Goal: Task Accomplishment & Management: Complete application form

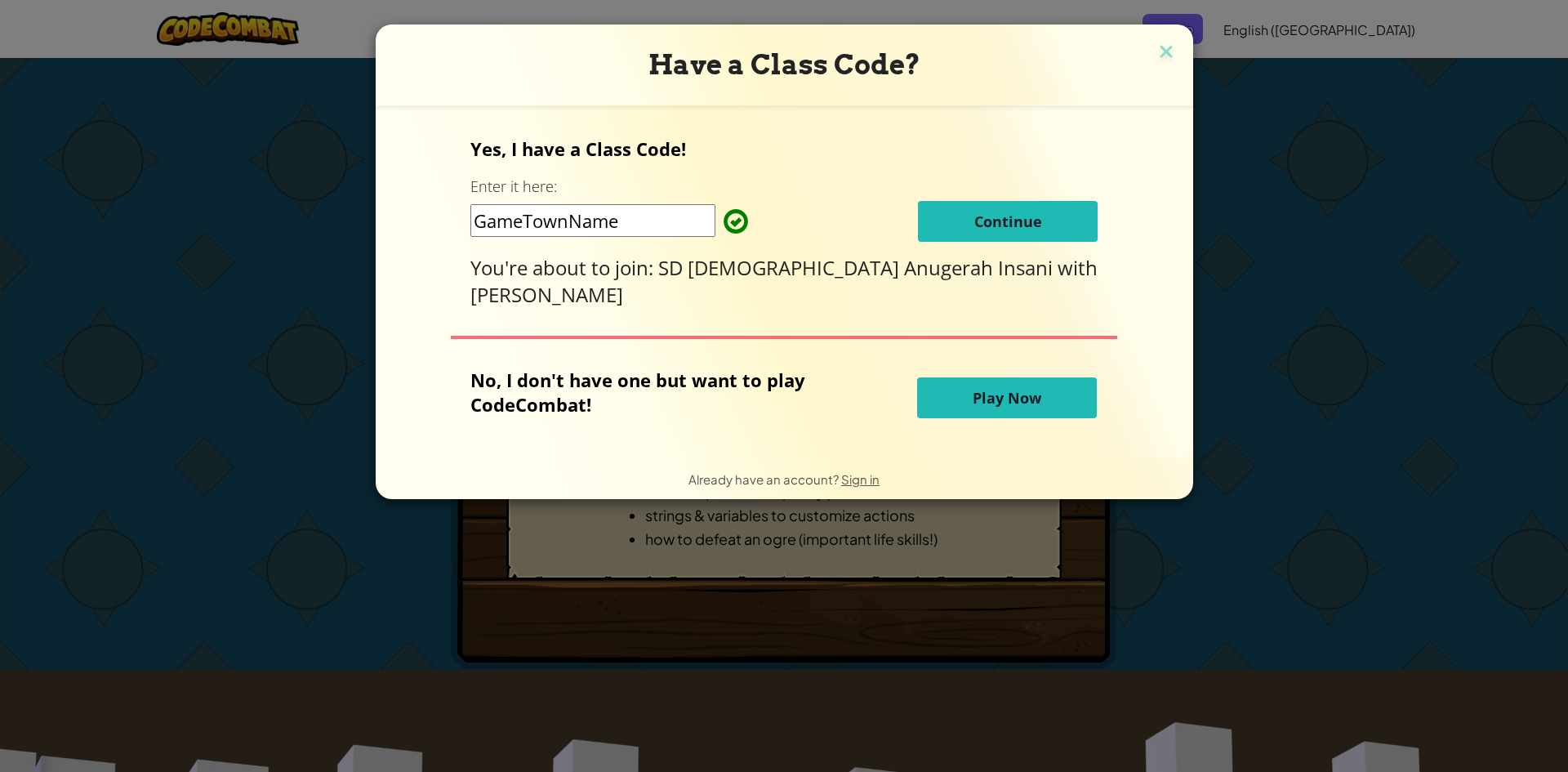
click at [1054, 211] on button "Continue" at bounding box center [1008, 221] width 180 height 41
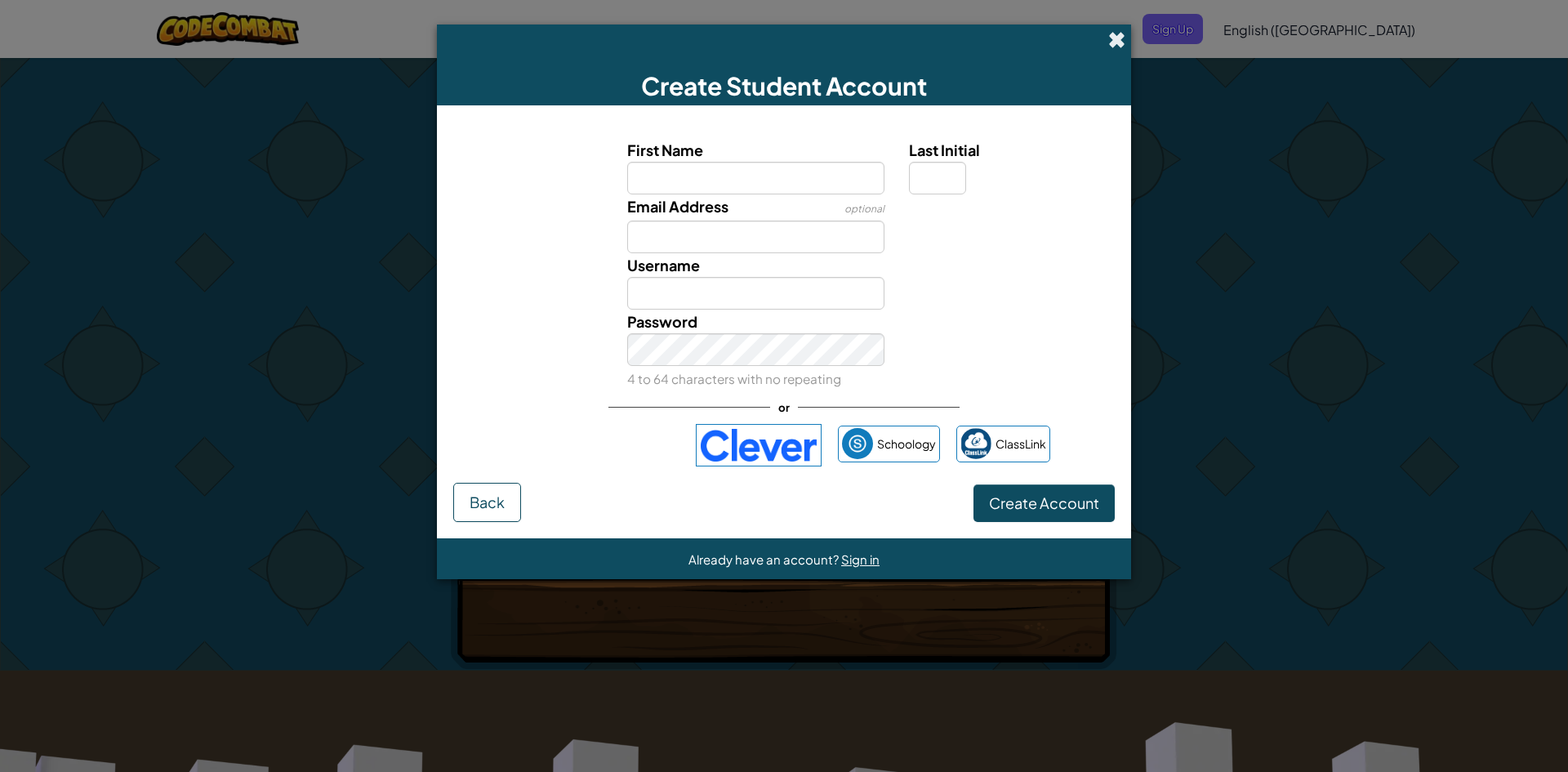
click at [1121, 46] on span at bounding box center [1116, 39] width 17 height 17
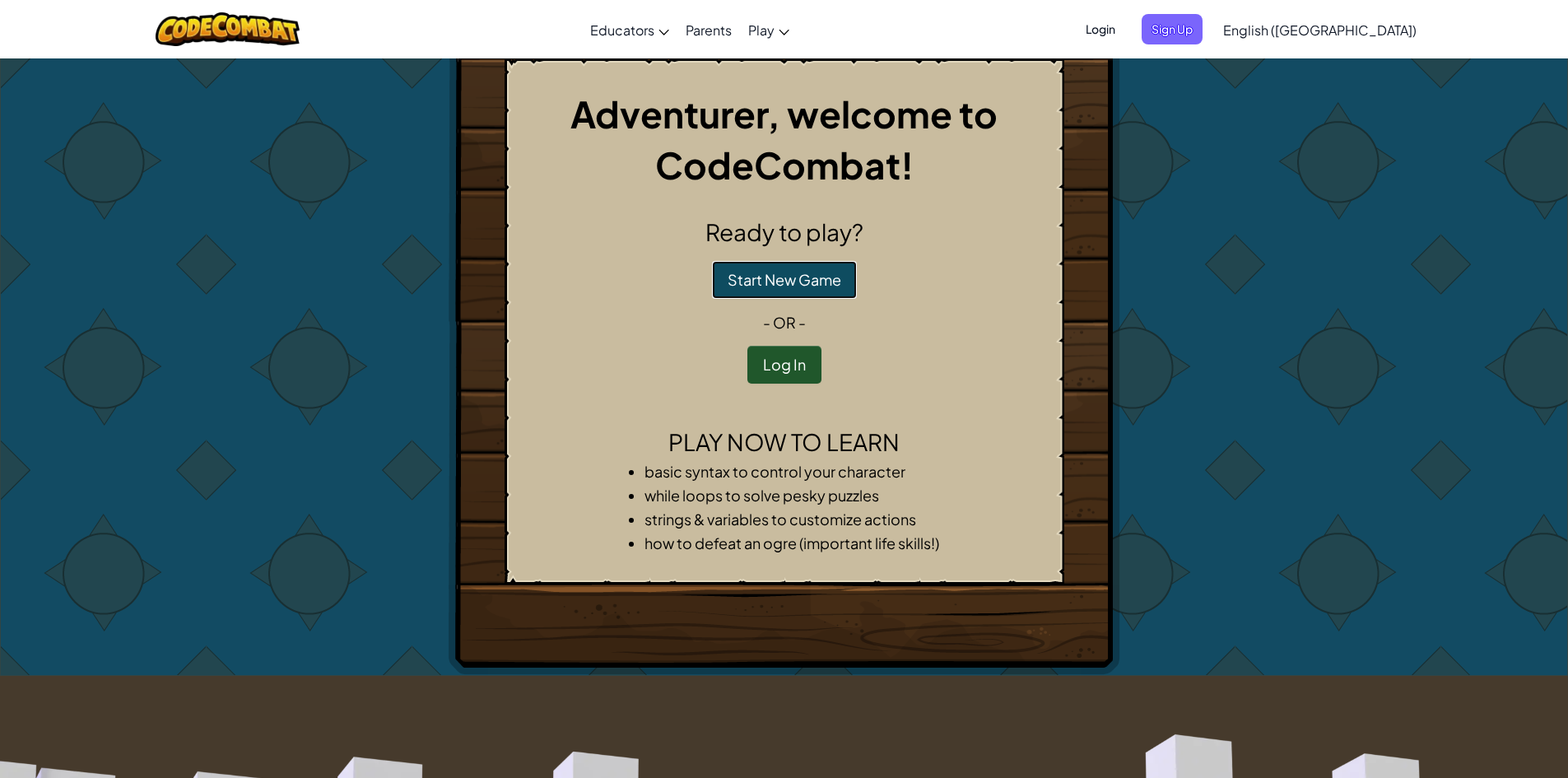
click at [800, 277] on button "Start New Game" at bounding box center [784, 280] width 145 height 38
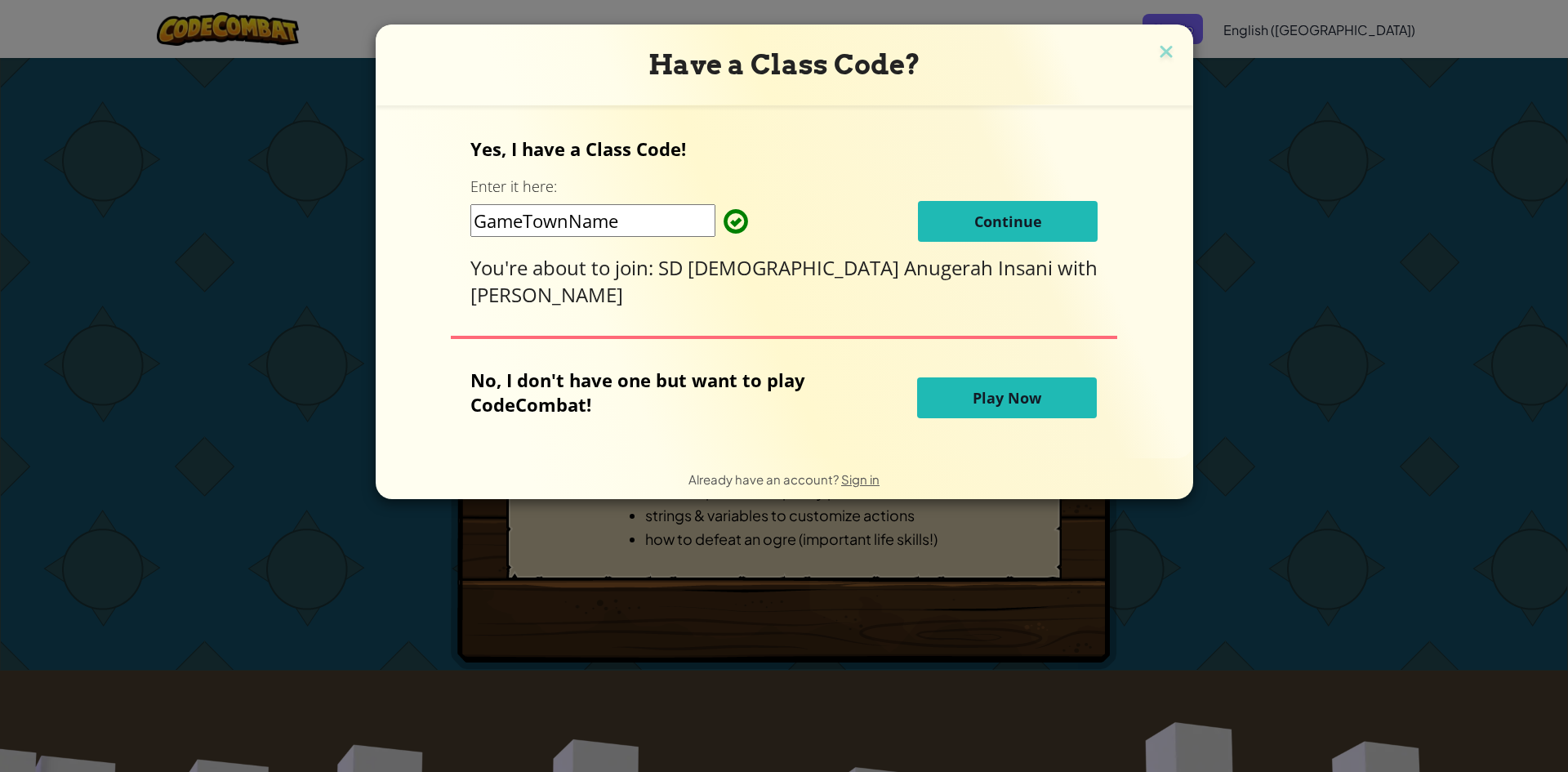
click at [1046, 224] on button "Continue" at bounding box center [1008, 221] width 180 height 41
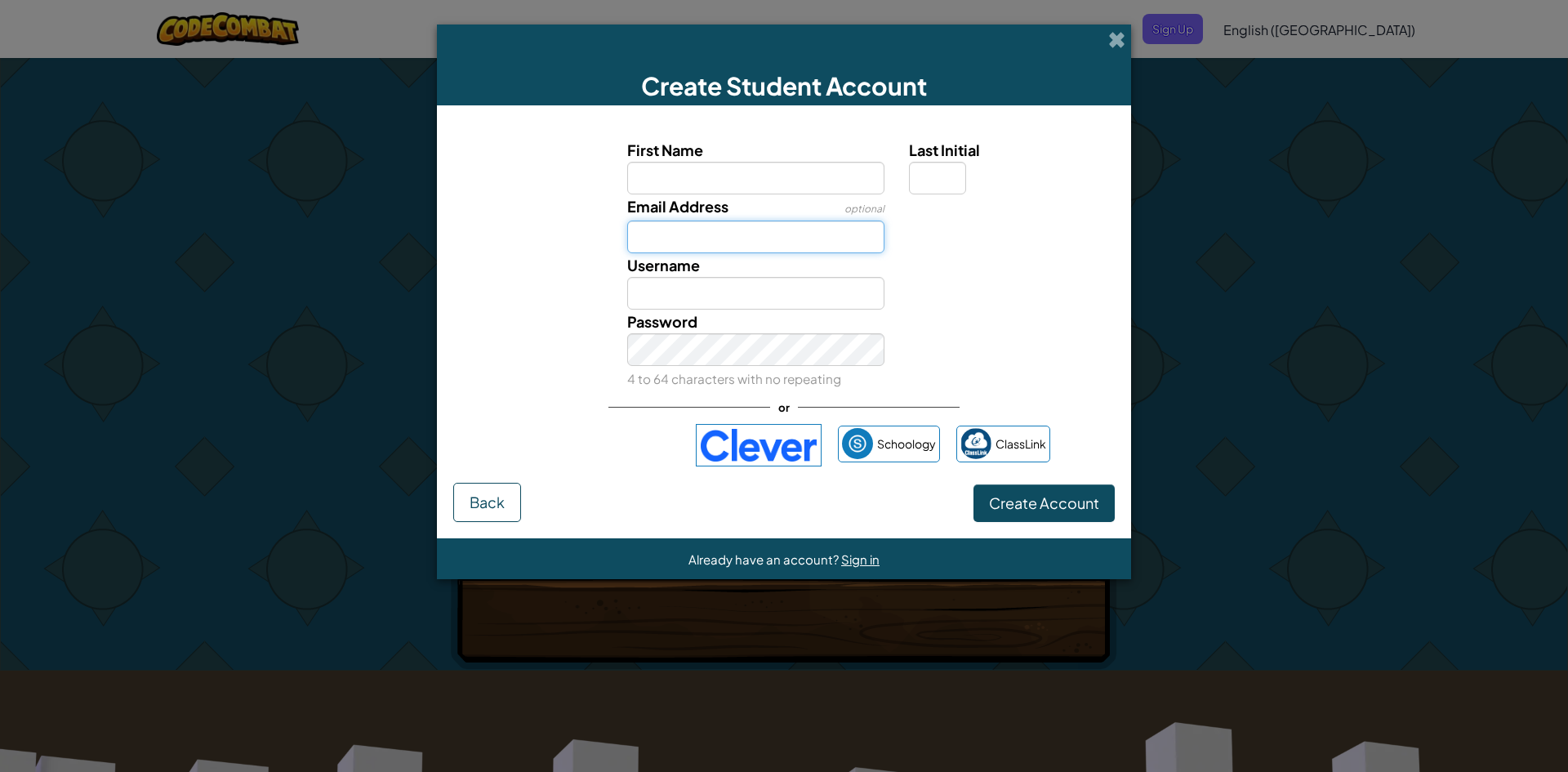
click at [825, 244] on input "Email Address" at bounding box center [756, 237] width 258 height 33
click at [902, 317] on div "Password 4 to 64 characters with no repeating" at bounding box center [784, 350] width 678 height 81
click at [851, 162] on div "First Name" at bounding box center [756, 166] width 258 height 56
click at [847, 170] on input "First Name" at bounding box center [756, 178] width 258 height 33
click at [872, 255] on div "First Name Last Initial Email Address optional Username Password 4 to 64 charac…" at bounding box center [784, 264] width 653 height 252
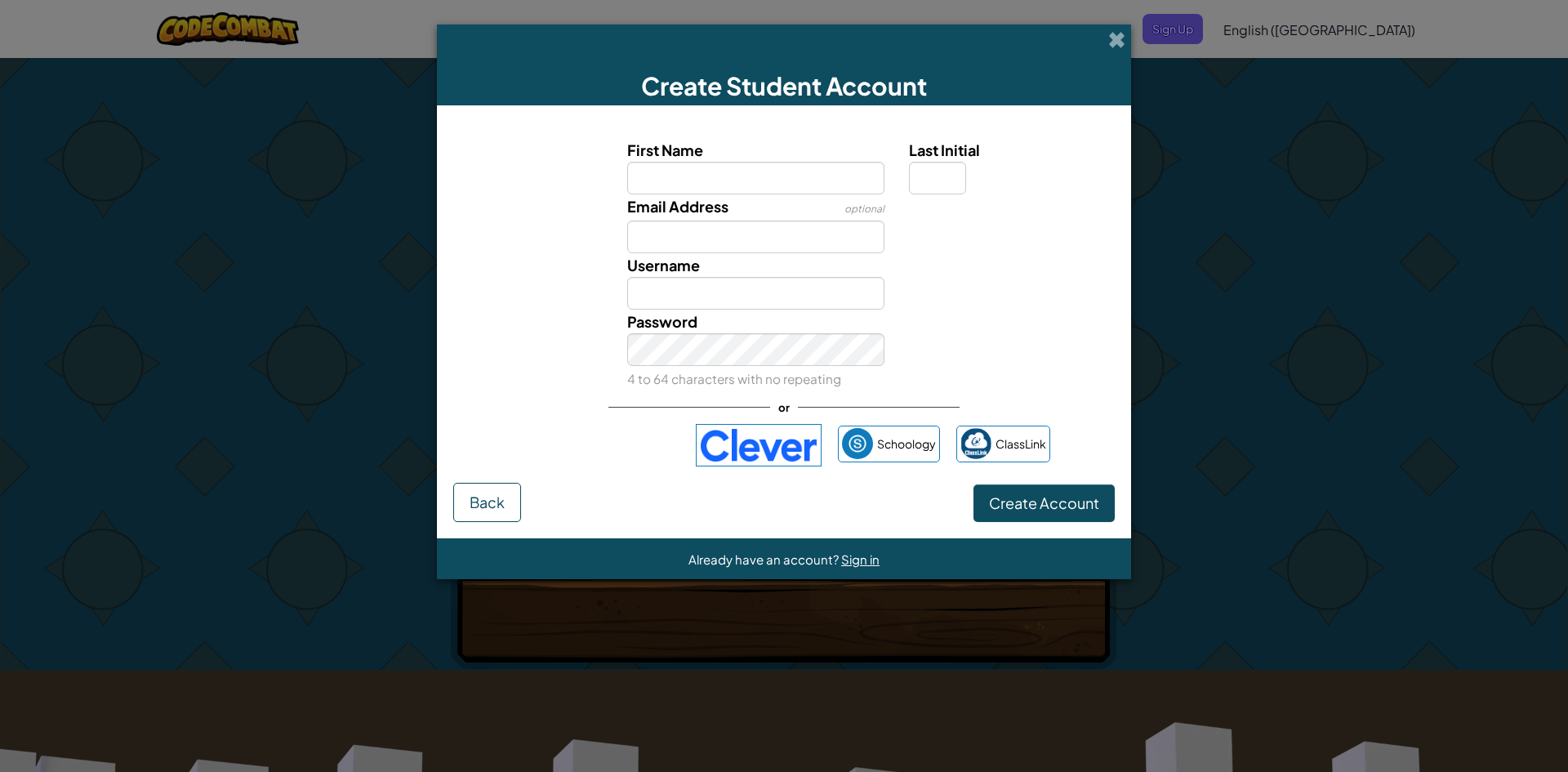
click at [920, 342] on div "Password 4 to 64 characters with no repeating" at bounding box center [784, 350] width 678 height 81
click at [868, 298] on input "Username" at bounding box center [756, 293] width 258 height 33
click at [919, 313] on div "Password 4 to 64 characters with no repeating" at bounding box center [784, 350] width 678 height 81
click at [924, 342] on div "Password 4 to 64 characters with no repeating" at bounding box center [784, 350] width 678 height 81
click at [780, 174] on input "First Name" at bounding box center [756, 178] width 258 height 33
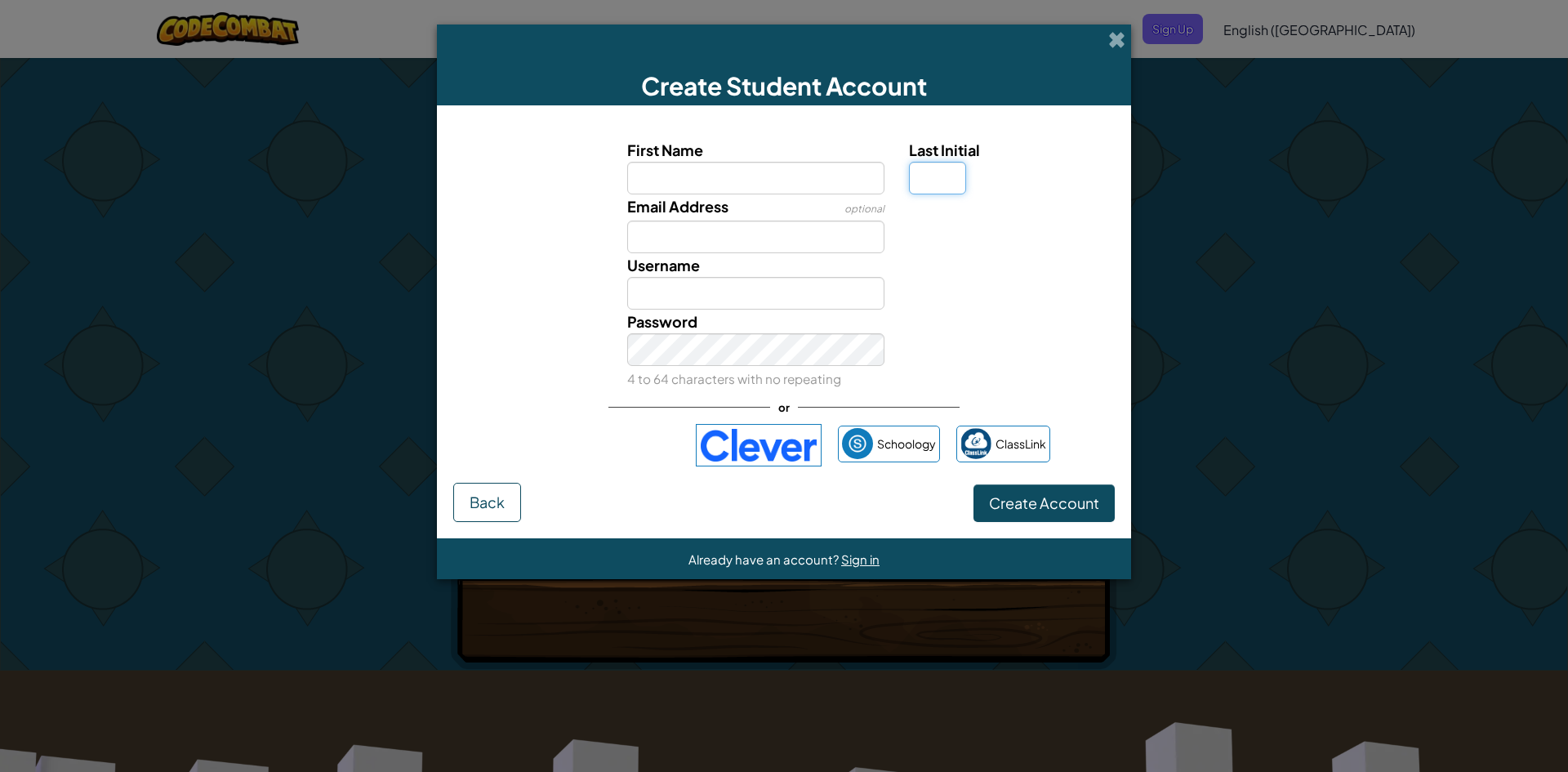
click at [949, 184] on input "Last Initial" at bounding box center [938, 178] width 57 height 33
click at [898, 298] on div "Username" at bounding box center [784, 281] width 678 height 56
click at [853, 183] on input "First Name" at bounding box center [756, 178] width 258 height 33
type input "n"
type input "N"
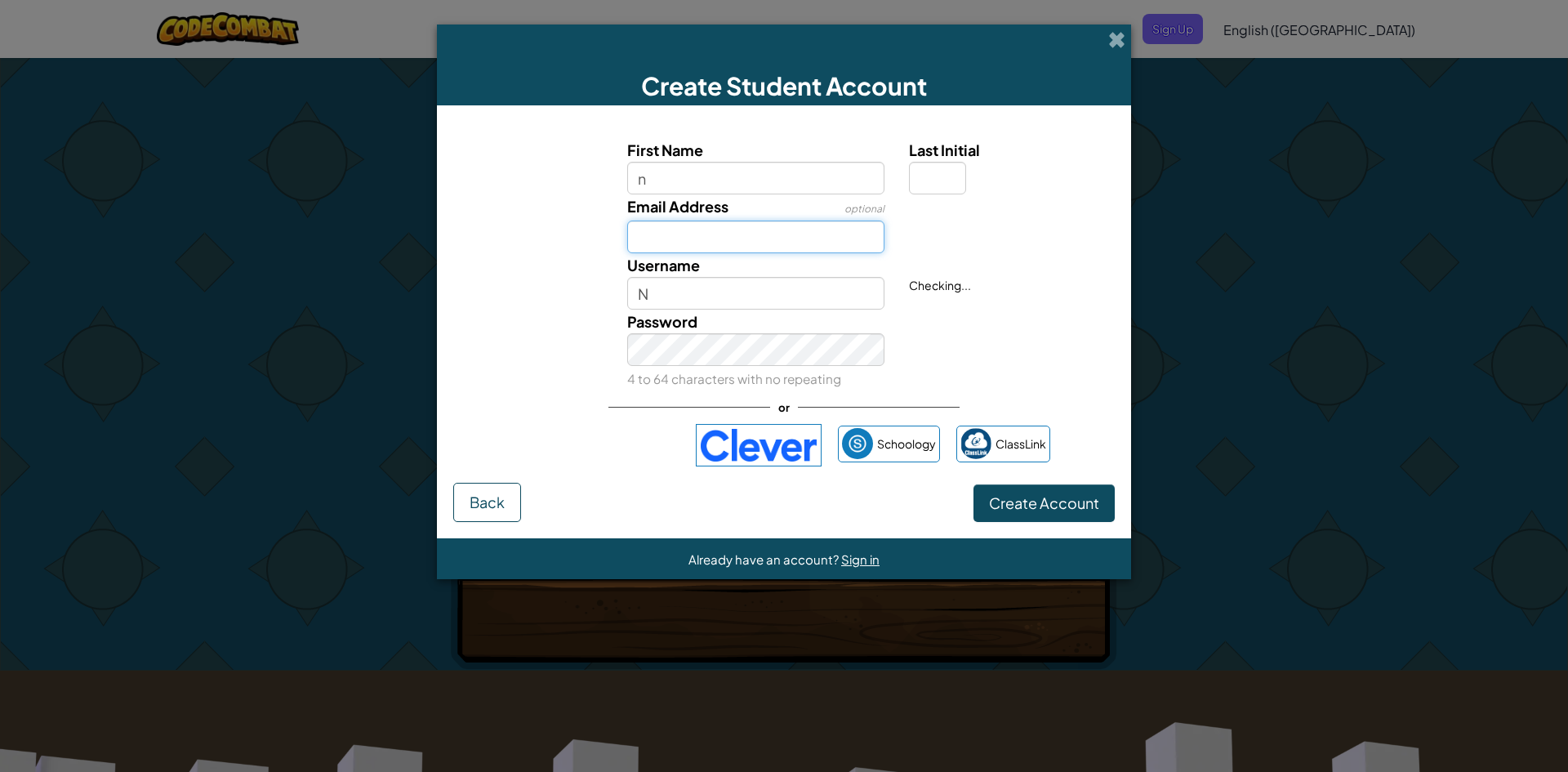
click at [857, 234] on input "Email Address" at bounding box center [756, 237] width 258 height 33
type input "n"
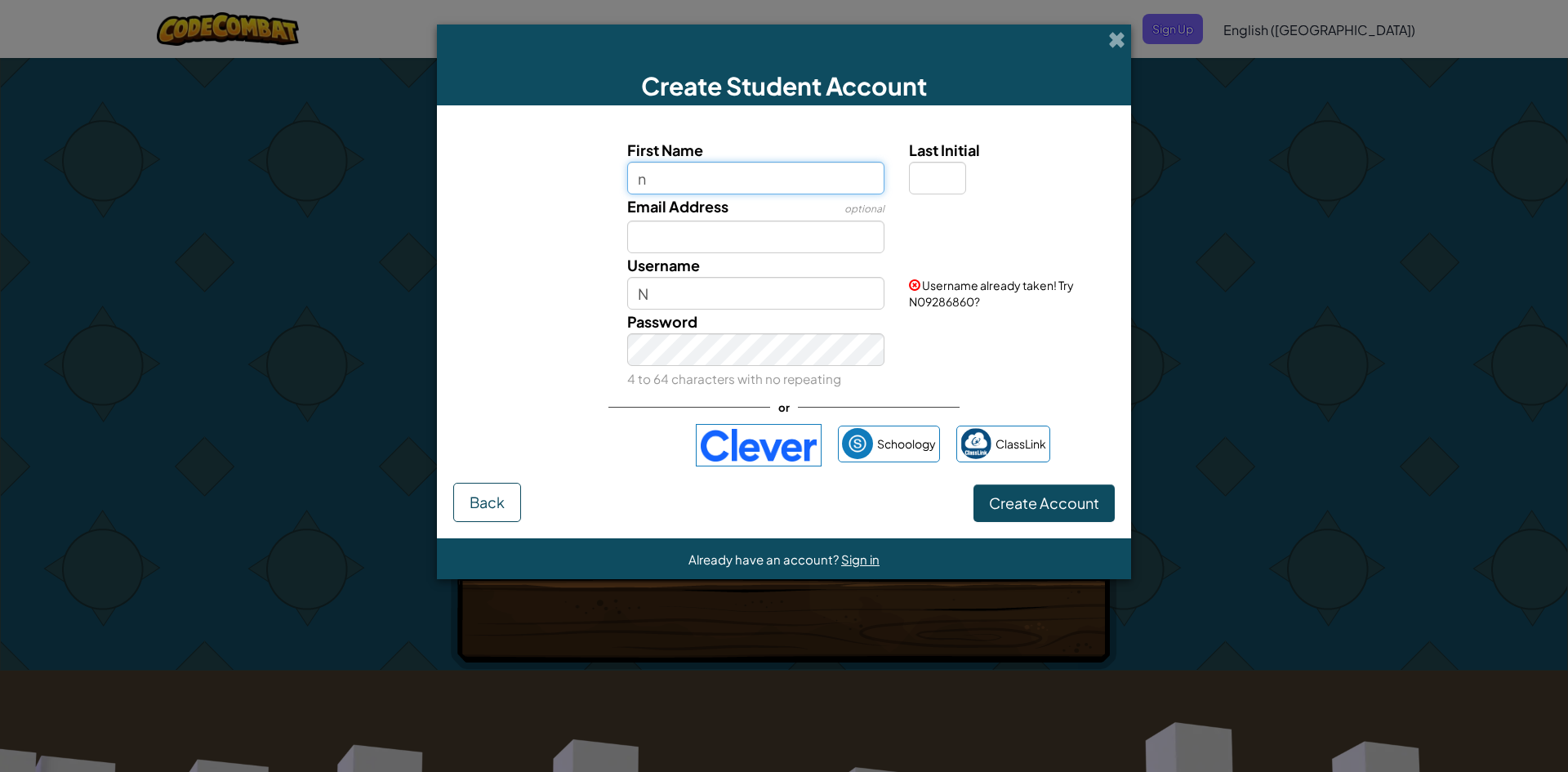
click at [706, 182] on input "n" at bounding box center [756, 178] width 258 height 33
type input "nav"
type input "Nav"
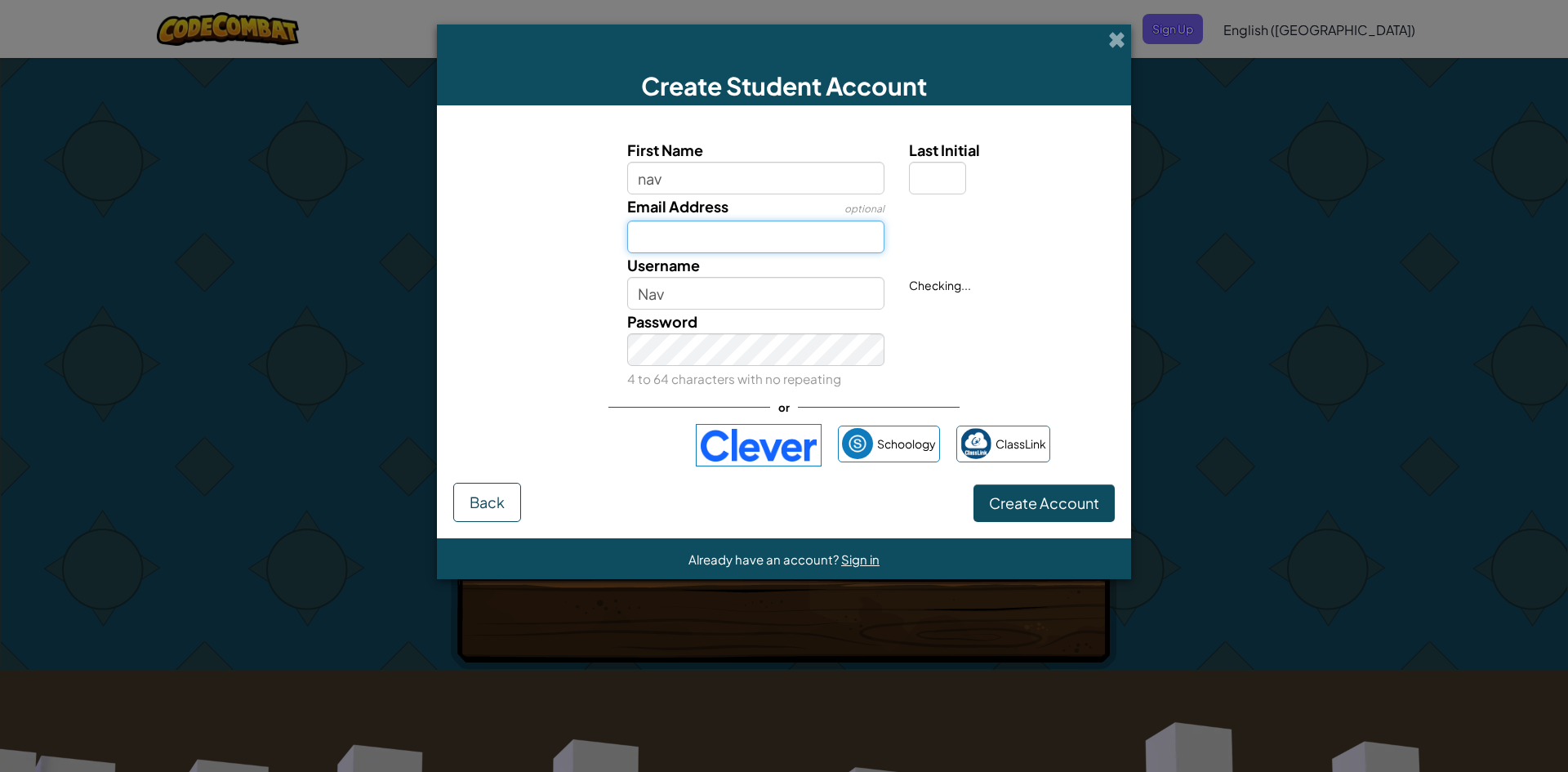
click at [825, 239] on input "Email Address" at bounding box center [756, 237] width 258 height 33
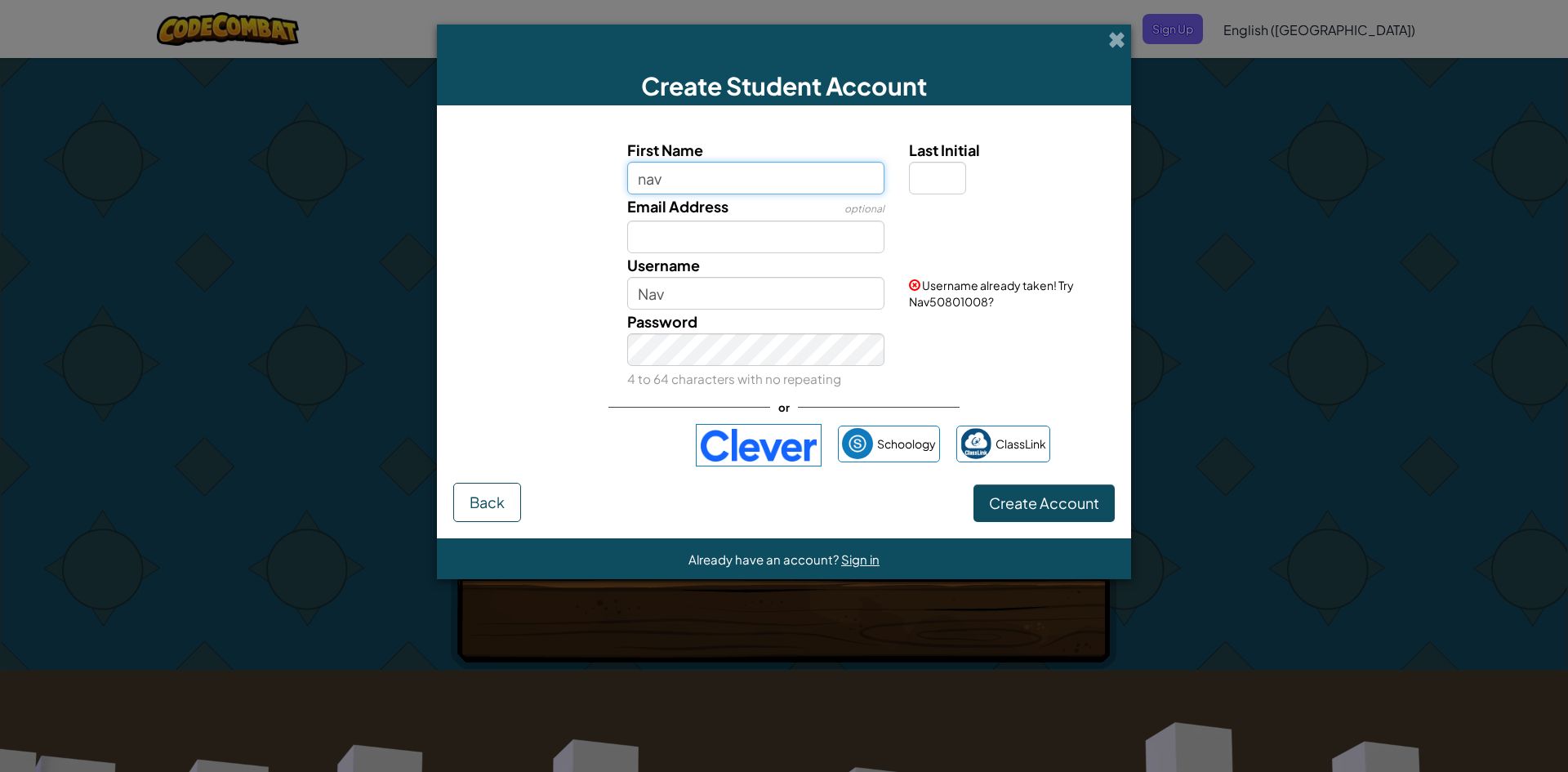
click at [745, 178] on input "nav" at bounding box center [756, 178] width 258 height 33
type input "navv"
type input "Navv"
click at [964, 352] on div "Password 4 to 64 characters with no repeating" at bounding box center [784, 350] width 678 height 81
click at [833, 186] on input "navv" at bounding box center [756, 178] width 258 height 33
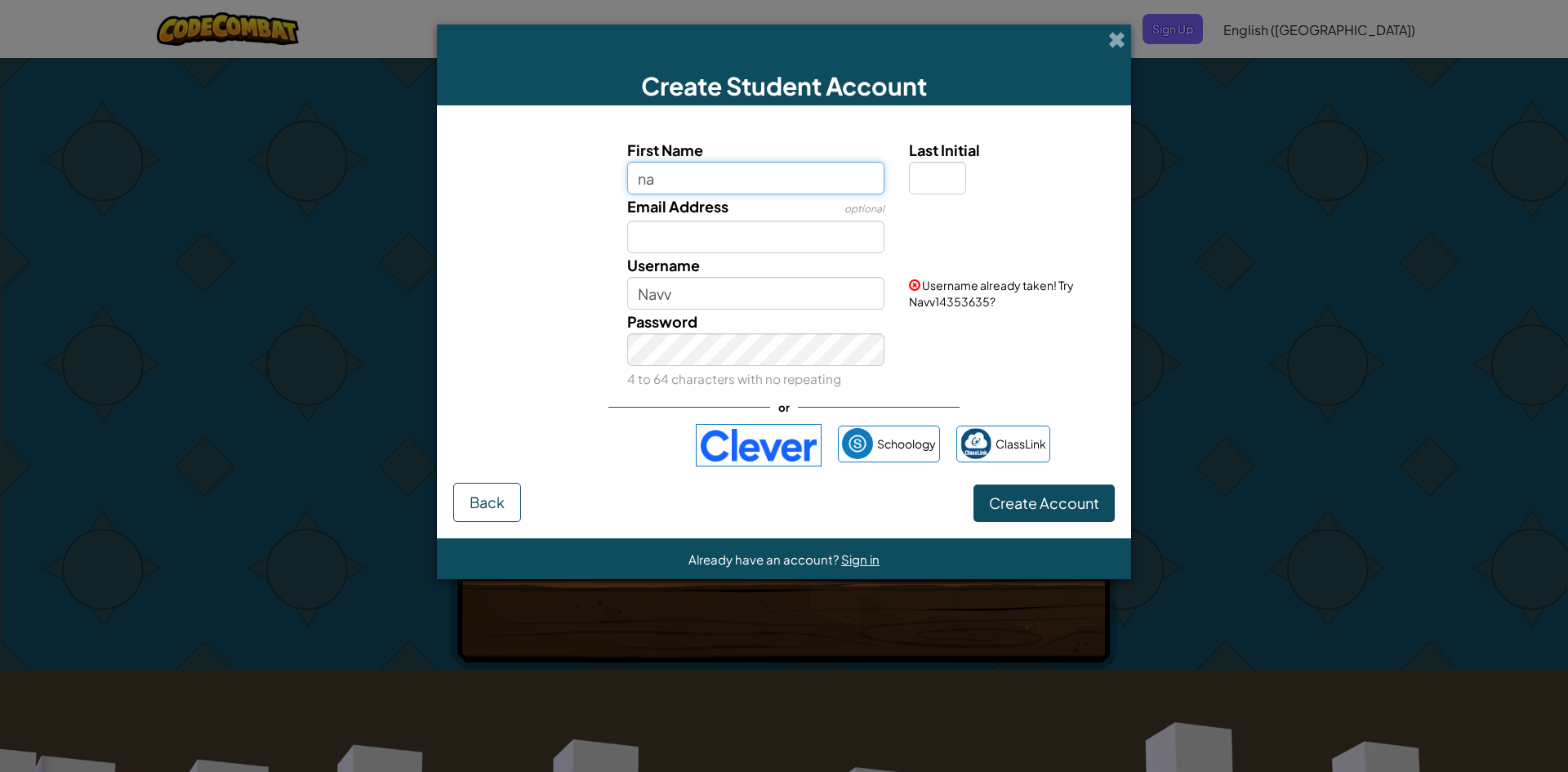
type input "n"
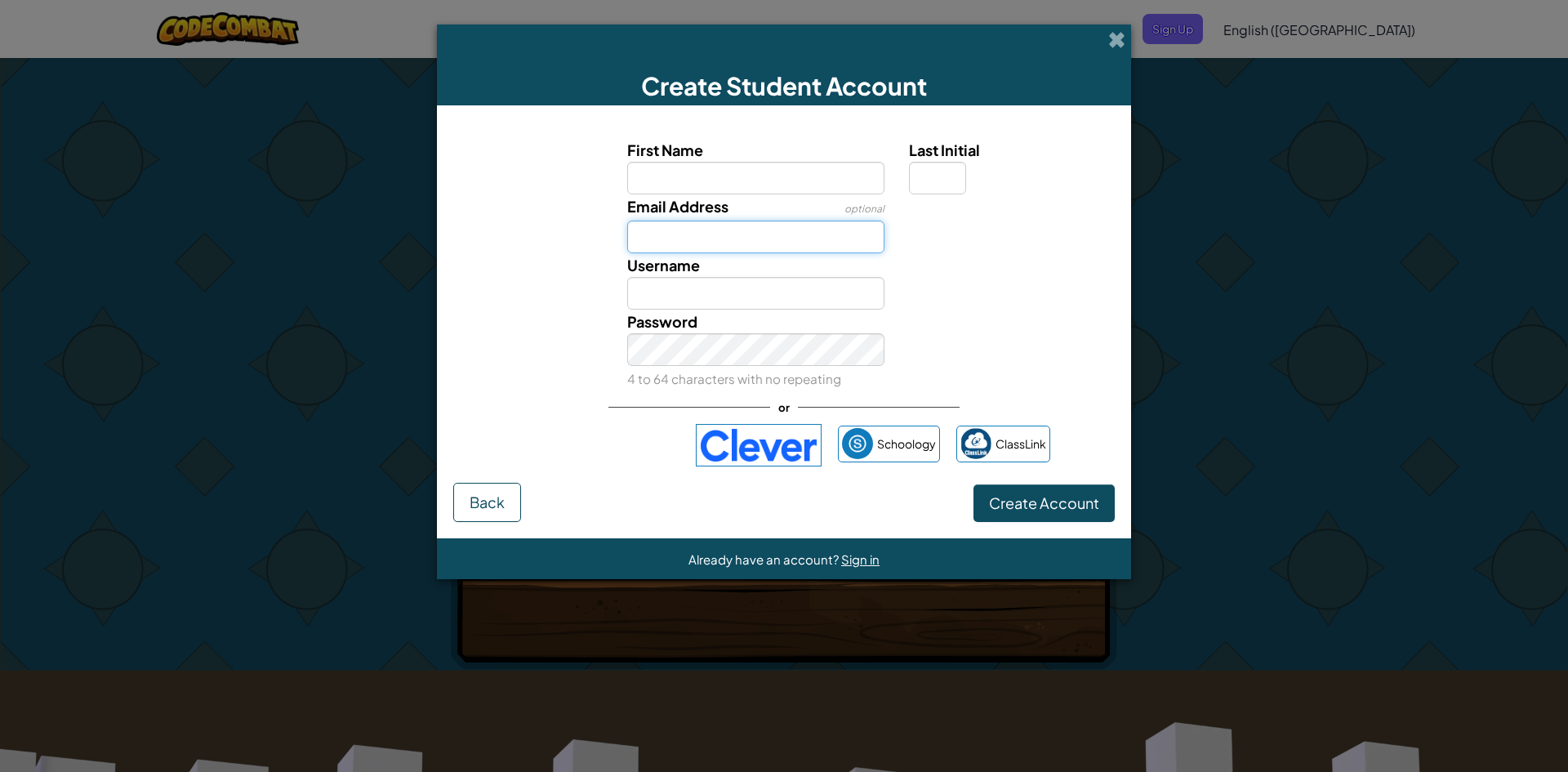
click at [844, 245] on input "Email Address" at bounding box center [756, 237] width 258 height 33
type input "naylahayunnisa13@gmail.com"
click at [771, 189] on input "First Name" at bounding box center [756, 178] width 258 height 33
type input "nayla"
type input "Nayla"
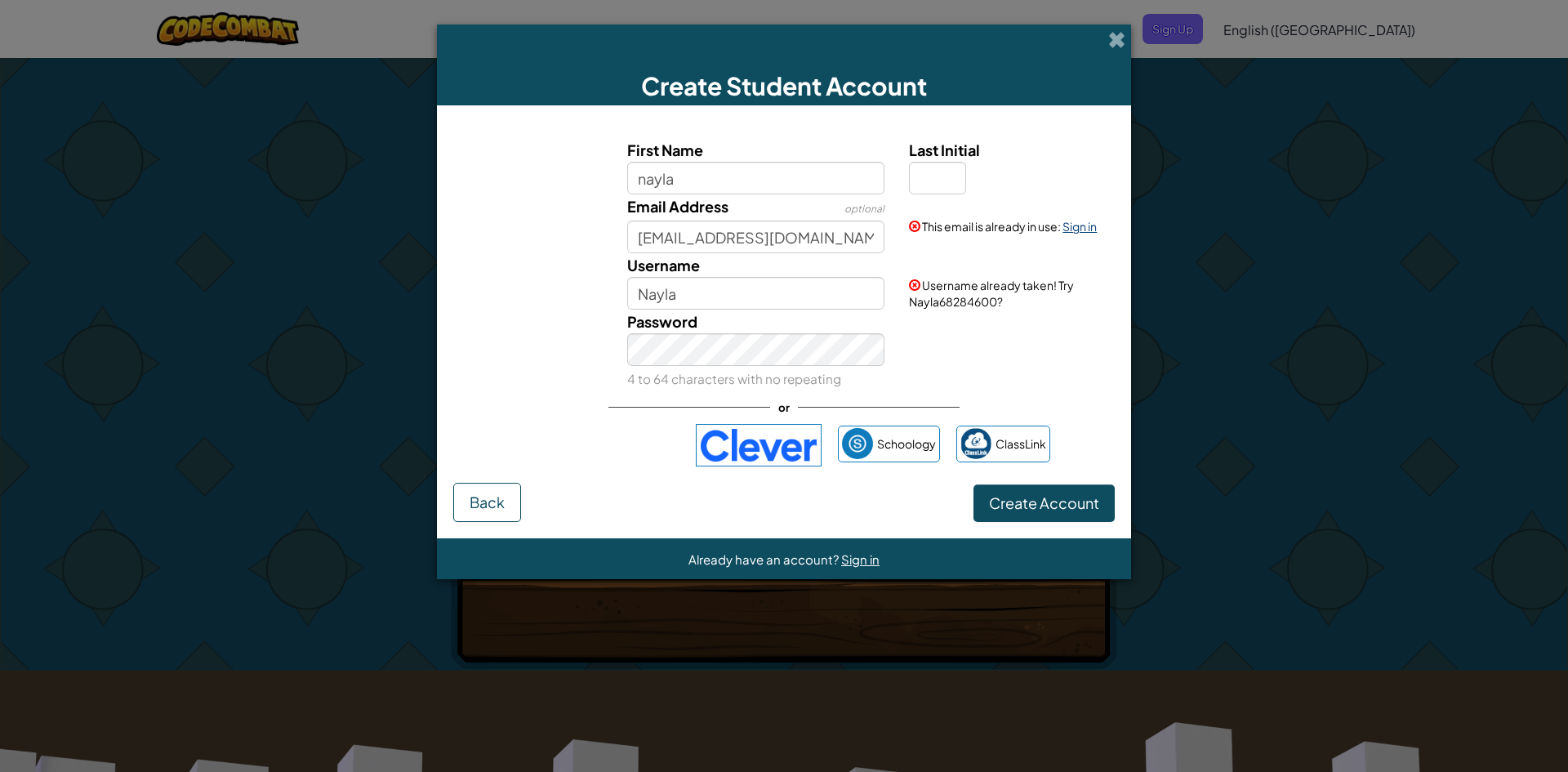
click at [1068, 225] on link "Sign in" at bounding box center [1080, 226] width 34 height 15
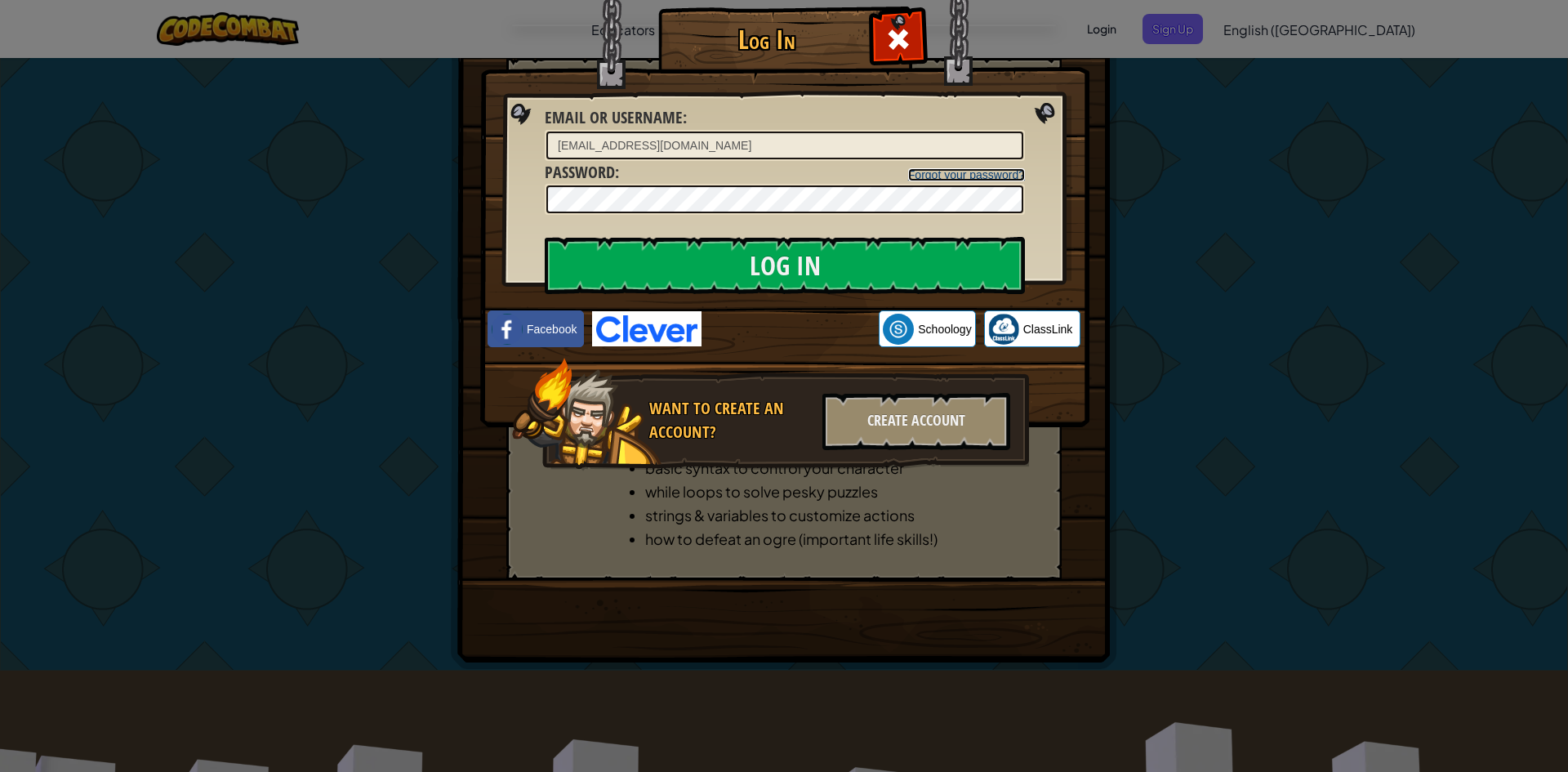
click at [964, 176] on link "Forgot your password?" at bounding box center [966, 175] width 117 height 13
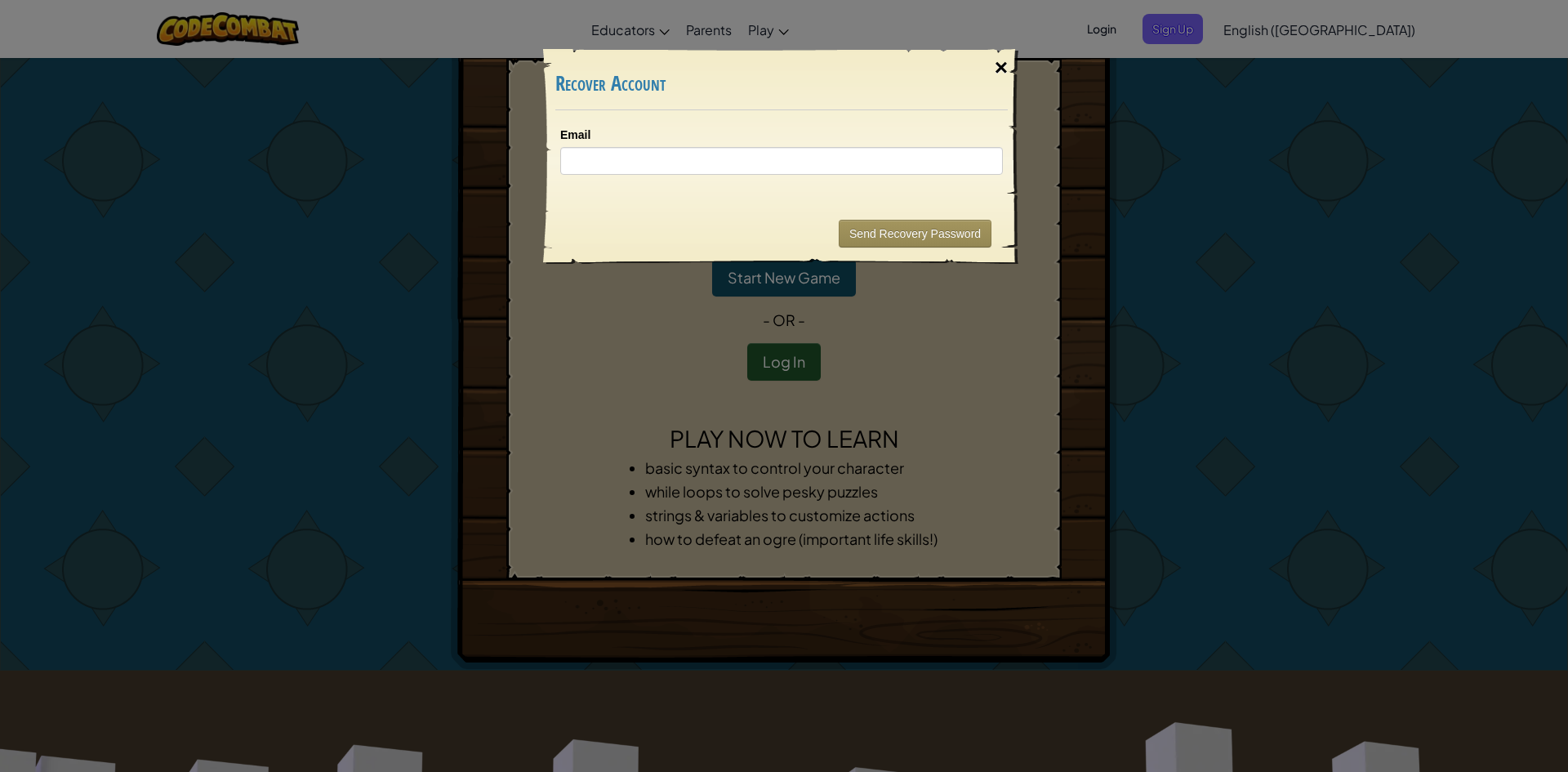
click at [1004, 65] on div "×" at bounding box center [1001, 68] width 38 height 47
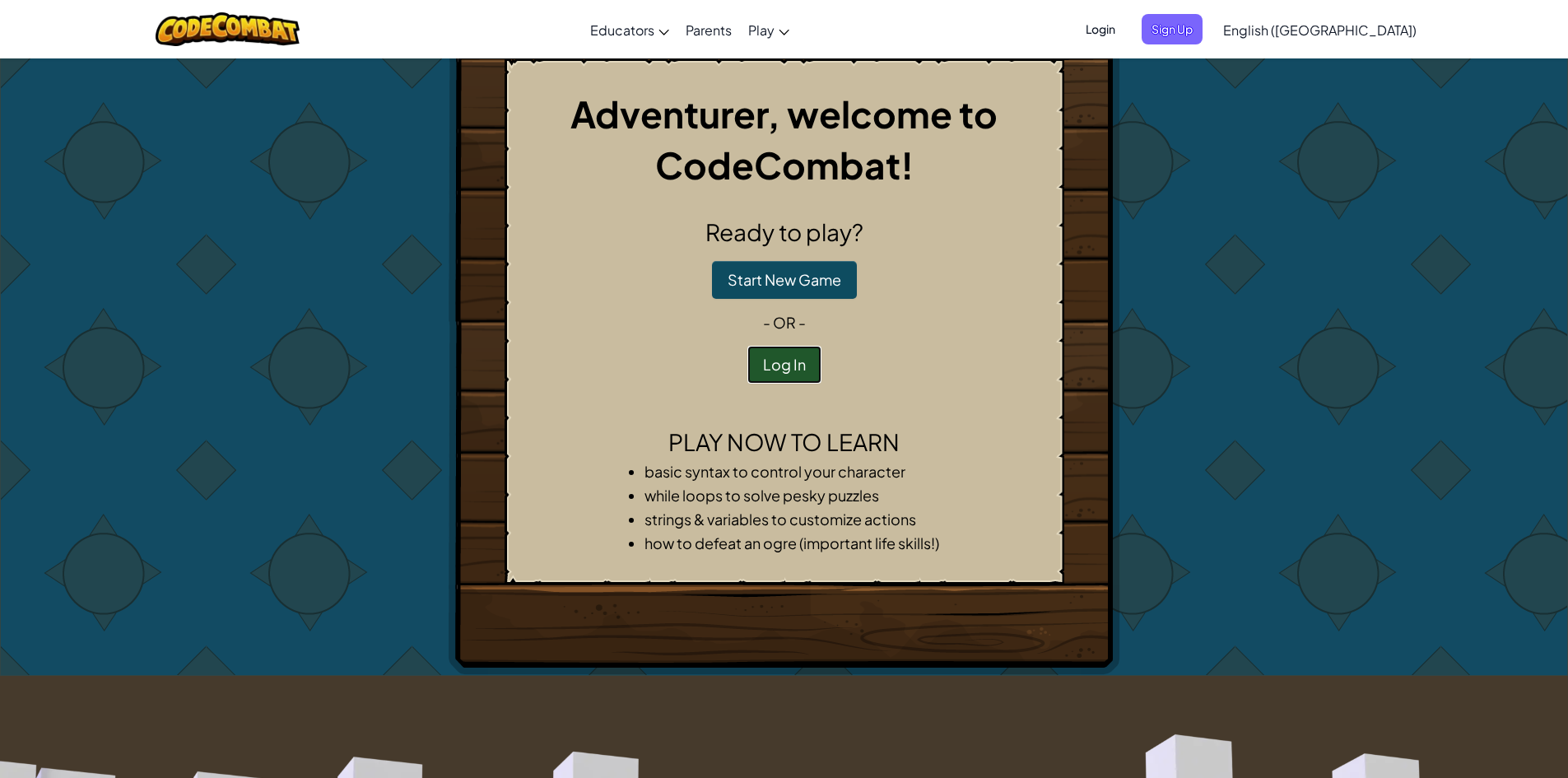
click at [791, 361] on button "Log In" at bounding box center [784, 365] width 74 height 38
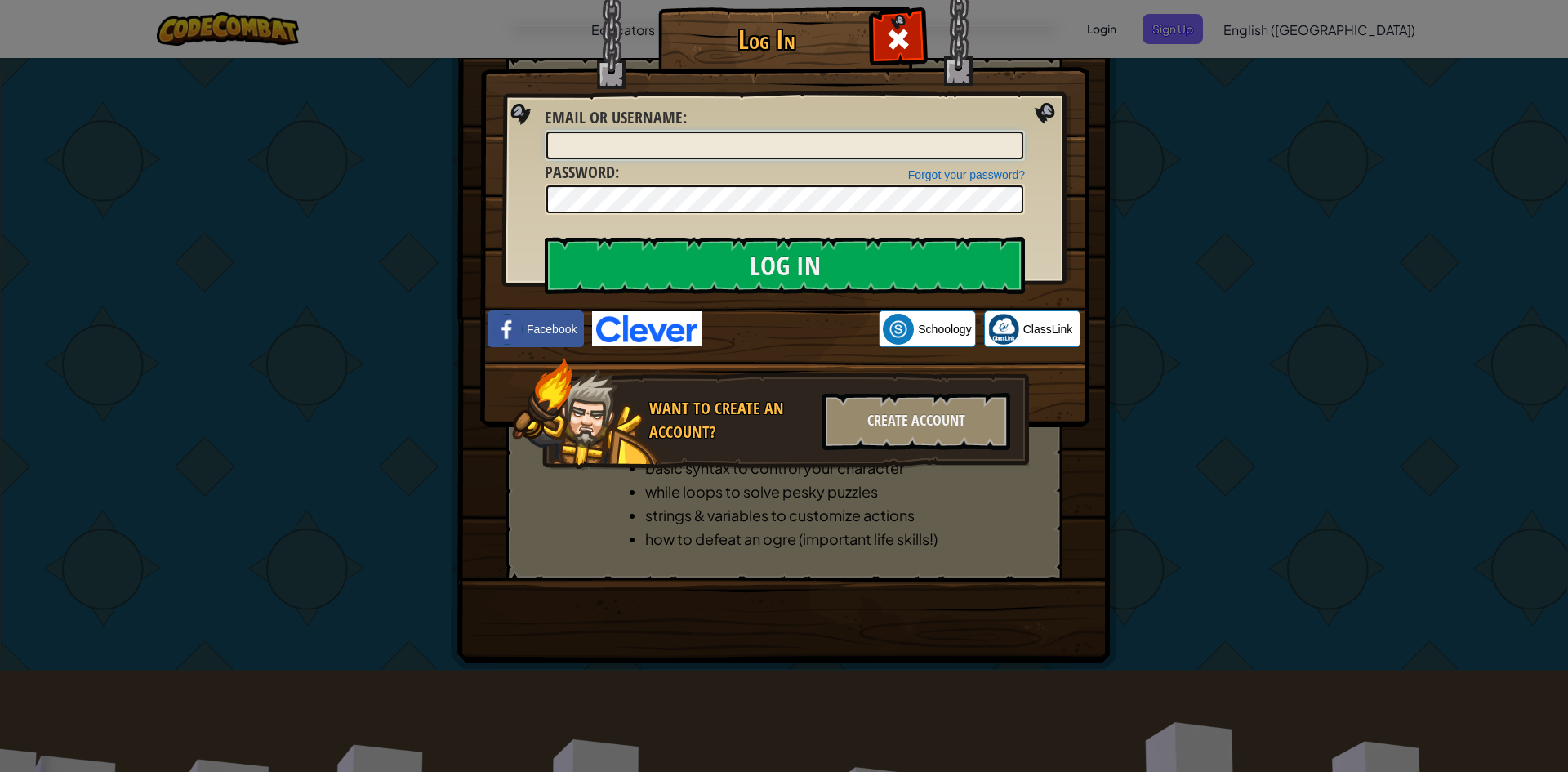
click at [956, 147] on input "Email or Username :" at bounding box center [785, 145] width 477 height 28
type input "nawangdanisa99@gmail.com"
click at [979, 179] on link "Forgot your password?" at bounding box center [966, 175] width 117 height 13
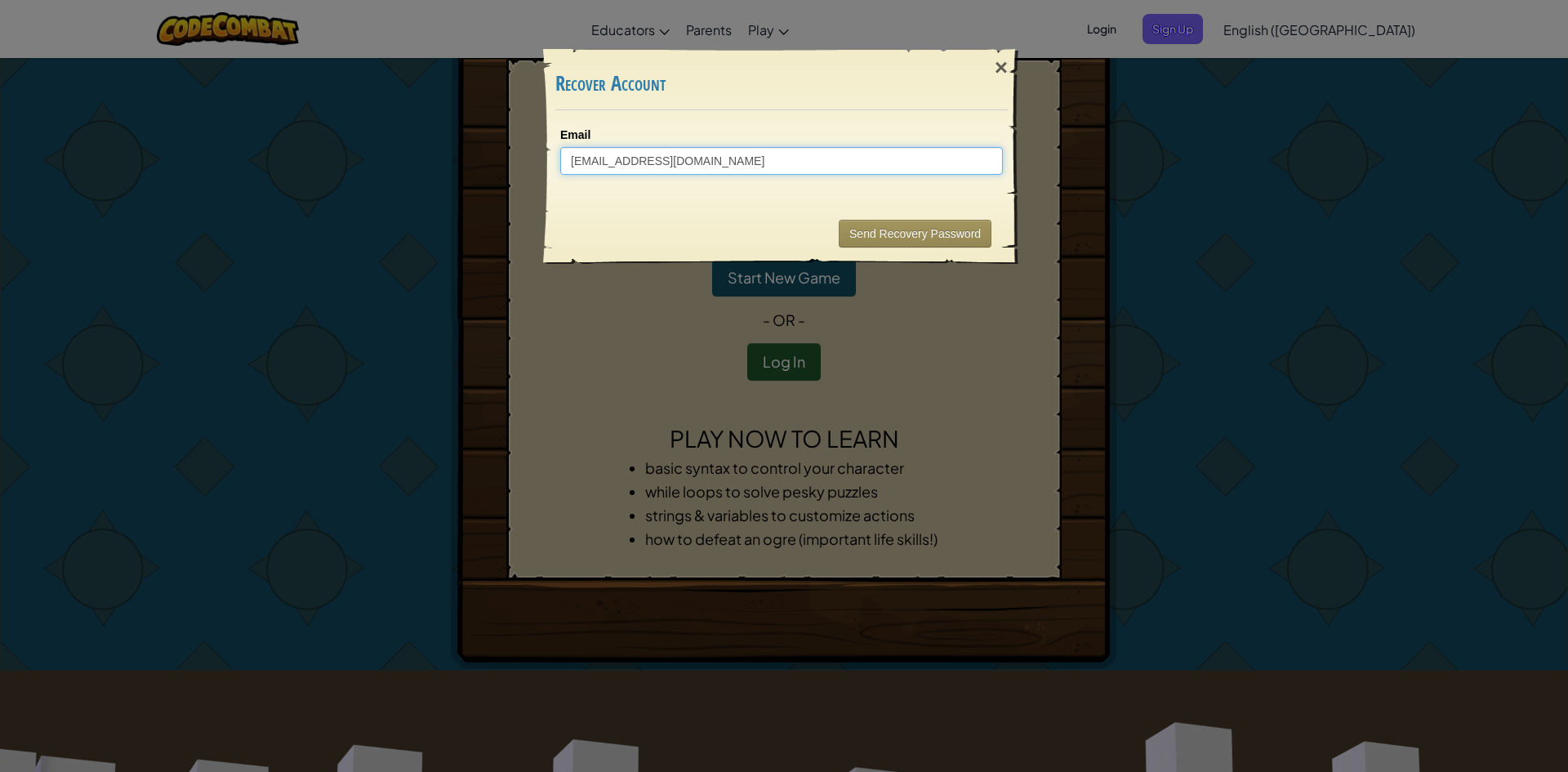
type input "nawangdanisa99@gmail.com"
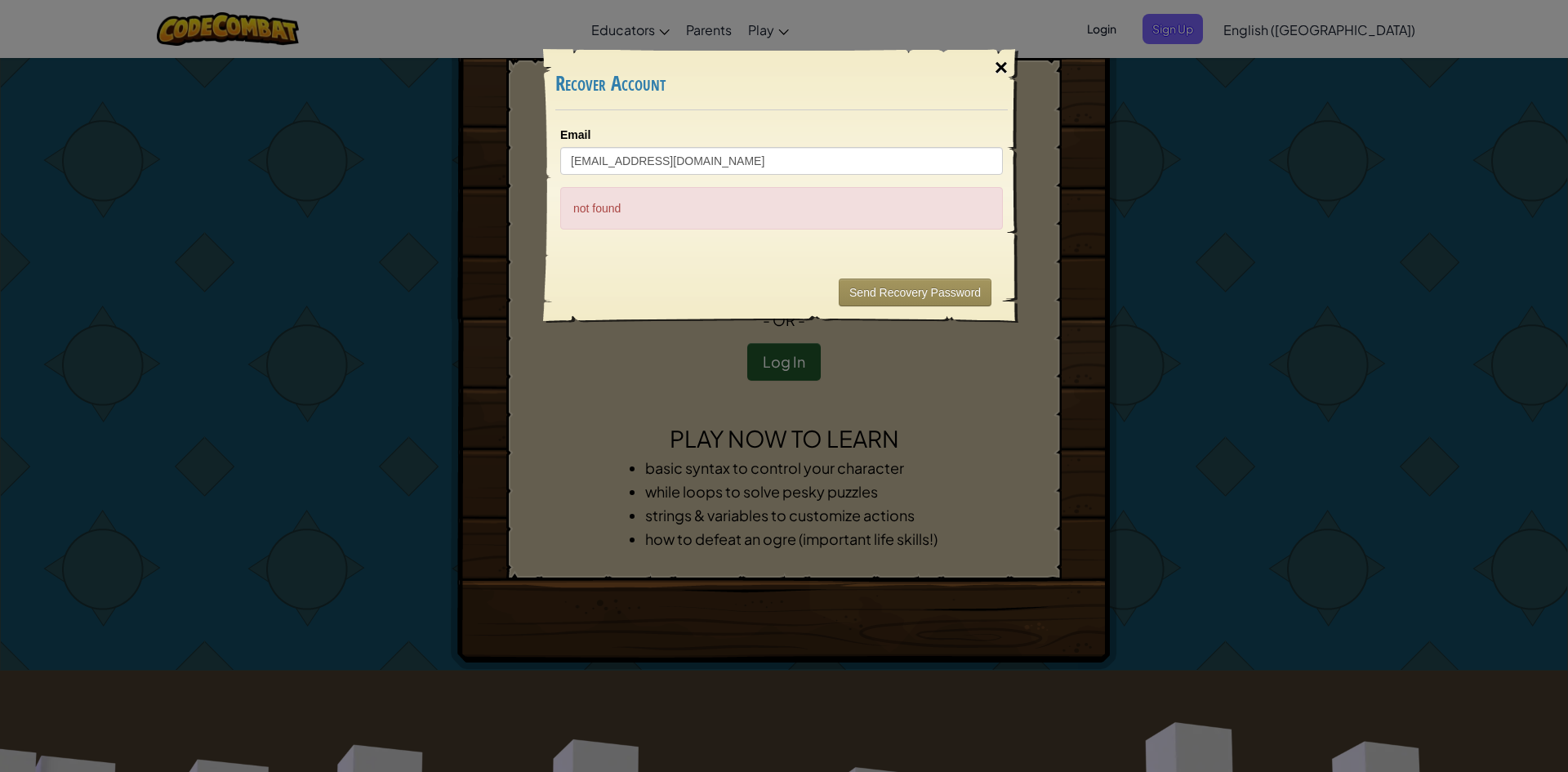
click at [999, 73] on div "×" at bounding box center [1001, 68] width 38 height 47
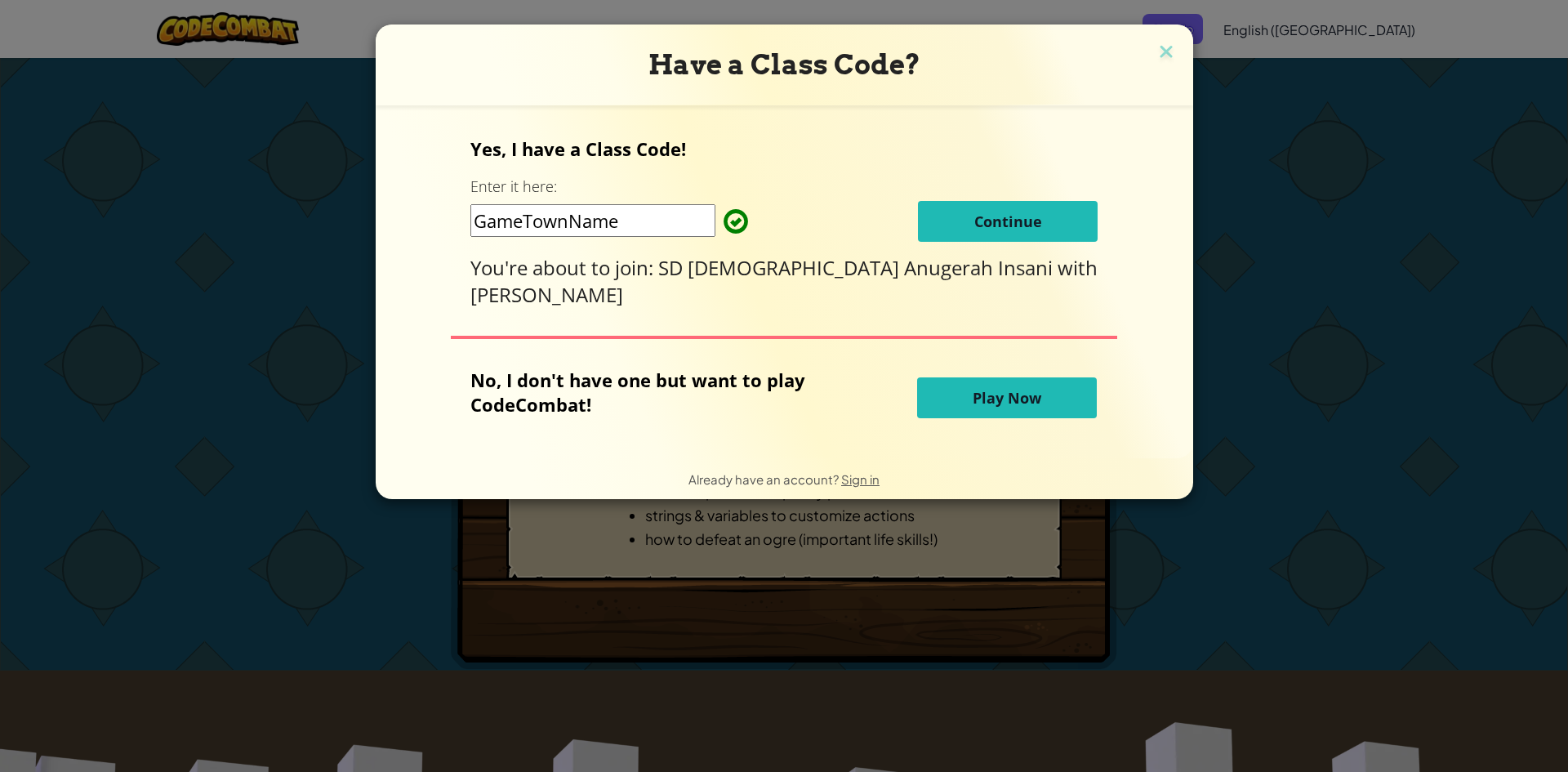
click at [974, 221] on span "Continue" at bounding box center [1008, 221] width 68 height 20
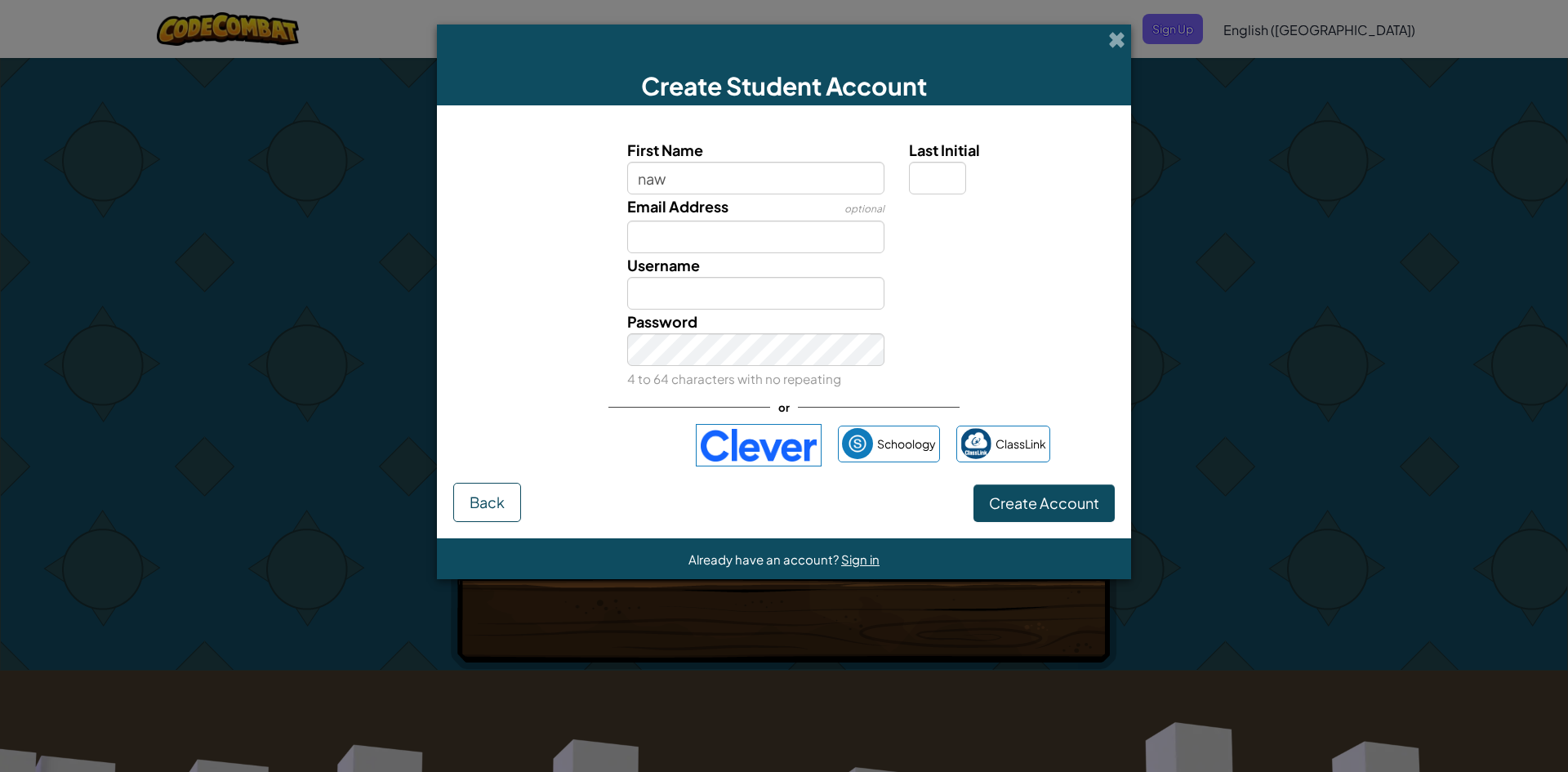
type input "naw"
type input "Naw"
click at [771, 234] on input "Email Address" at bounding box center [756, 237] width 258 height 33
click at [827, 178] on input "naw" at bounding box center [756, 178] width 258 height 33
type input "nawaa0"
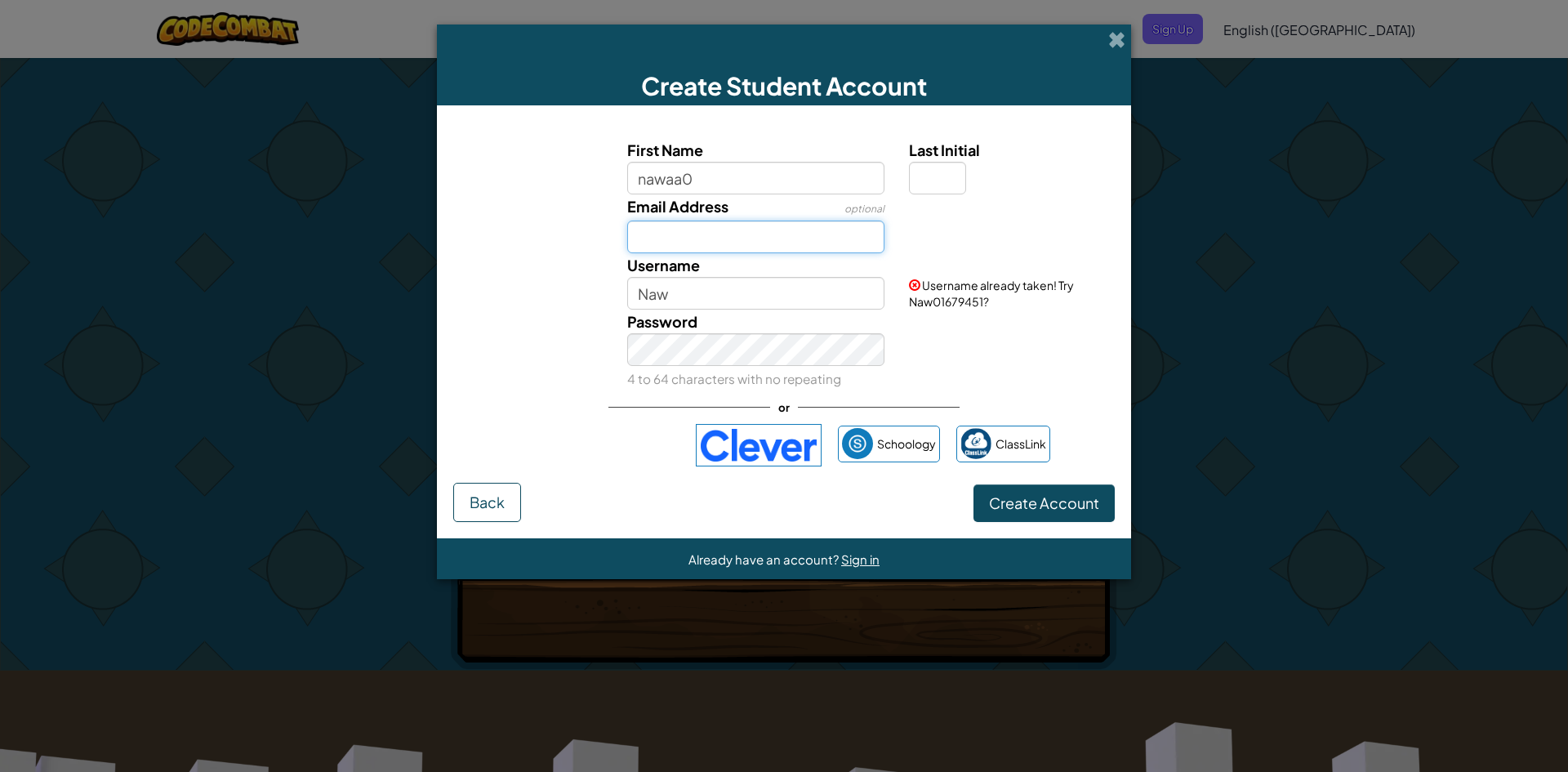
type input "Nawaa0"
click at [830, 237] on input "Email Address" at bounding box center [756, 237] width 258 height 33
type input "nawangdanisa99@gmail.com"
click at [960, 177] on input "Last Initial" at bounding box center [938, 178] width 57 height 33
type input "a"
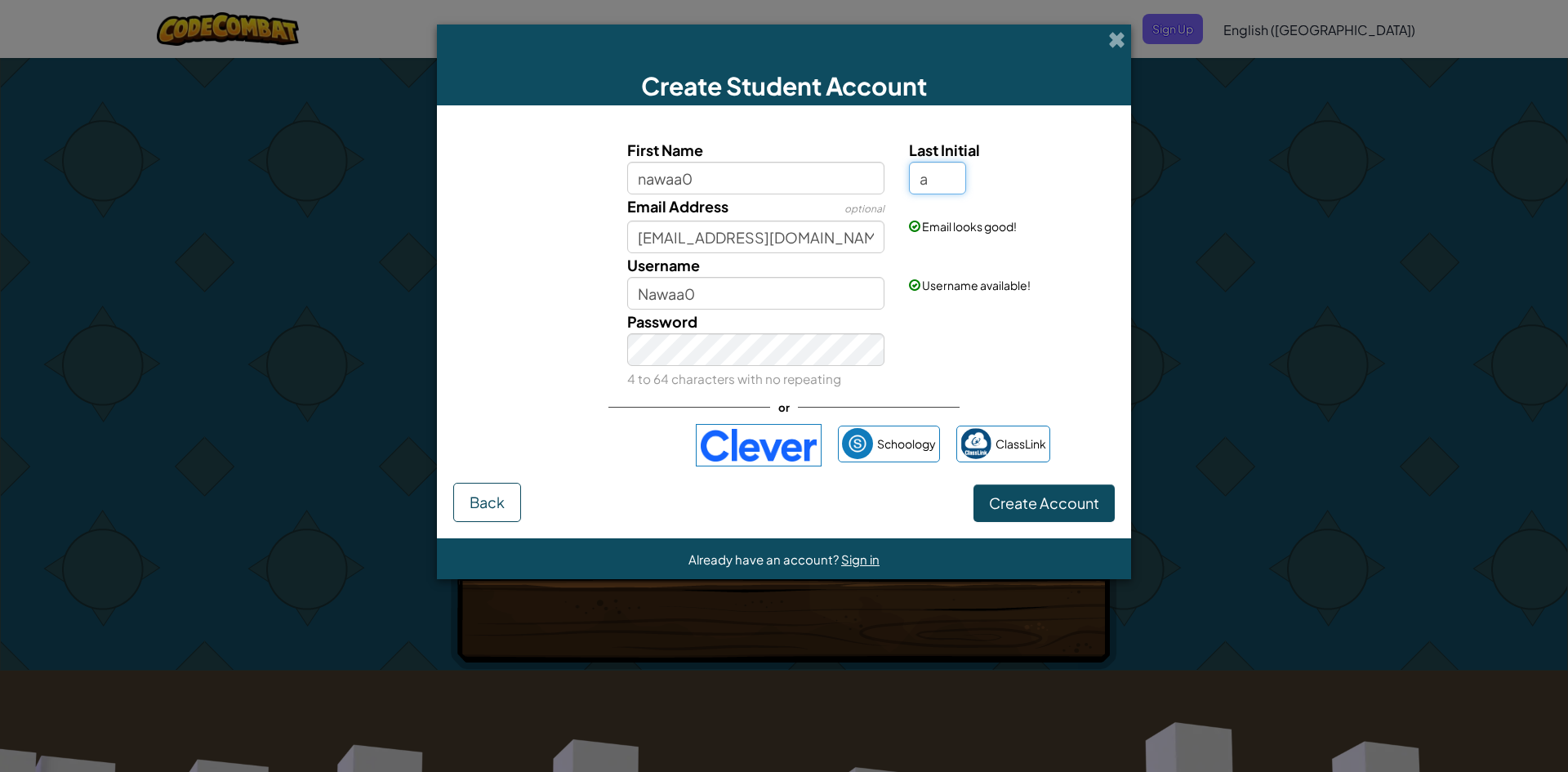
type input "Nawaa0A"
click at [1054, 493] on button "Create Account" at bounding box center [1044, 503] width 141 height 38
click at [837, 321] on div "Invalid Password 4 to 64 characters with no repeating" at bounding box center [756, 350] width 283 height 81
click at [997, 505] on span "Create Account" at bounding box center [1044, 502] width 110 height 19
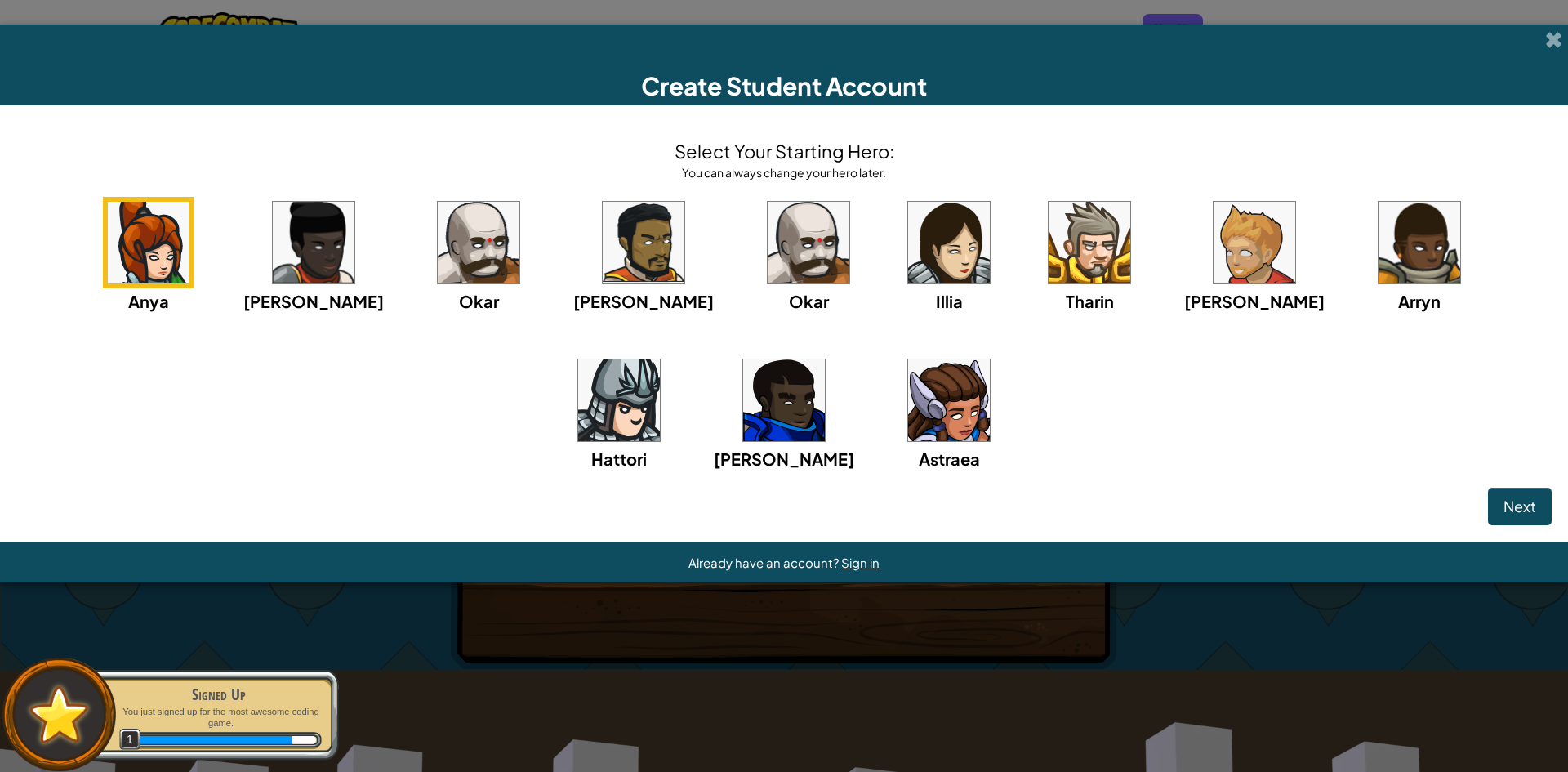
click at [908, 274] on img at bounding box center [949, 243] width 82 height 82
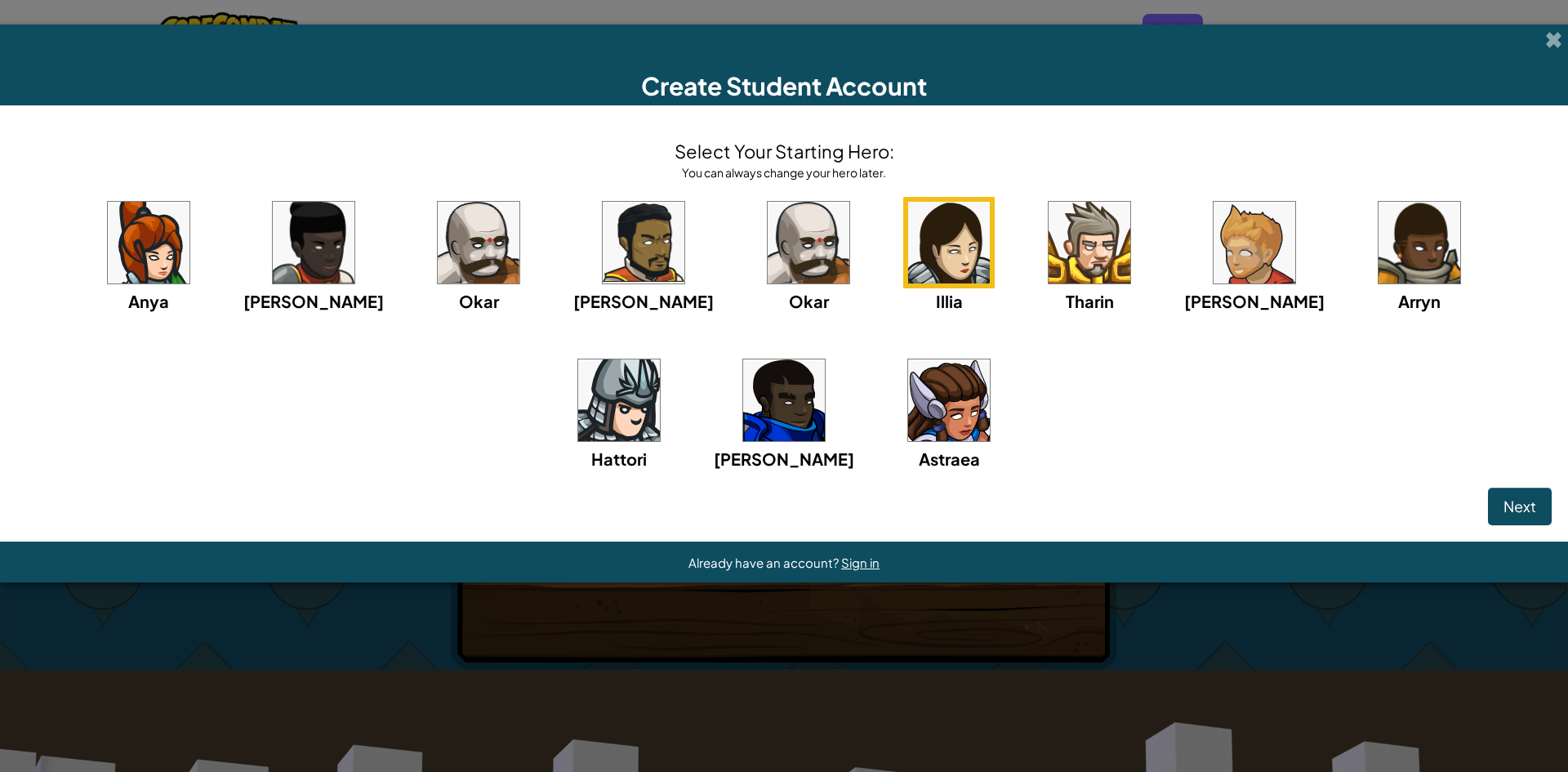
click at [908, 432] on img at bounding box center [949, 400] width 82 height 82
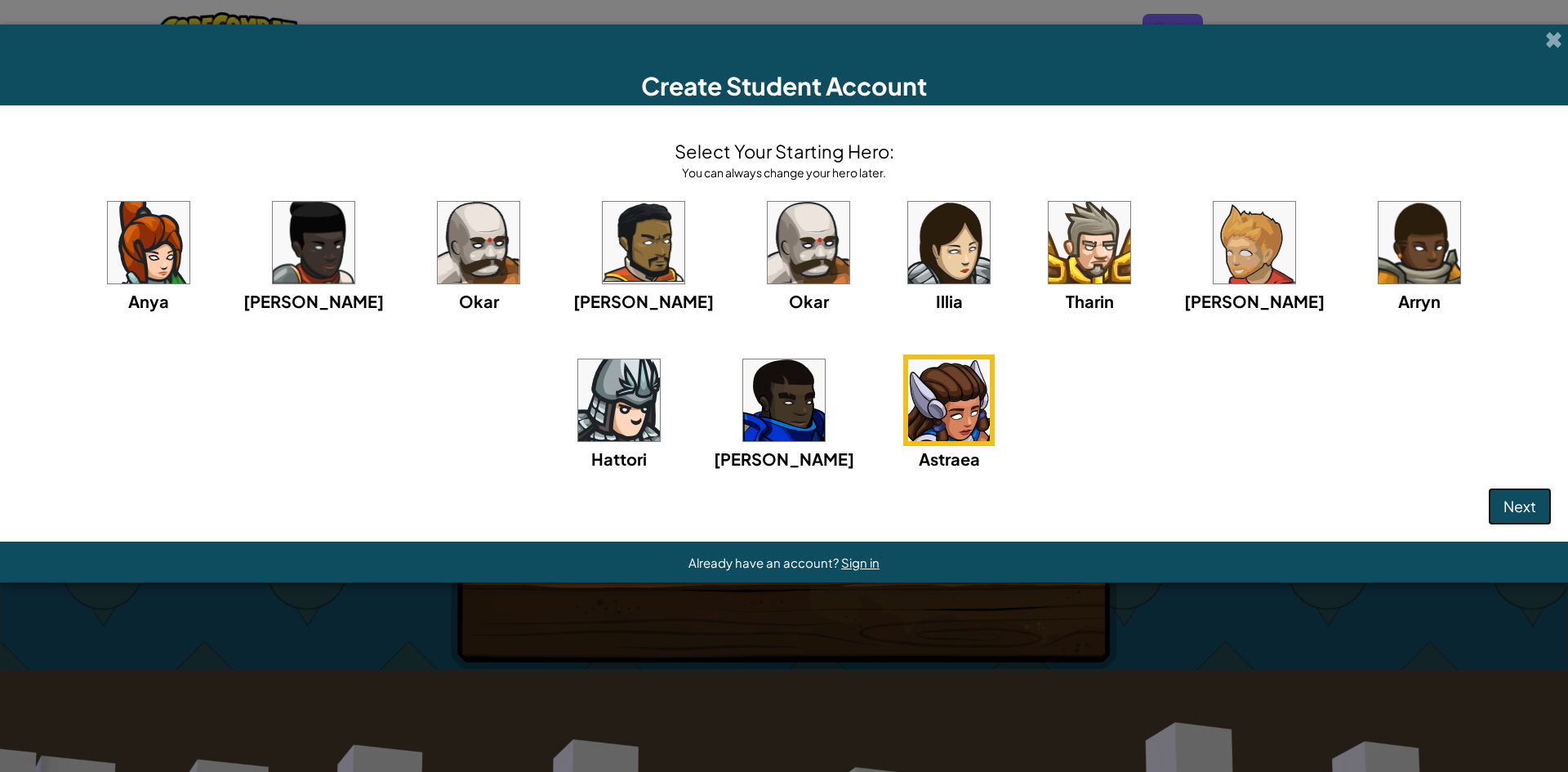
click at [1536, 511] on button "Next" at bounding box center [1520, 506] width 64 height 38
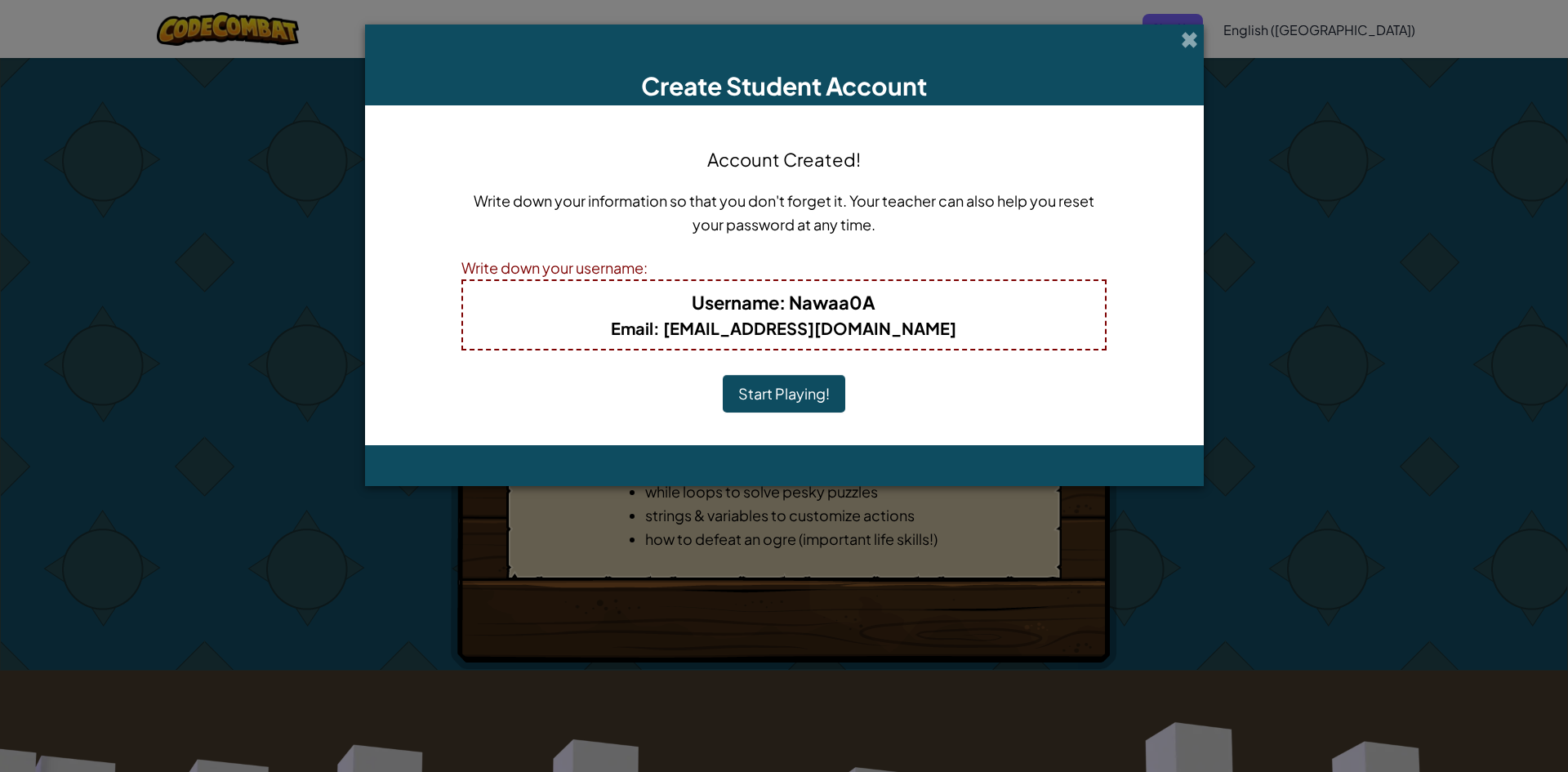
click at [874, 295] on b "Username : Nawaa0A" at bounding box center [783, 302] width 184 height 23
click at [806, 406] on button "Start Playing!" at bounding box center [784, 394] width 122 height 38
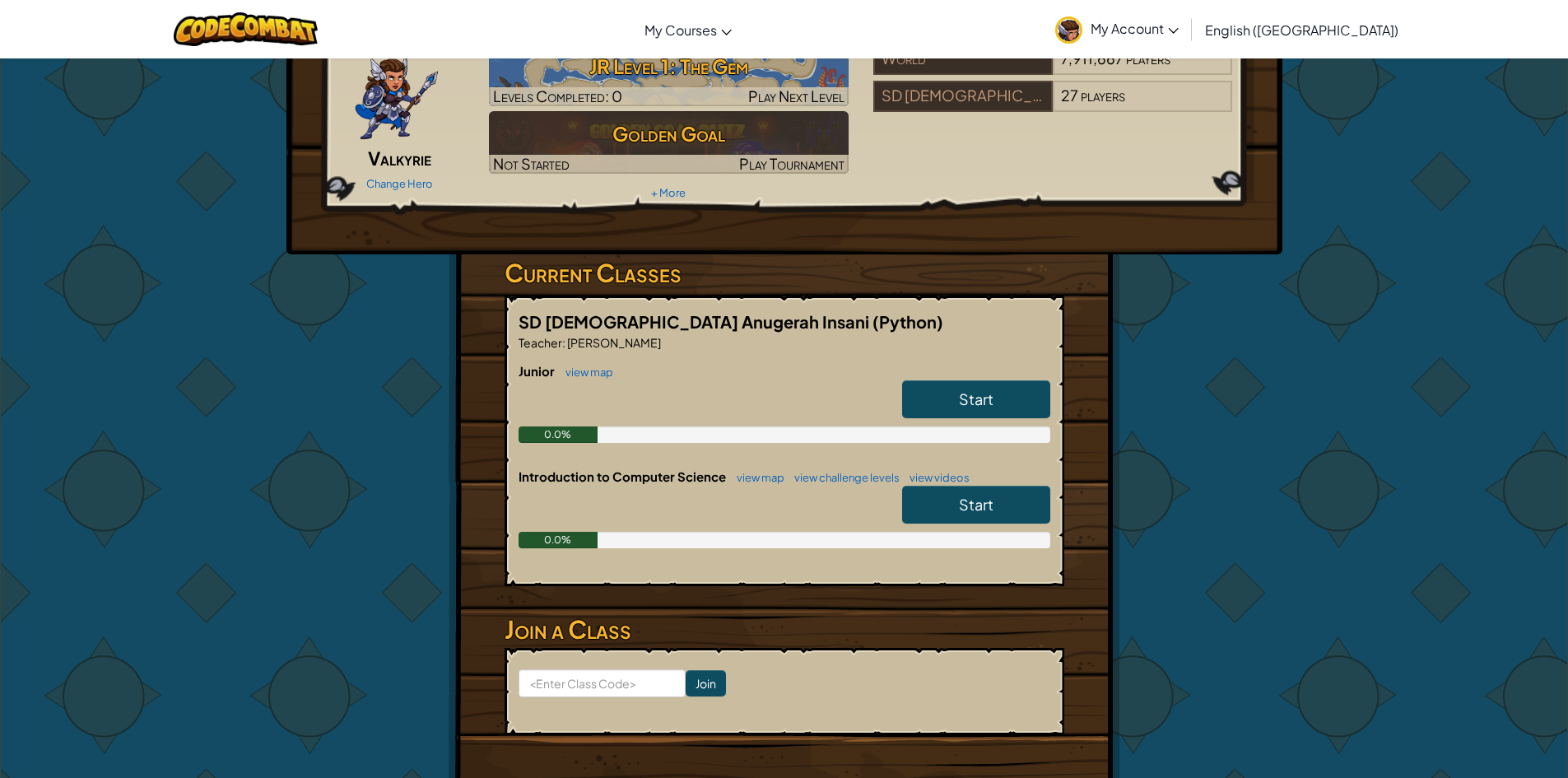
scroll to position [82, 0]
click at [611, 690] on input at bounding box center [602, 684] width 167 height 28
type input "GameTownName"
click input "Join" at bounding box center [705, 684] width 40 height 26
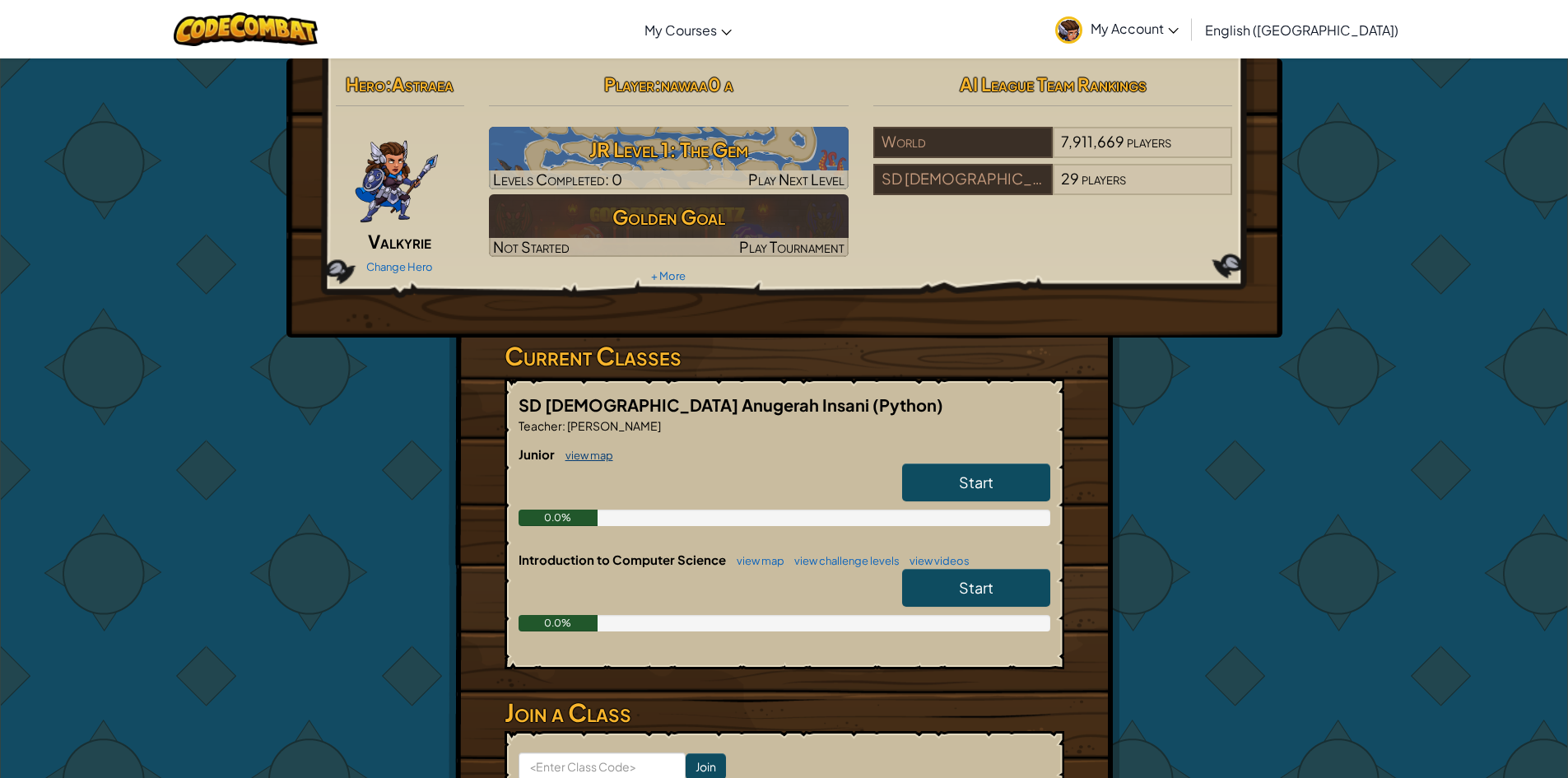
click at [589, 454] on link "view map" at bounding box center [585, 455] width 56 height 13
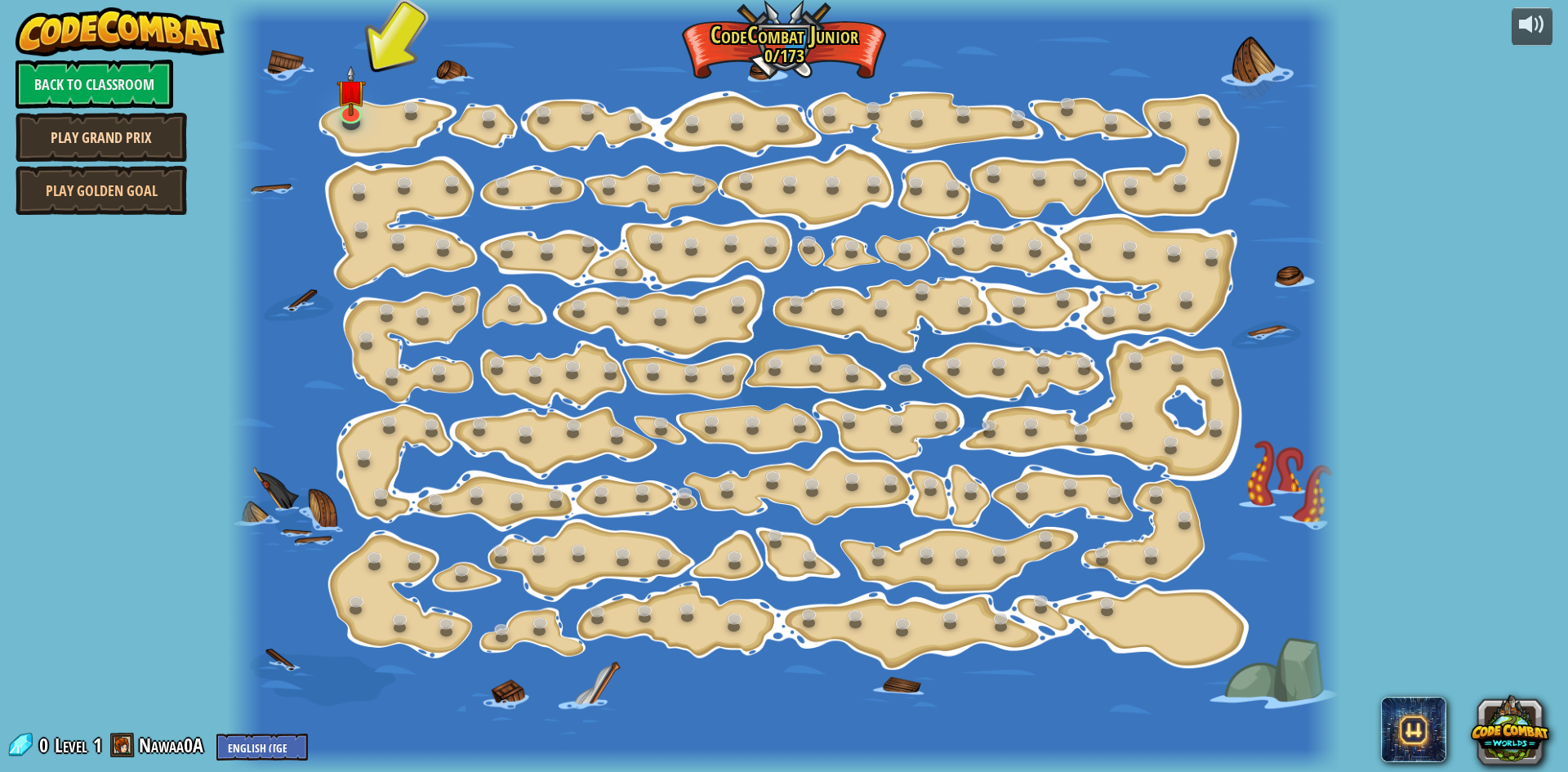
click at [99, 123] on link "Play Grand Prix" at bounding box center [101, 137] width 172 height 49
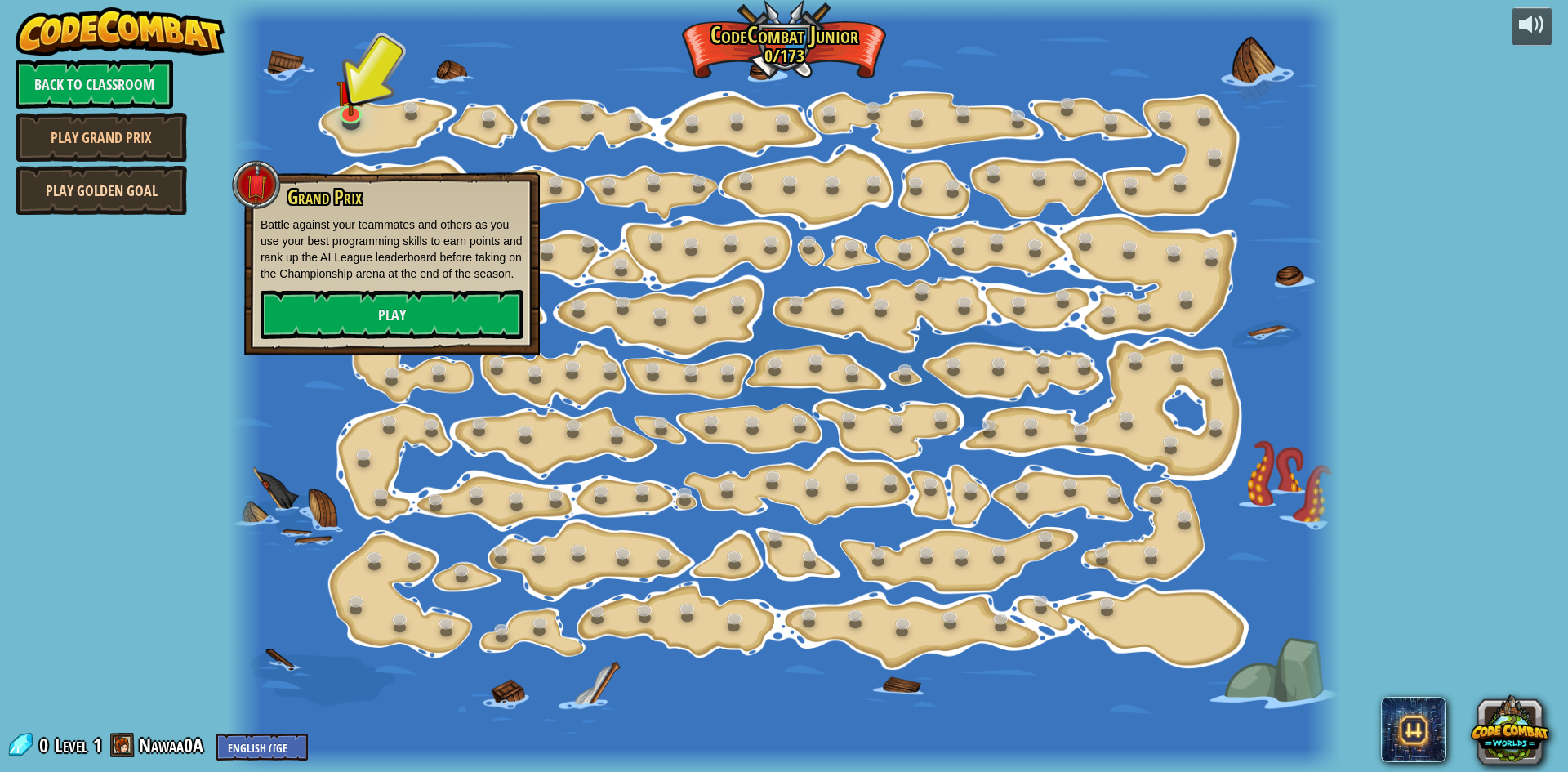
click at [126, 184] on link "Play Golden Goal" at bounding box center [101, 190] width 172 height 49
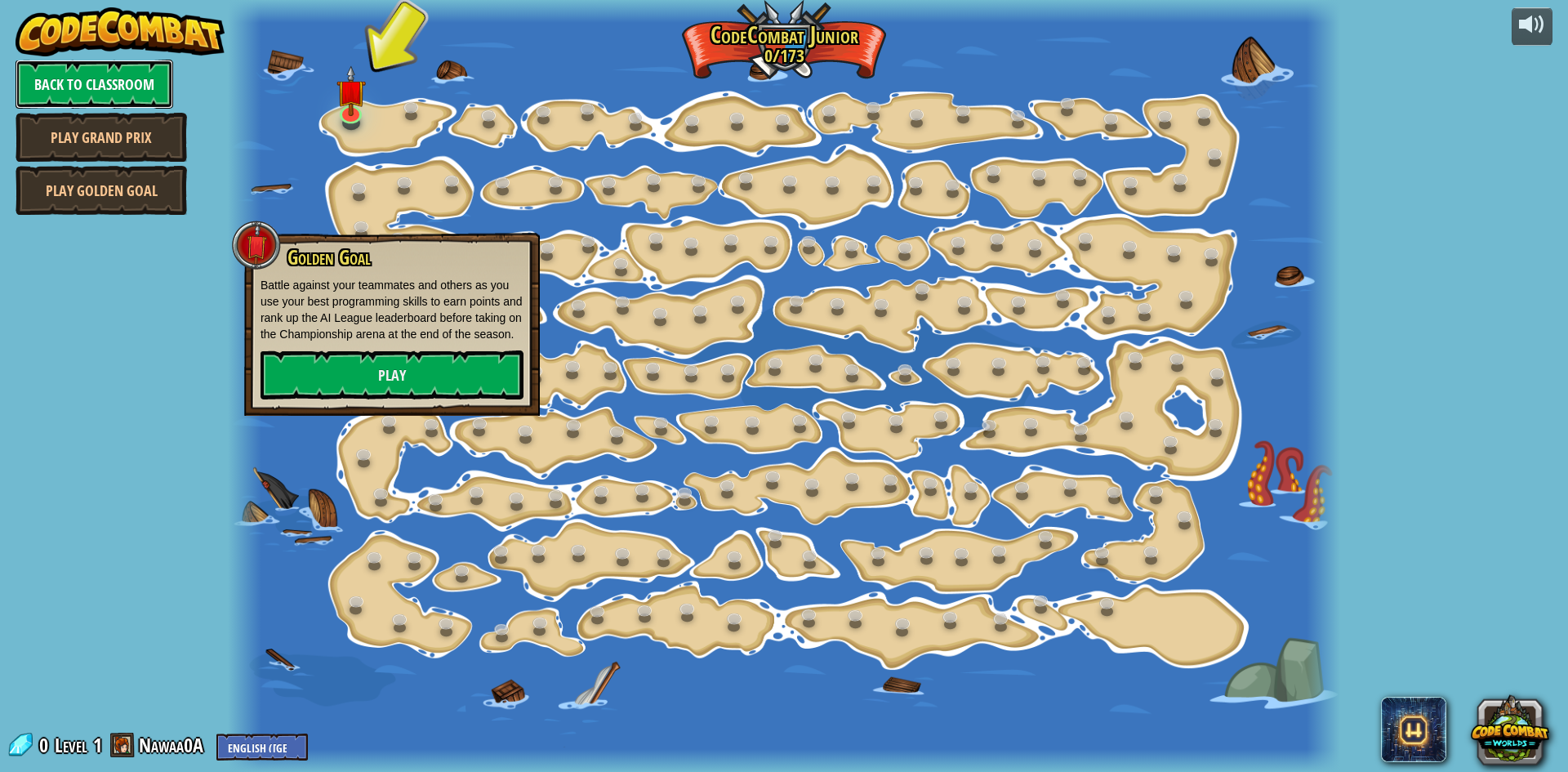
click at [109, 91] on link "Back to Classroom" at bounding box center [94, 84] width 158 height 49
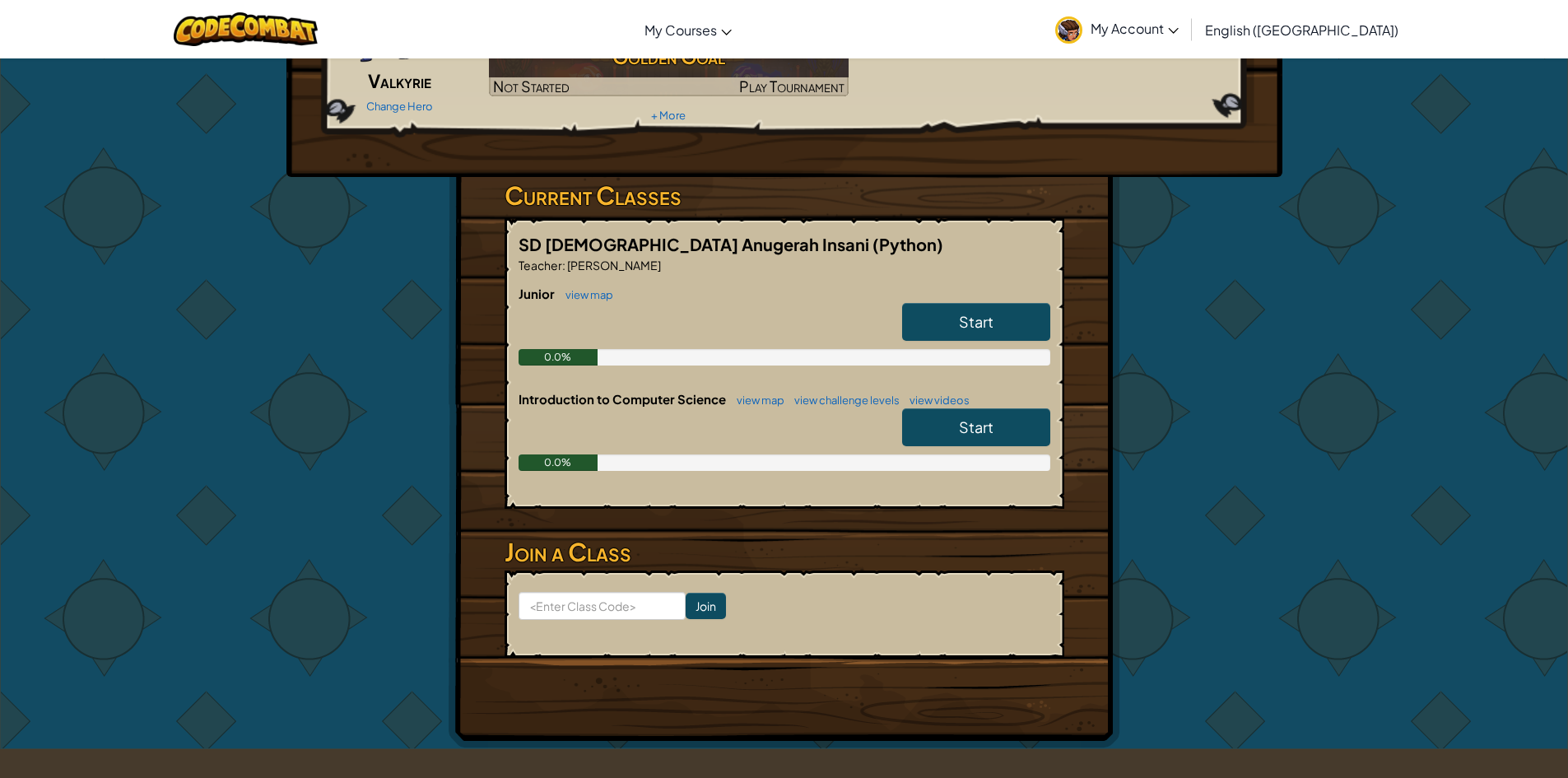
scroll to position [165, 0]
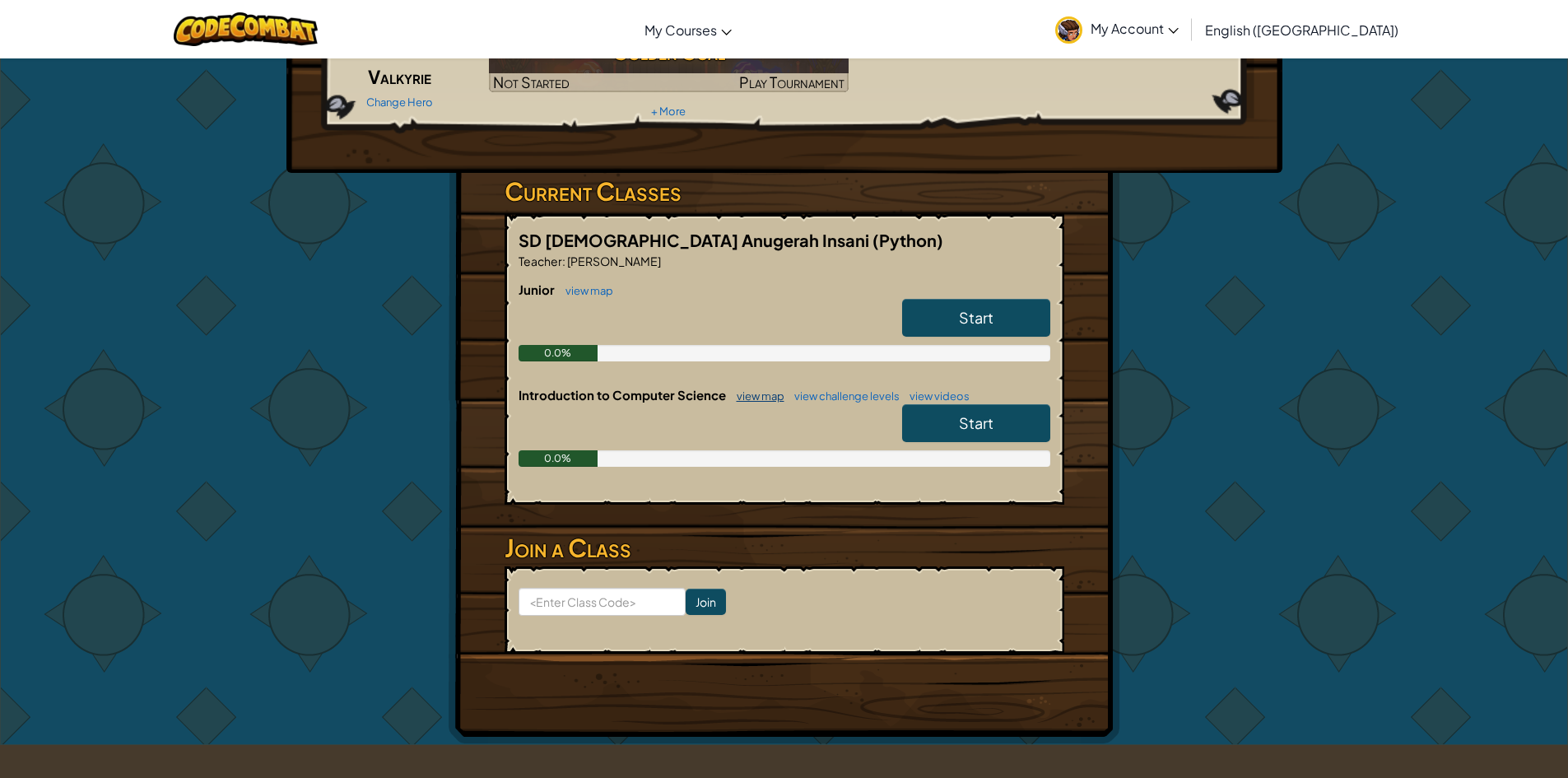
click at [761, 393] on link "view map" at bounding box center [756, 396] width 56 height 13
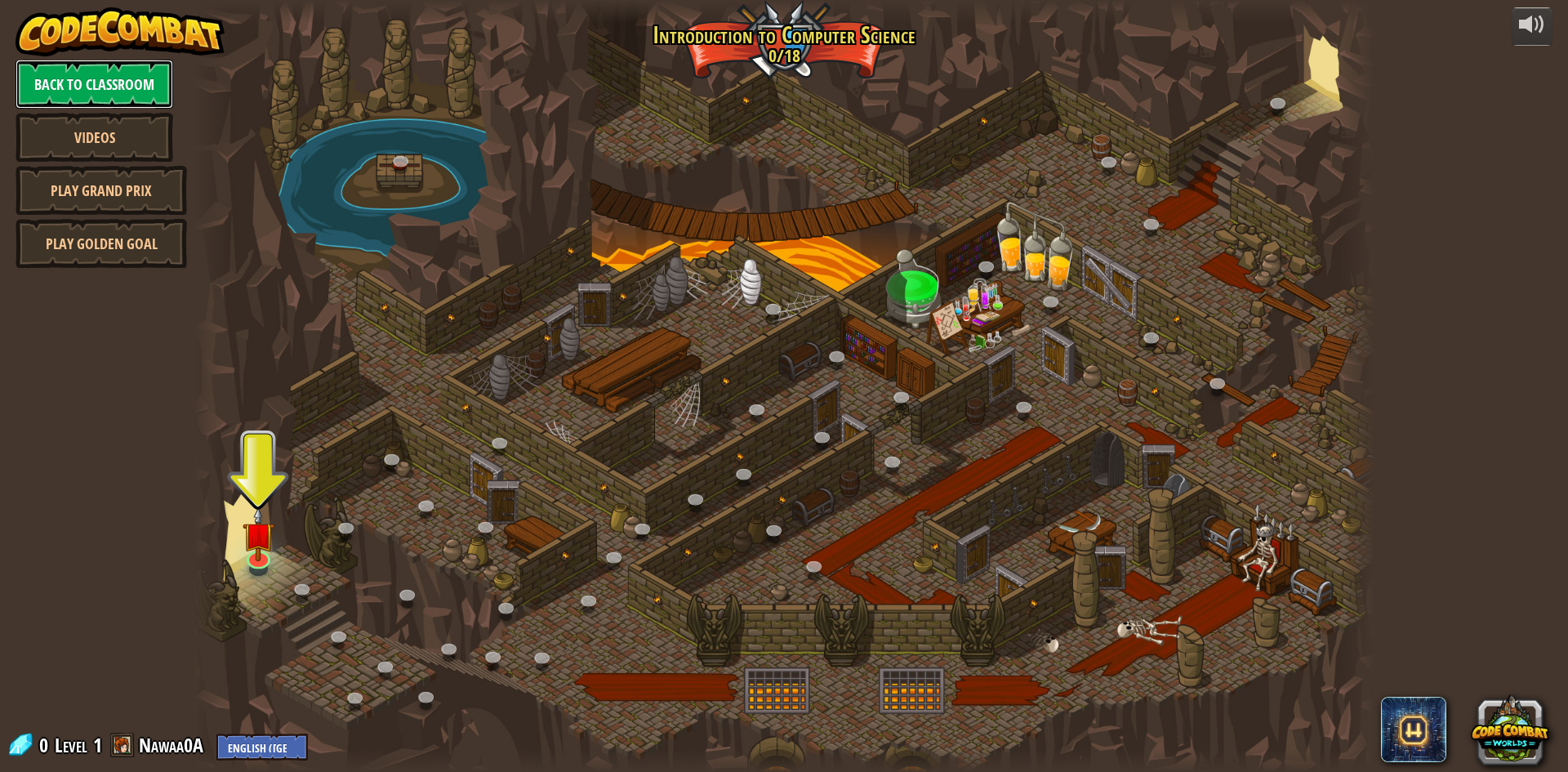
click at [126, 94] on link "Back to Classroom" at bounding box center [94, 84] width 158 height 49
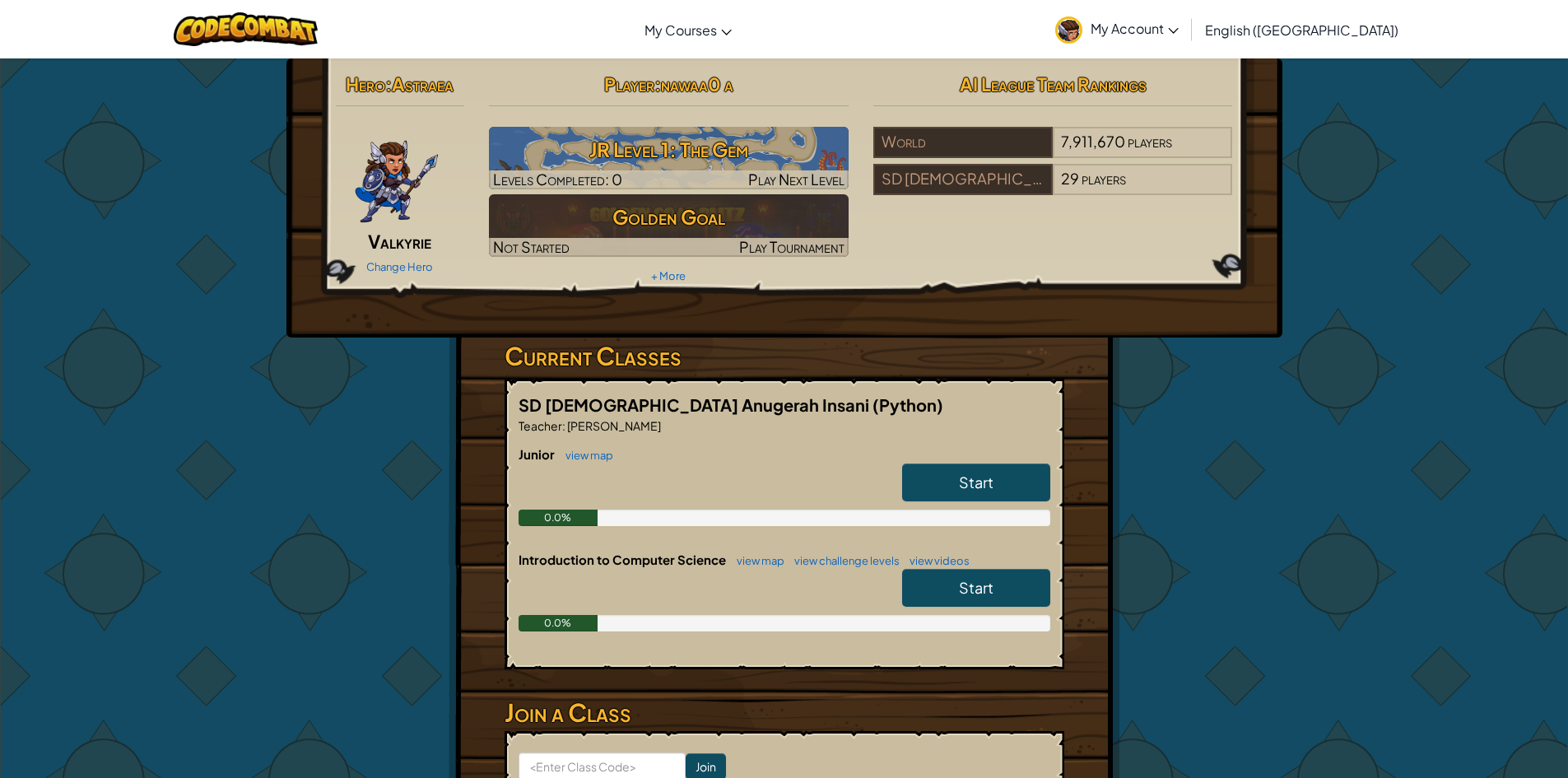
click at [1002, 593] on link "Start" at bounding box center [976, 588] width 148 height 38
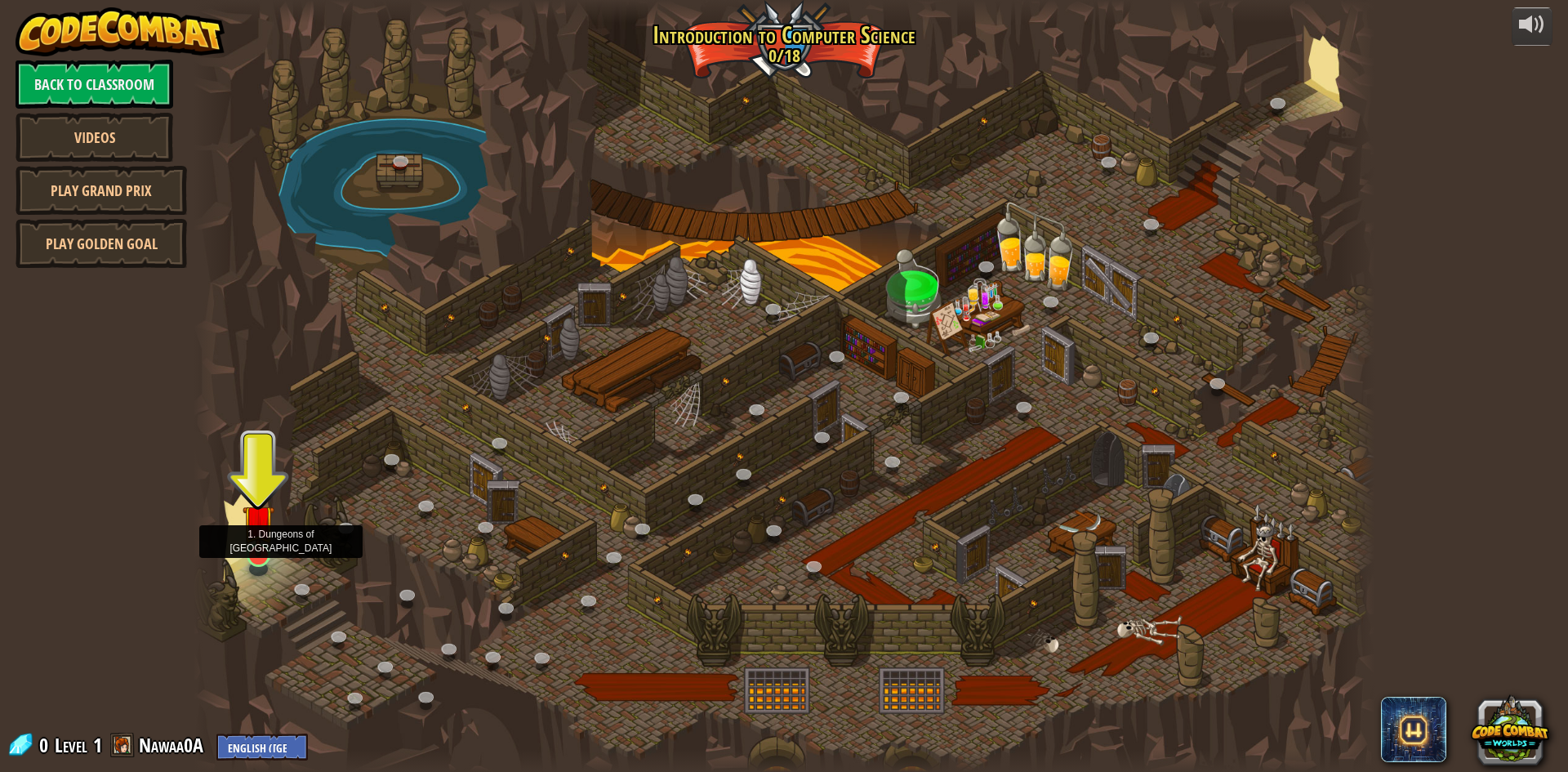
click at [250, 555] on img at bounding box center [258, 520] width 32 height 73
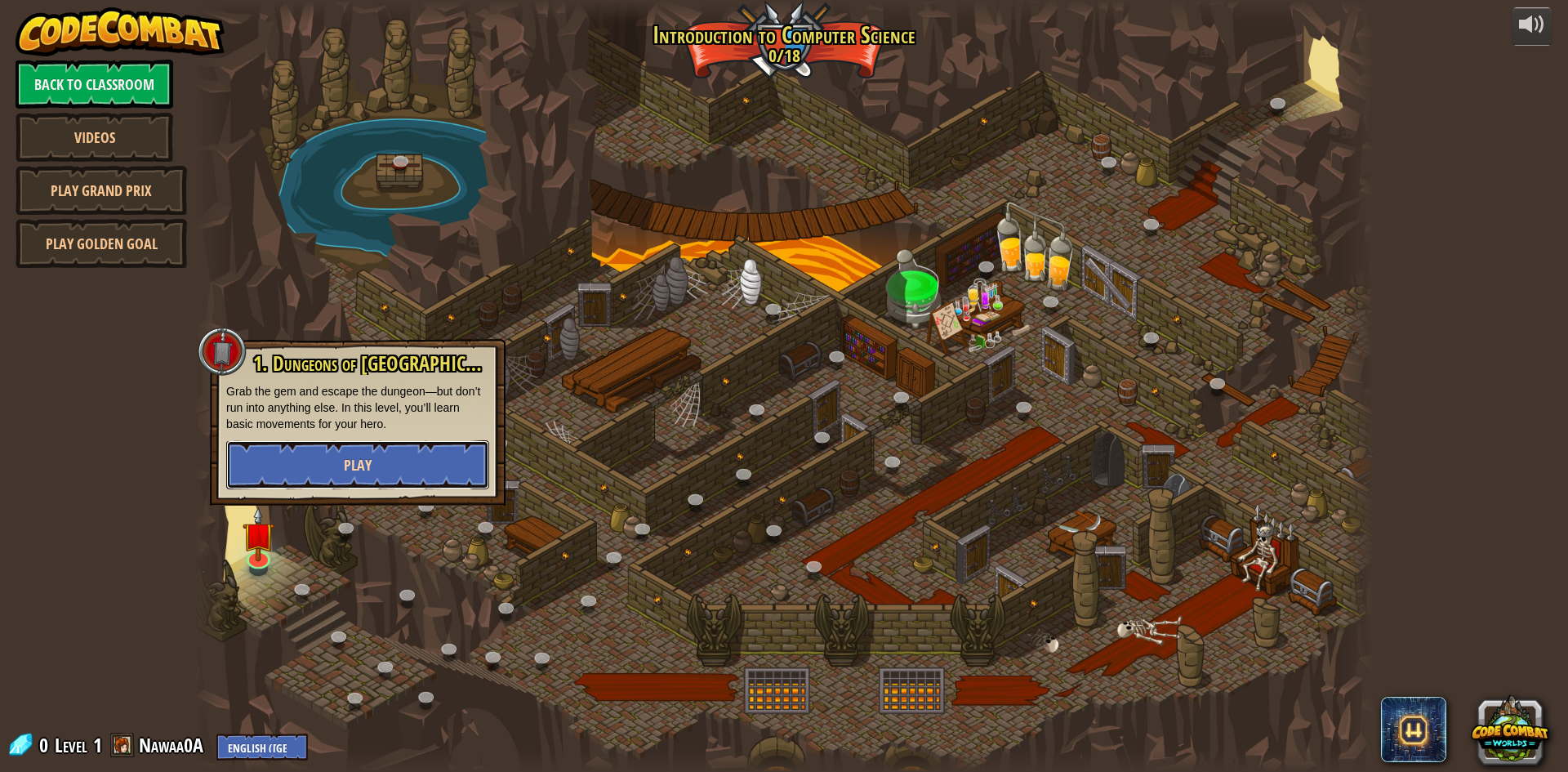
click at [341, 472] on button "Play" at bounding box center [358, 465] width 263 height 49
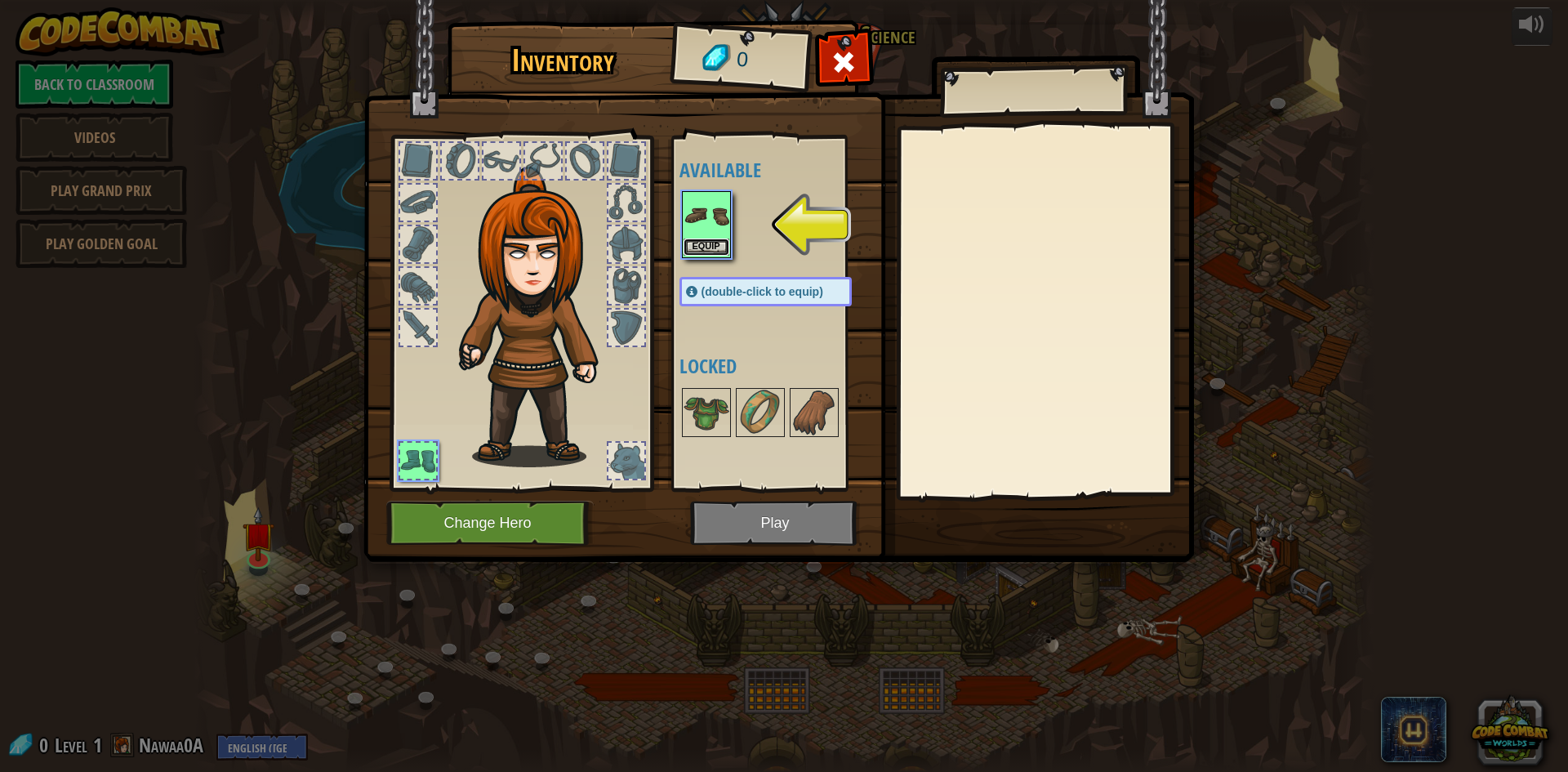
click at [710, 248] on button "Equip" at bounding box center [706, 247] width 46 height 17
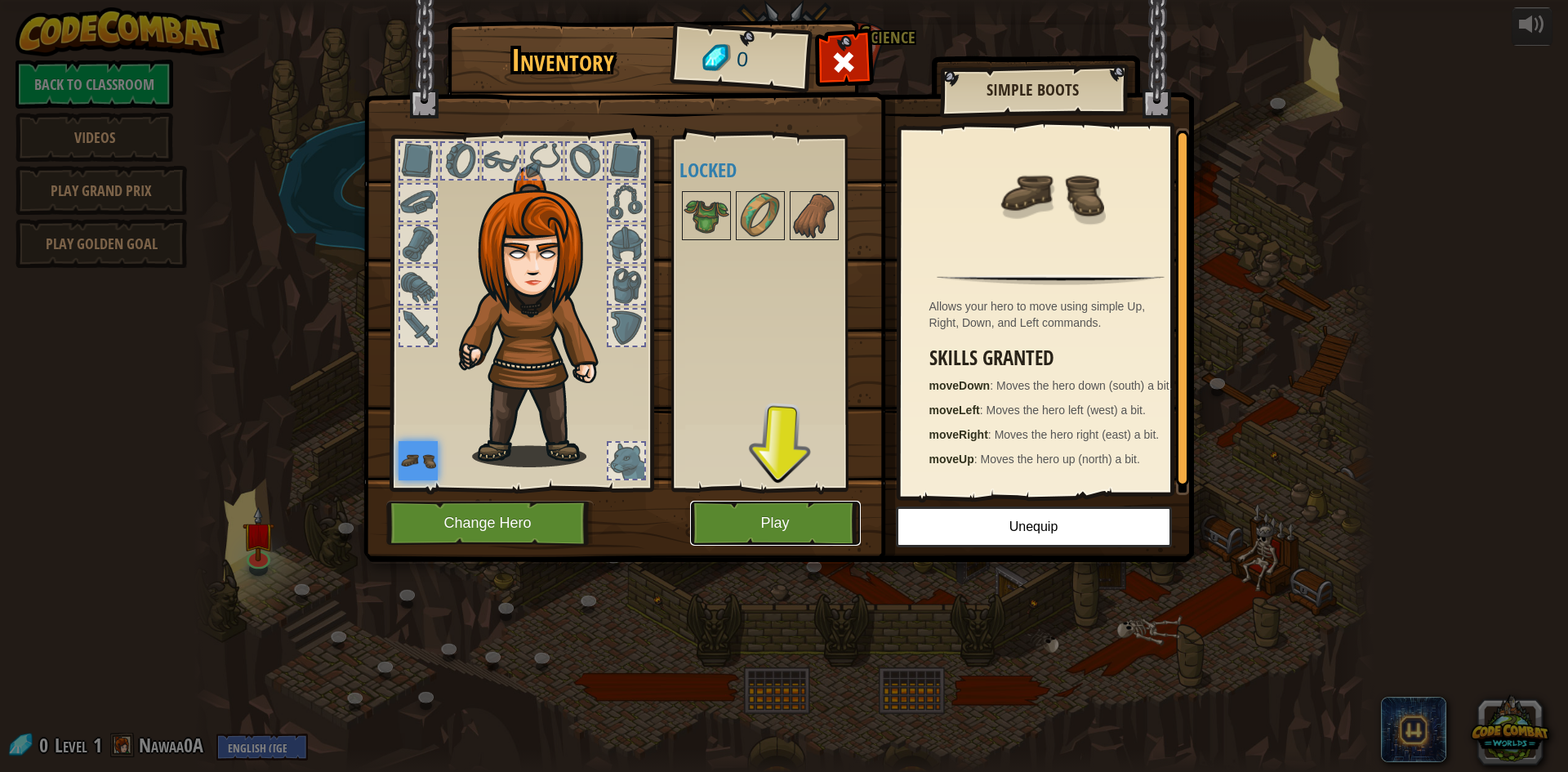
click at [787, 529] on button "Play" at bounding box center [775, 523] width 171 height 45
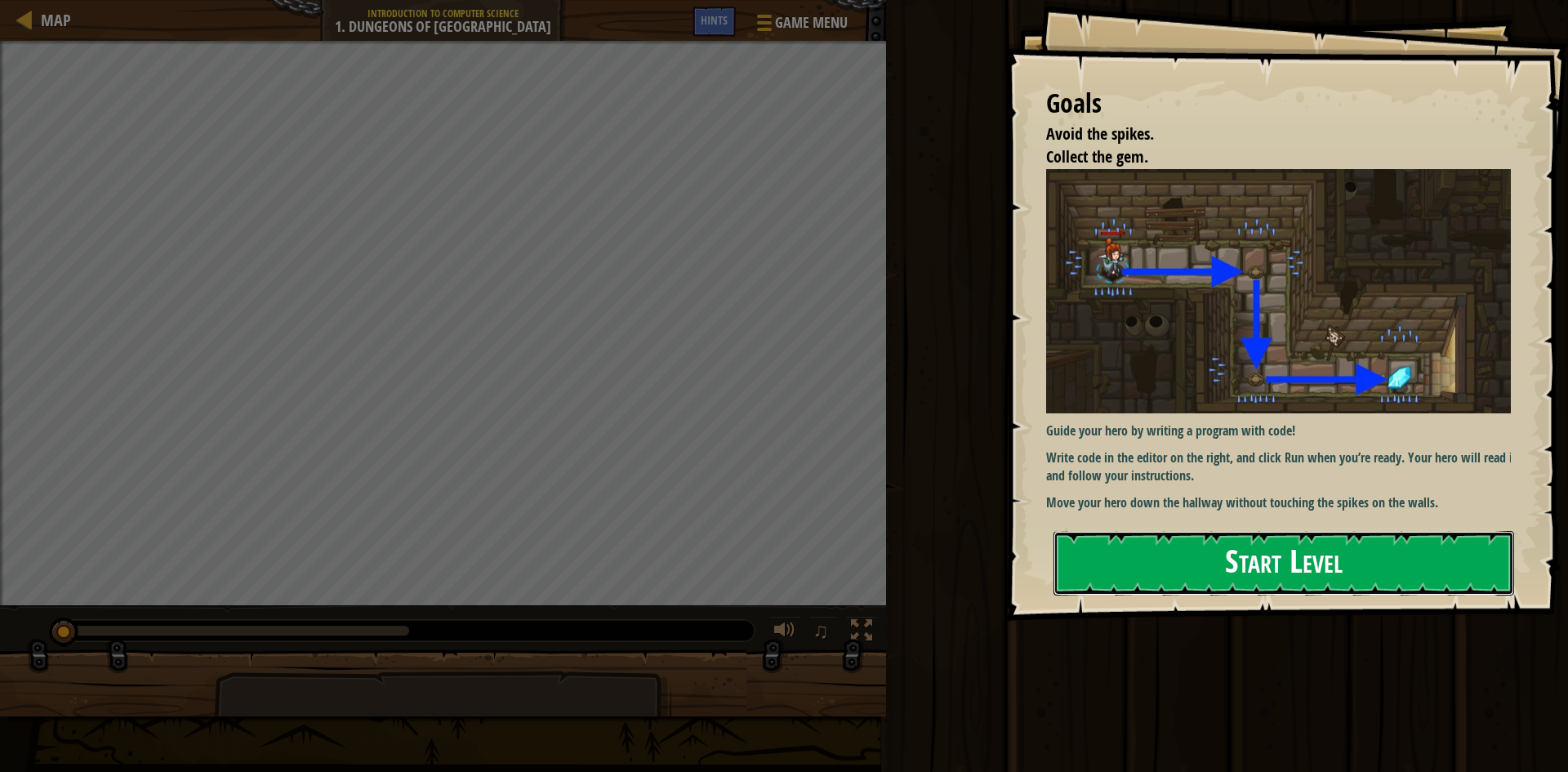
click at [1107, 557] on button "Start Level" at bounding box center [1284, 563] width 461 height 65
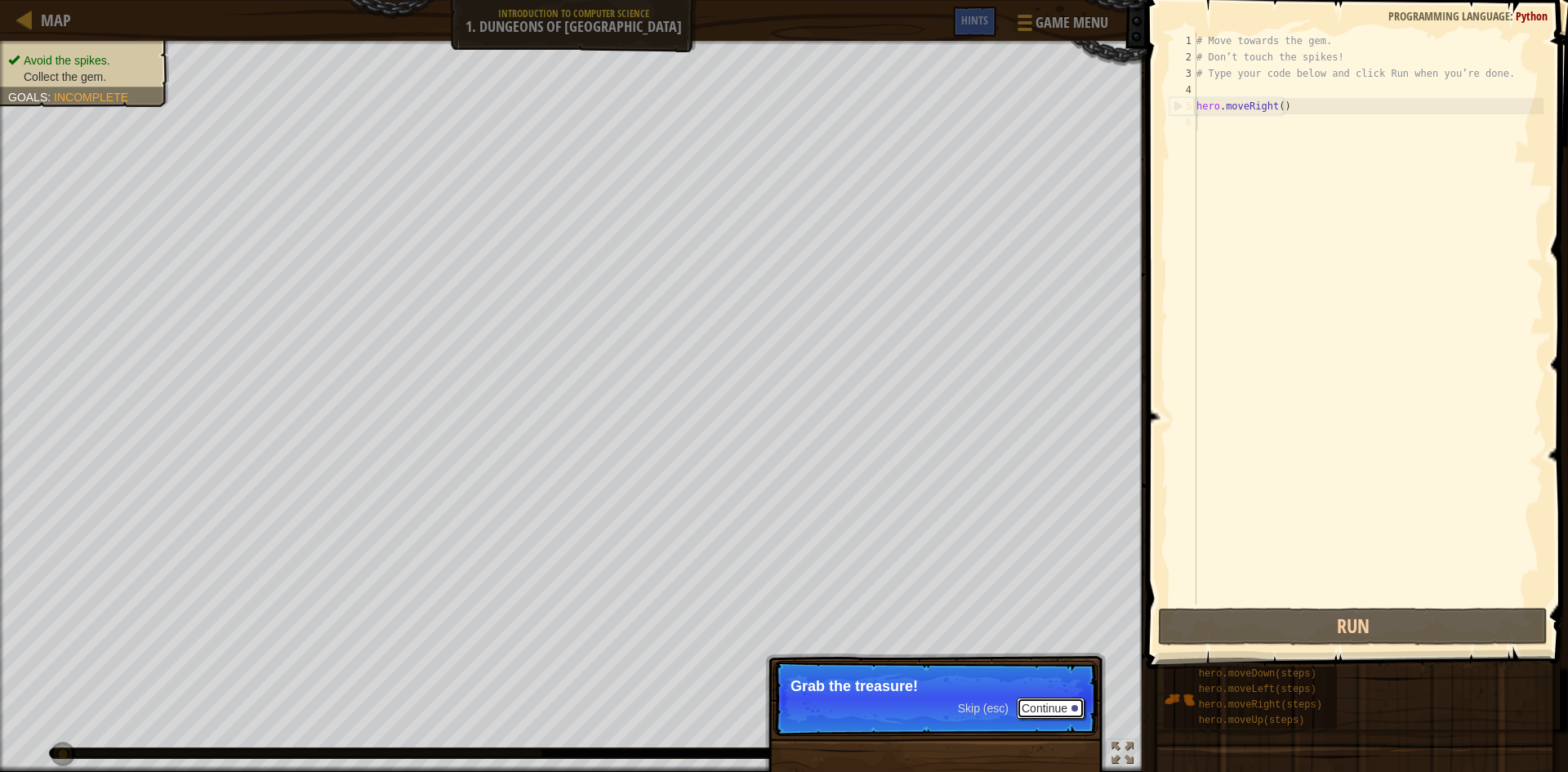
click at [1047, 709] on button "Continue" at bounding box center [1050, 708] width 68 height 21
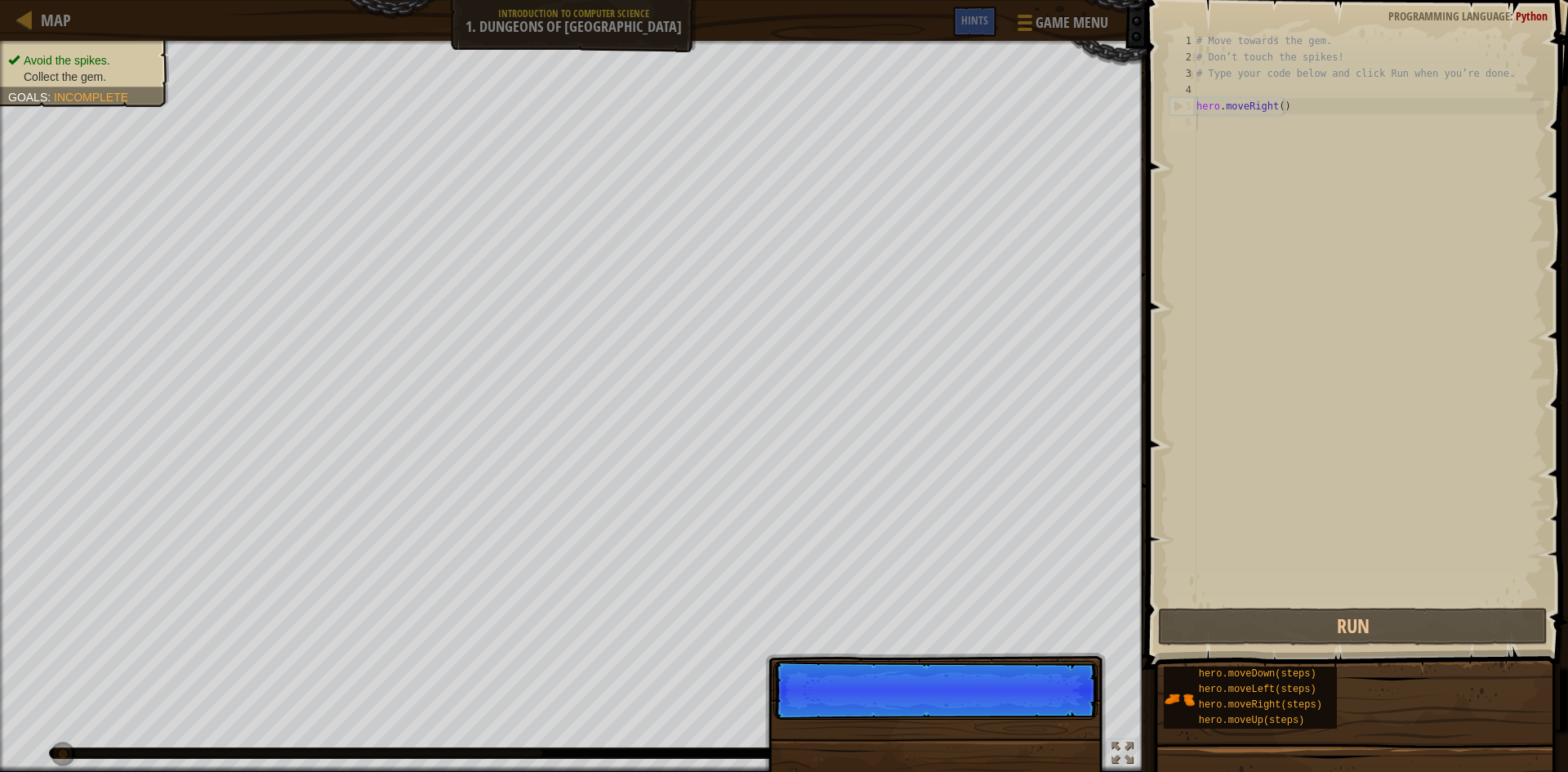
scroll to position [7, 0]
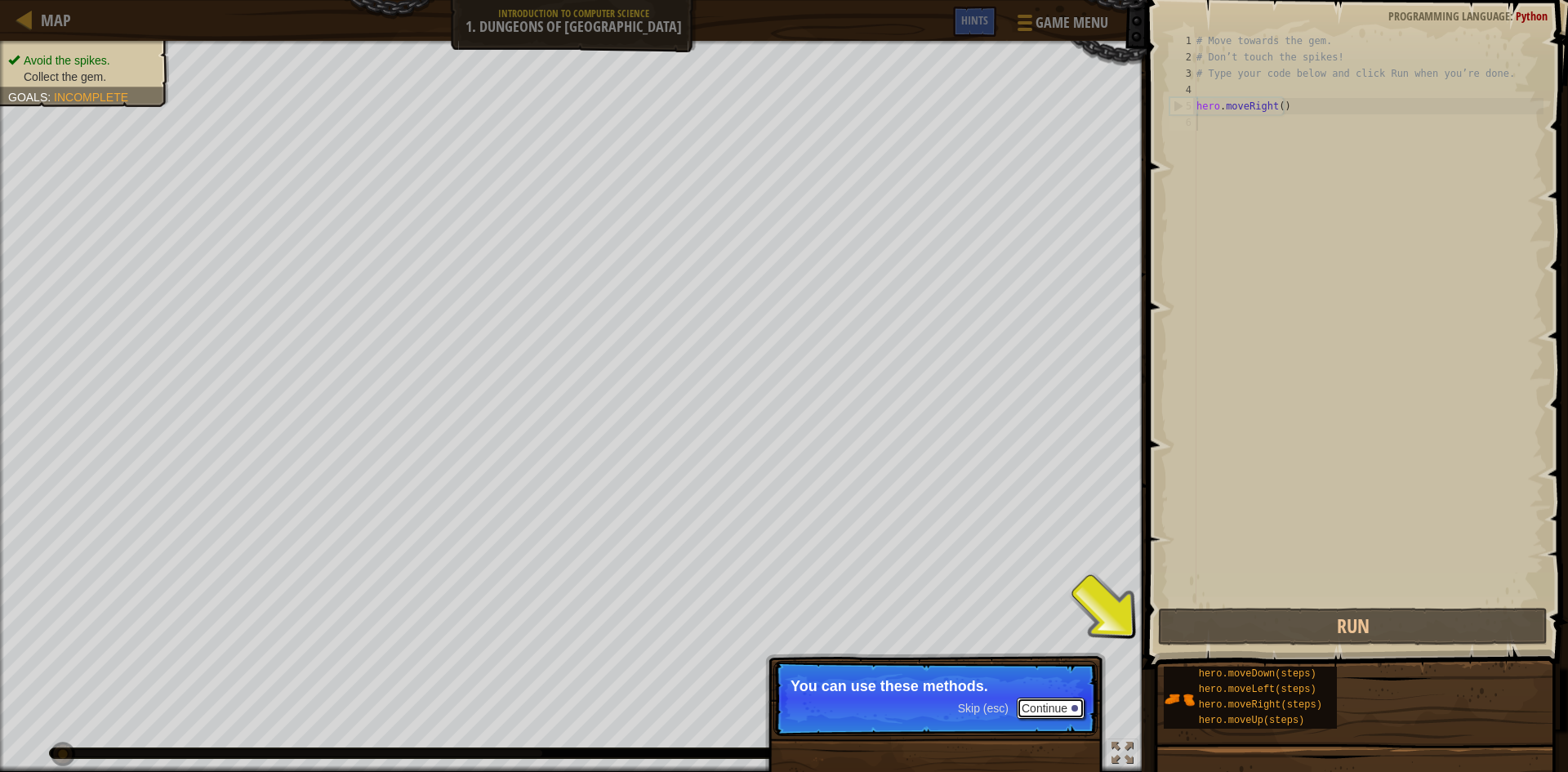
click at [1052, 712] on button "Continue" at bounding box center [1050, 708] width 68 height 21
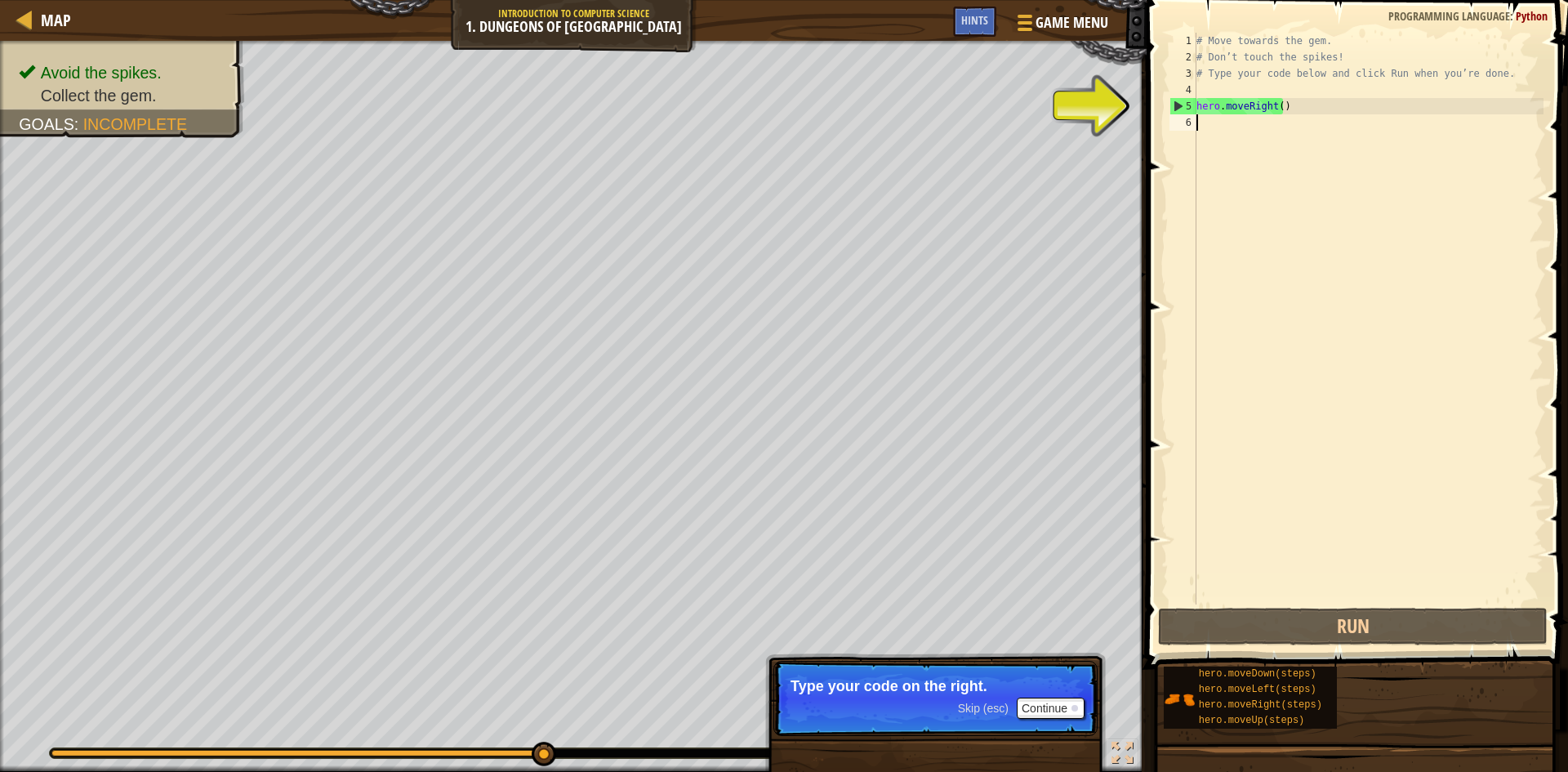
click at [1293, 112] on div "# Move towards the gem. # Don’t touch the spikes! # Type your code below and cl…" at bounding box center [1368, 335] width 350 height 605
click at [1319, 626] on button "Run" at bounding box center [1352, 627] width 390 height 38
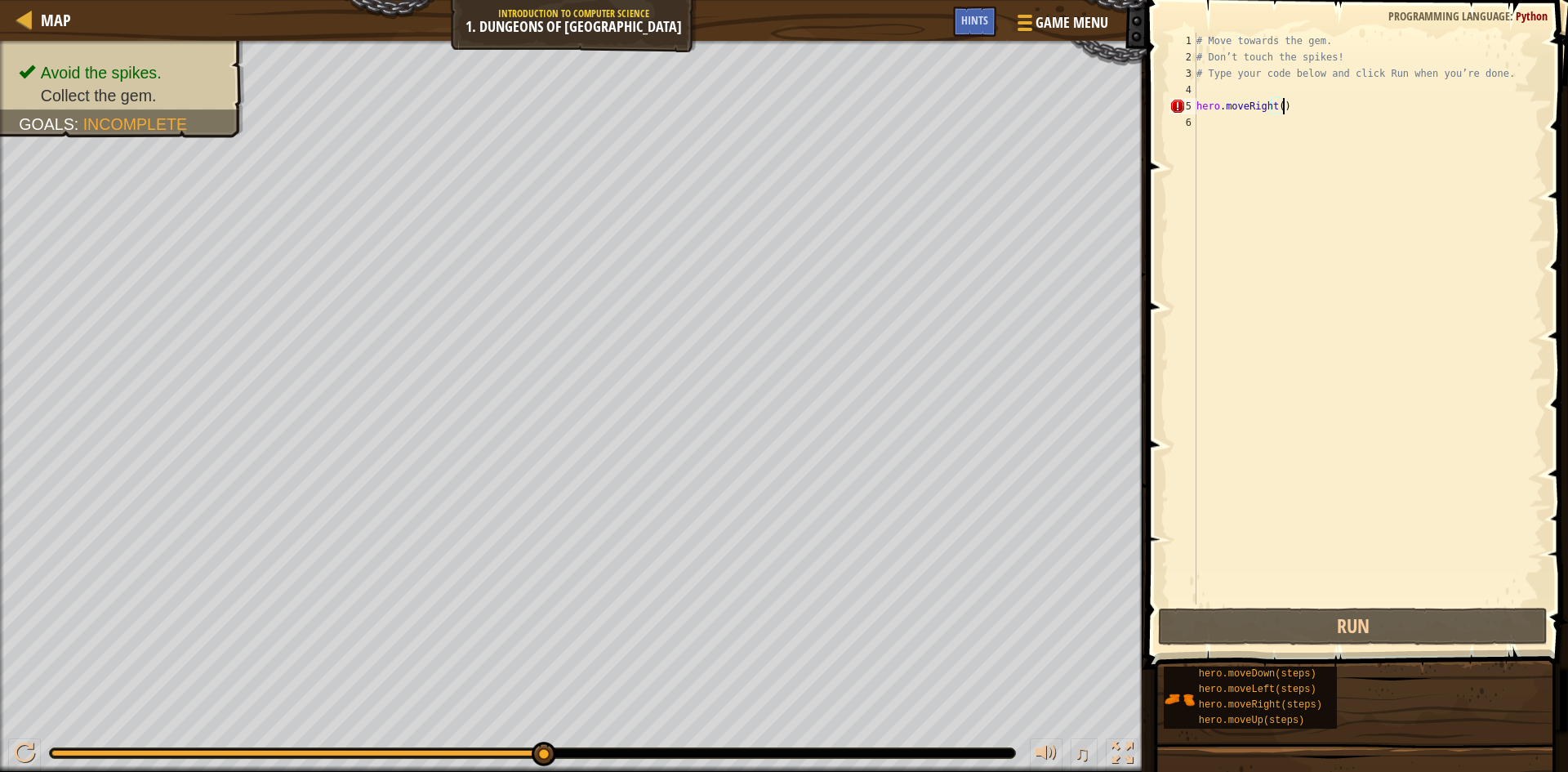
scroll to position [7, 6]
click at [1353, 627] on button "Run" at bounding box center [1352, 627] width 390 height 38
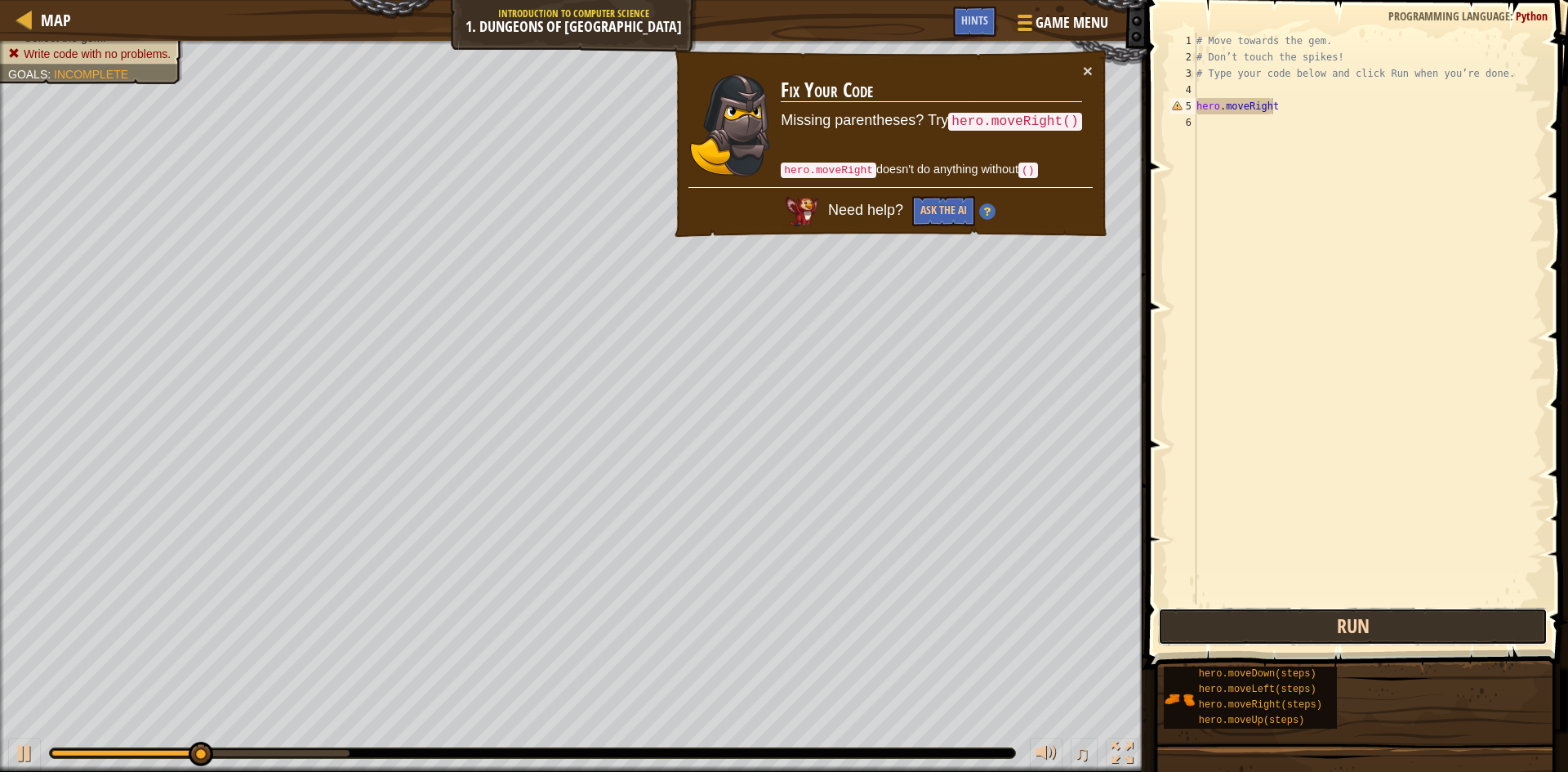
click at [1353, 627] on button "Run" at bounding box center [1352, 627] width 390 height 38
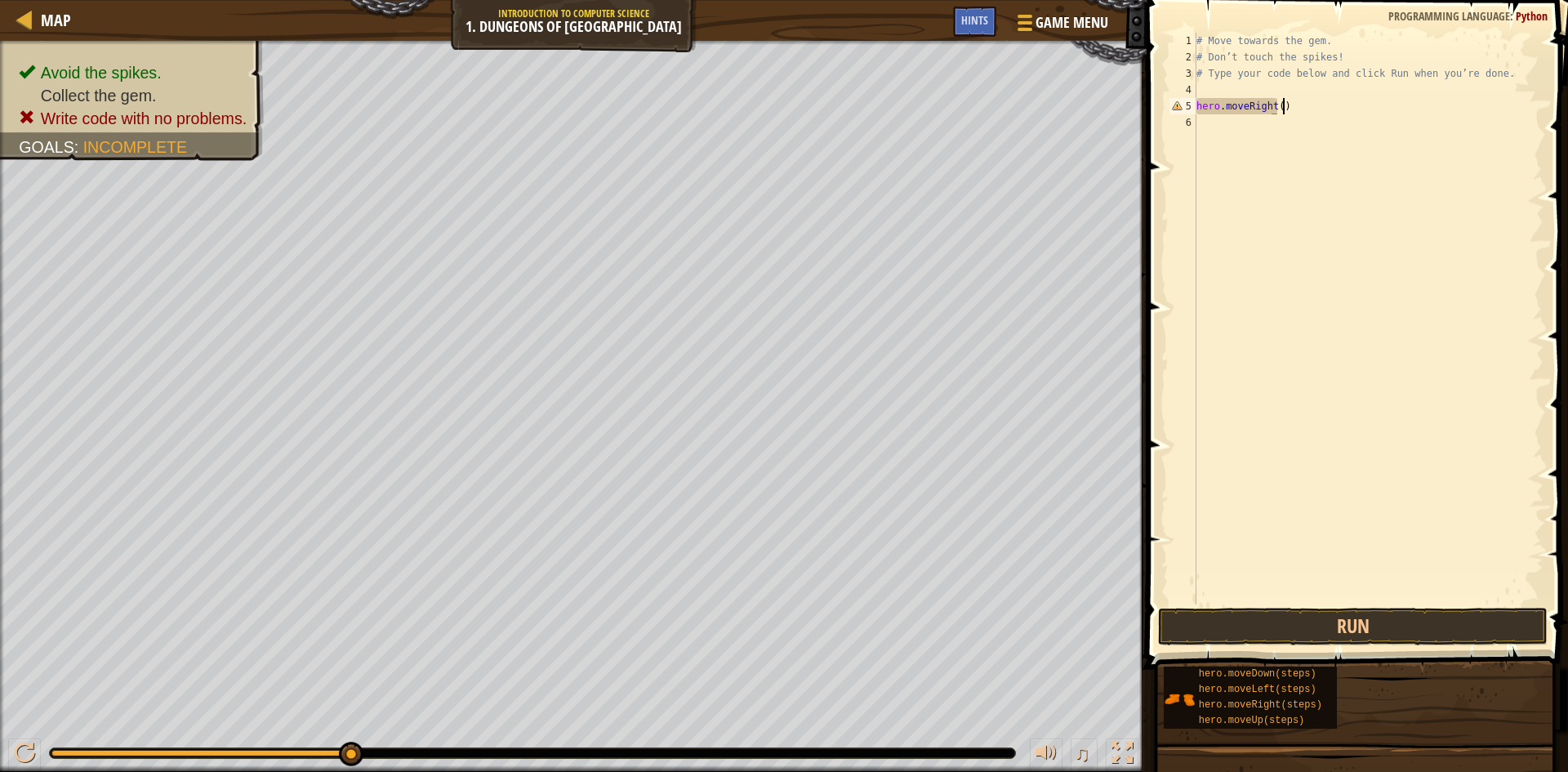
scroll to position [7, 7]
type textarea "hero.moveRight()"
click at [1278, 631] on button "Run" at bounding box center [1352, 627] width 390 height 38
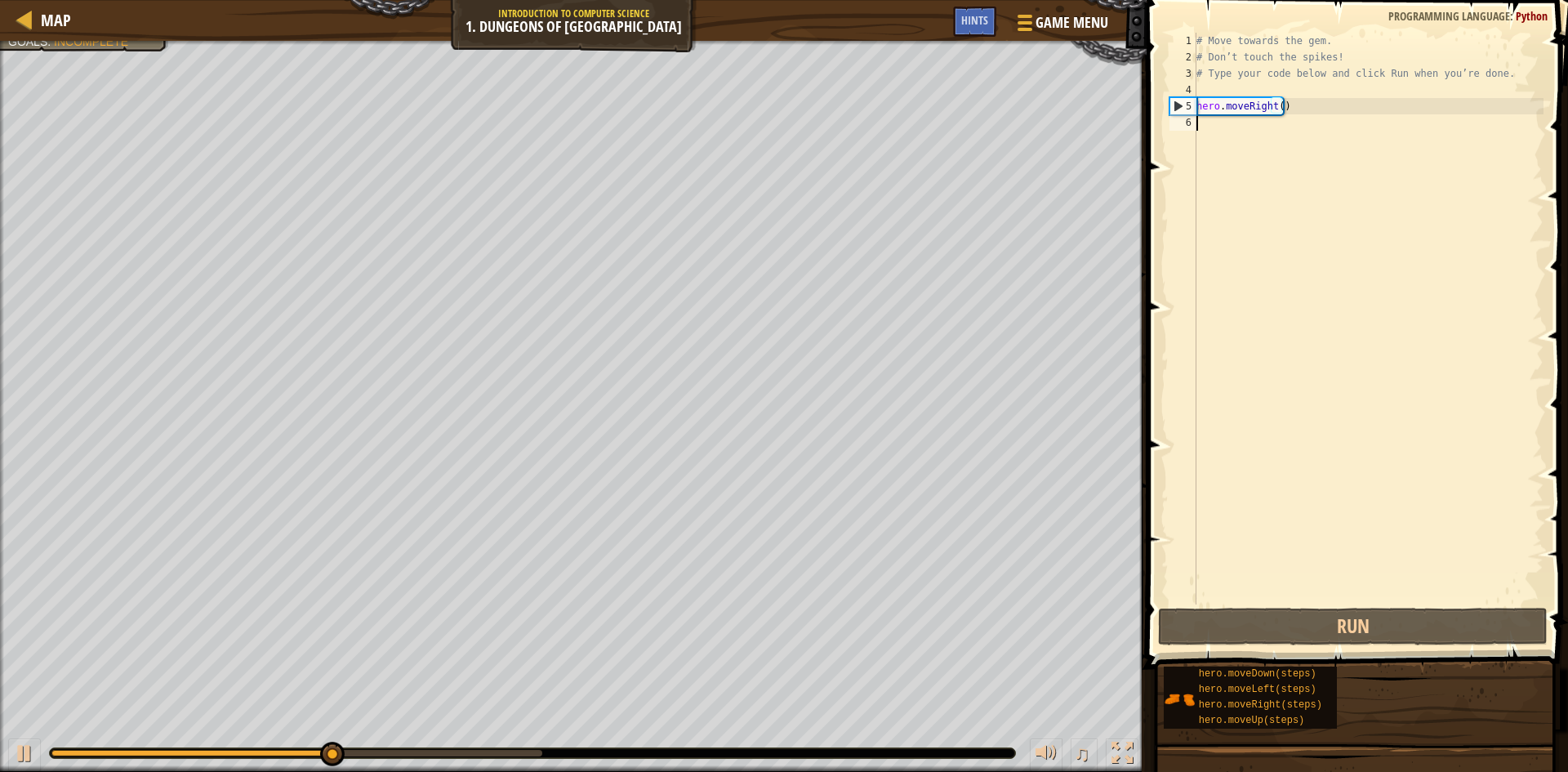
click at [1179, 119] on div "6" at bounding box center [1183, 123] width 27 height 16
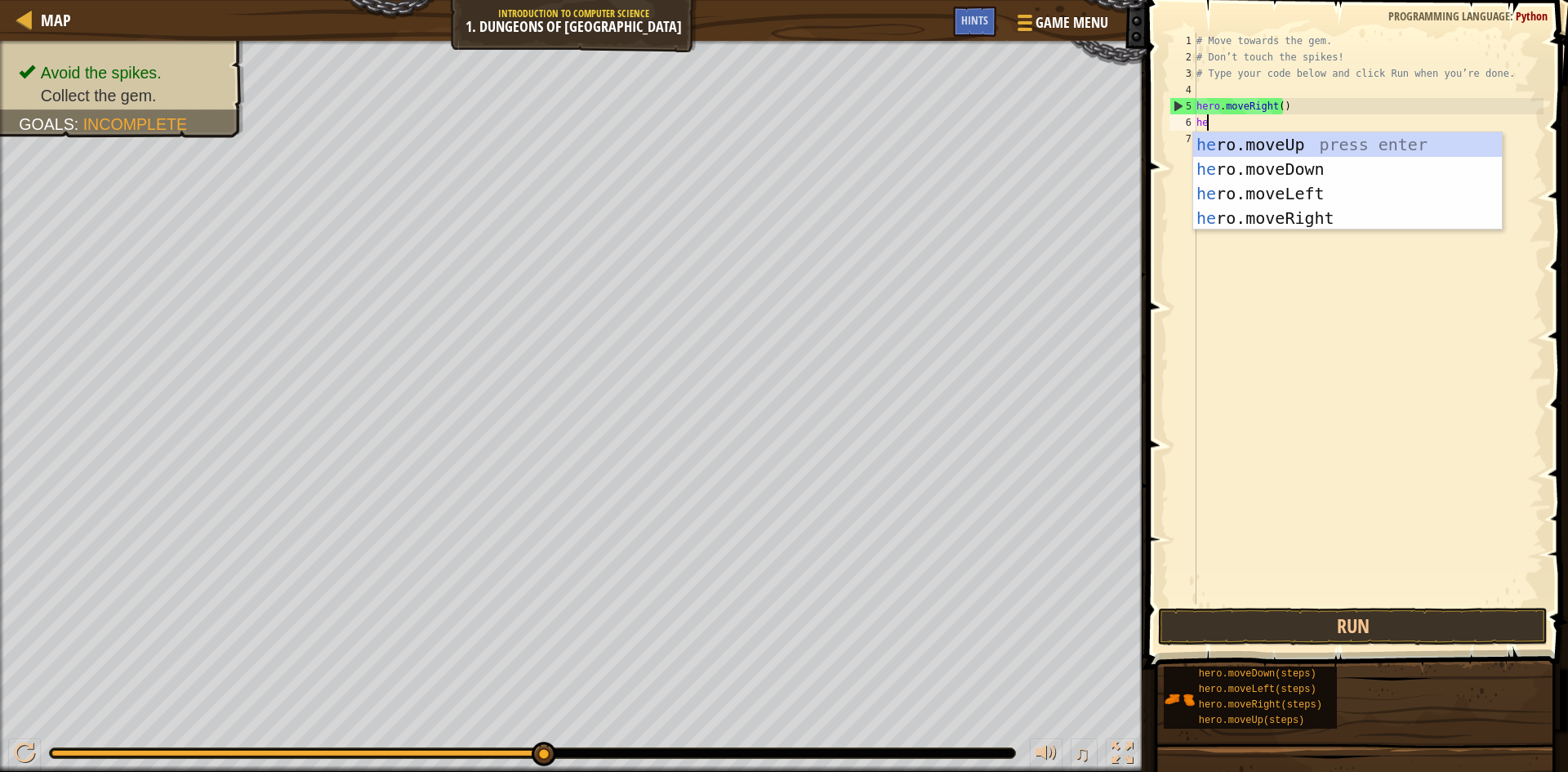
scroll to position [7, 1]
type textarea "hero"
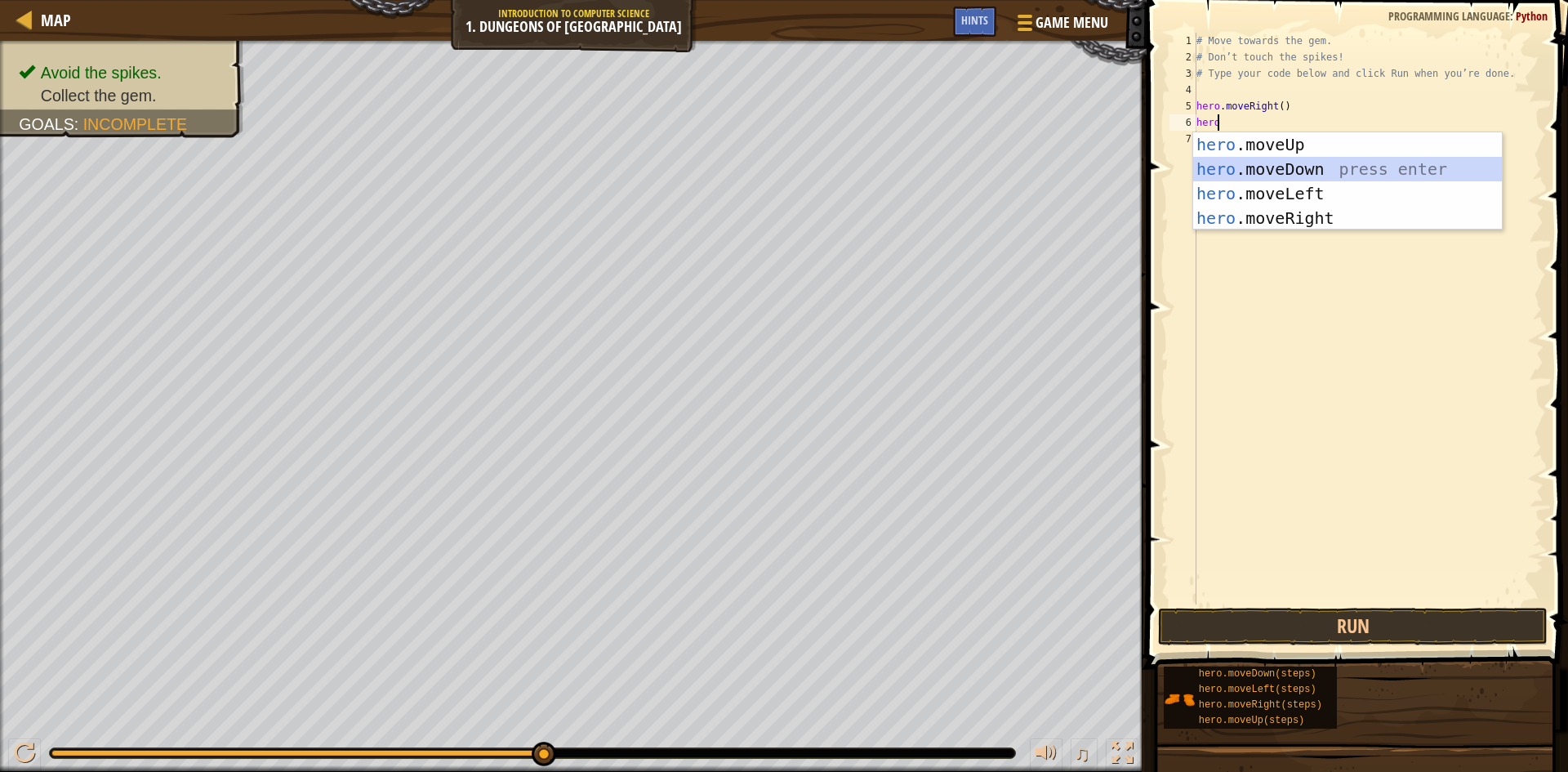
click at [1267, 178] on div "hero .moveUp press enter hero .moveDown press enter hero .moveLeft press enter …" at bounding box center [1348, 206] width 309 height 147
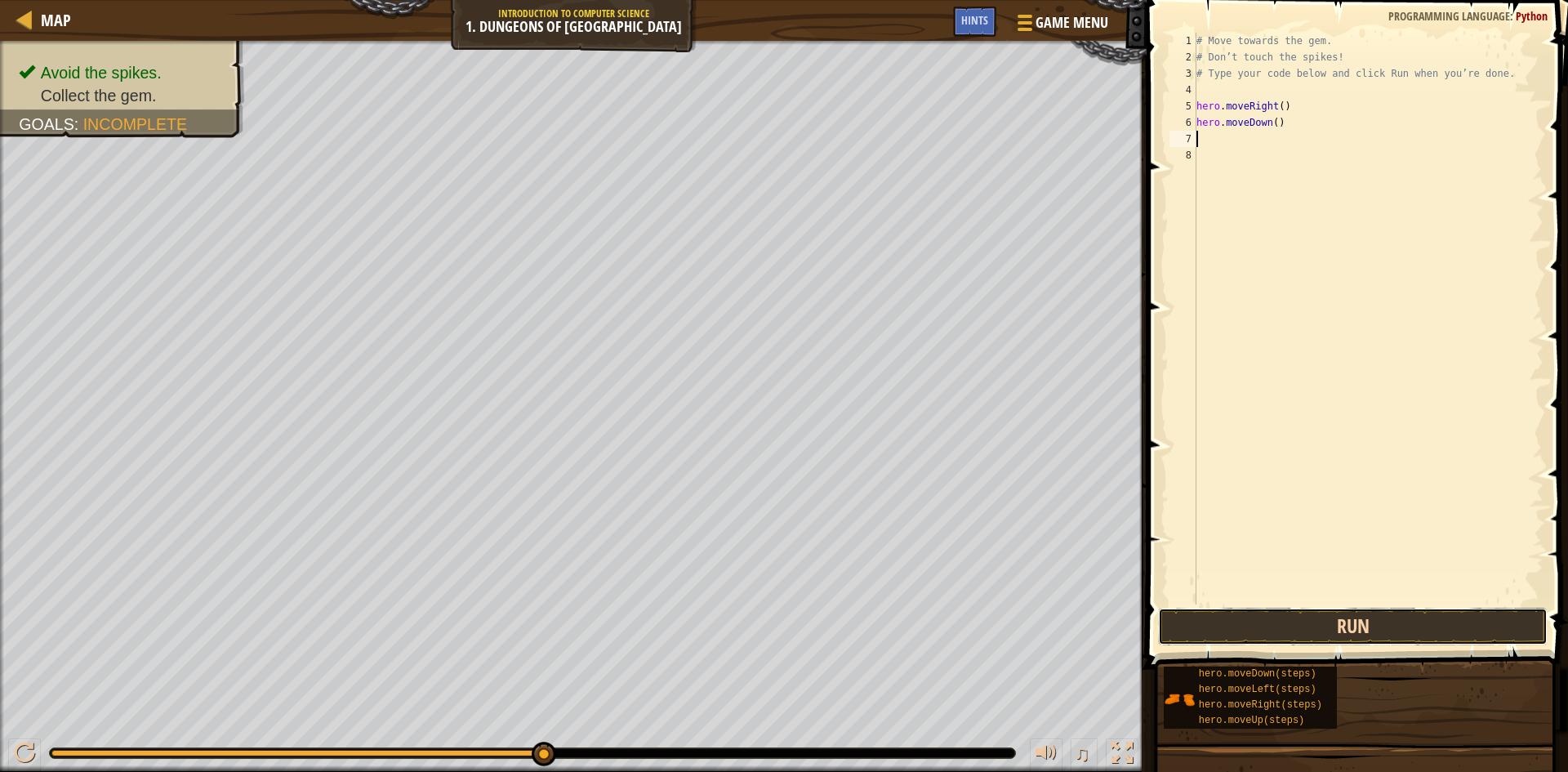
click at [1236, 633] on button "Run" at bounding box center [1352, 627] width 390 height 38
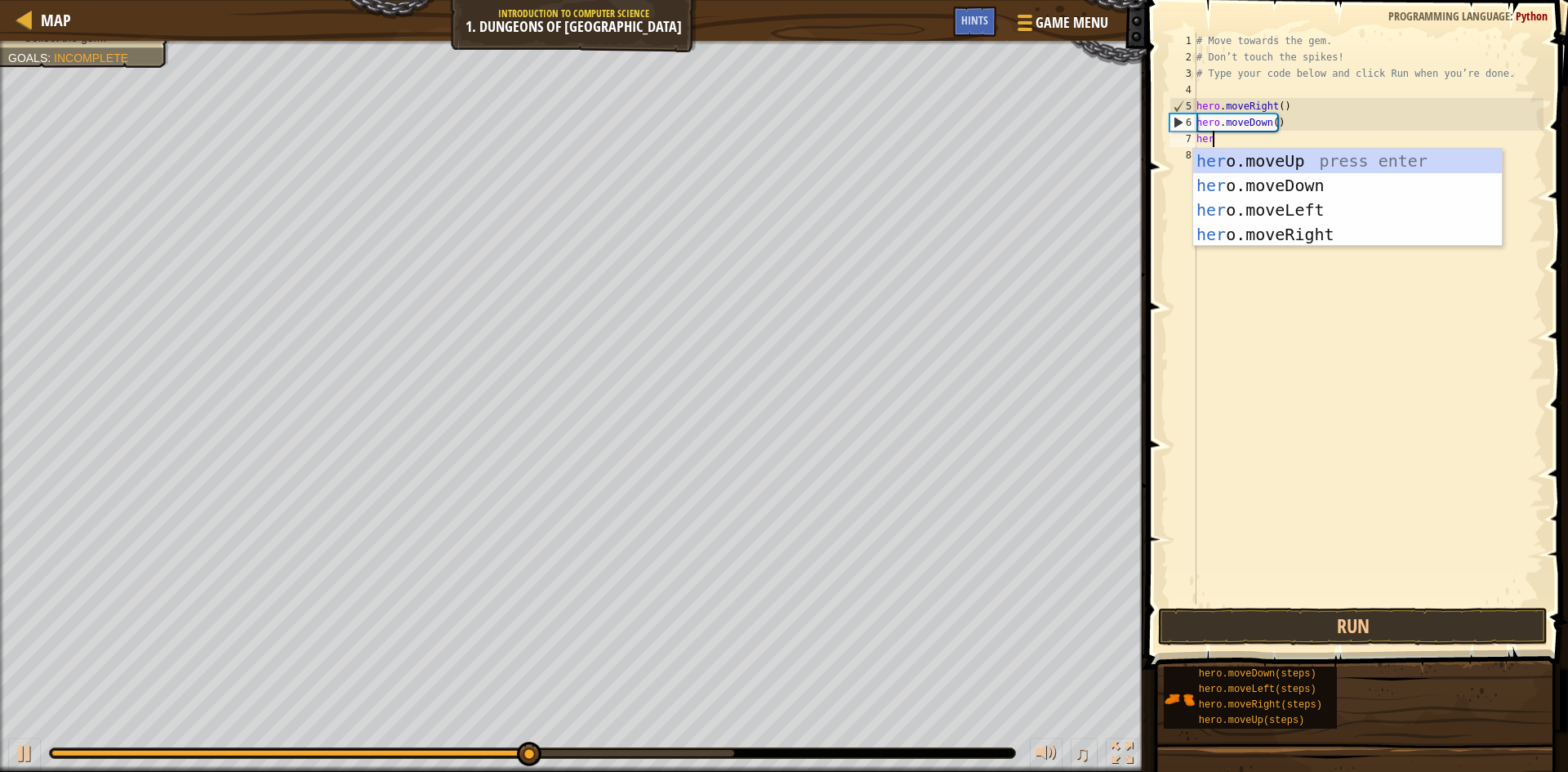
scroll to position [7, 1]
type textarea "hero"
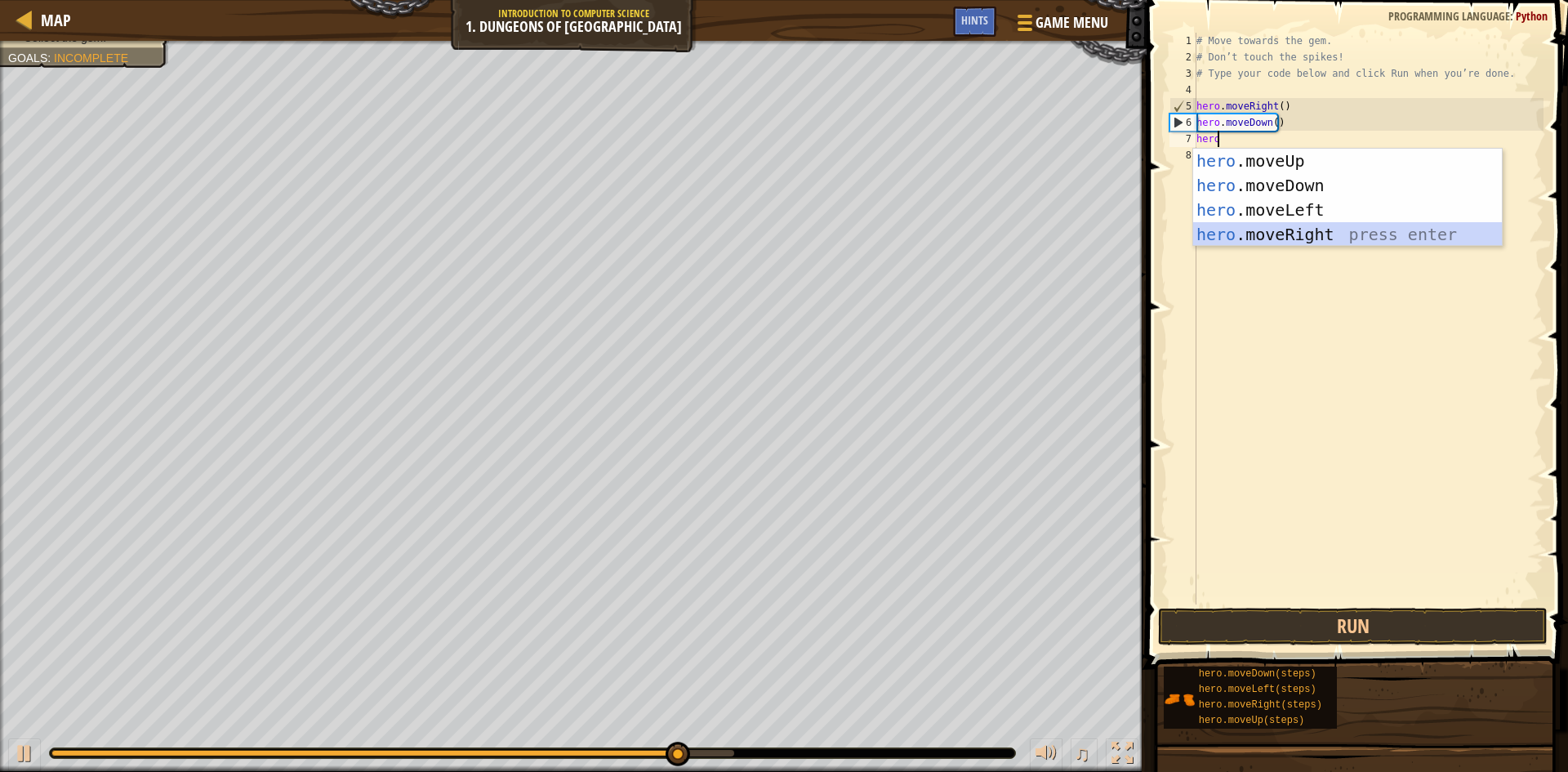
click at [1294, 230] on div "hero .moveUp press enter hero .moveDown press enter hero .moveLeft press enter …" at bounding box center [1348, 222] width 309 height 147
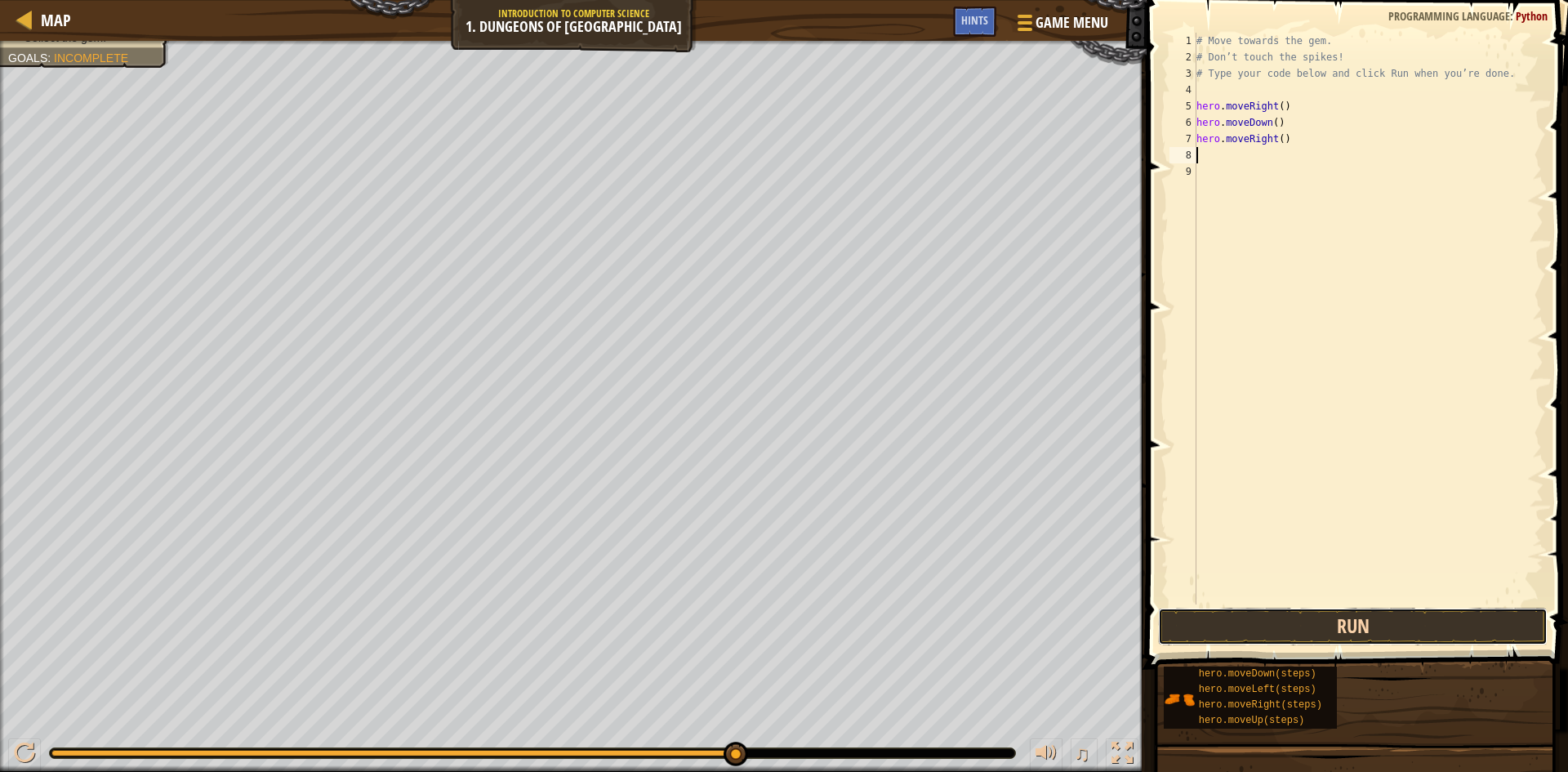
click at [1255, 623] on button "Run" at bounding box center [1352, 627] width 390 height 38
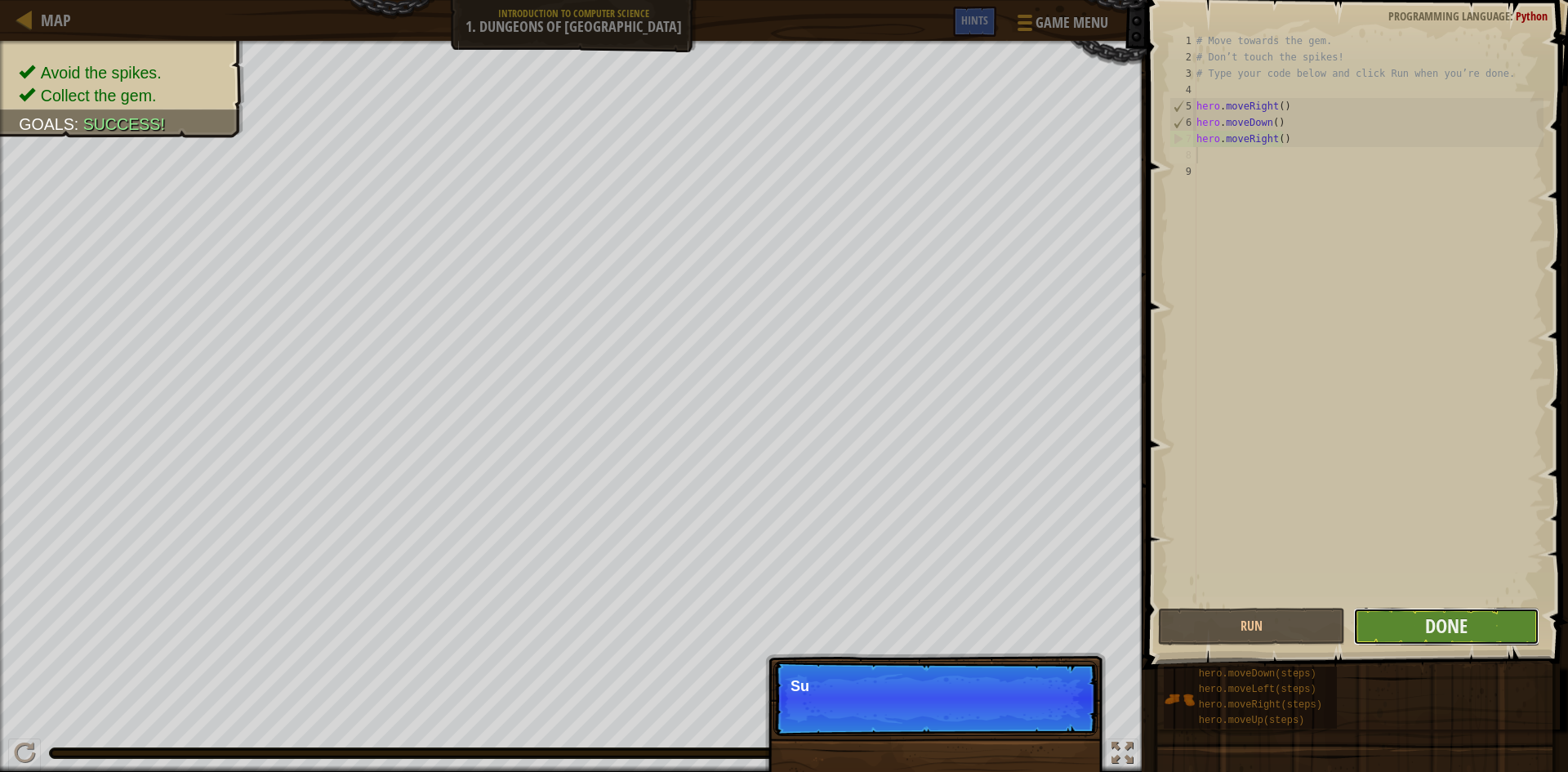
click at [1411, 642] on button "Done" at bounding box center [1446, 627] width 187 height 38
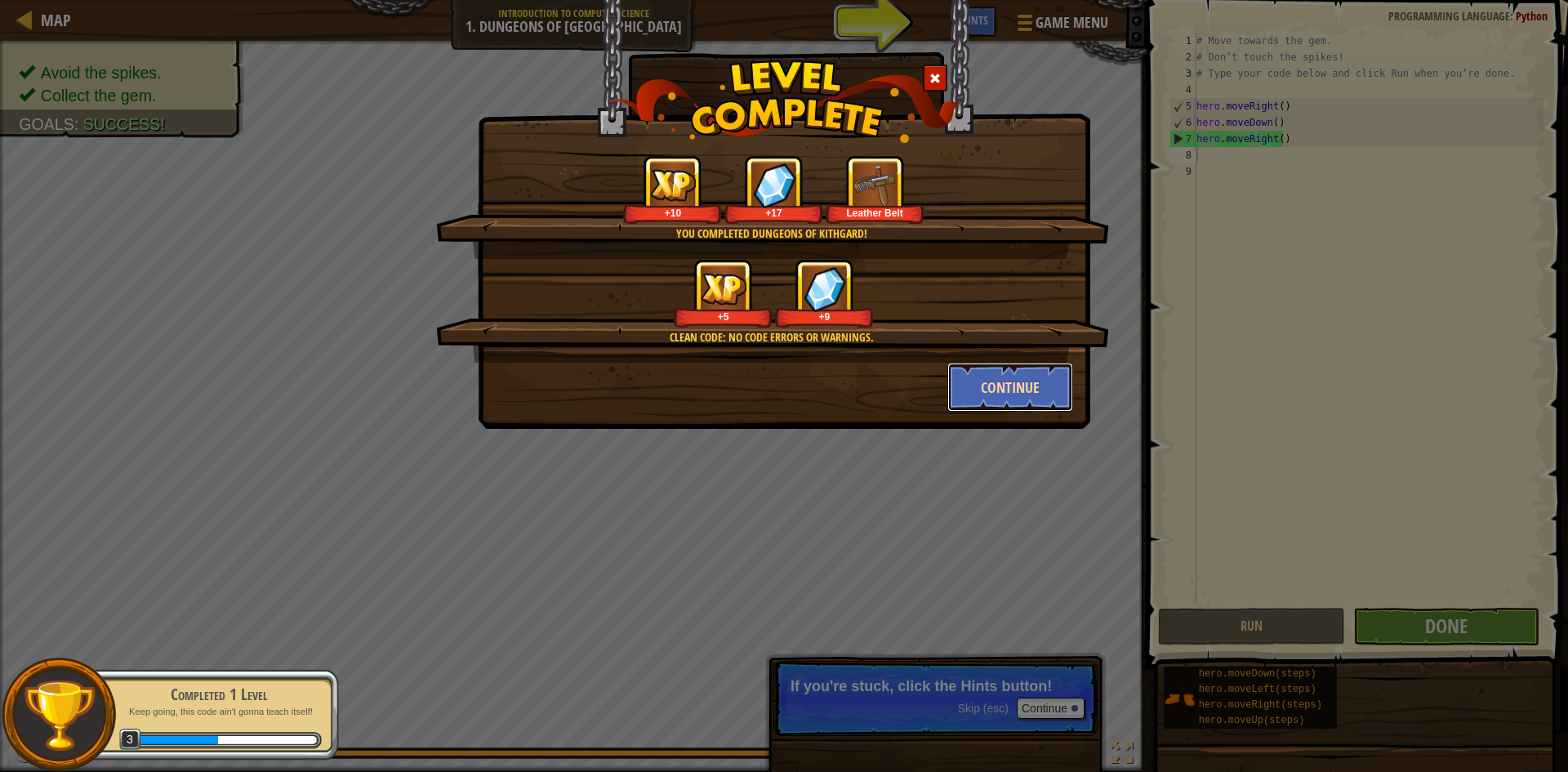
click at [1029, 395] on button "Continue" at bounding box center [1010, 387] width 127 height 49
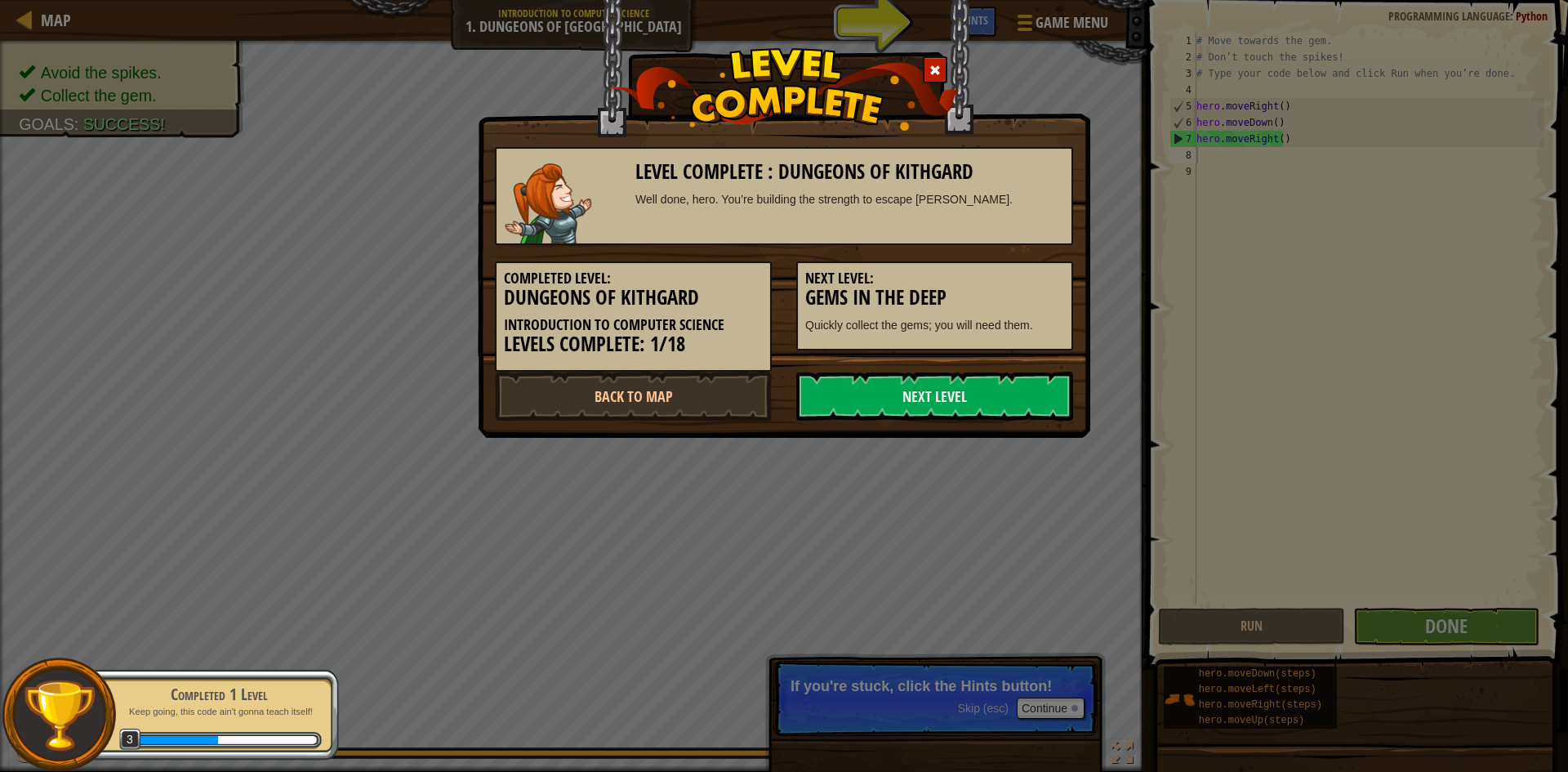
click at [1029, 395] on link "Next Level" at bounding box center [934, 396] width 277 height 49
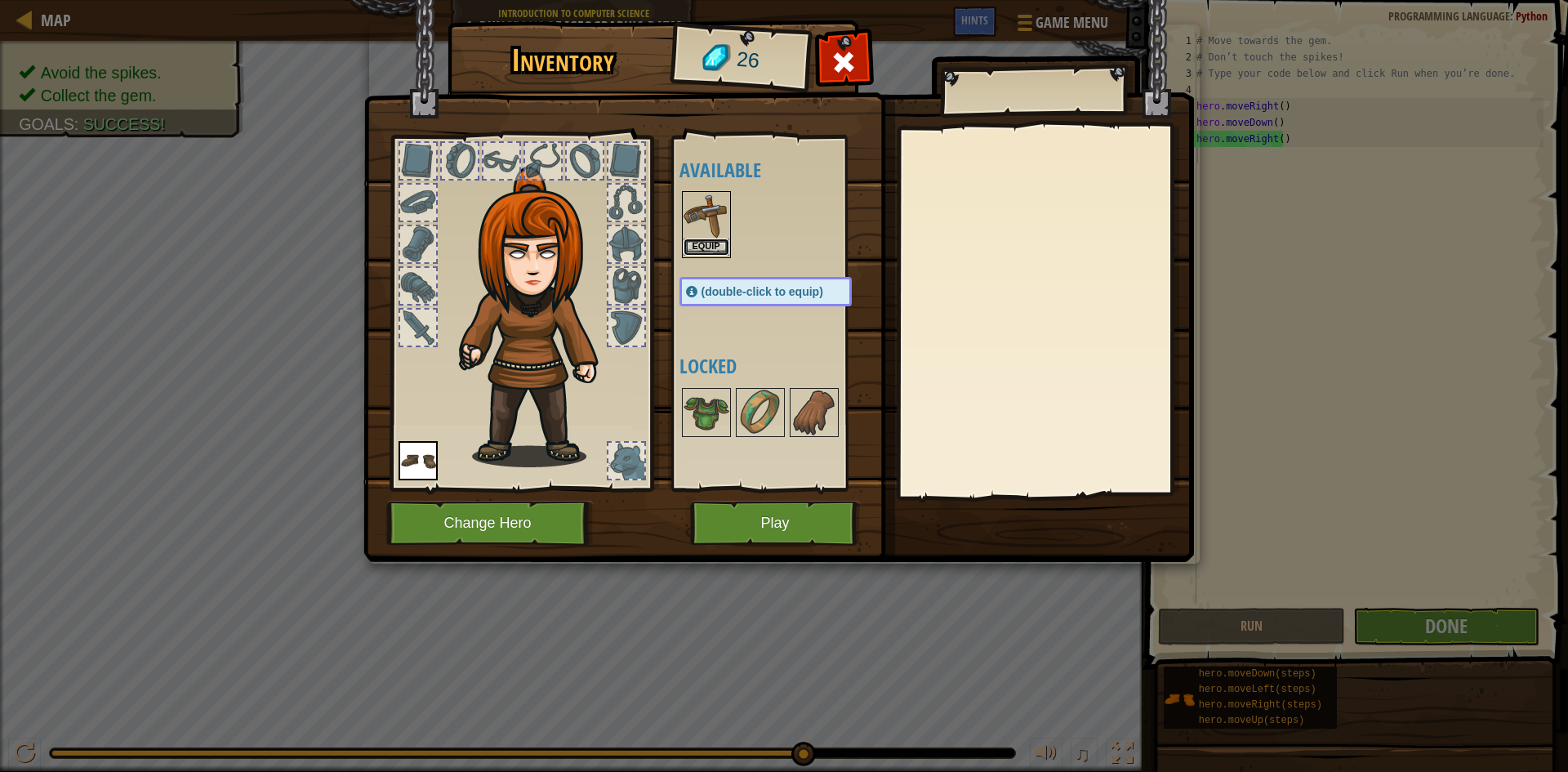
click at [693, 249] on button "Equip" at bounding box center [706, 247] width 46 height 17
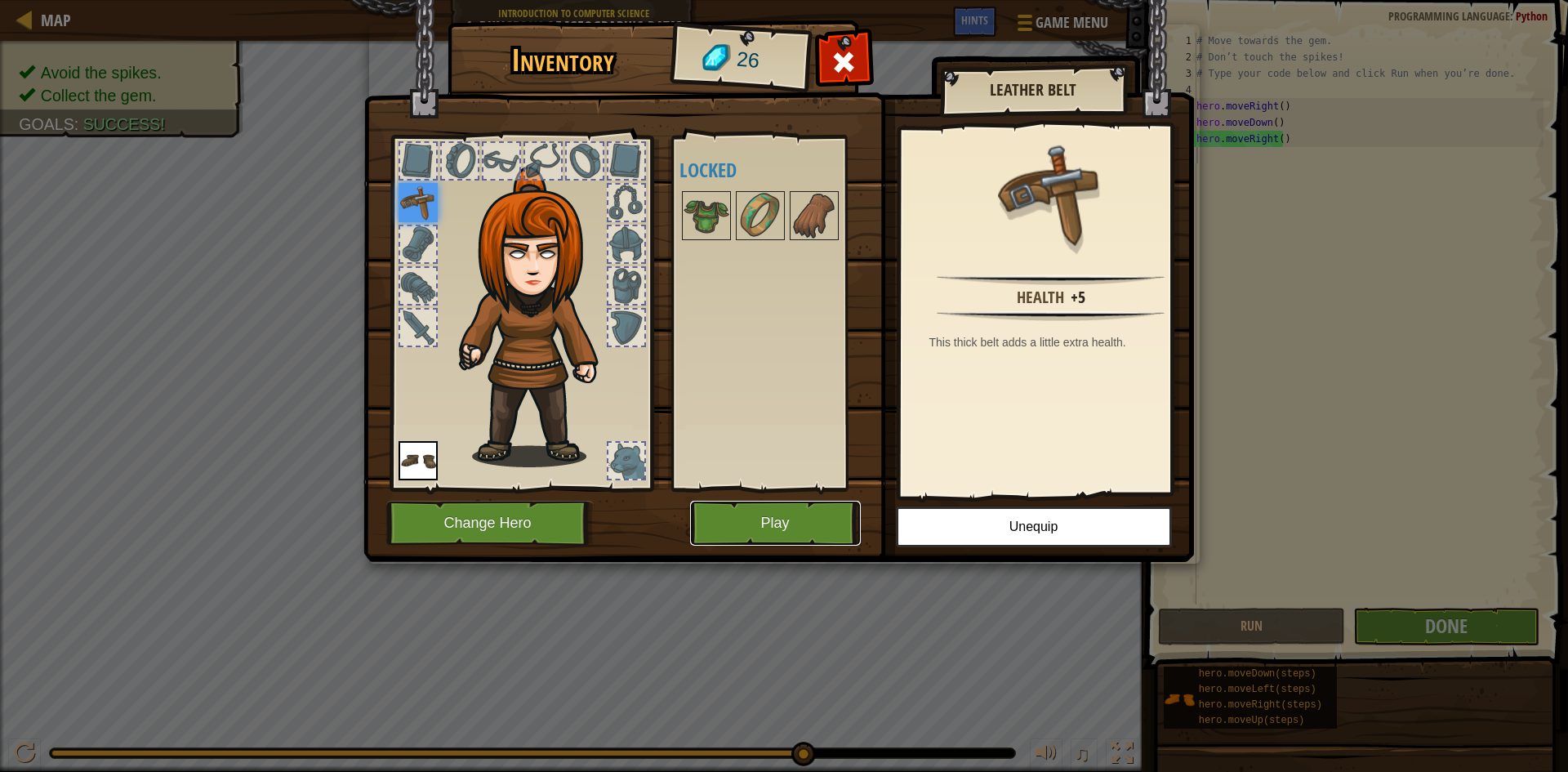
click at [749, 525] on button "Play" at bounding box center [775, 523] width 171 height 45
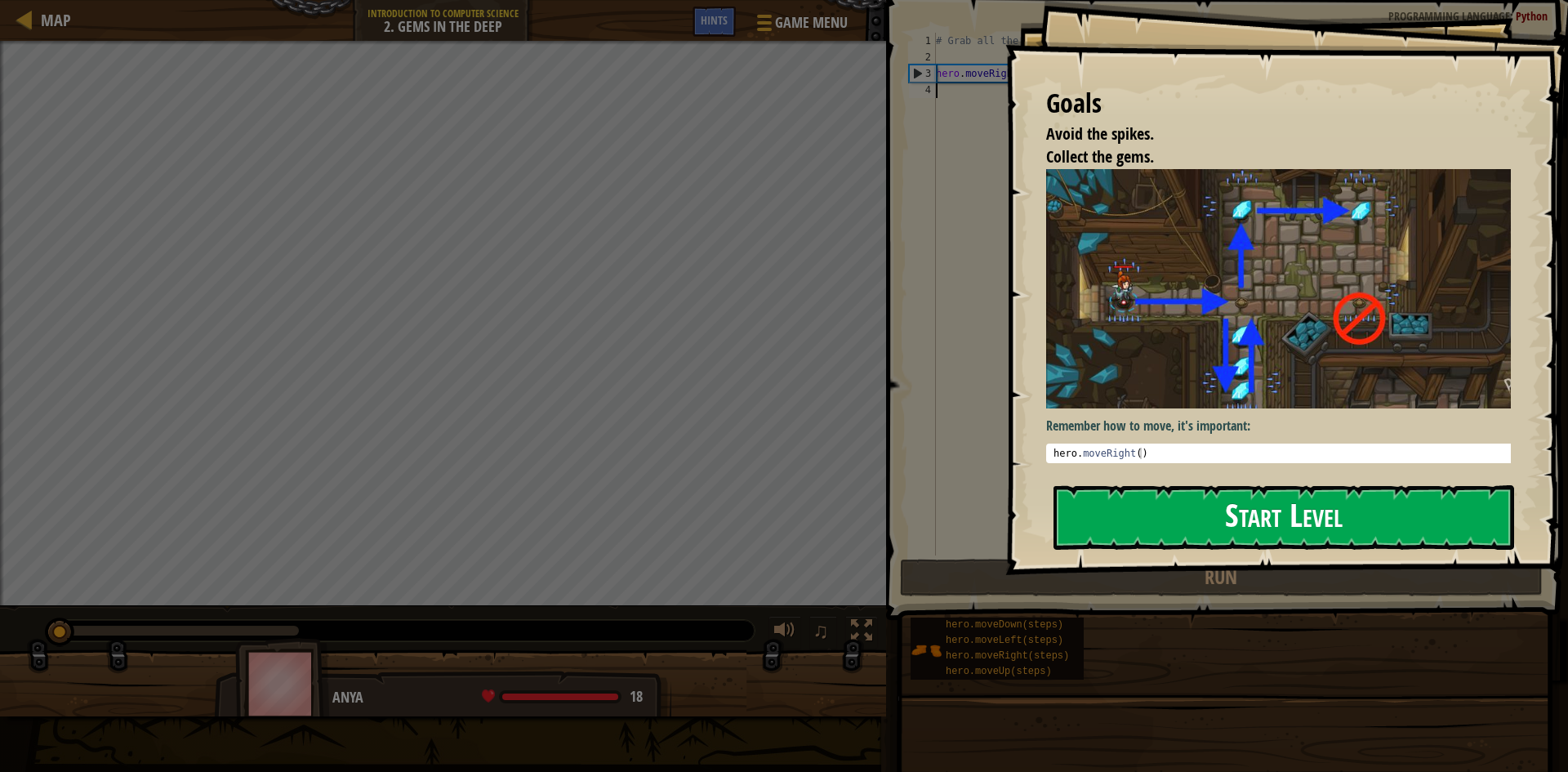
click at [1173, 519] on button "Start Level" at bounding box center [1284, 517] width 461 height 65
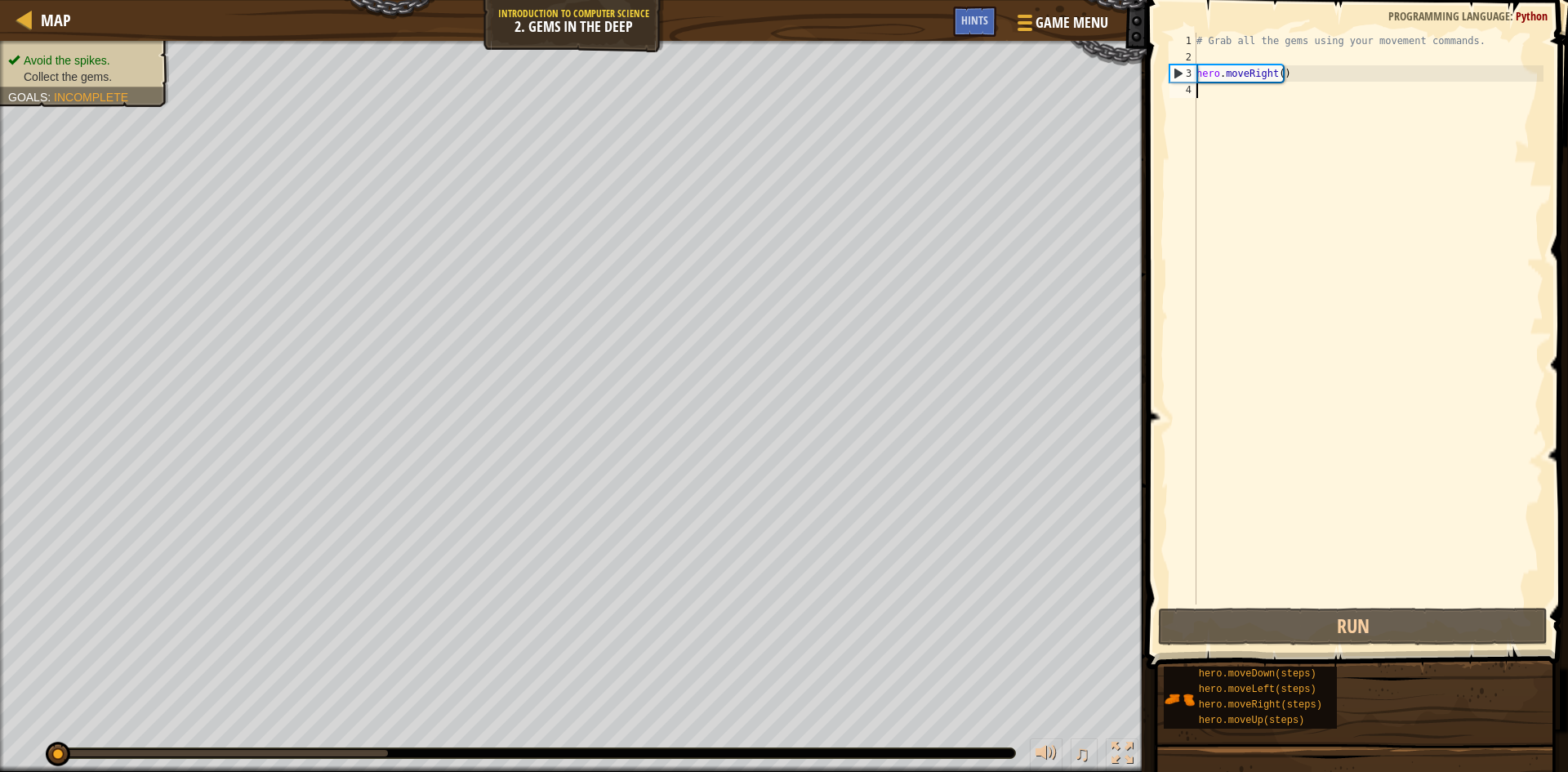
scroll to position [7, 0]
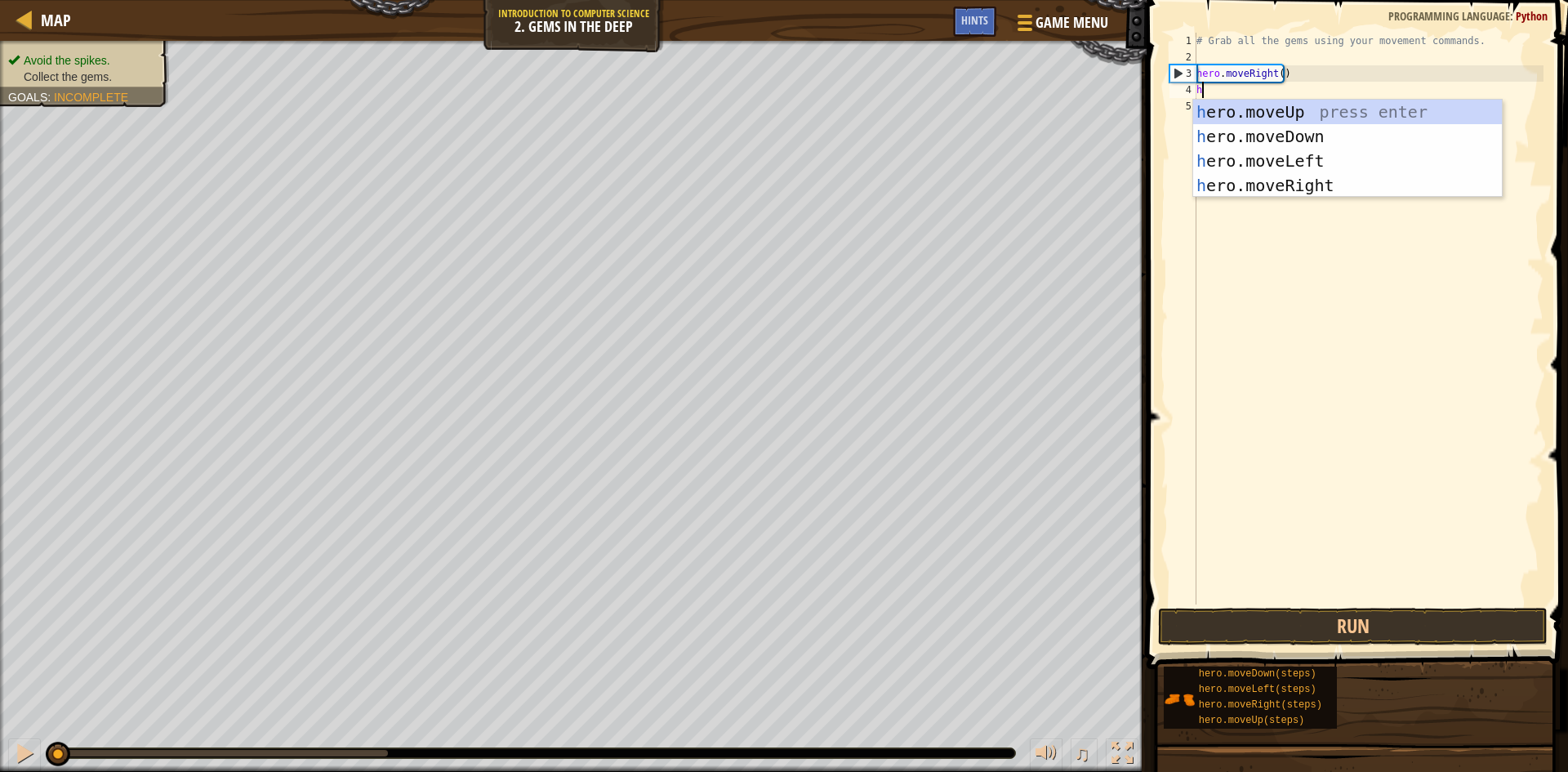
type textarea "her"
click at [1340, 110] on div "her o.moveUp press enter her o.moveDown press enter her o.moveLeft press enter …" at bounding box center [1348, 173] width 309 height 147
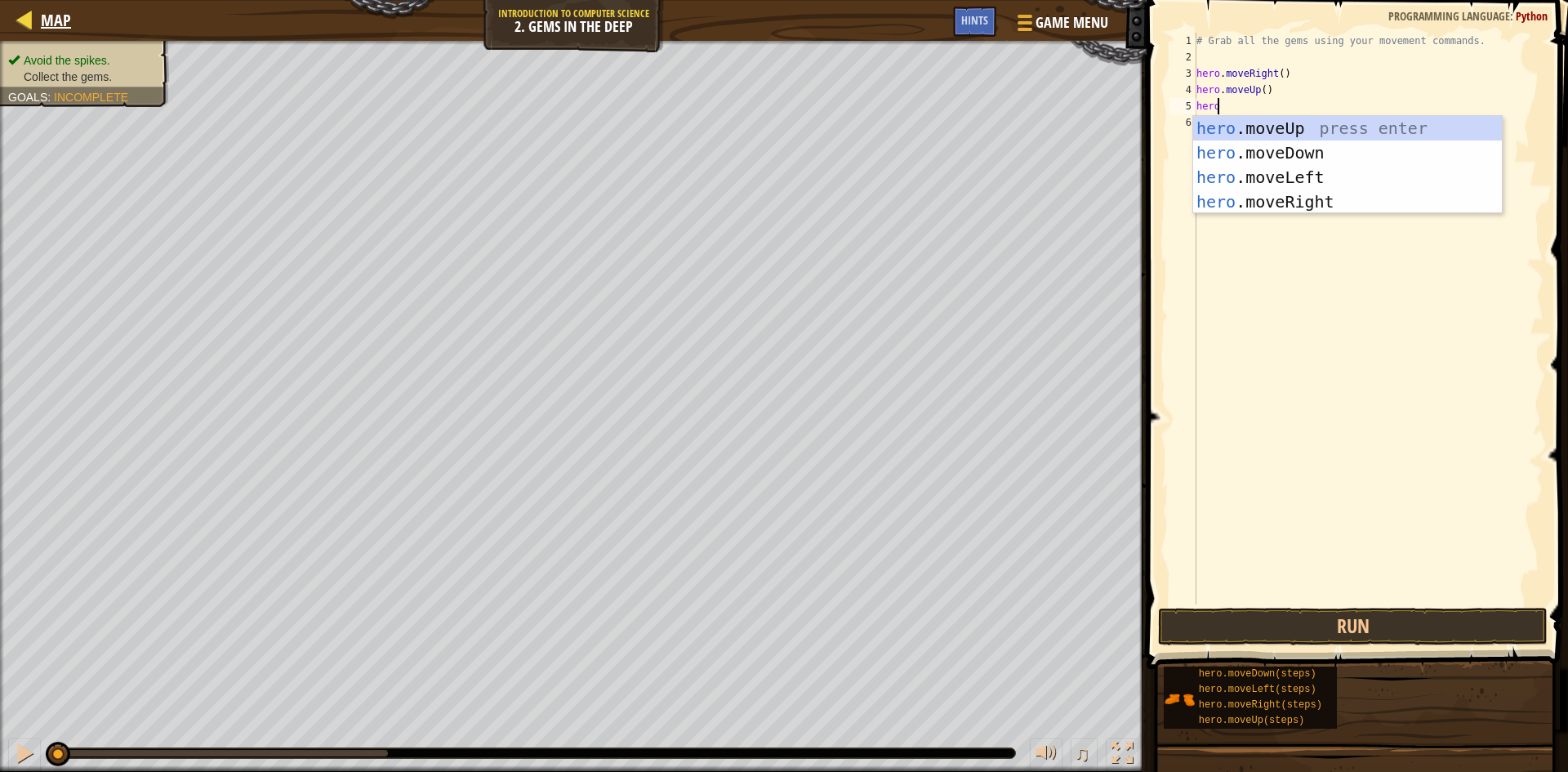
type textarea "hero"
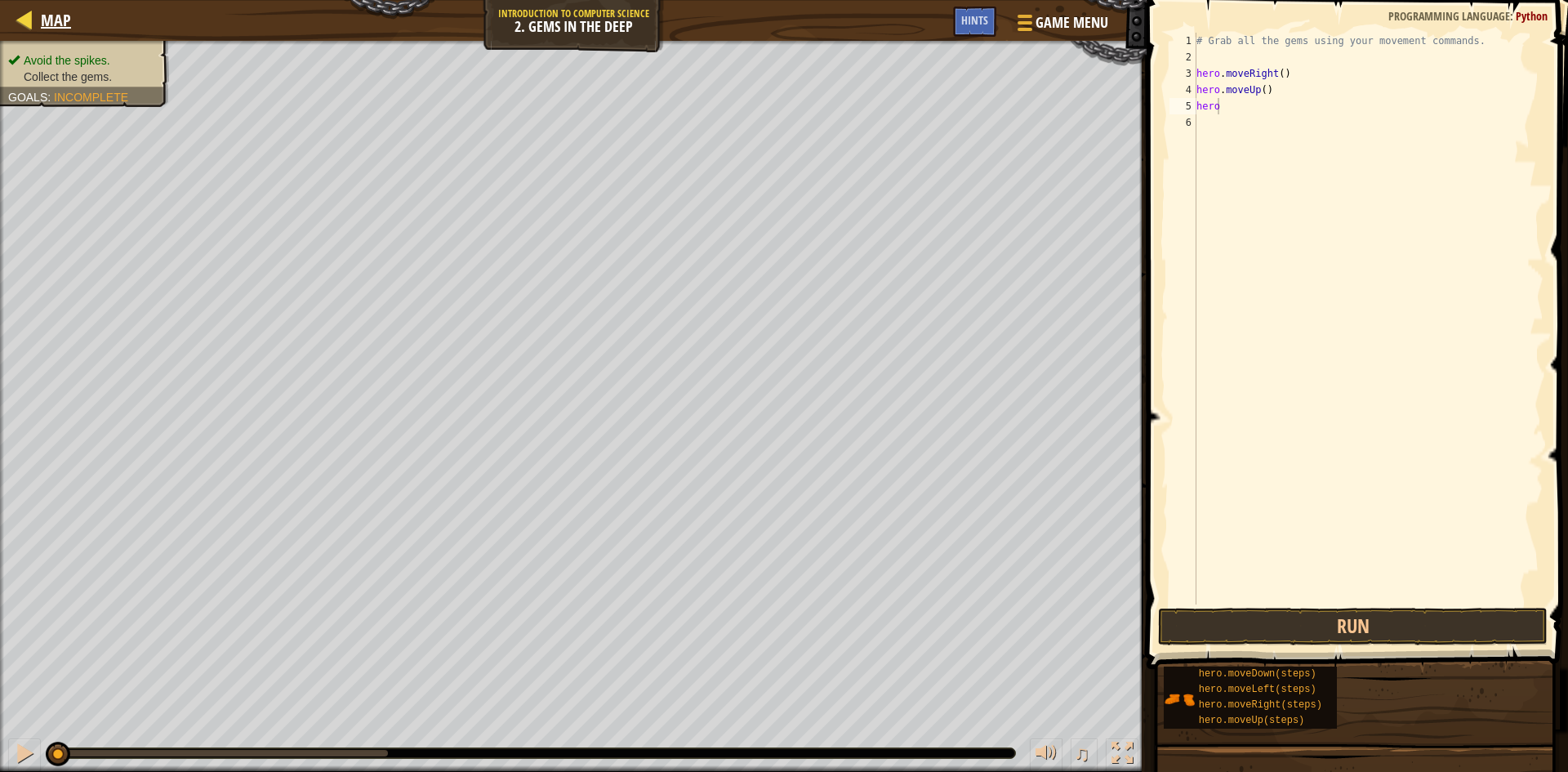
click at [38, 8] on div "Map" at bounding box center [51, 20] width 38 height 41
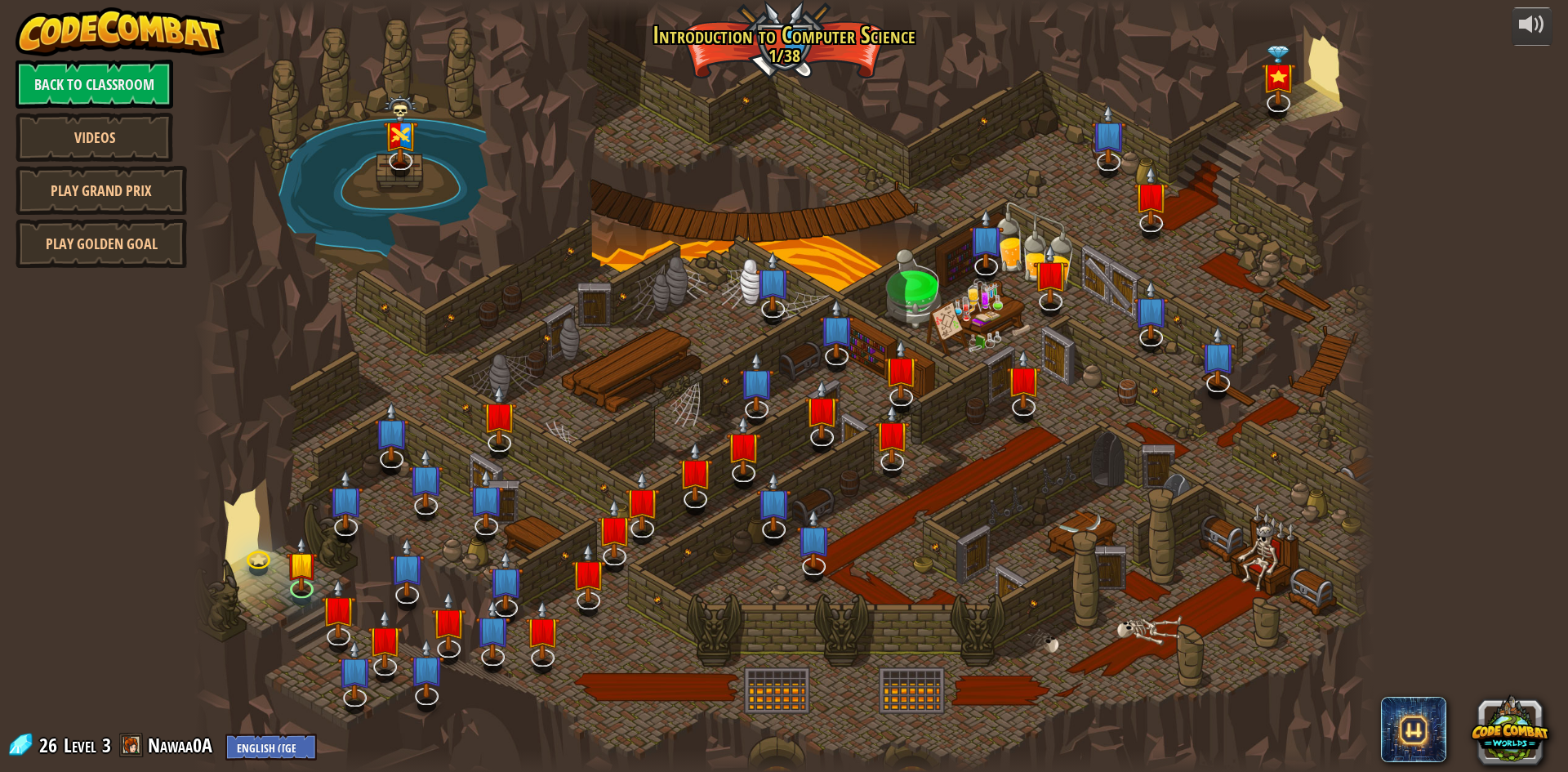
click at [42, 82] on link "Back to Classroom" at bounding box center [94, 84] width 158 height 49
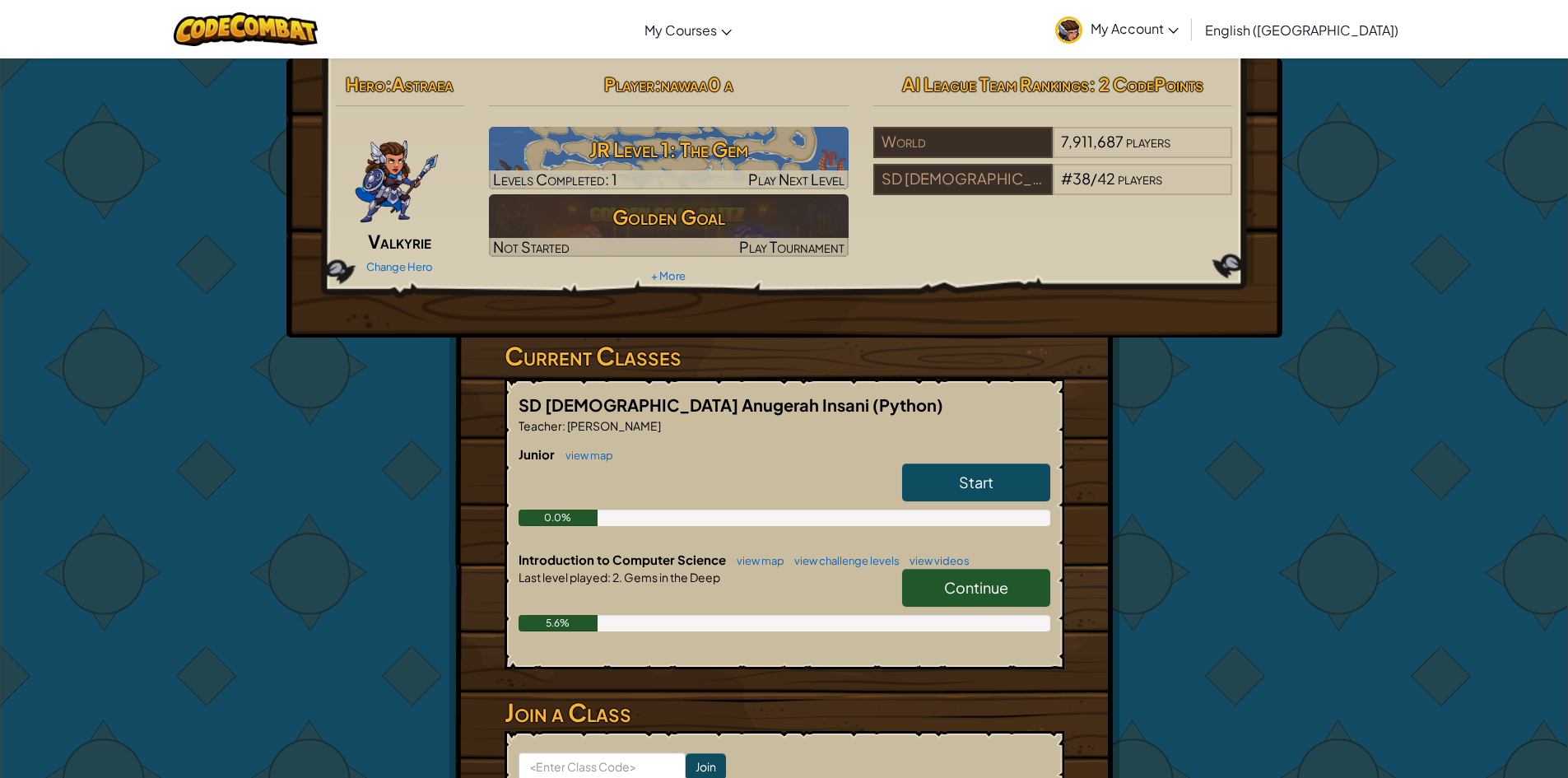
click at [962, 477] on span "Start" at bounding box center [976, 482] width 35 height 19
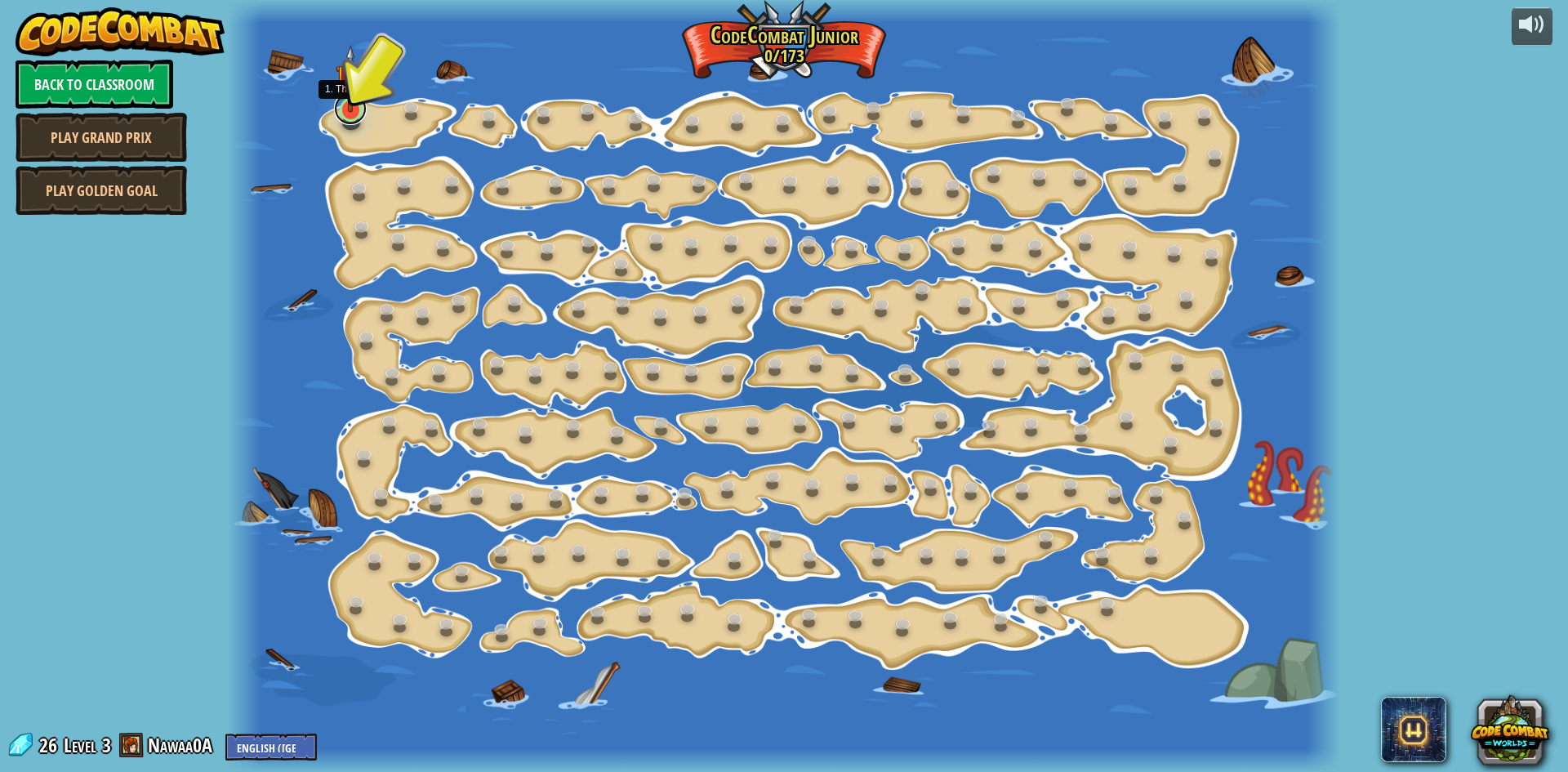
click at [352, 119] on link at bounding box center [350, 109] width 33 height 33
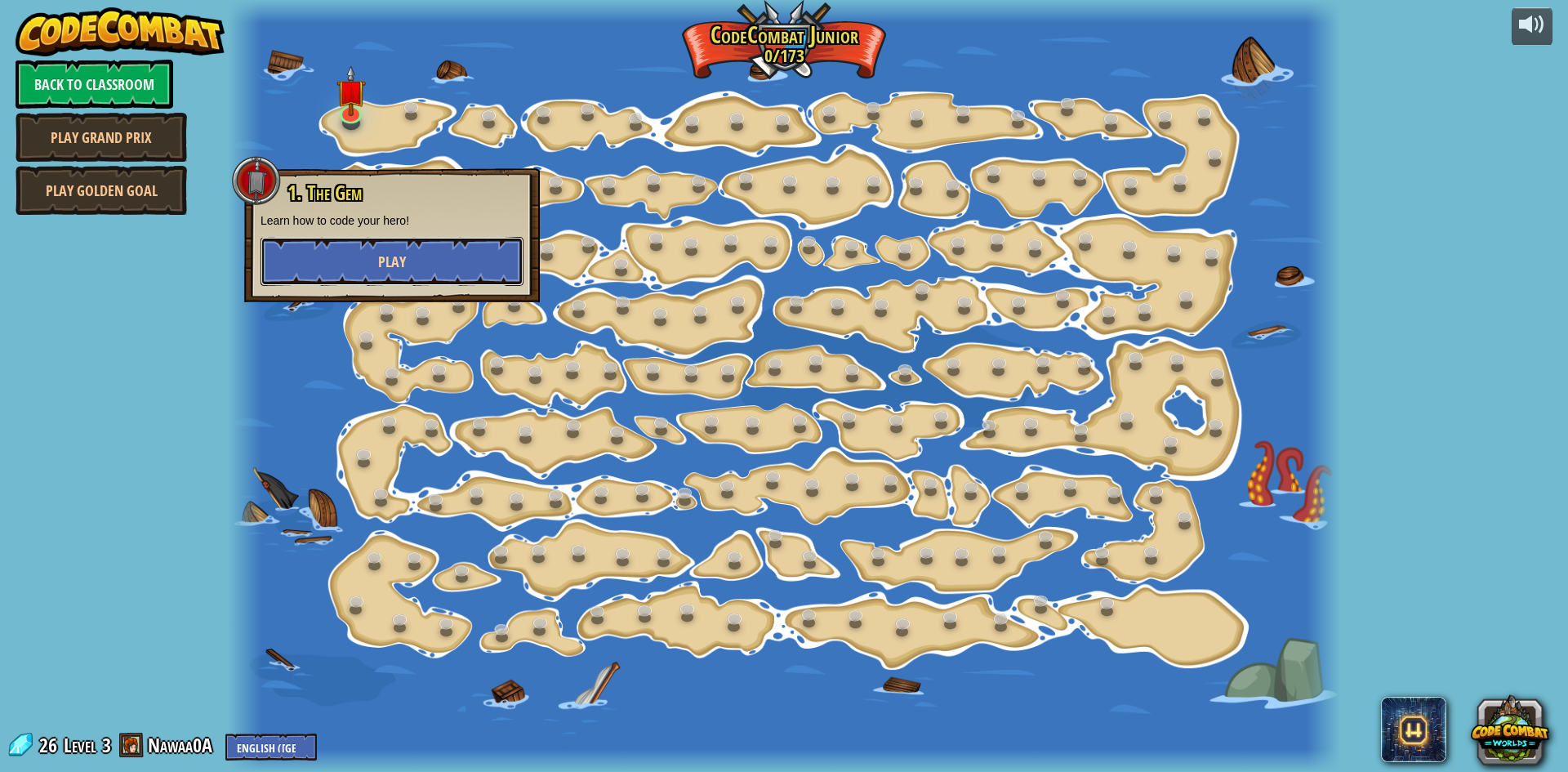
click at [439, 263] on button "Play" at bounding box center [392, 261] width 263 height 49
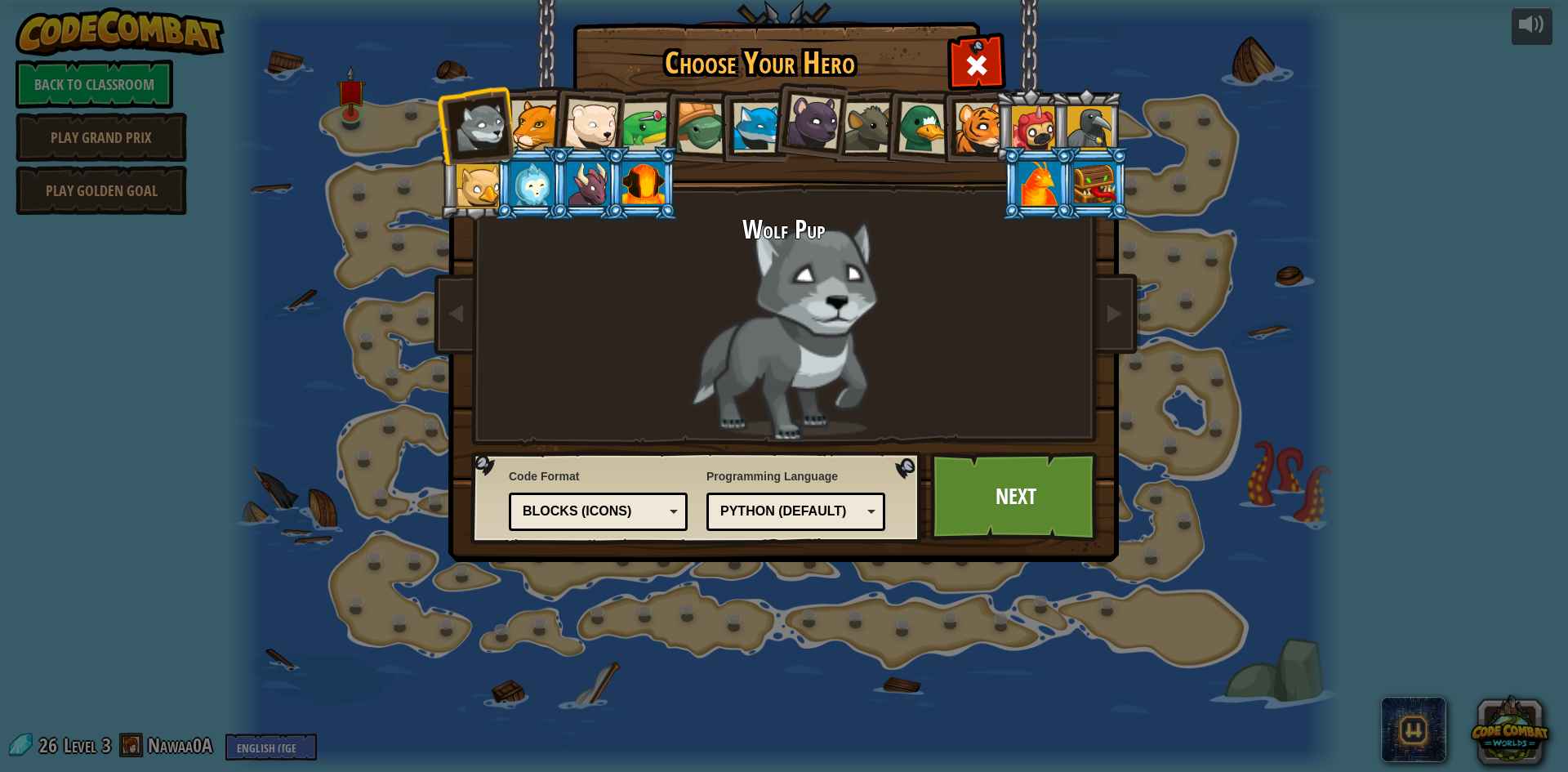
click at [546, 181] on div at bounding box center [532, 184] width 42 height 44
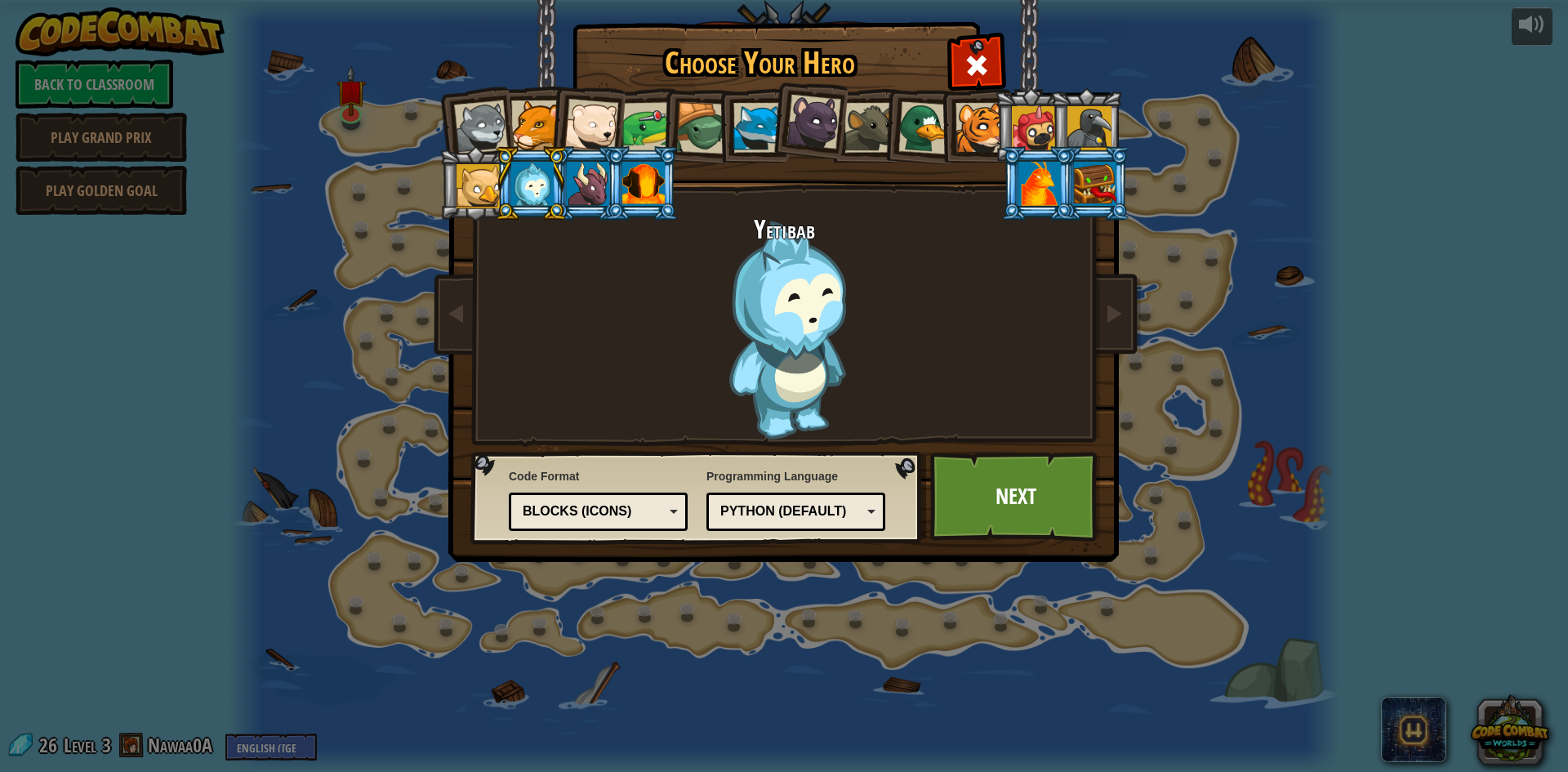
click at [1052, 184] on div at bounding box center [1040, 184] width 42 height 44
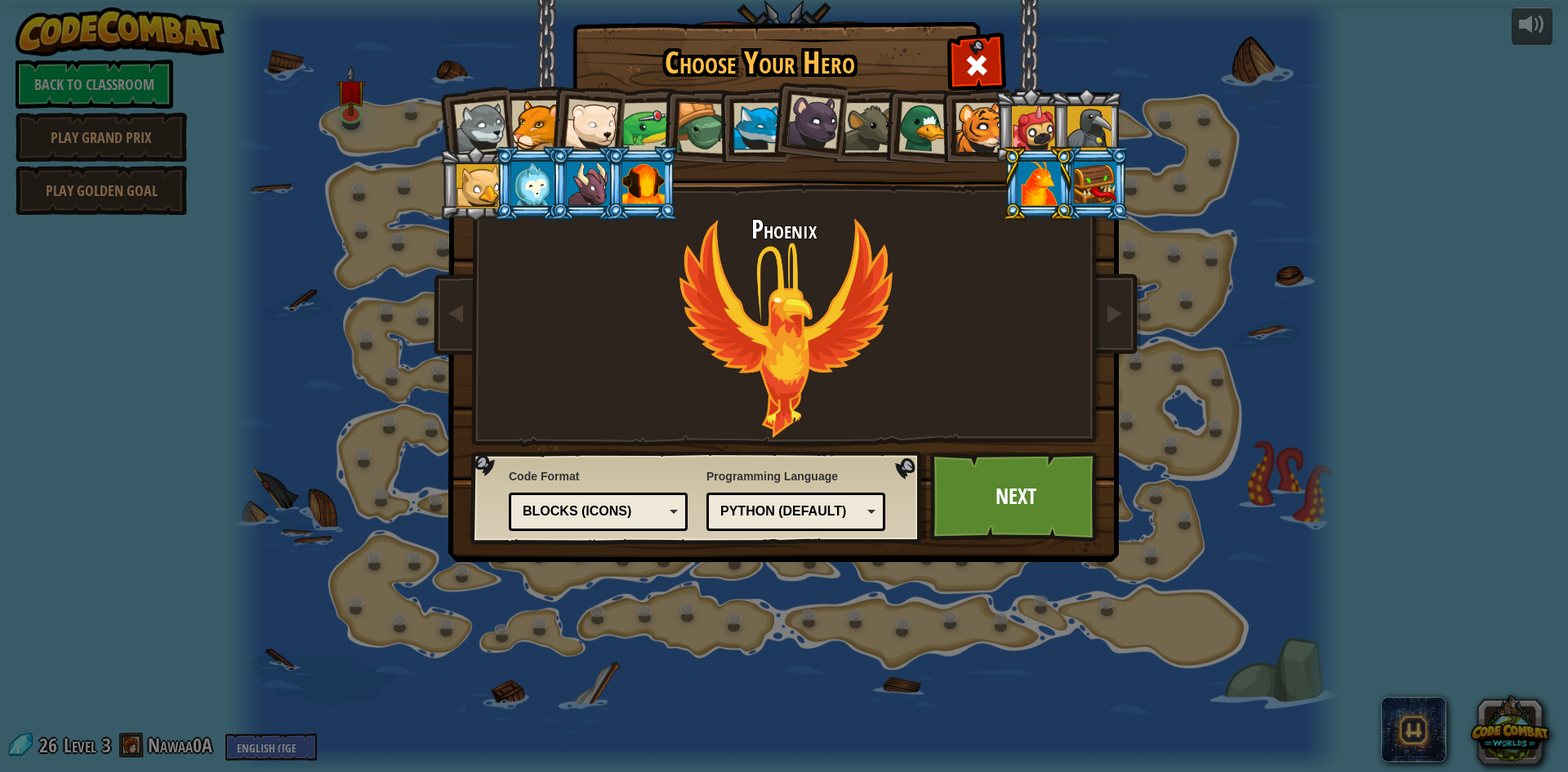
click at [755, 150] on div at bounding box center [758, 127] width 50 height 50
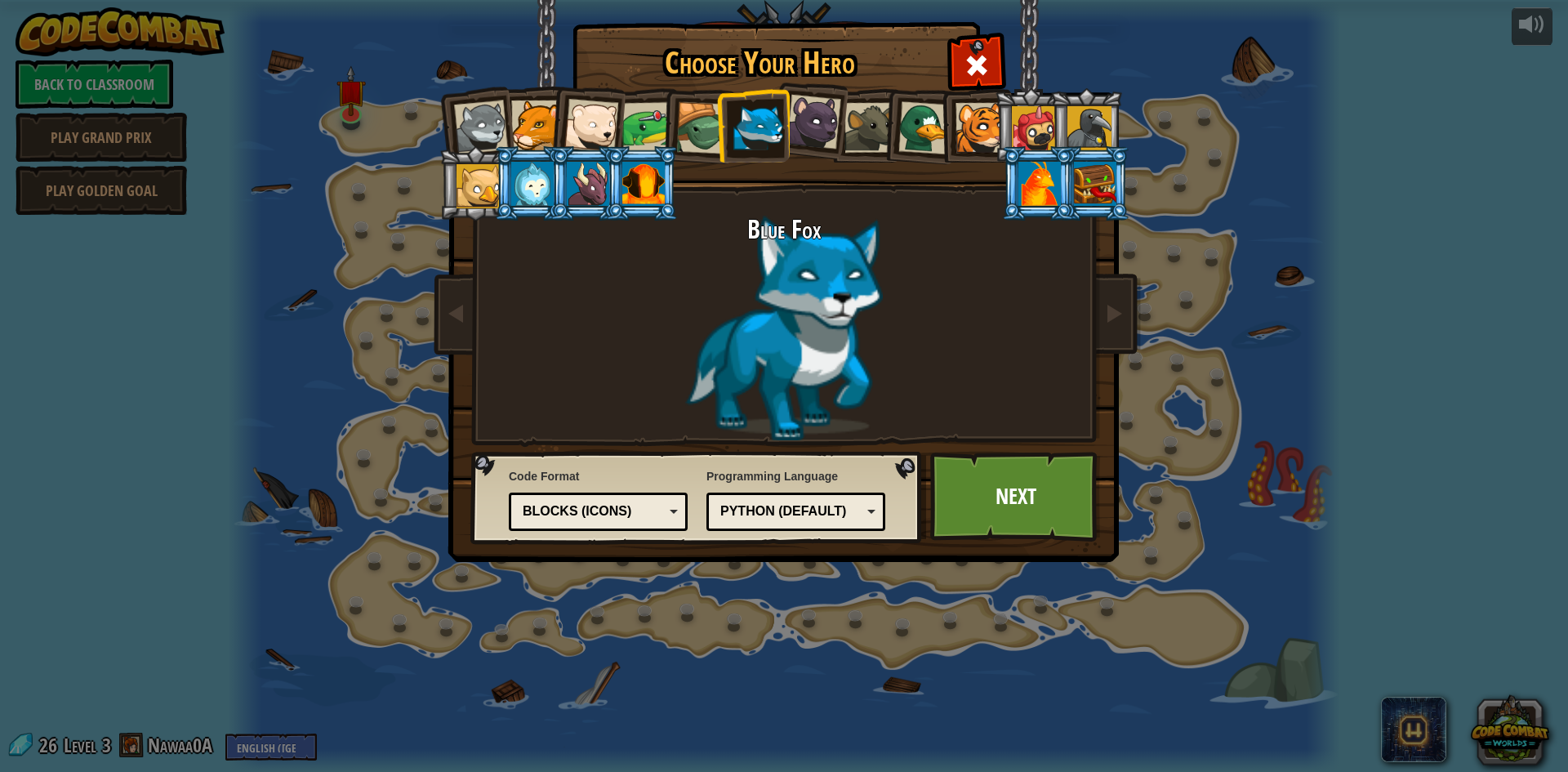
click at [534, 176] on div at bounding box center [532, 184] width 42 height 44
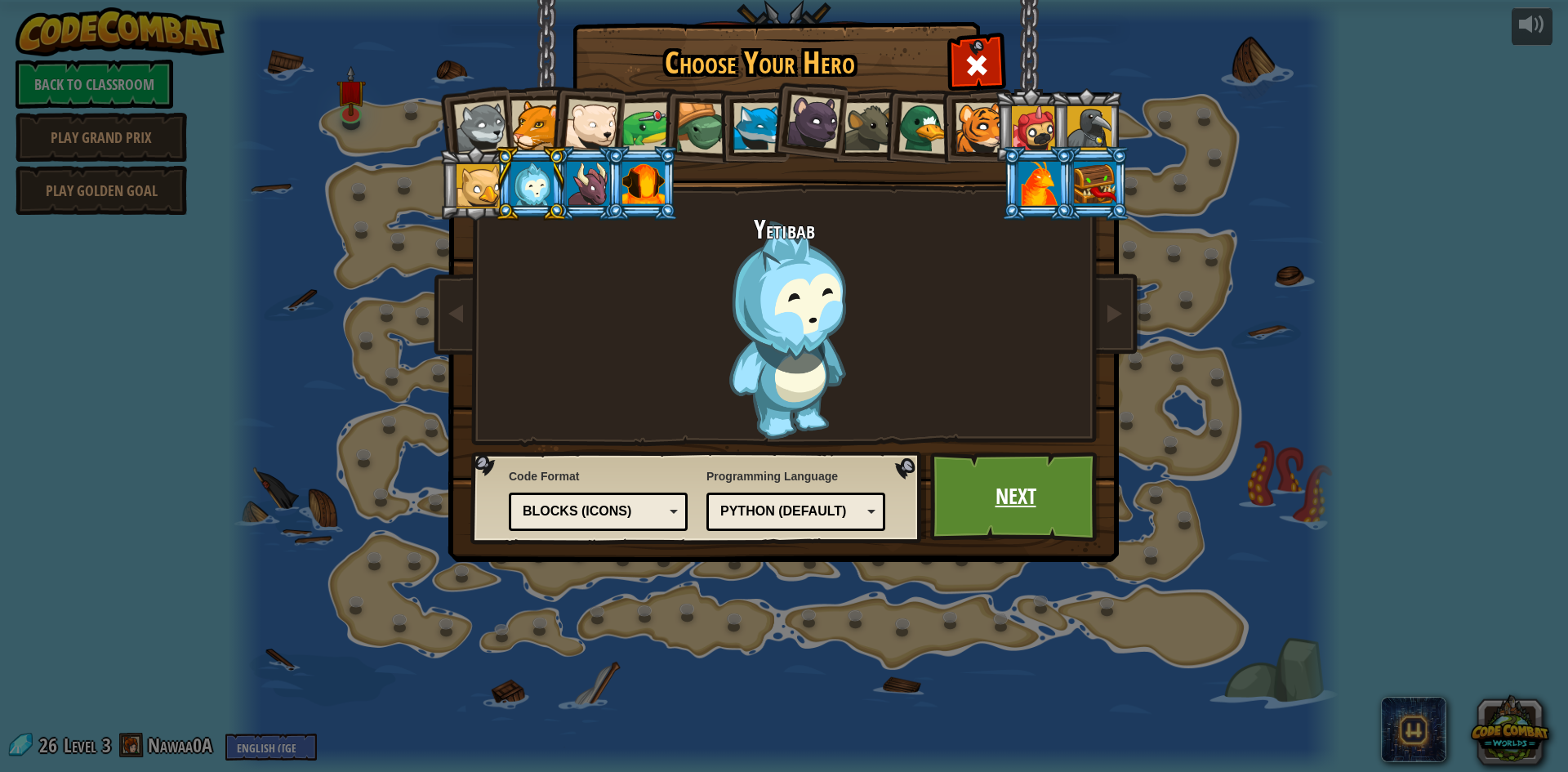
click at [1013, 506] on link "Next" at bounding box center [1015, 497] width 171 height 90
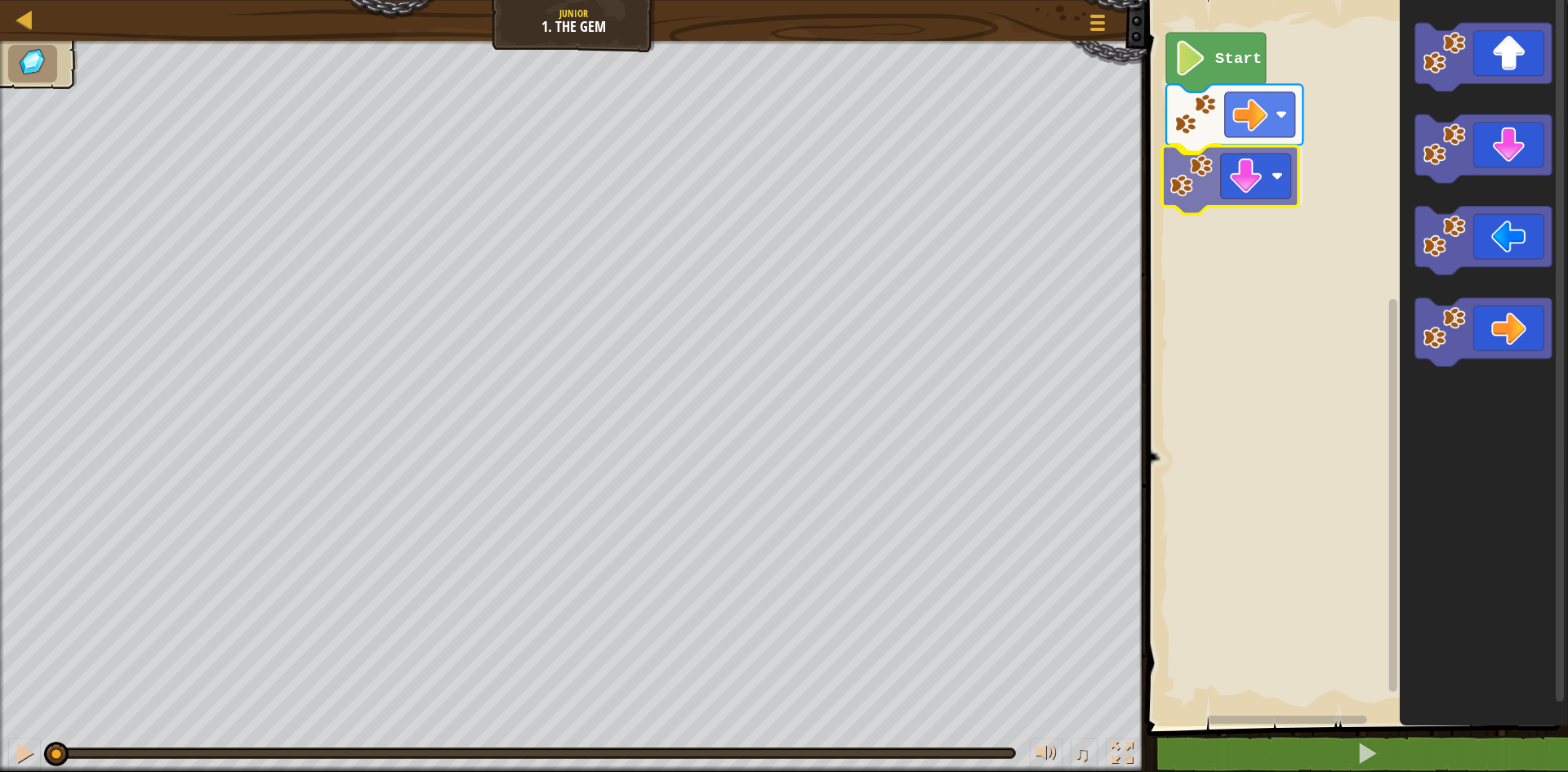
click at [1201, 190] on div "Start" at bounding box center [1355, 359] width 426 height 734
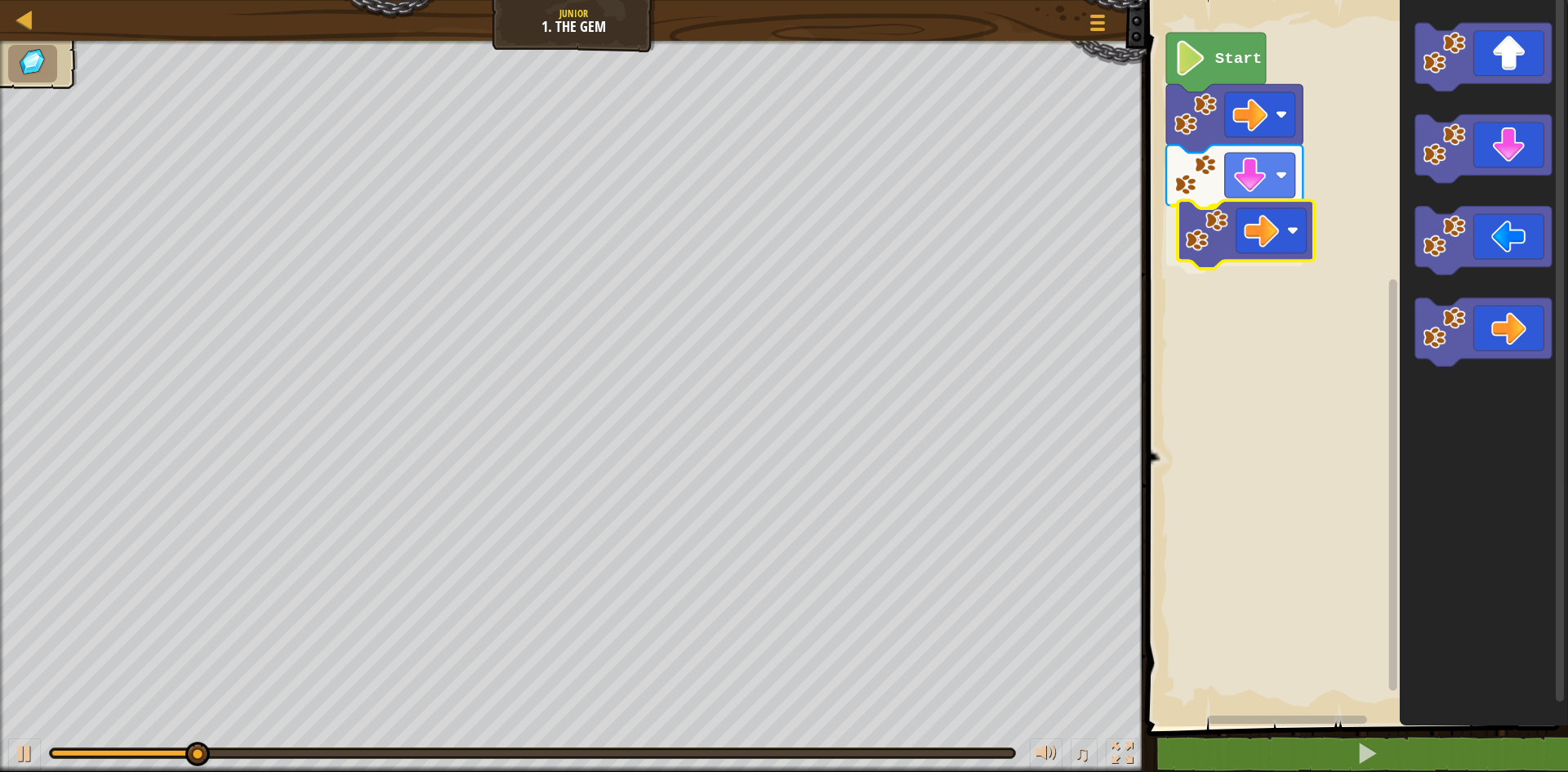
click at [1259, 225] on div "Start" at bounding box center [1355, 359] width 426 height 734
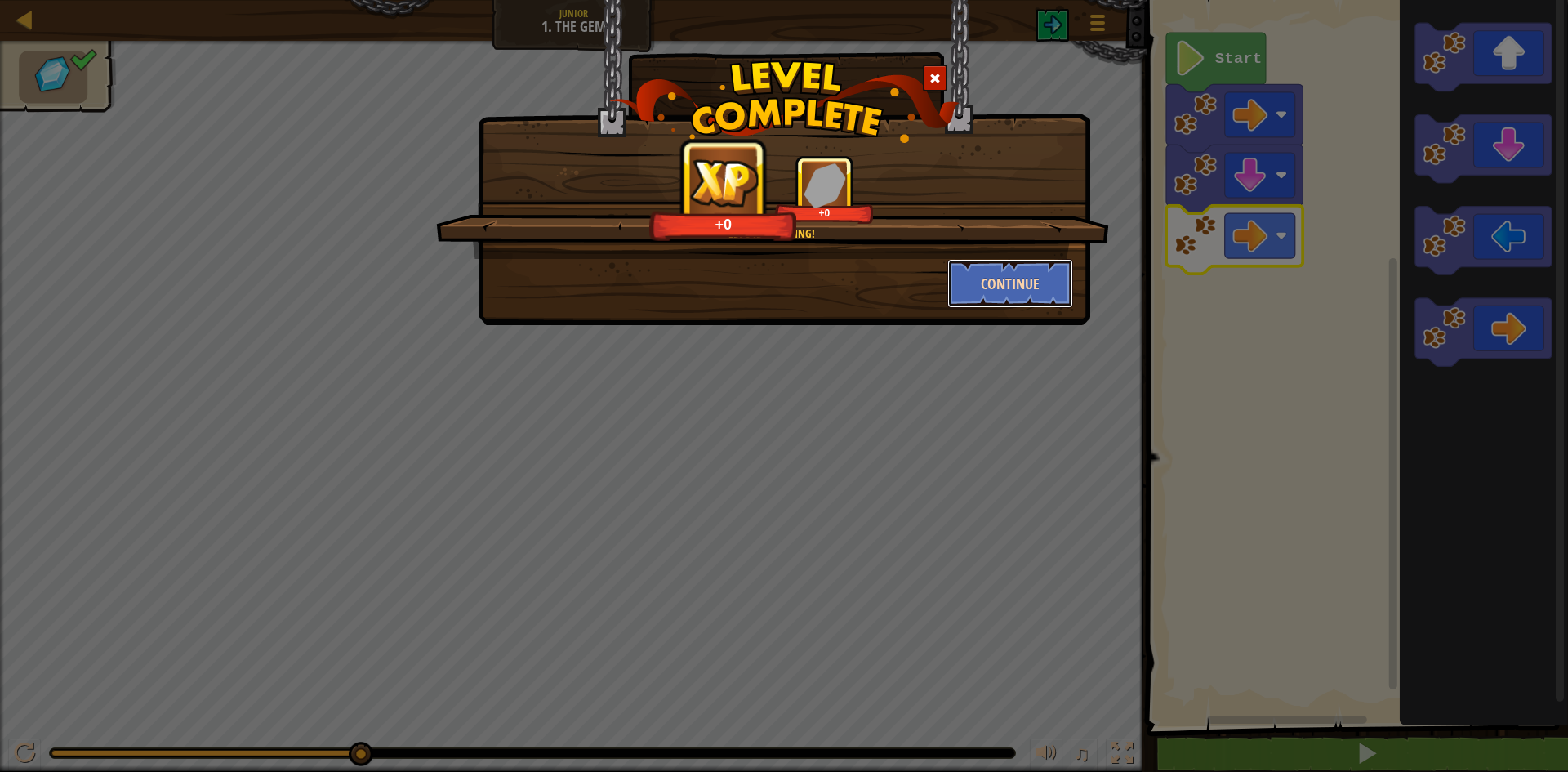
click at [982, 295] on button "Continue" at bounding box center [1010, 283] width 127 height 49
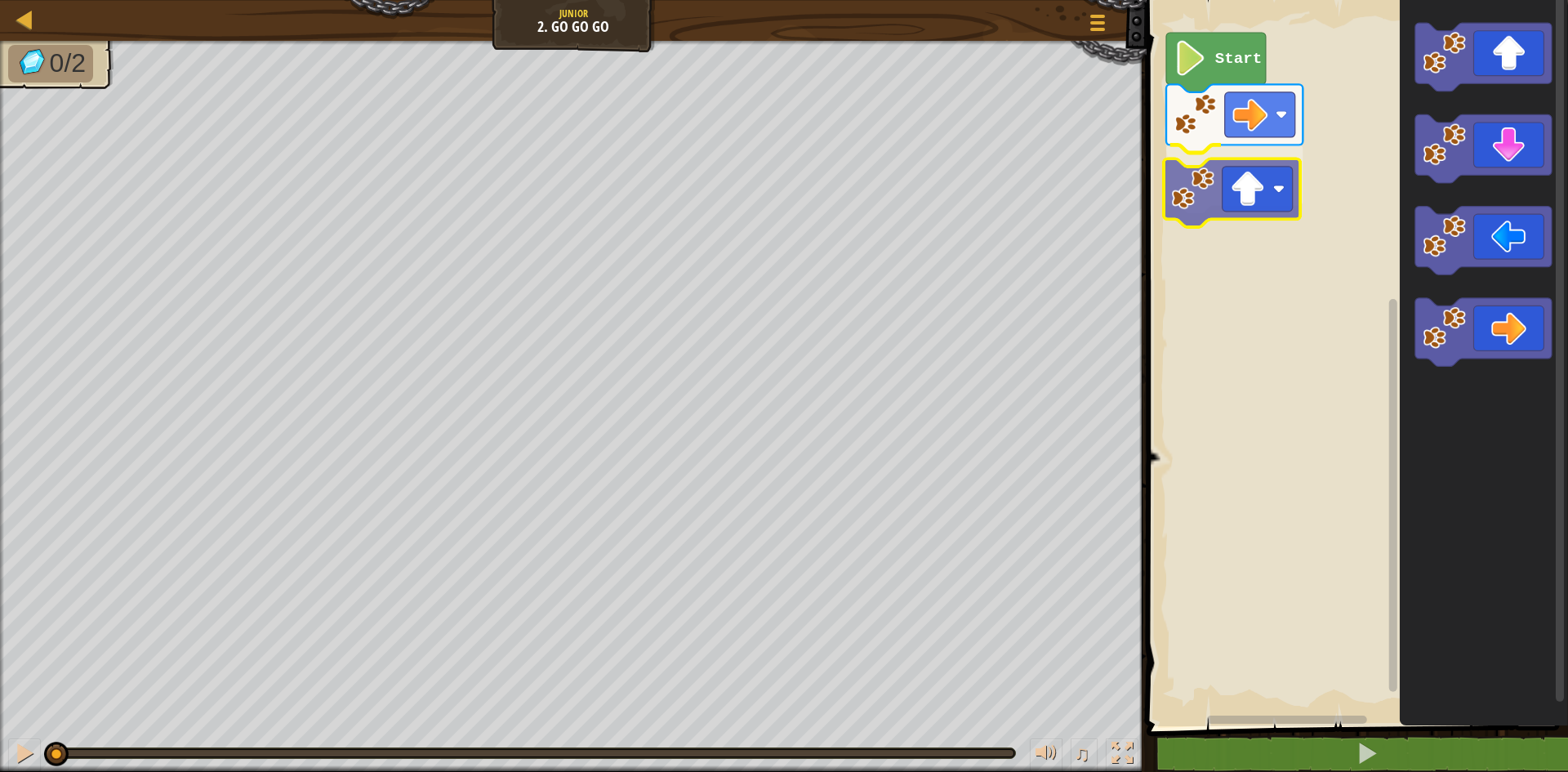
click at [1212, 214] on div "Start" at bounding box center [1355, 359] width 426 height 734
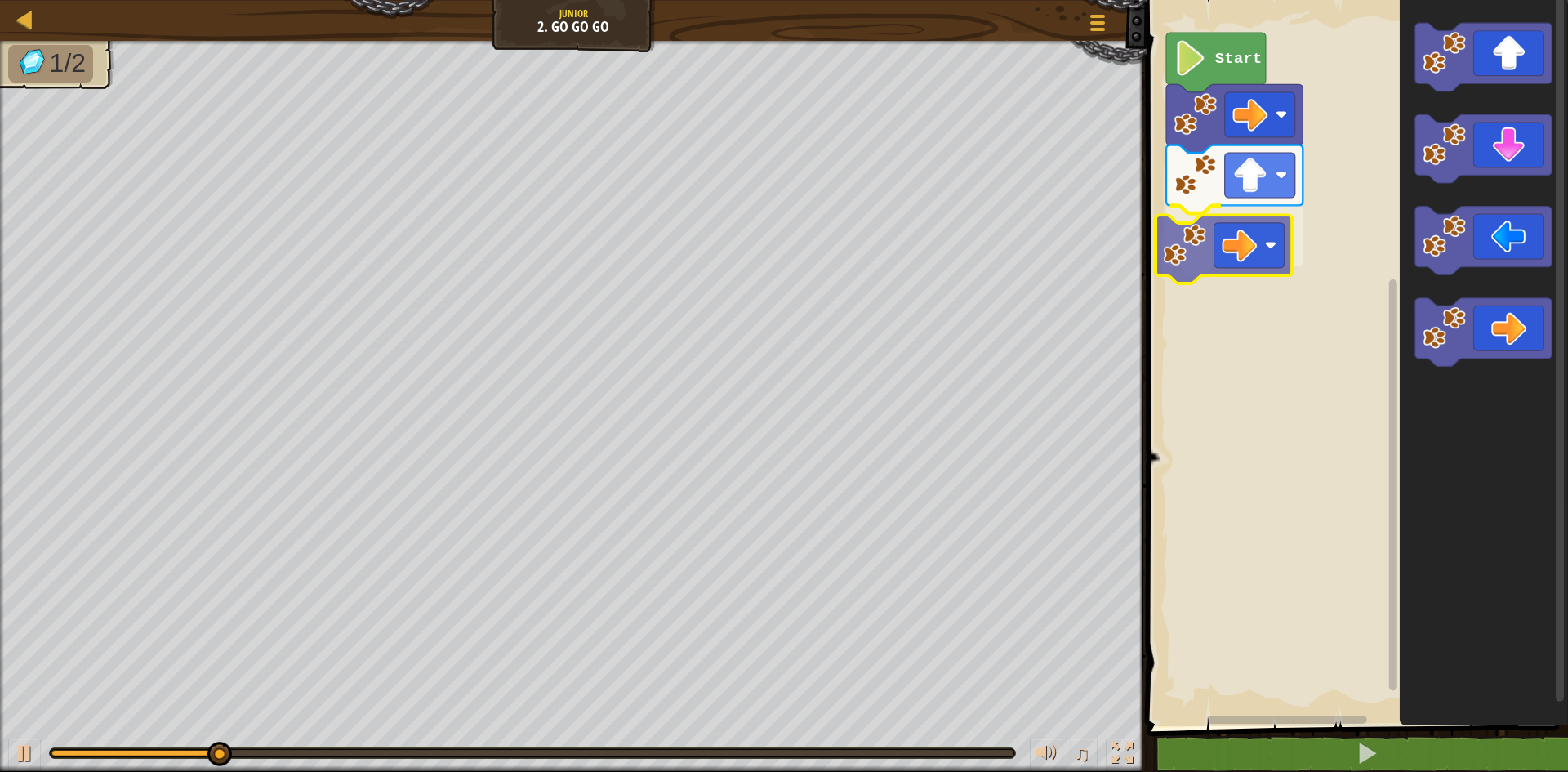
click at [1250, 243] on div "Start" at bounding box center [1355, 359] width 426 height 734
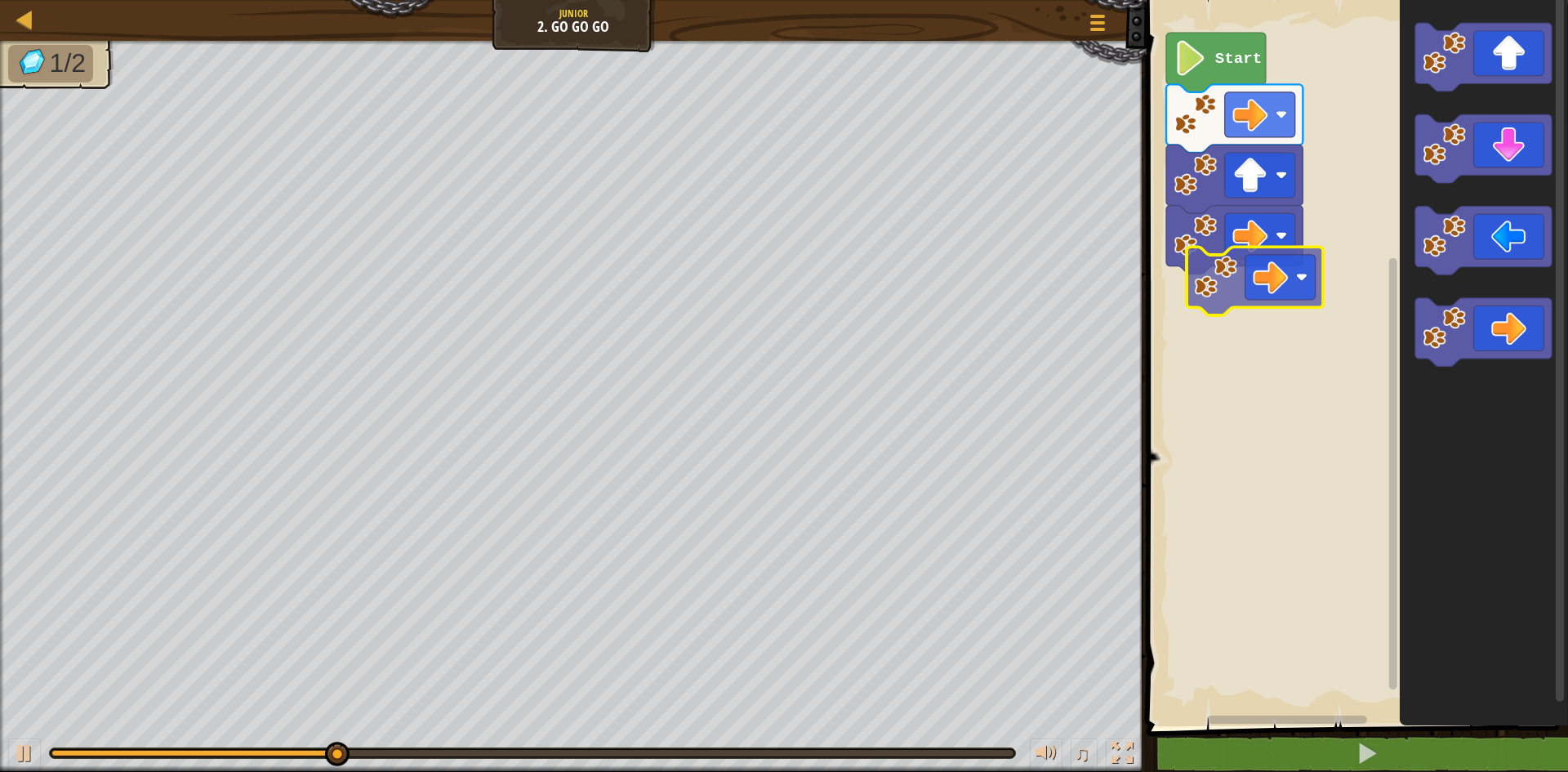
click at [1258, 273] on div "Start" at bounding box center [1355, 359] width 426 height 734
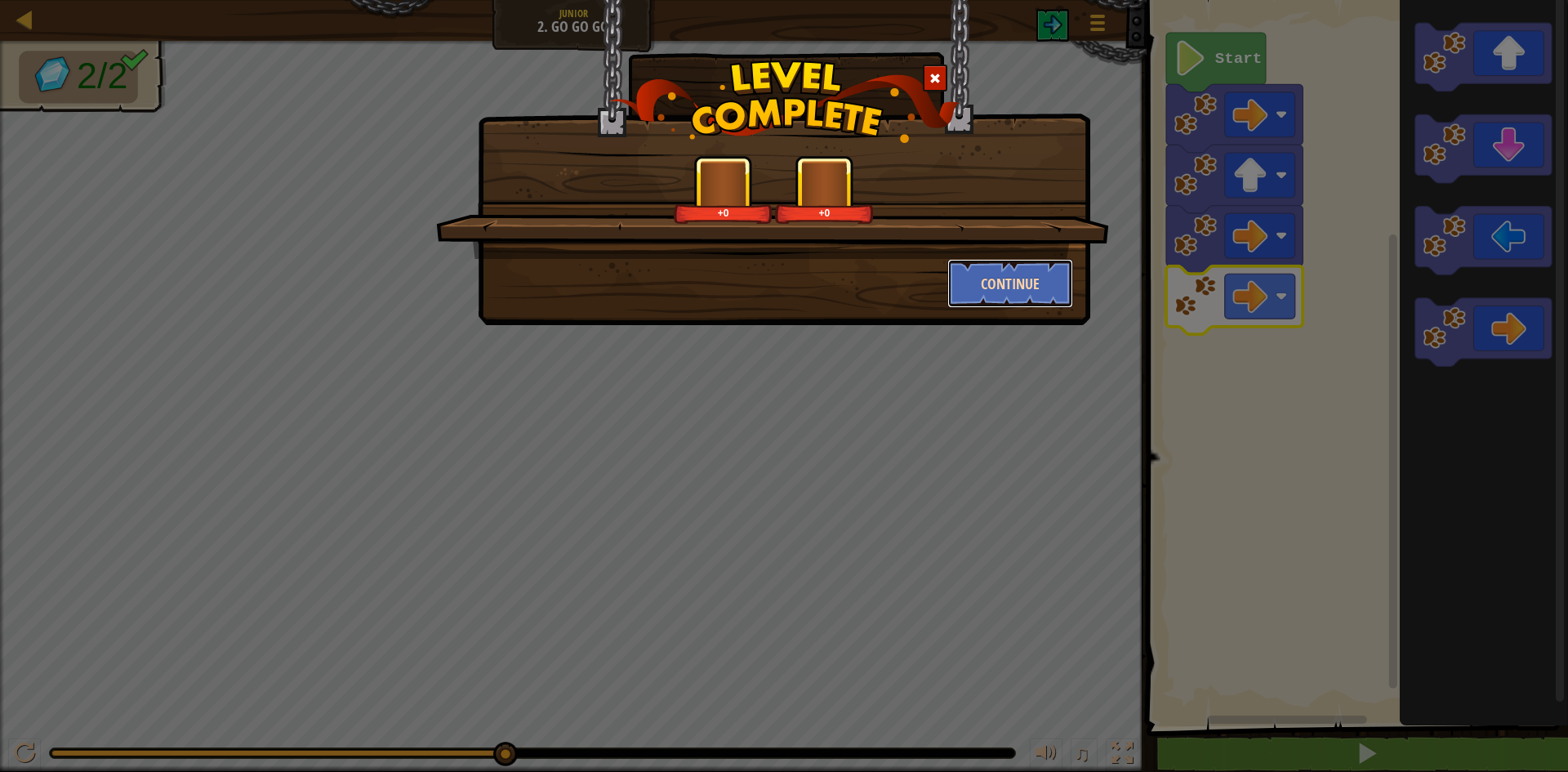
click at [979, 279] on button "Continue" at bounding box center [1010, 283] width 127 height 49
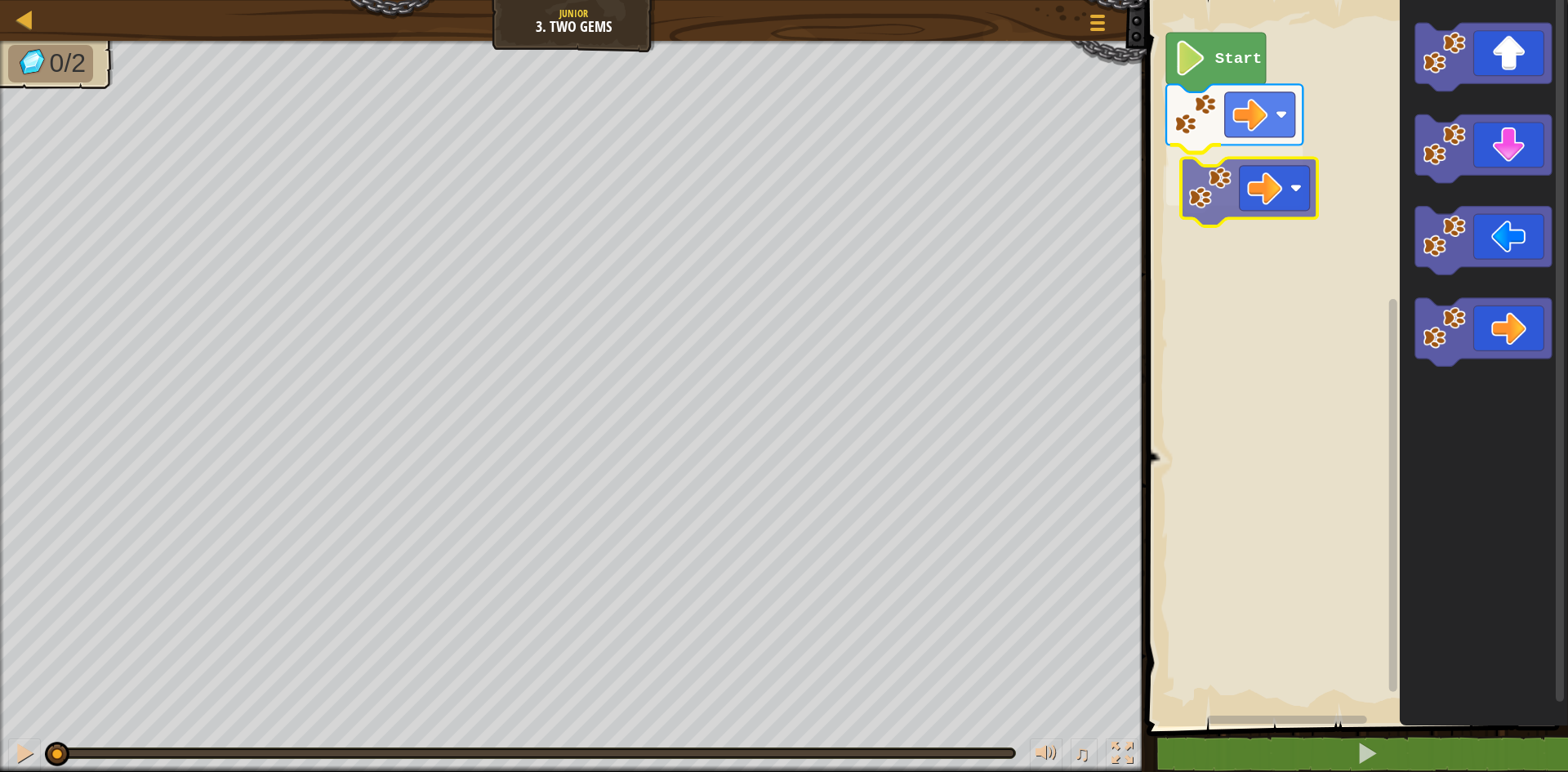
click at [1285, 197] on div "Start" at bounding box center [1355, 359] width 426 height 734
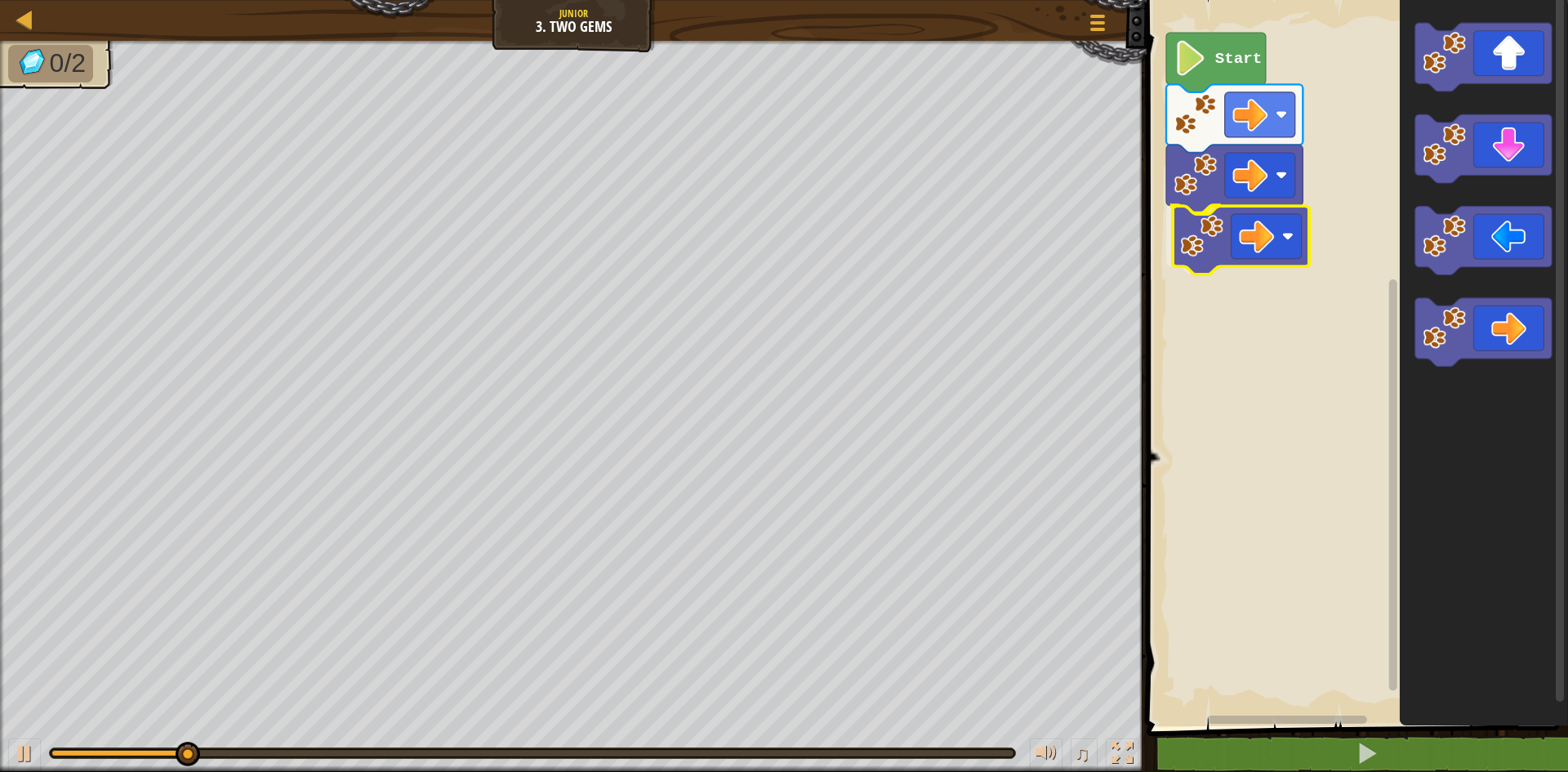
click at [1264, 249] on div "Start" at bounding box center [1355, 359] width 426 height 734
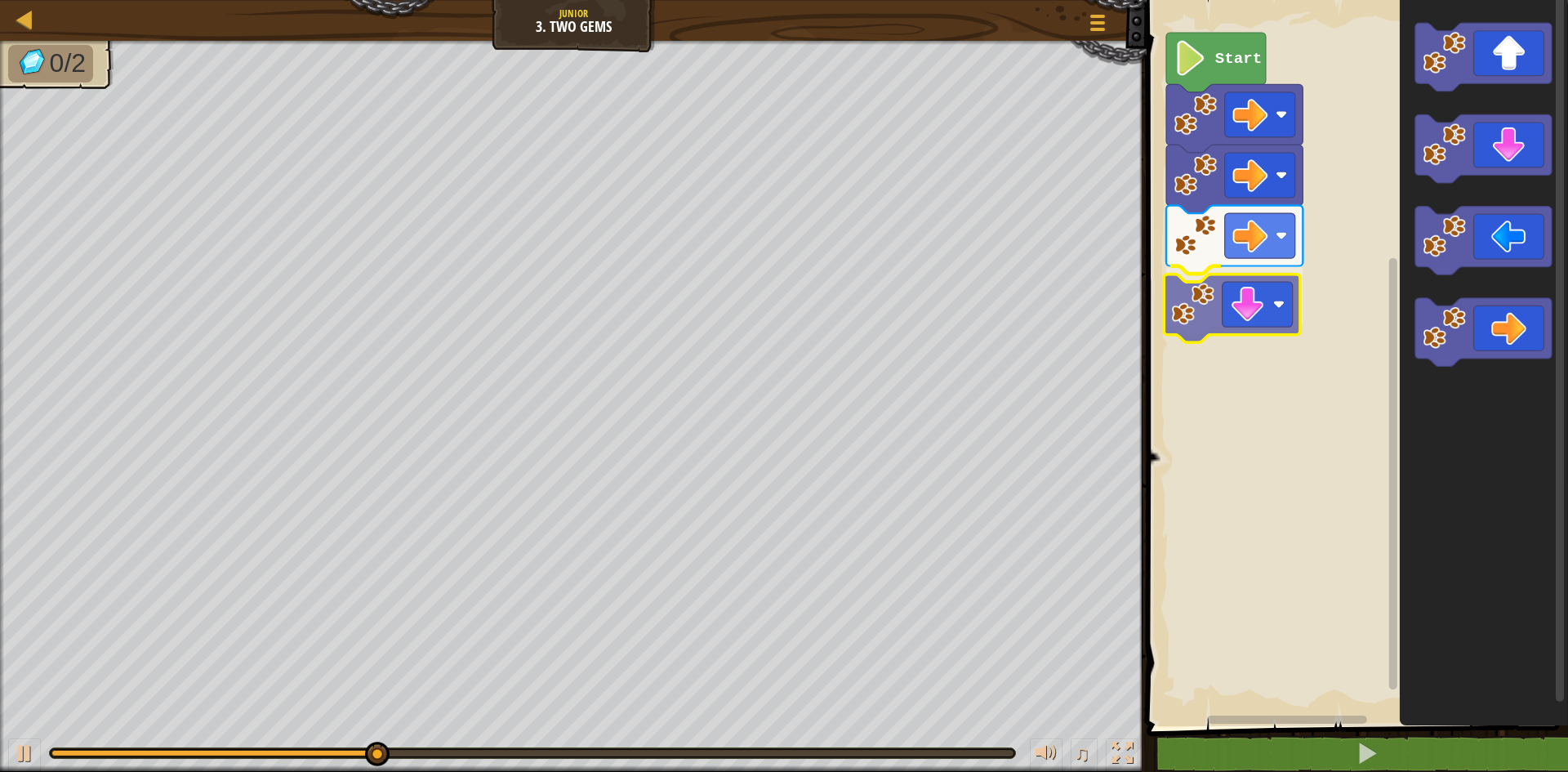
click at [1263, 326] on div "Start" at bounding box center [1355, 359] width 426 height 734
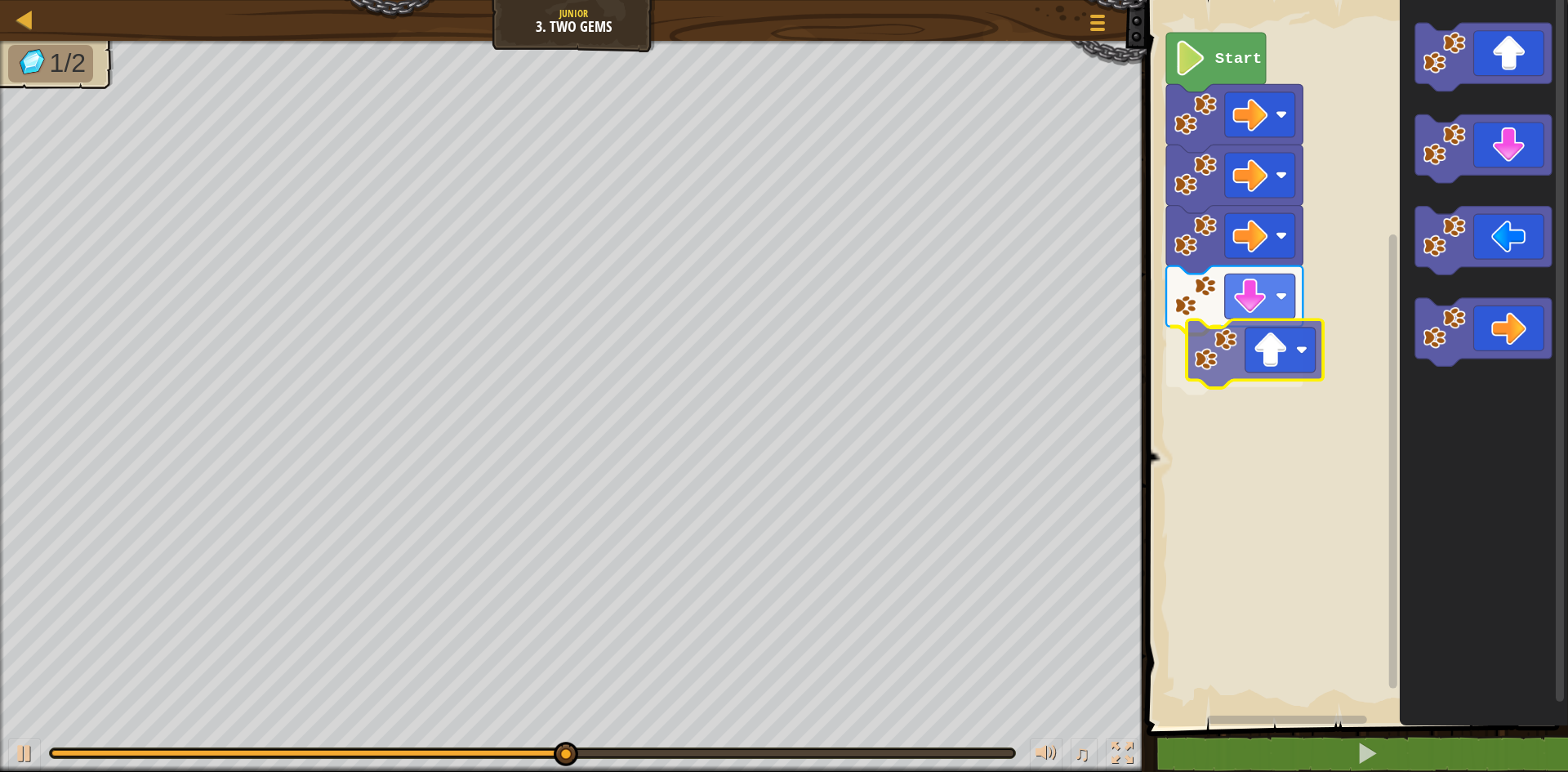
click at [1219, 369] on div "Start" at bounding box center [1355, 359] width 426 height 734
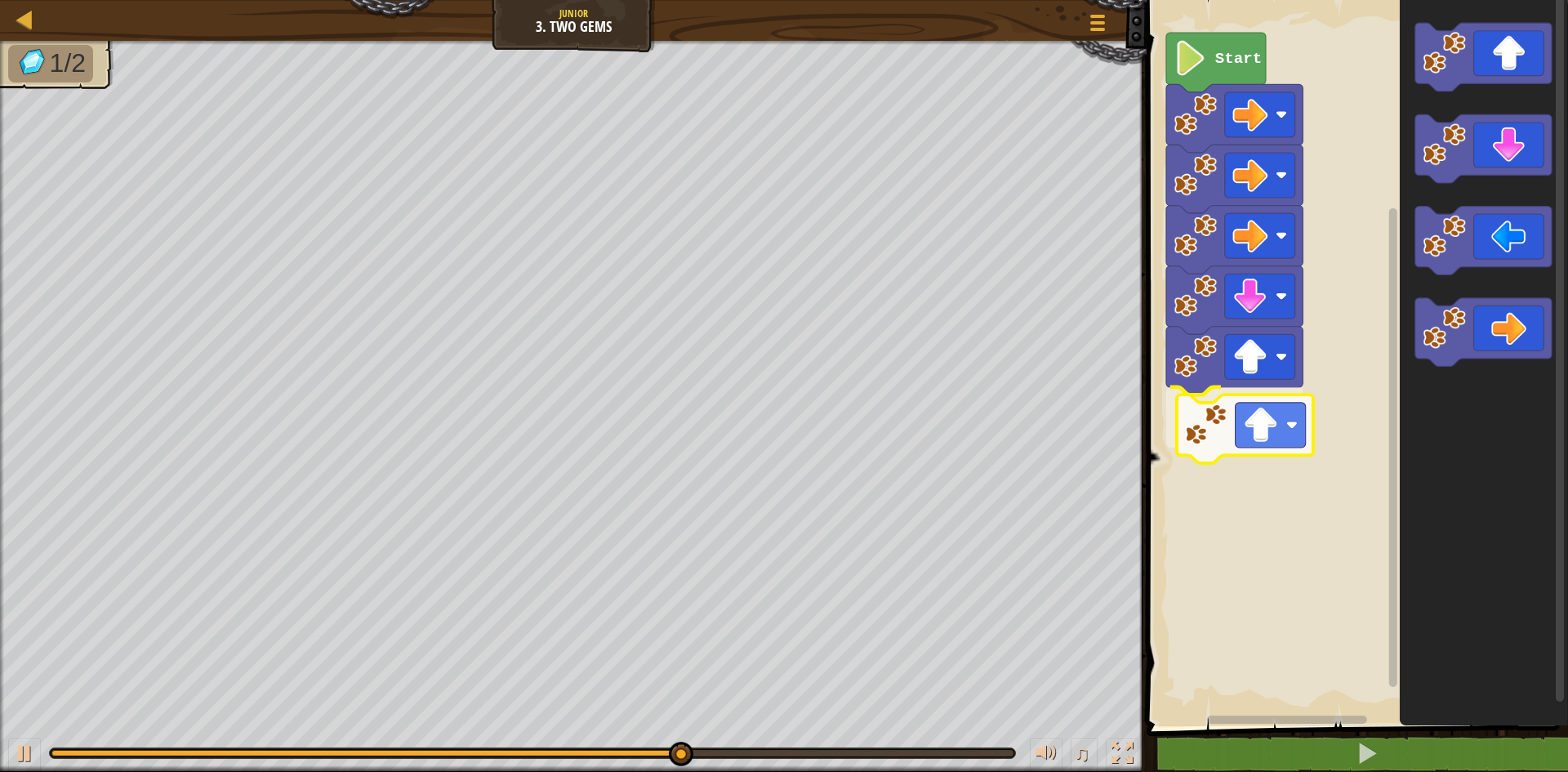
click at [1228, 417] on div "Start" at bounding box center [1355, 359] width 426 height 734
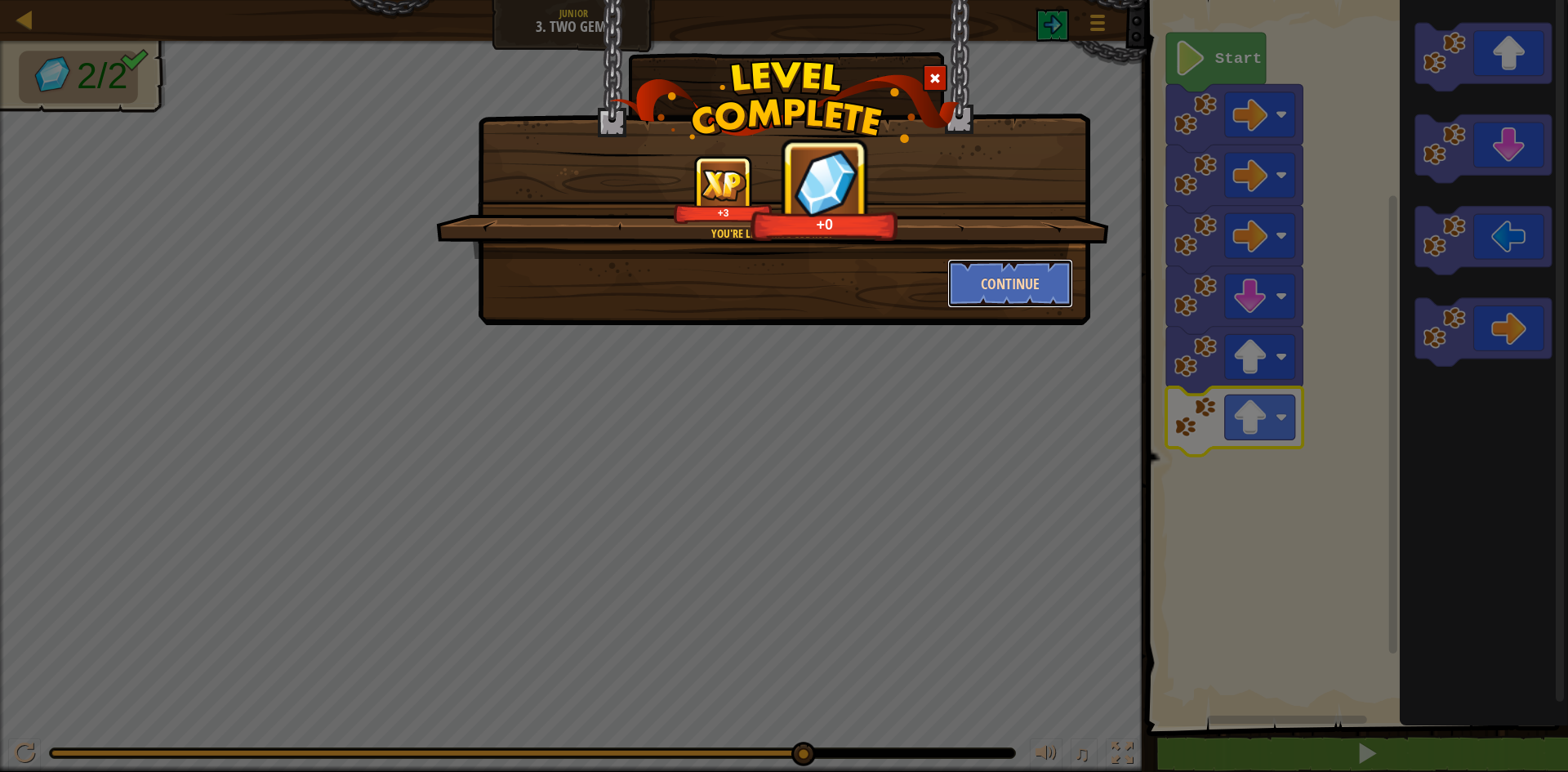
click at [997, 288] on button "Continue" at bounding box center [1010, 283] width 127 height 49
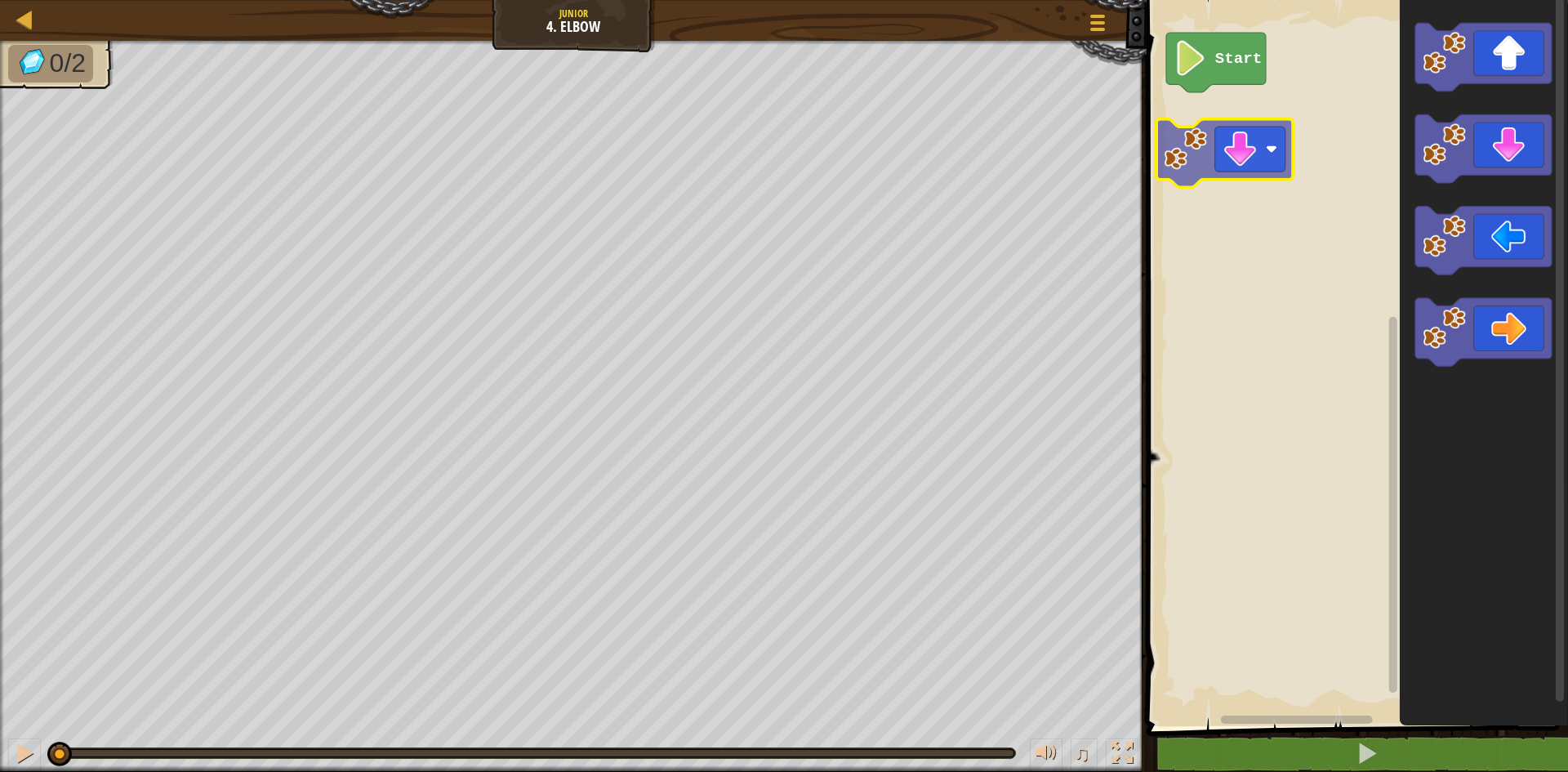
click at [1211, 168] on div "Start" at bounding box center [1355, 359] width 426 height 734
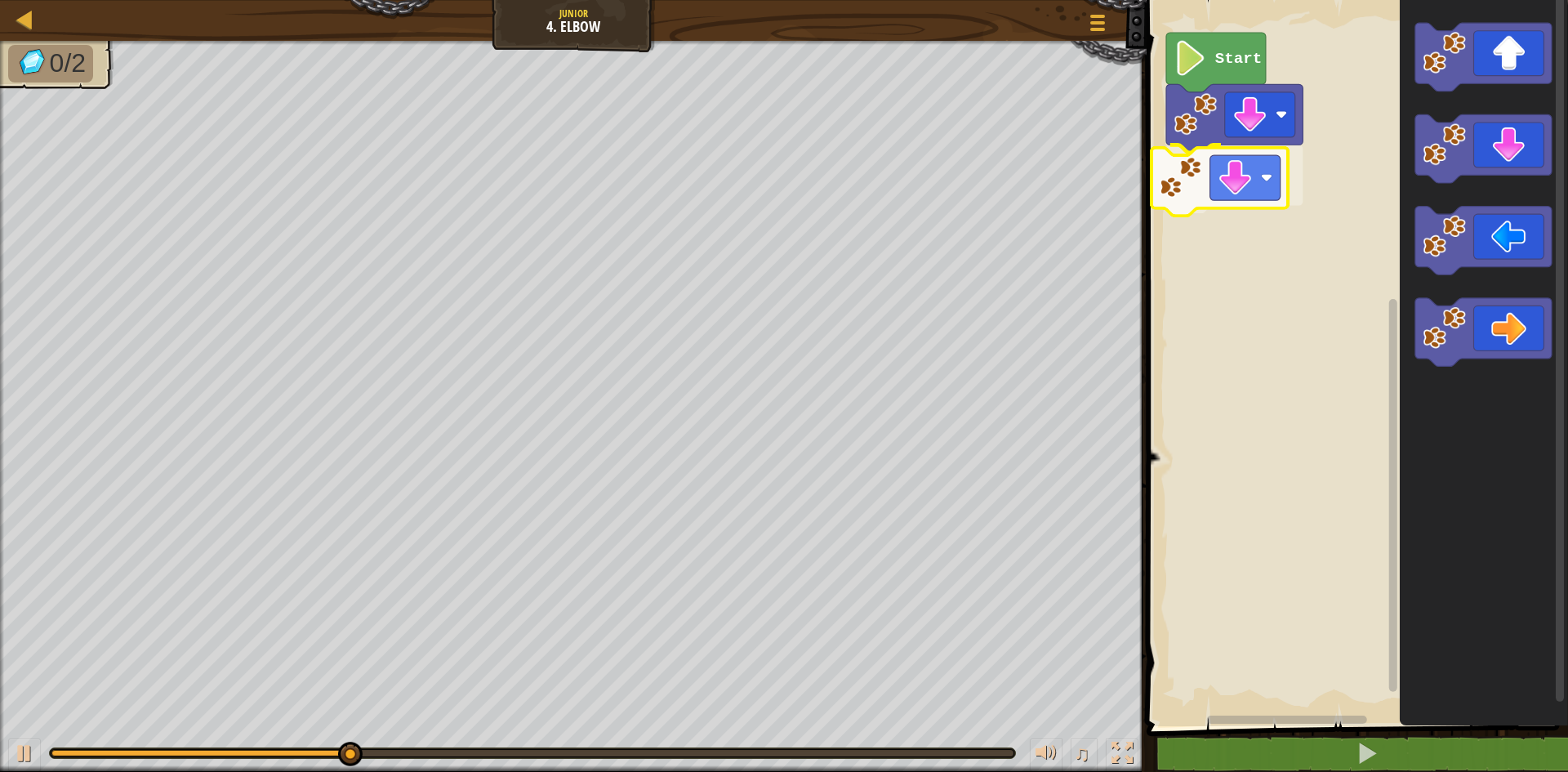
click at [1241, 212] on div "Start" at bounding box center [1355, 359] width 426 height 734
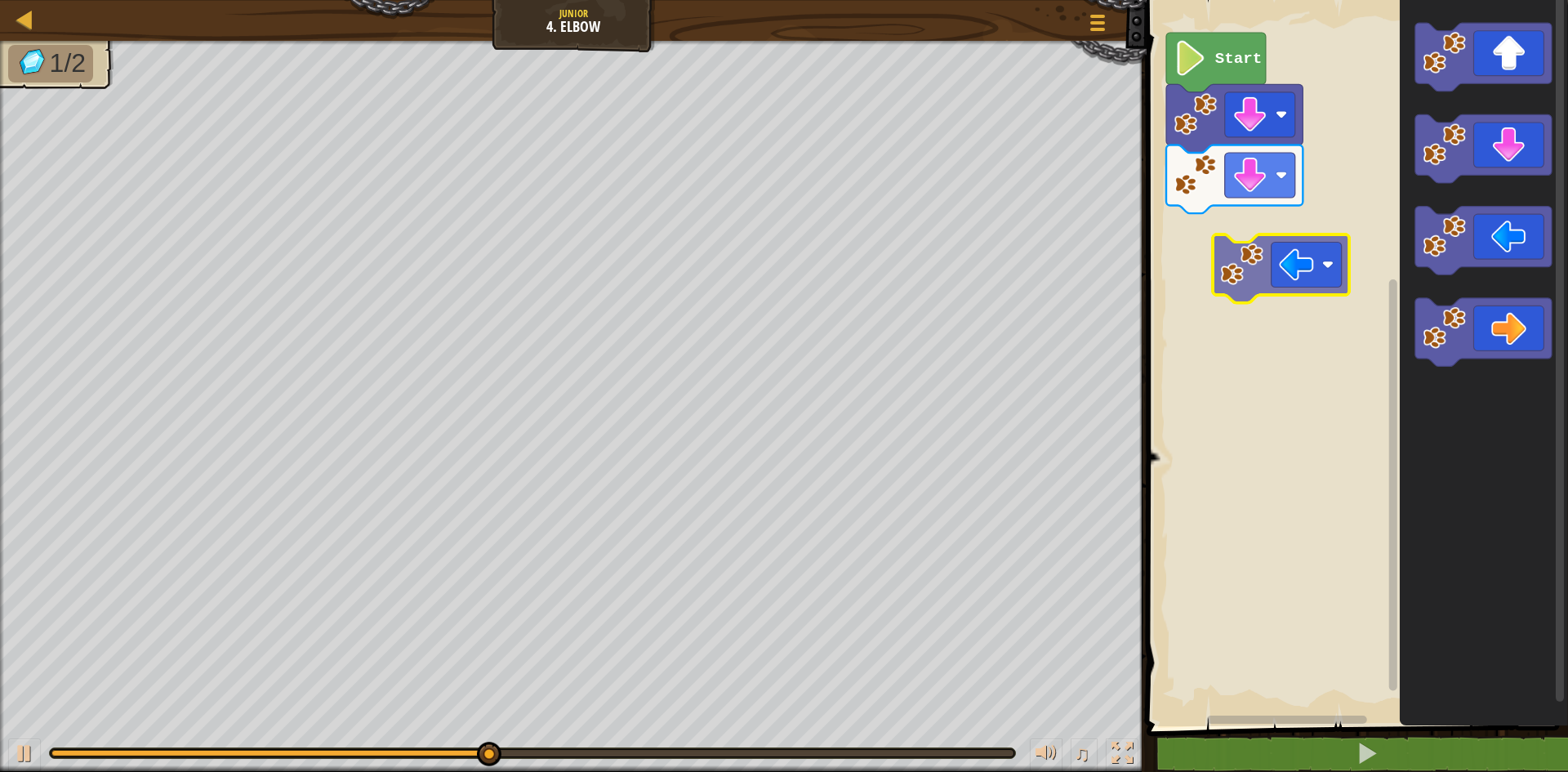
click at [1285, 269] on div "Start" at bounding box center [1355, 359] width 426 height 734
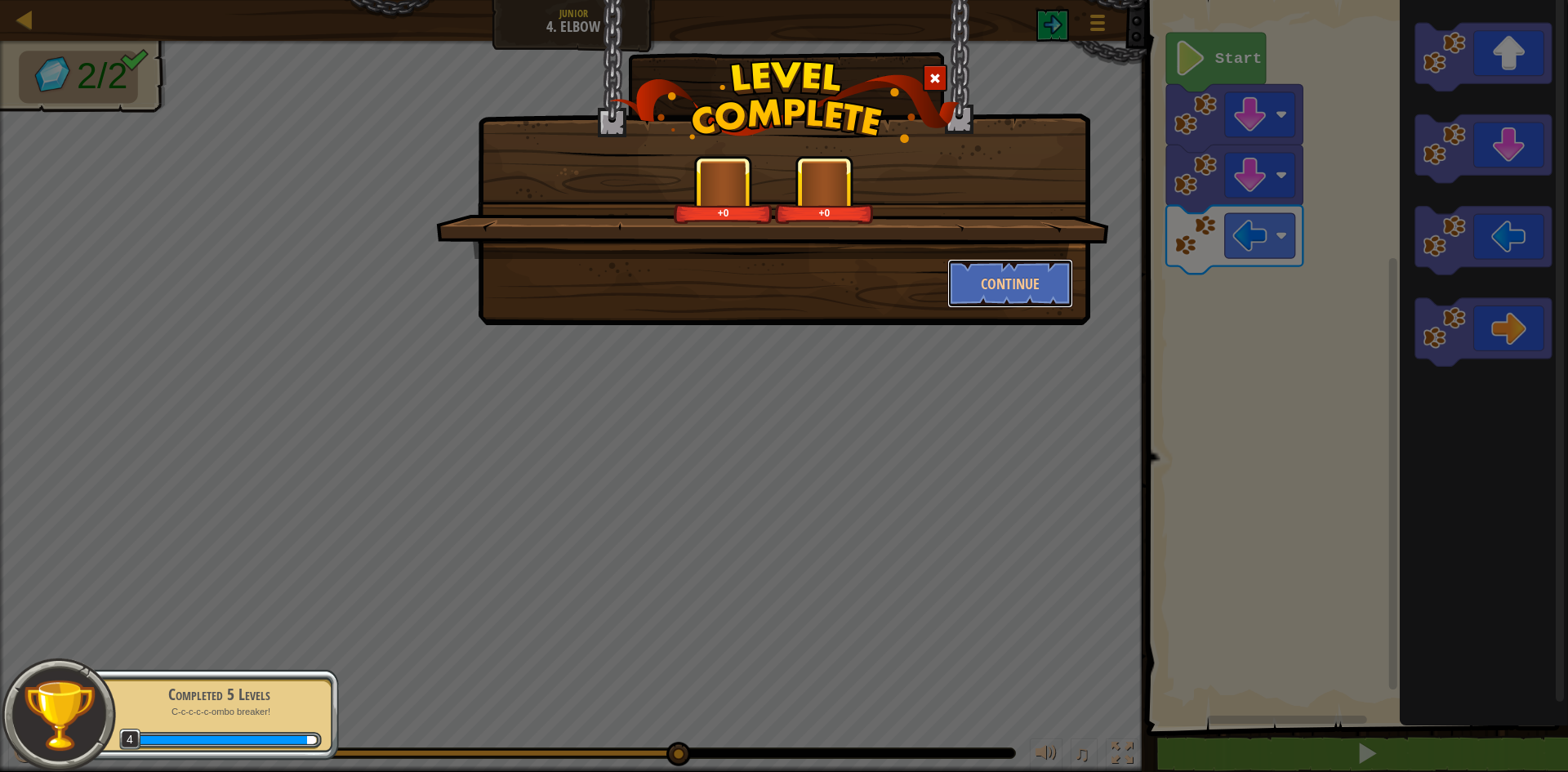
click at [1032, 275] on button "Continue" at bounding box center [1010, 283] width 127 height 49
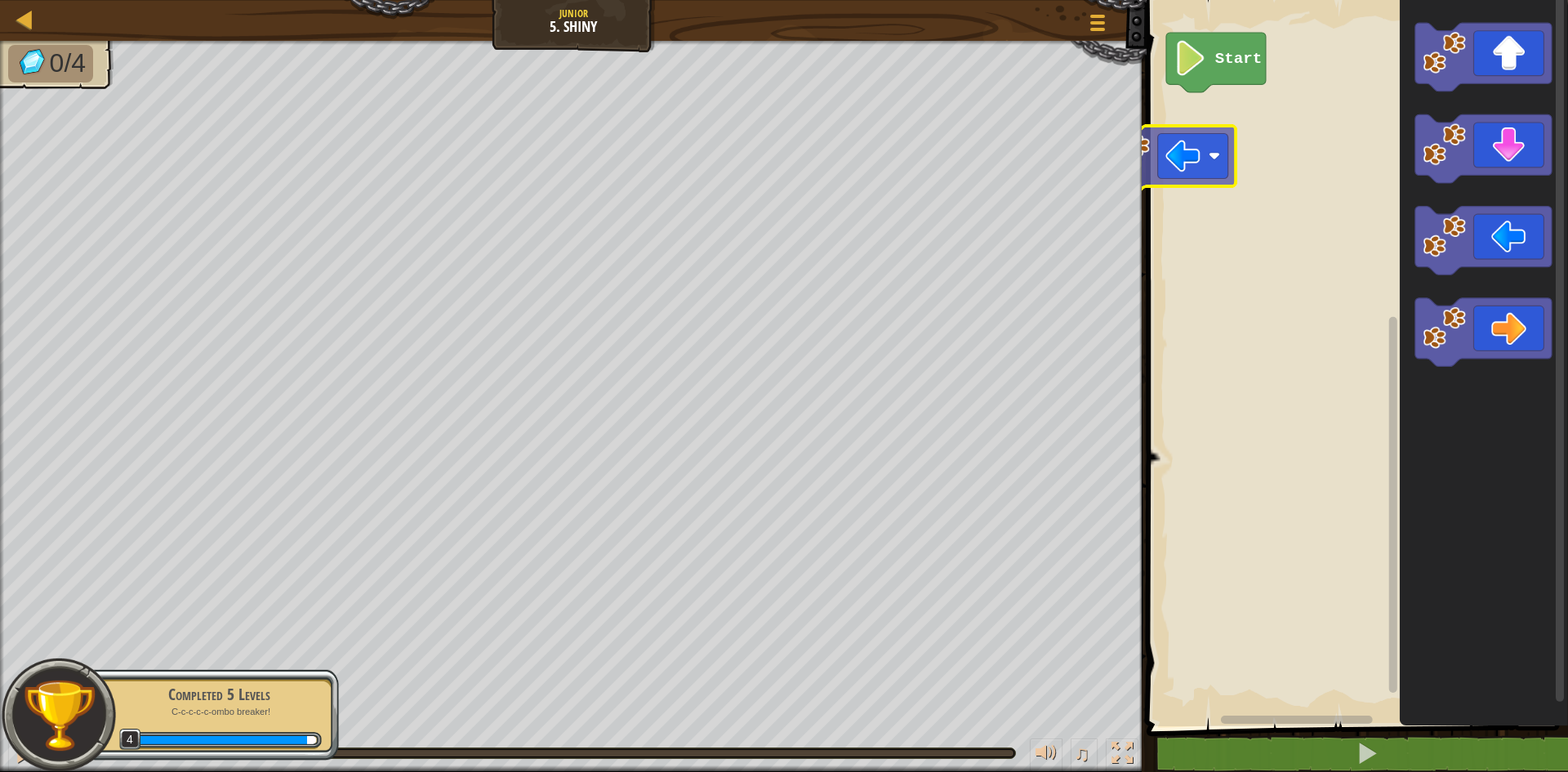
click at [1205, 118] on div "Start" at bounding box center [1355, 359] width 426 height 734
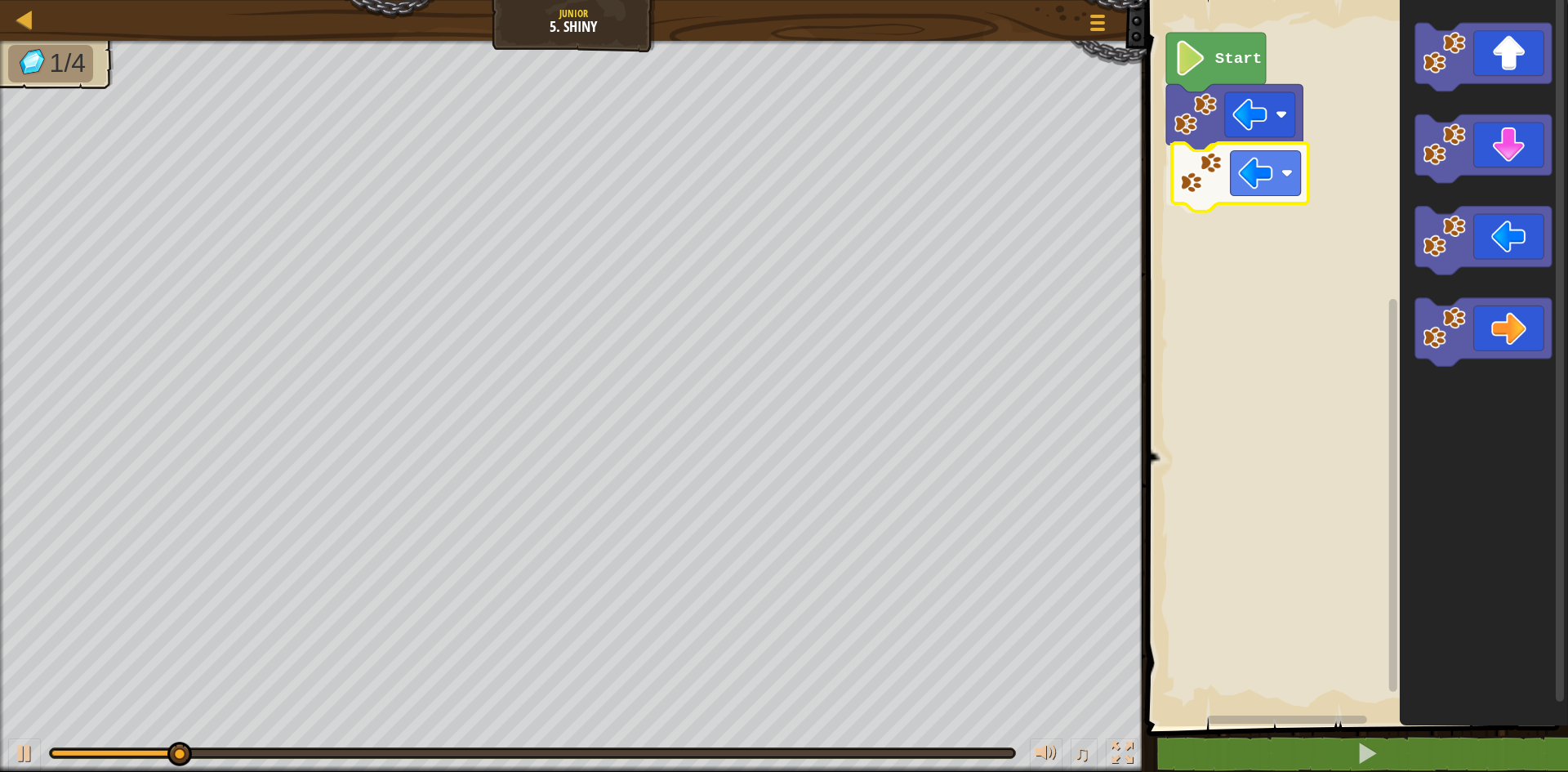
click at [1278, 207] on div "Start" at bounding box center [1355, 359] width 426 height 734
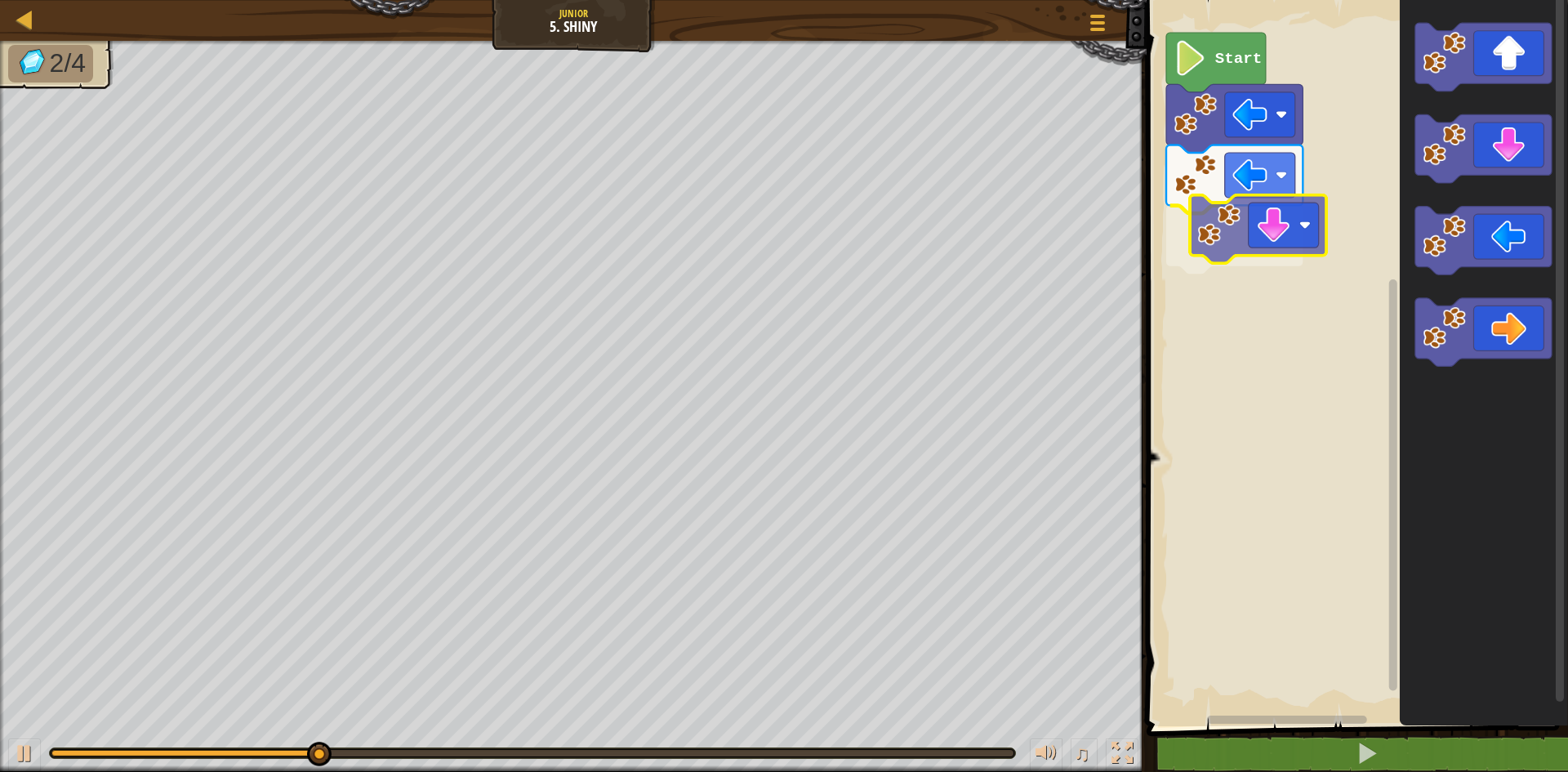
click at [1310, 257] on div "Start" at bounding box center [1355, 359] width 426 height 734
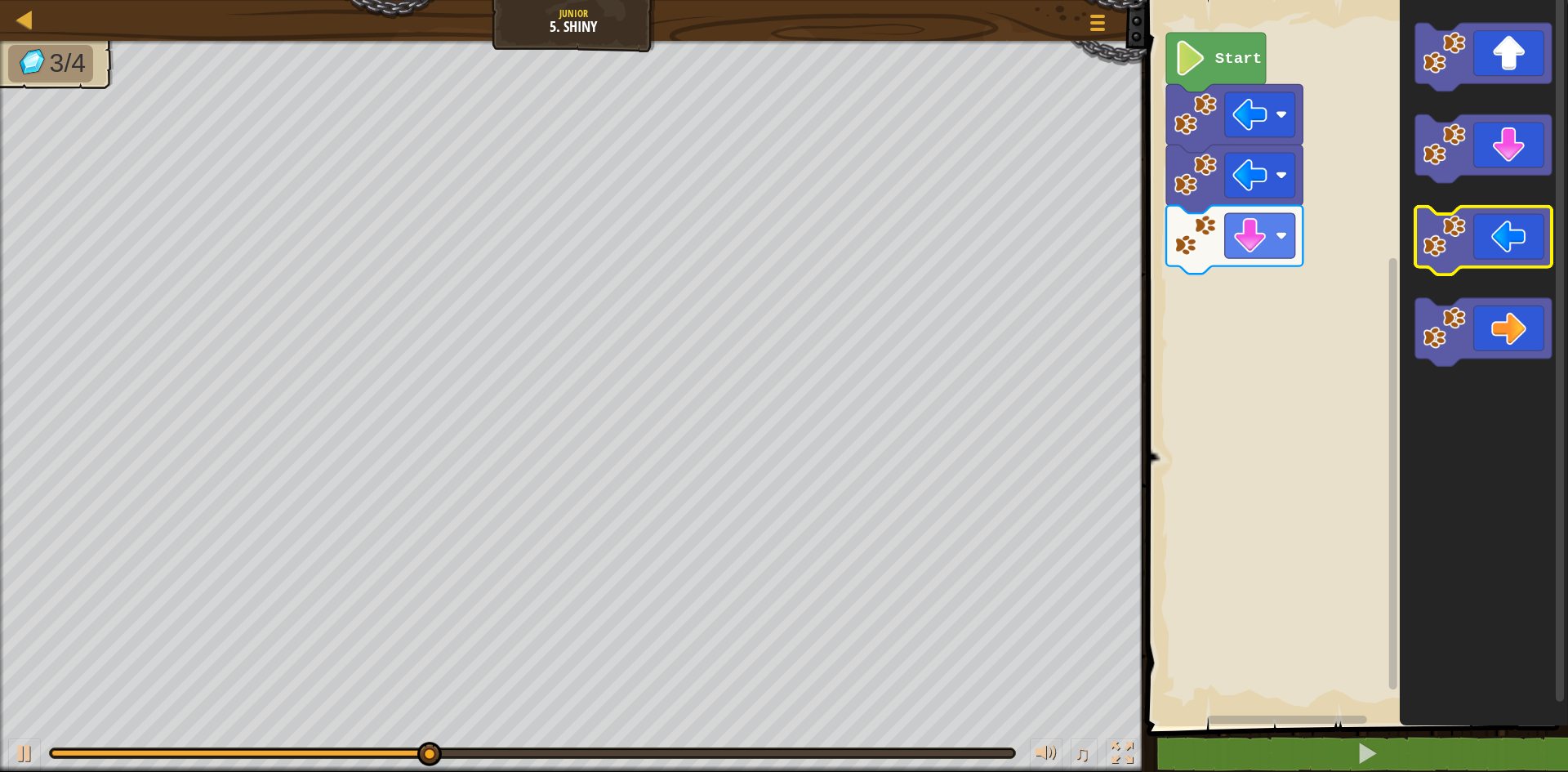
click at [1472, 245] on icon "Blockly Workspace" at bounding box center [1483, 241] width 136 height 69
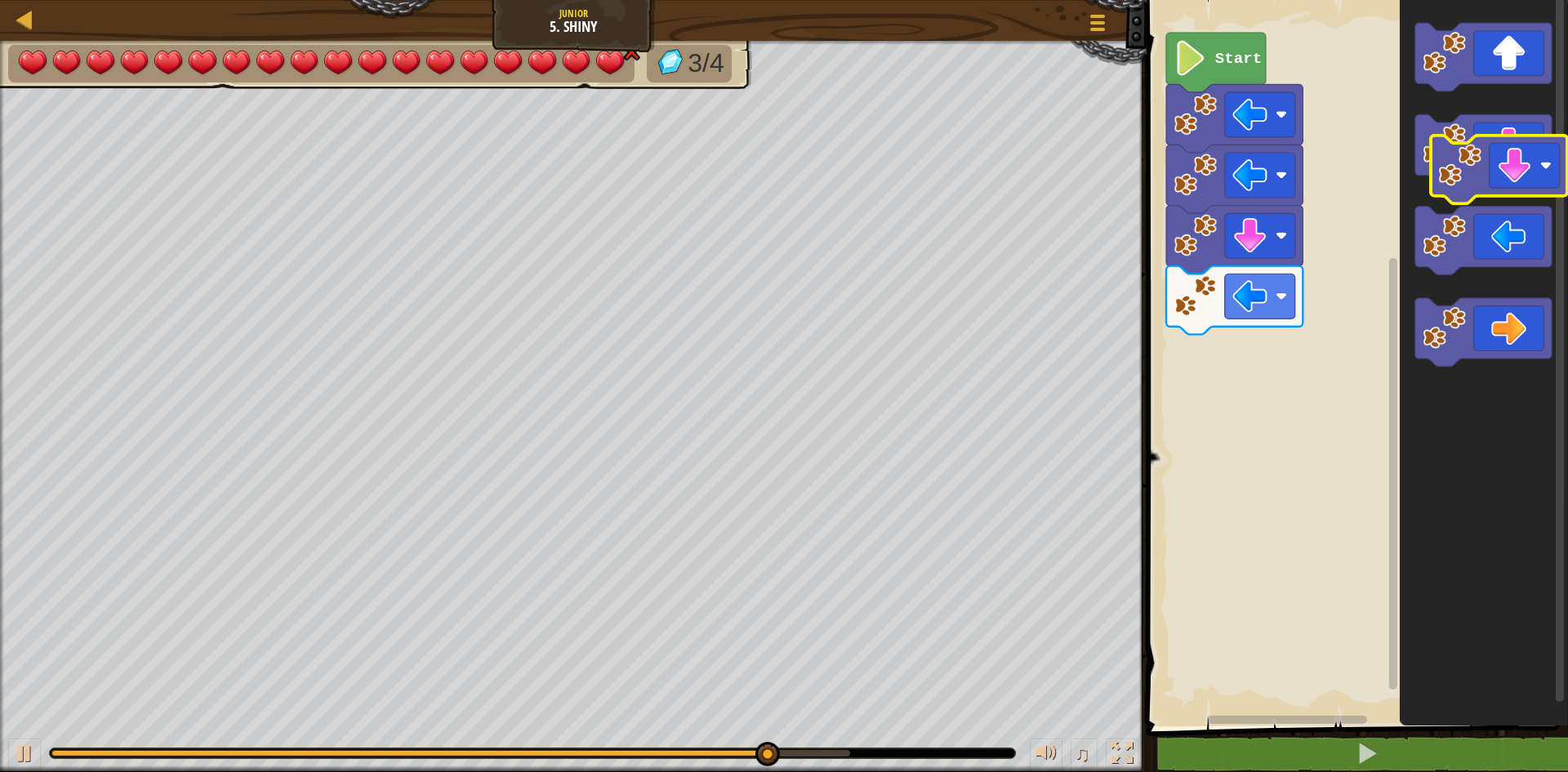
click at [1516, 192] on icon "Blockly Workspace" at bounding box center [1484, 359] width 168 height 734
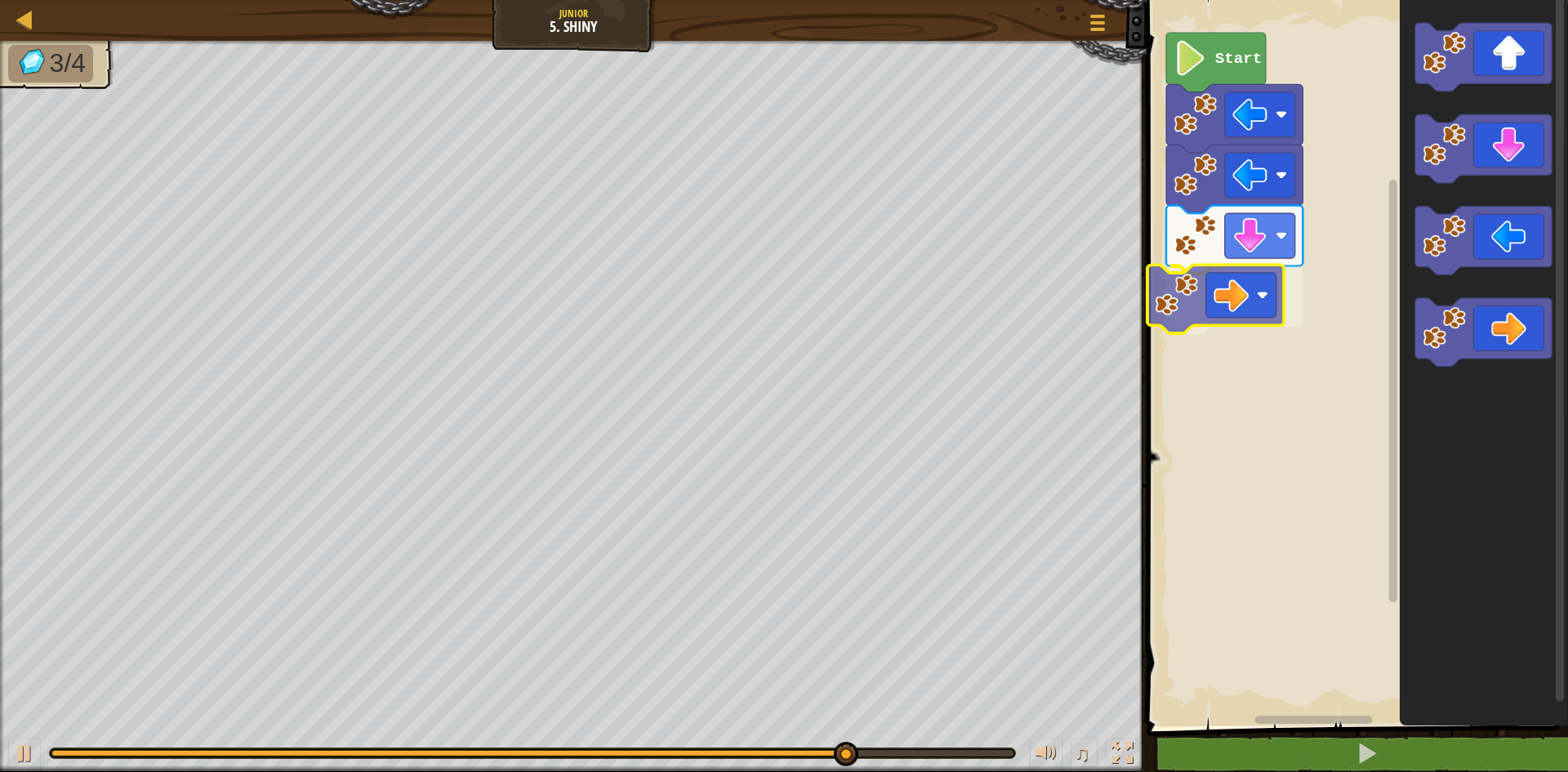
click at [1237, 284] on div "Start" at bounding box center [1355, 359] width 426 height 734
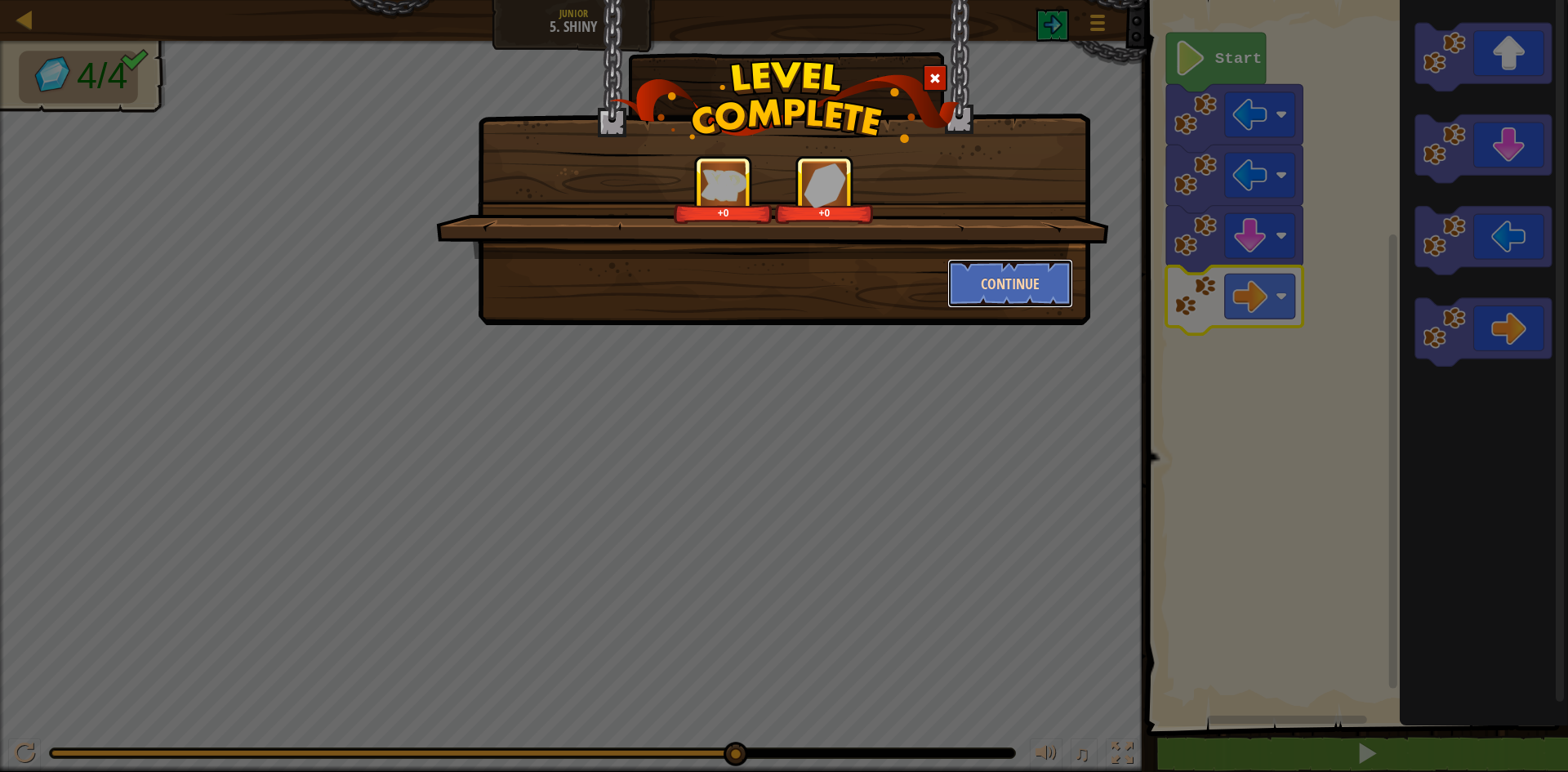
click at [1032, 297] on button "Continue" at bounding box center [1010, 283] width 127 height 49
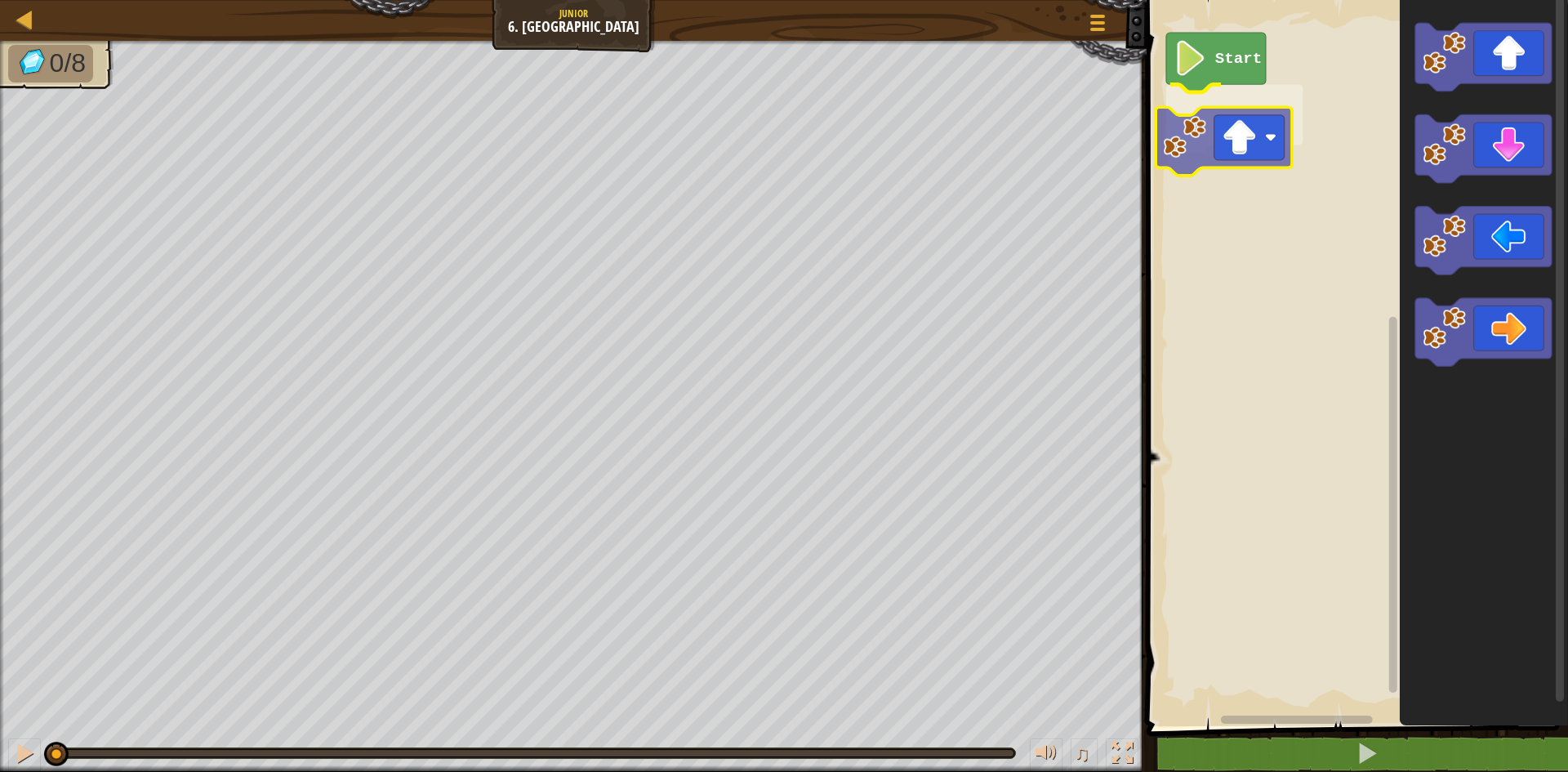
click at [1218, 141] on div "Start" at bounding box center [1355, 359] width 426 height 734
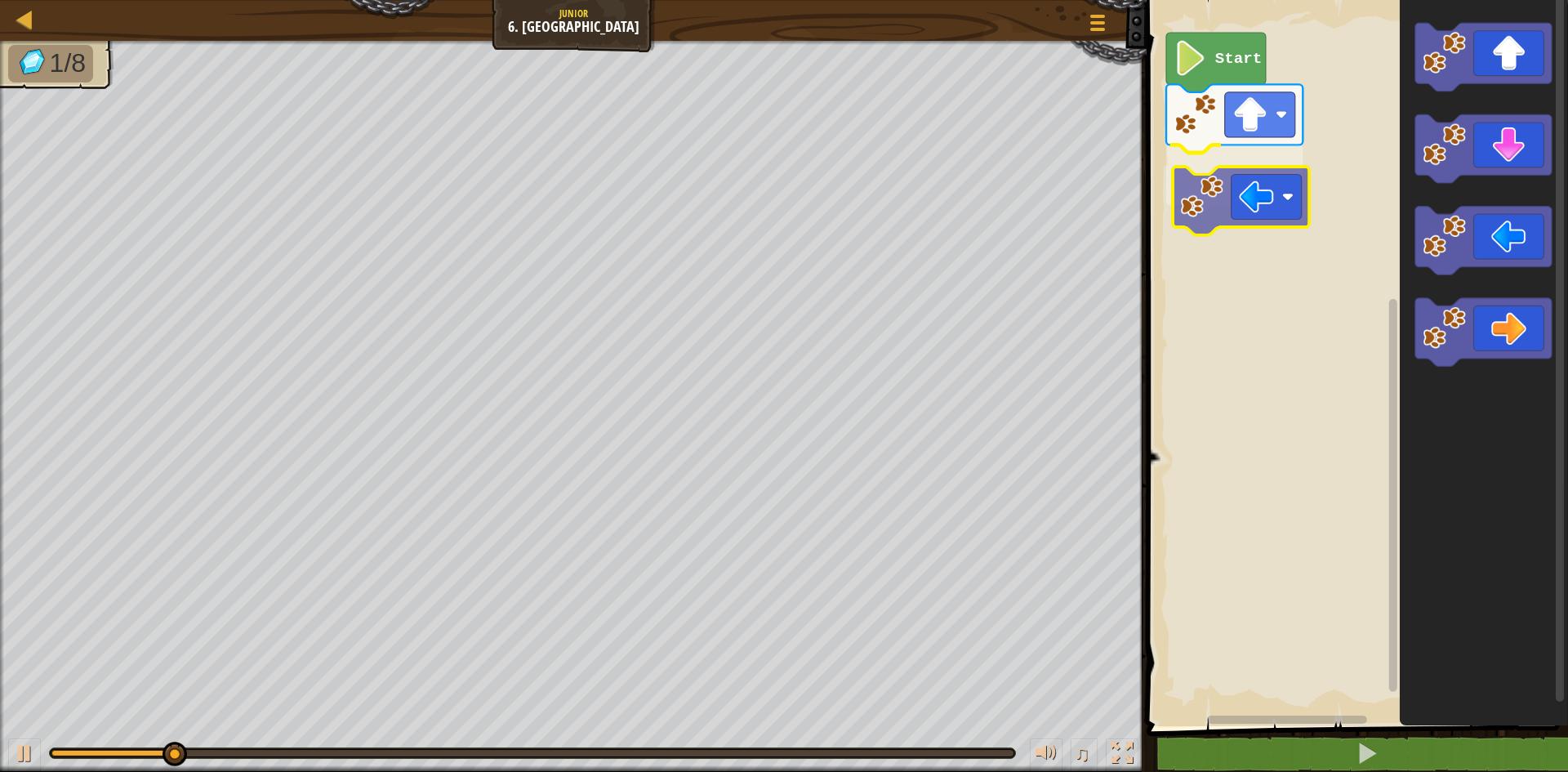
click at [1173, 173] on div "Start" at bounding box center [1355, 359] width 426 height 734
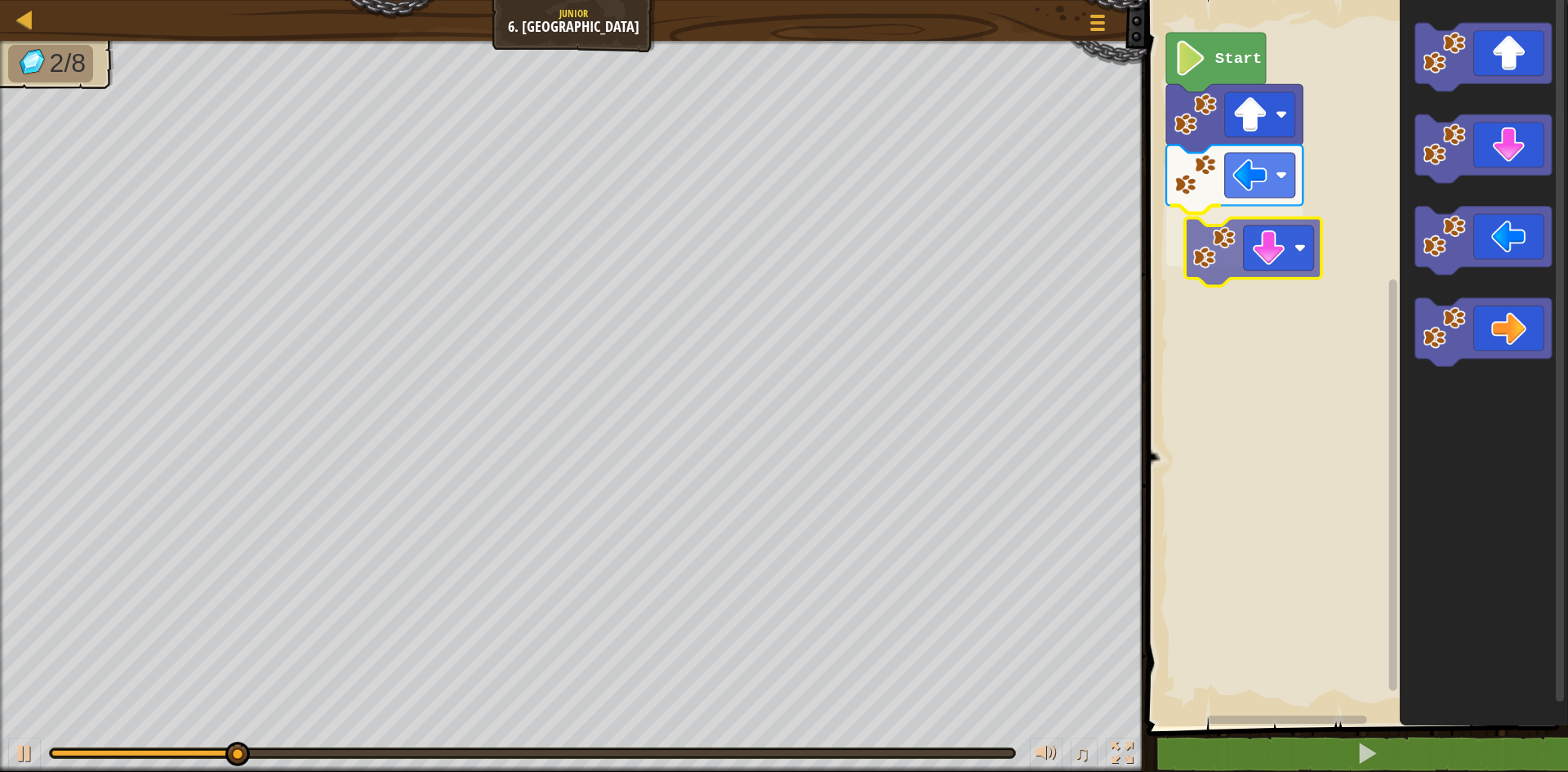
click at [1236, 244] on div "Start" at bounding box center [1355, 359] width 426 height 734
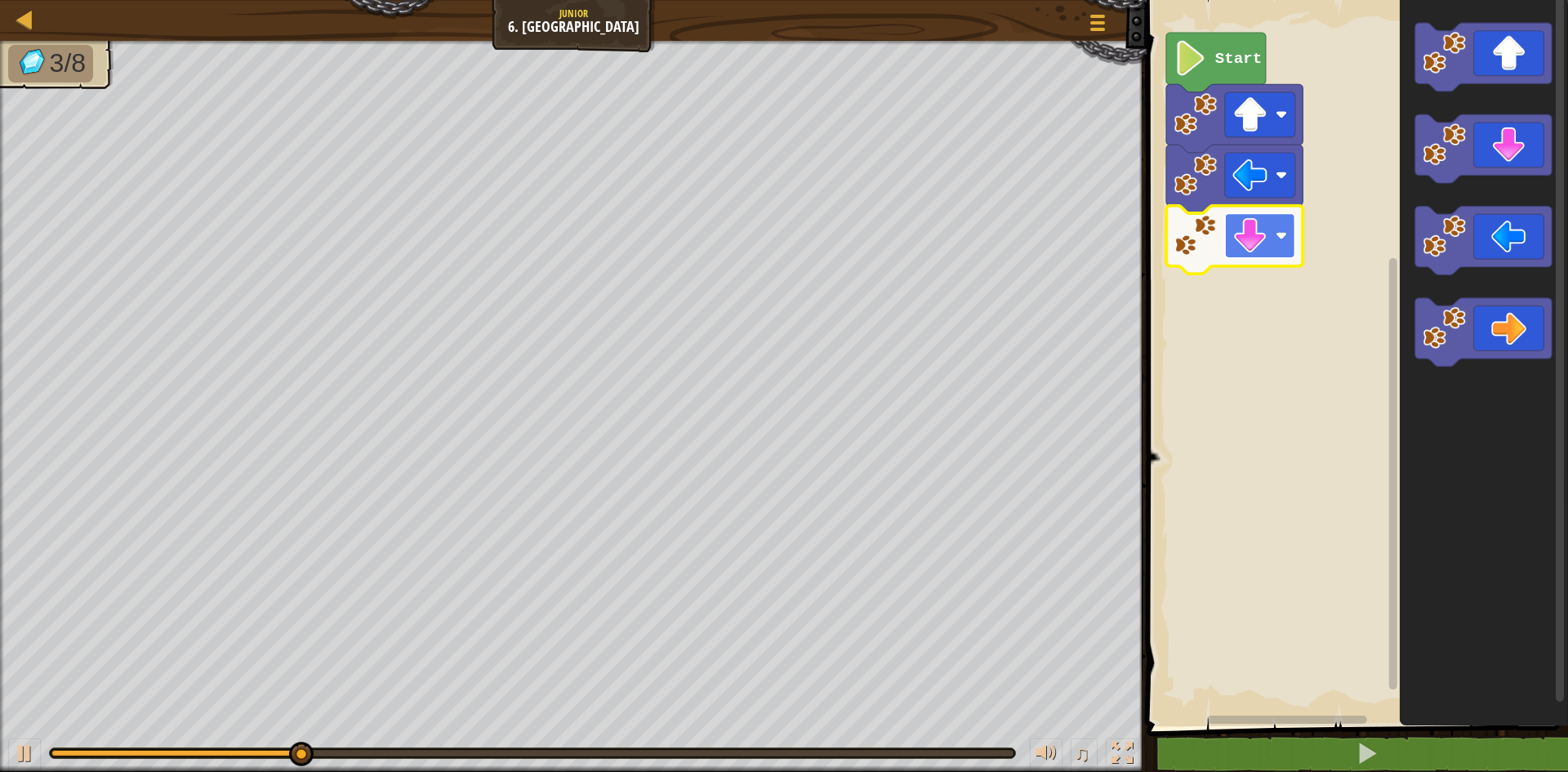
click at [1278, 235] on image "Blockly Workspace" at bounding box center [1281, 235] width 11 height 11
click at [1325, 284] on rect "Blockly Workspace" at bounding box center [1355, 359] width 426 height 734
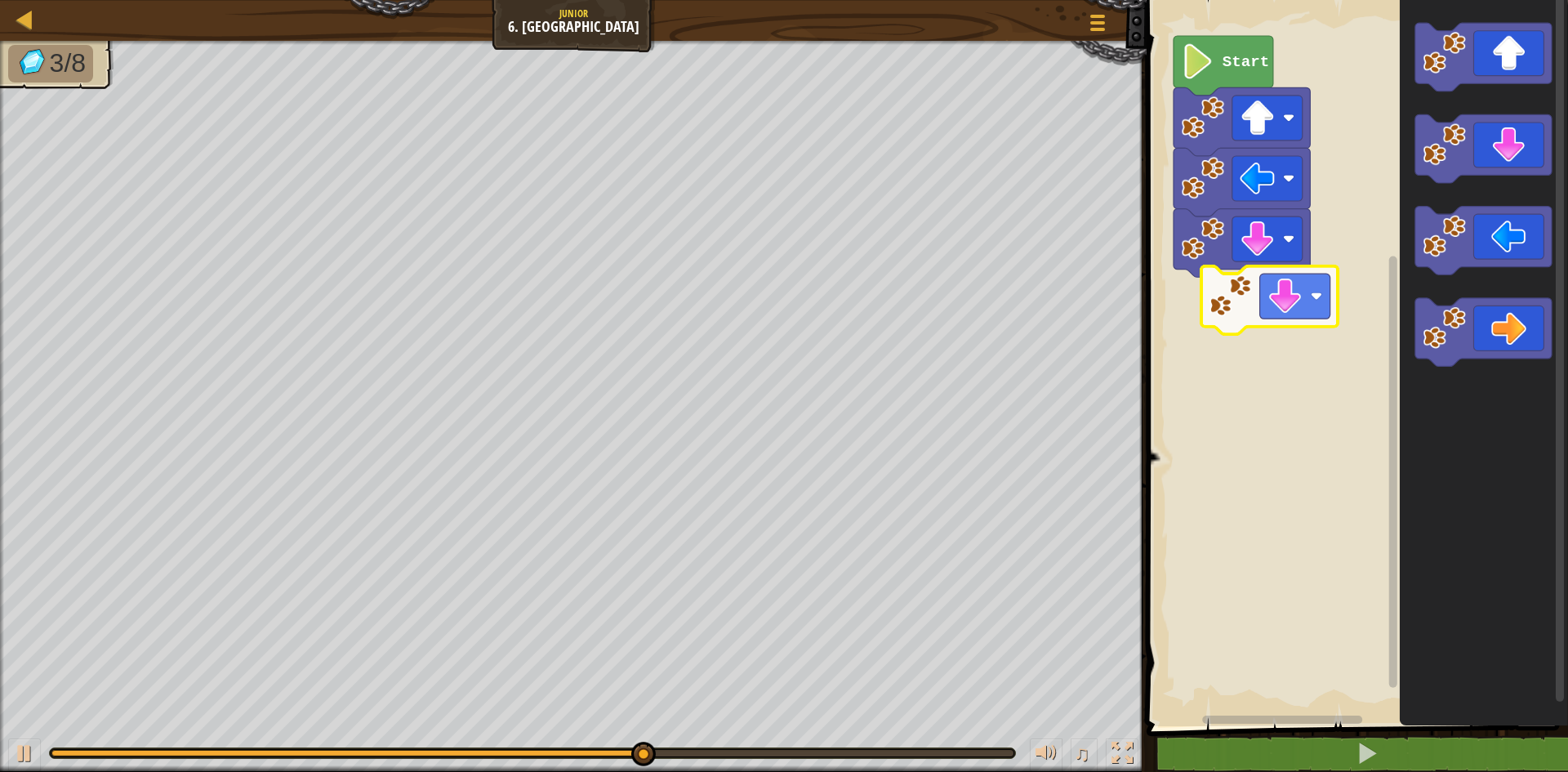
click at [1275, 324] on div "Start" at bounding box center [1355, 359] width 426 height 734
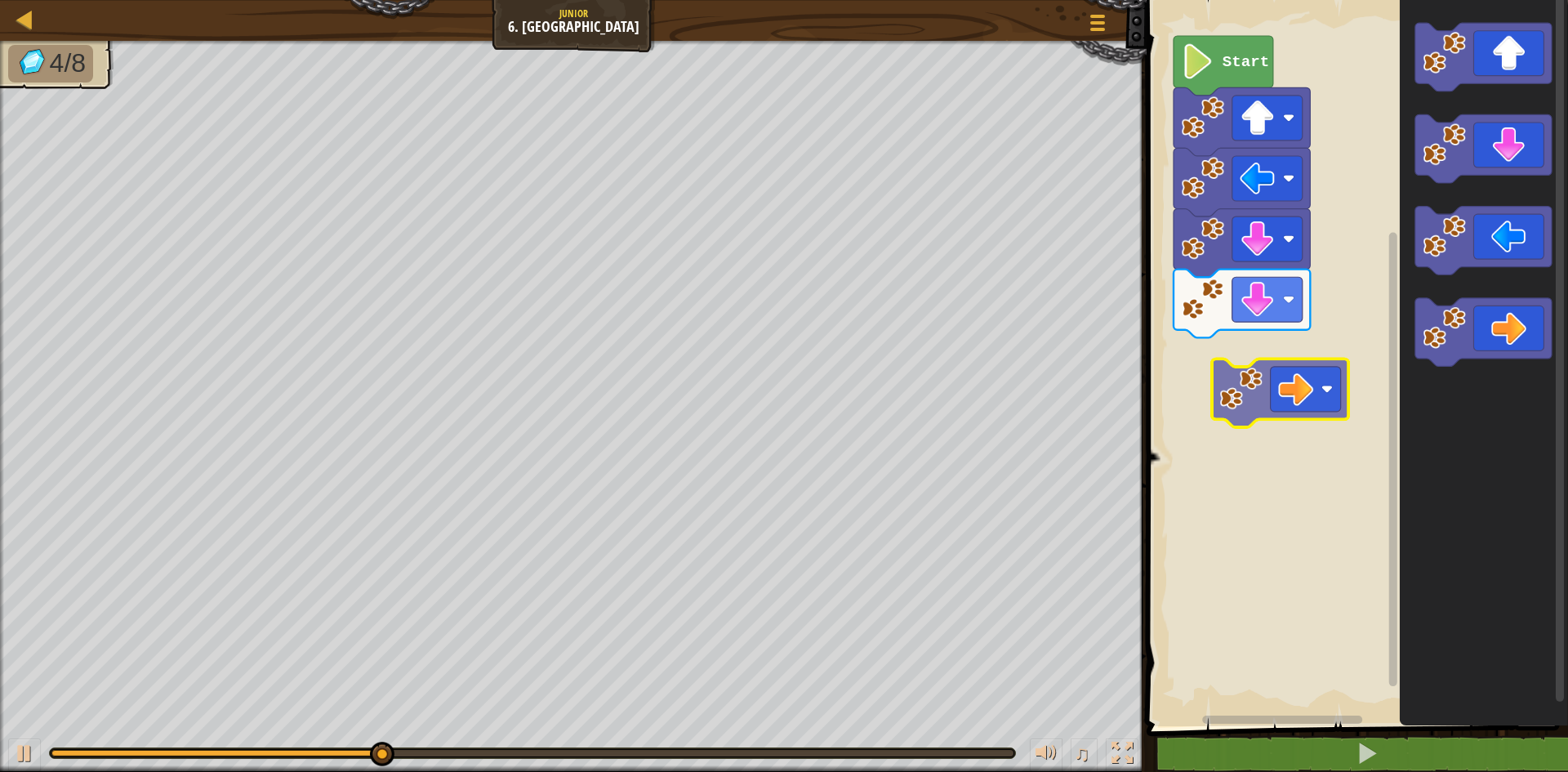
click at [1276, 413] on div "Start" at bounding box center [1355, 359] width 426 height 734
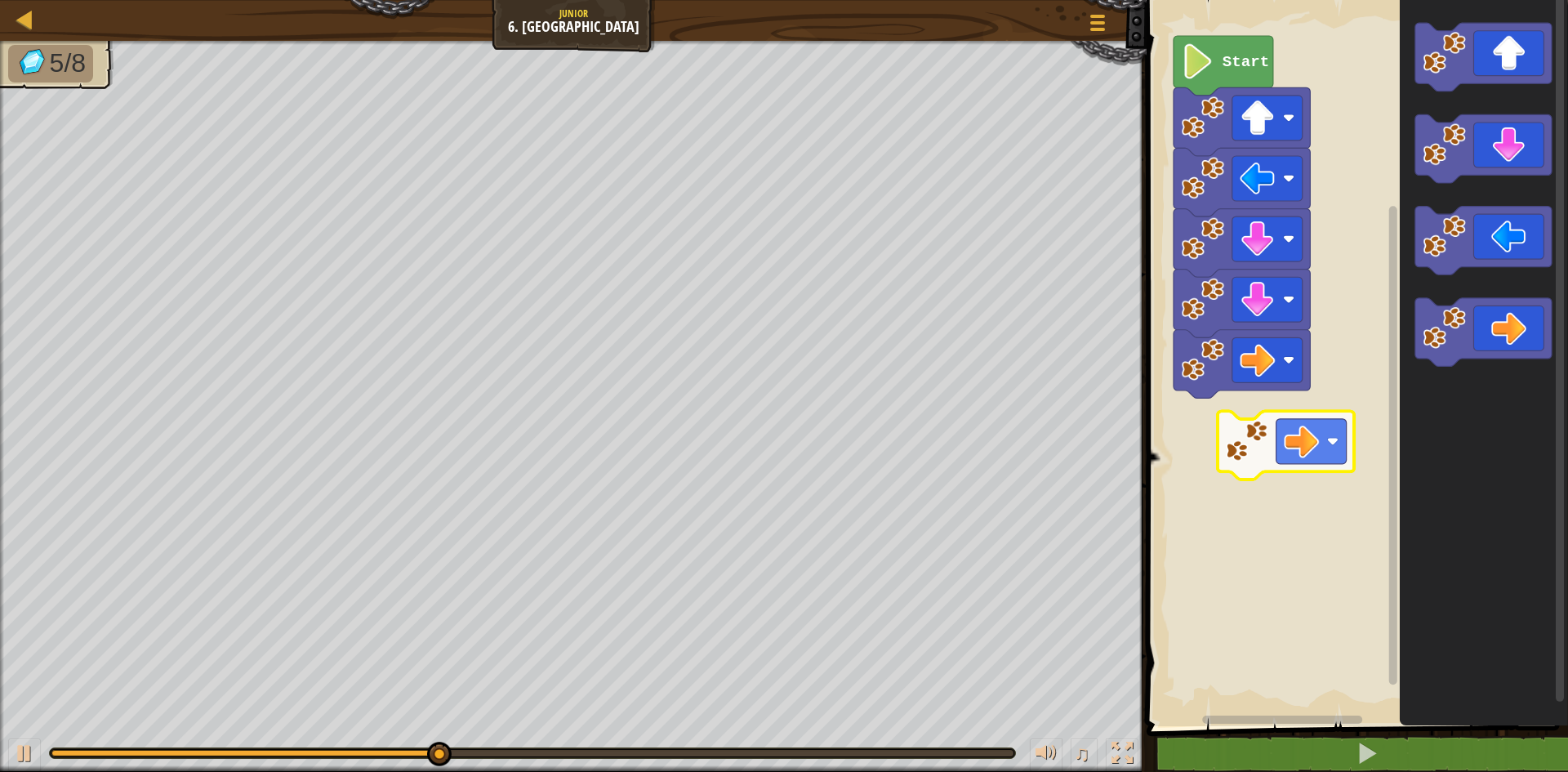
click at [1252, 468] on div "Start" at bounding box center [1355, 359] width 426 height 734
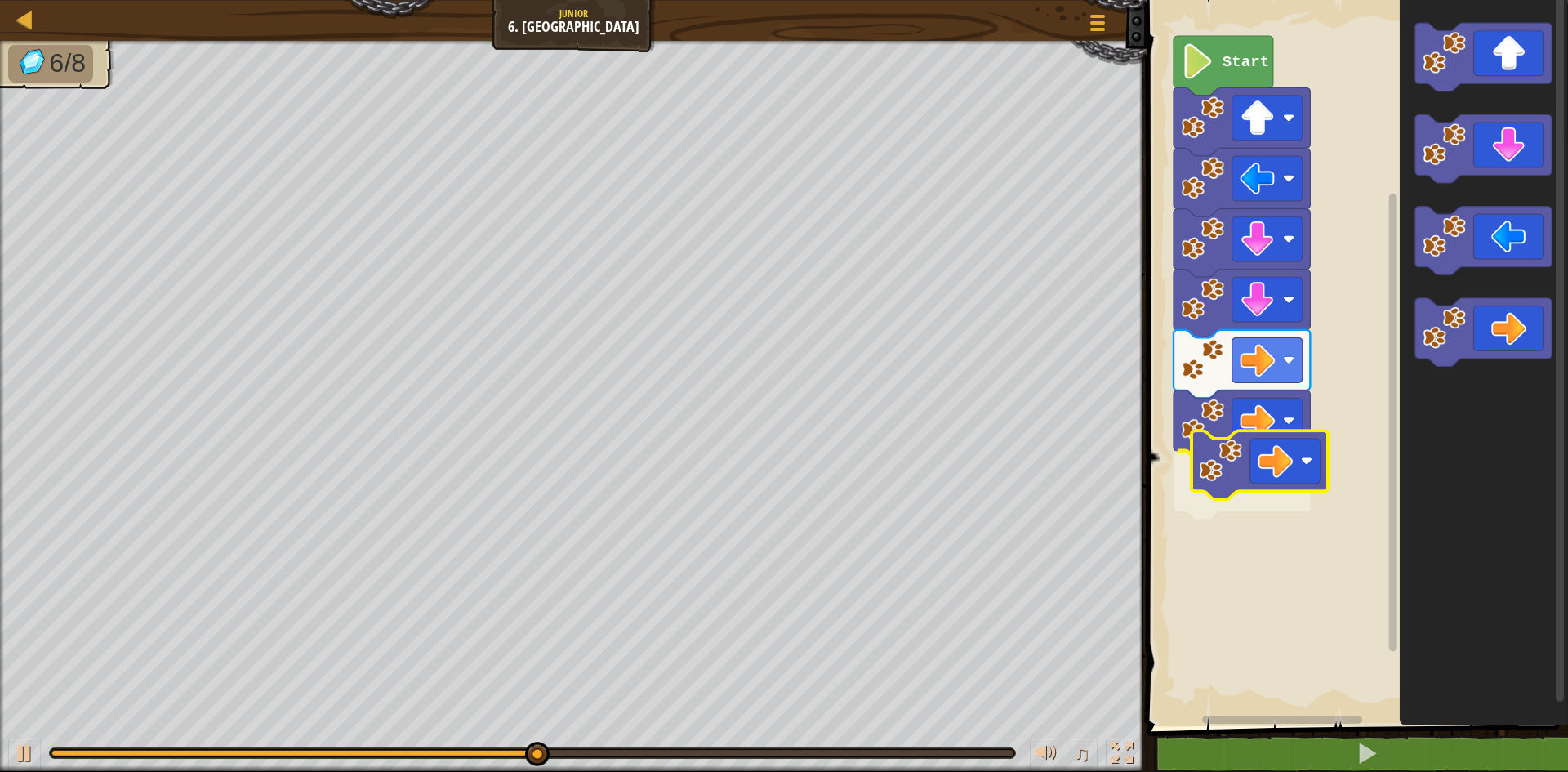
click at [1272, 465] on div "Start" at bounding box center [1355, 359] width 426 height 734
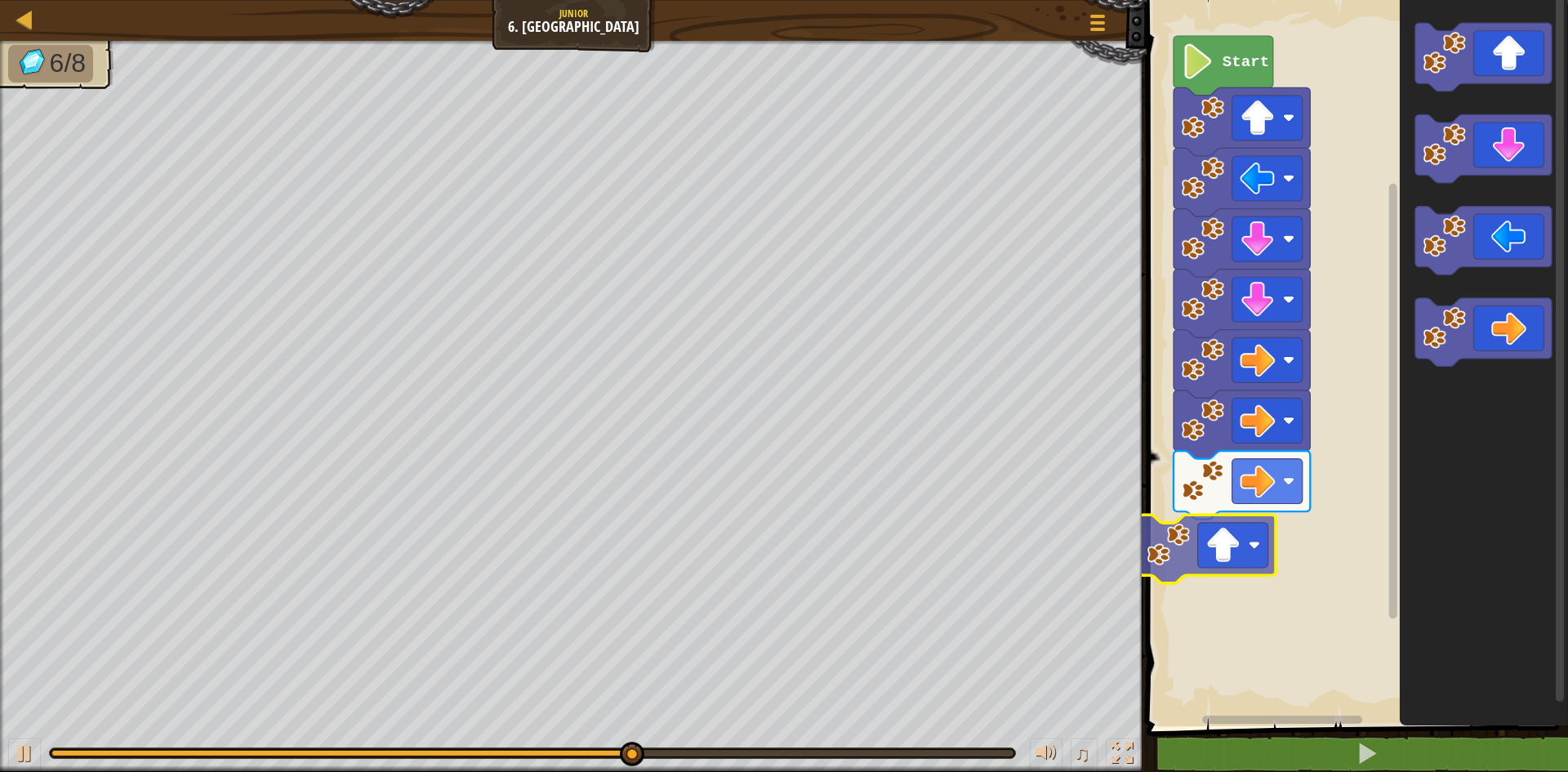
click at [1253, 529] on div "Start" at bounding box center [1355, 359] width 426 height 734
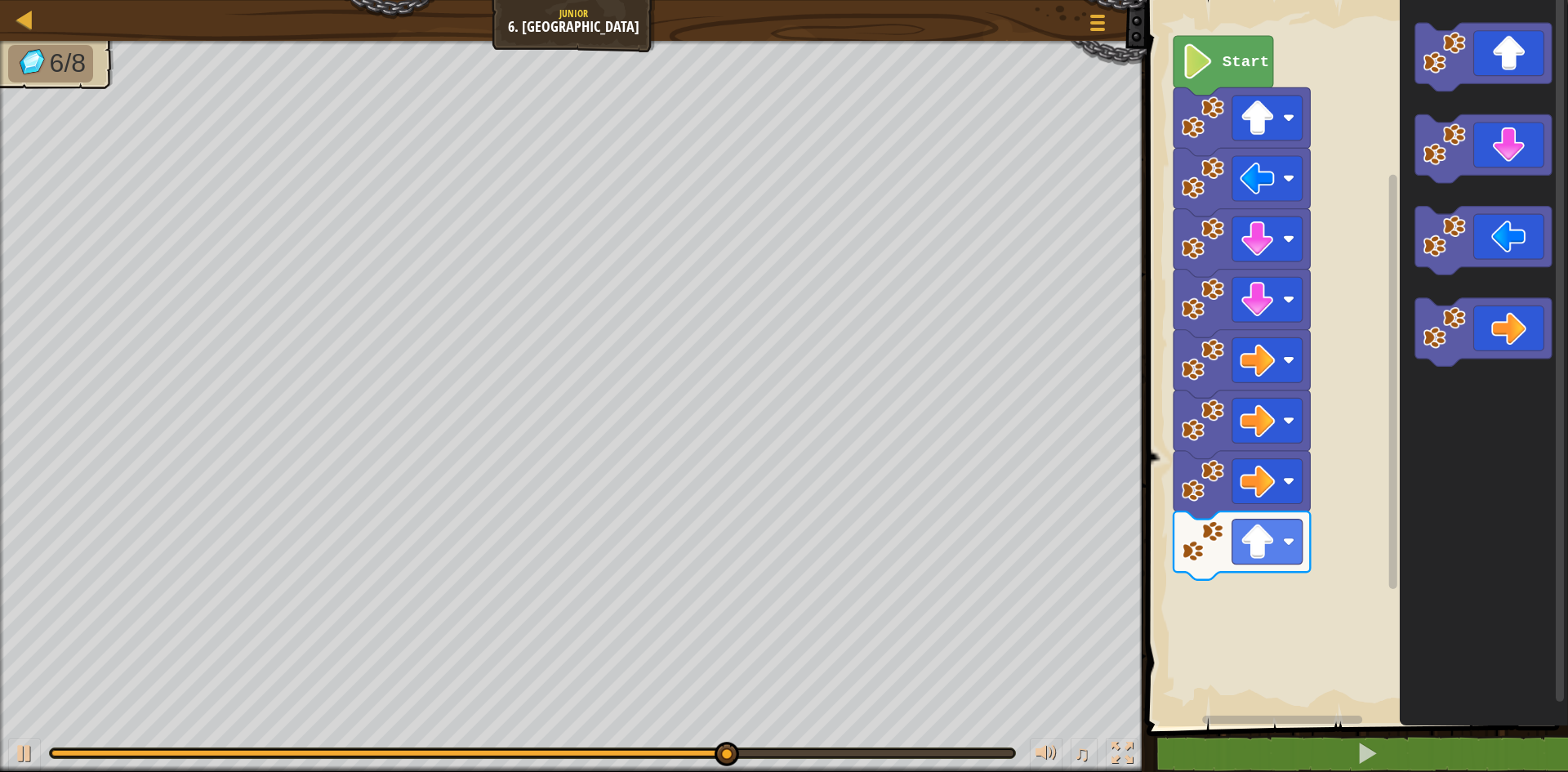
click at [1286, 582] on div "Start" at bounding box center [1355, 359] width 426 height 734
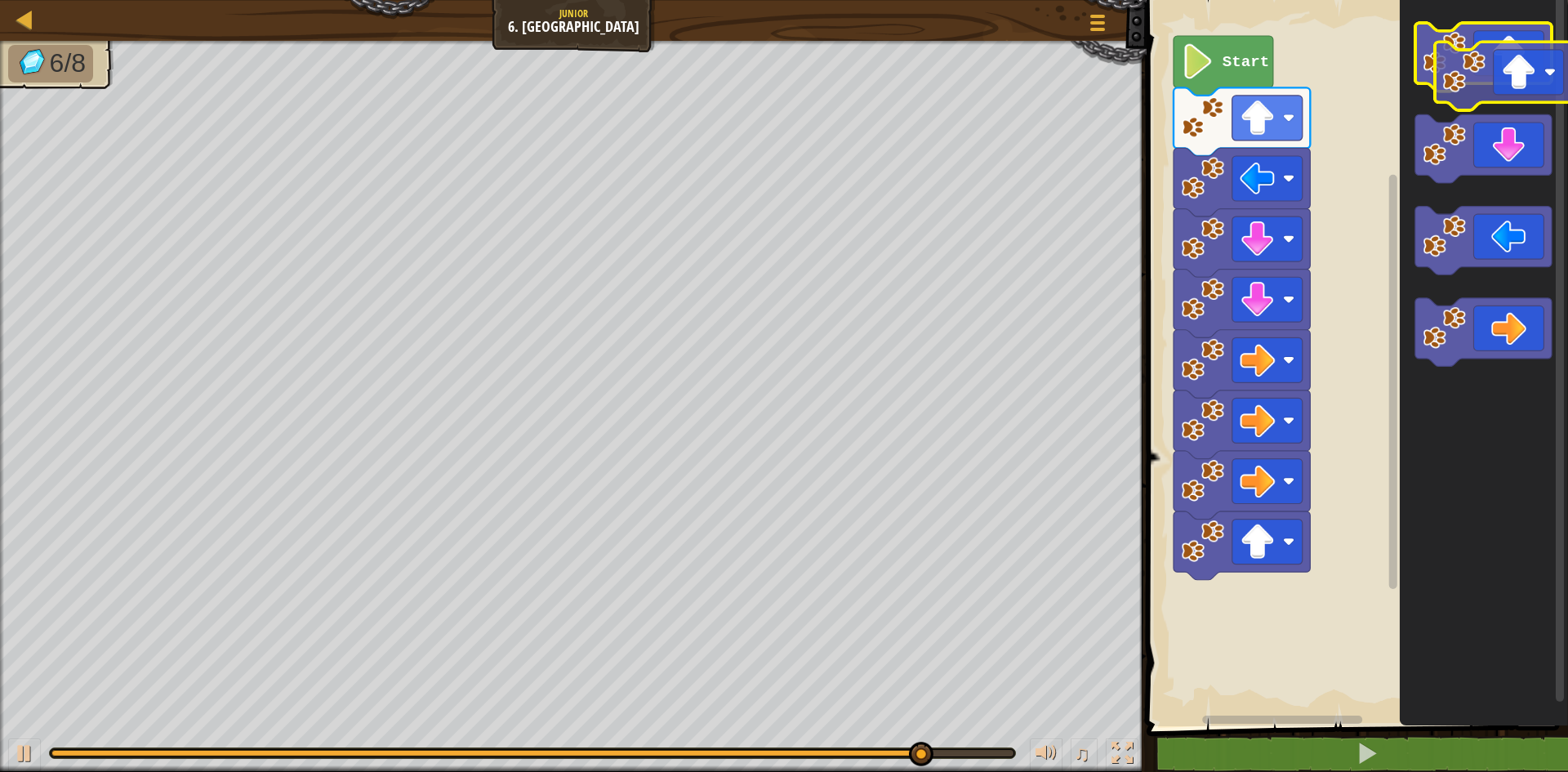
click at [1506, 71] on icon "Blockly Workspace" at bounding box center [1483, 57] width 136 height 69
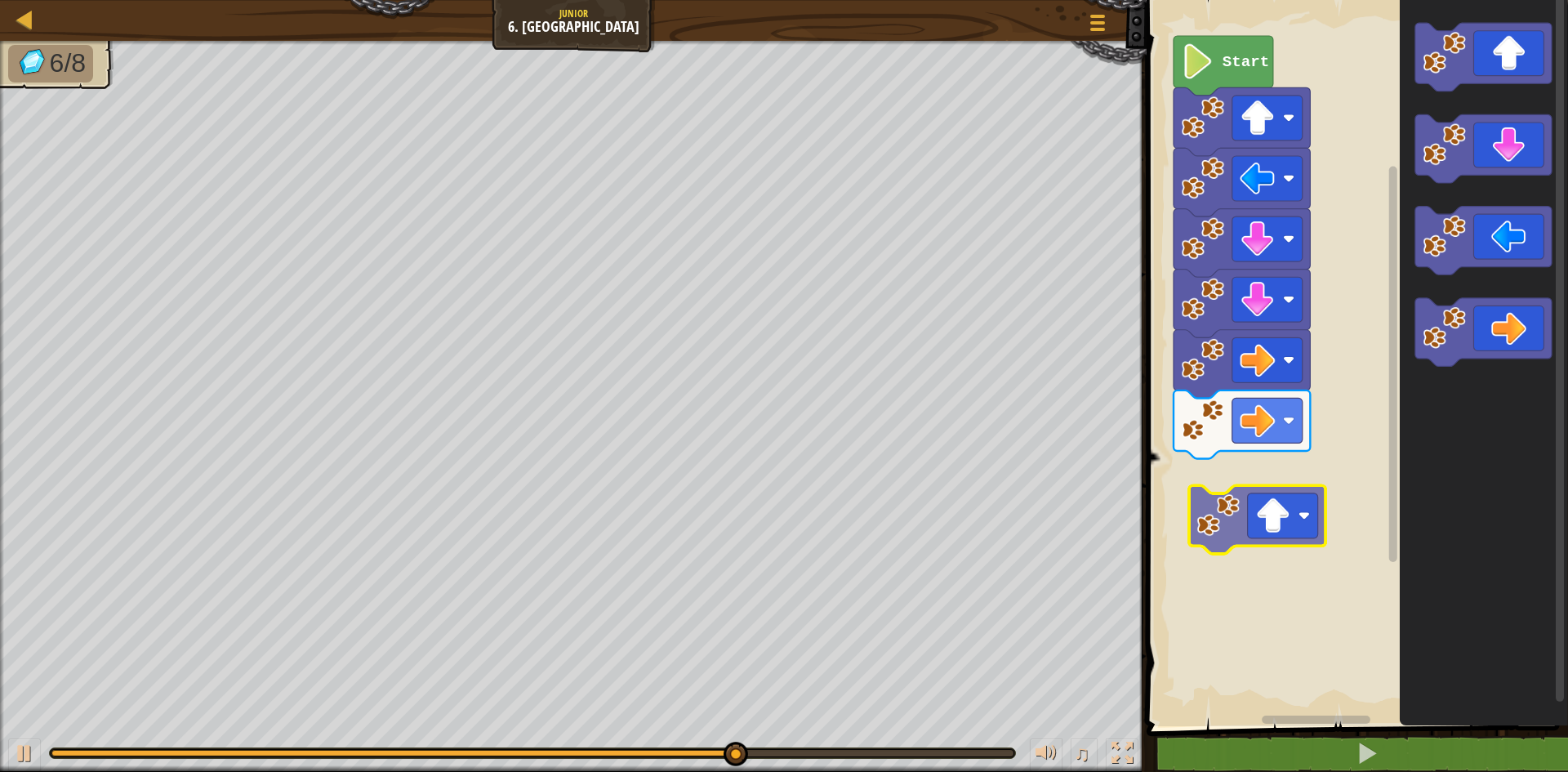
click at [1263, 515] on div "Start" at bounding box center [1355, 359] width 426 height 734
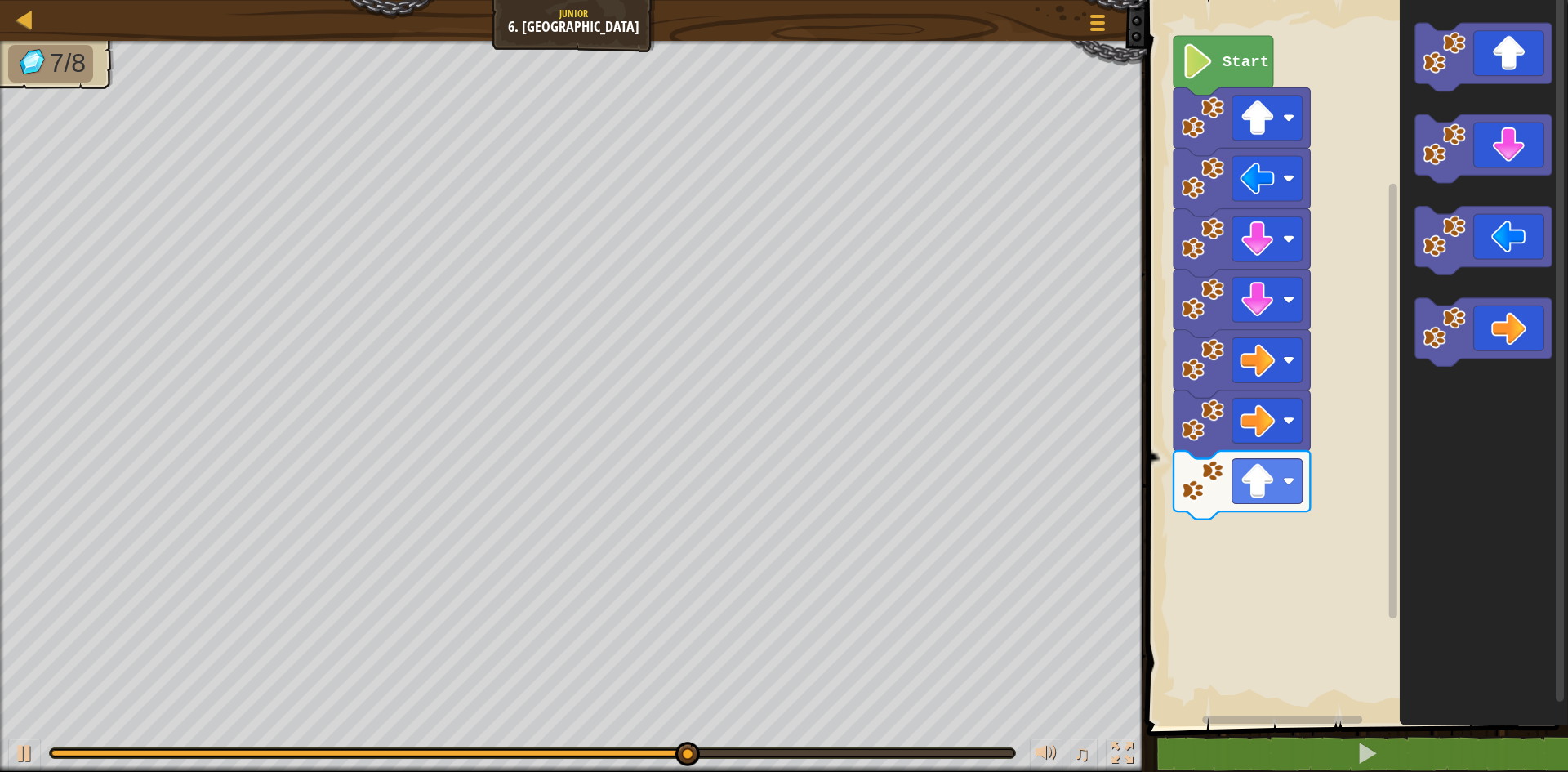
click at [1254, 544] on div "Start" at bounding box center [1355, 359] width 426 height 734
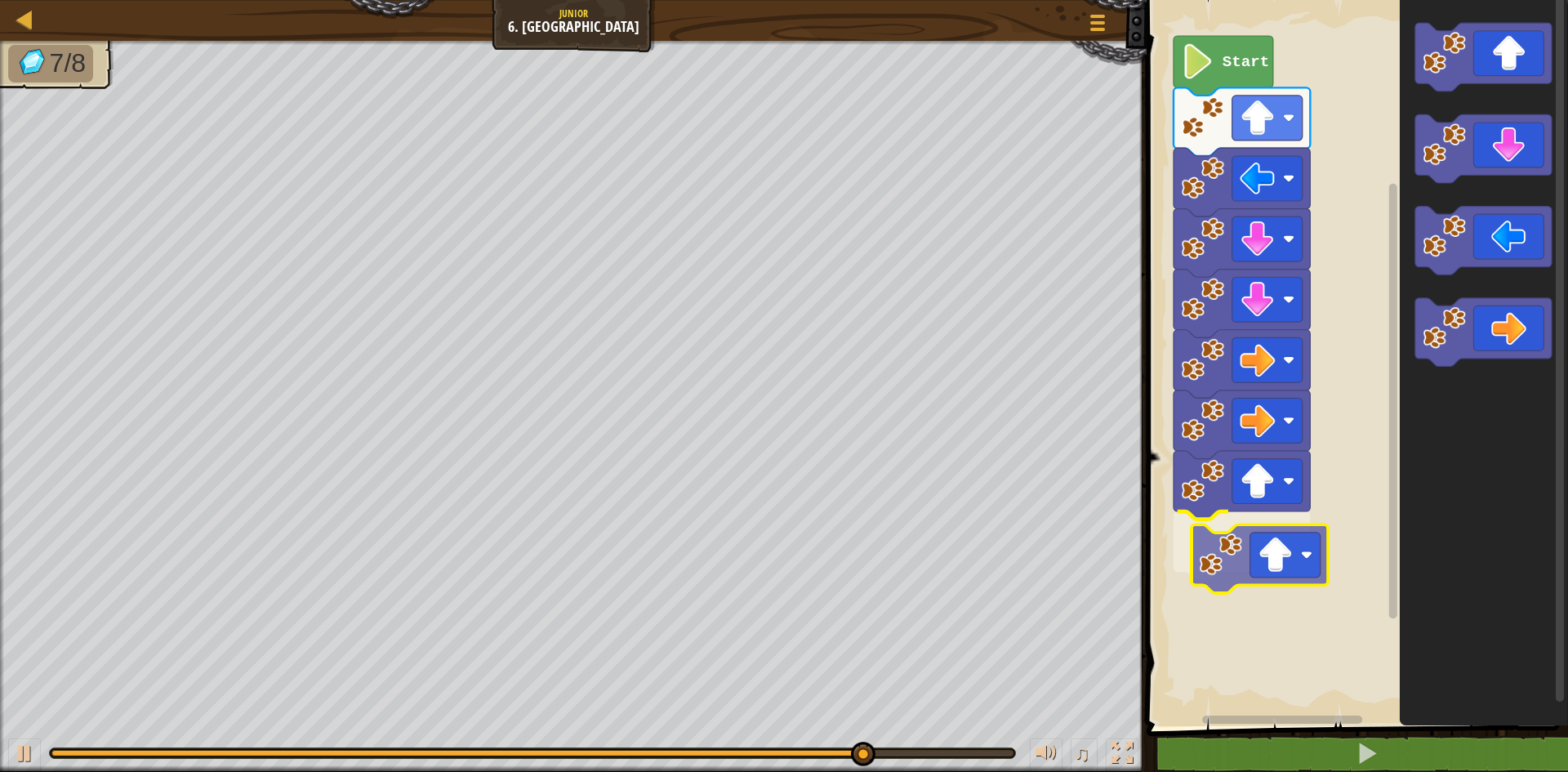
click at [1203, 590] on div "Start" at bounding box center [1355, 359] width 426 height 734
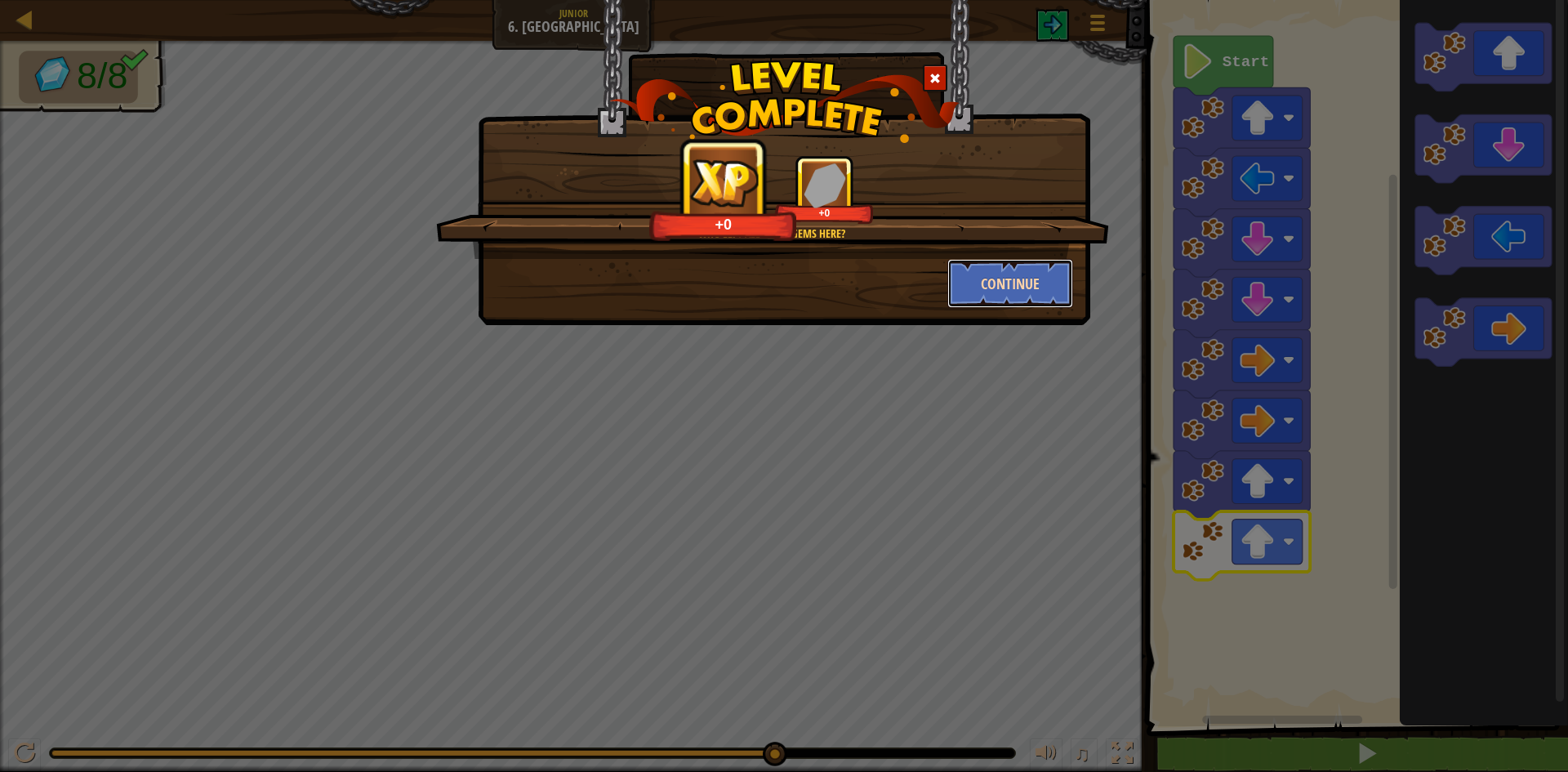
click at [981, 286] on button "Continue" at bounding box center [1010, 283] width 127 height 49
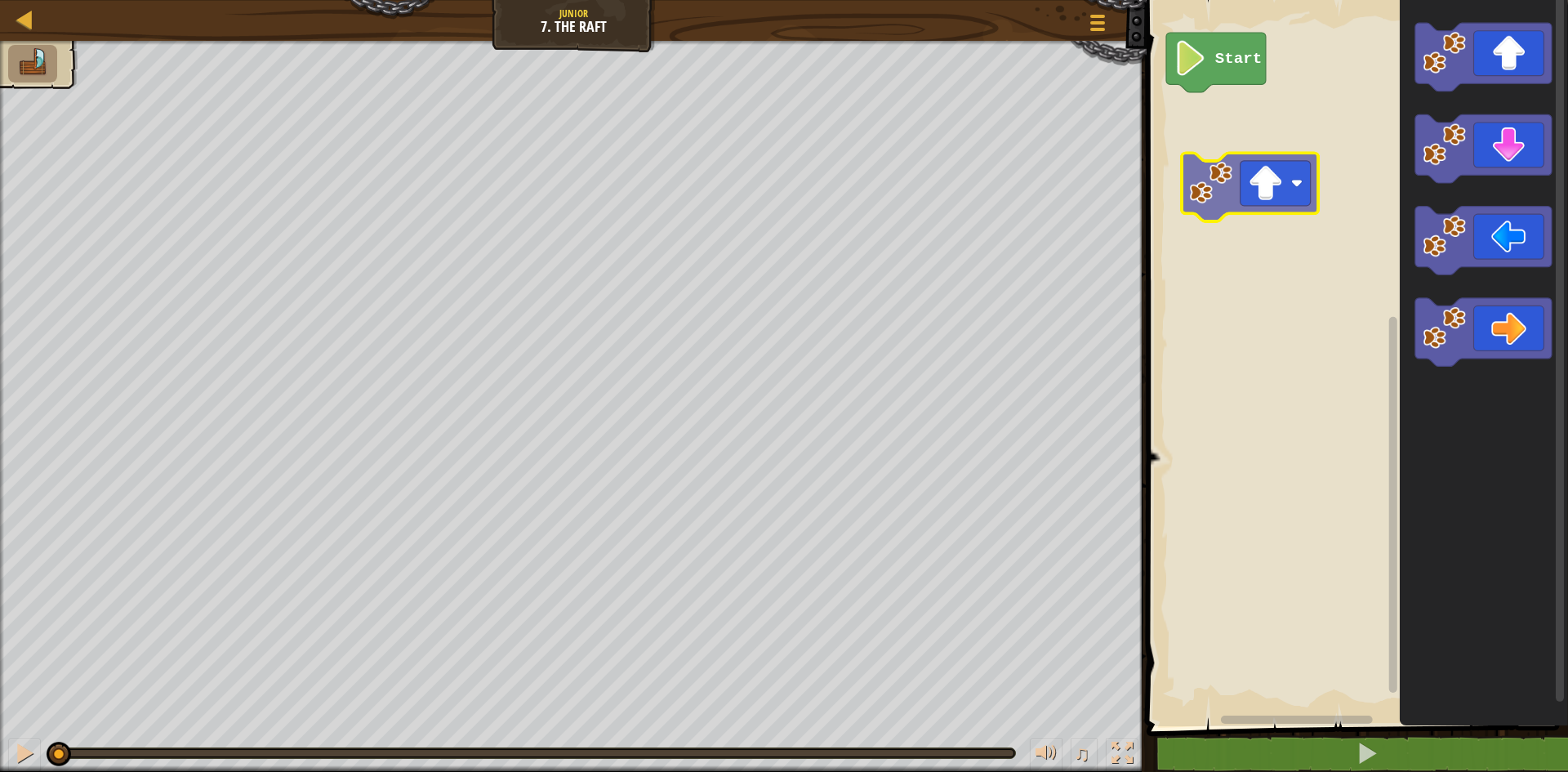
click at [1239, 187] on div "Start" at bounding box center [1355, 359] width 426 height 734
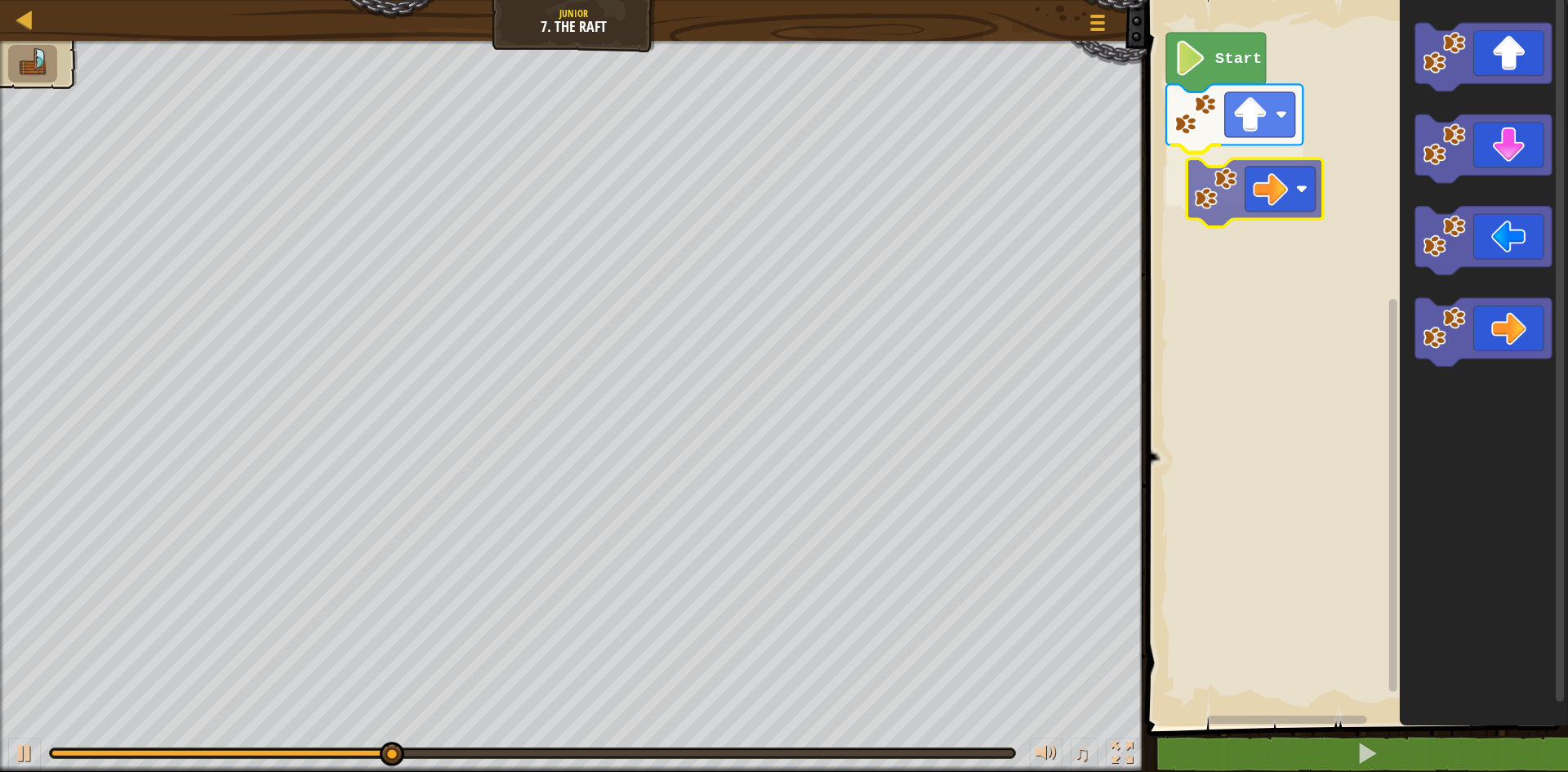
click at [1284, 204] on div "Start" at bounding box center [1355, 359] width 426 height 734
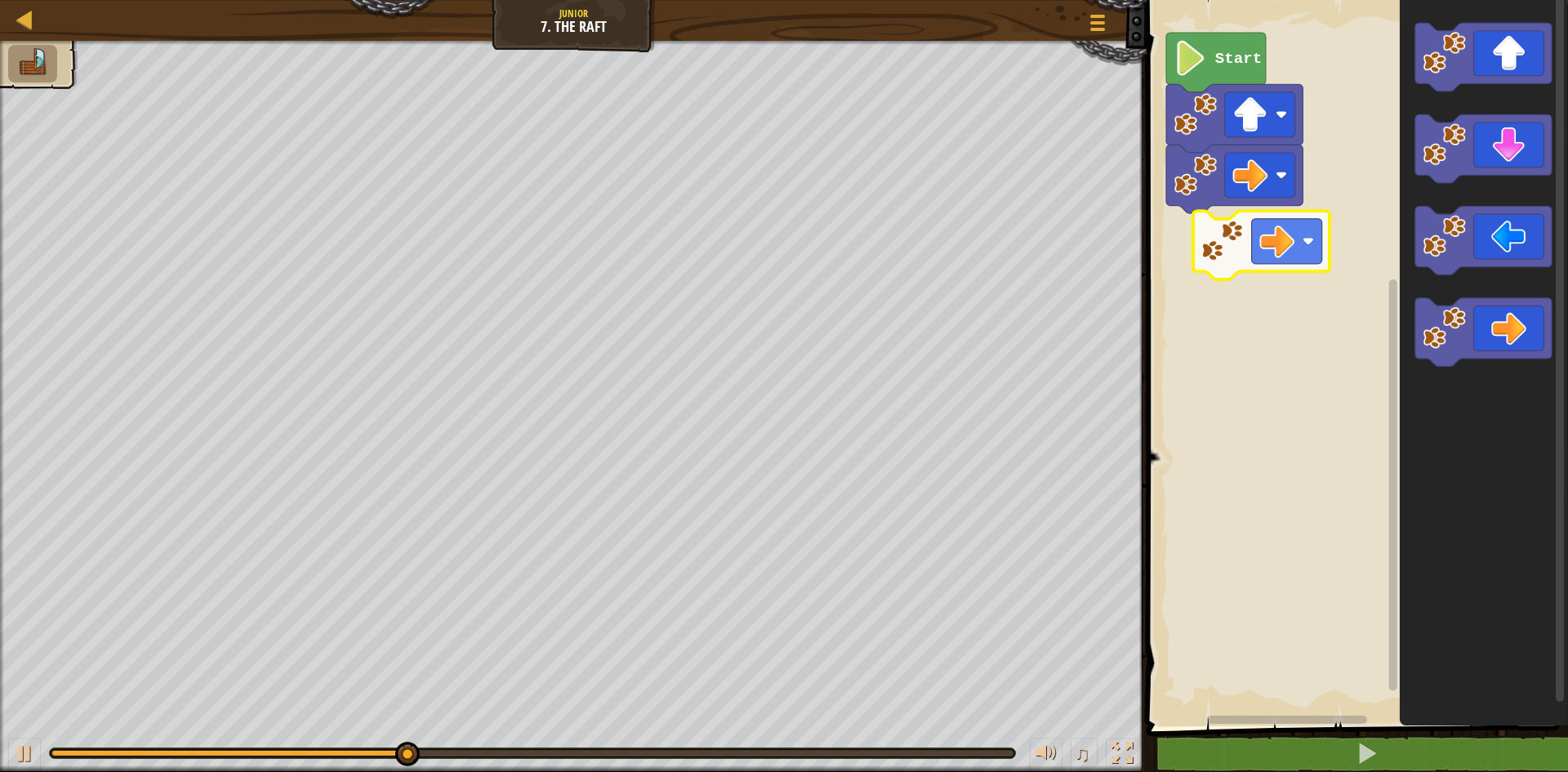
click at [1319, 248] on div "Start" at bounding box center [1355, 359] width 426 height 734
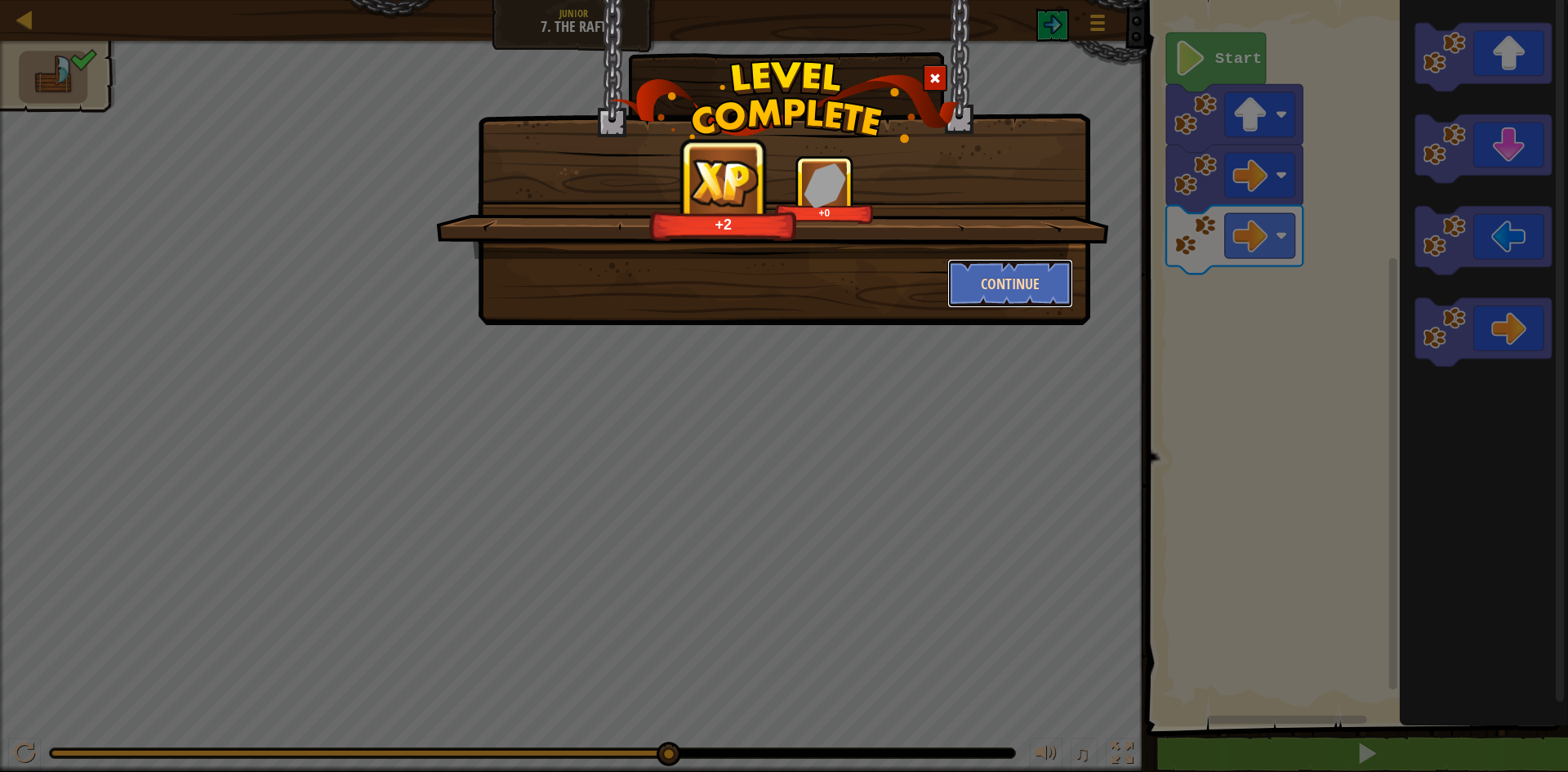
drag, startPoint x: 1041, startPoint y: 274, endPoint x: 1031, endPoint y: 283, distance: 13.5
click at [1031, 283] on button "Continue" at bounding box center [1010, 283] width 127 height 49
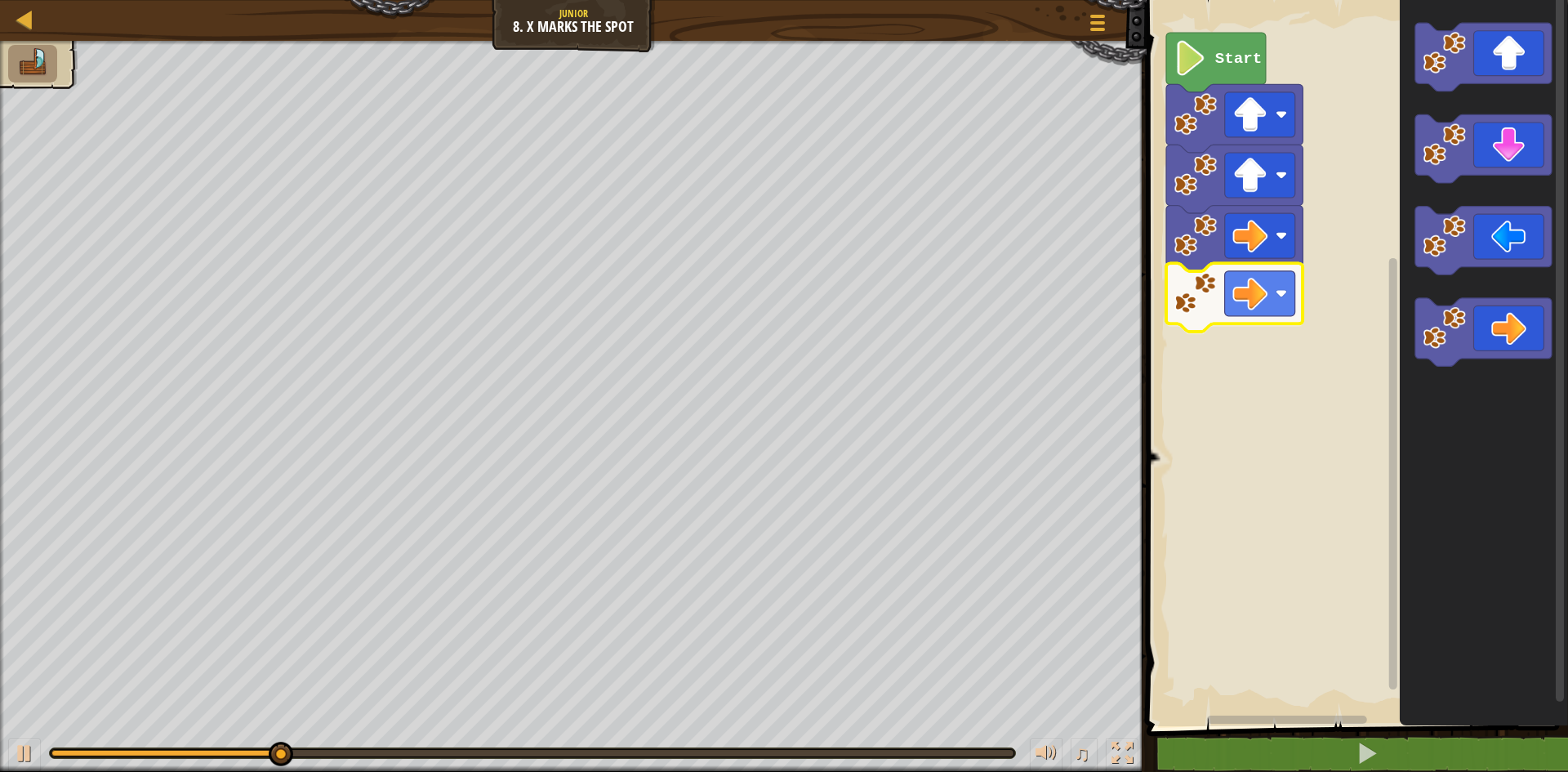
click at [1242, 291] on div "Start" at bounding box center [1355, 359] width 426 height 734
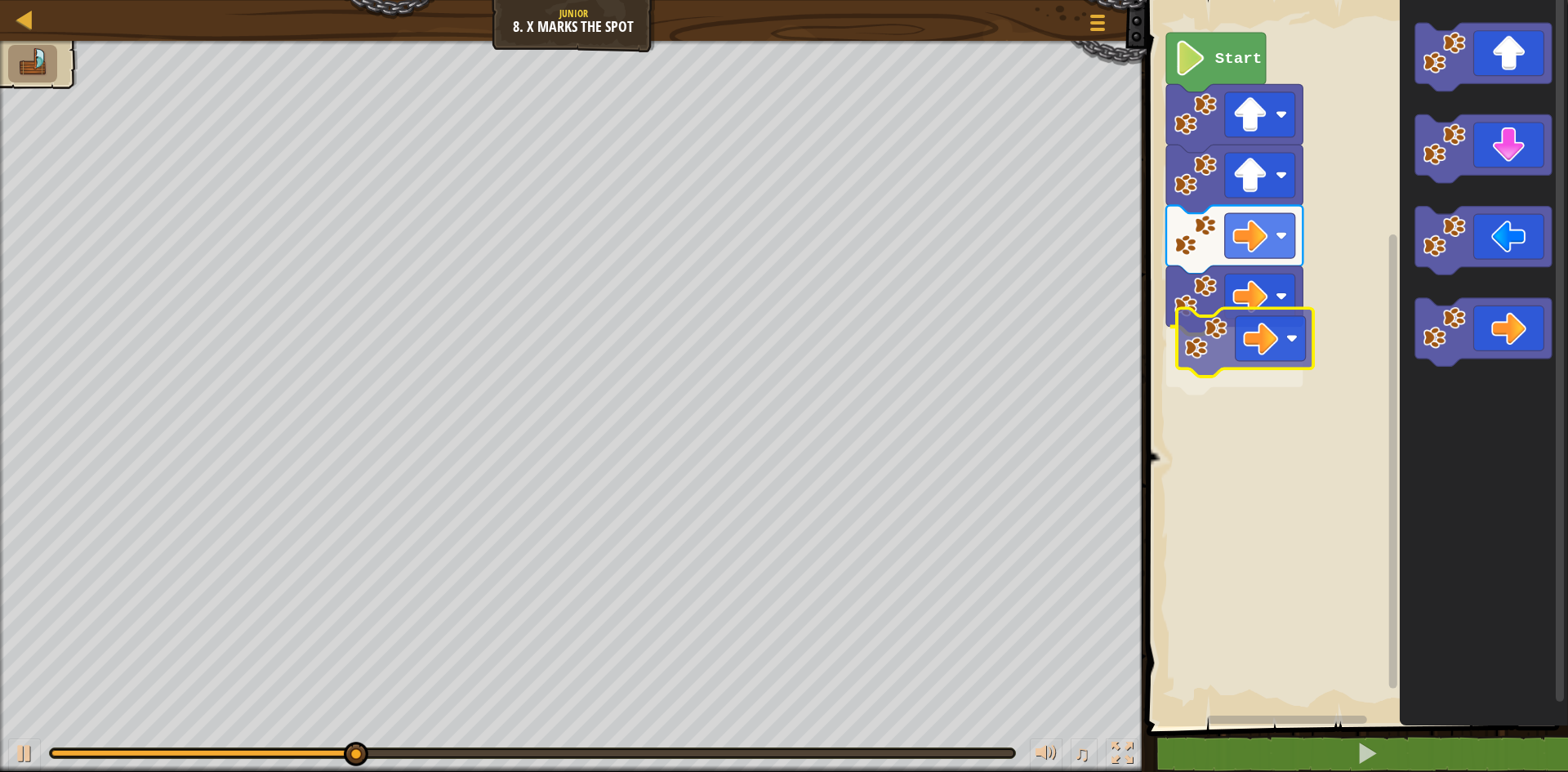
click at [1254, 350] on div "Start" at bounding box center [1355, 359] width 426 height 734
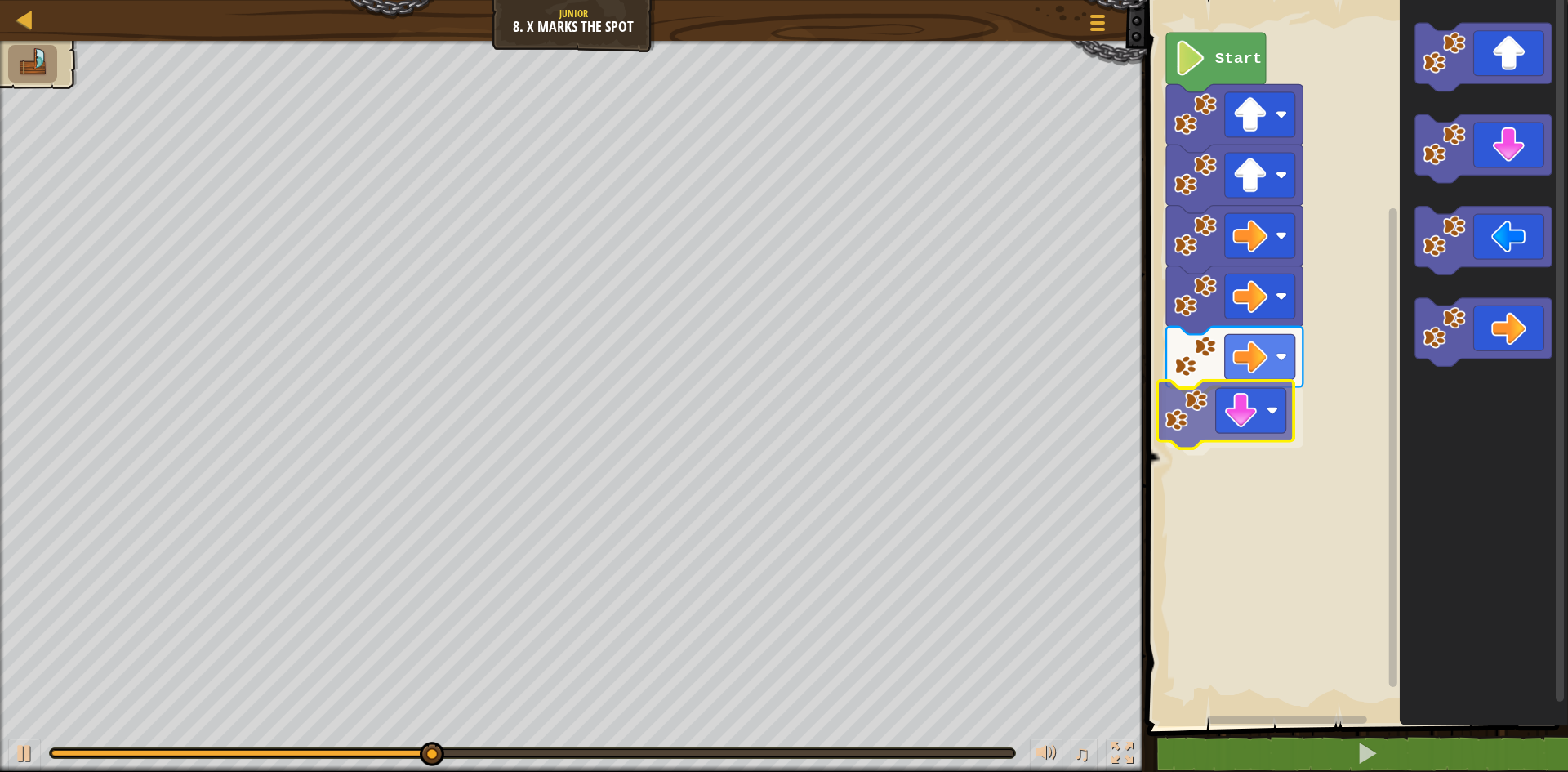
click at [1227, 442] on div "Start" at bounding box center [1355, 359] width 426 height 734
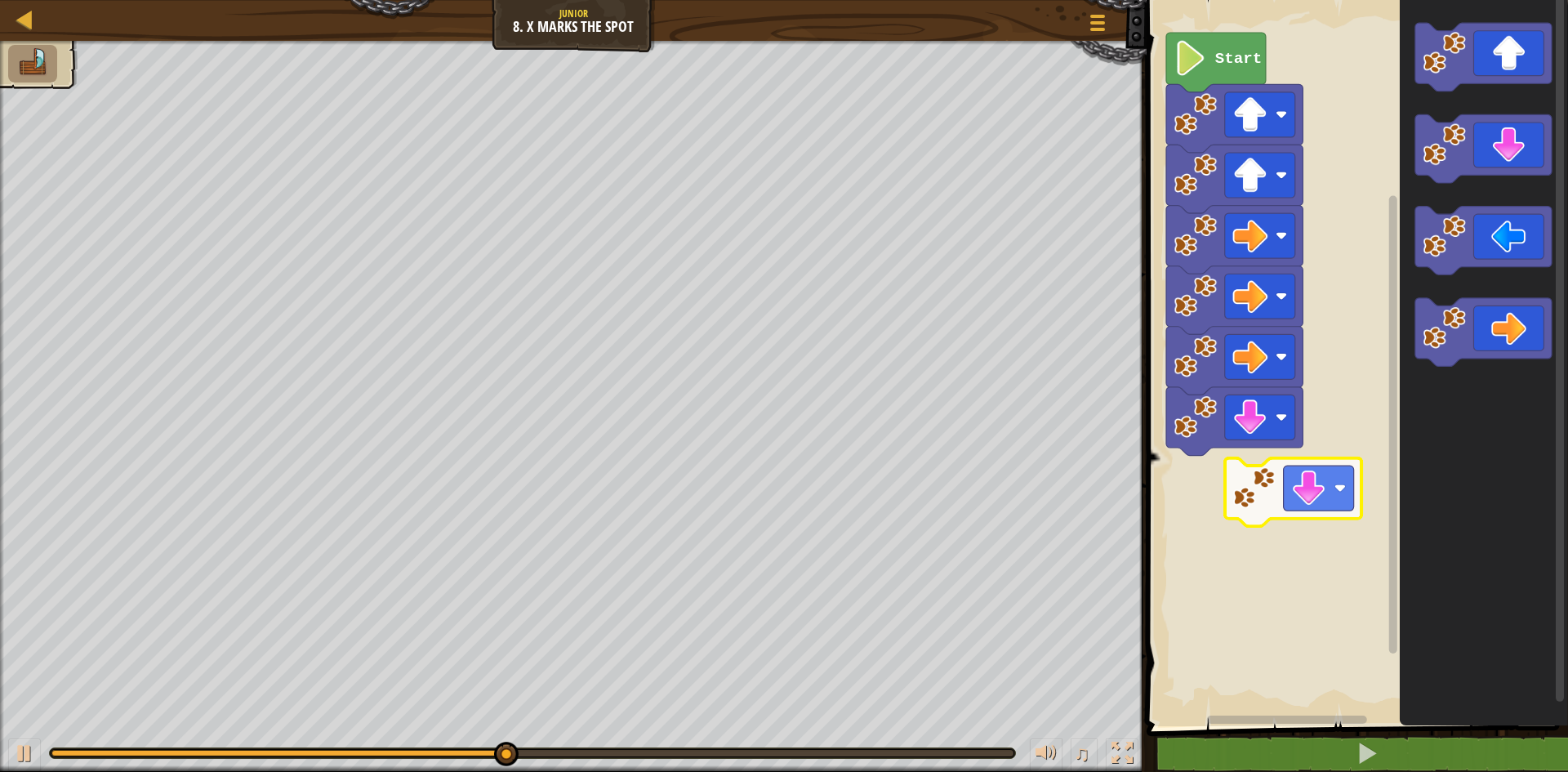
click at [1293, 514] on div "Start" at bounding box center [1355, 359] width 426 height 734
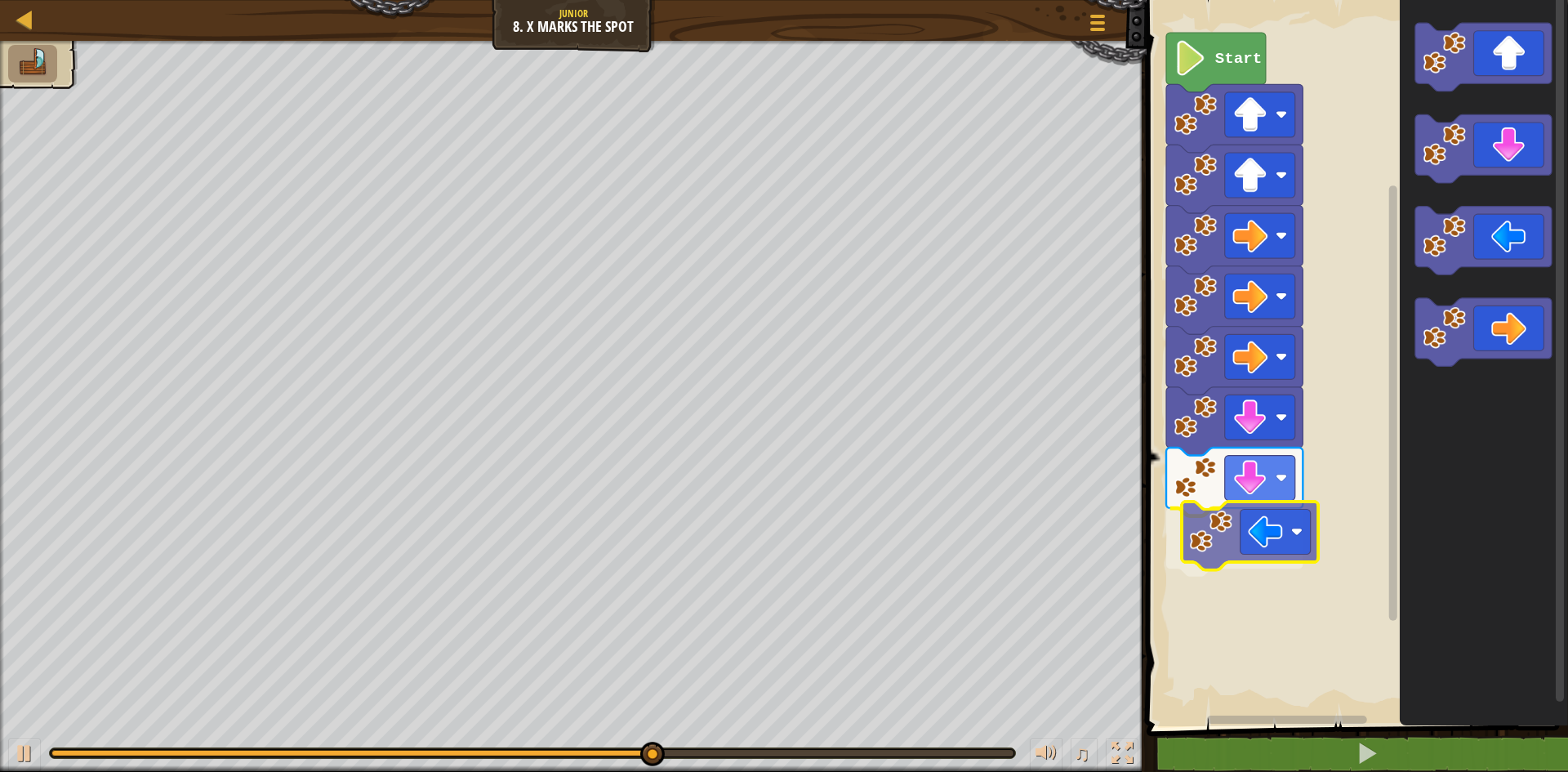
click at [1262, 554] on div "Start" at bounding box center [1355, 359] width 426 height 734
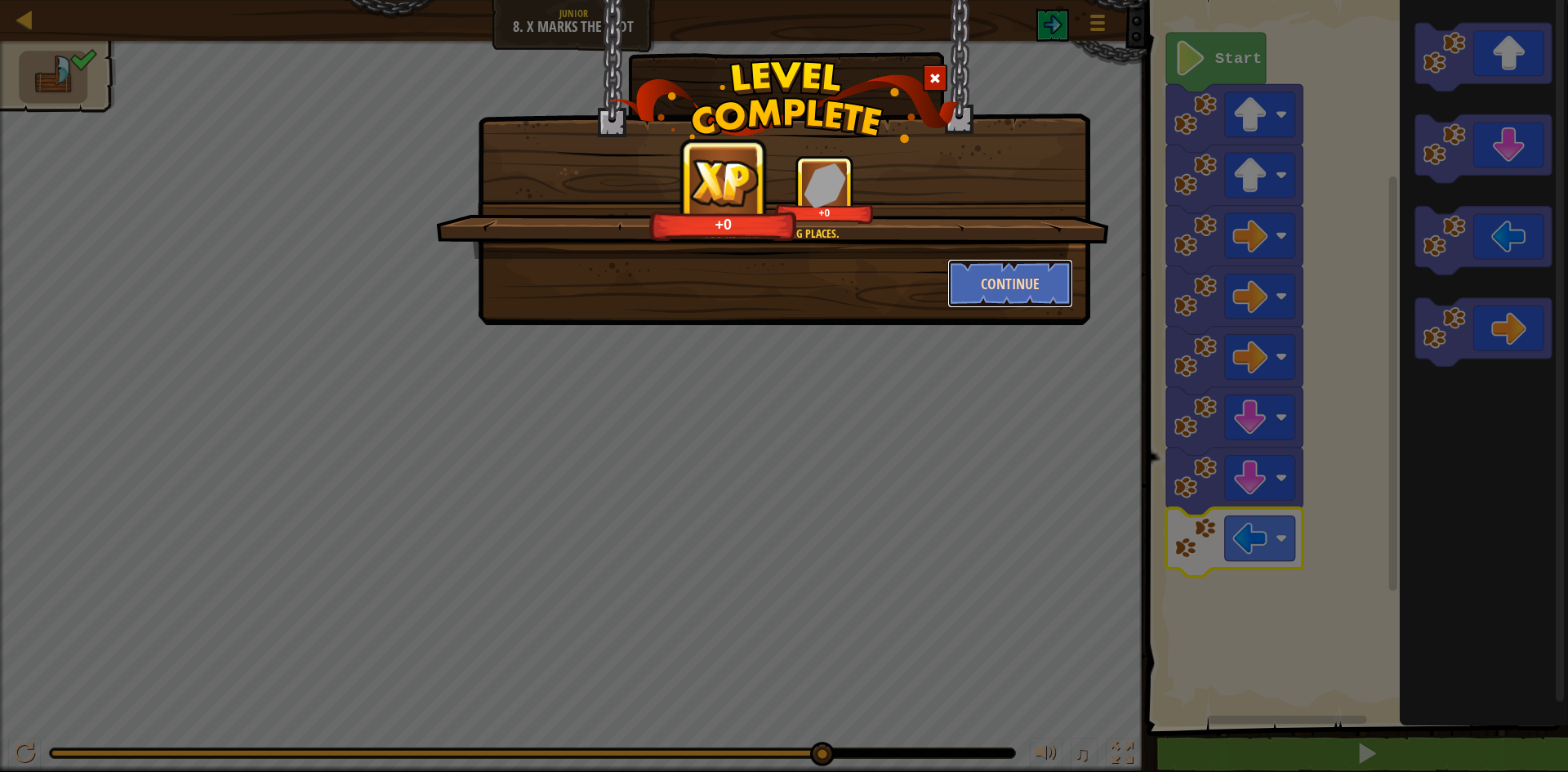
click at [1037, 295] on button "Continue" at bounding box center [1010, 283] width 127 height 49
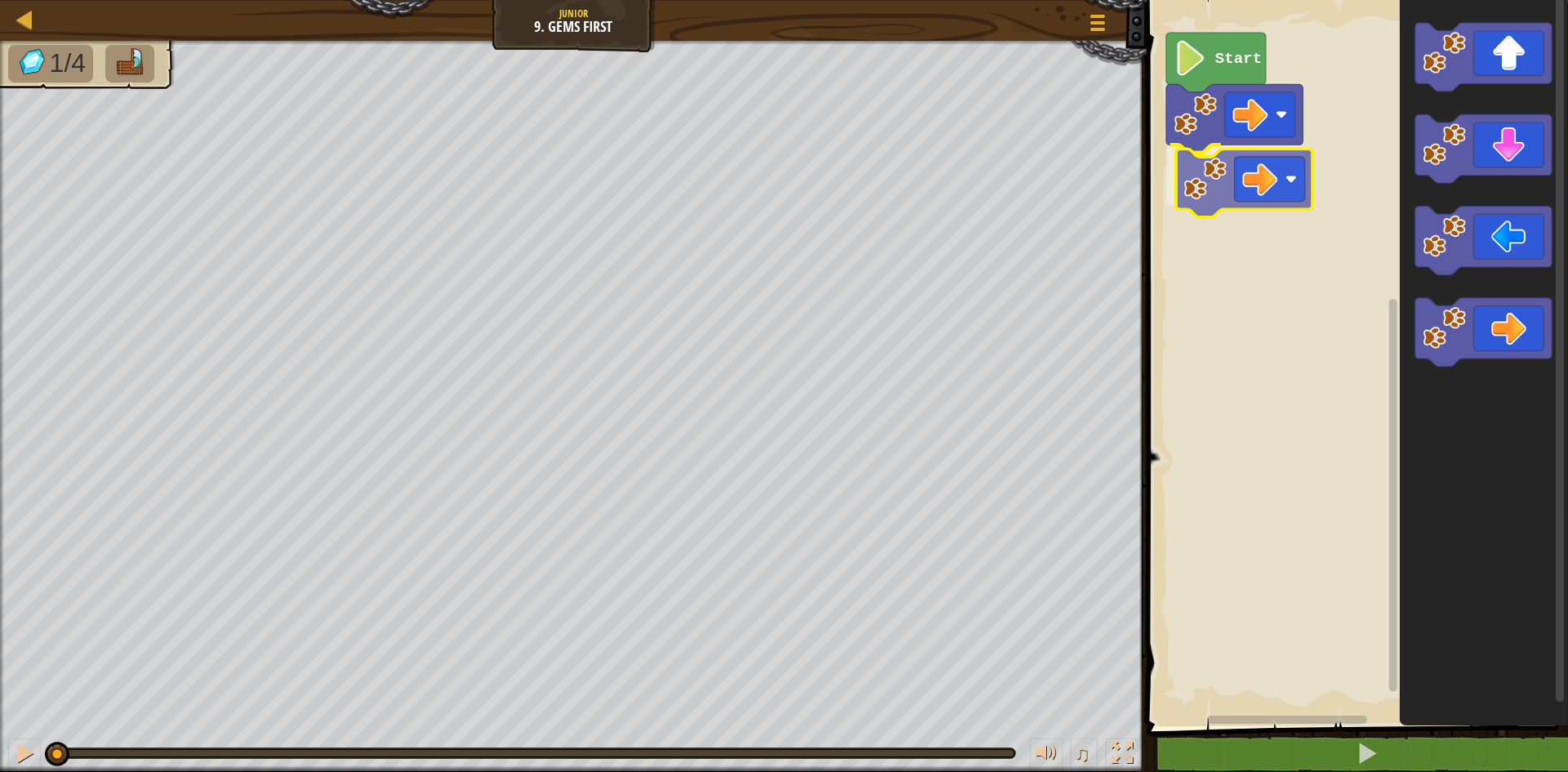
click at [1258, 182] on div "Start" at bounding box center [1355, 359] width 426 height 734
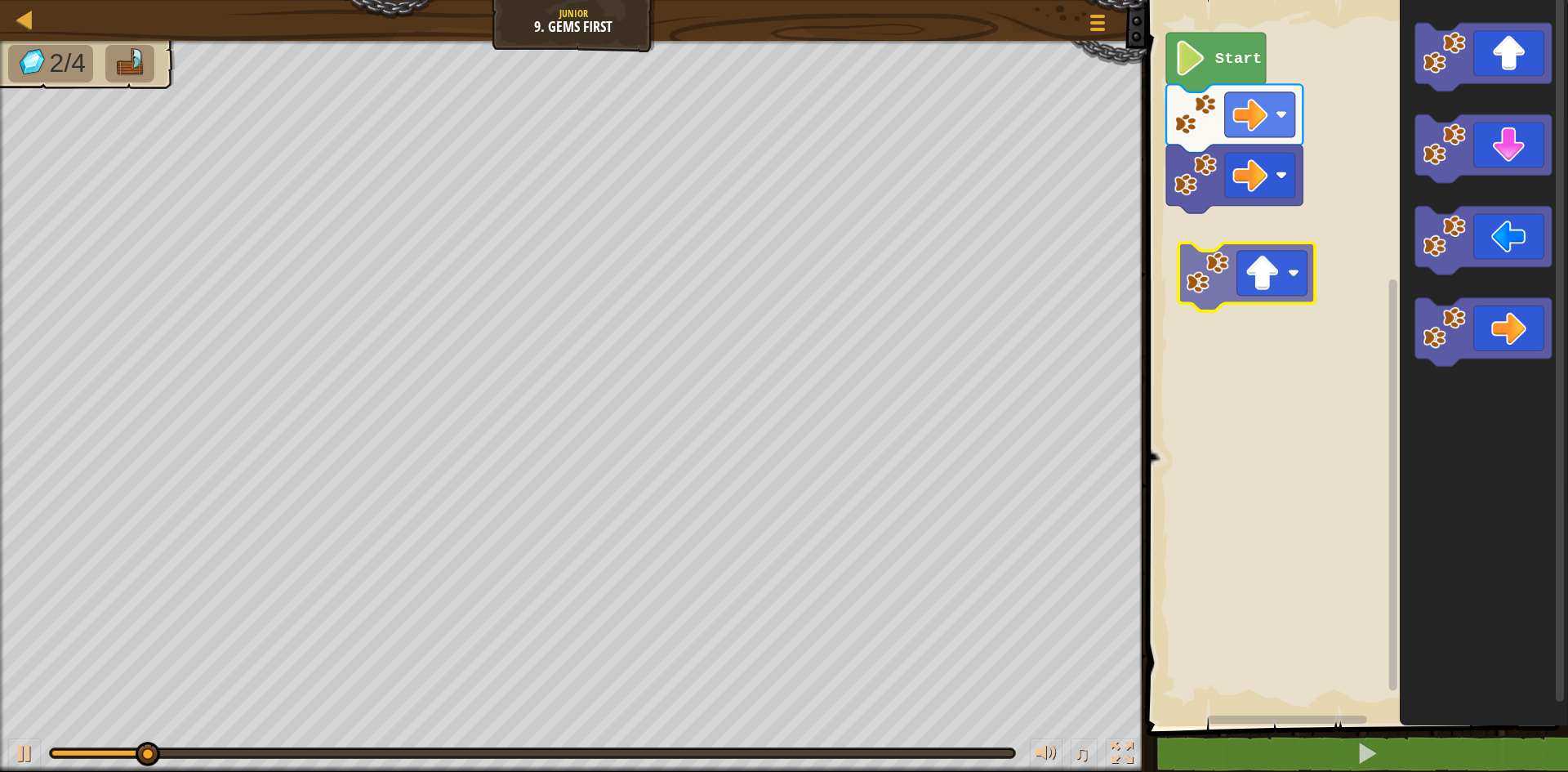
click at [1214, 259] on div "Start" at bounding box center [1355, 359] width 426 height 734
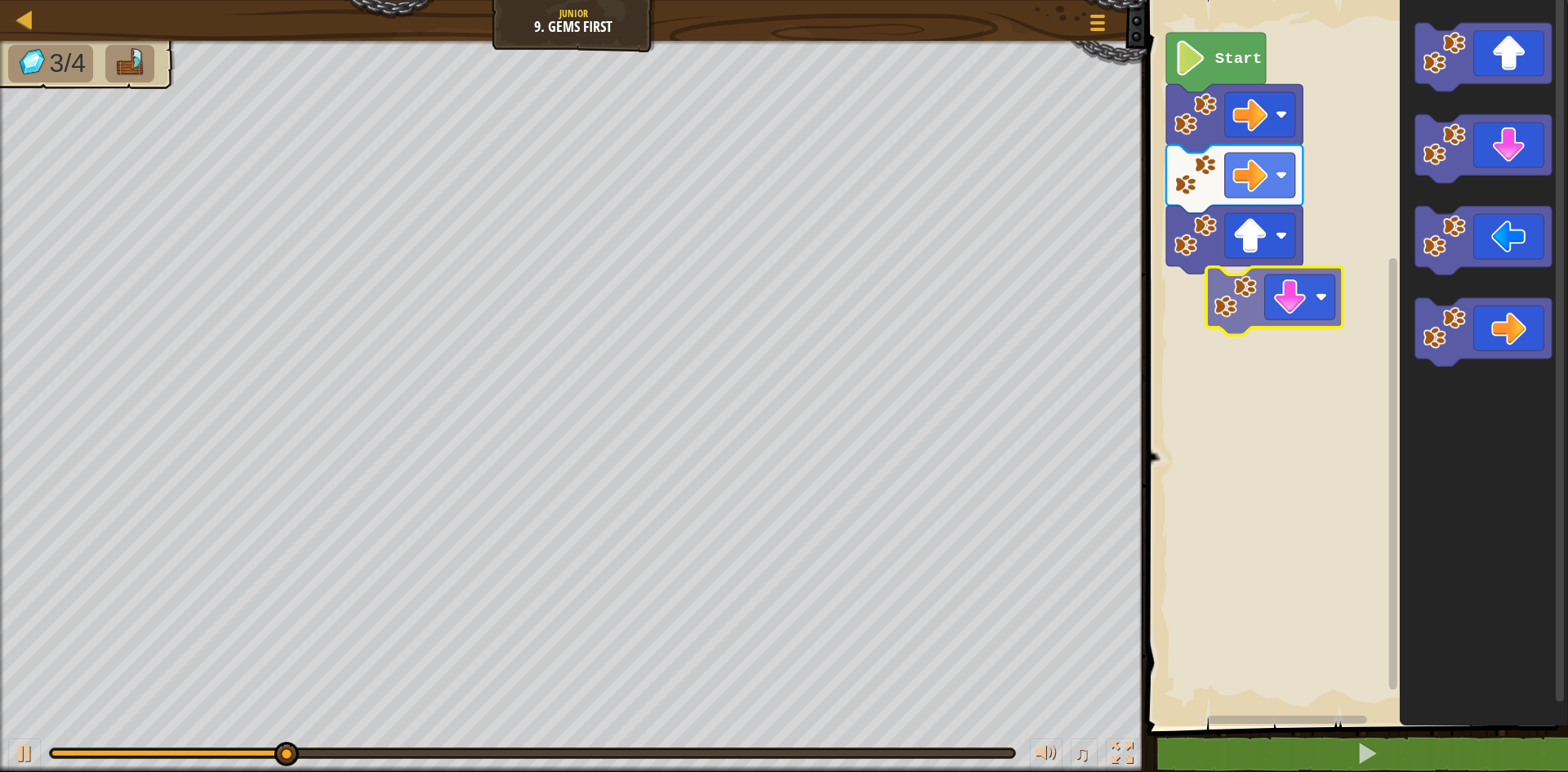
click at [1245, 354] on div "Start" at bounding box center [1355, 359] width 426 height 734
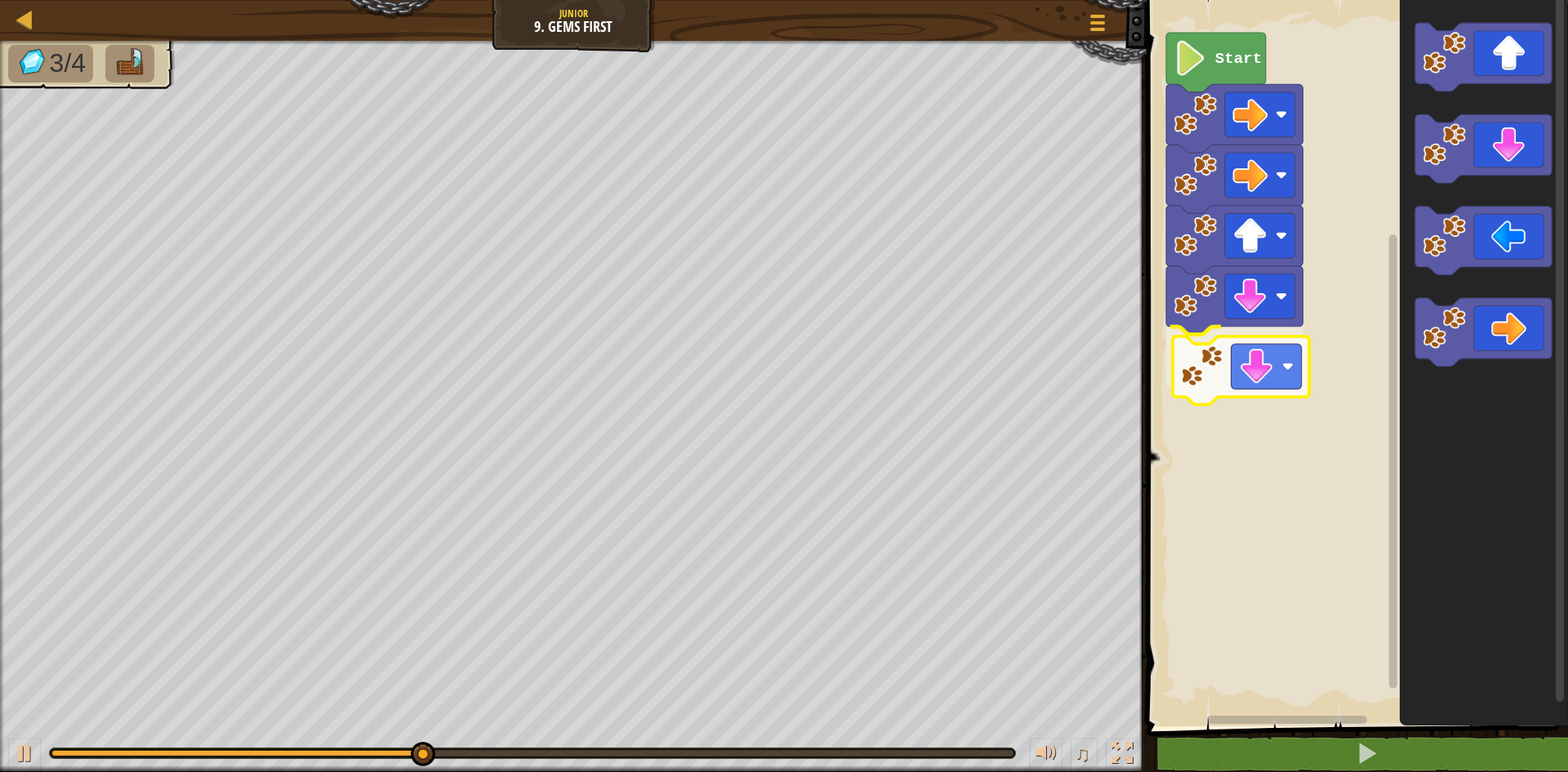
click at [1233, 360] on div "Start" at bounding box center [1355, 359] width 426 height 734
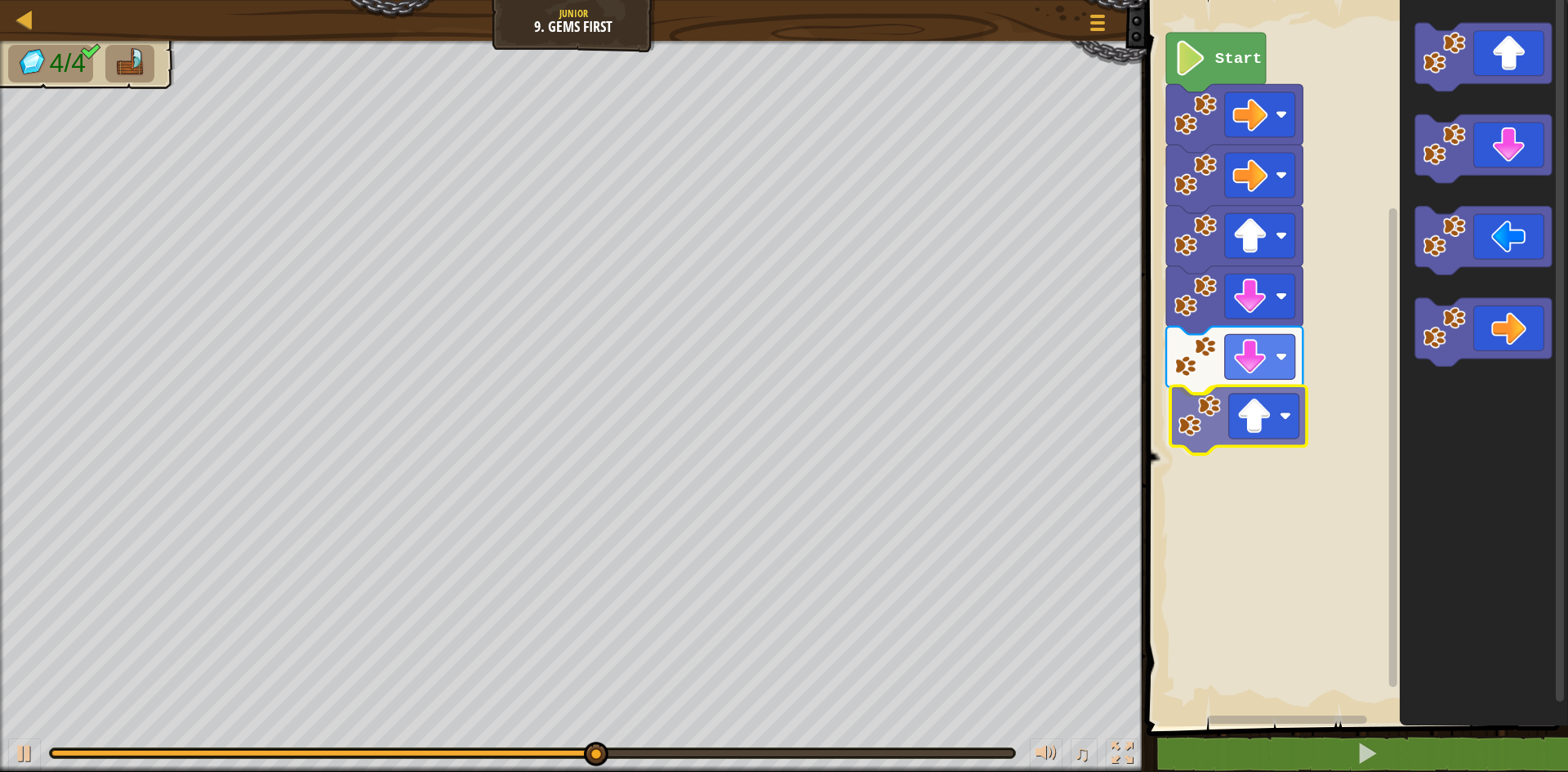
click at [1244, 435] on div "Start" at bounding box center [1355, 359] width 426 height 734
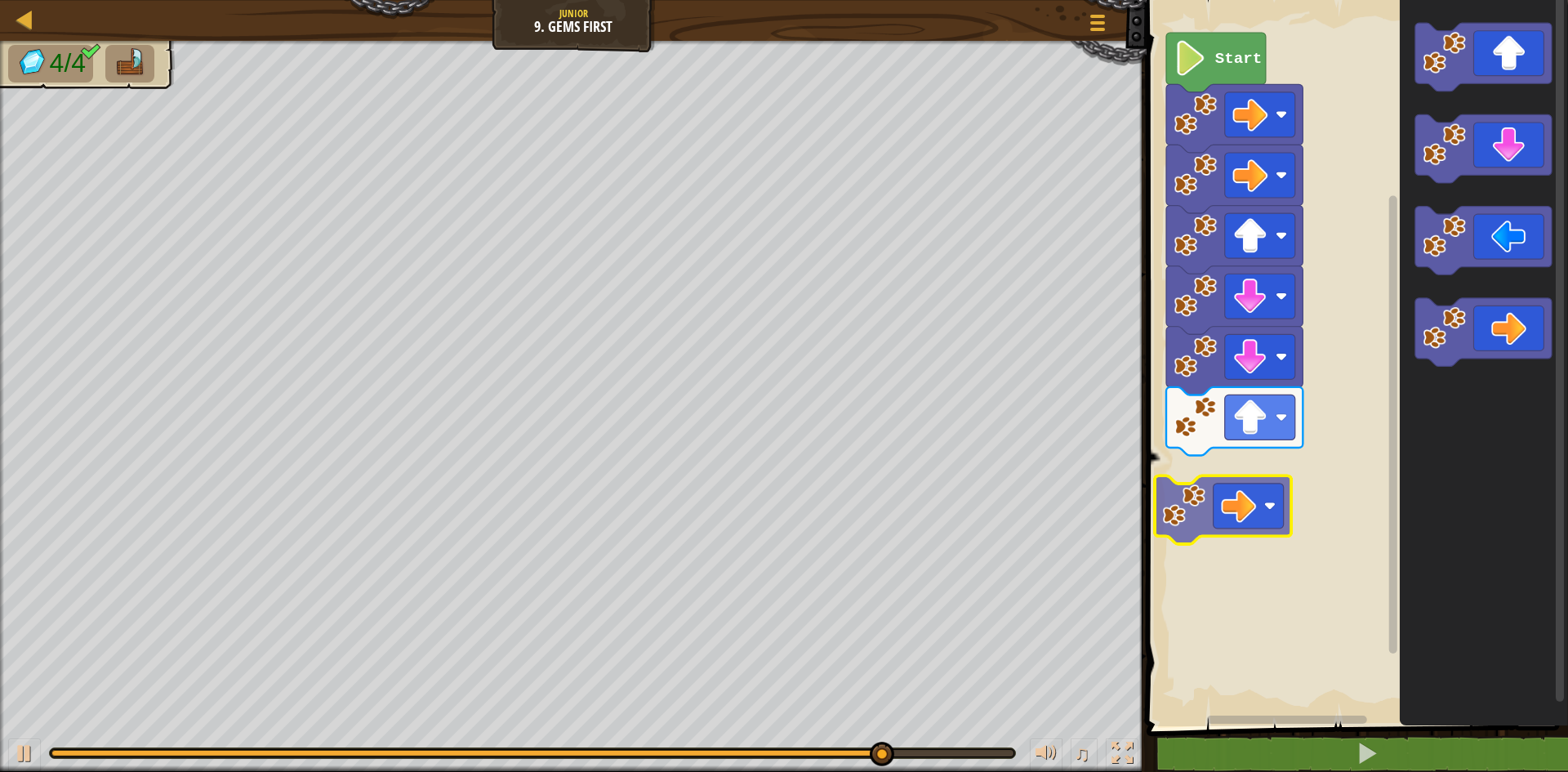
click at [1218, 511] on div "Start" at bounding box center [1355, 359] width 426 height 734
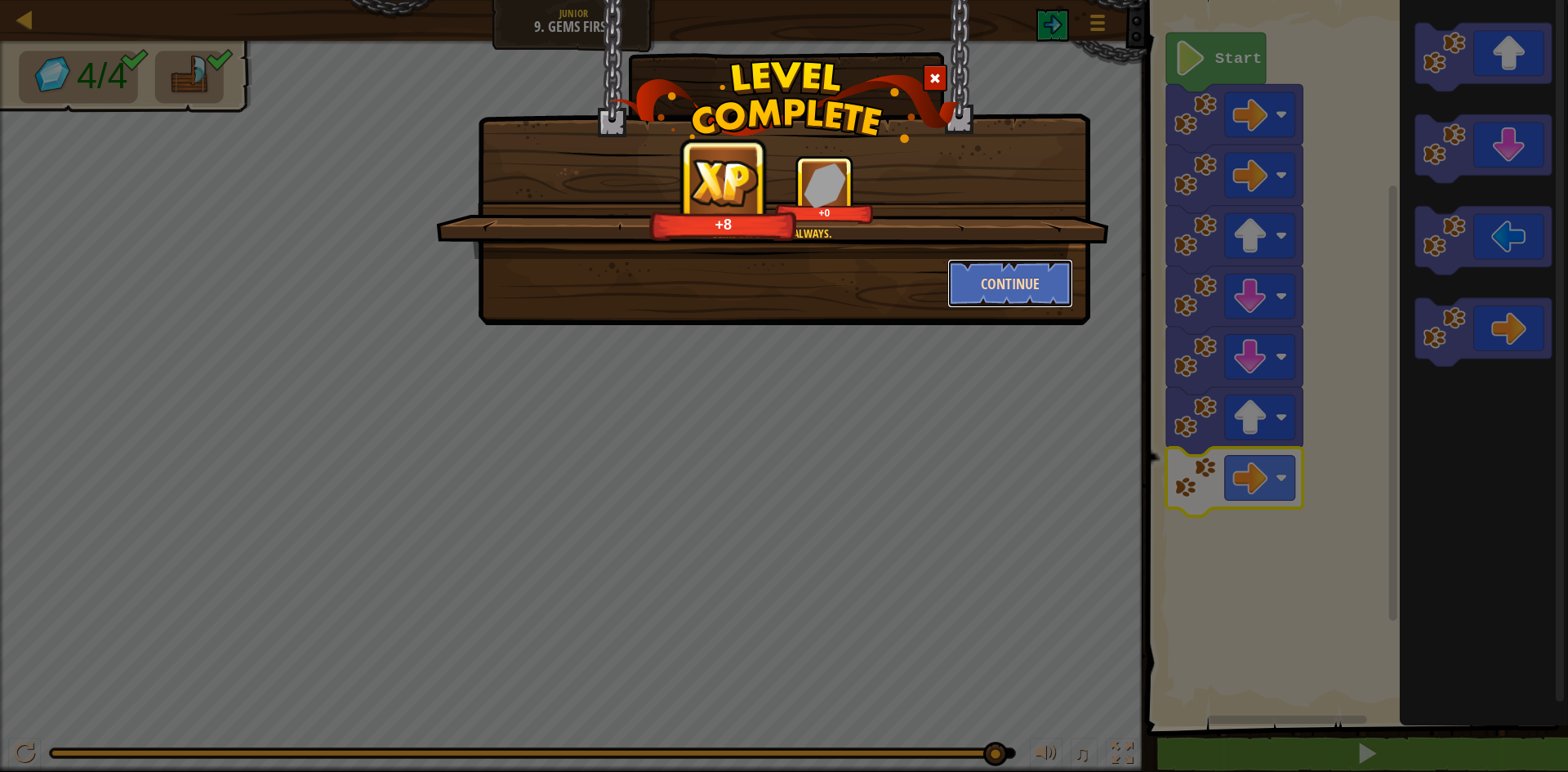
click at [1027, 276] on button "Continue" at bounding box center [1010, 283] width 127 height 49
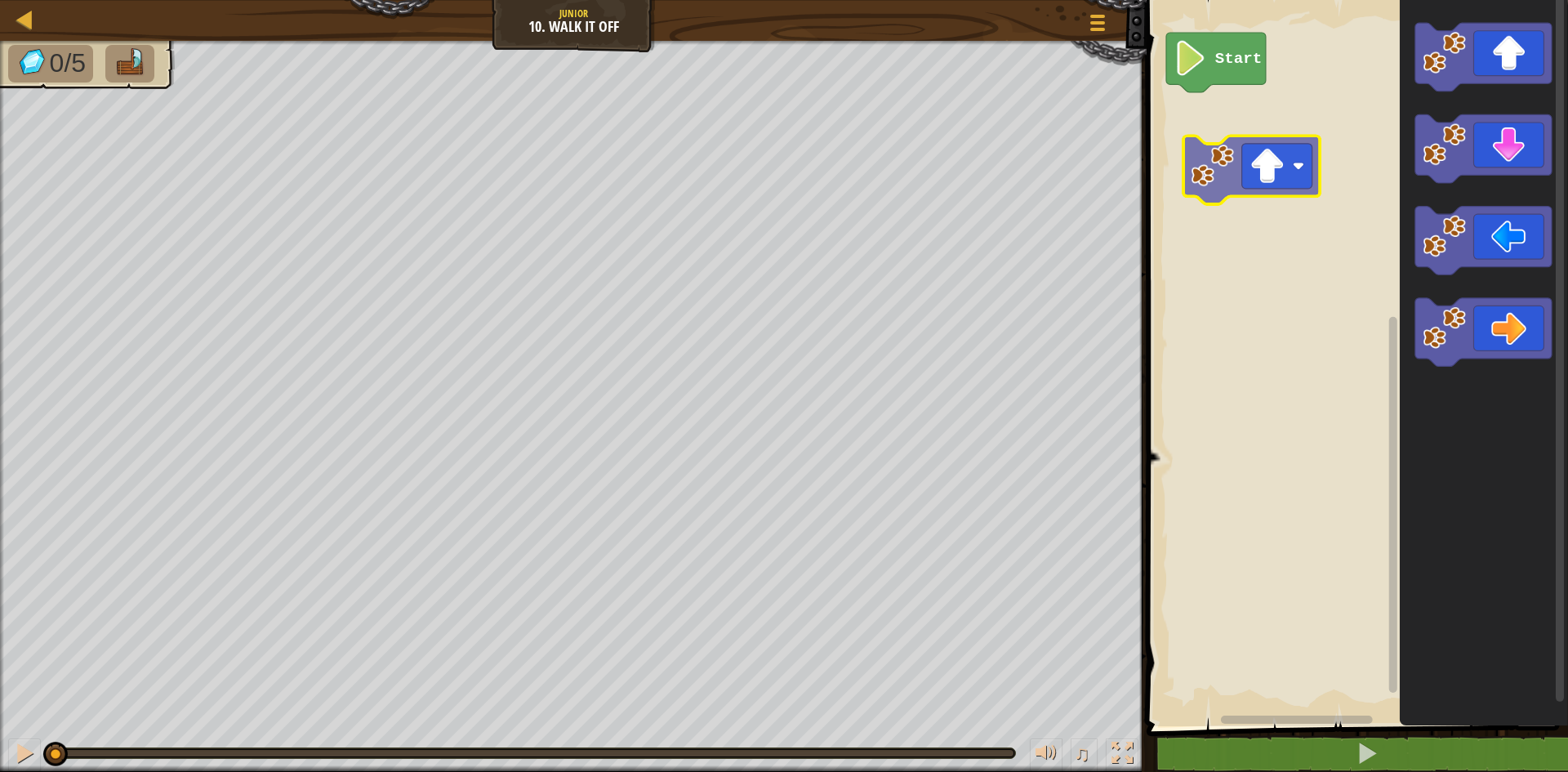
click at [1286, 184] on div "Start" at bounding box center [1355, 359] width 426 height 734
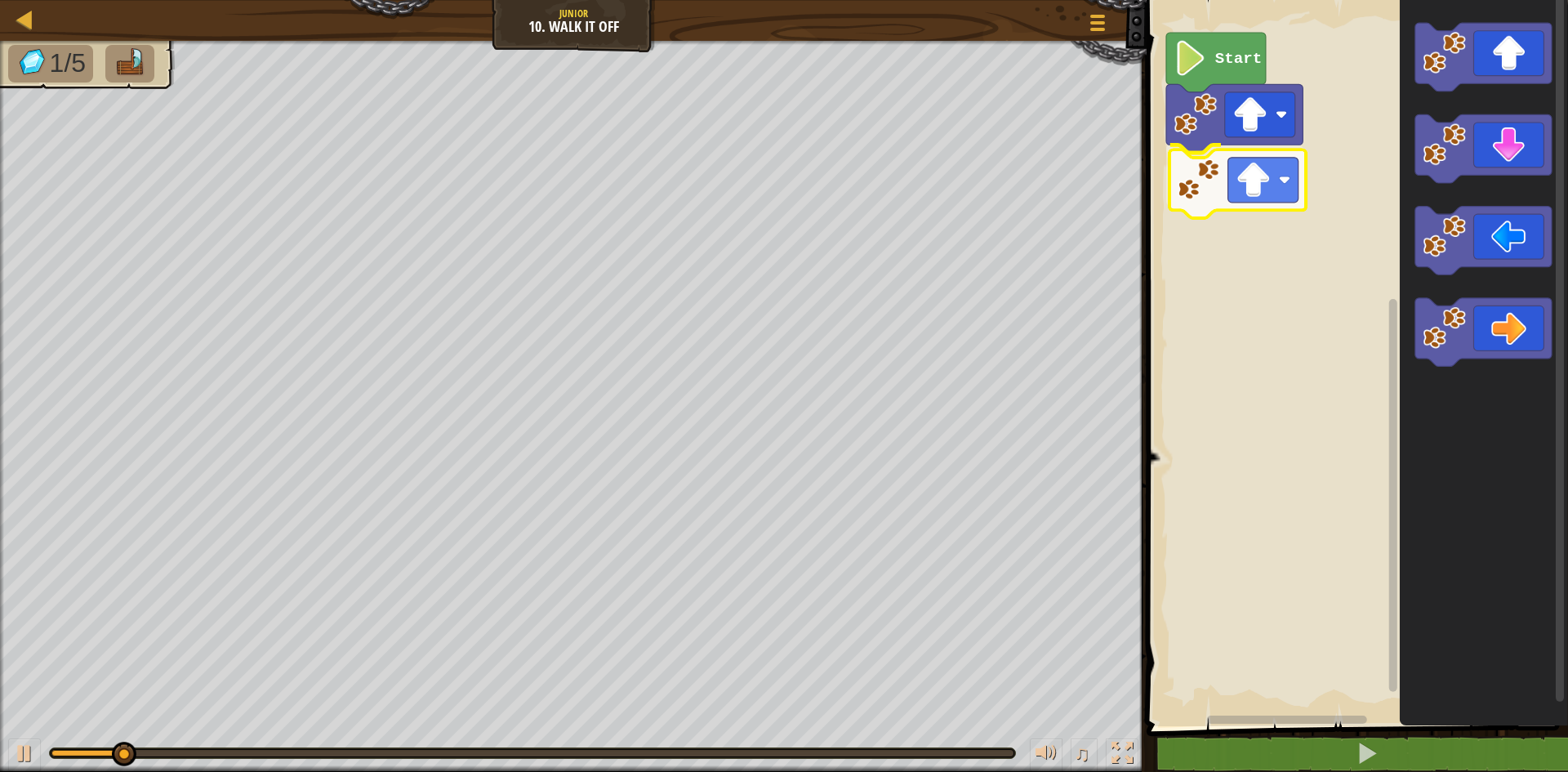
click at [1233, 177] on div "Start" at bounding box center [1355, 359] width 426 height 734
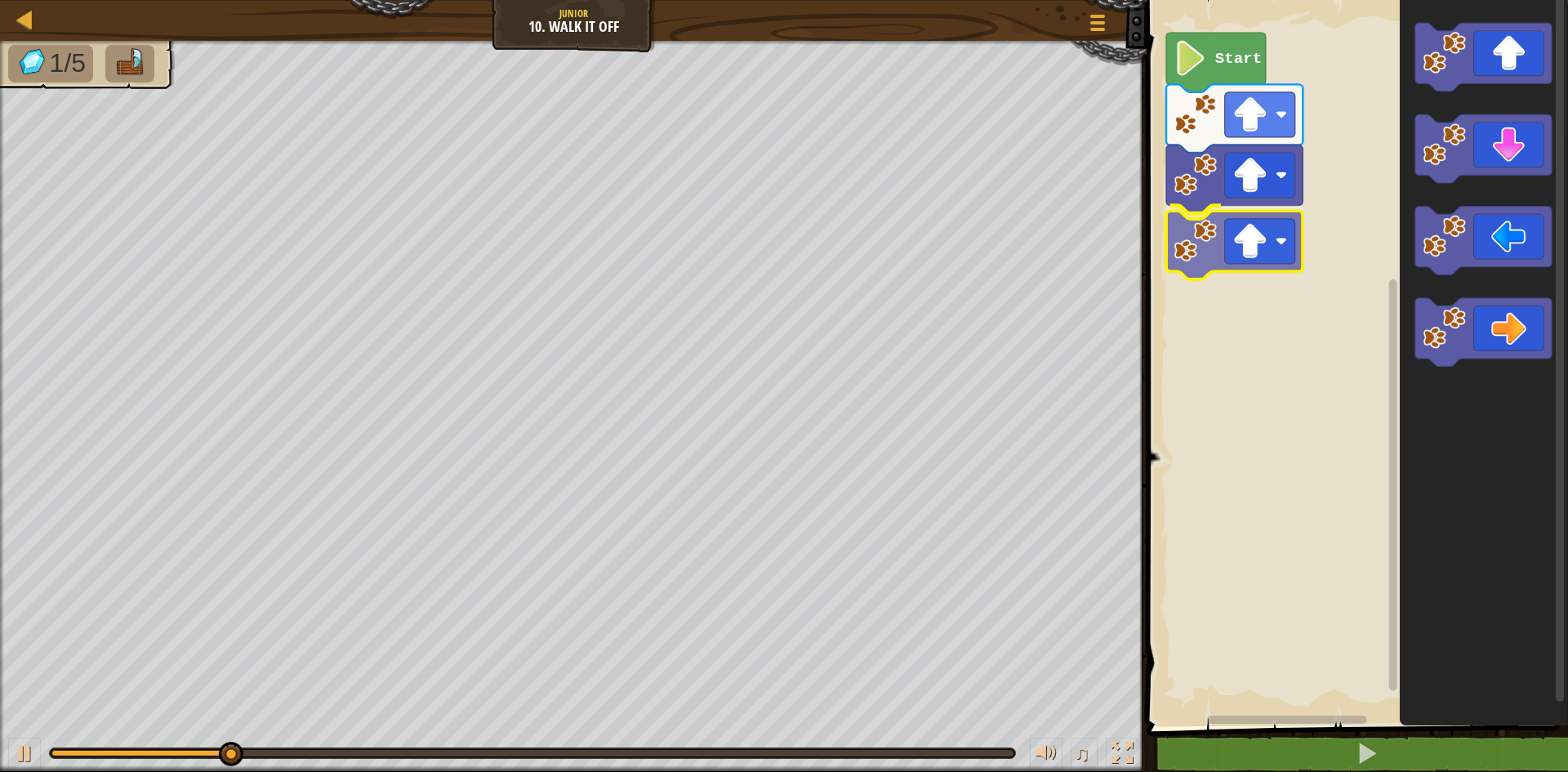
click at [1211, 258] on div "Start" at bounding box center [1355, 359] width 426 height 734
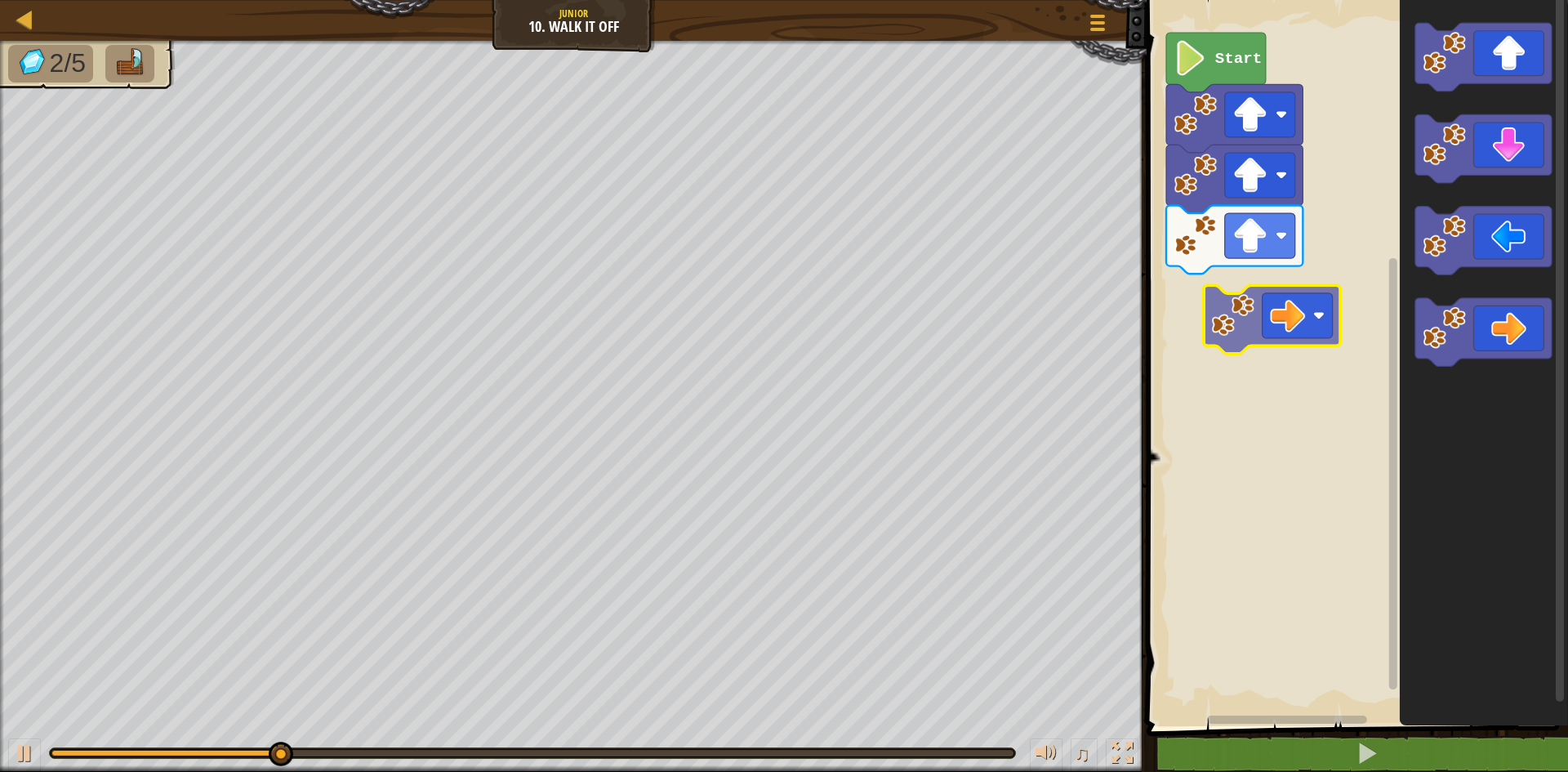
click at [1285, 320] on div "Start" at bounding box center [1355, 359] width 426 height 734
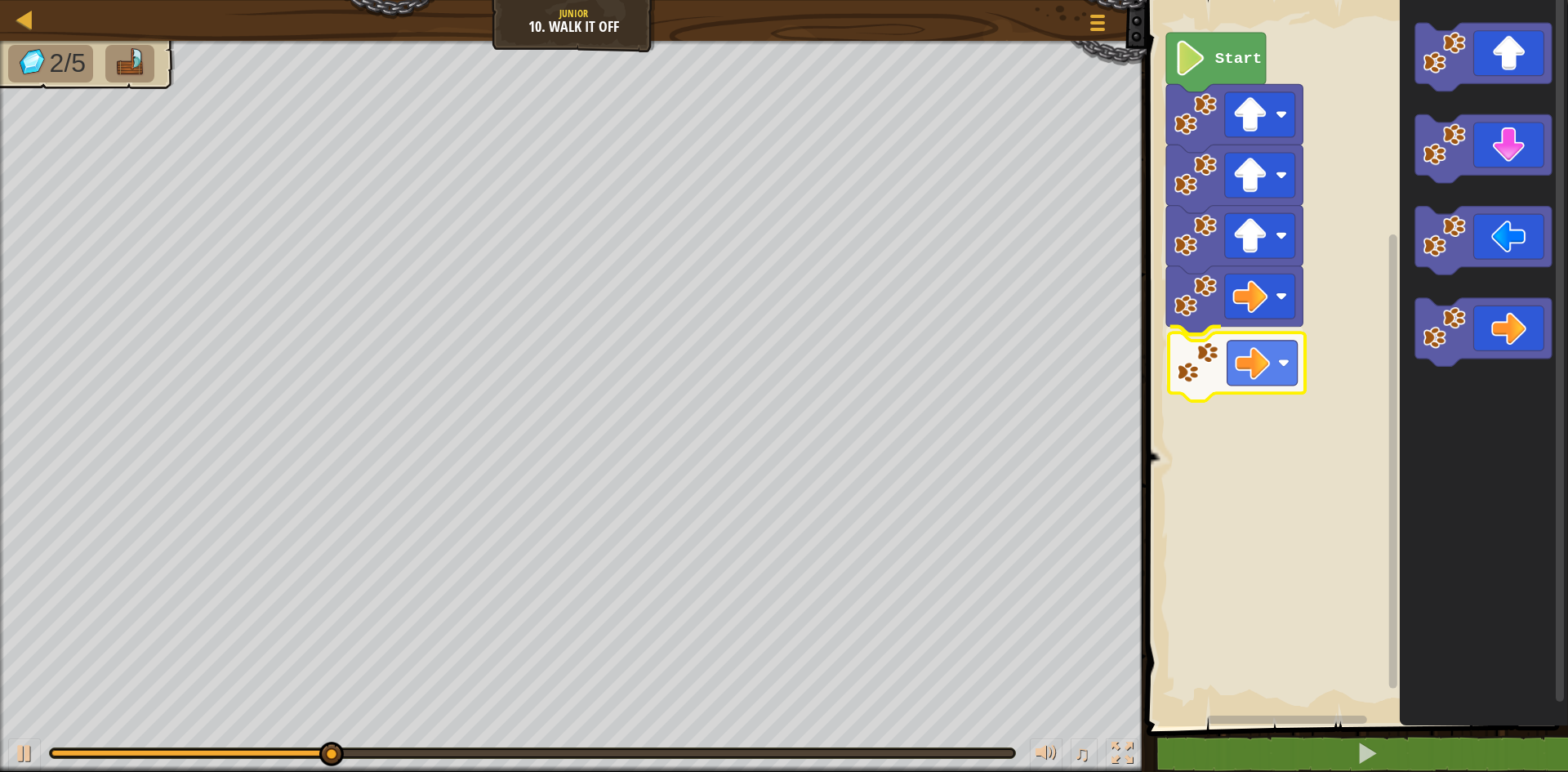
click at [1169, 381] on div "Start" at bounding box center [1355, 359] width 426 height 734
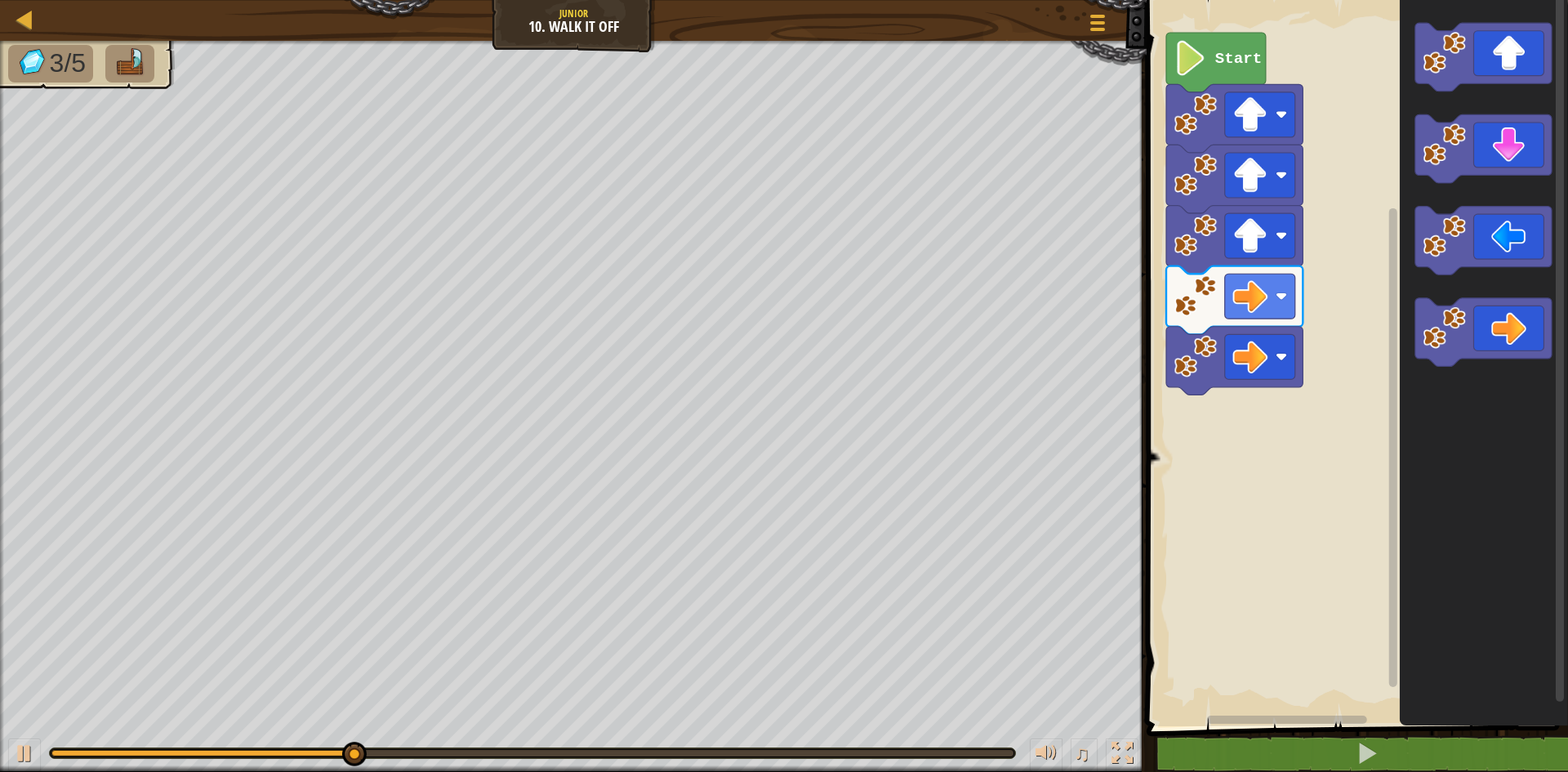
click at [1290, 408] on div "Start" at bounding box center [1355, 359] width 426 height 734
click at [1271, 447] on div "Start" at bounding box center [1355, 359] width 426 height 734
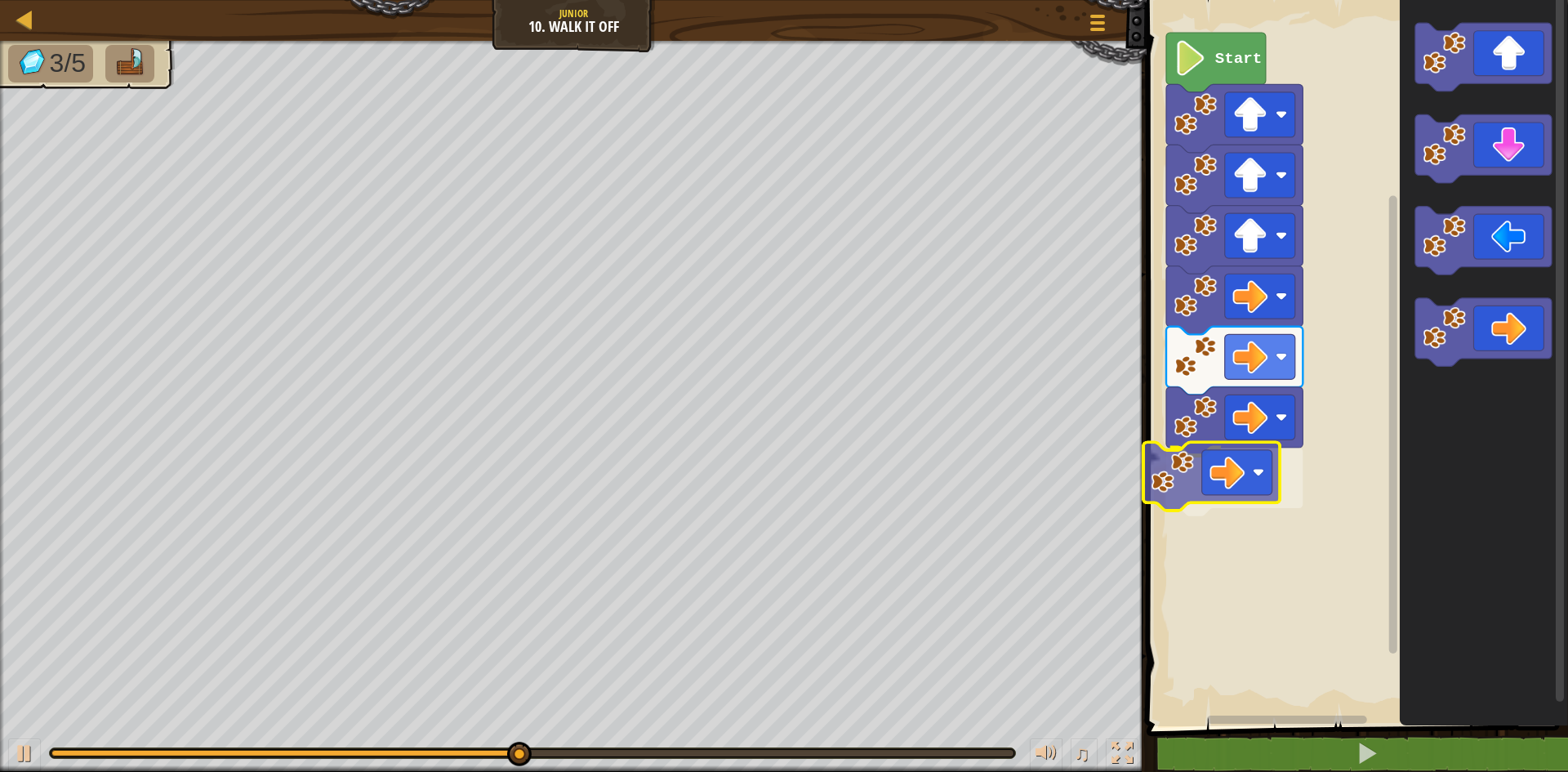
click at [1213, 480] on div "Start" at bounding box center [1355, 359] width 426 height 734
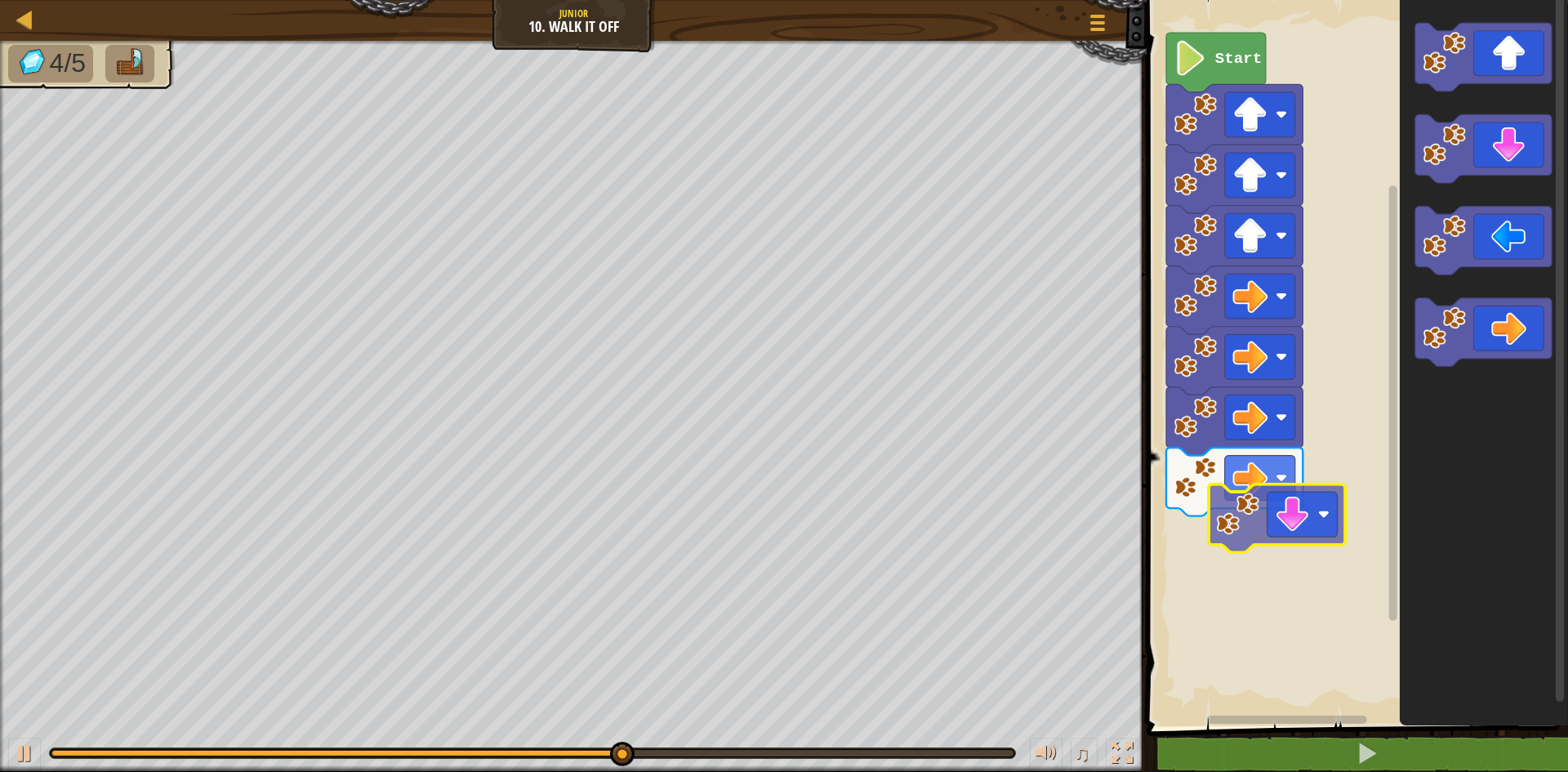
click at [1262, 533] on div "Start" at bounding box center [1355, 359] width 426 height 734
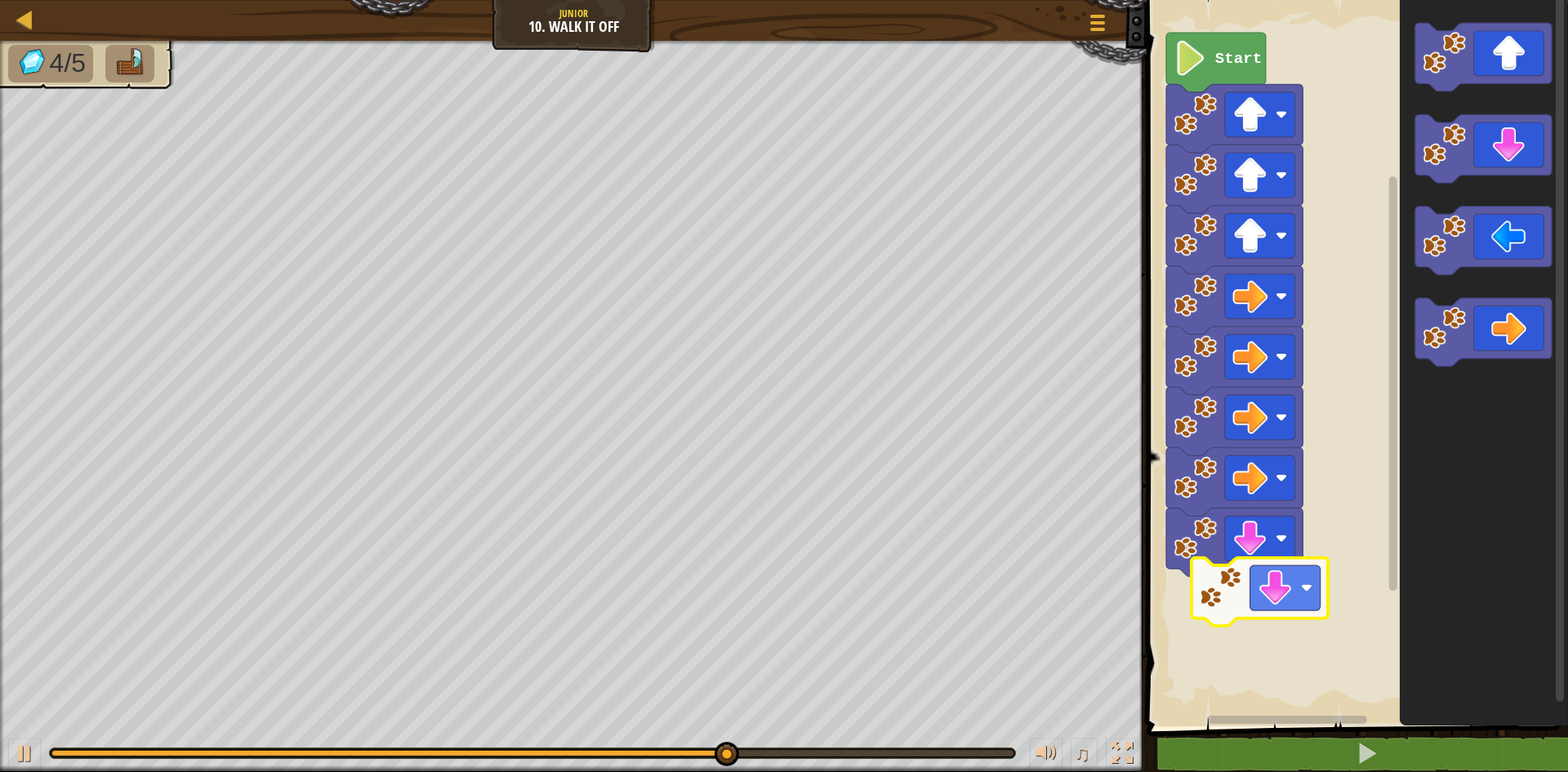
click at [1282, 584] on div "Start" at bounding box center [1355, 359] width 426 height 734
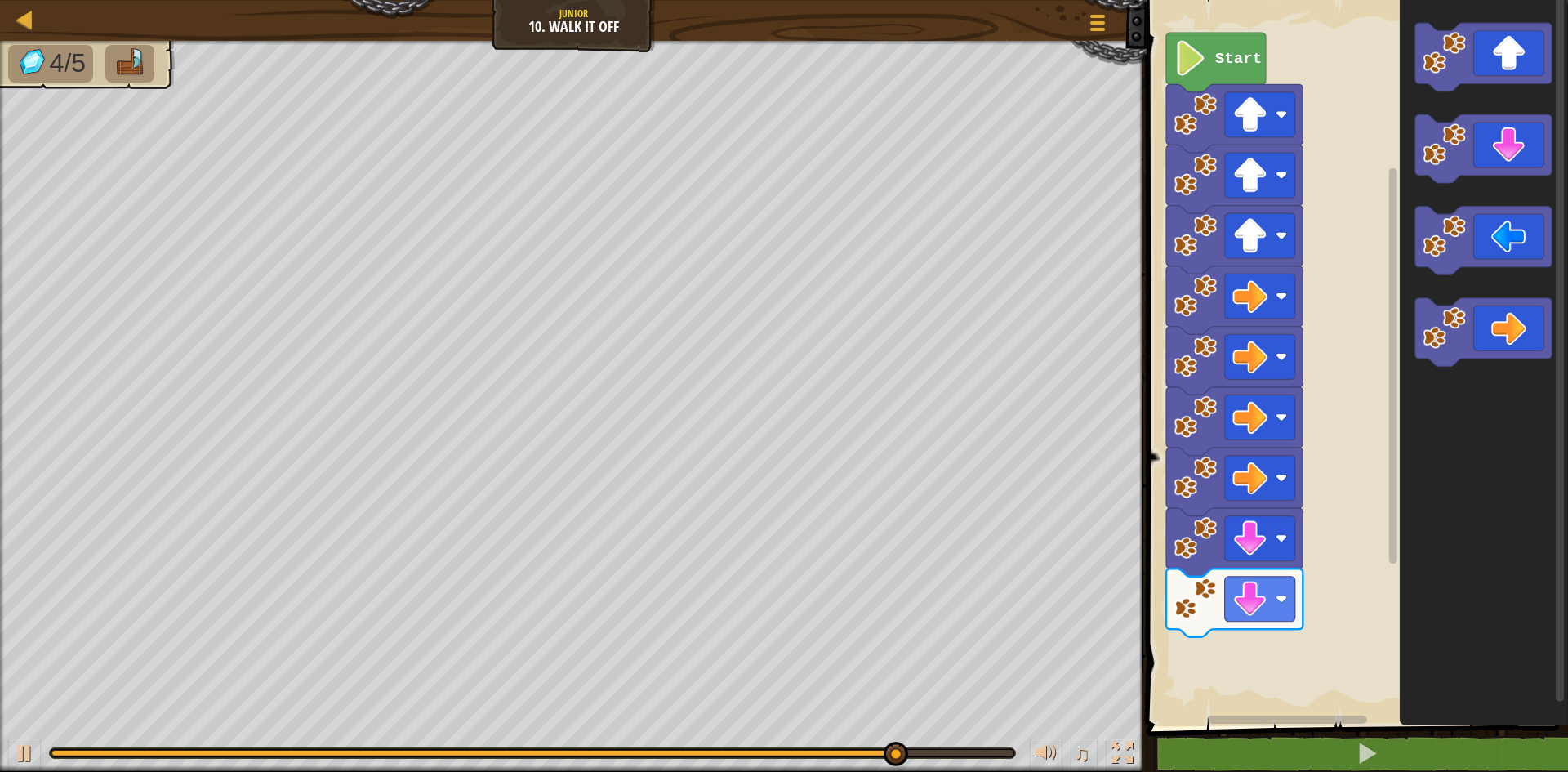
click at [1308, 565] on div "Start" at bounding box center [1355, 359] width 426 height 734
click at [1368, 291] on div "Start" at bounding box center [1355, 359] width 426 height 734
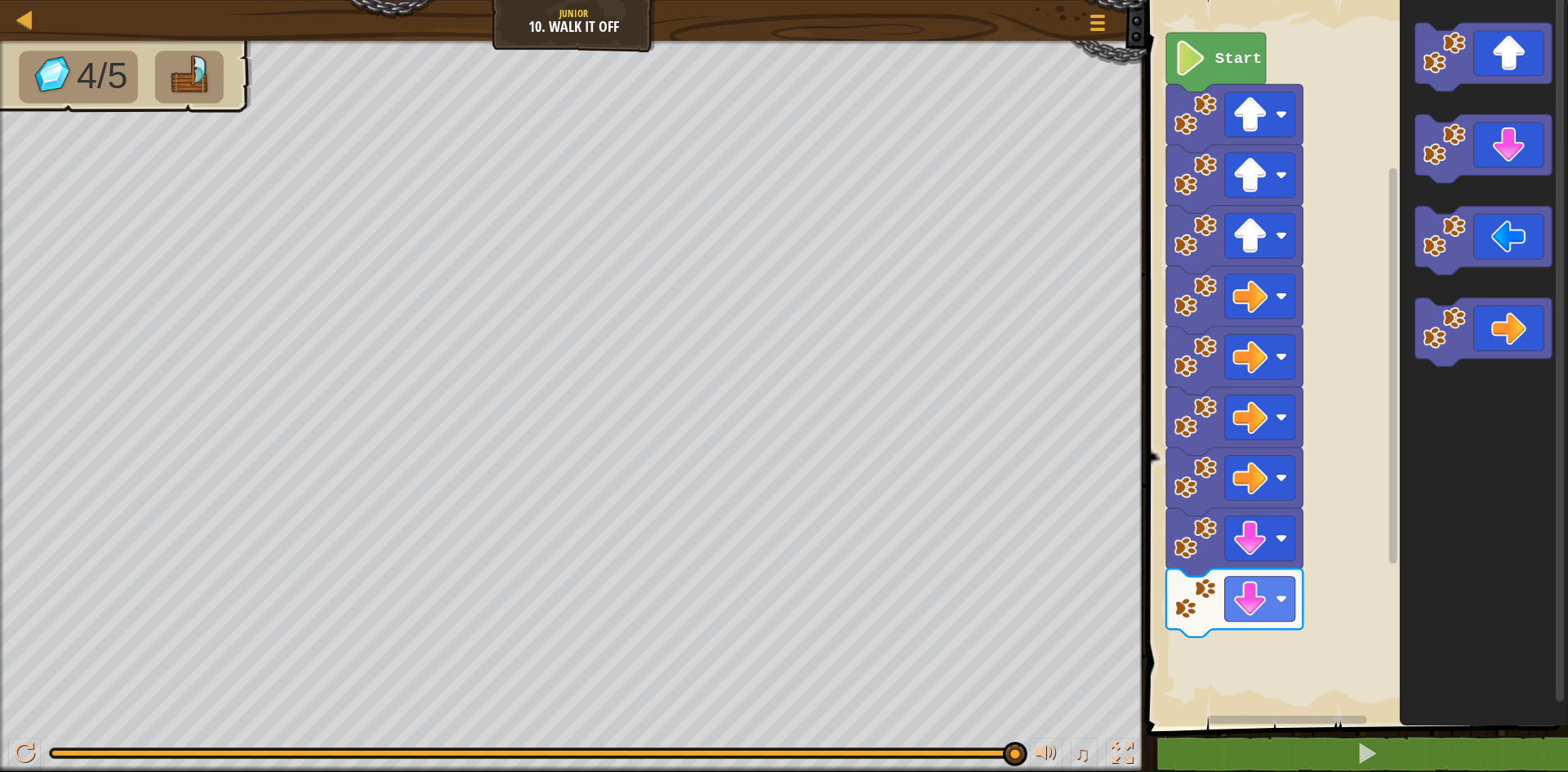
click at [1295, 467] on div "Start" at bounding box center [1355, 359] width 426 height 734
click at [1237, 69] on icon "Blockly Workspace" at bounding box center [1216, 62] width 100 height 60
click at [26, 738] on div "♫" at bounding box center [573, 749] width 1147 height 49
click at [29, 747] on div at bounding box center [24, 753] width 21 height 21
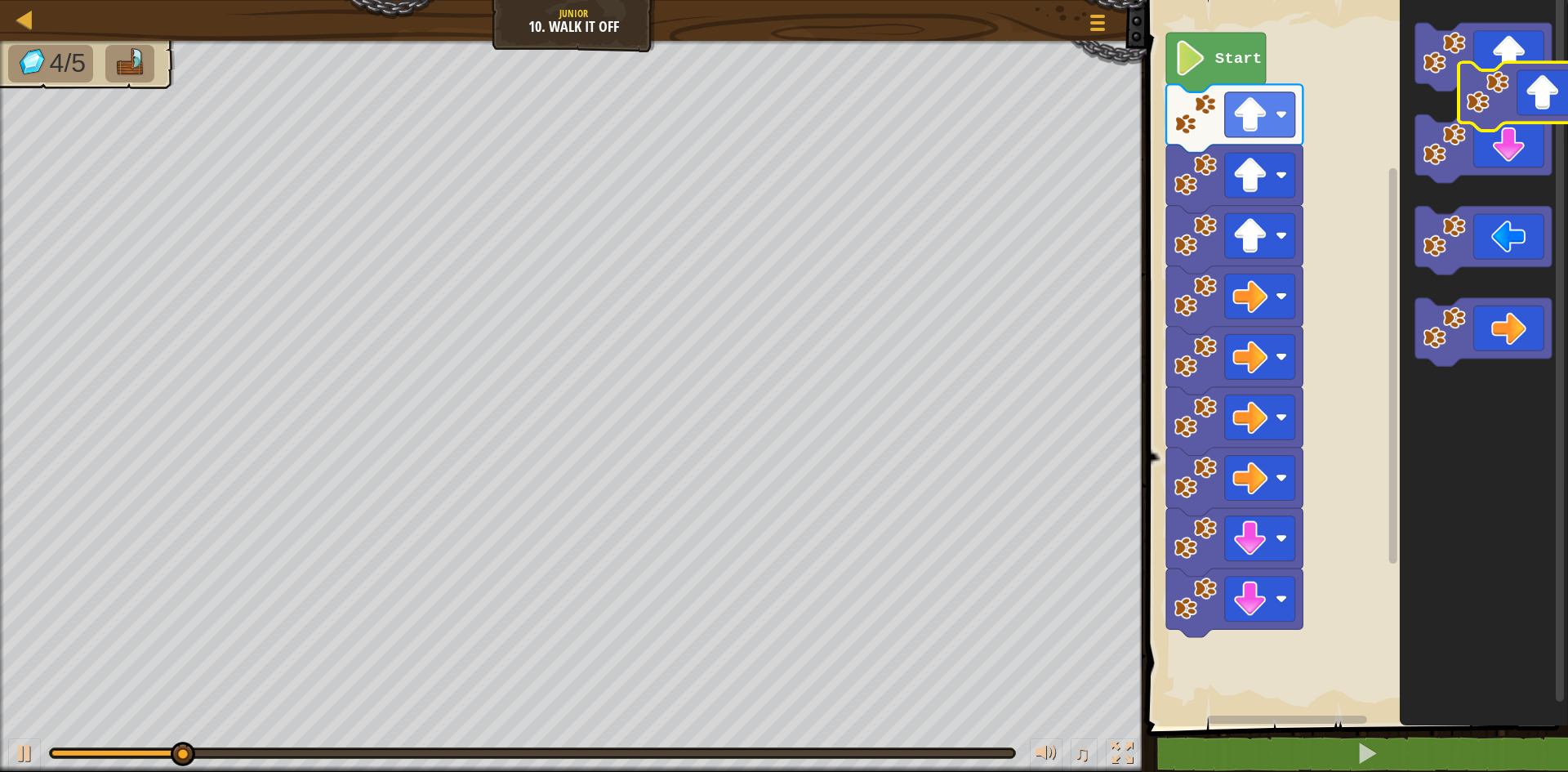
click at [1555, 91] on div "Start" at bounding box center [1355, 359] width 426 height 734
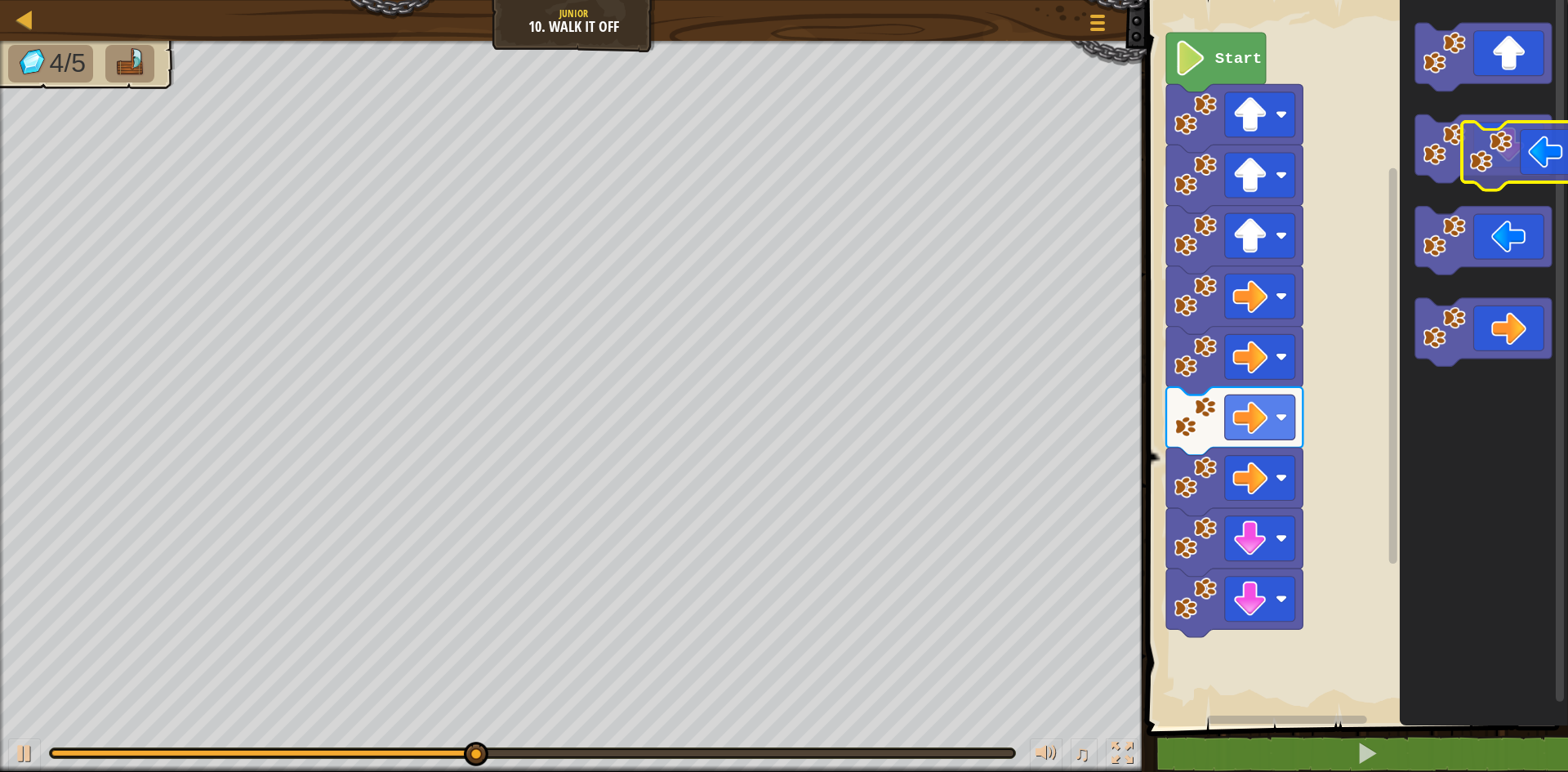
click at [1555, 161] on div "Start" at bounding box center [1355, 359] width 426 height 734
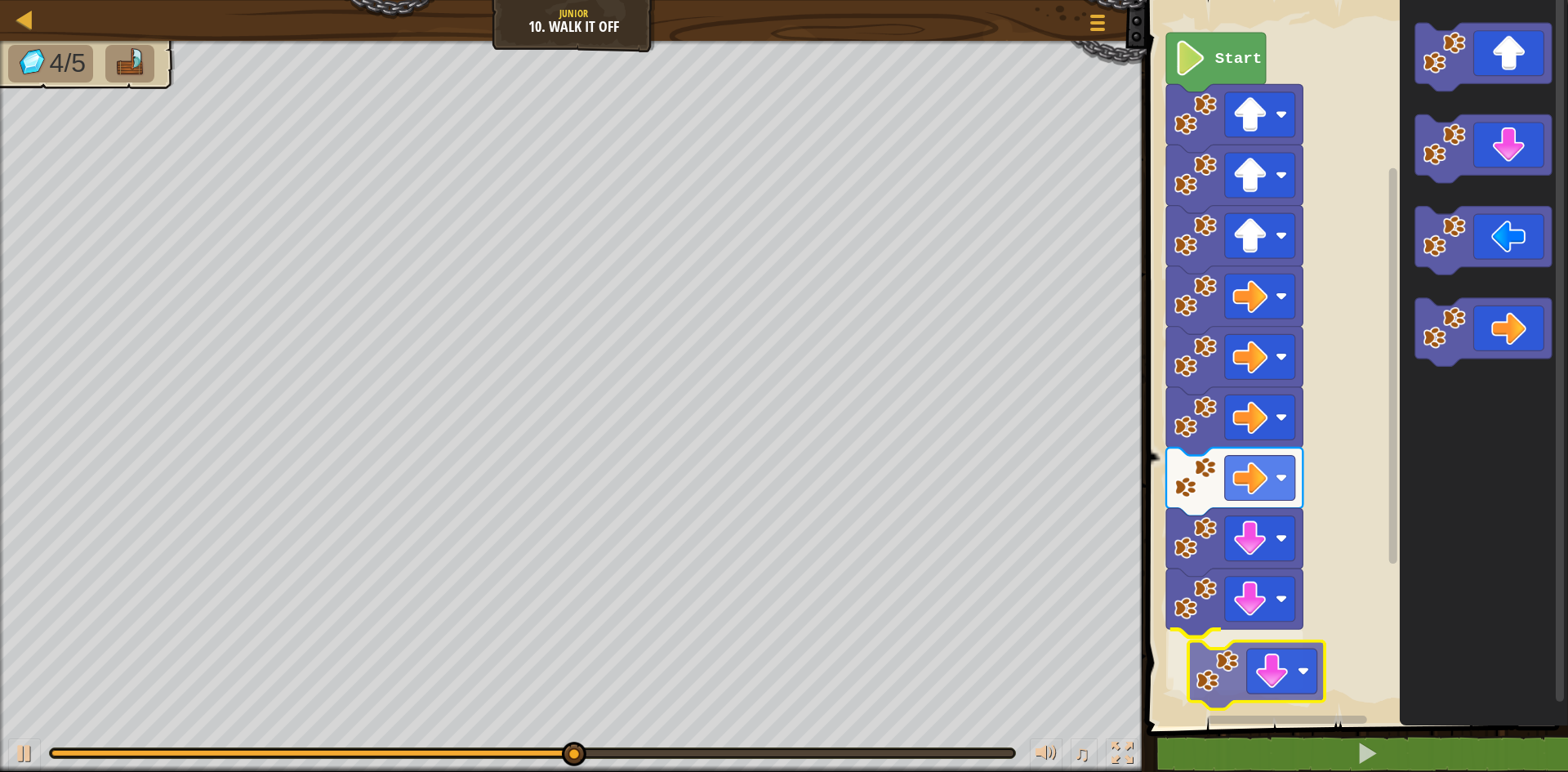
click at [1303, 676] on div "Start" at bounding box center [1355, 359] width 426 height 734
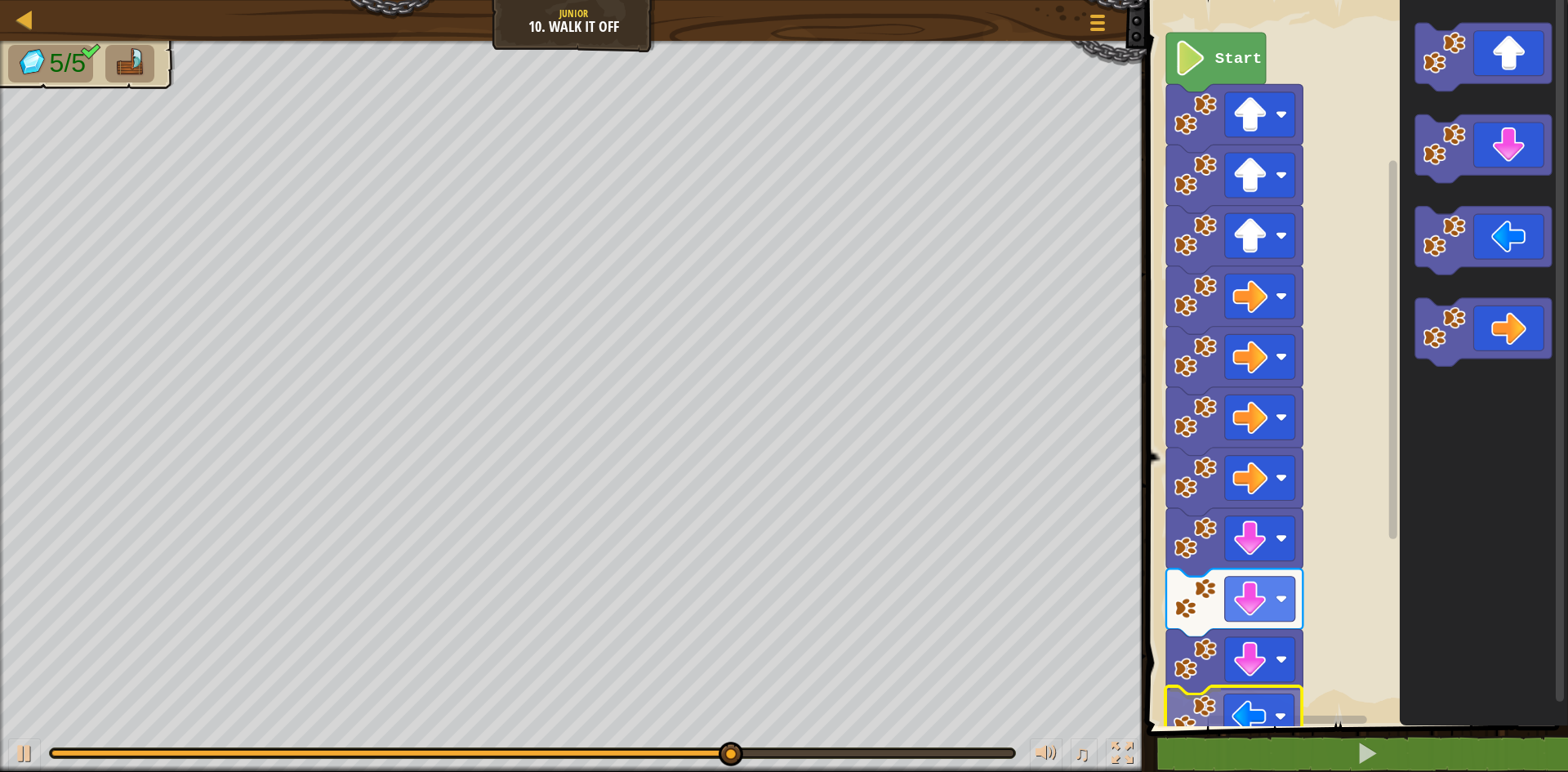
click at [1221, 723] on div "Start" at bounding box center [1355, 359] width 426 height 734
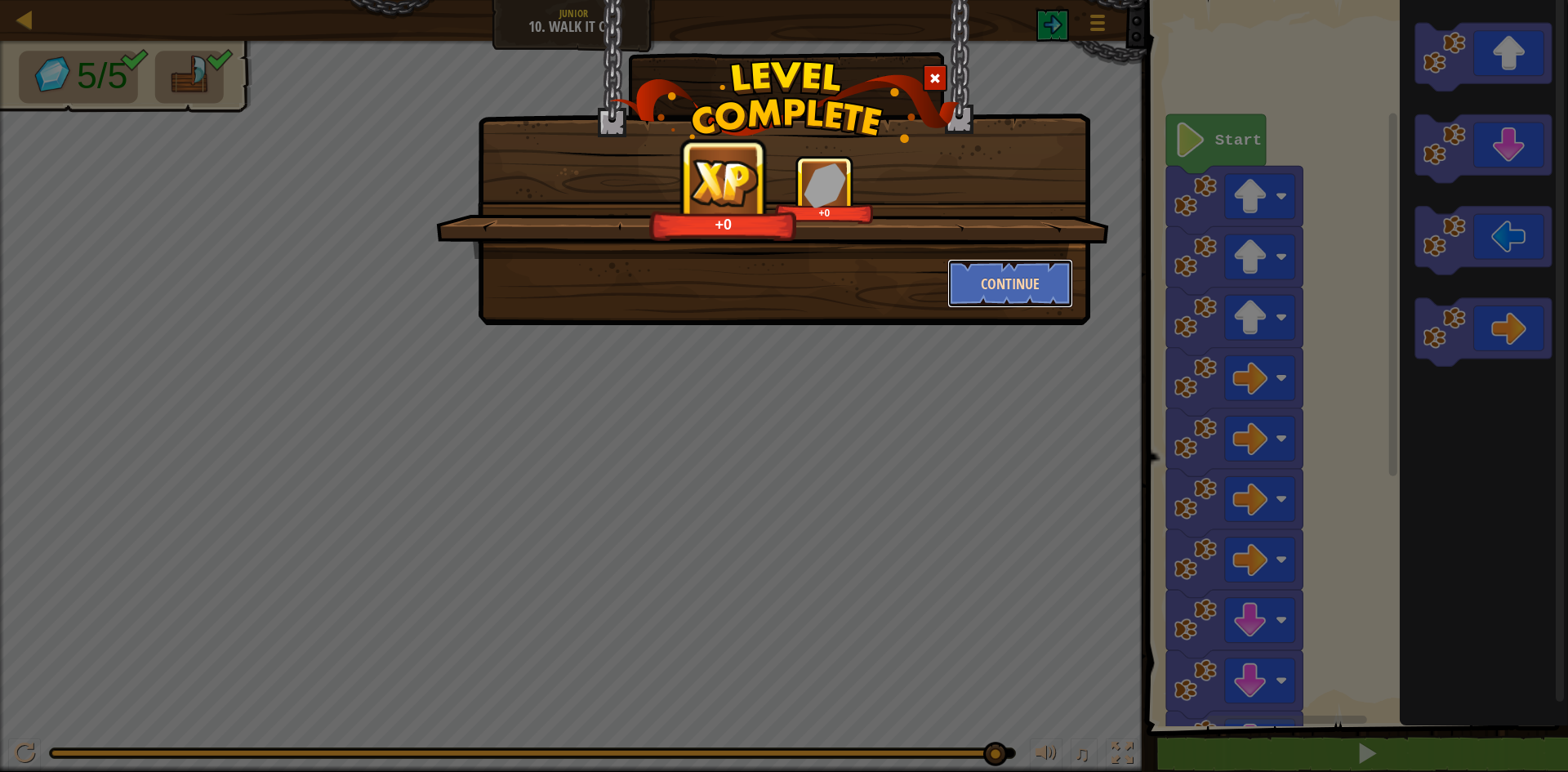
click at [1012, 292] on button "Continue" at bounding box center [1010, 283] width 127 height 49
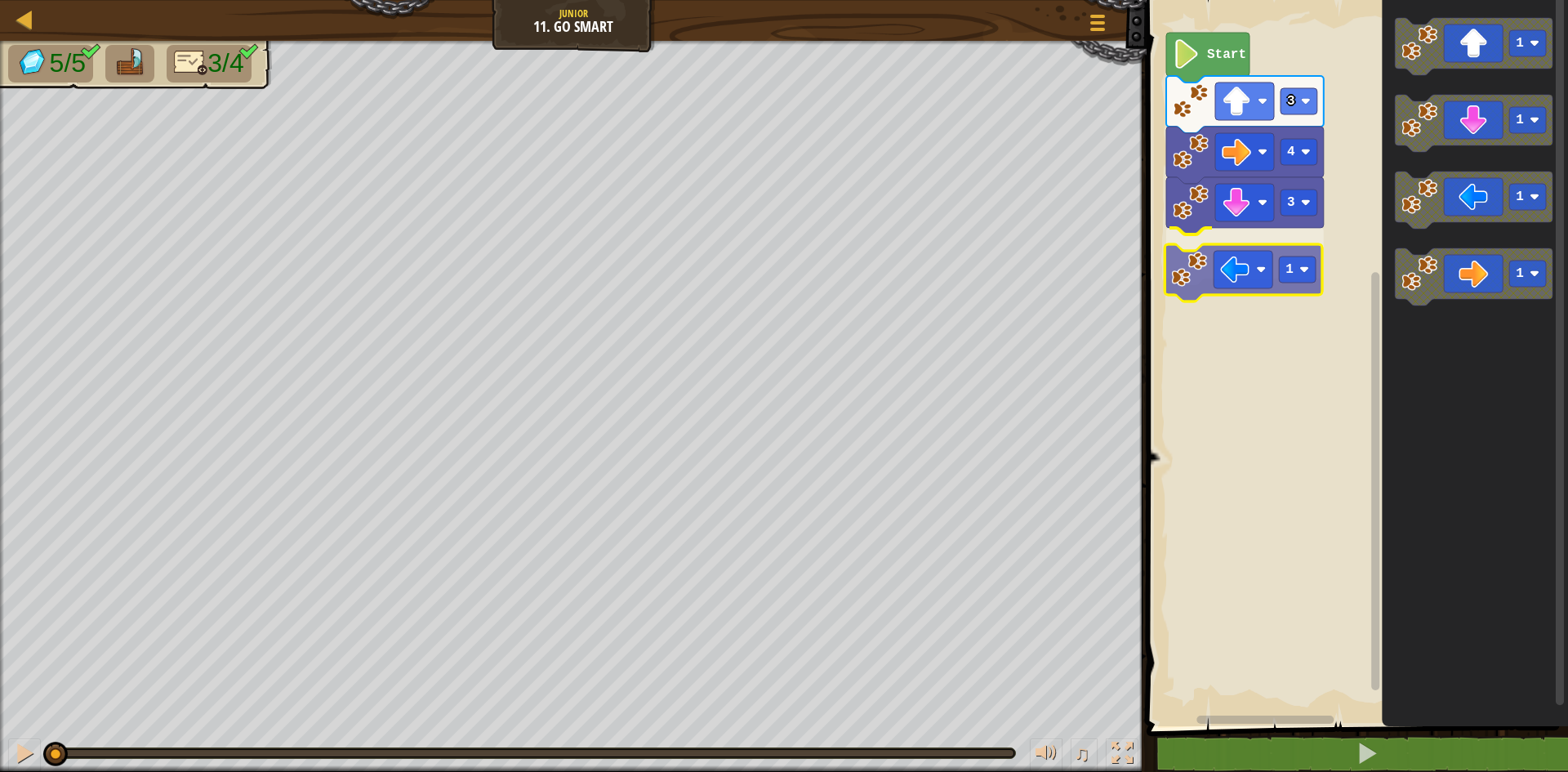
click at [1281, 270] on div "3 1 4 3 Start 1 1 1 1 1" at bounding box center [1355, 359] width 426 height 734
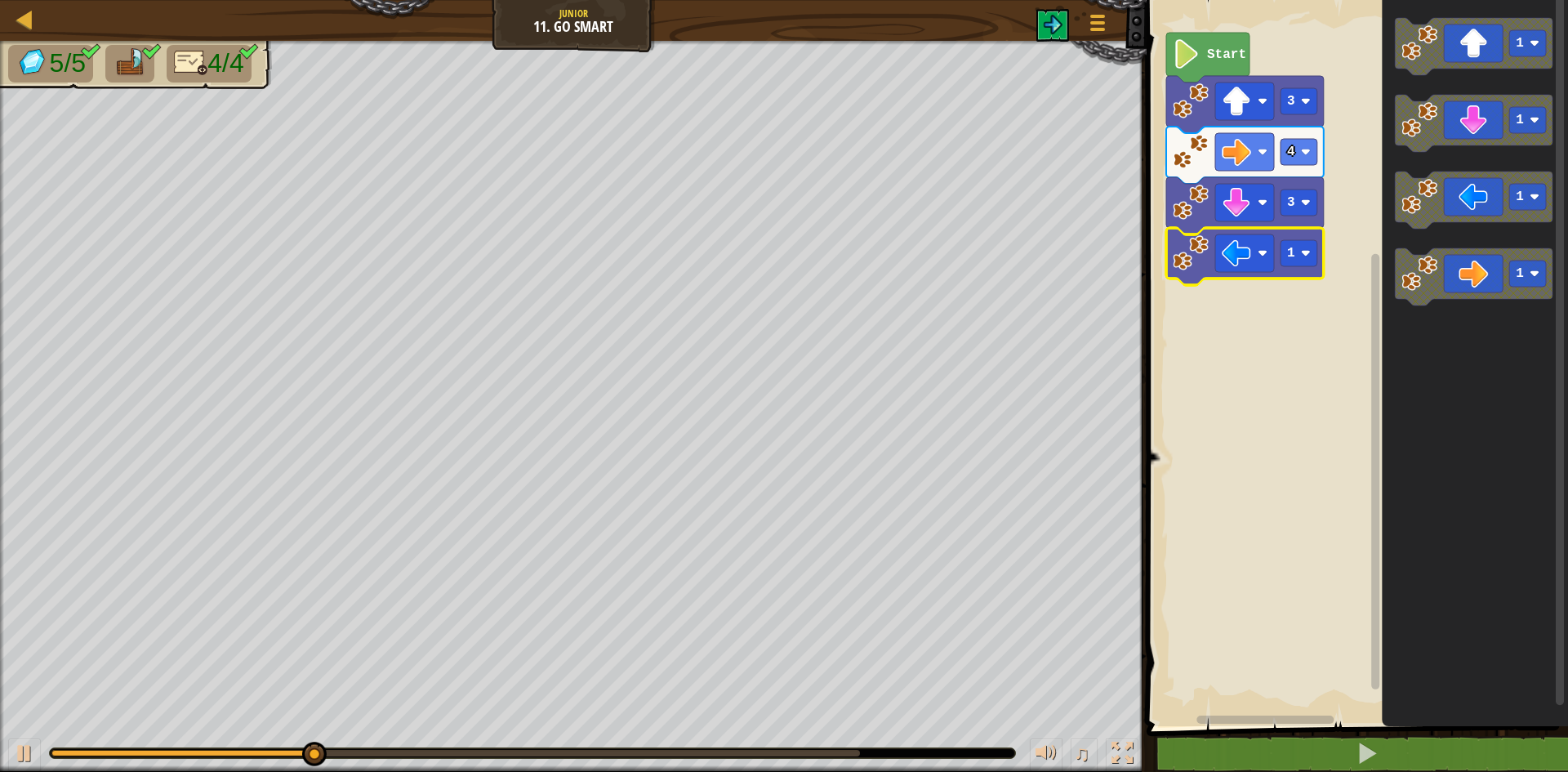
click at [795, 749] on div at bounding box center [532, 753] width 965 height 10
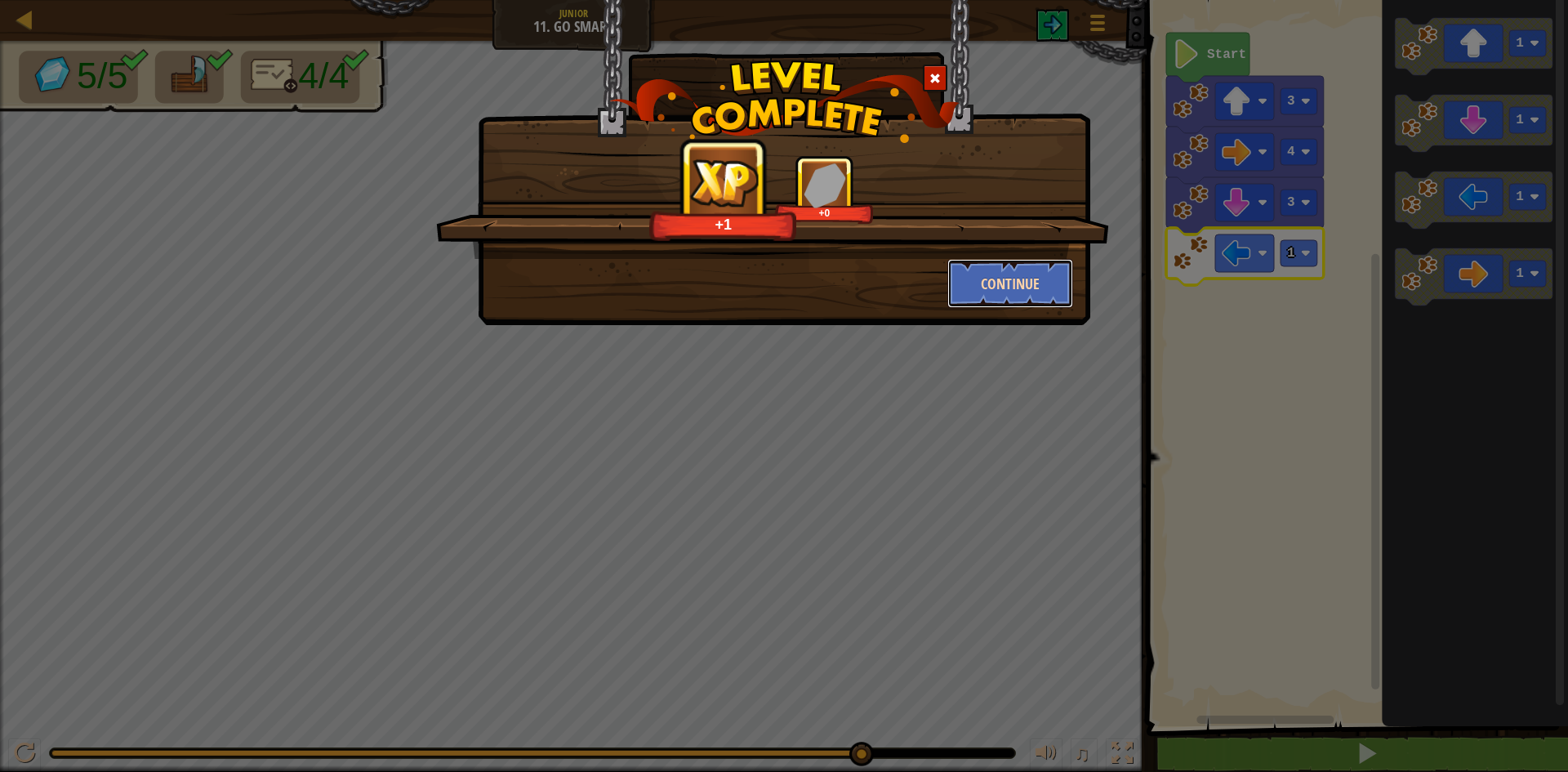
click at [1013, 300] on button "Continue" at bounding box center [1010, 283] width 127 height 49
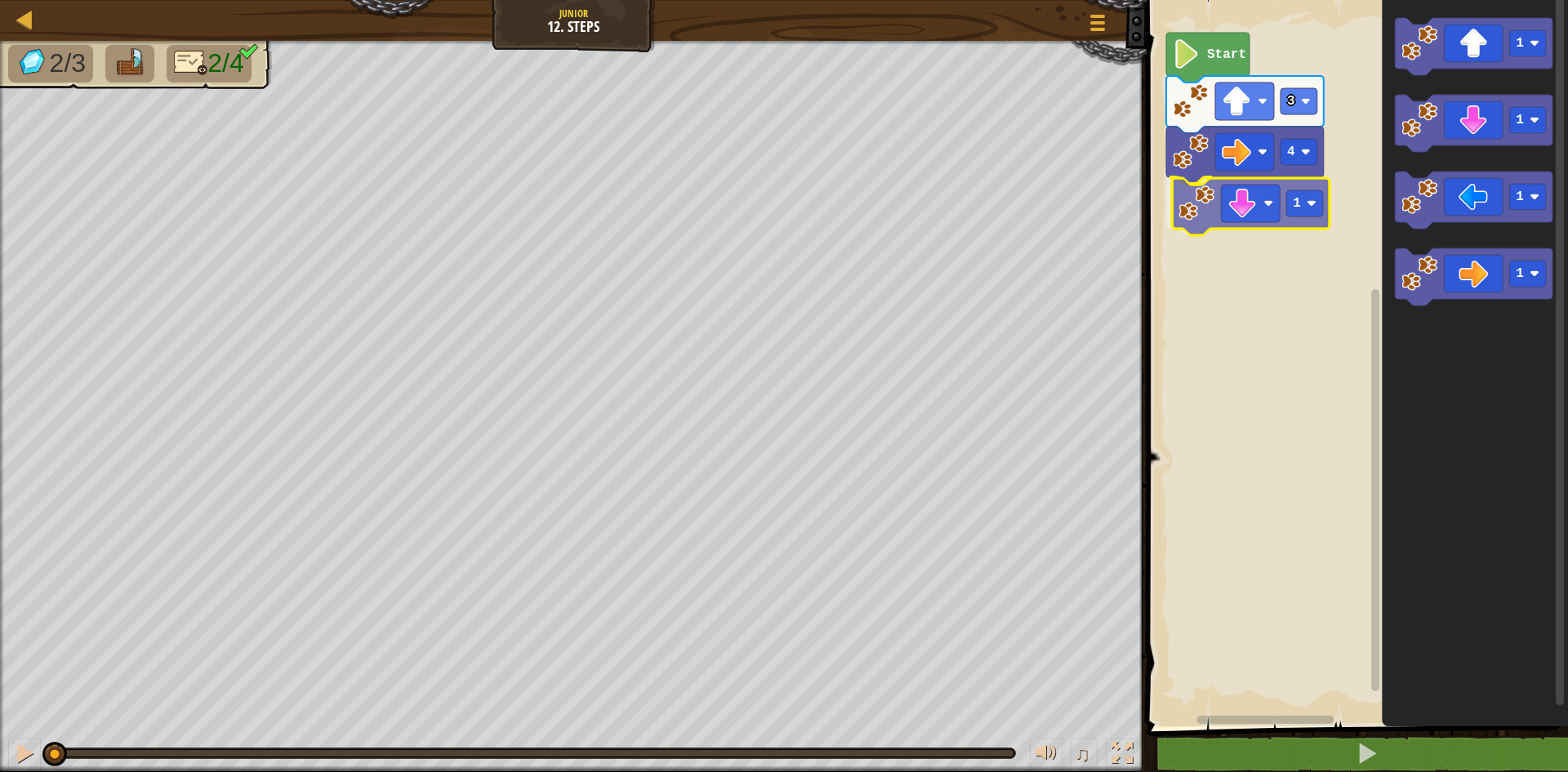
click at [1269, 199] on div "4 1 3 Start 1 1 1 1 1" at bounding box center [1355, 359] width 426 height 734
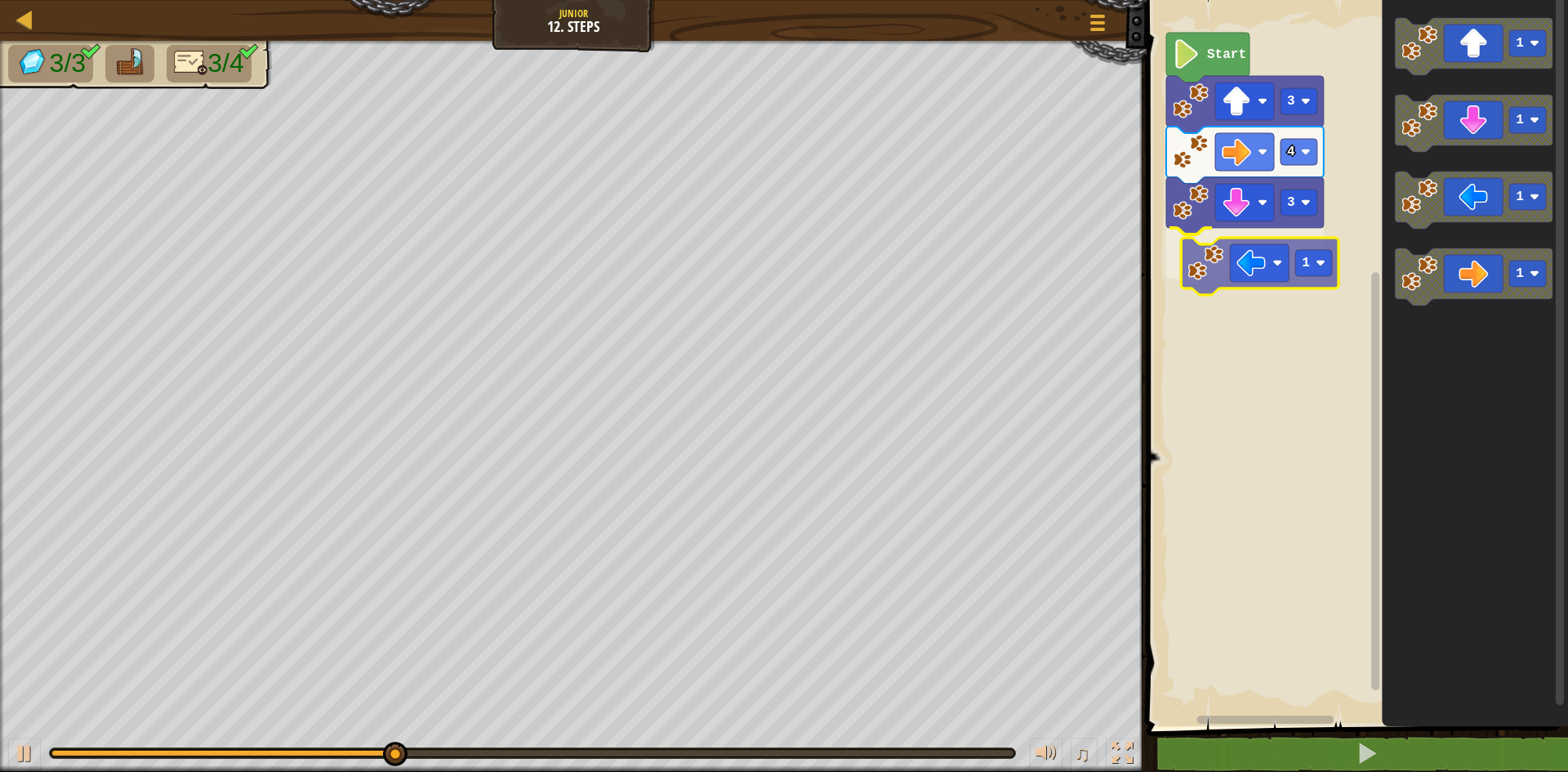
click at [1276, 240] on div "Start 3 4 3 1 1 1 1 1 1" at bounding box center [1355, 359] width 426 height 734
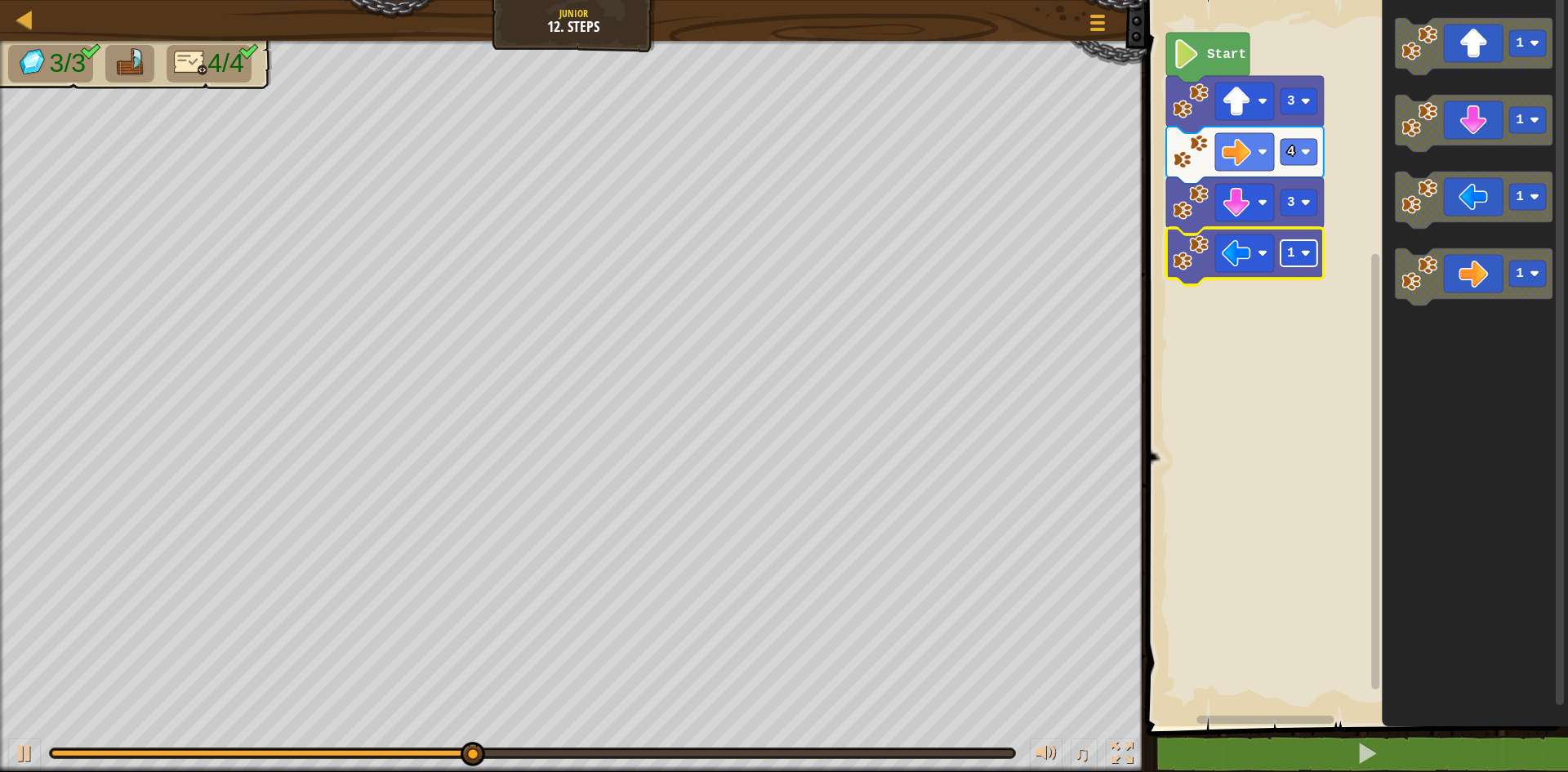
click at [1303, 259] on rect "Blockly Workspace" at bounding box center [1298, 253] width 37 height 26
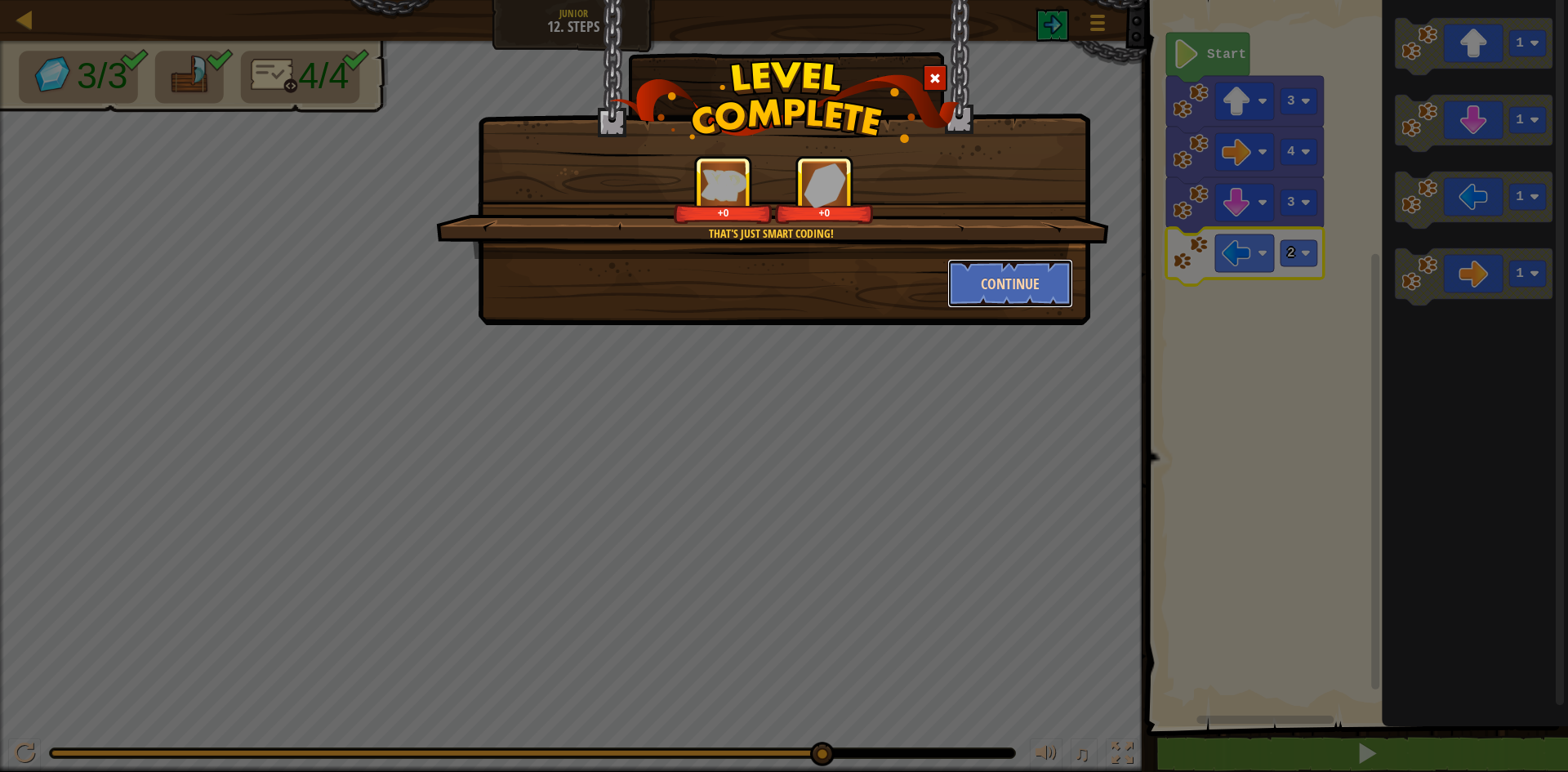
click at [1000, 274] on button "Continue" at bounding box center [1010, 283] width 127 height 49
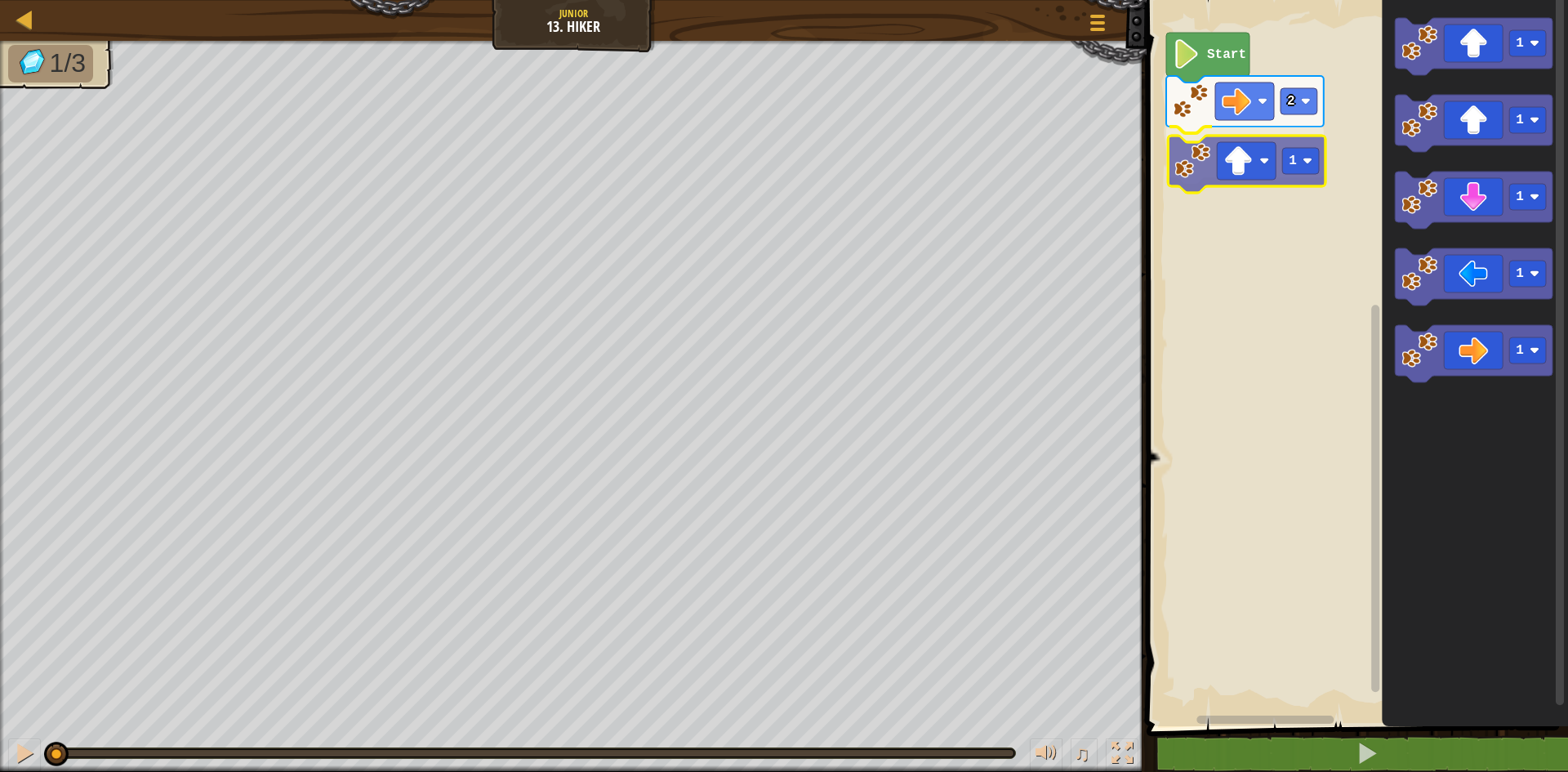
click at [1254, 181] on div "2 1 Start 1 1 1 1 1 1" at bounding box center [1355, 359] width 426 height 734
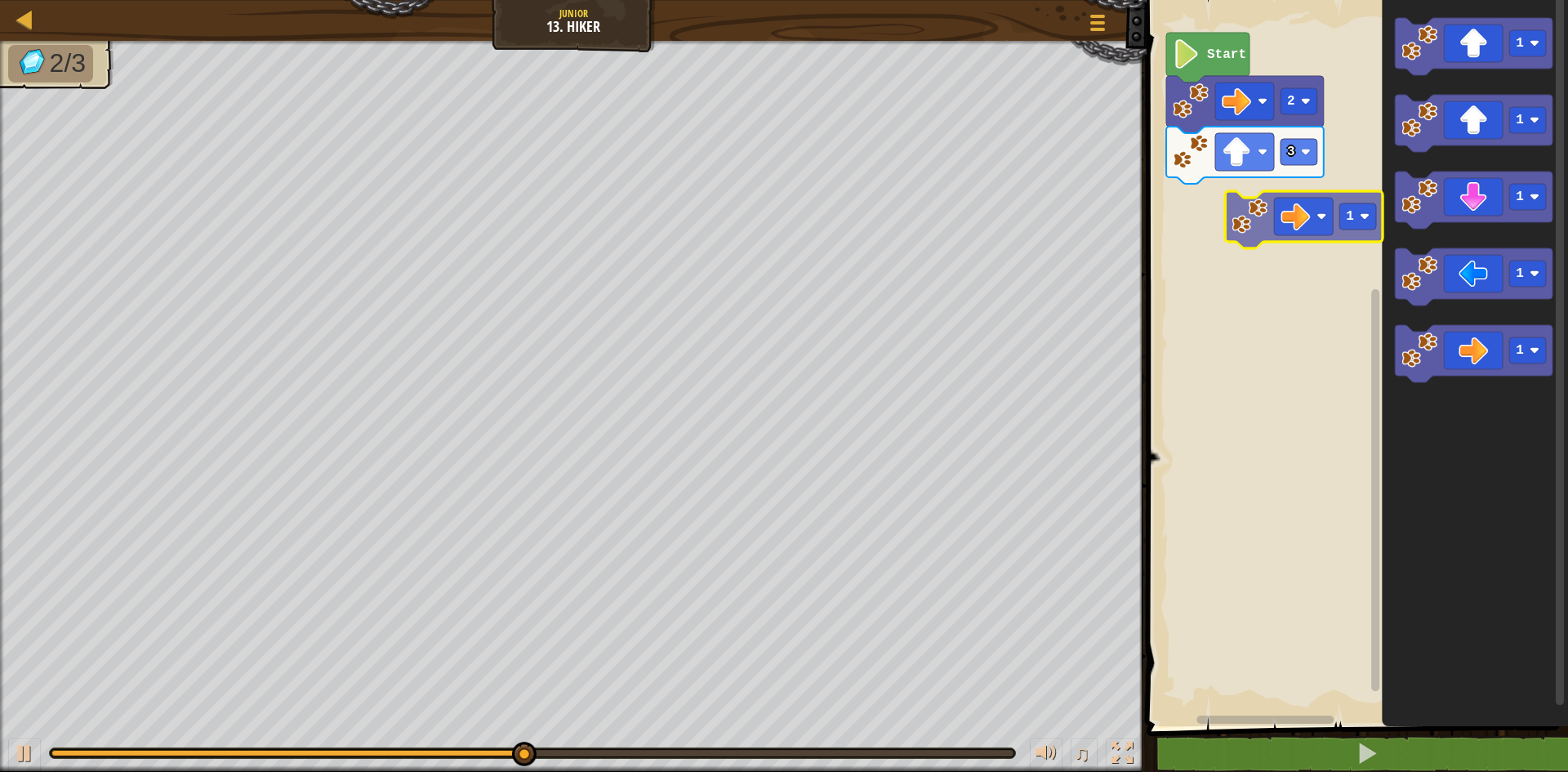
click at [1211, 192] on div "Start 2 3 1 1 1 1 1 1" at bounding box center [1355, 359] width 426 height 734
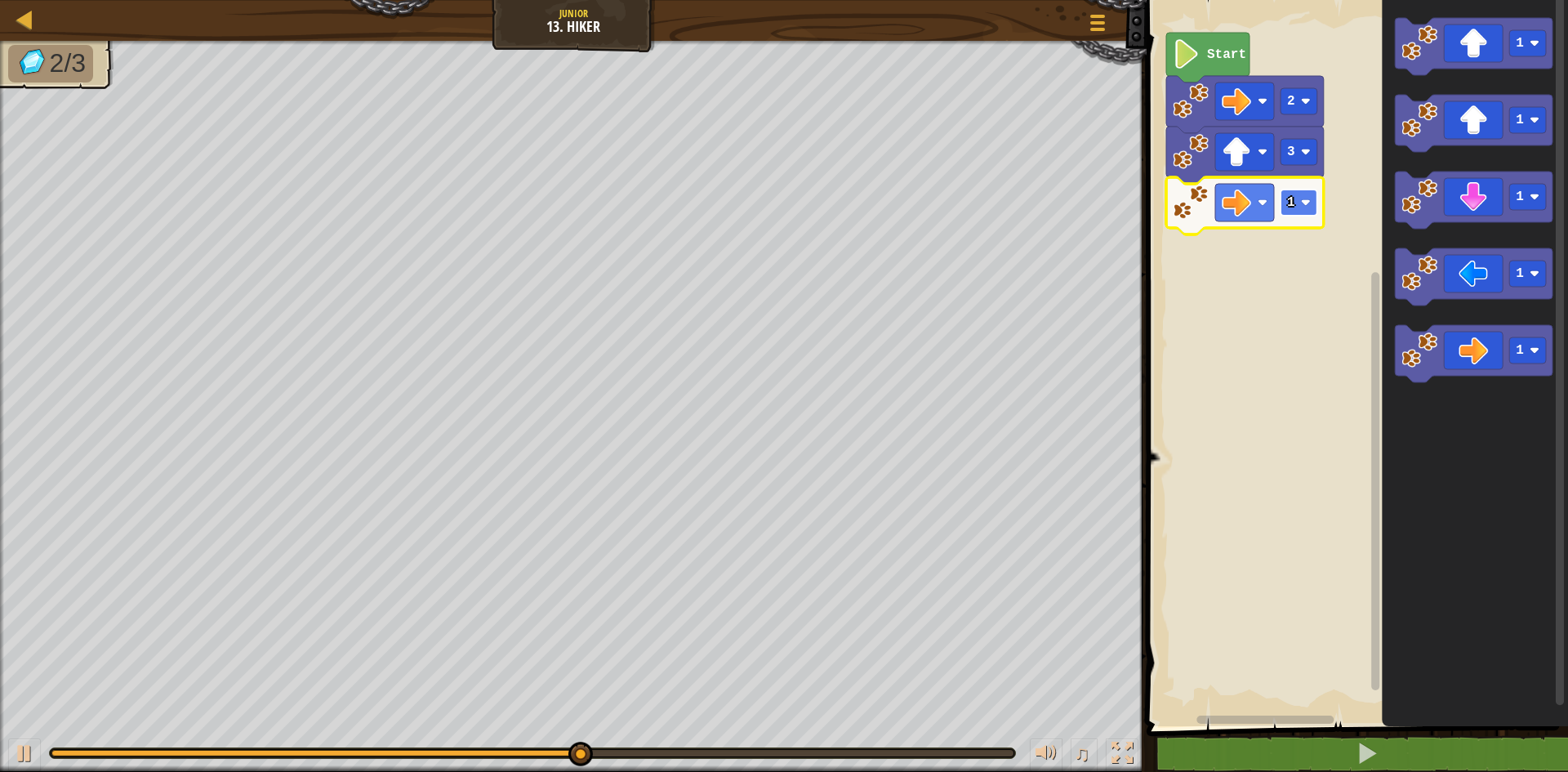
click at [1303, 199] on image "Blockly Workspace" at bounding box center [1306, 203] width 10 height 10
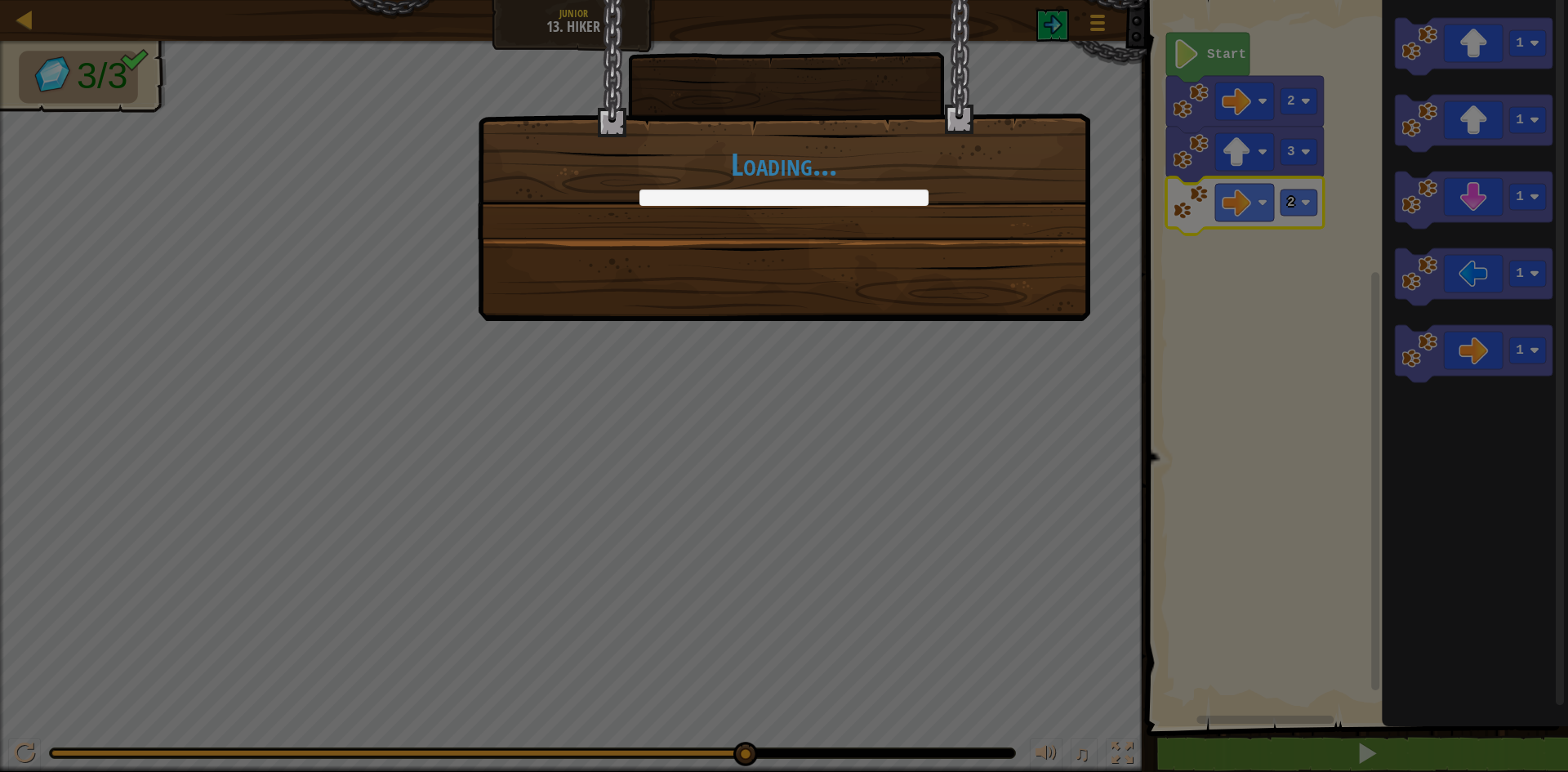
drag, startPoint x: 1483, startPoint y: 172, endPoint x: 1424, endPoint y: 211, distance: 70.7
click at [1424, 211] on div "Loading..." at bounding box center [784, 386] width 1568 height 772
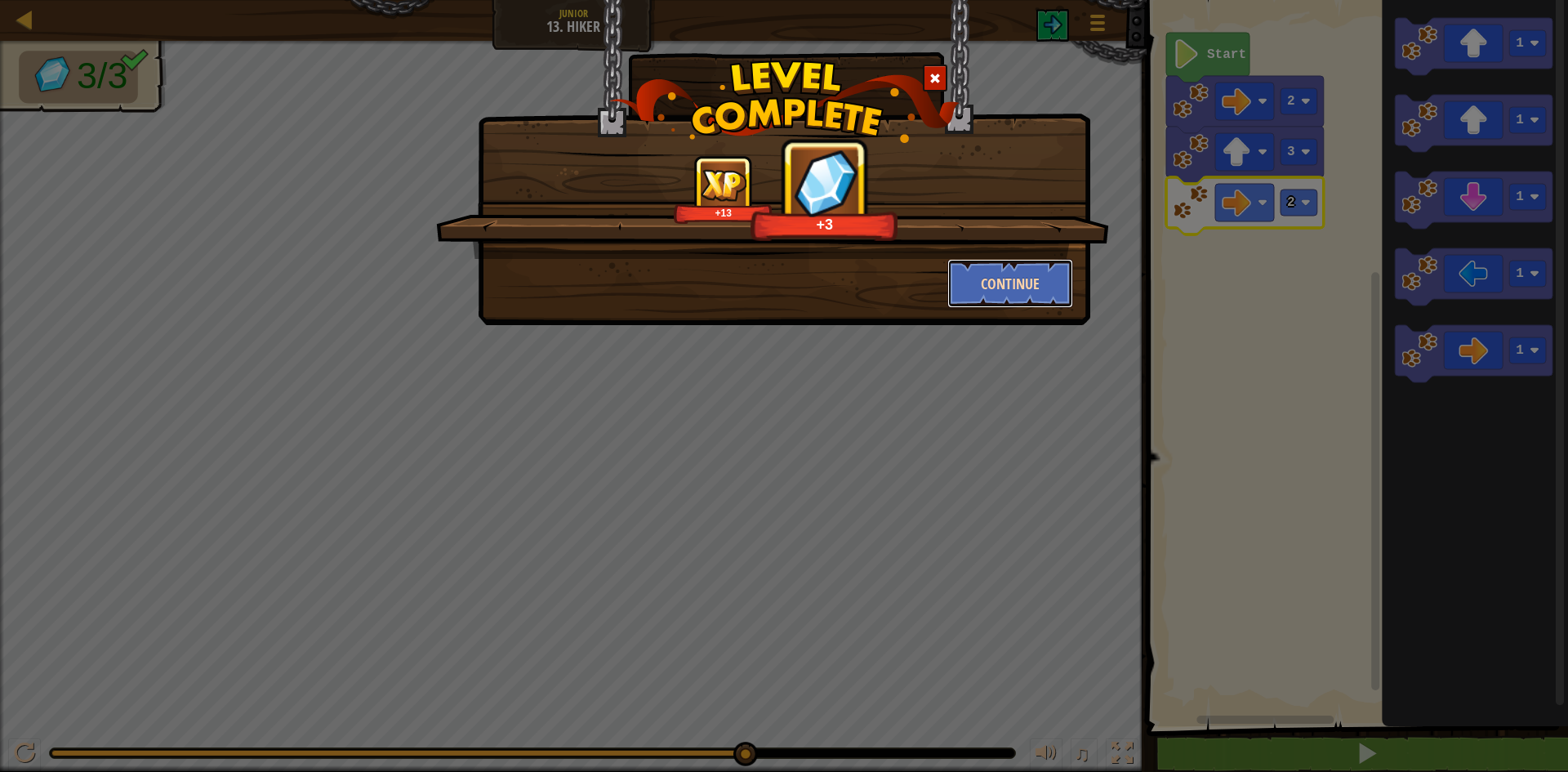
click at [1008, 289] on button "Continue" at bounding box center [1010, 283] width 127 height 49
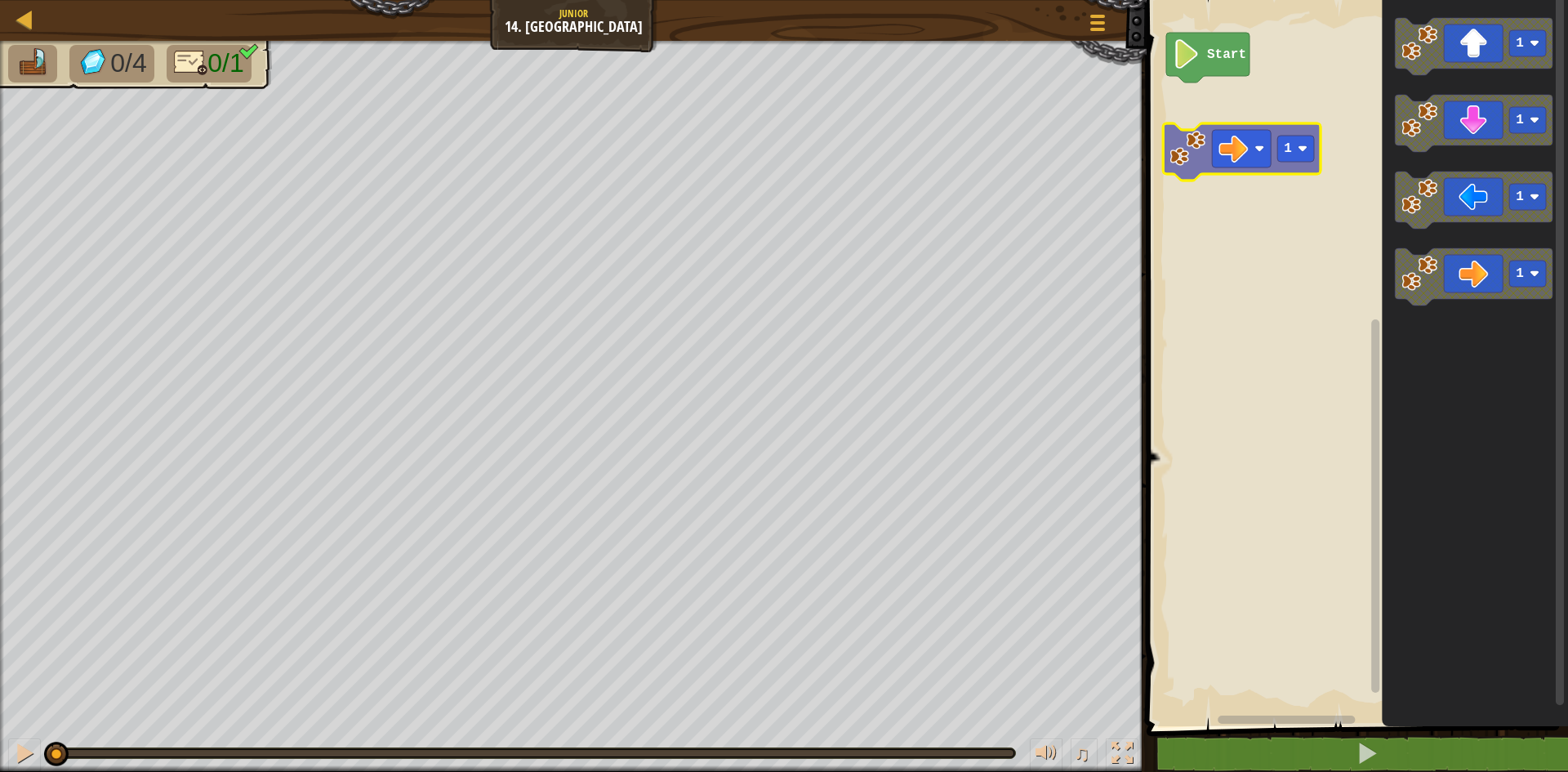
click at [1222, 160] on div "Start 1 1 1 1 1" at bounding box center [1355, 359] width 426 height 734
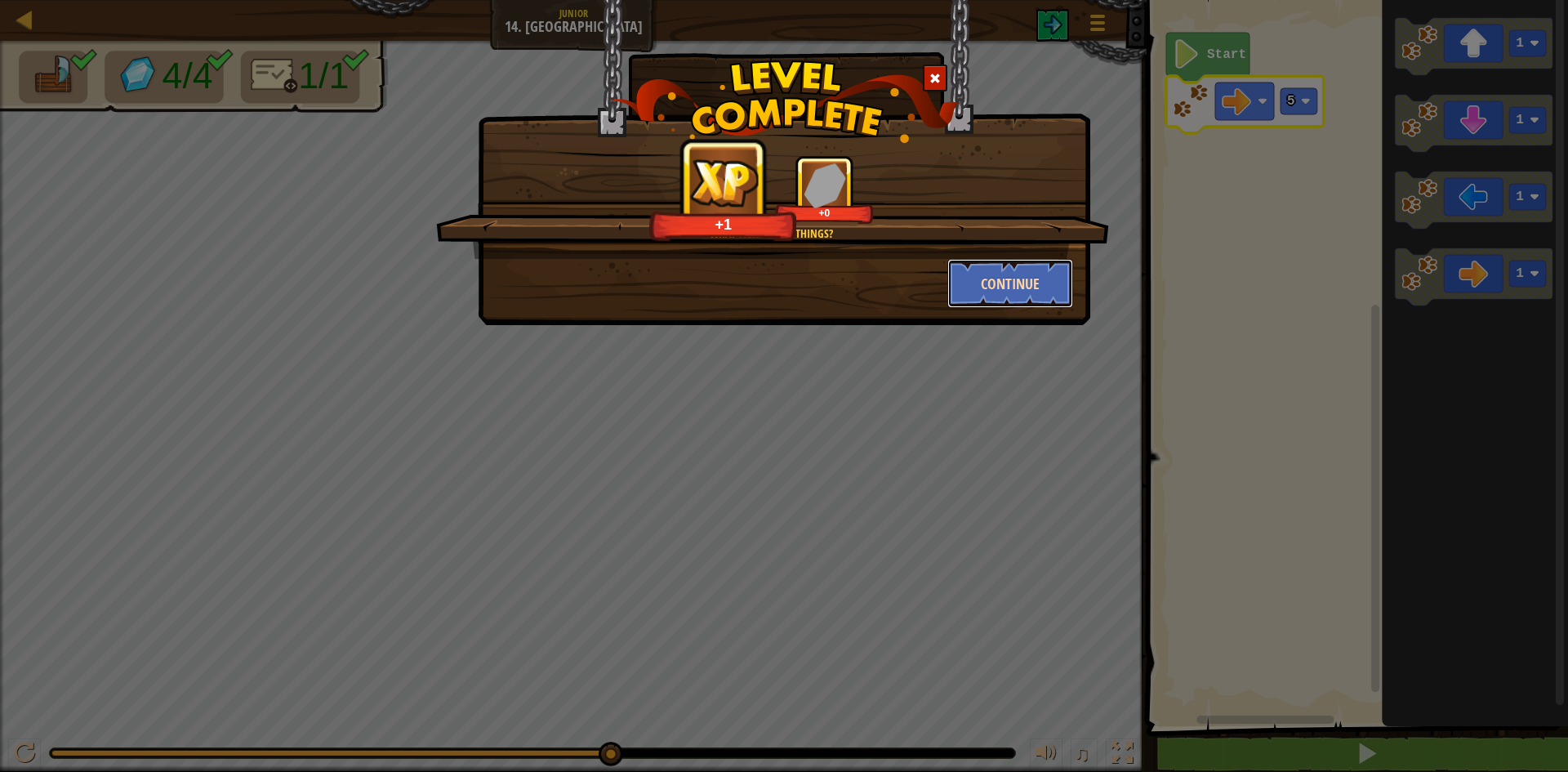
click at [973, 276] on button "Continue" at bounding box center [1010, 283] width 127 height 49
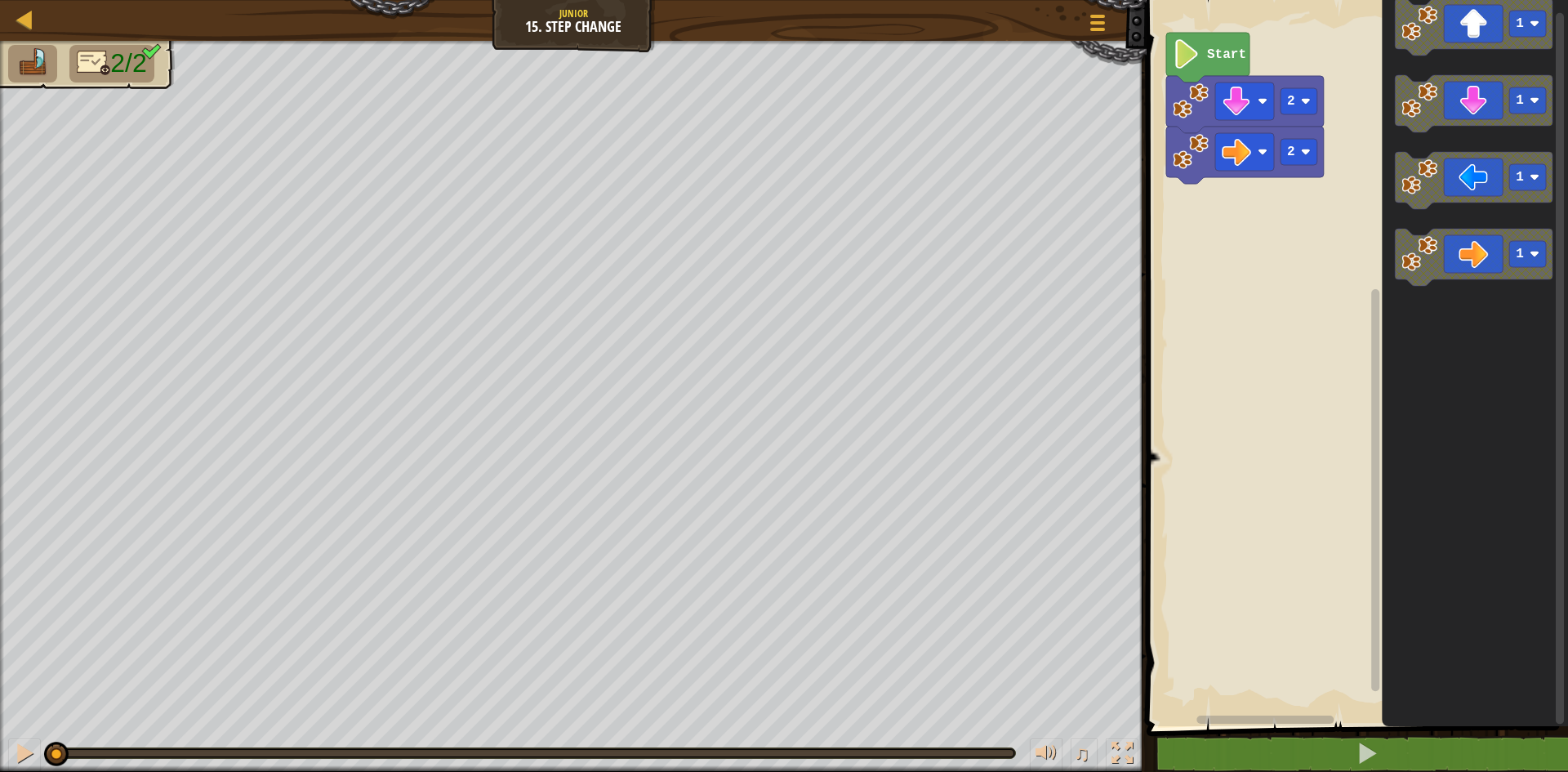
click at [1414, 266] on g "1" at bounding box center [1473, 257] width 158 height 57
click at [1302, 228] on div "2 2 Start 1 1 1 1" at bounding box center [1355, 359] width 426 height 734
click at [1307, 249] on div "2 2 Start 1 1 1 1" at bounding box center [1355, 359] width 426 height 734
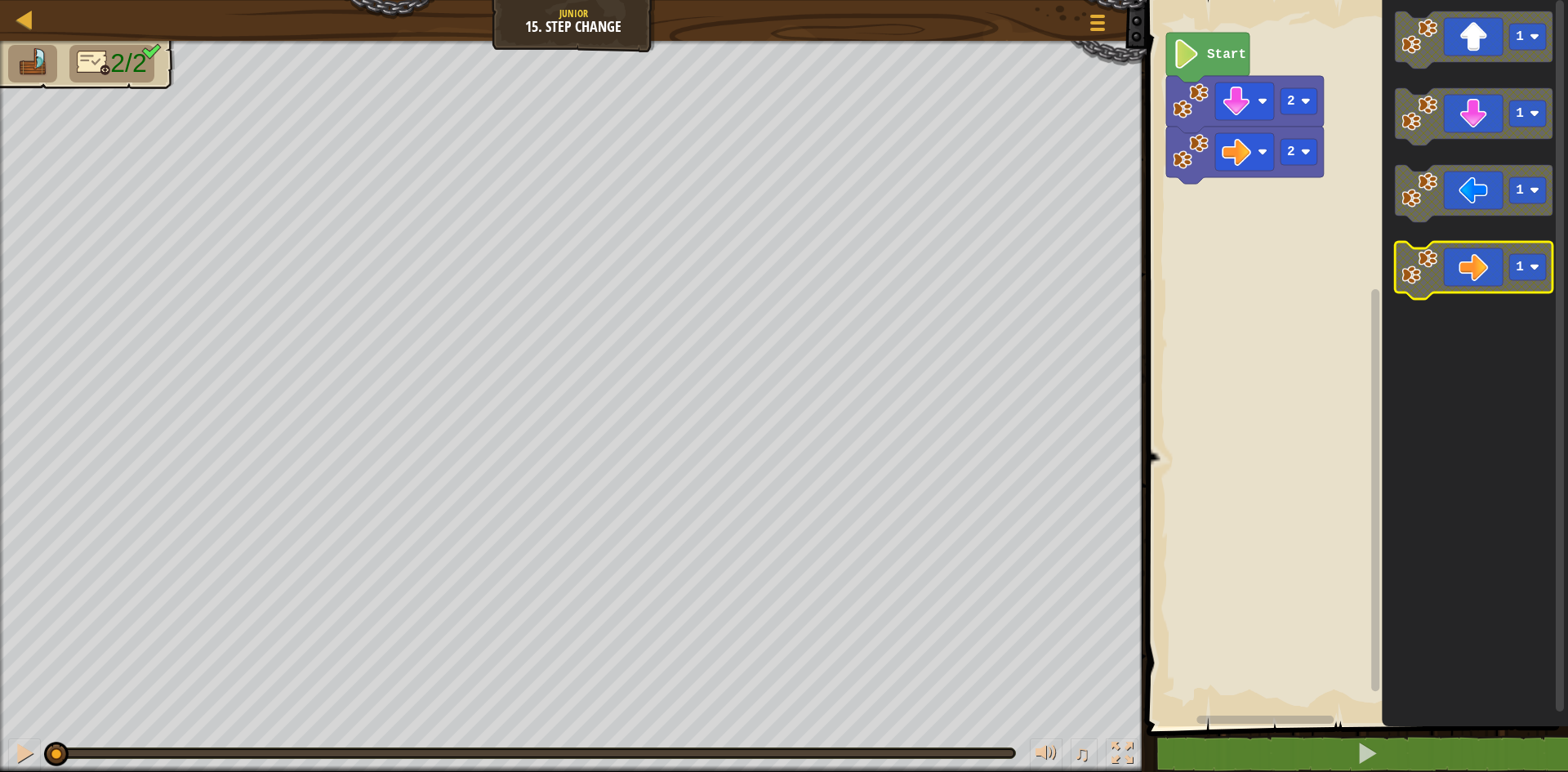
click at [1438, 285] on icon "Blockly Workspace" at bounding box center [1473, 270] width 158 height 57
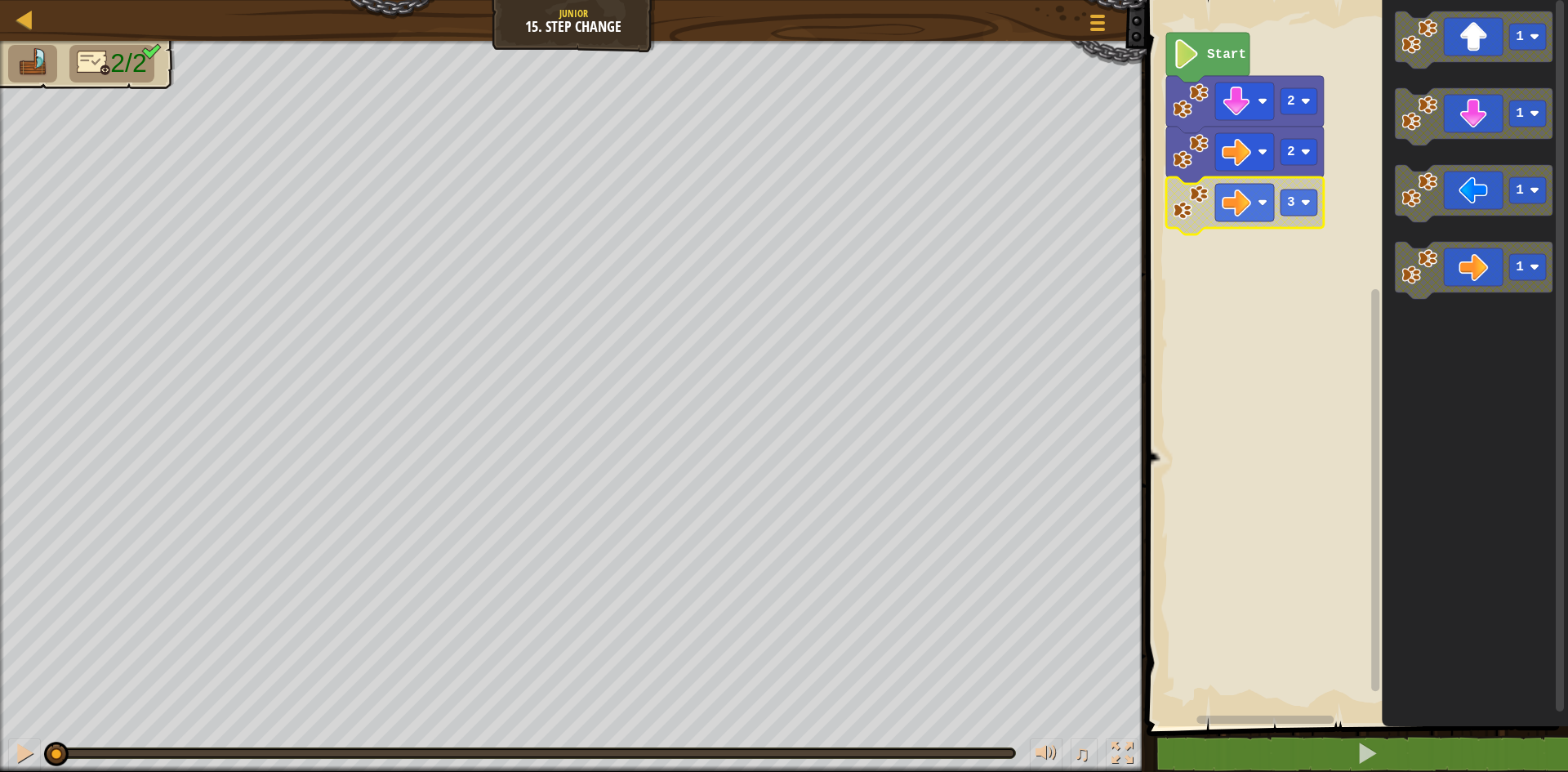
click at [1263, 265] on rect "Blockly Workspace" at bounding box center [1355, 359] width 426 height 734
click at [1307, 162] on rect "Blockly Workspace" at bounding box center [1298, 152] width 37 height 26
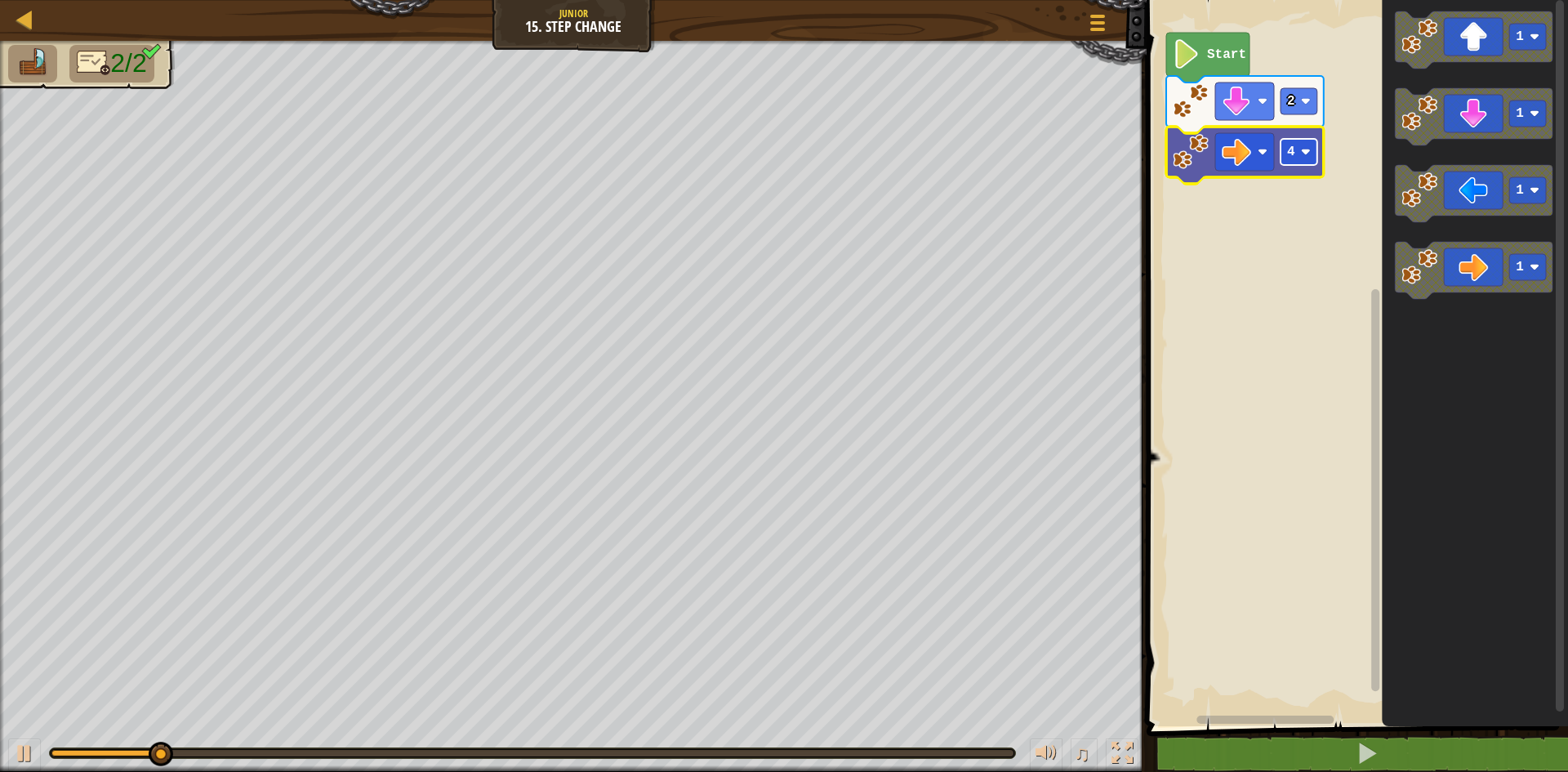
click at [1308, 154] on image "Blockly Workspace" at bounding box center [1306, 152] width 10 height 10
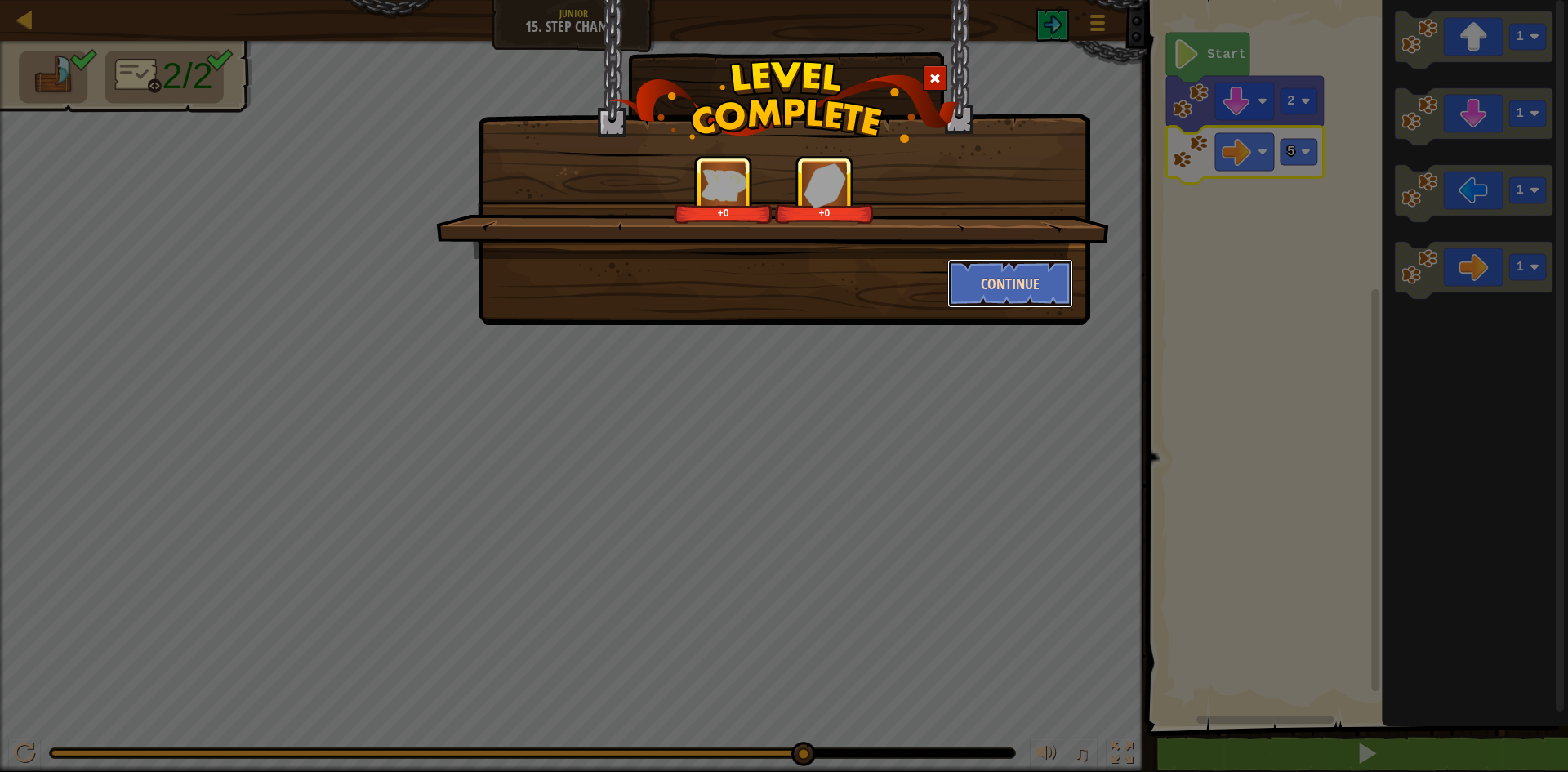
click at [1006, 293] on button "Continue" at bounding box center [1010, 283] width 127 height 49
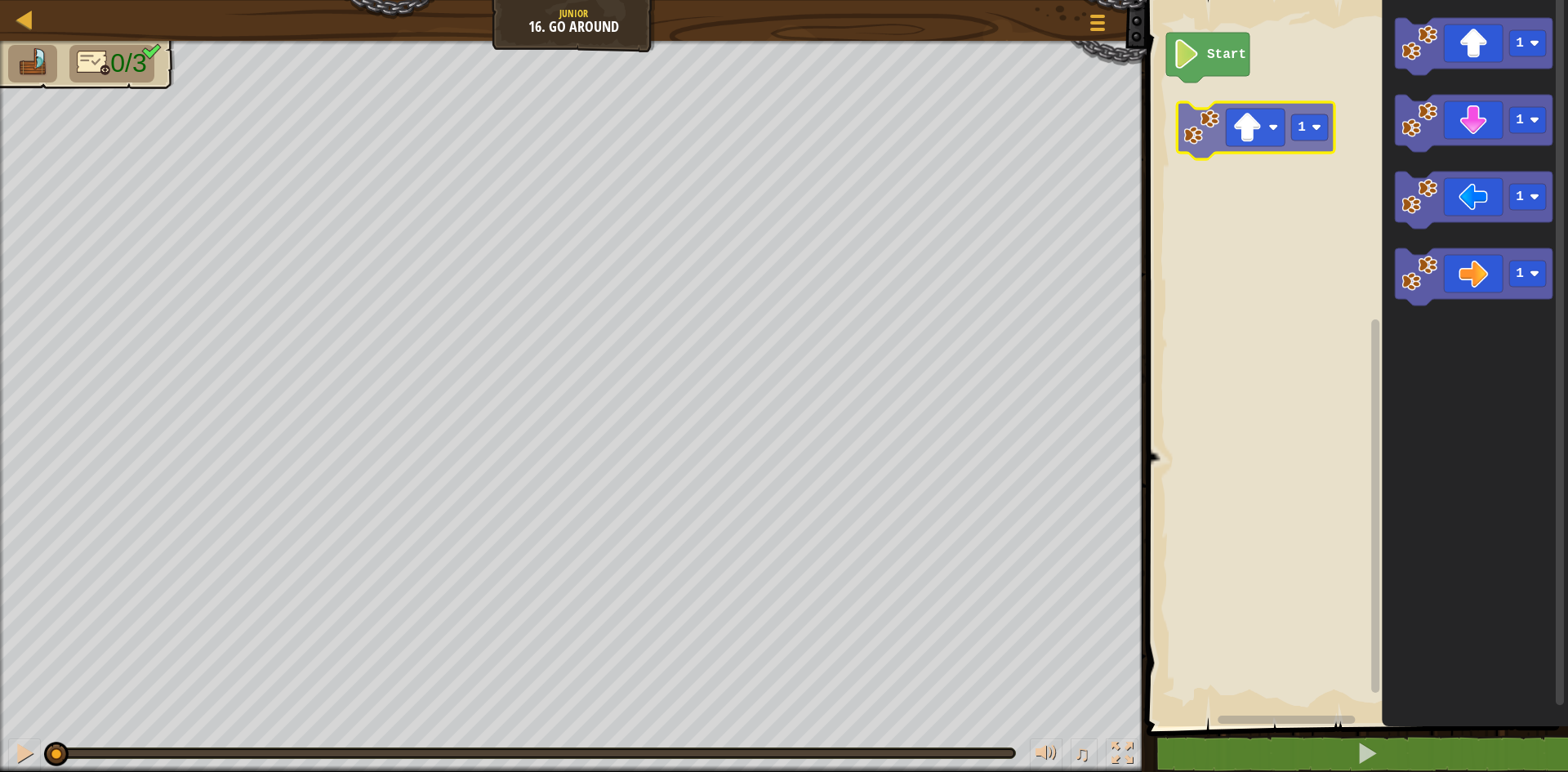
click at [1260, 145] on div "Start 1 1 1 1 1" at bounding box center [1355, 359] width 426 height 734
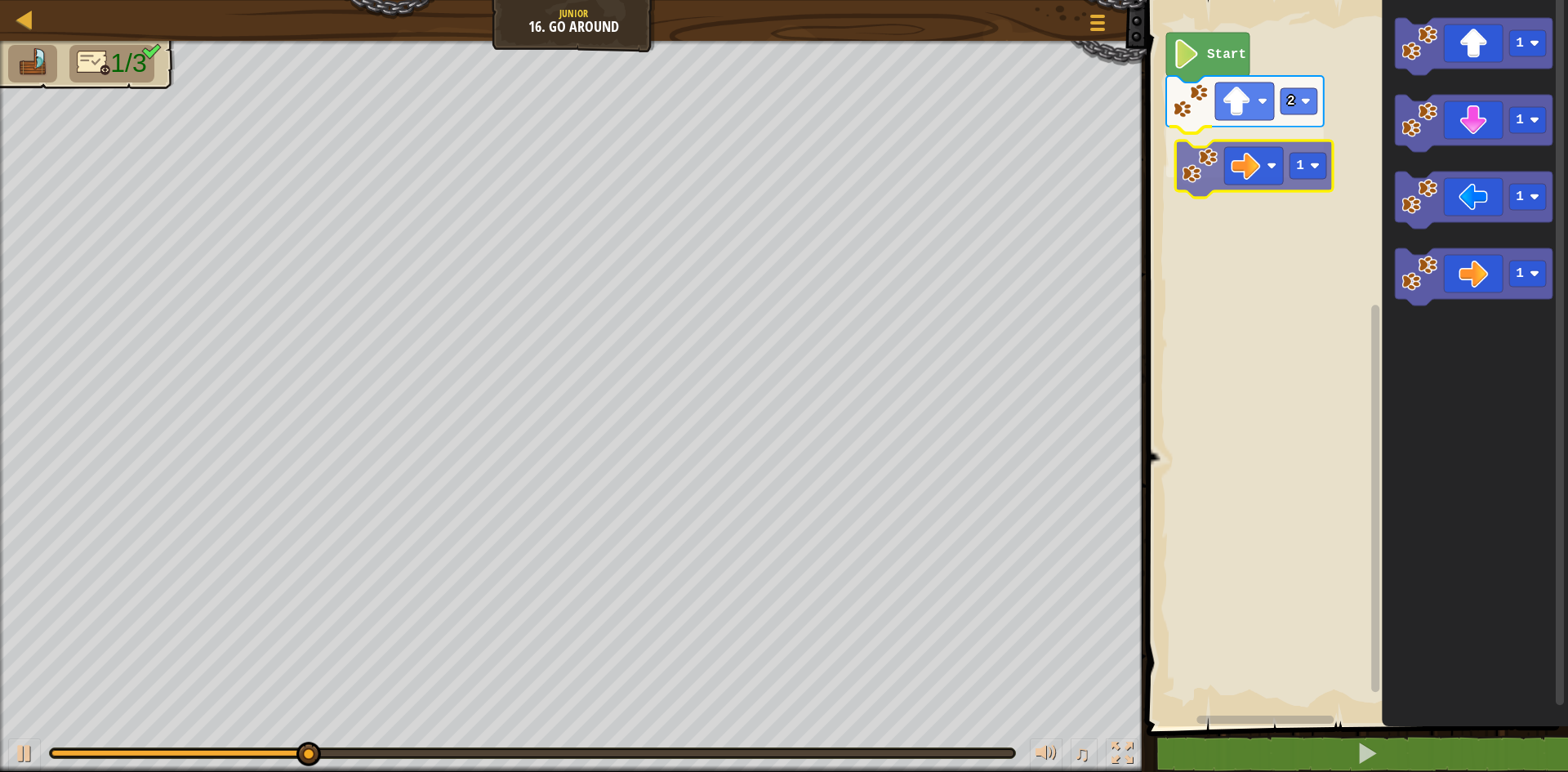
click at [1256, 166] on div "Start 2 1 1 1 1 1 1" at bounding box center [1355, 359] width 426 height 734
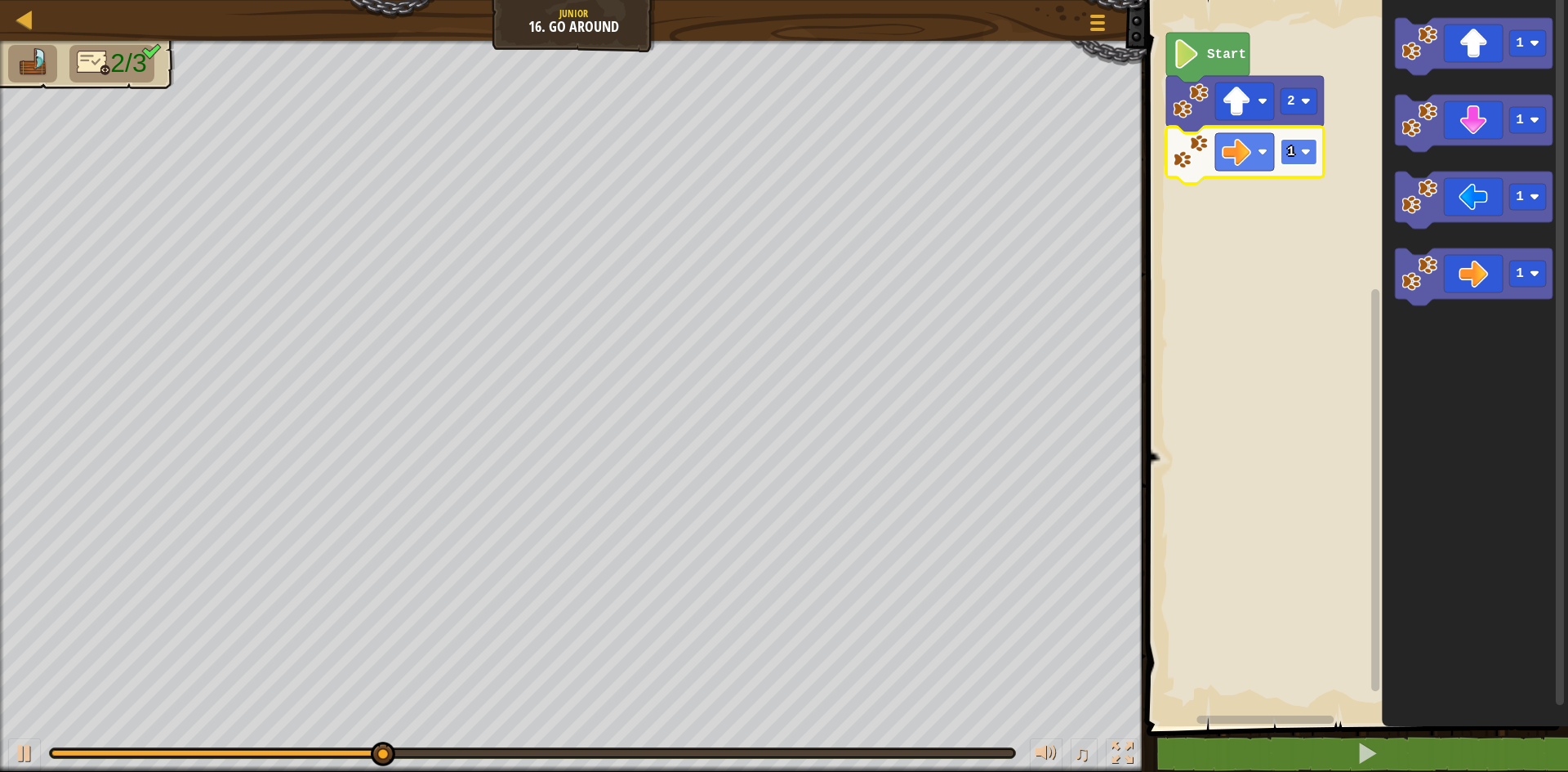
click at [1300, 155] on rect "Blockly Workspace" at bounding box center [1298, 152] width 37 height 26
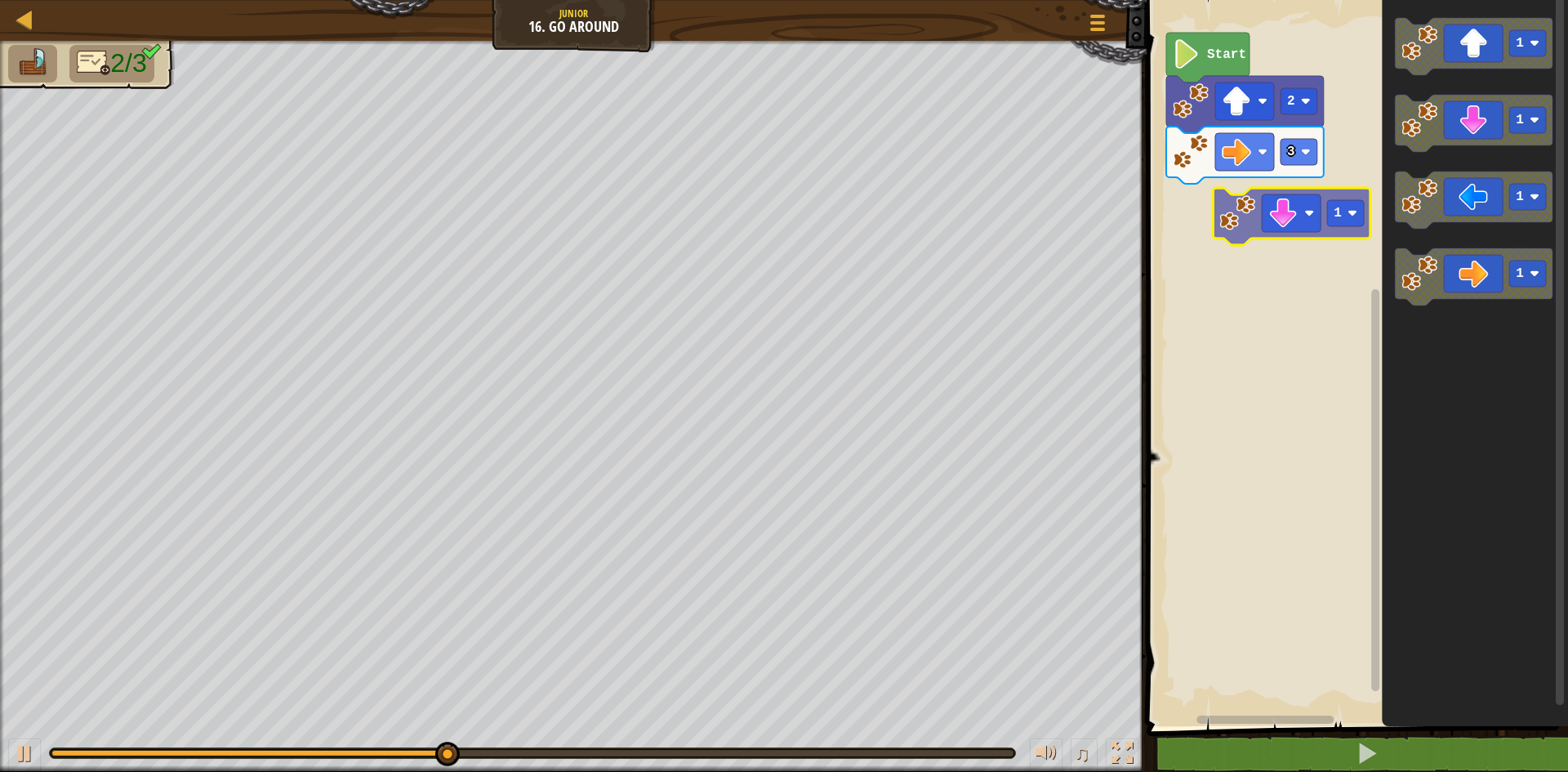
click at [1295, 212] on div "Start 2 3 1 1 1 1 1" at bounding box center [1355, 359] width 426 height 734
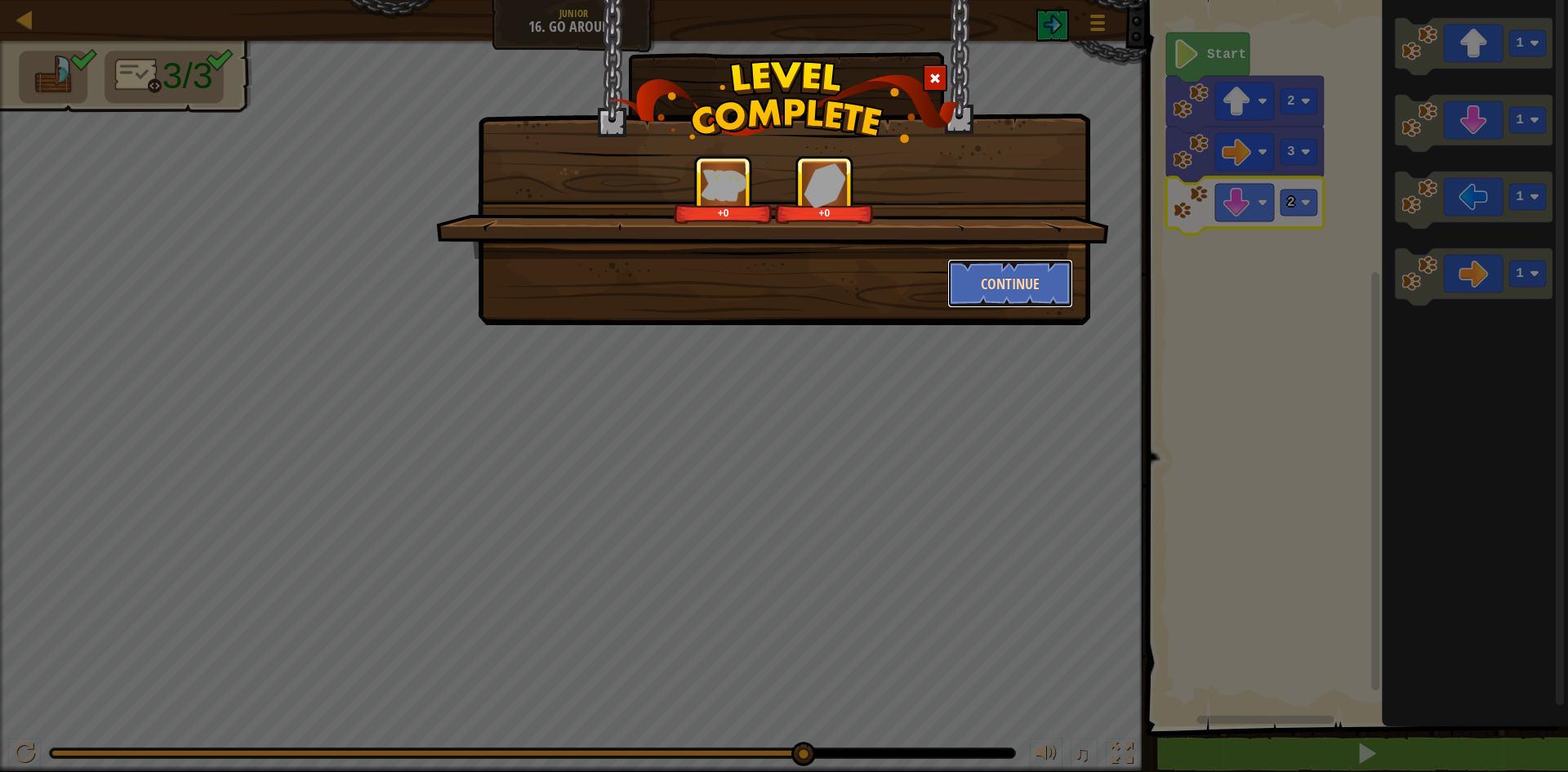
click at [997, 299] on button "Continue" at bounding box center [1010, 283] width 127 height 49
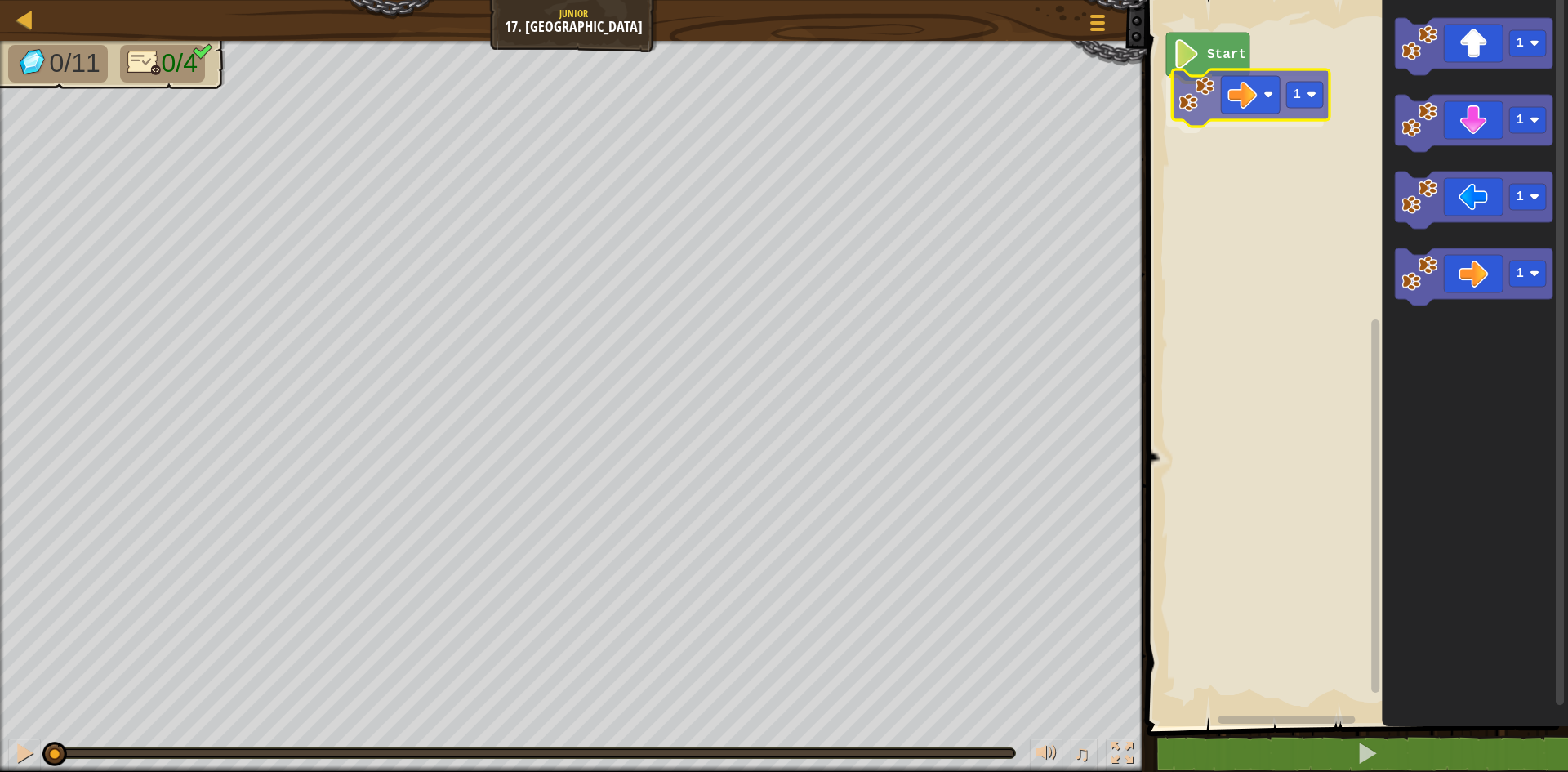
click at [1241, 110] on div "Start 1 1 1 1 1 1" at bounding box center [1355, 359] width 426 height 734
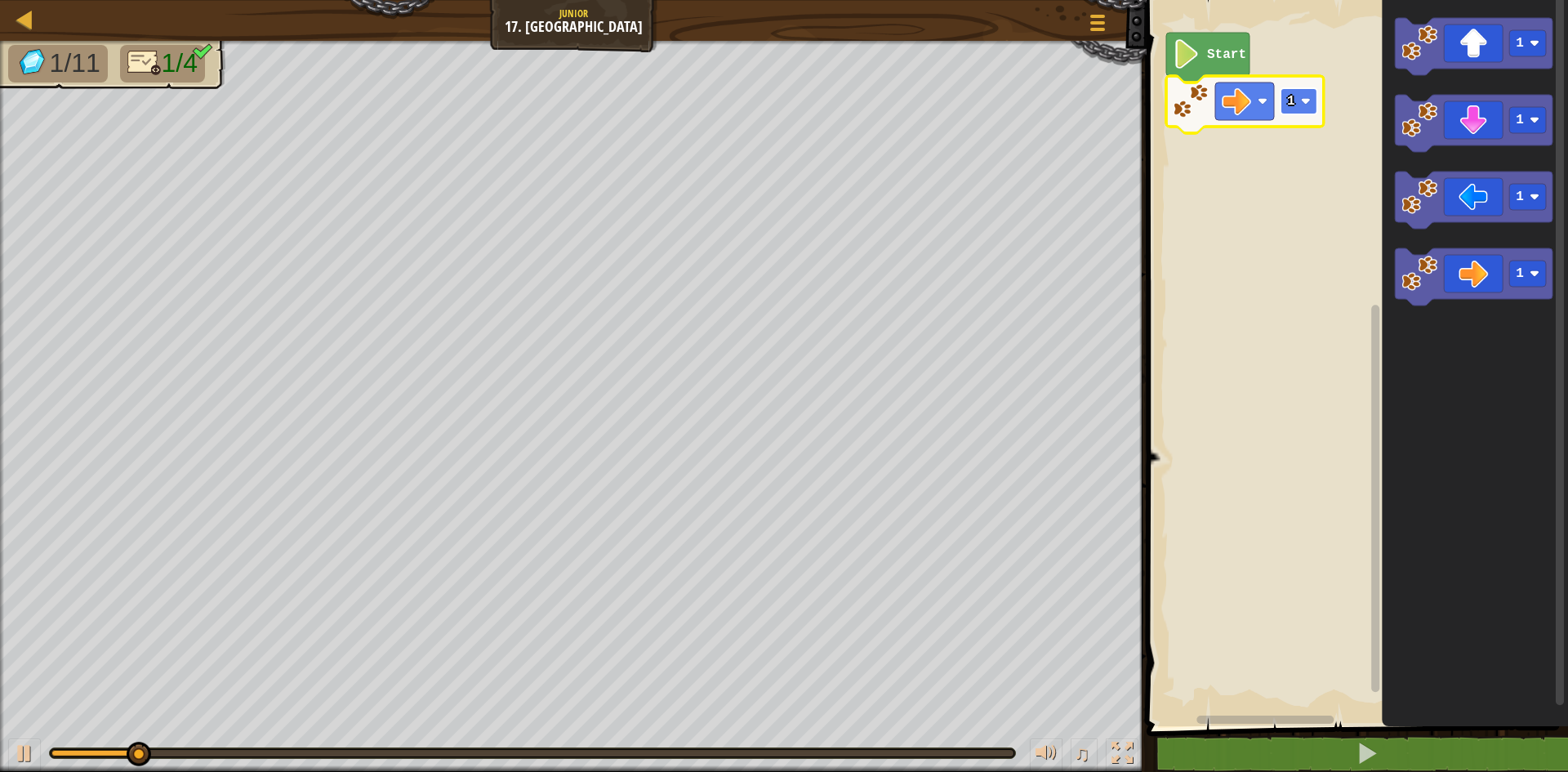
click at [1300, 104] on rect "Blockly Workspace" at bounding box center [1298, 101] width 37 height 26
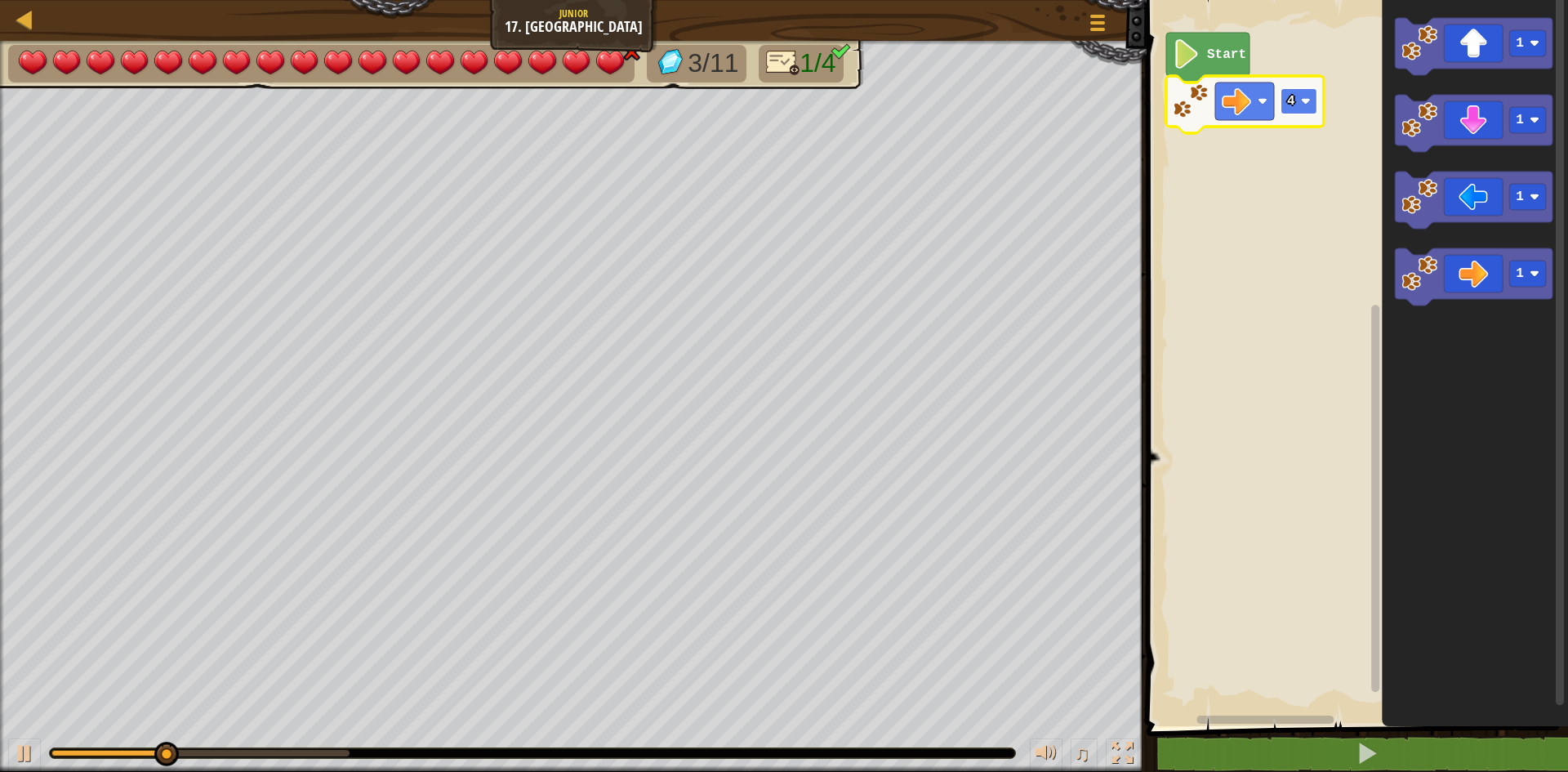
click at [1308, 104] on image "Blockly Workspace" at bounding box center [1306, 101] width 10 height 10
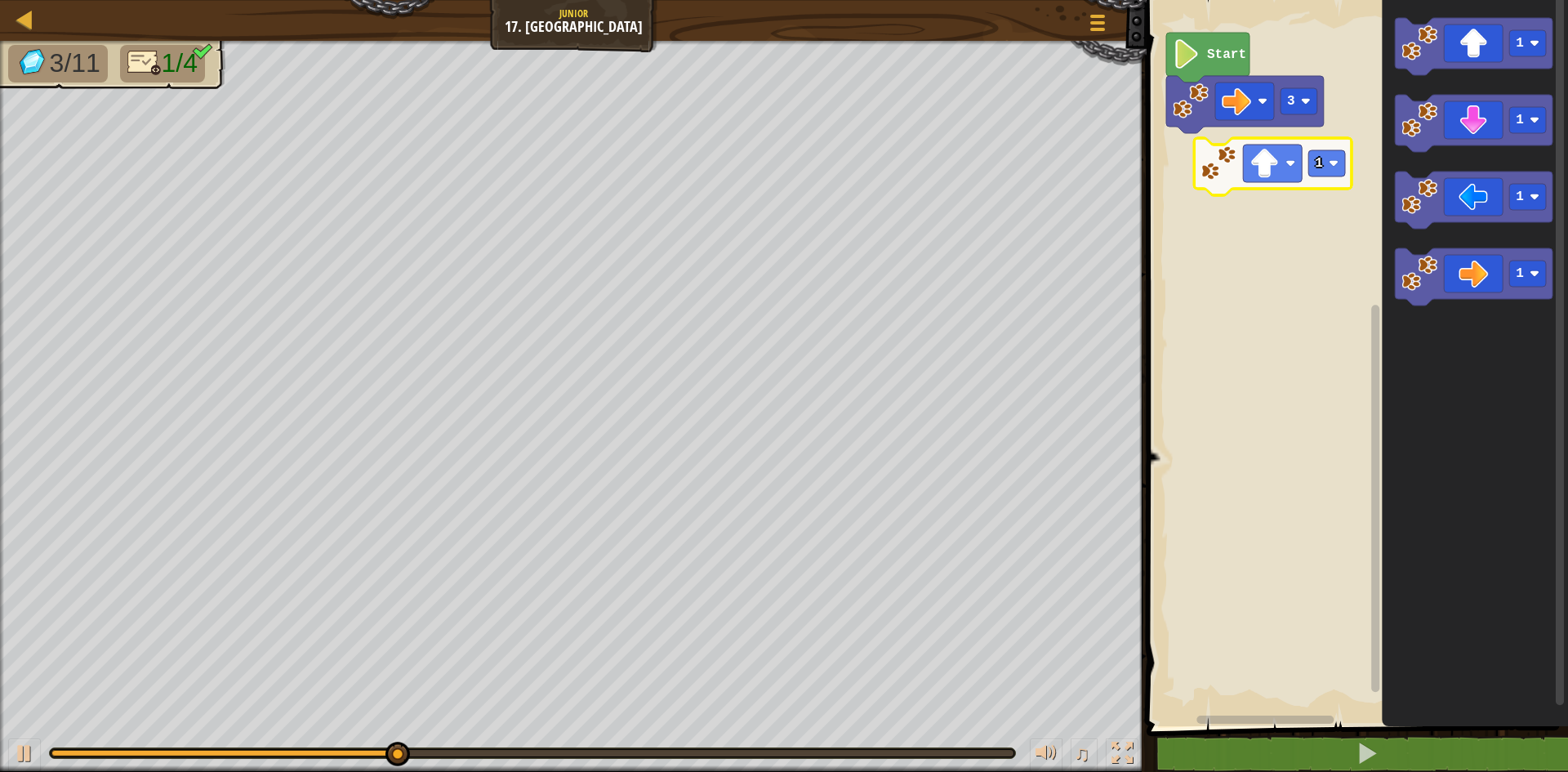
click at [1256, 178] on div "Start 3 1 1 1 1 1" at bounding box center [1355, 359] width 426 height 734
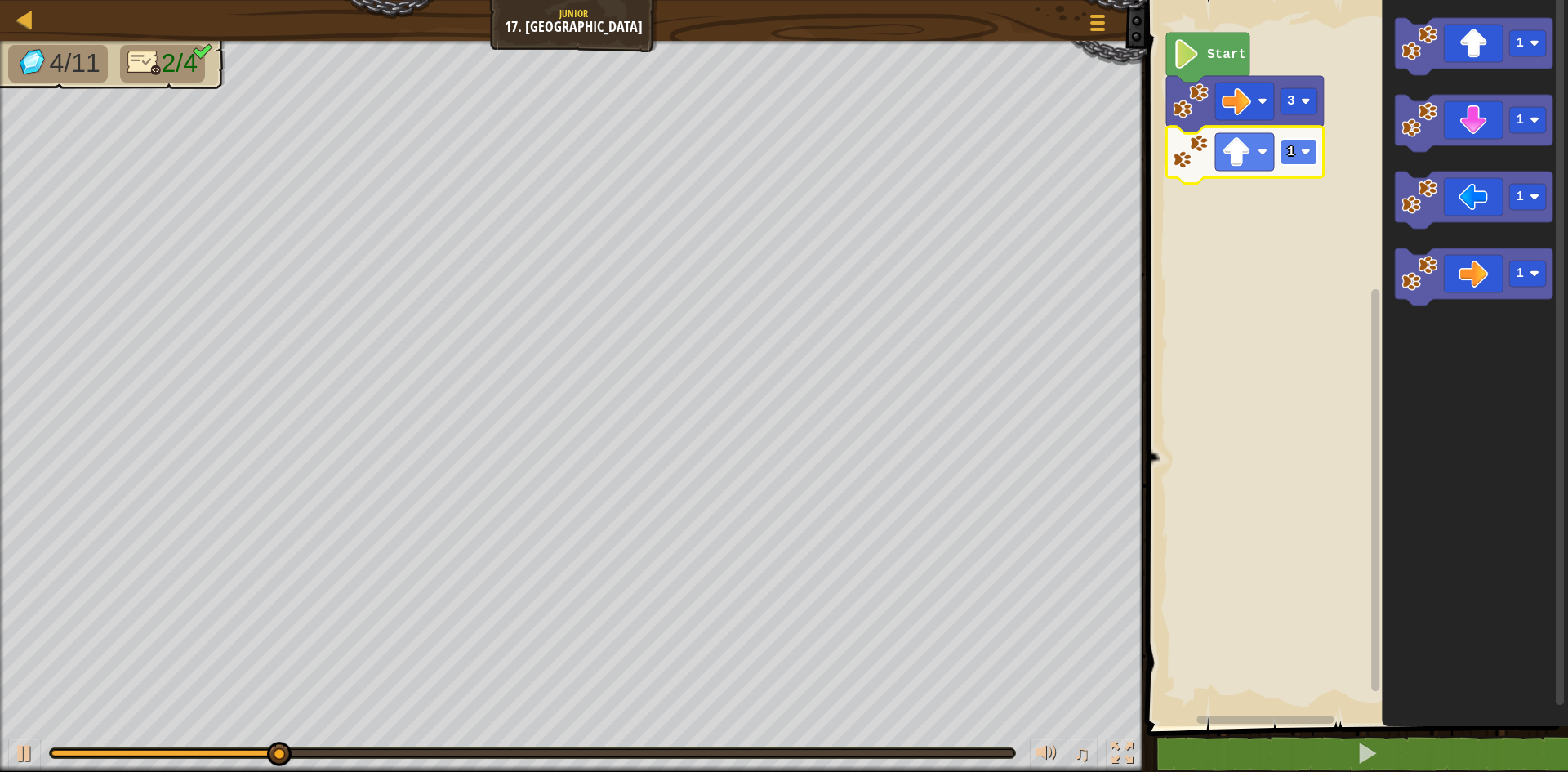
click at [1304, 149] on image "Blockly Workspace" at bounding box center [1306, 152] width 10 height 10
click at [1307, 148] on image "Blockly Workspace" at bounding box center [1306, 152] width 10 height 10
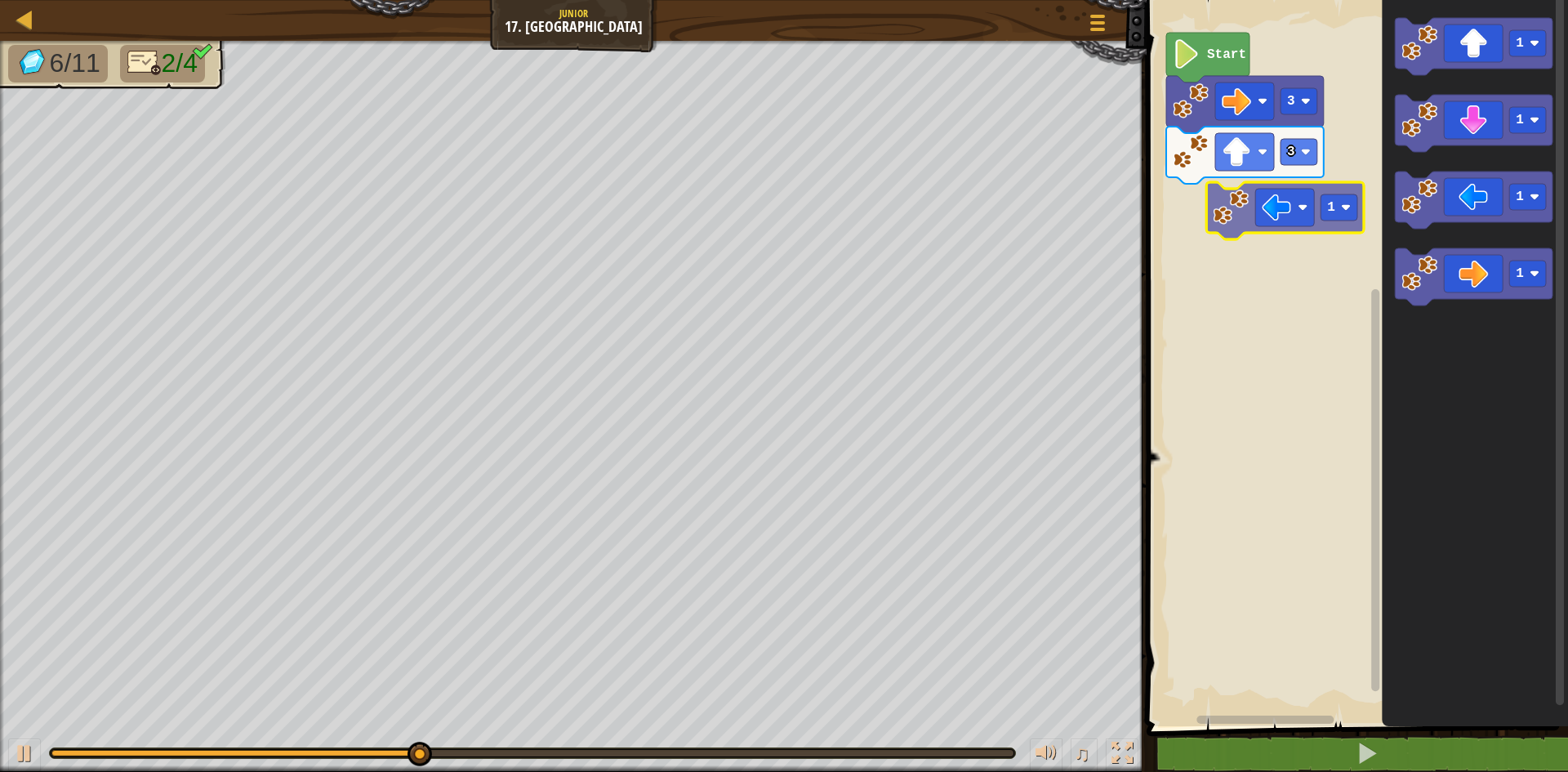
click at [1250, 202] on div "Start 3 3 1 1 1 1 1" at bounding box center [1355, 359] width 426 height 734
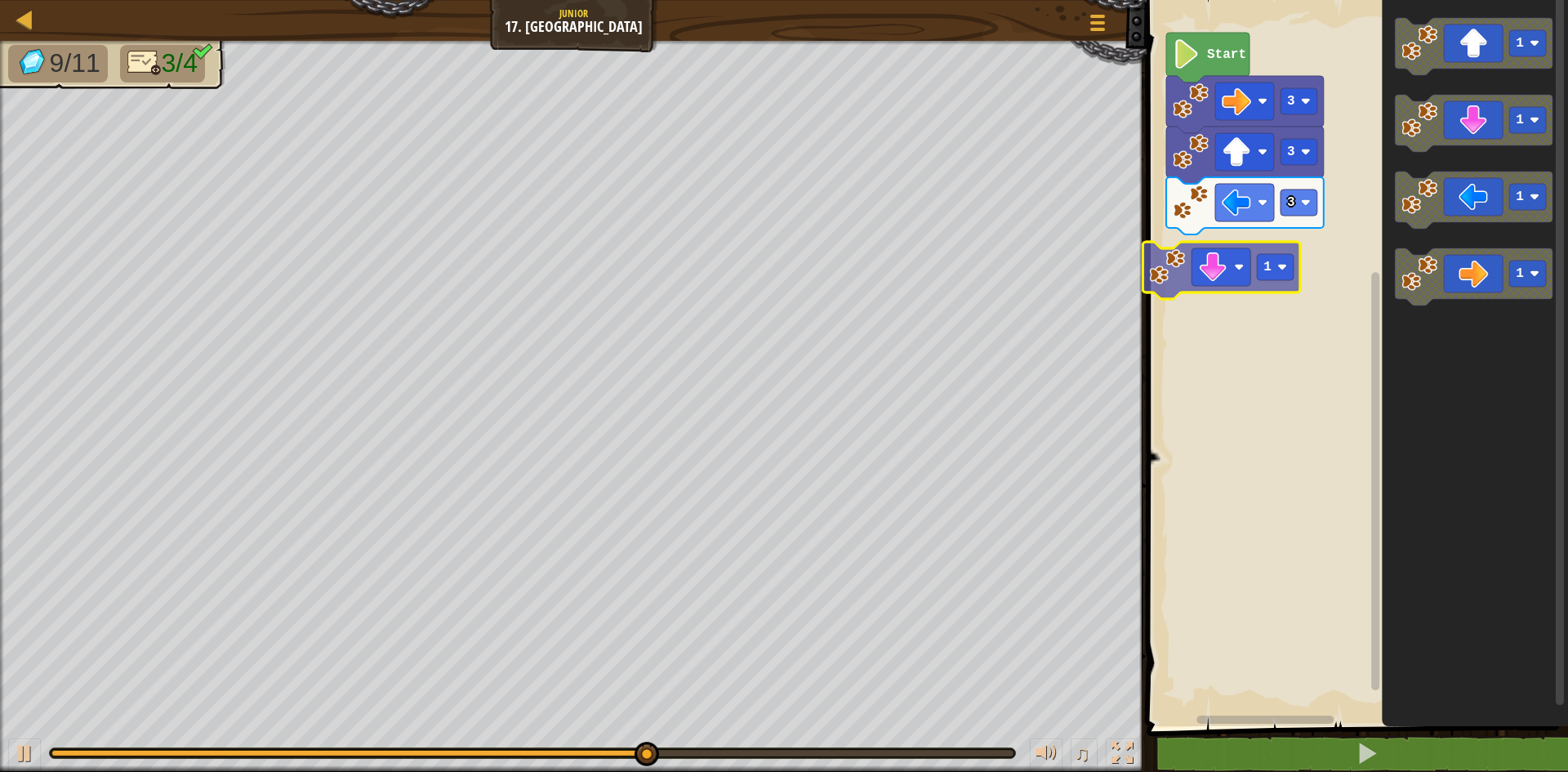
click at [1212, 279] on div "Start 3 3 3 1 1 1 1 1 1" at bounding box center [1355, 359] width 426 height 734
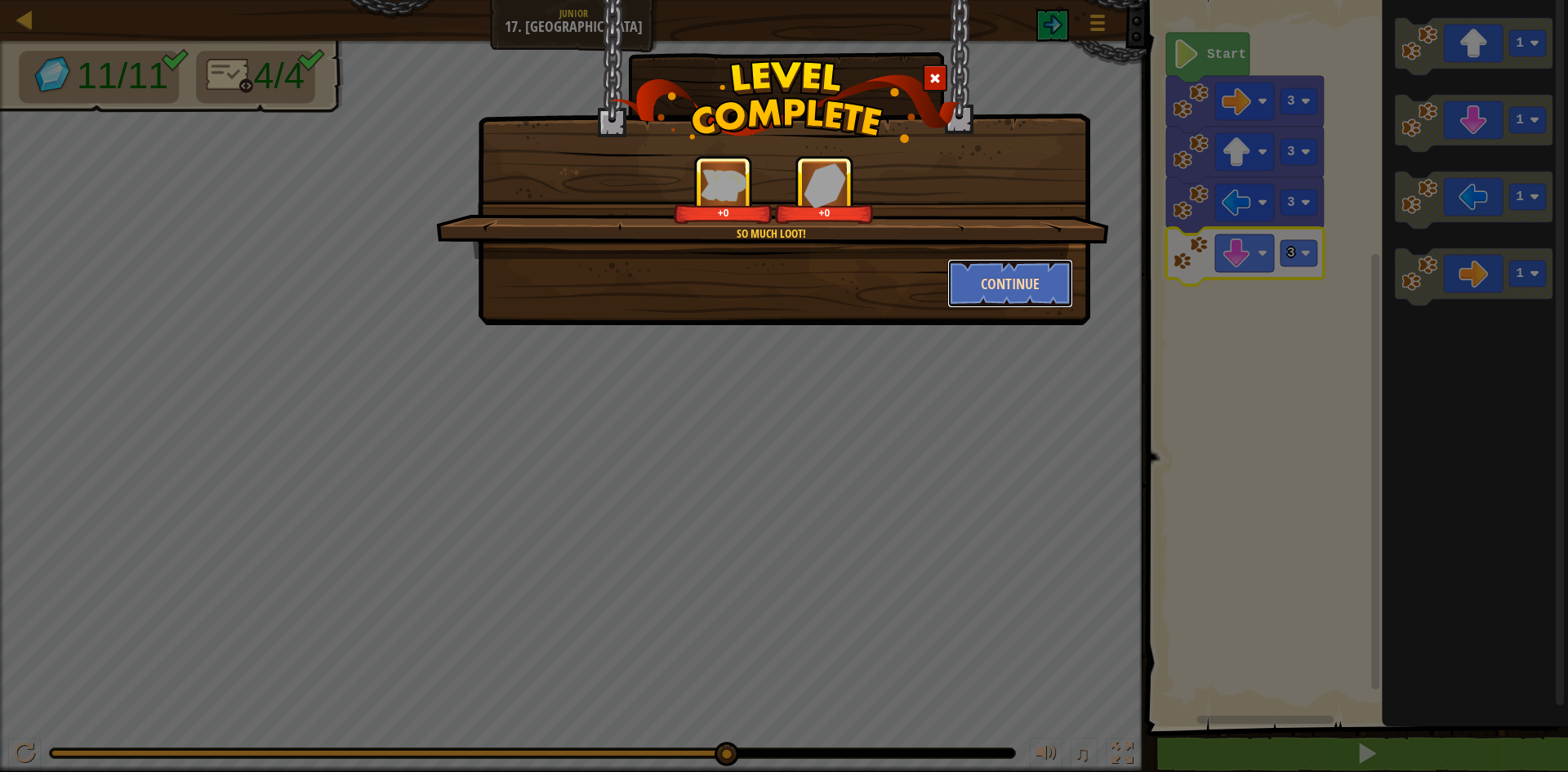
click at [1025, 288] on button "Continue" at bounding box center [1010, 283] width 127 height 49
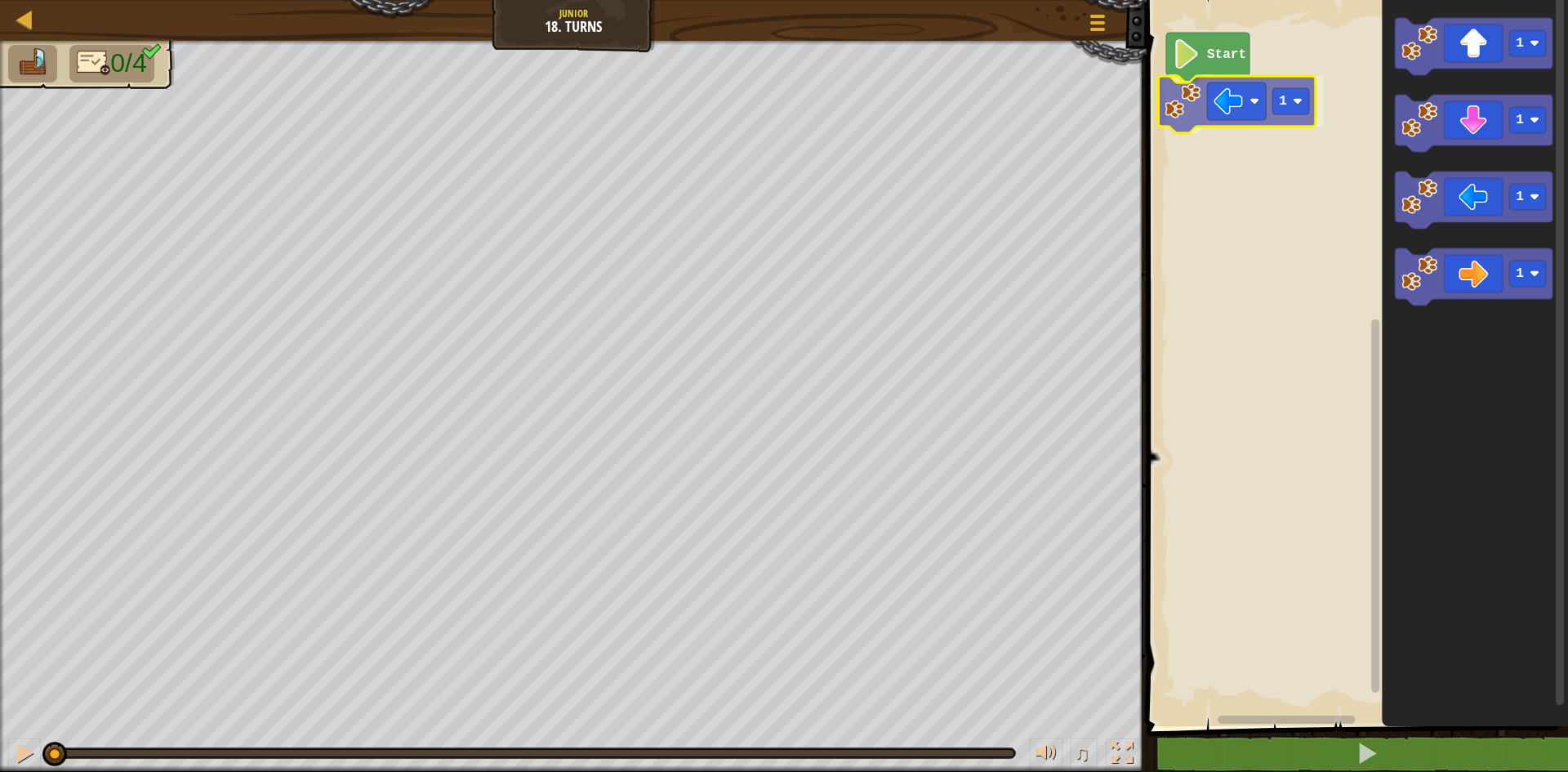
click at [1278, 106] on div "Start 1 1 1 1 1 1" at bounding box center [1355, 359] width 426 height 734
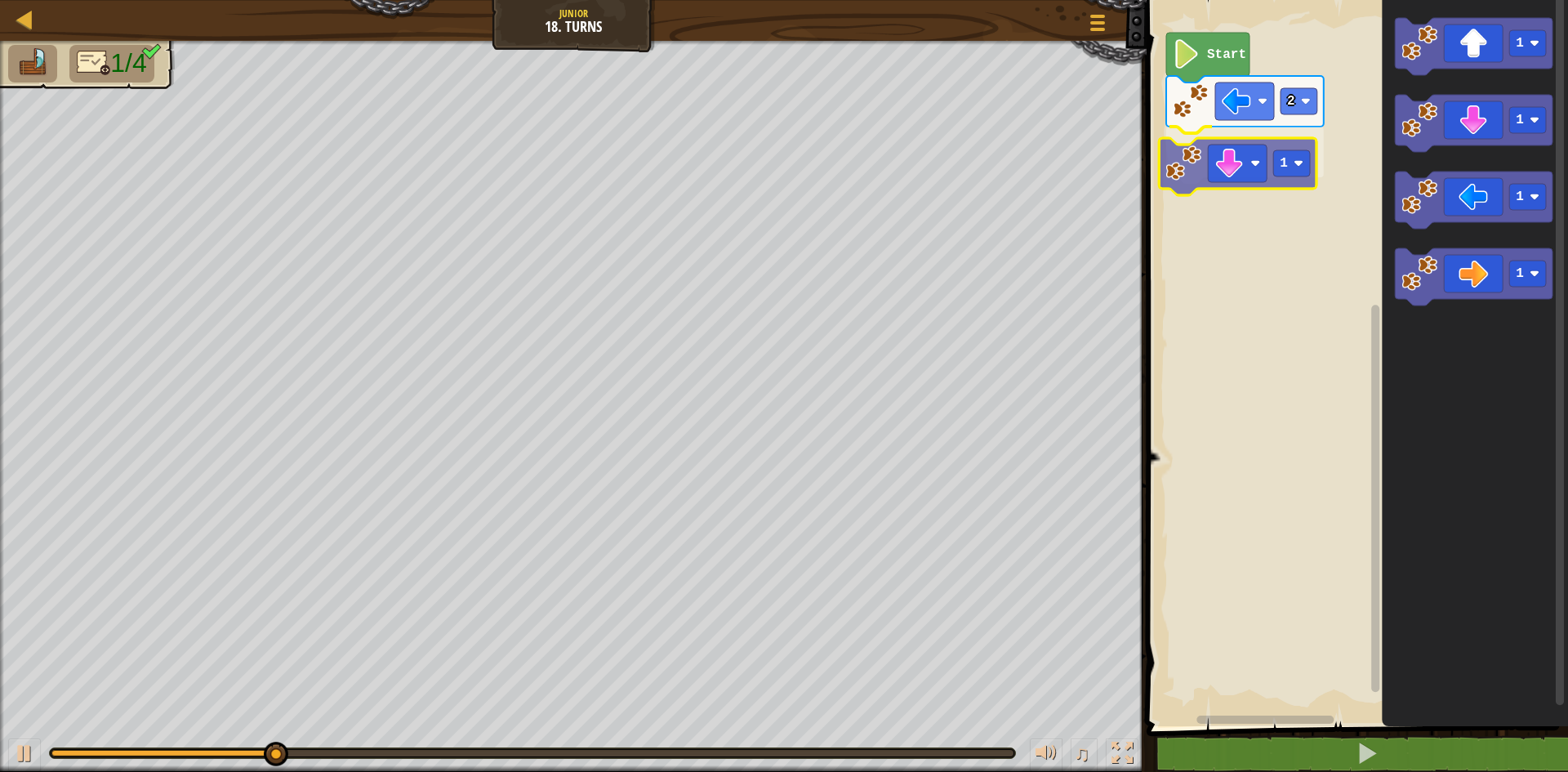
click at [1254, 165] on div "Start 2 1 1 1 1 1 1" at bounding box center [1355, 359] width 426 height 734
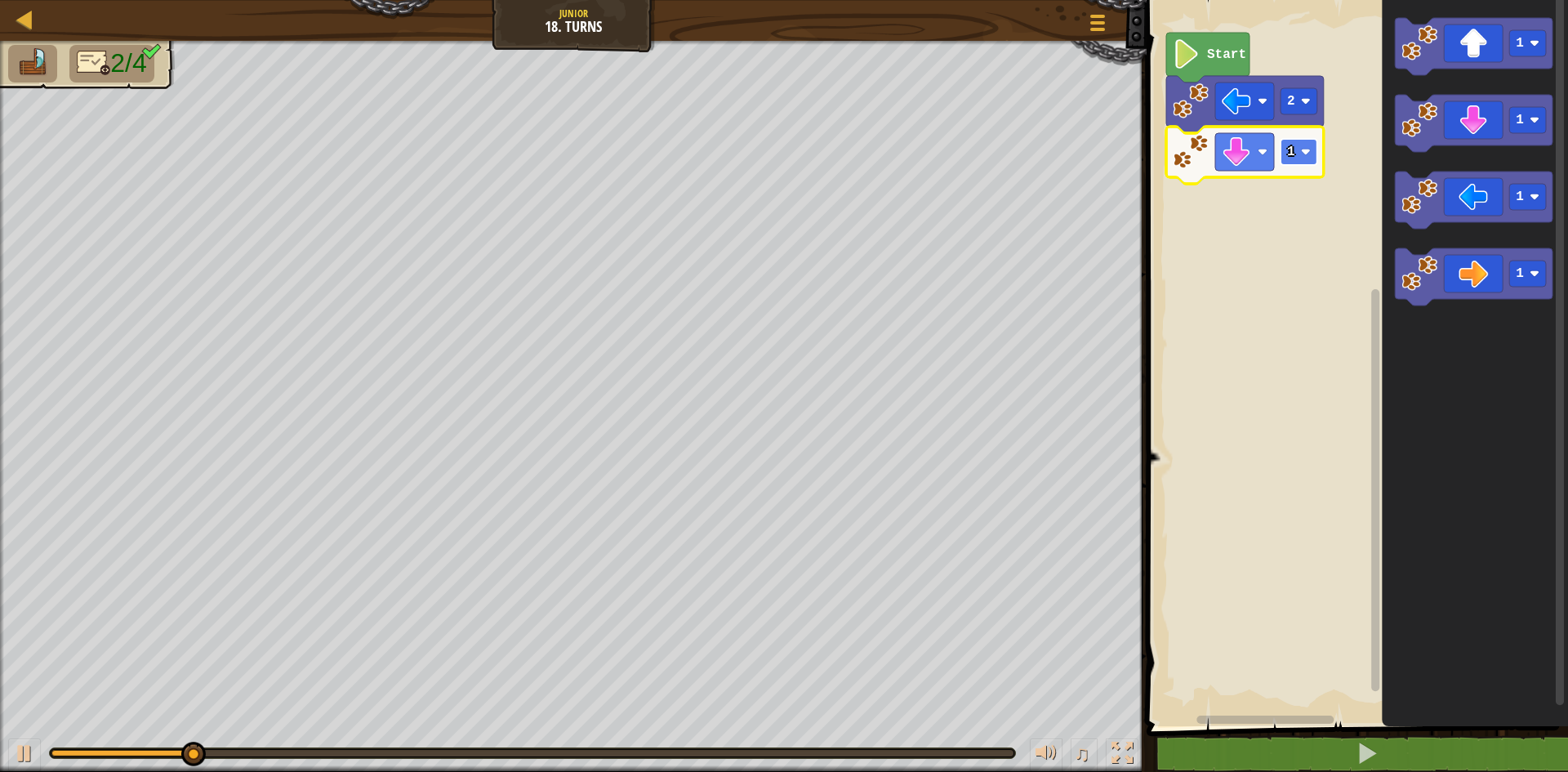
click at [1303, 152] on image "Blockly Workspace" at bounding box center [1306, 152] width 10 height 10
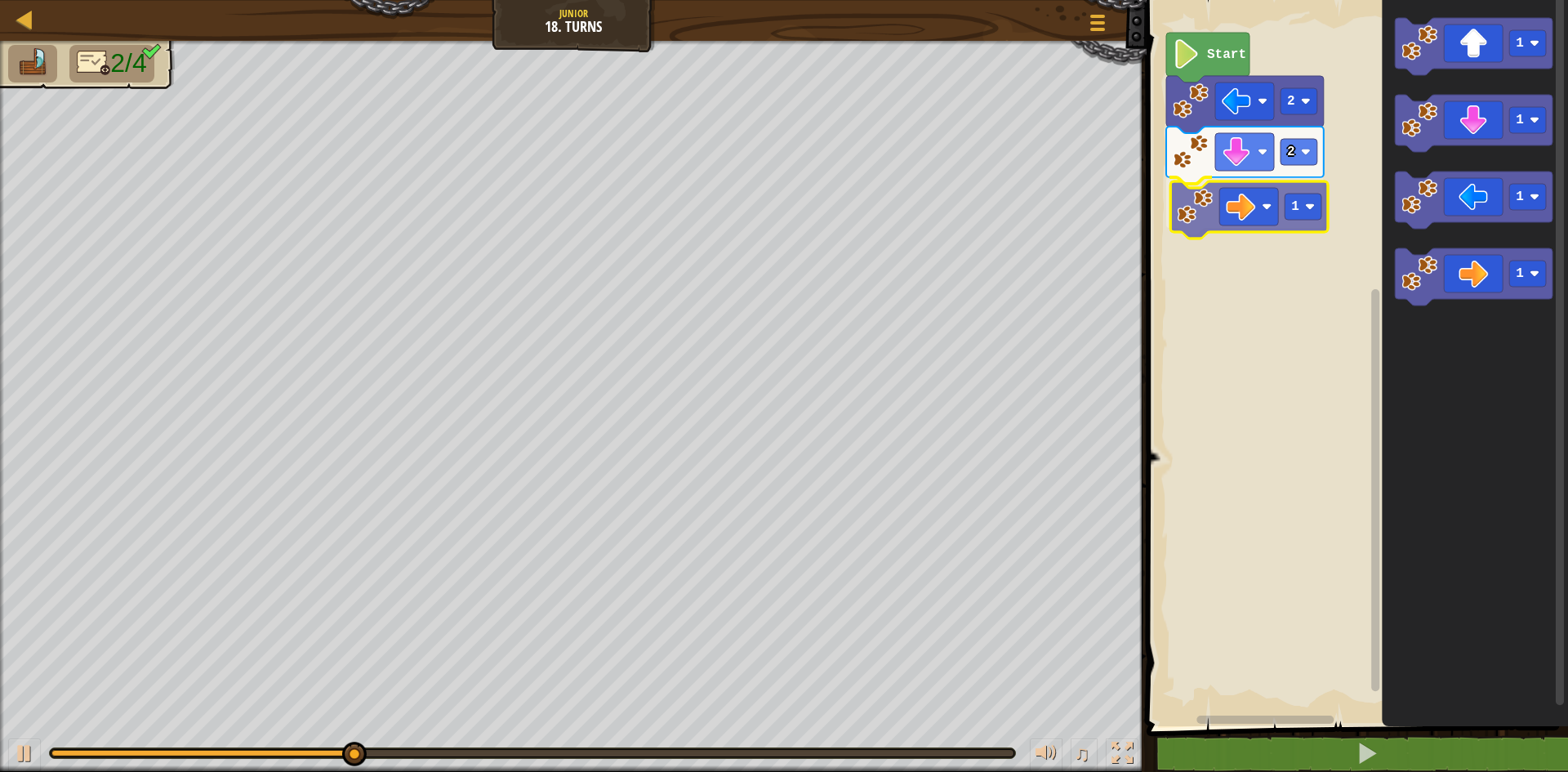
click at [1254, 212] on div "Start 2 2 1 1 1 1 1 1" at bounding box center [1355, 359] width 426 height 734
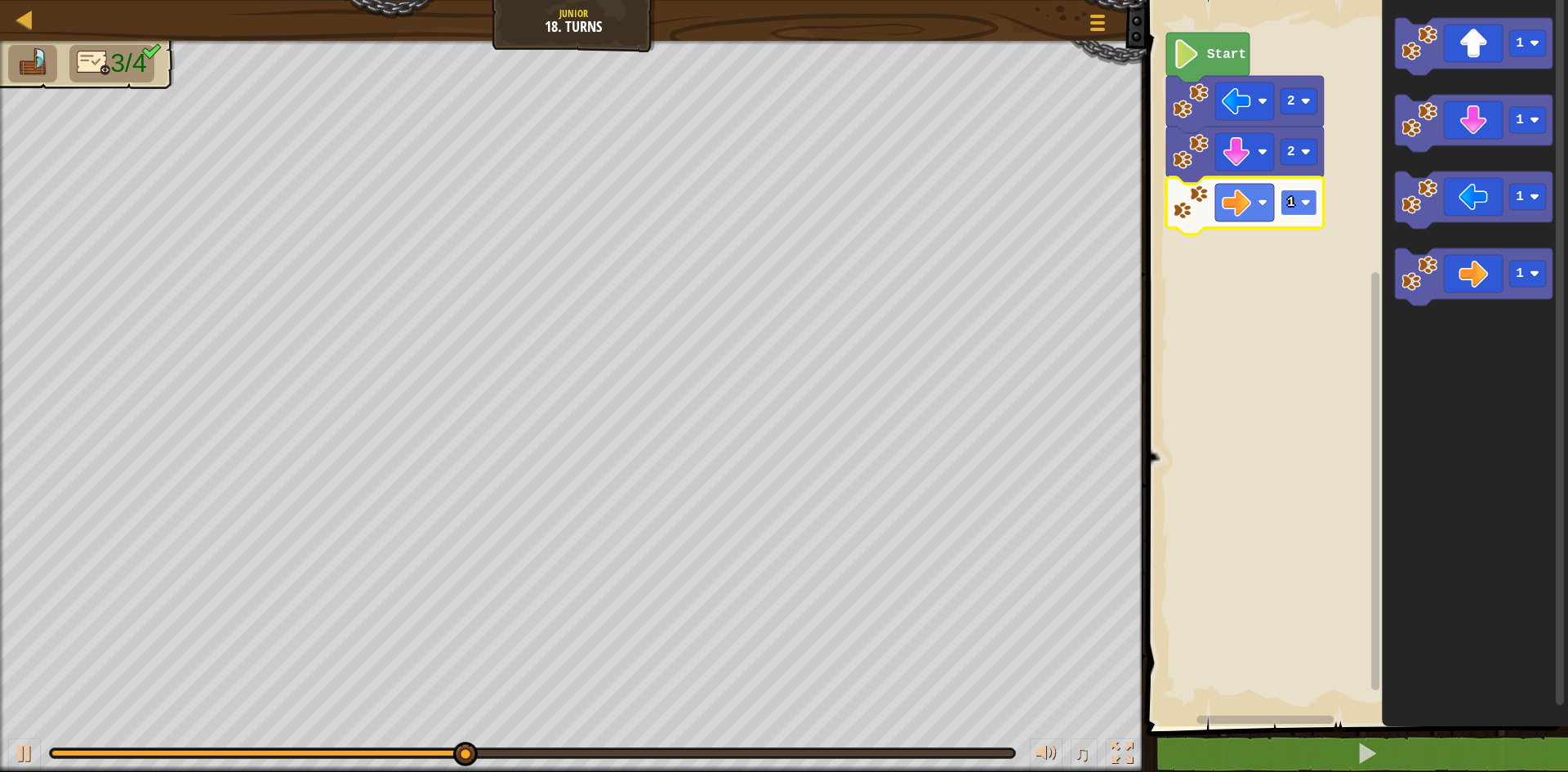
click at [1316, 211] on rect "Blockly Workspace" at bounding box center [1298, 203] width 37 height 26
click at [1508, 51] on icon "Blockly Workspace" at bounding box center [1473, 47] width 158 height 57
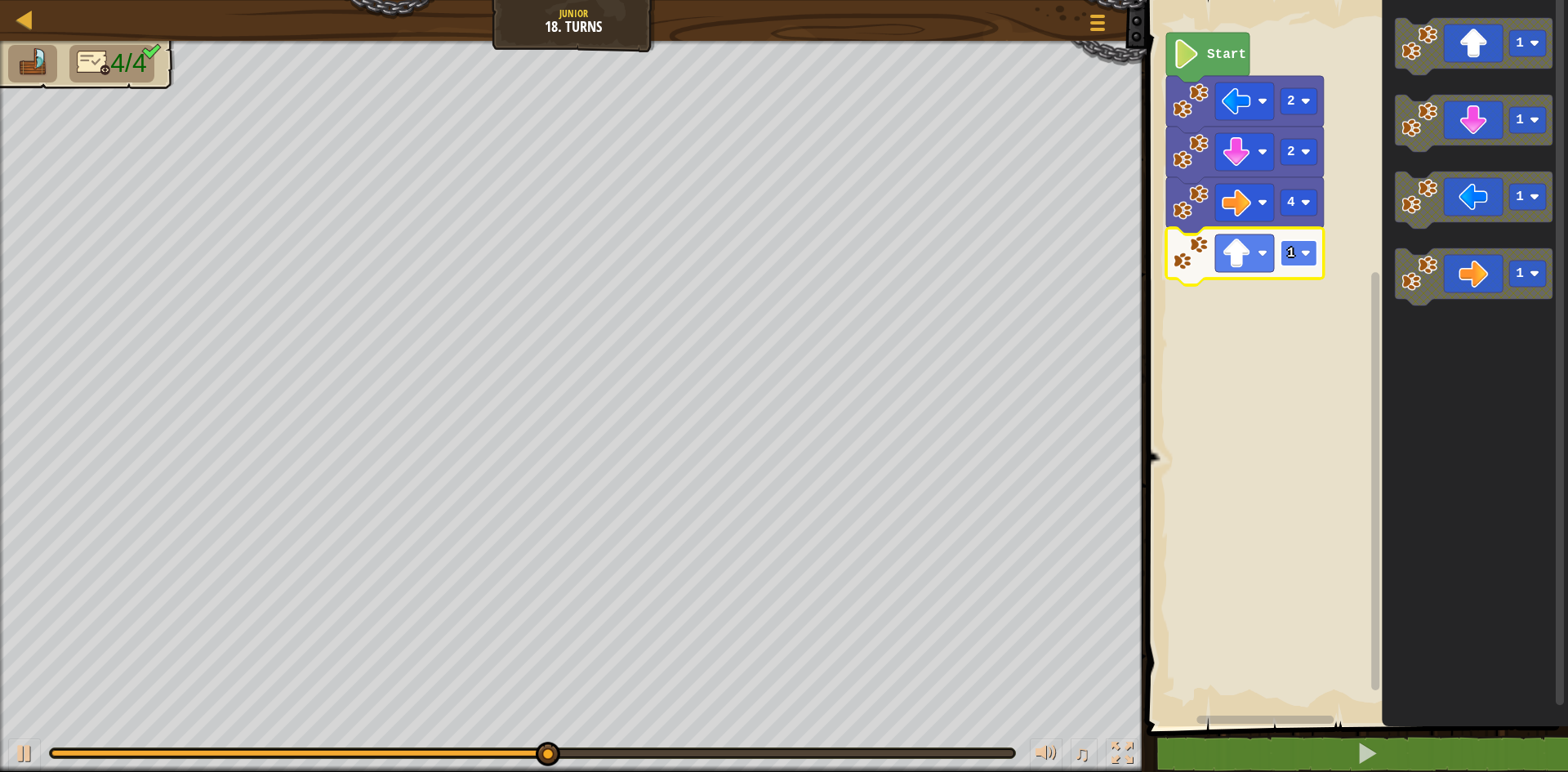
click at [1304, 261] on rect "Blockly Workspace" at bounding box center [1298, 253] width 37 height 26
click at [1311, 265] on rect "Blockly Workspace" at bounding box center [1298, 253] width 37 height 26
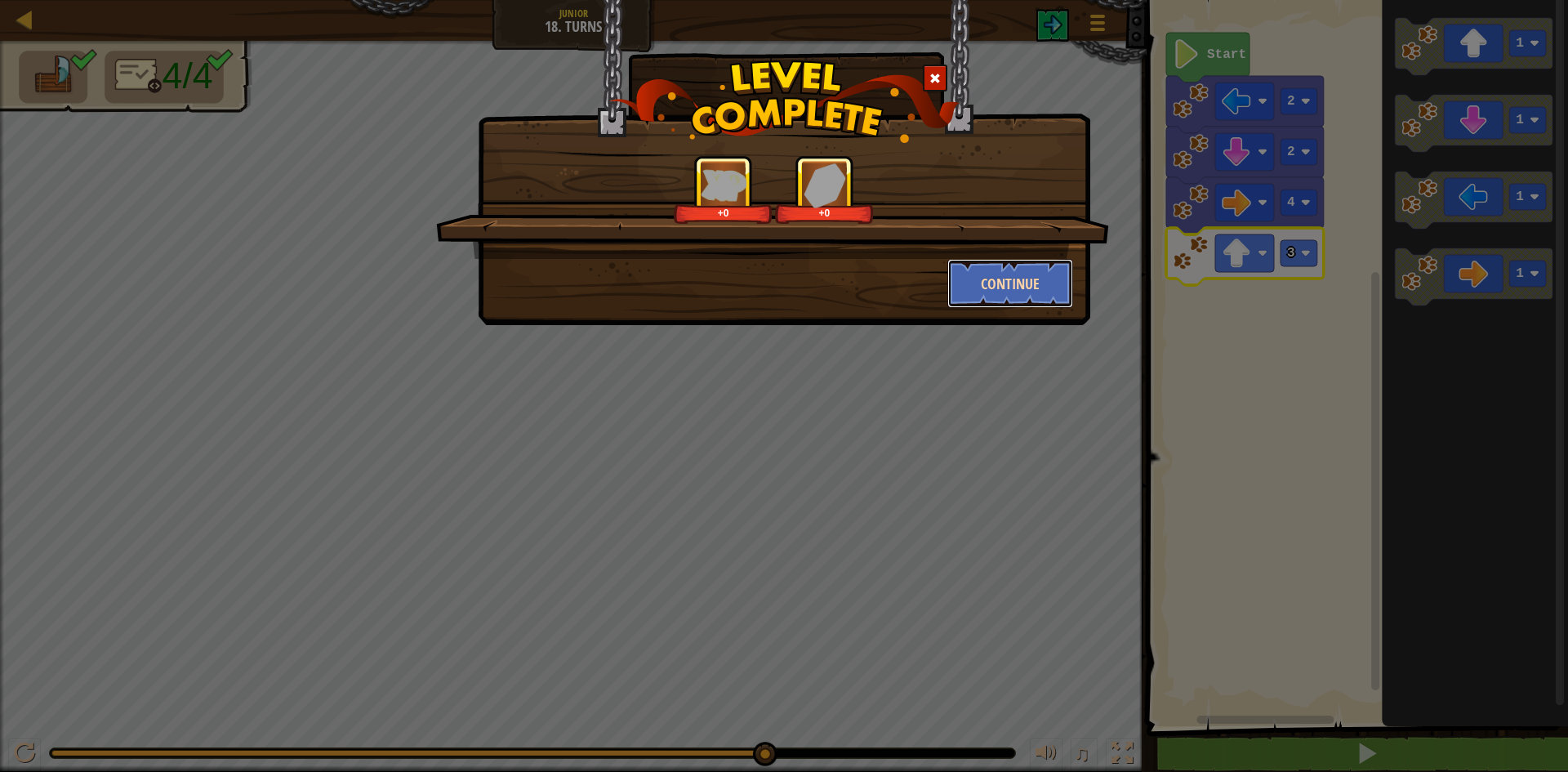
click at [1013, 284] on button "Continue" at bounding box center [1010, 283] width 127 height 49
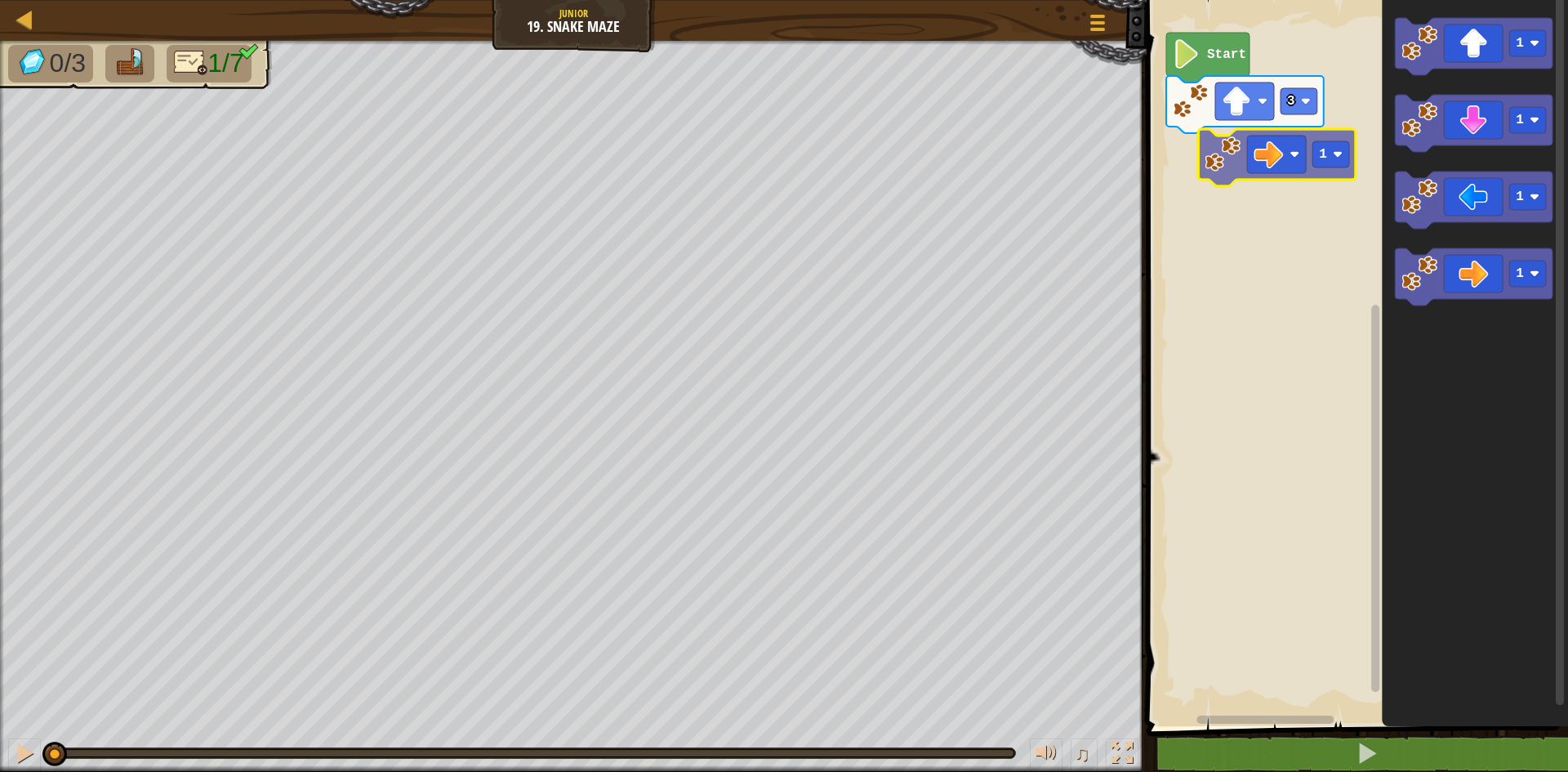
click at [1266, 155] on div "3 Start 1 1 1 1 1" at bounding box center [1355, 359] width 426 height 734
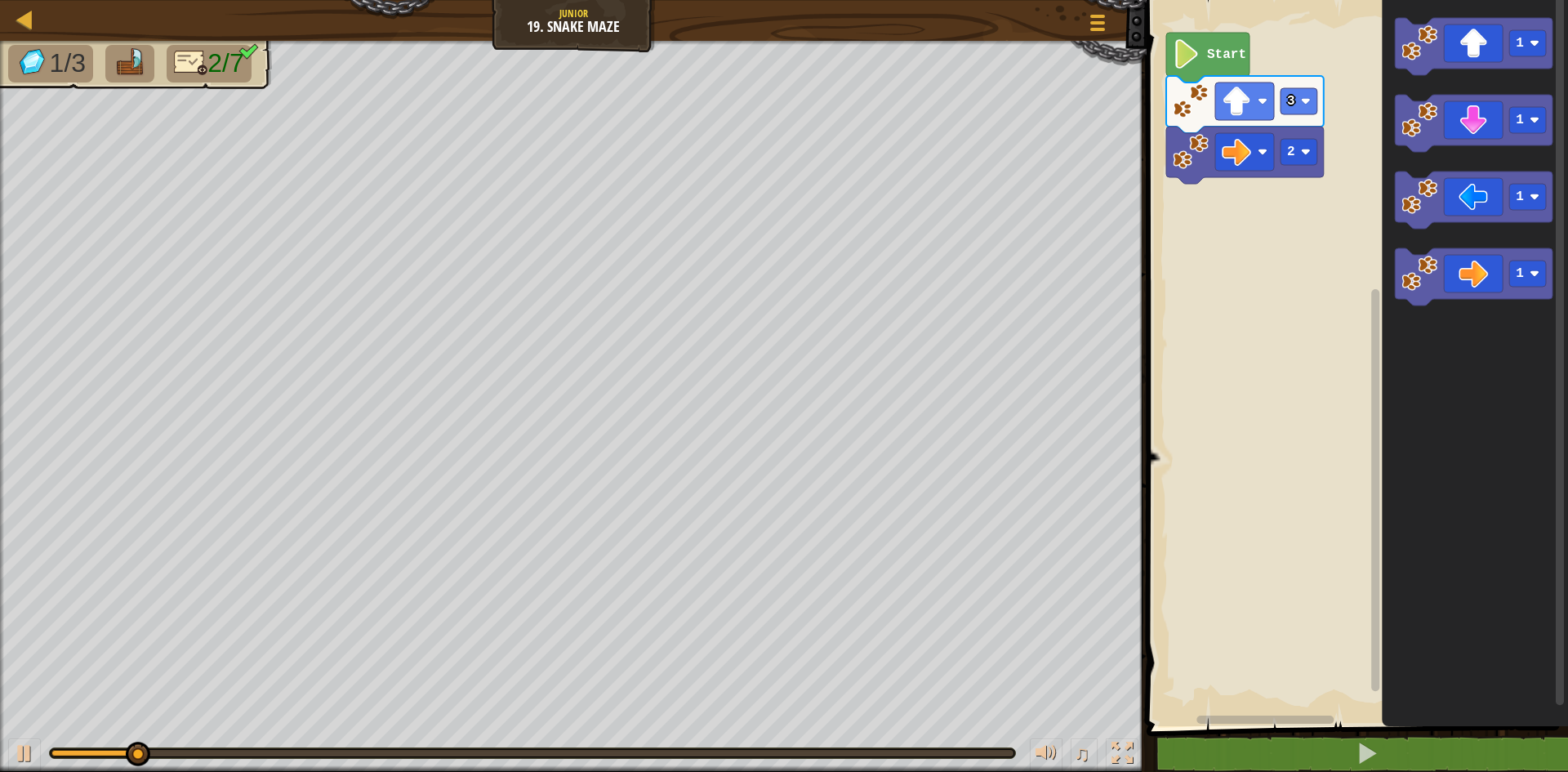
click at [1343, 208] on div "Start 3 2 1 1 1 1" at bounding box center [1355, 359] width 426 height 734
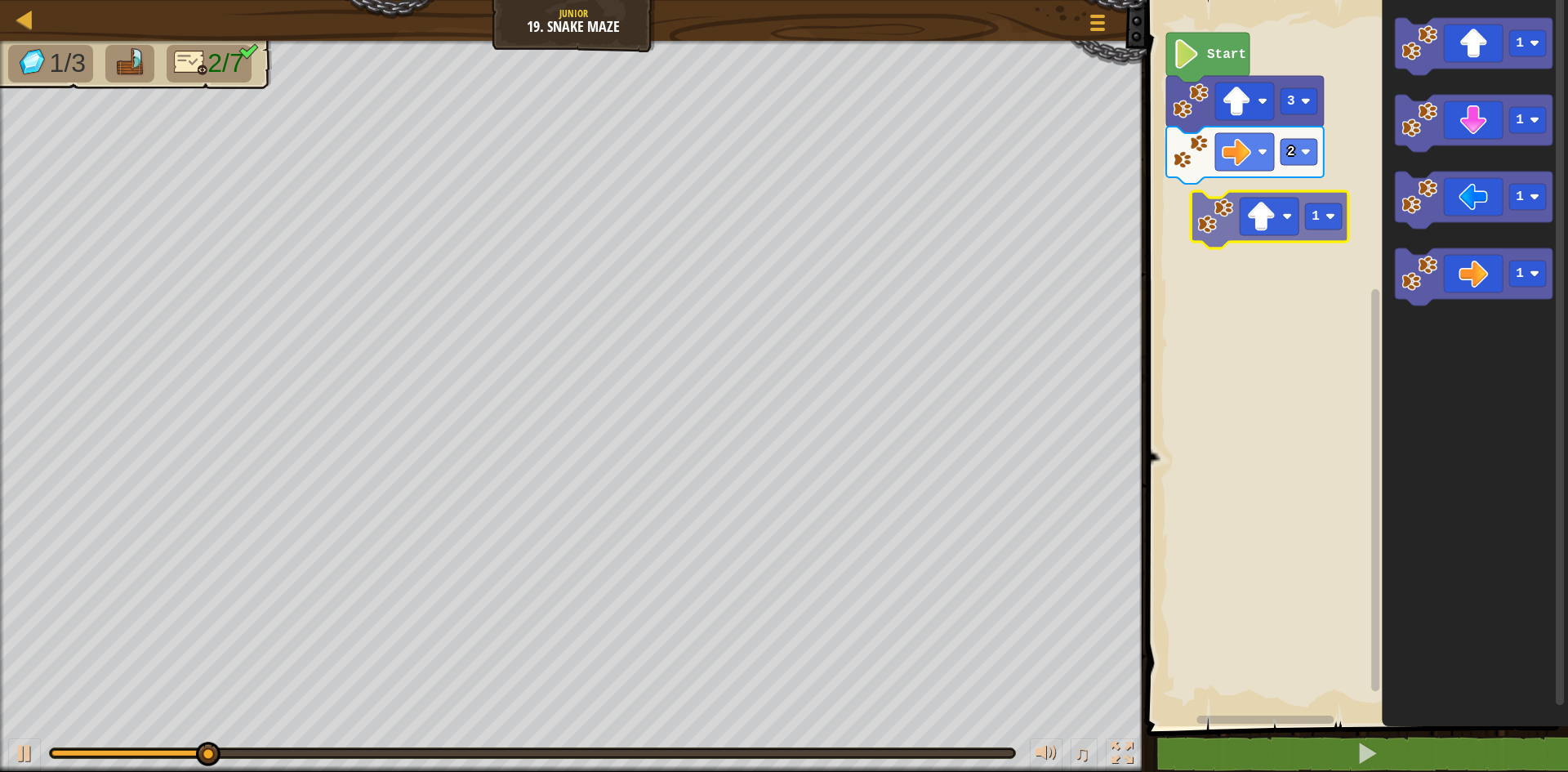
click at [1226, 233] on div "Start 3 2 1 1 1 1 1" at bounding box center [1355, 359] width 426 height 734
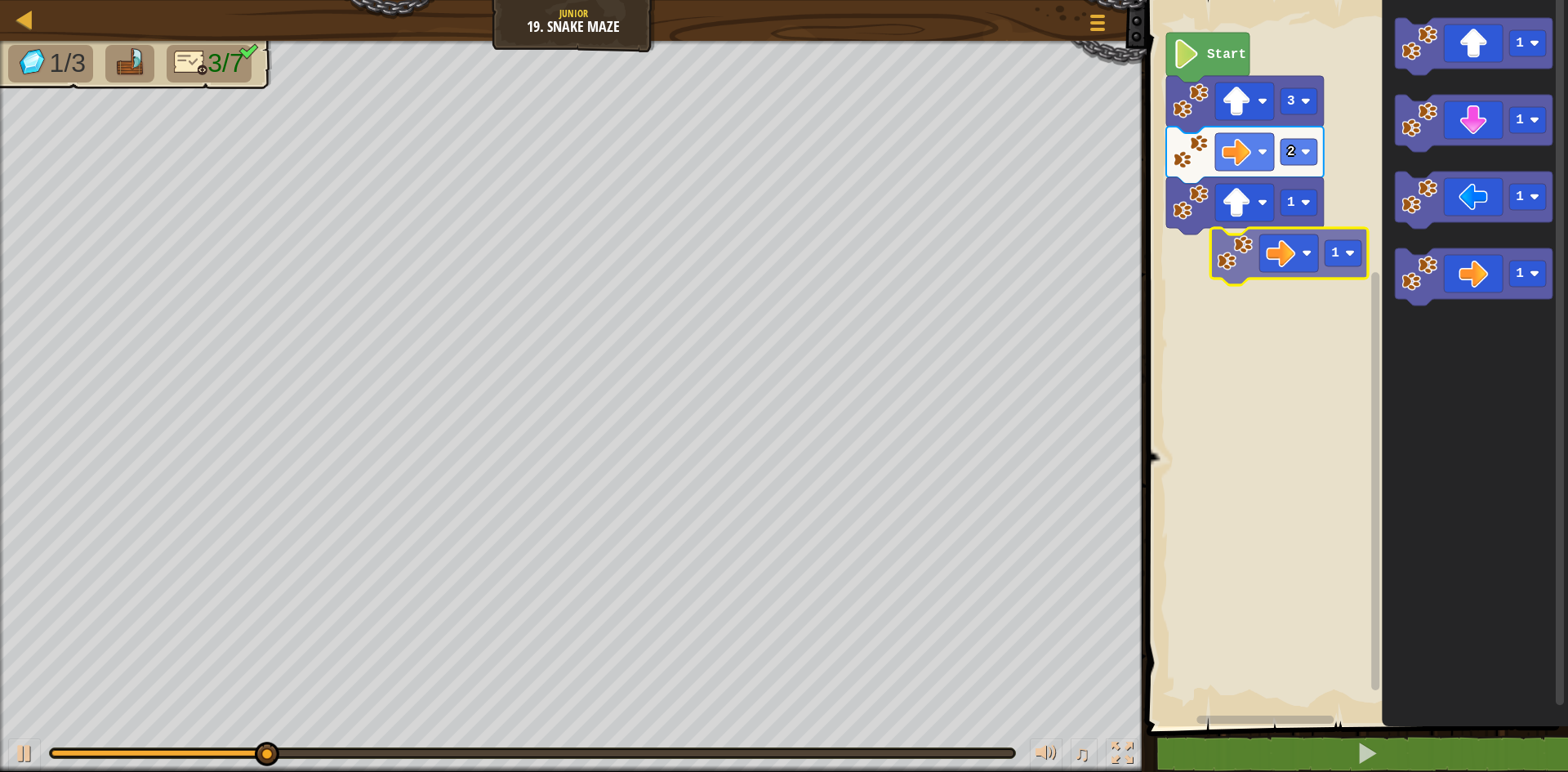
click at [1253, 264] on div "Start 3 2 1 1 1 1 1 1" at bounding box center [1355, 359] width 426 height 734
click at [1311, 260] on rect "Blockly Workspace" at bounding box center [1298, 253] width 37 height 26
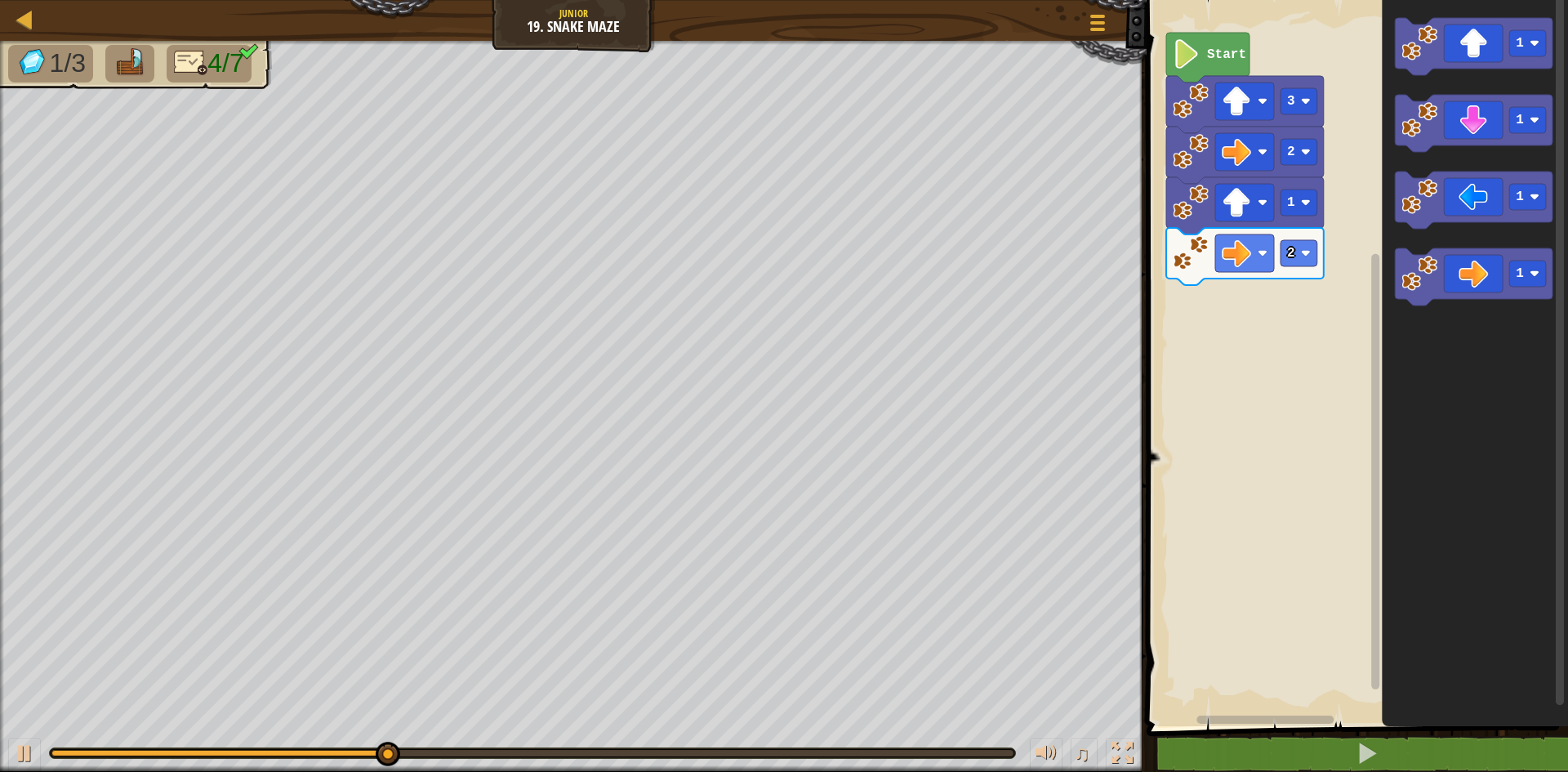
click at [1270, 312] on div "Start 3 2 1 2 1 1 1 1" at bounding box center [1355, 359] width 426 height 734
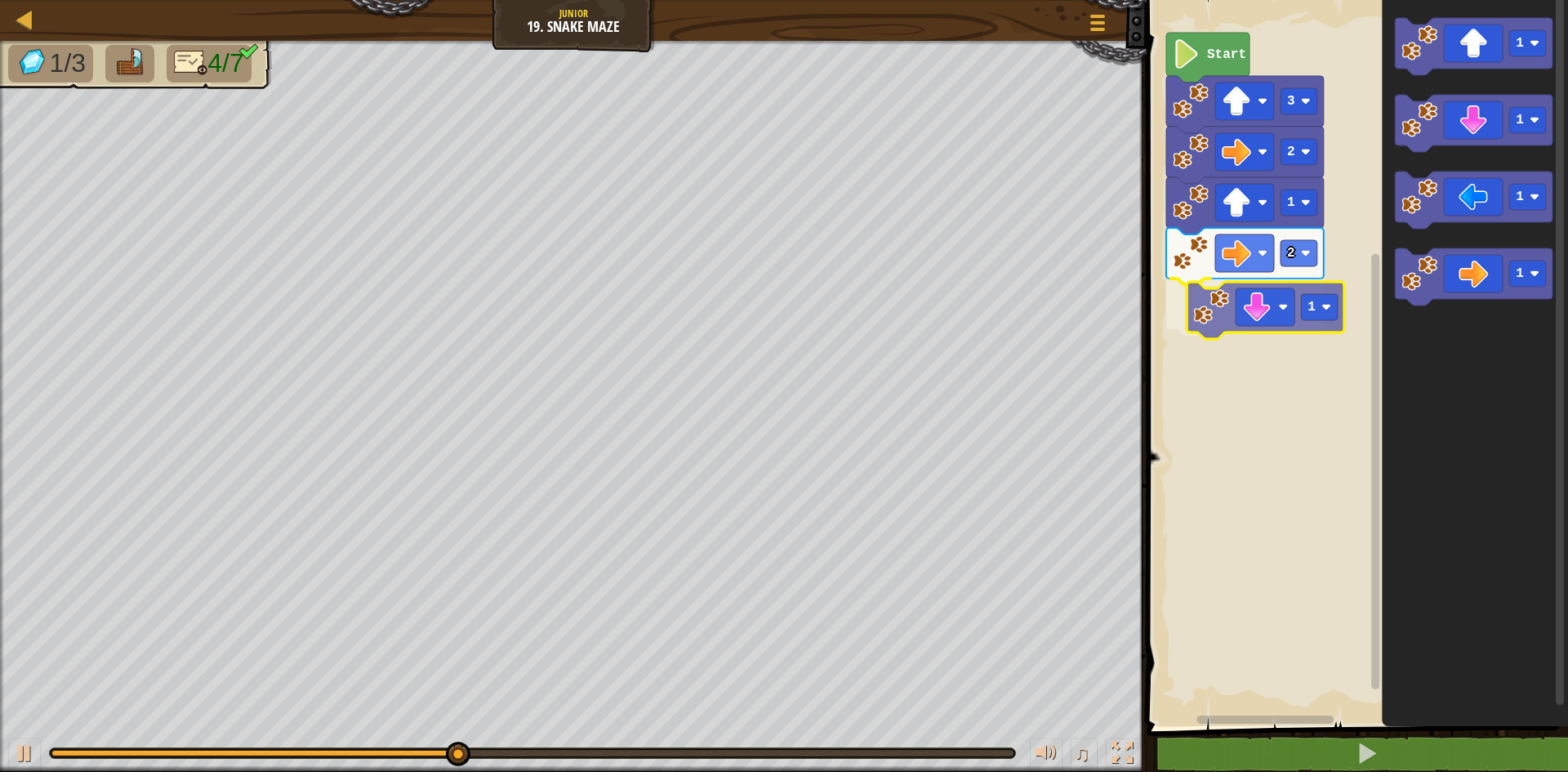
click at [1289, 316] on div "Start 3 2 1 2 1 1 1 1 1 1" at bounding box center [1355, 359] width 426 height 734
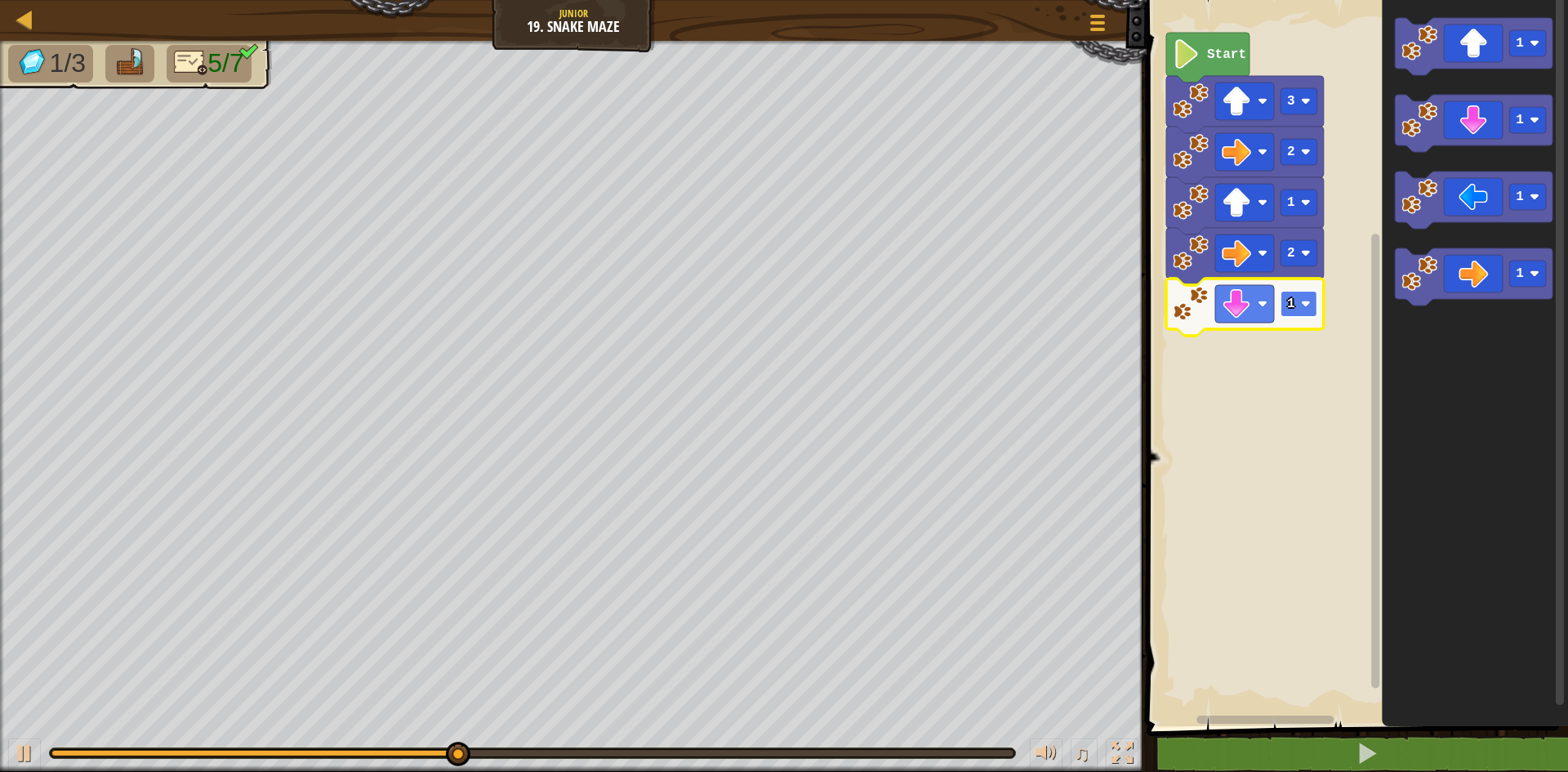
click at [1316, 315] on rect "Blockly Workspace" at bounding box center [1298, 304] width 37 height 26
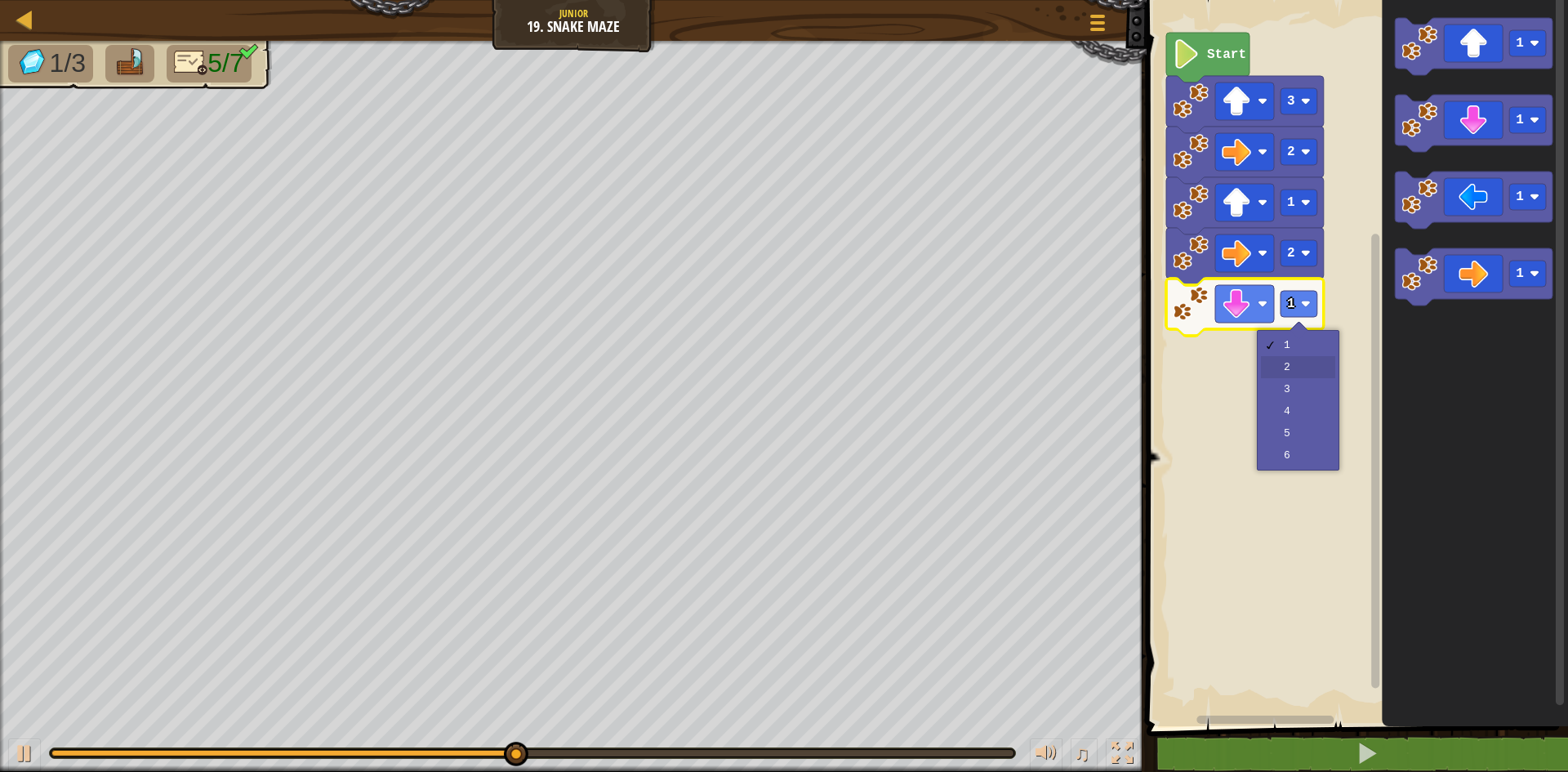
drag, startPoint x: 1307, startPoint y: 355, endPoint x: 1307, endPoint y: 368, distance: 13.0
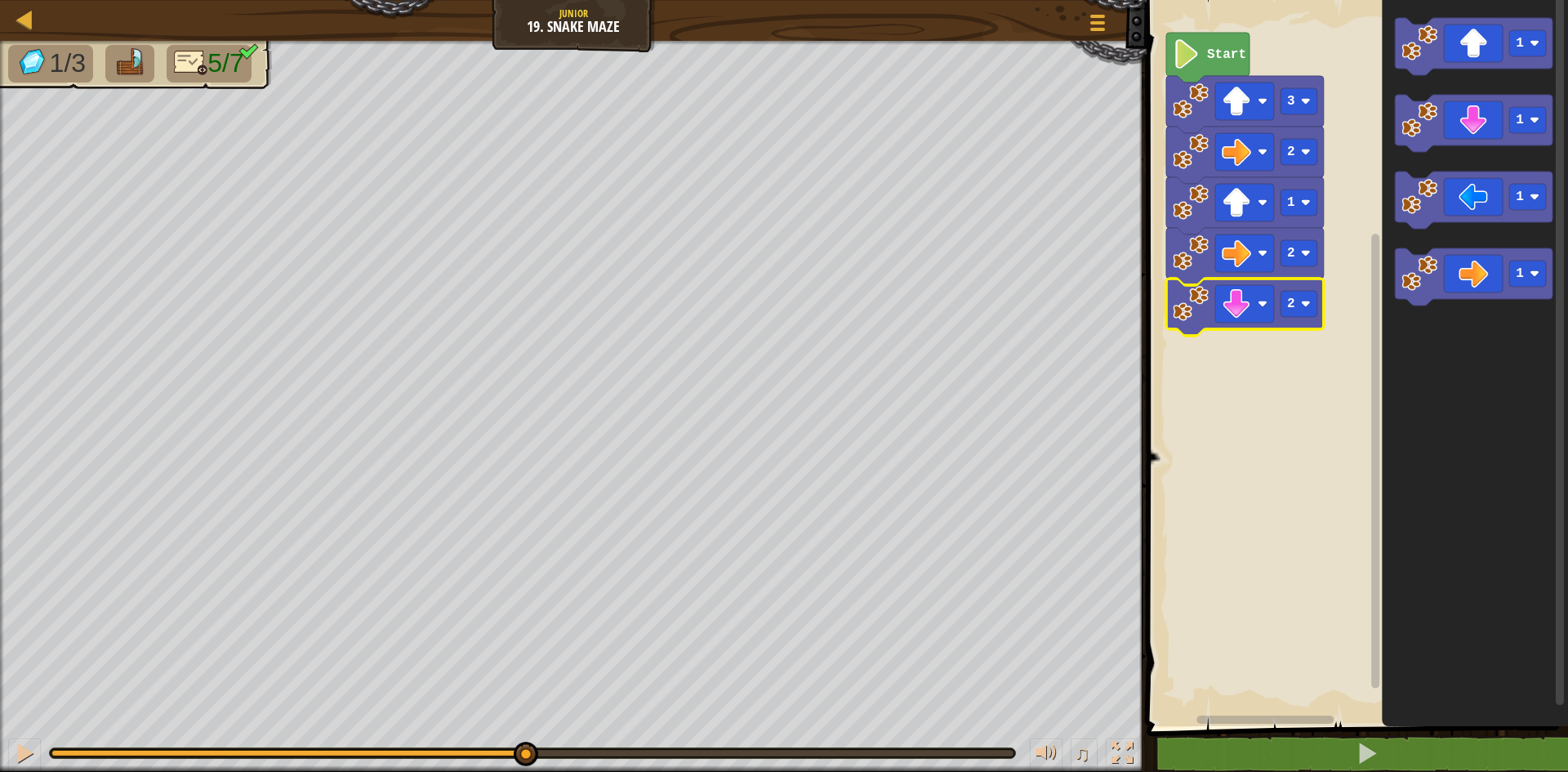
click at [1307, 368] on rect "Blockly Workspace" at bounding box center [1355, 359] width 426 height 734
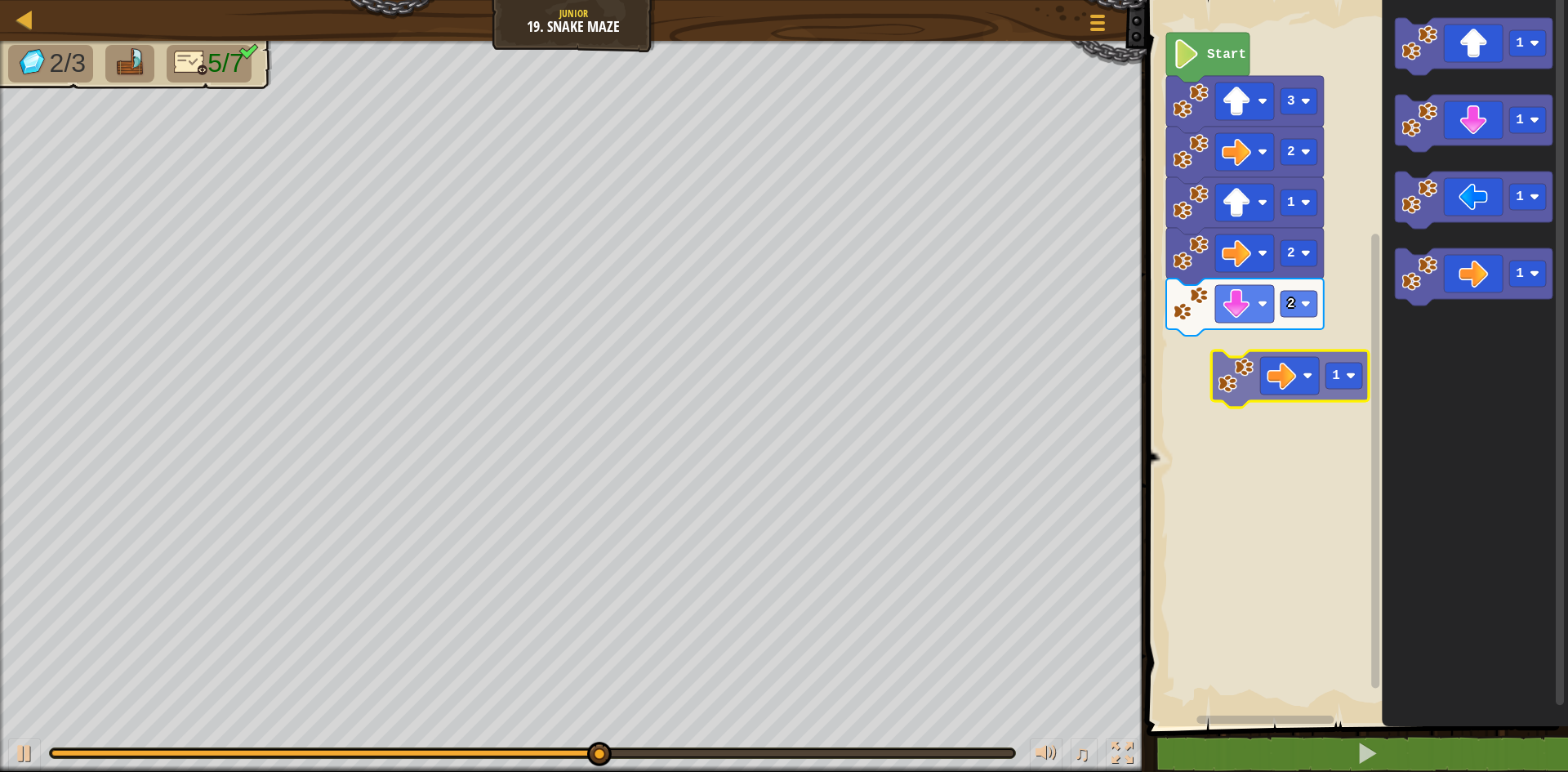
click at [1283, 368] on div "Start 3 2 1 2 2 1 1 1 1 1" at bounding box center [1355, 359] width 426 height 734
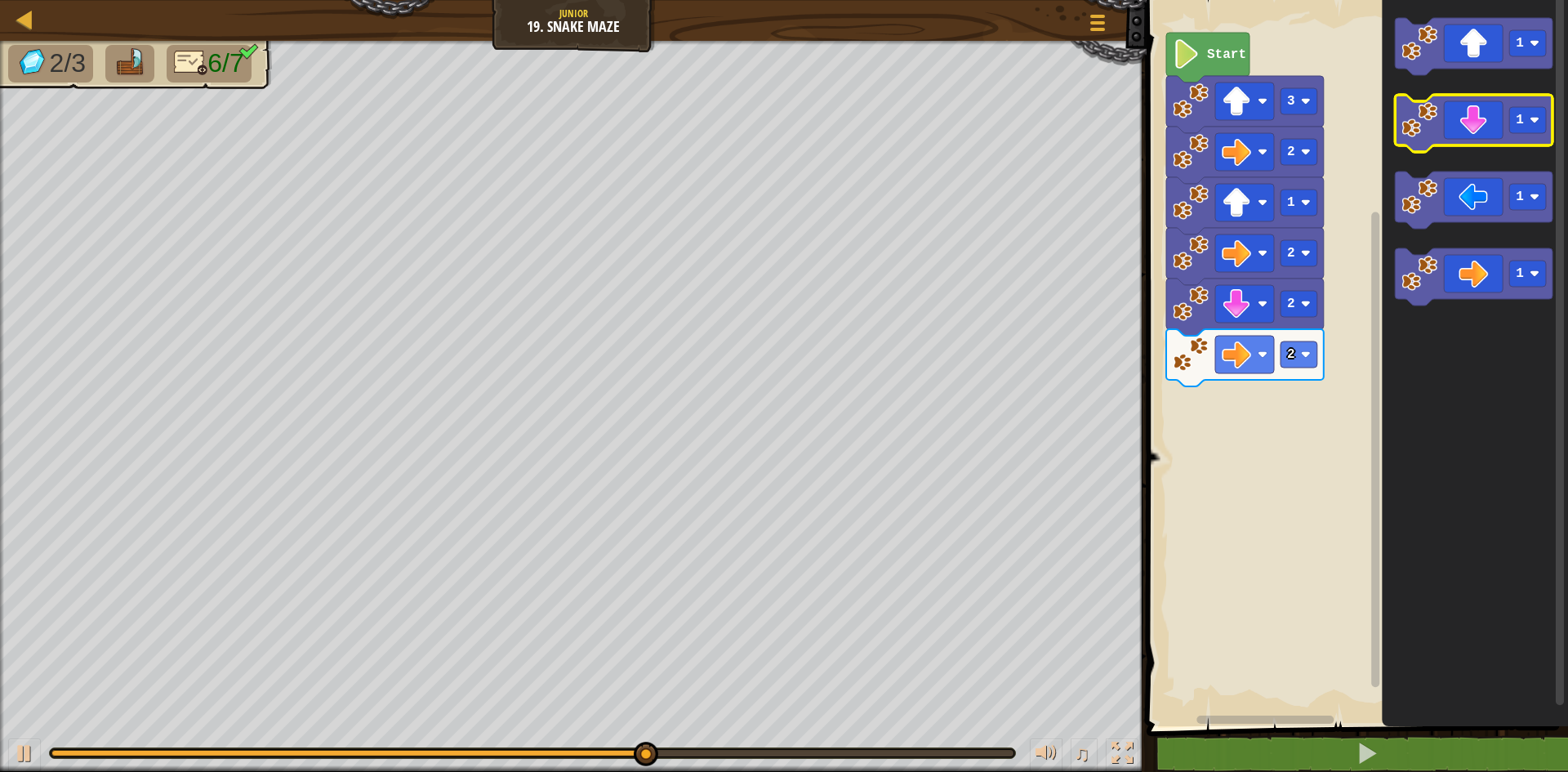
click at [1453, 60] on icon "Blockly Workspace" at bounding box center [1475, 359] width 186 height 734
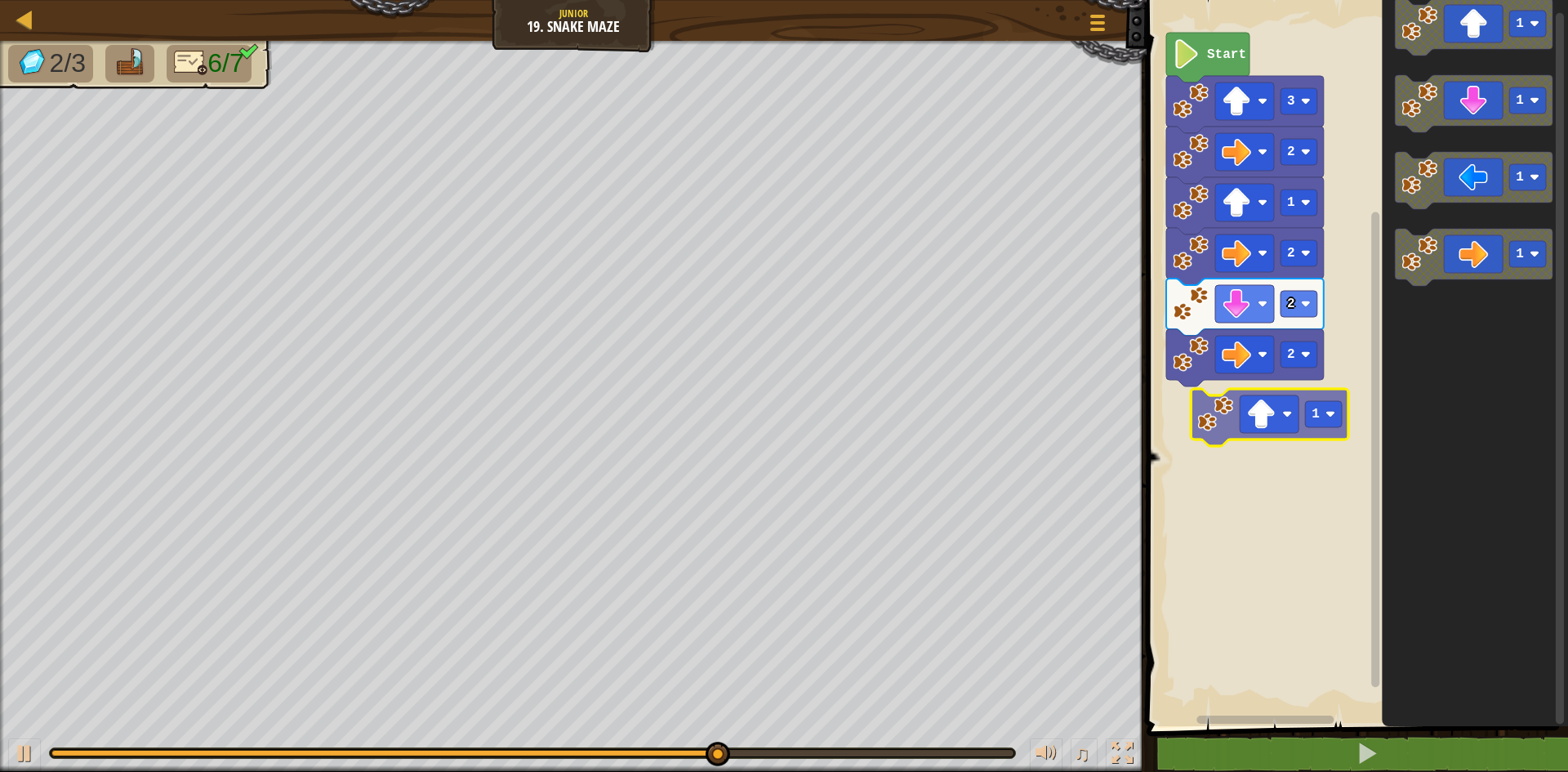
click at [1245, 415] on div "Start 3 2 1 2 2 2 1 1 1 1 1" at bounding box center [1355, 359] width 426 height 734
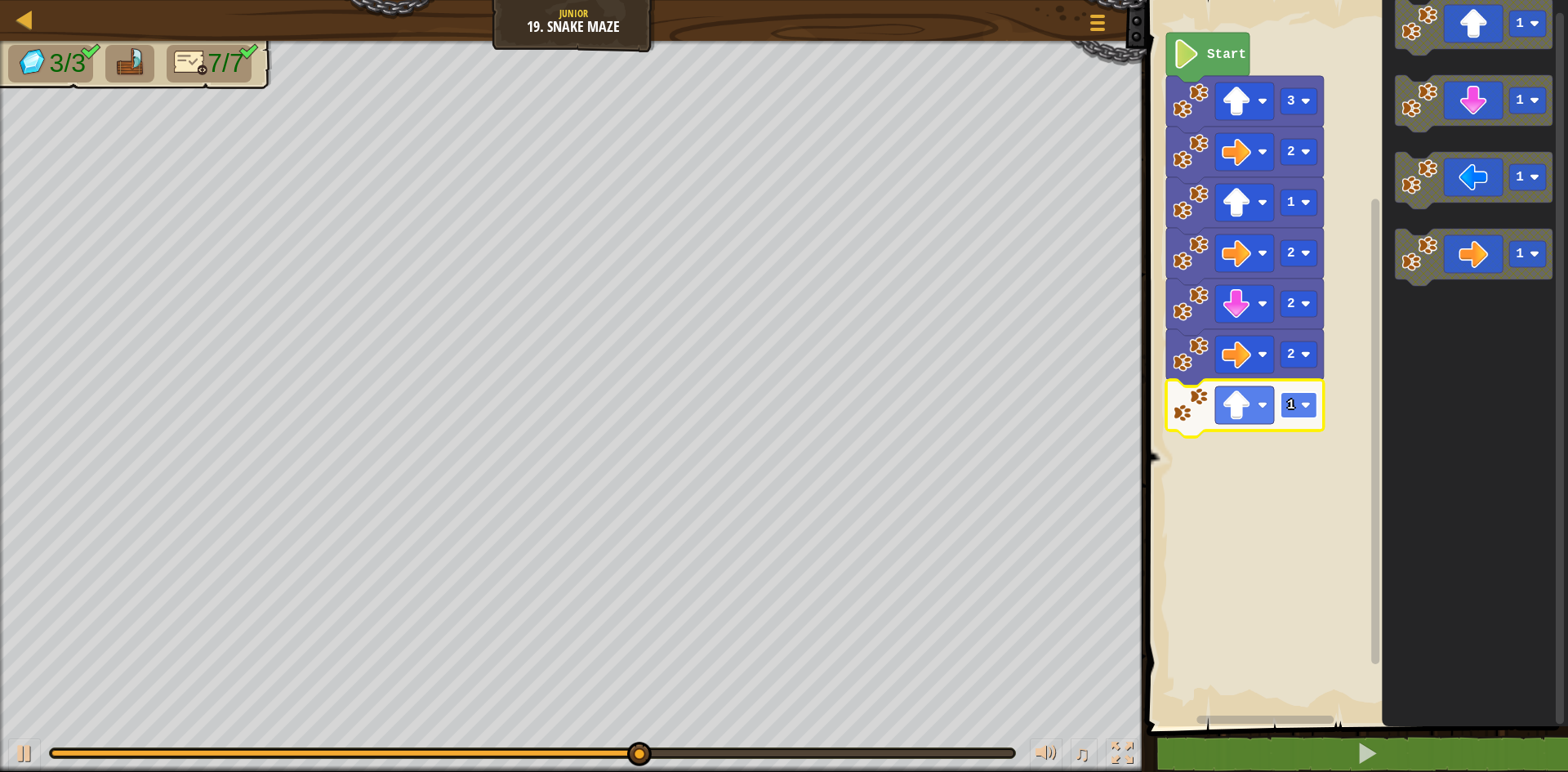
click at [1305, 411] on rect "Blockly Workspace" at bounding box center [1298, 405] width 37 height 26
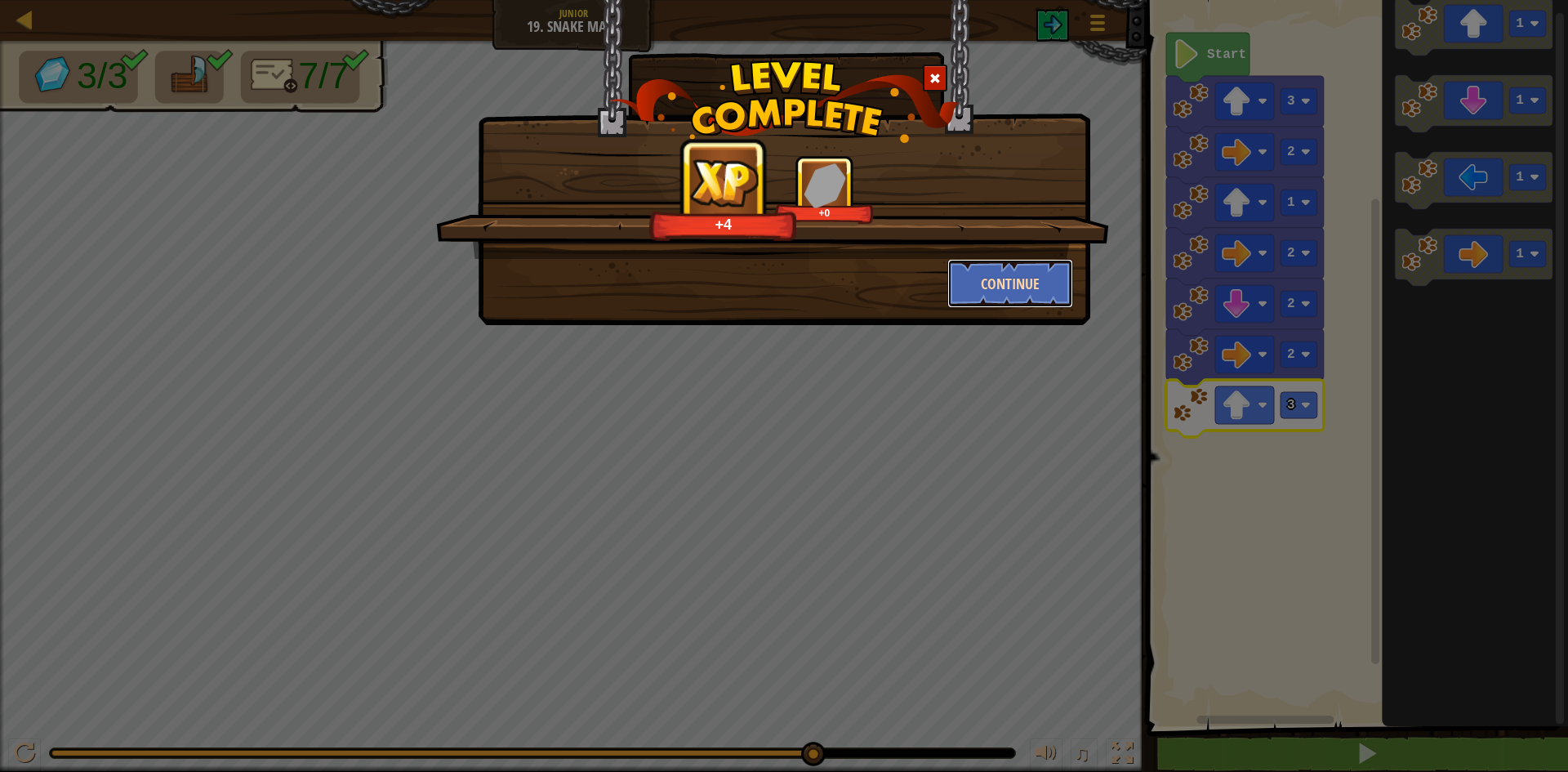
click at [985, 287] on button "Continue" at bounding box center [1010, 283] width 127 height 49
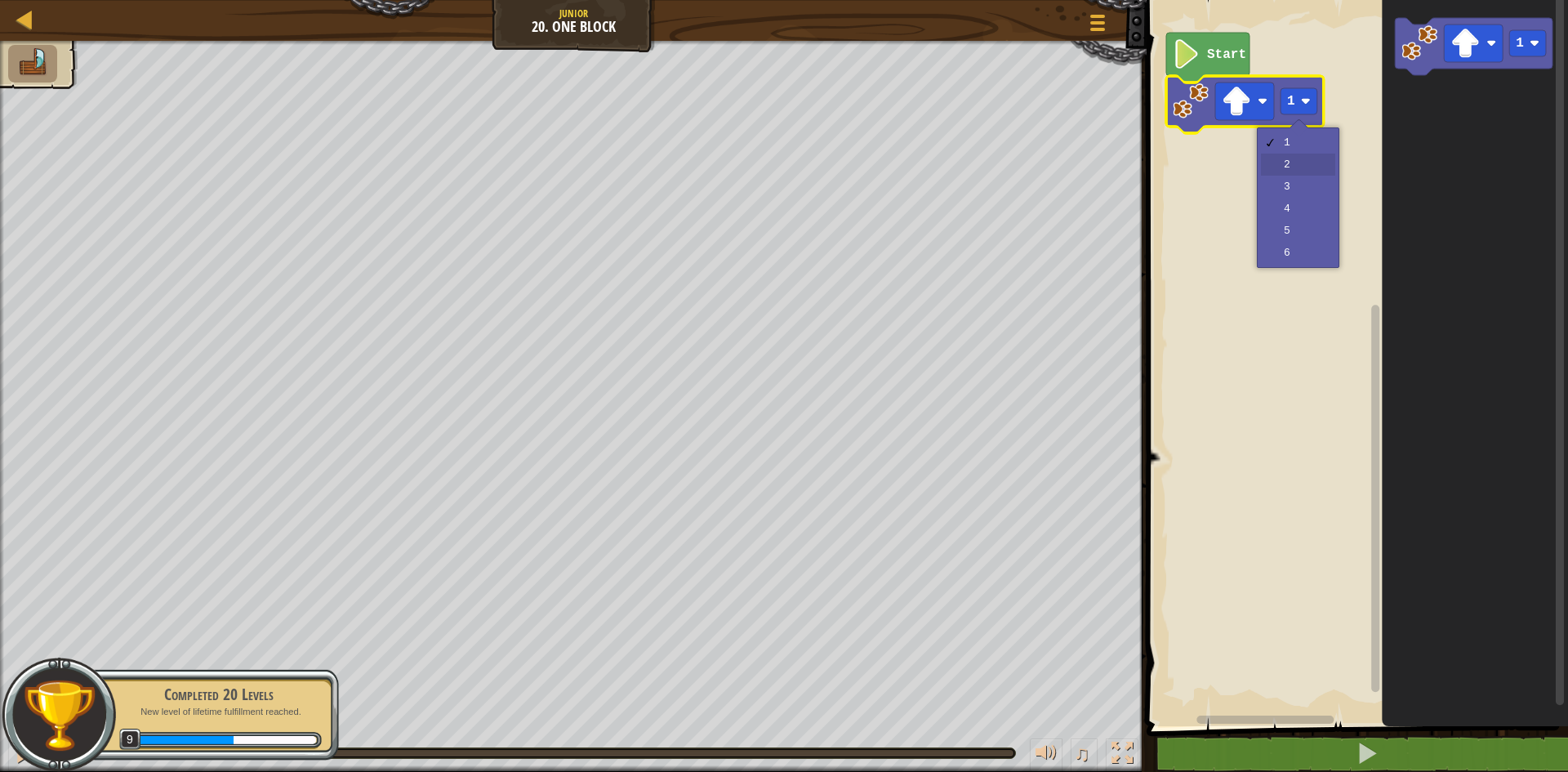
drag, startPoint x: 1316, startPoint y: 178, endPoint x: 1316, endPoint y: 163, distance: 15.0
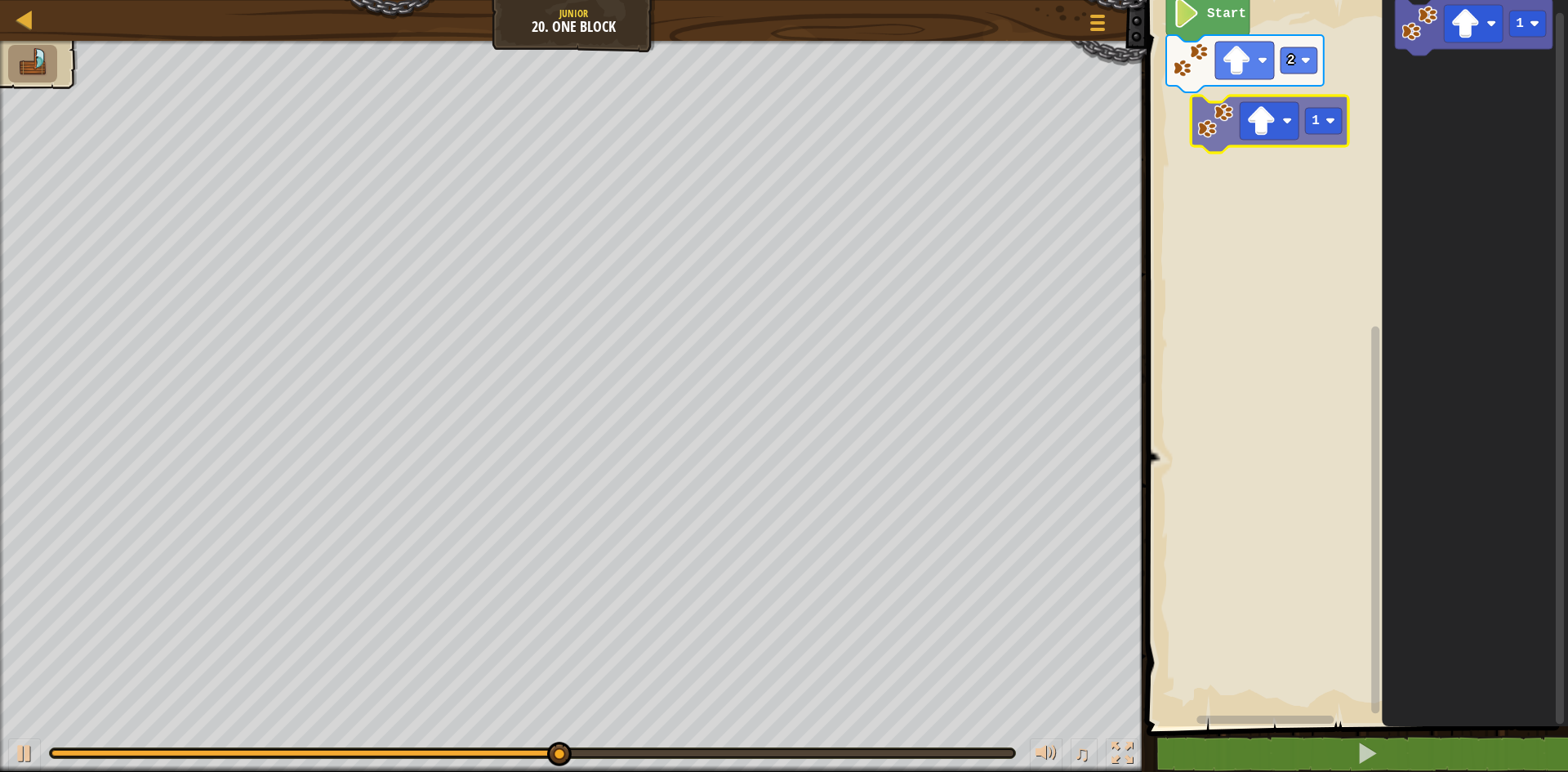
click at [1239, 123] on div "Start 2 1 1" at bounding box center [1355, 359] width 426 height 734
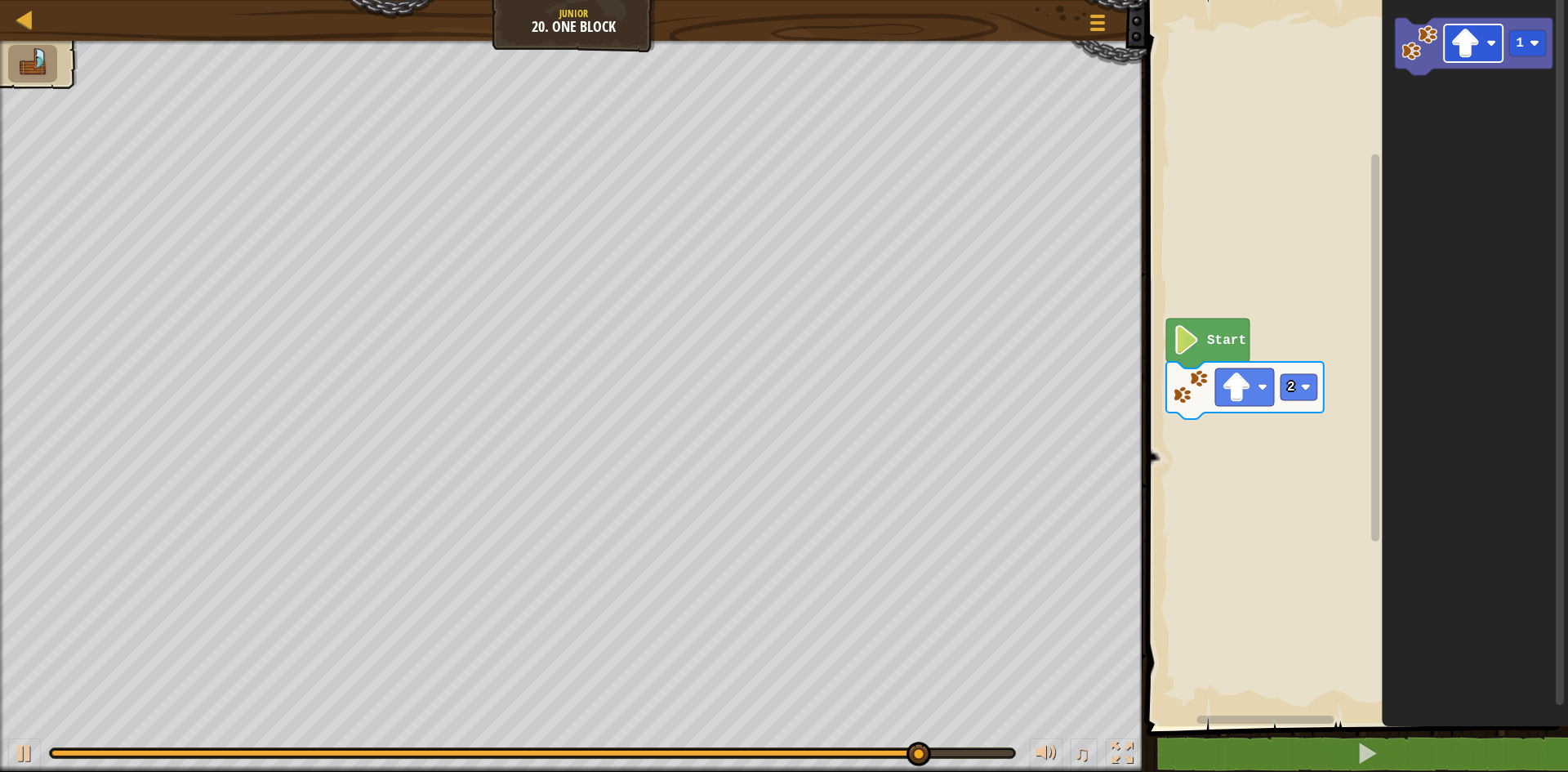
click at [1265, 475] on div "2 Start 1" at bounding box center [1355, 359] width 426 height 734
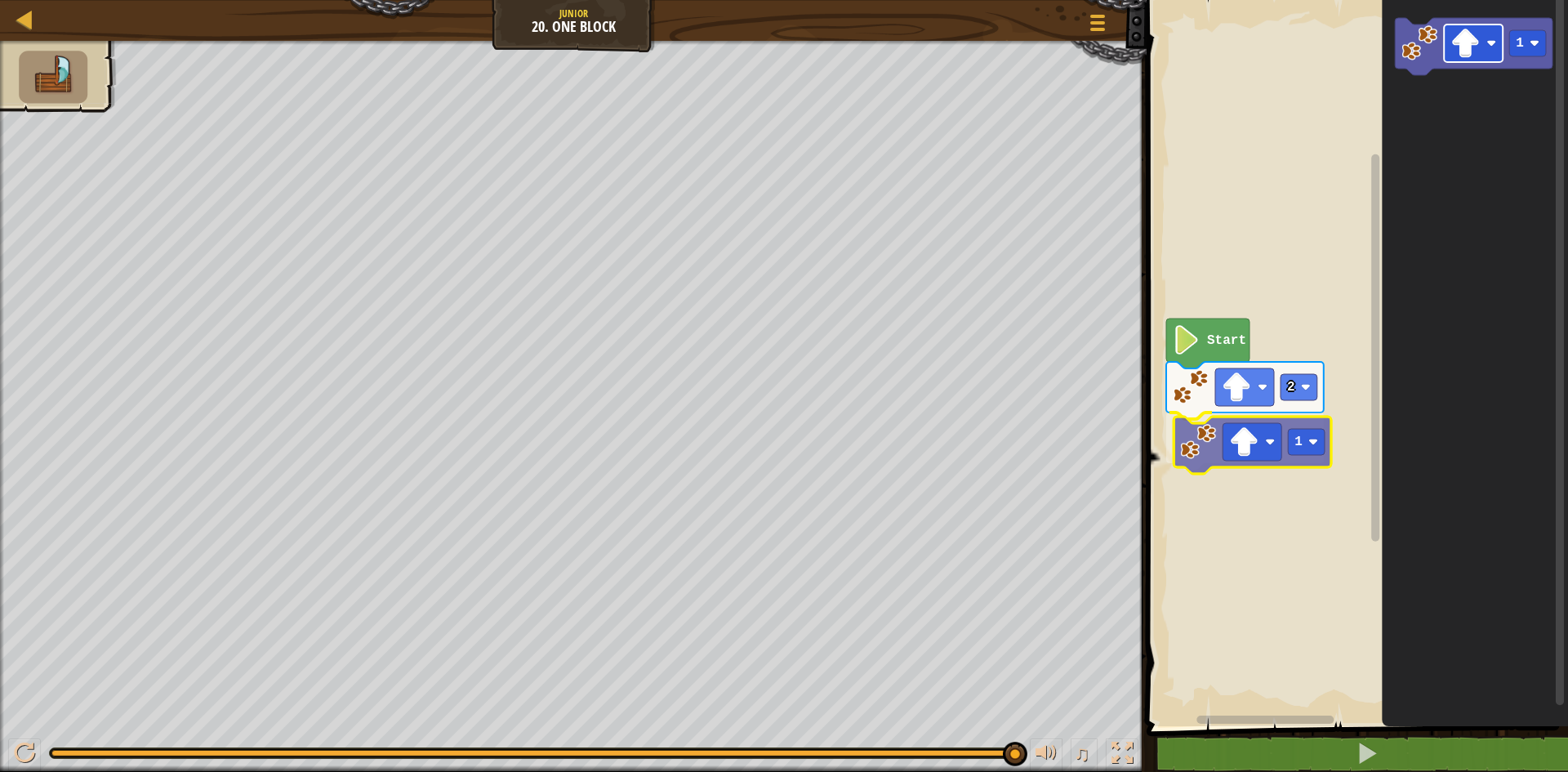
click at [1241, 449] on div "2 1 Start 1 1" at bounding box center [1355, 359] width 426 height 734
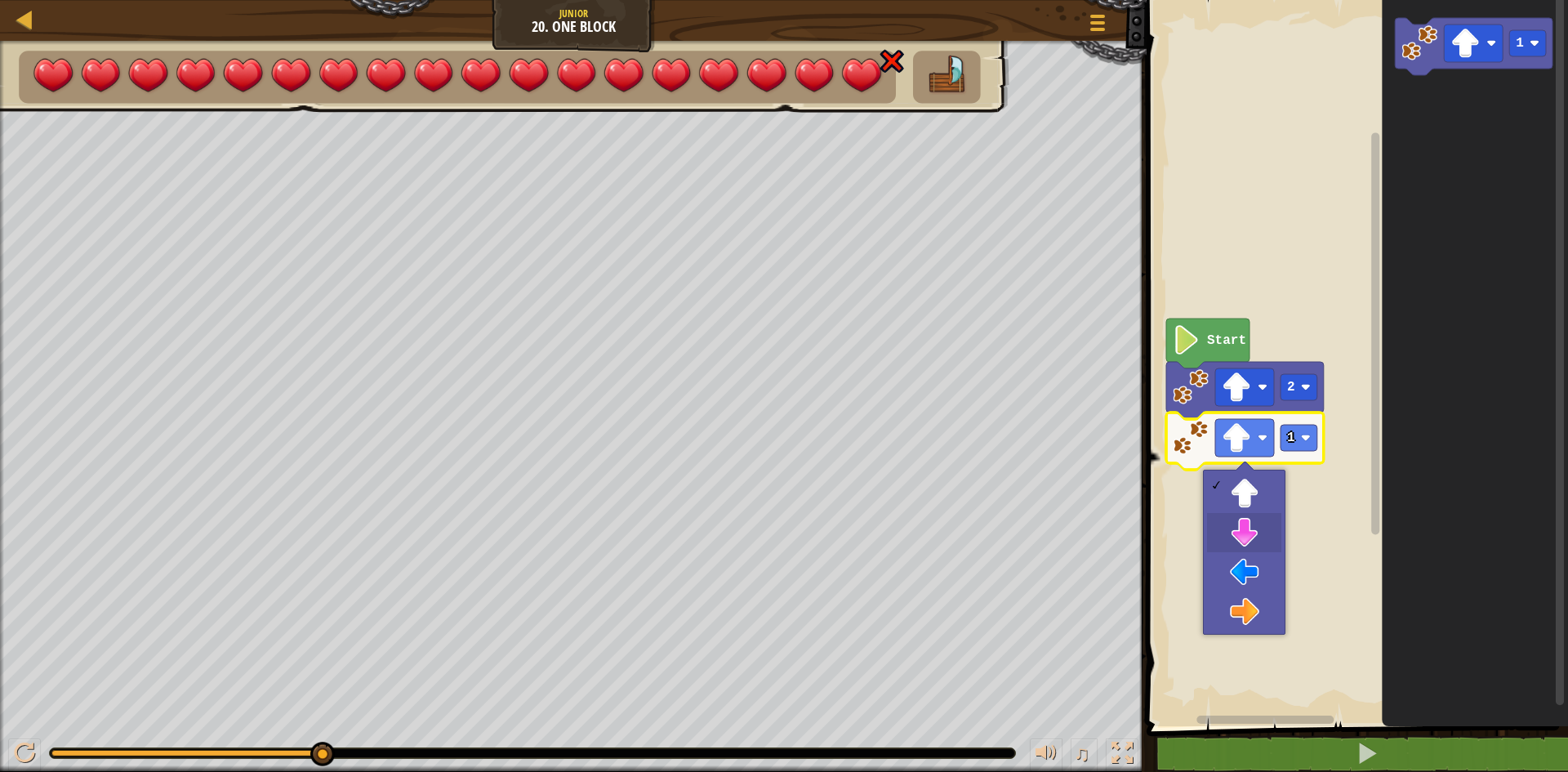
click at [1258, 434] on image "Blockly Workspace" at bounding box center [1263, 438] width 10 height 10
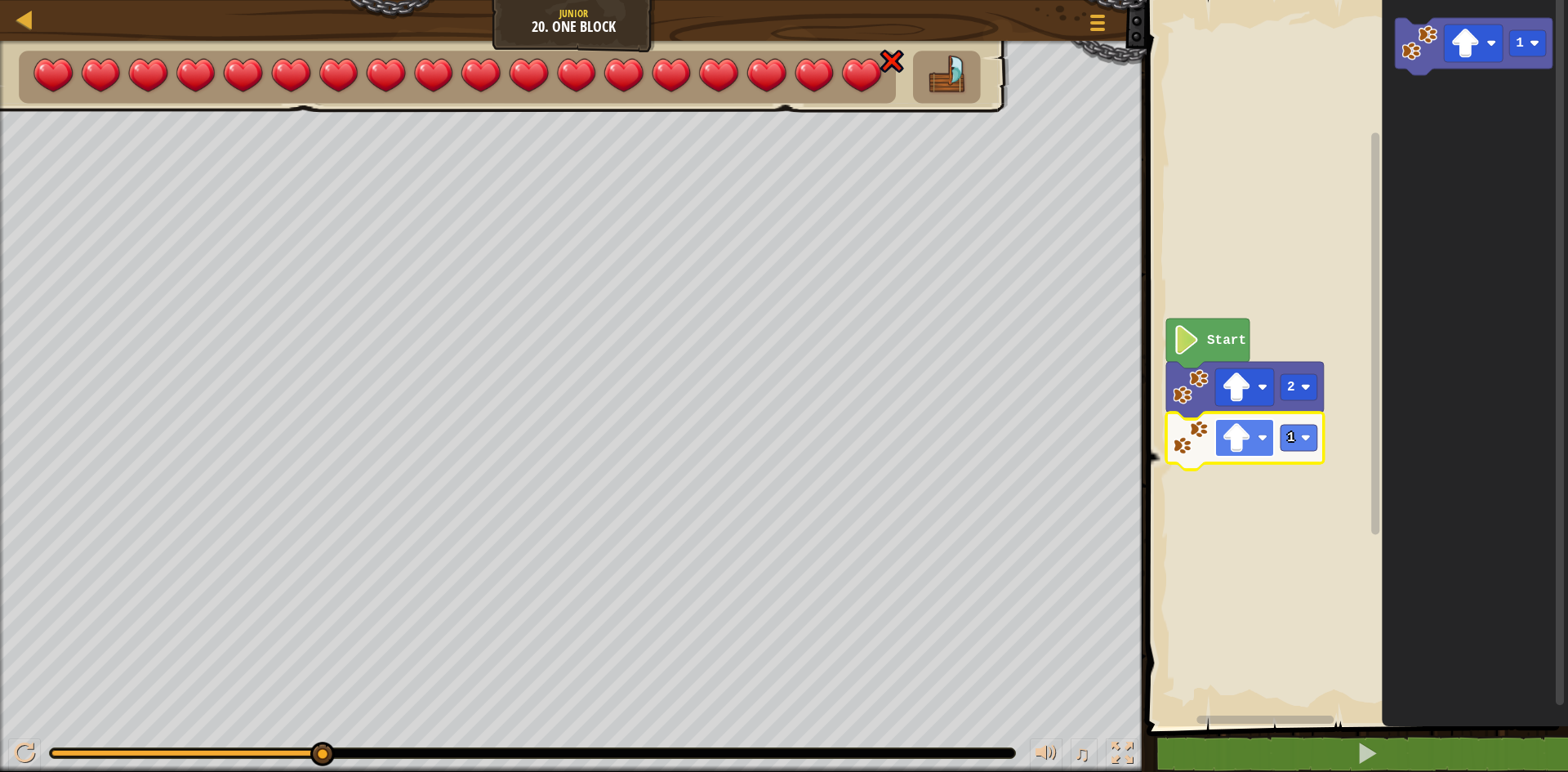
click at [1264, 441] on image "Blockly Workspace" at bounding box center [1263, 438] width 10 height 10
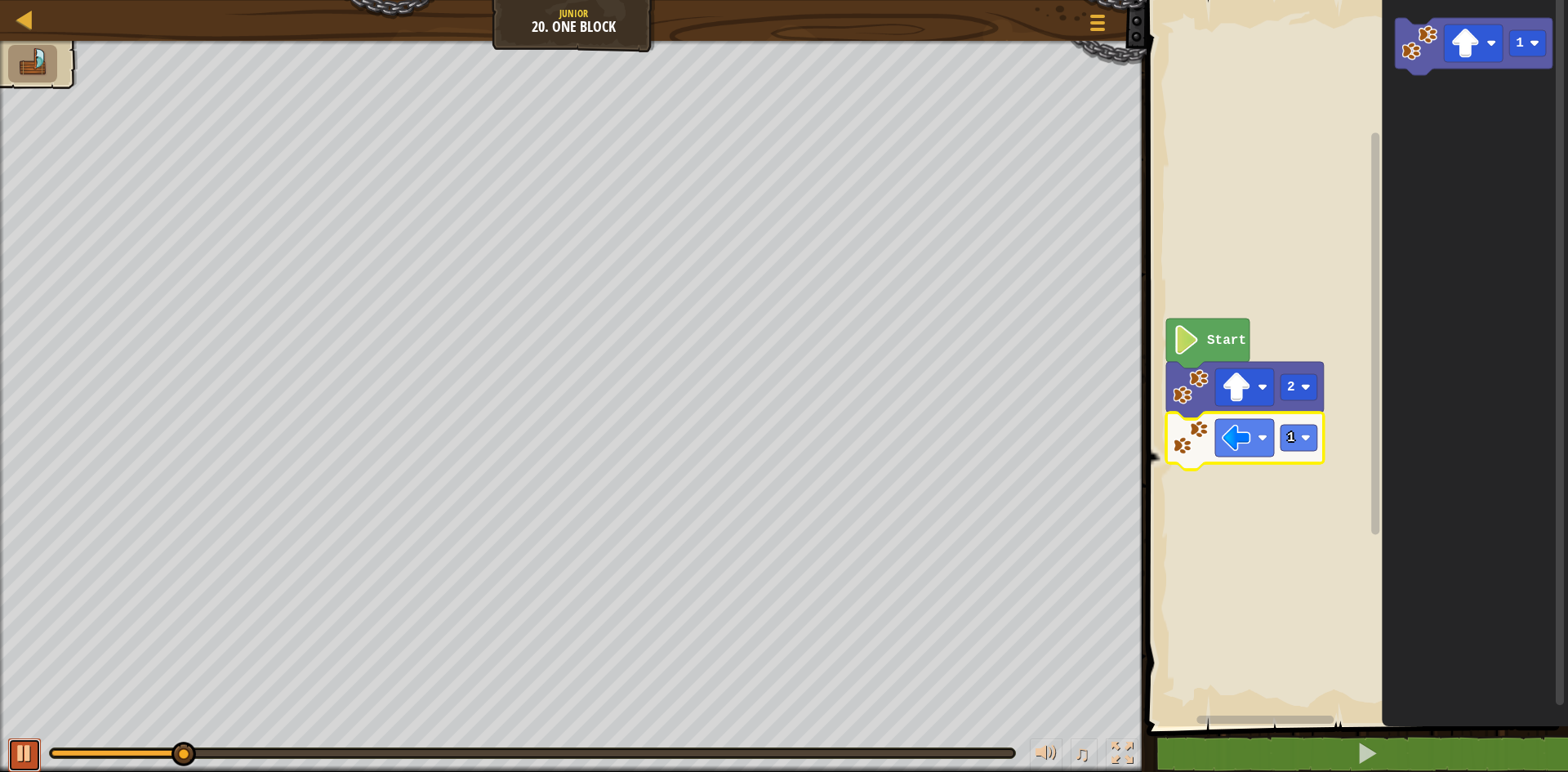
click at [19, 749] on div at bounding box center [24, 753] width 21 height 21
click at [1311, 440] on rect "Blockly Workspace" at bounding box center [1298, 438] width 37 height 26
click at [1299, 516] on rect "Blockly Workspace" at bounding box center [1355, 359] width 426 height 734
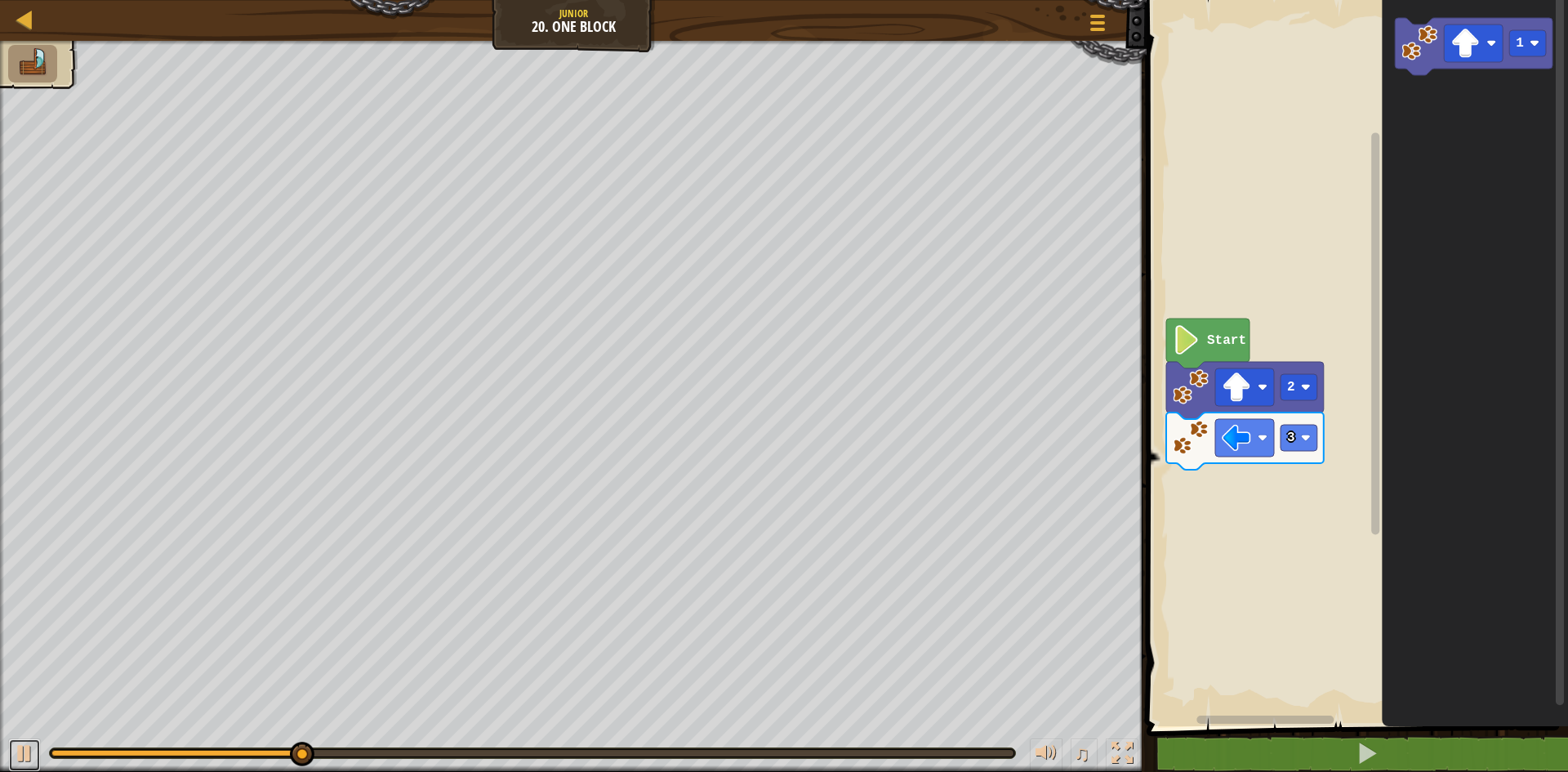
drag, startPoint x: 24, startPoint y: 756, endPoint x: 67, endPoint y: 738, distance: 46.6
click at [24, 757] on div at bounding box center [24, 753] width 21 height 21
click at [1425, 122] on icon "1" at bounding box center [1475, 359] width 186 height 734
click at [1256, 481] on div "Start 2 3 1 1 1" at bounding box center [1355, 359] width 426 height 734
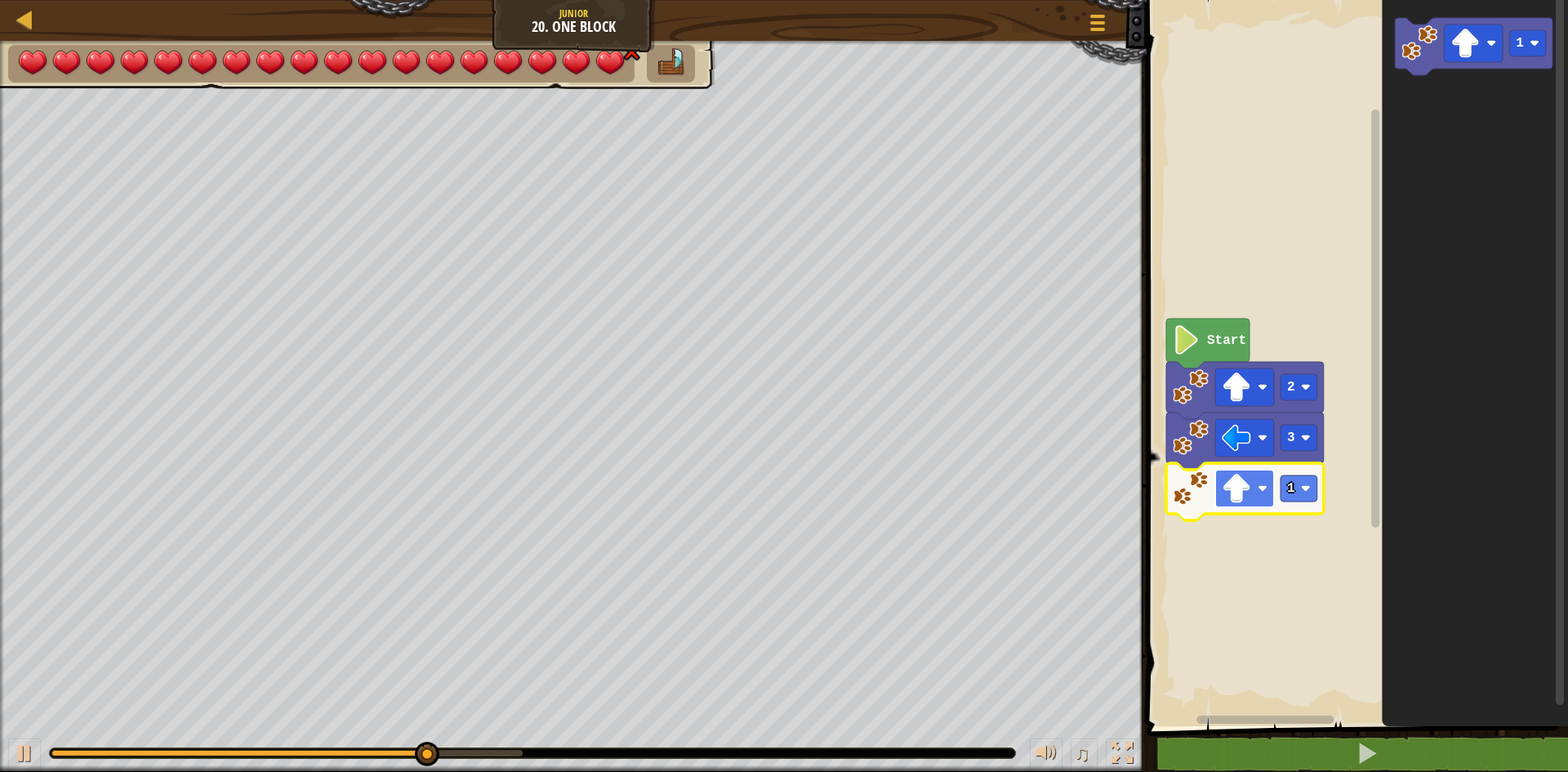
click at [1256, 496] on rect "Blockly Workspace" at bounding box center [1245, 489] width 59 height 38
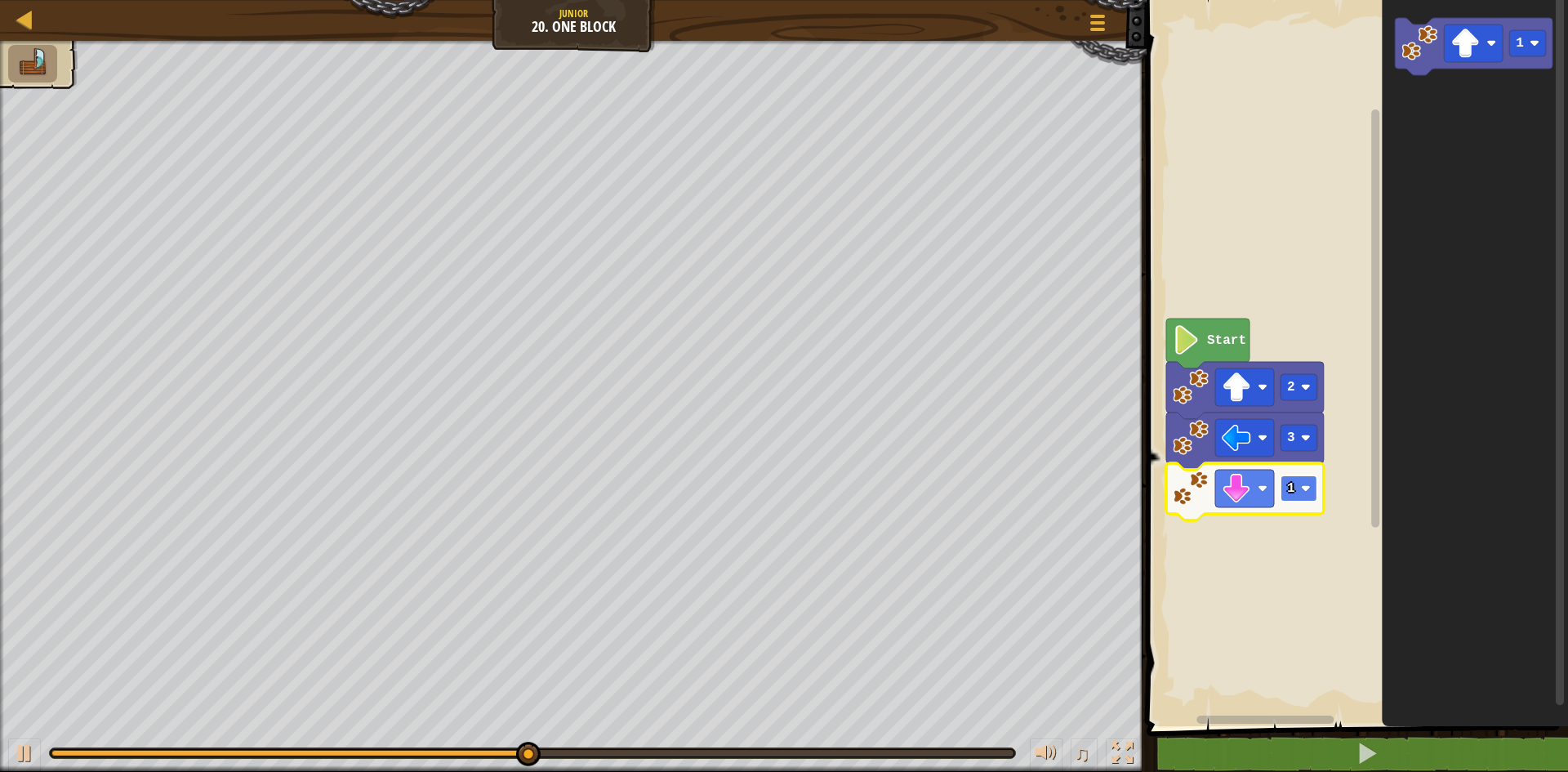
click at [1304, 487] on image "Blockly Workspace" at bounding box center [1306, 489] width 10 height 10
click at [34, 753] on div at bounding box center [24, 753] width 21 height 21
click at [1459, 143] on icon "1" at bounding box center [1475, 359] width 186 height 734
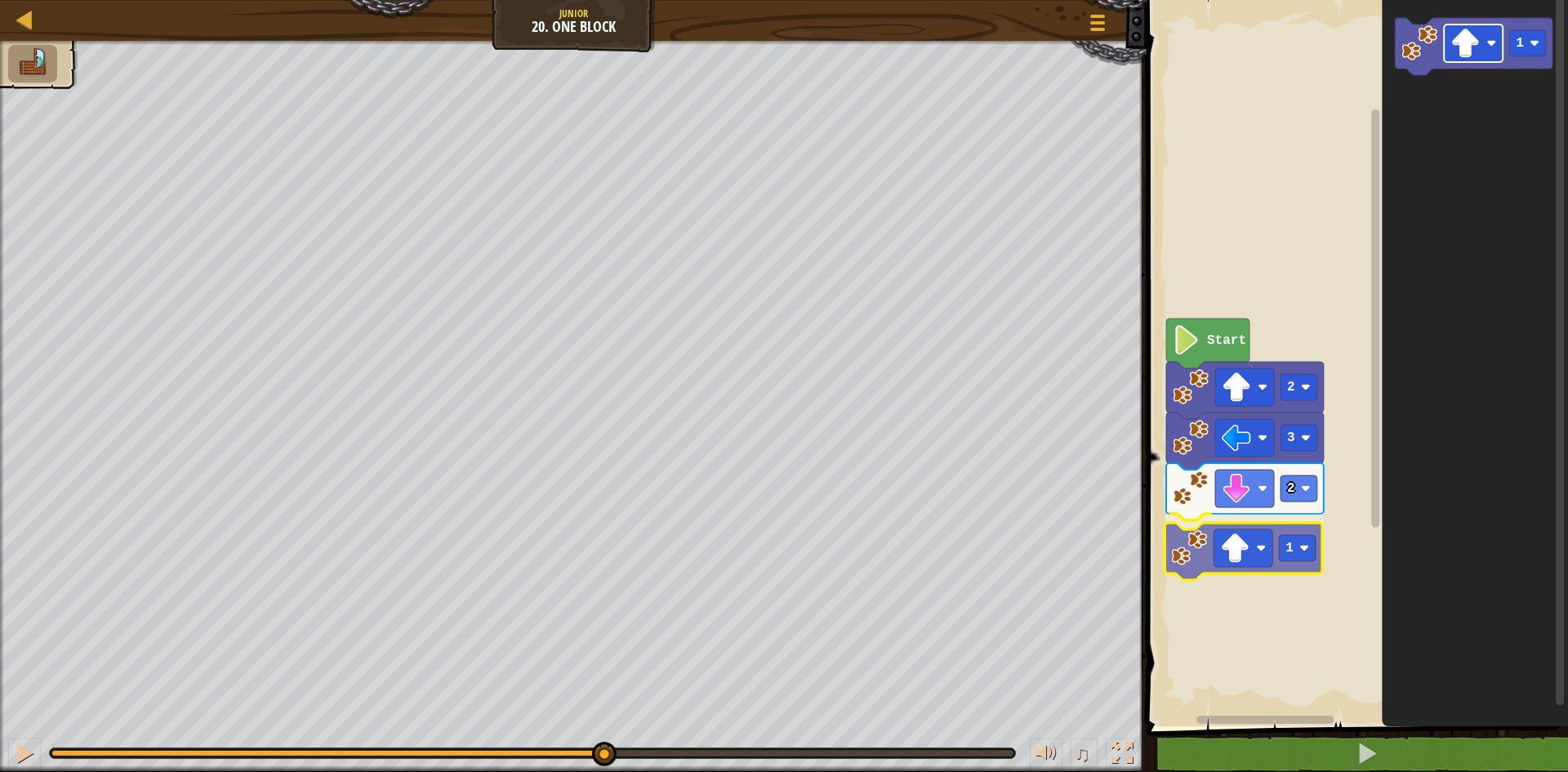
click at [1223, 556] on div "Start 2 3 2 1 1 1" at bounding box center [1355, 359] width 426 height 734
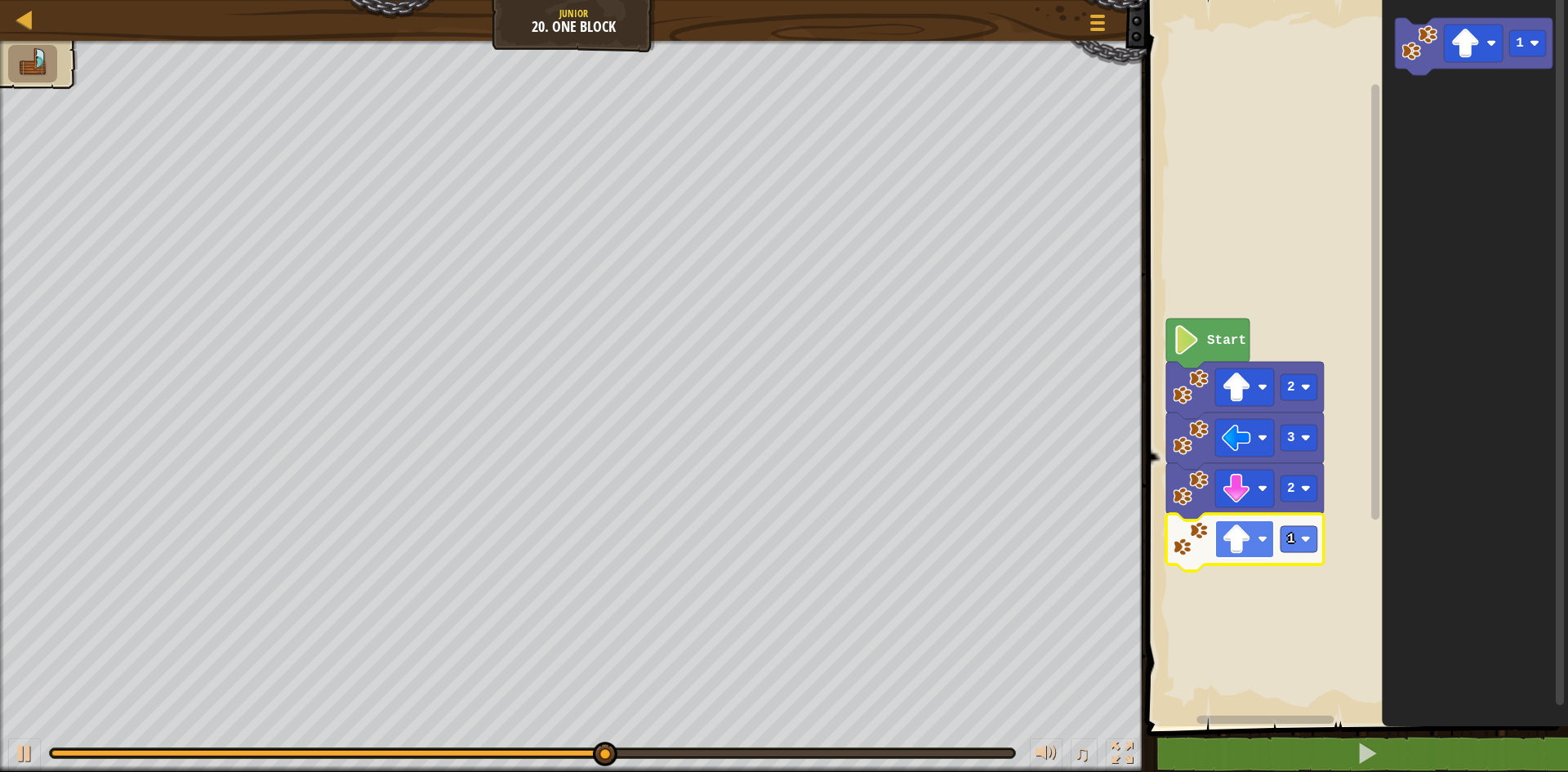
click at [1258, 540] on image "Blockly Workspace" at bounding box center [1263, 539] width 10 height 10
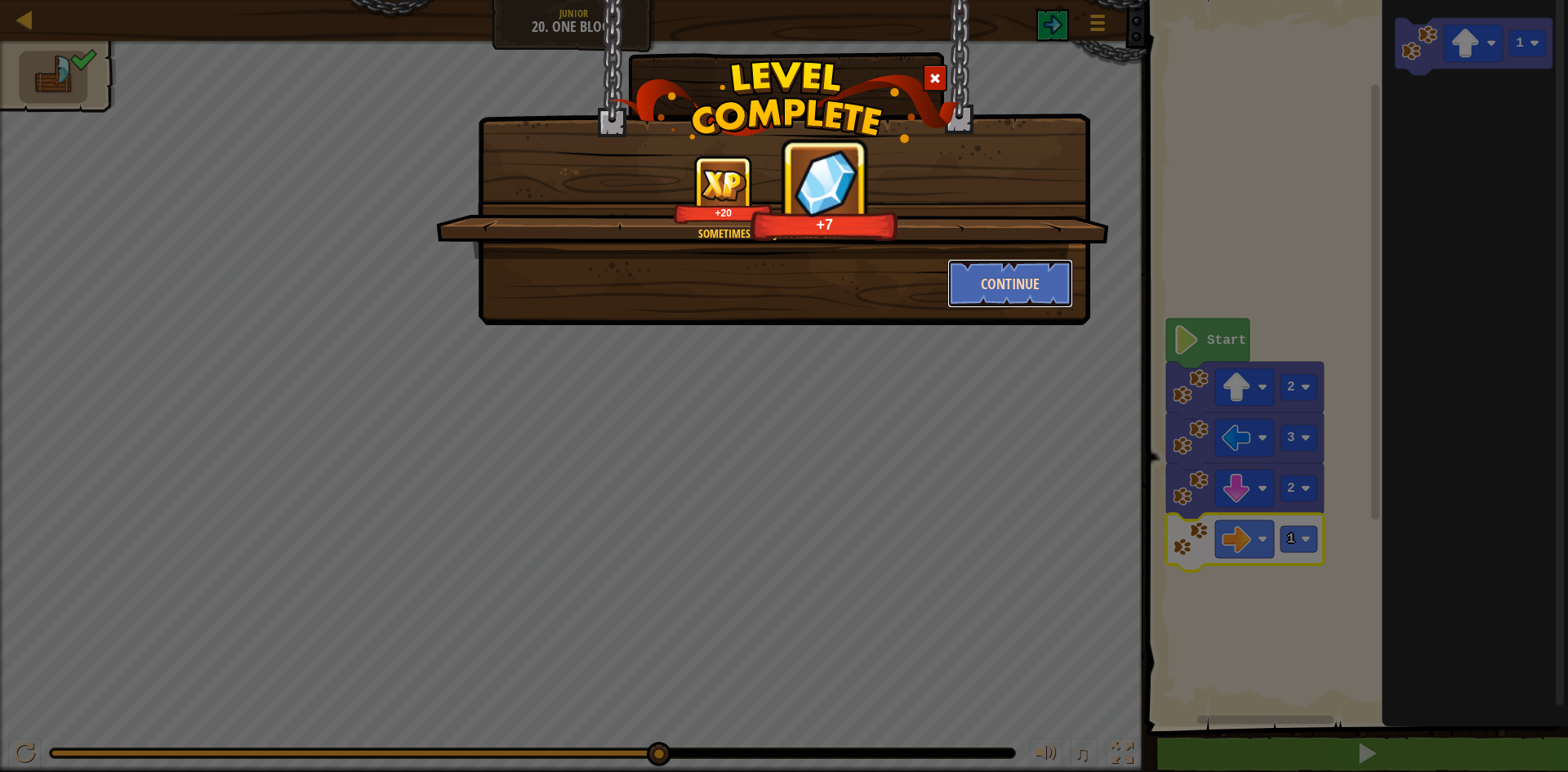
click at [1009, 304] on button "Continue" at bounding box center [1010, 283] width 127 height 49
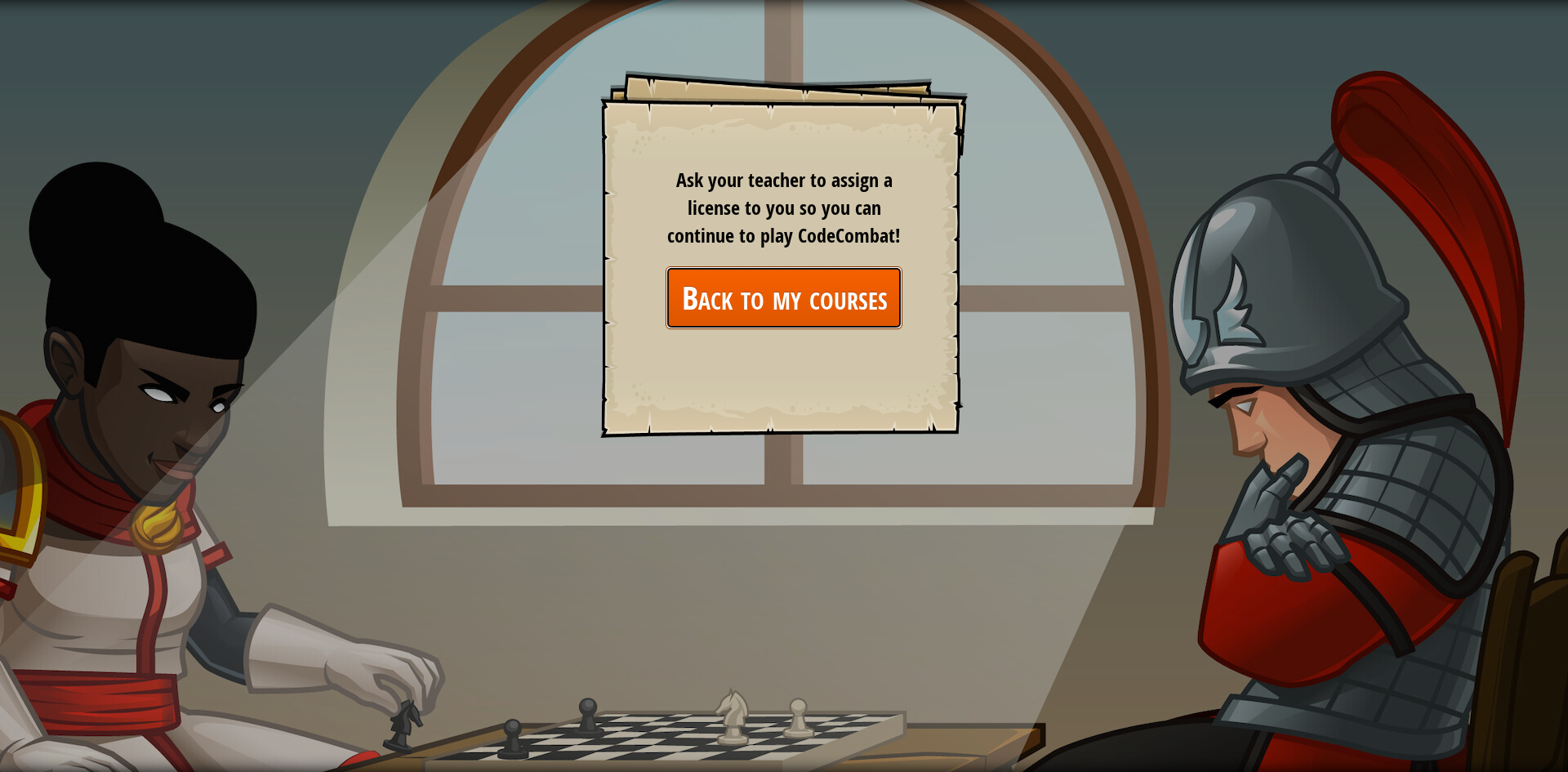
click at [866, 296] on link "Back to my courses" at bounding box center [784, 297] width 237 height 63
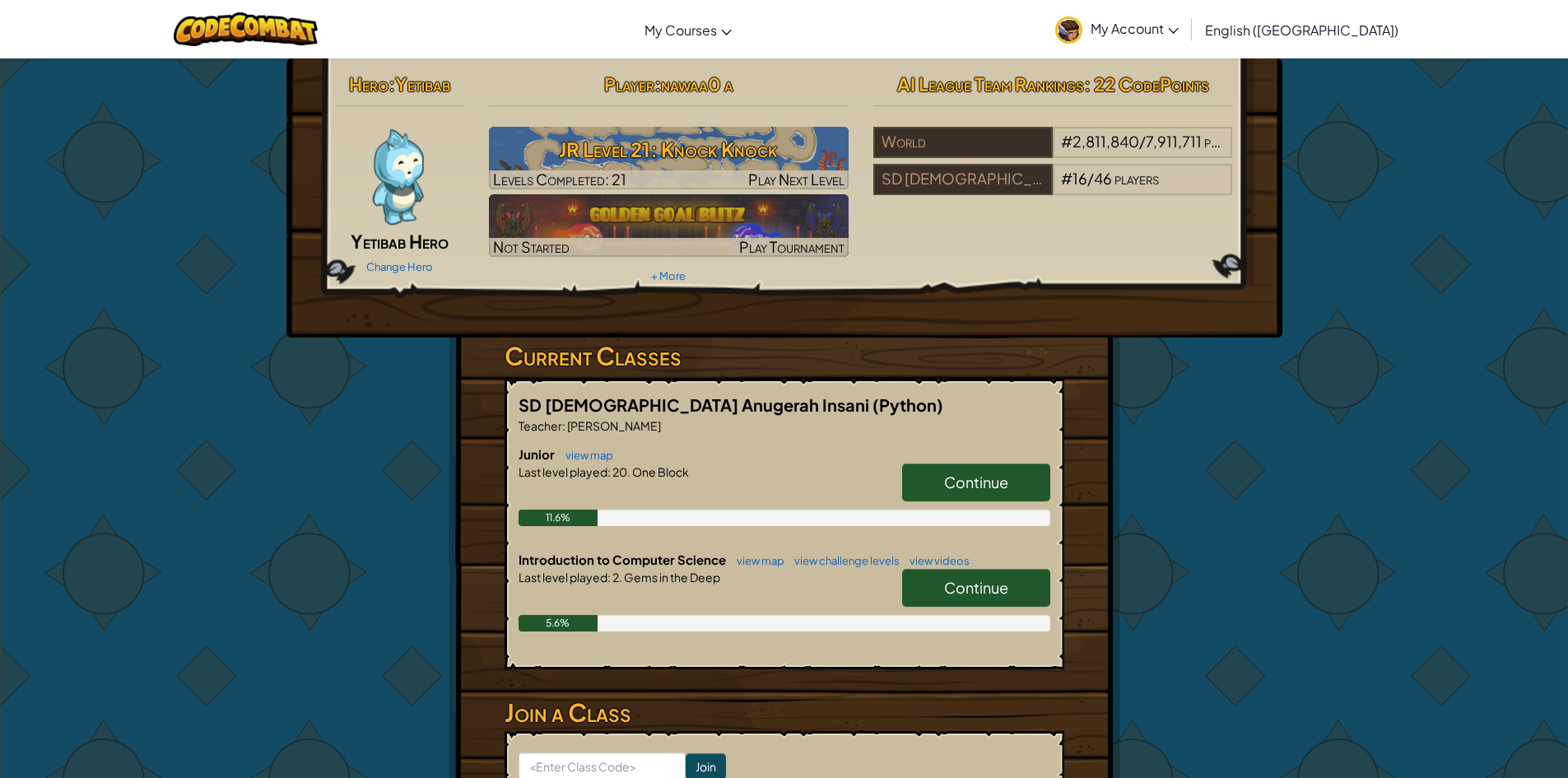
click at [958, 588] on span "Continue" at bounding box center [976, 587] width 64 height 19
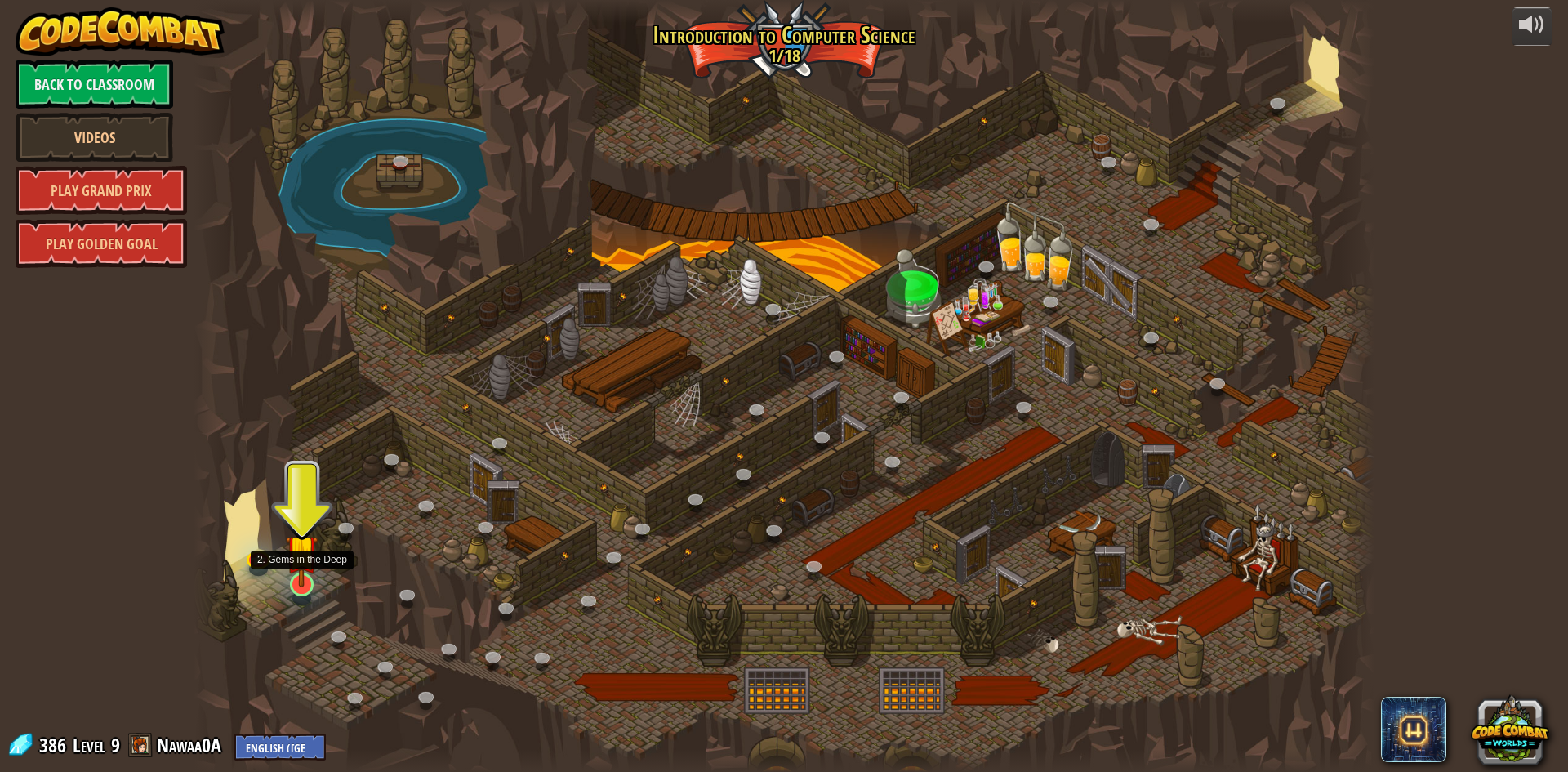
click at [292, 573] on img at bounding box center [301, 550] width 32 height 73
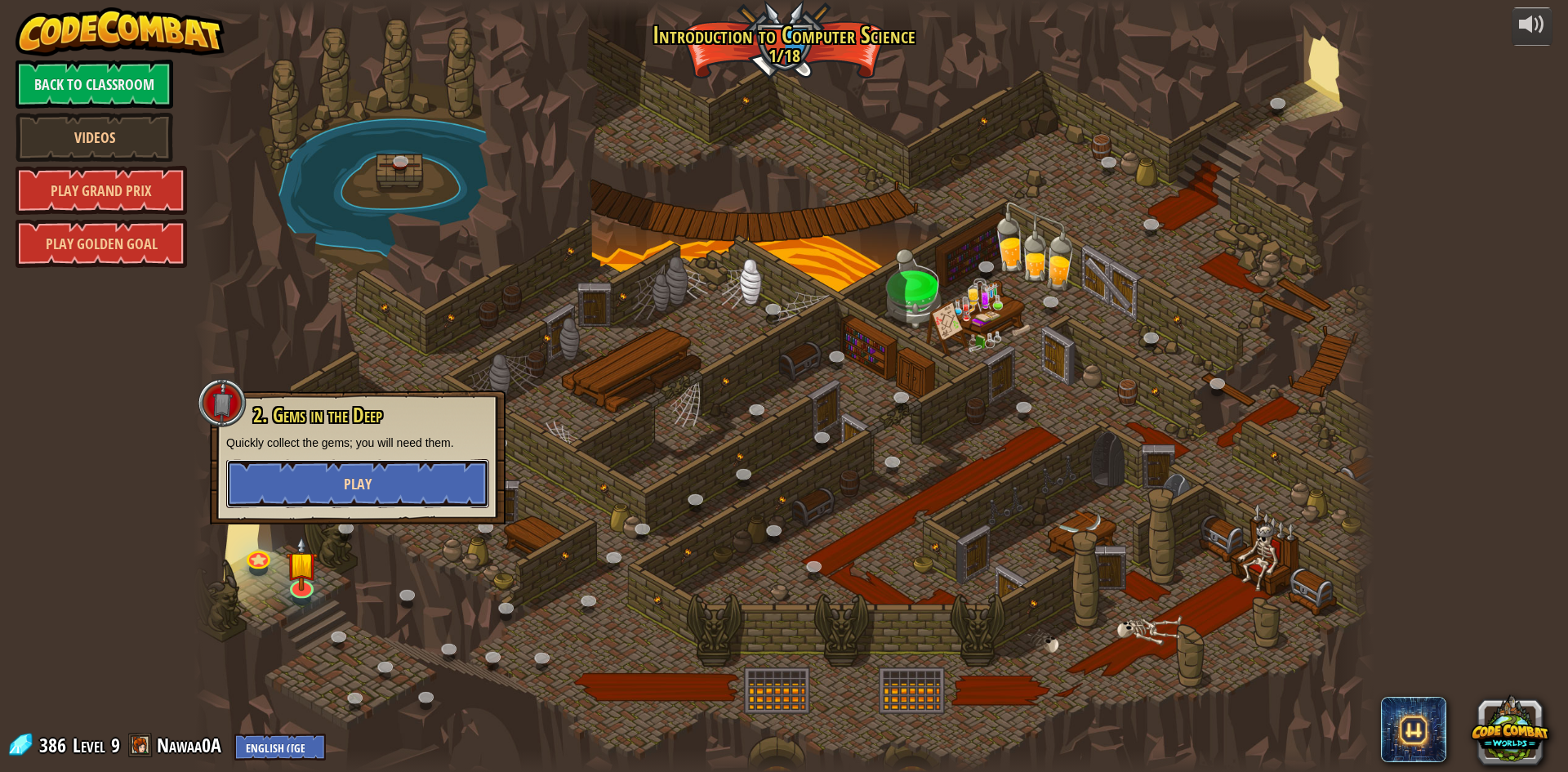
click at [385, 479] on button "Play" at bounding box center [358, 484] width 263 height 49
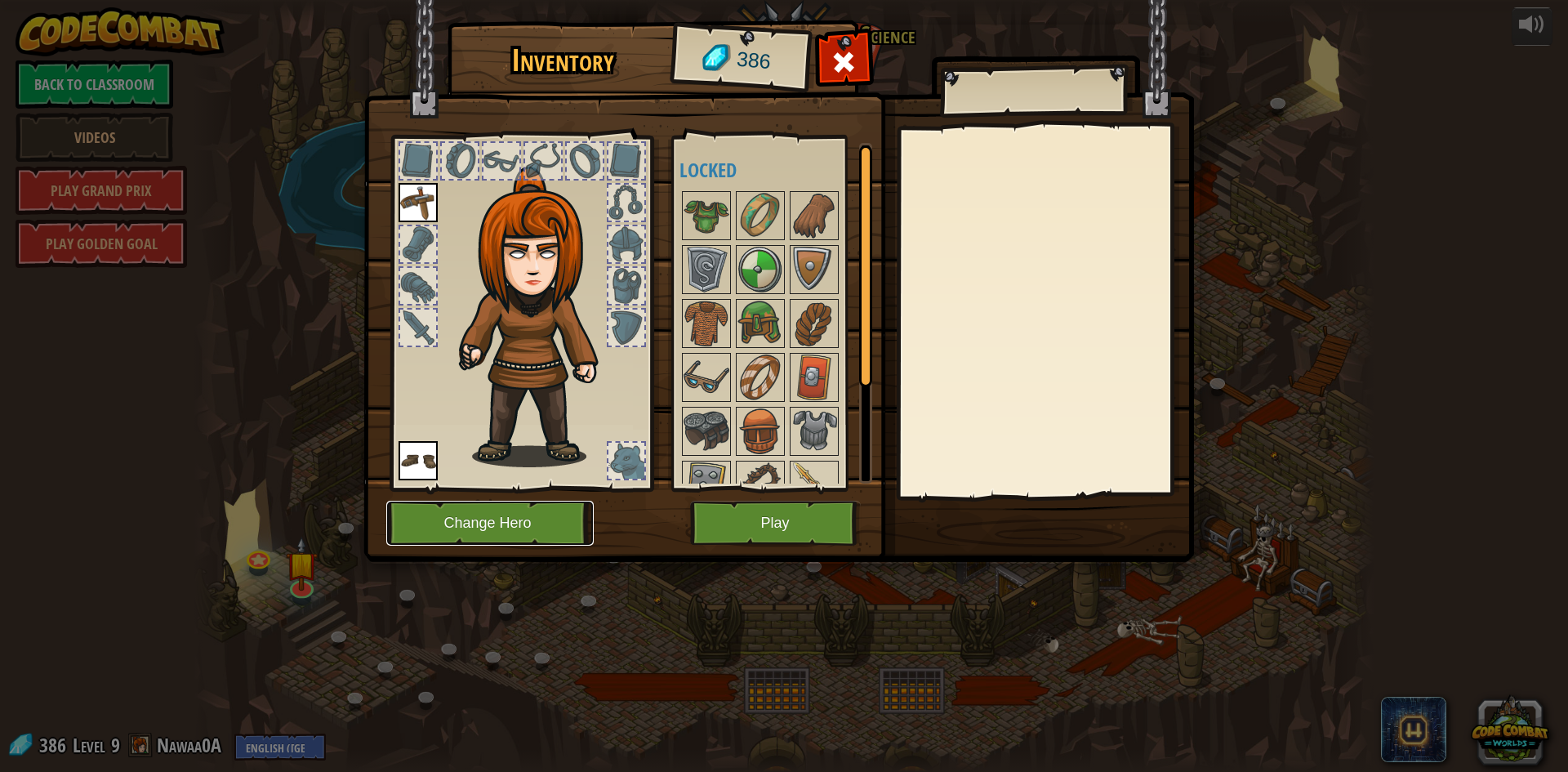
click at [559, 538] on button "Change Hero" at bounding box center [490, 523] width 207 height 45
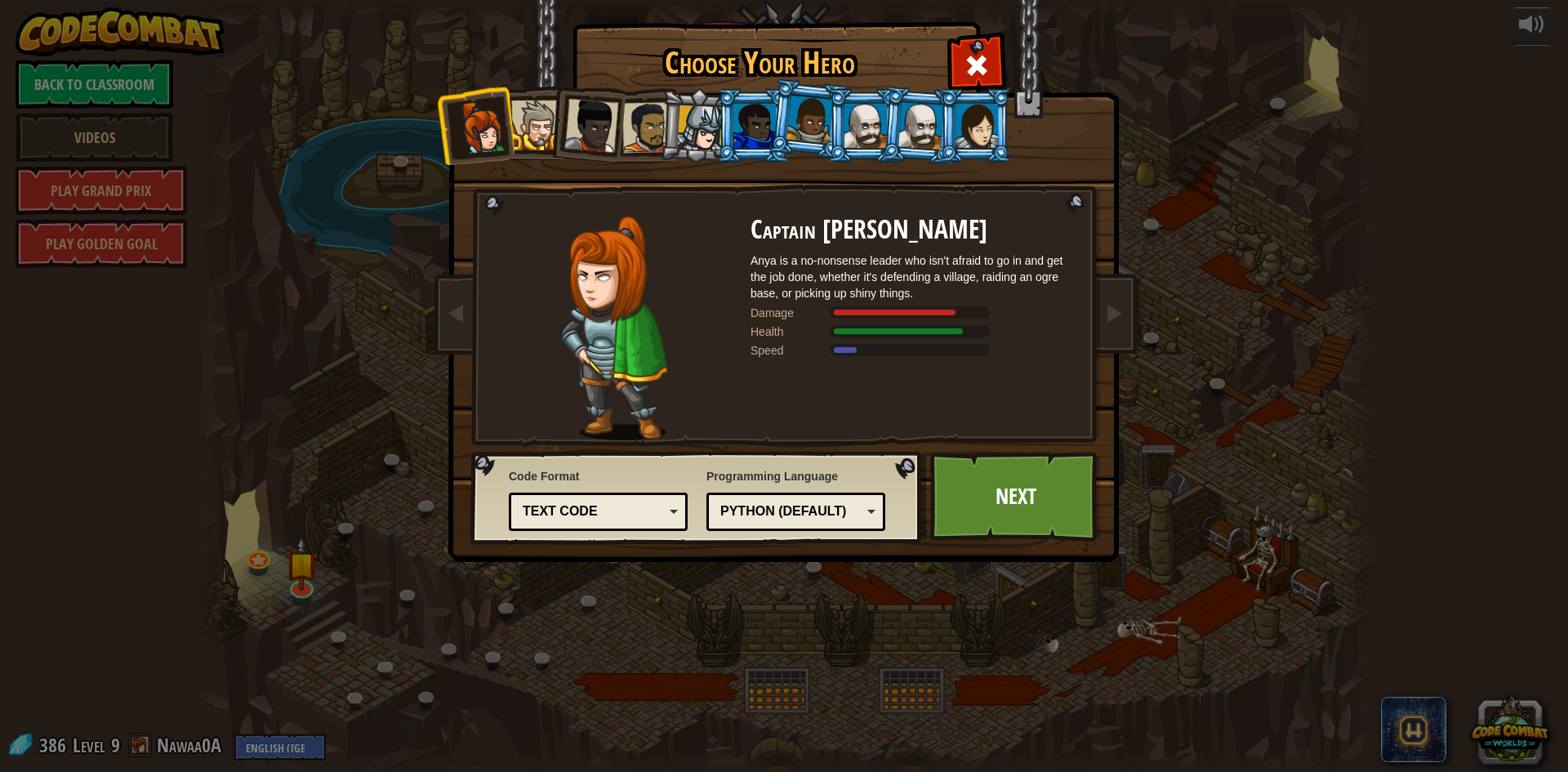
click at [697, 133] on div at bounding box center [700, 128] width 47 height 47
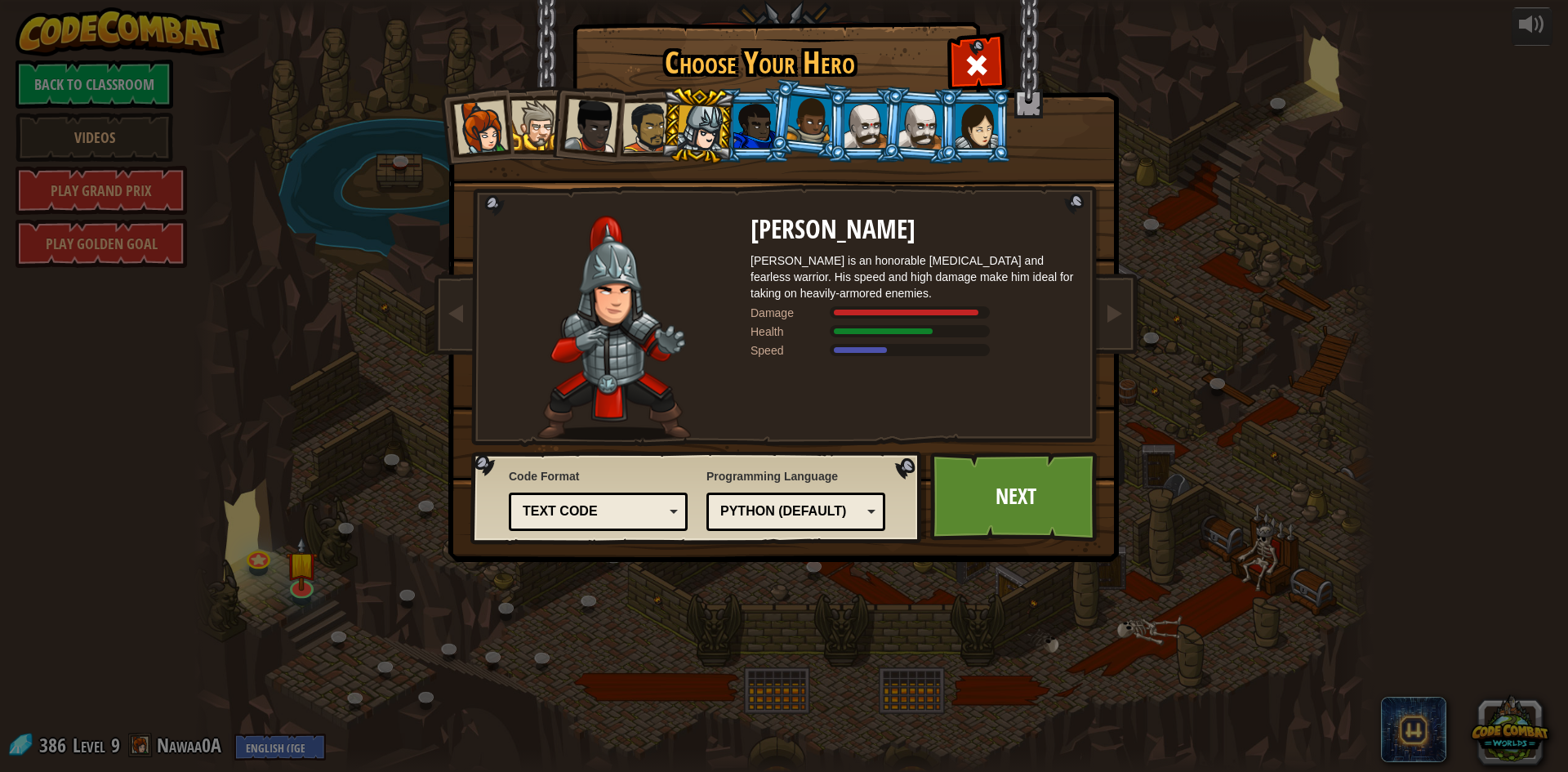
click at [984, 147] on div at bounding box center [977, 126] width 42 height 44
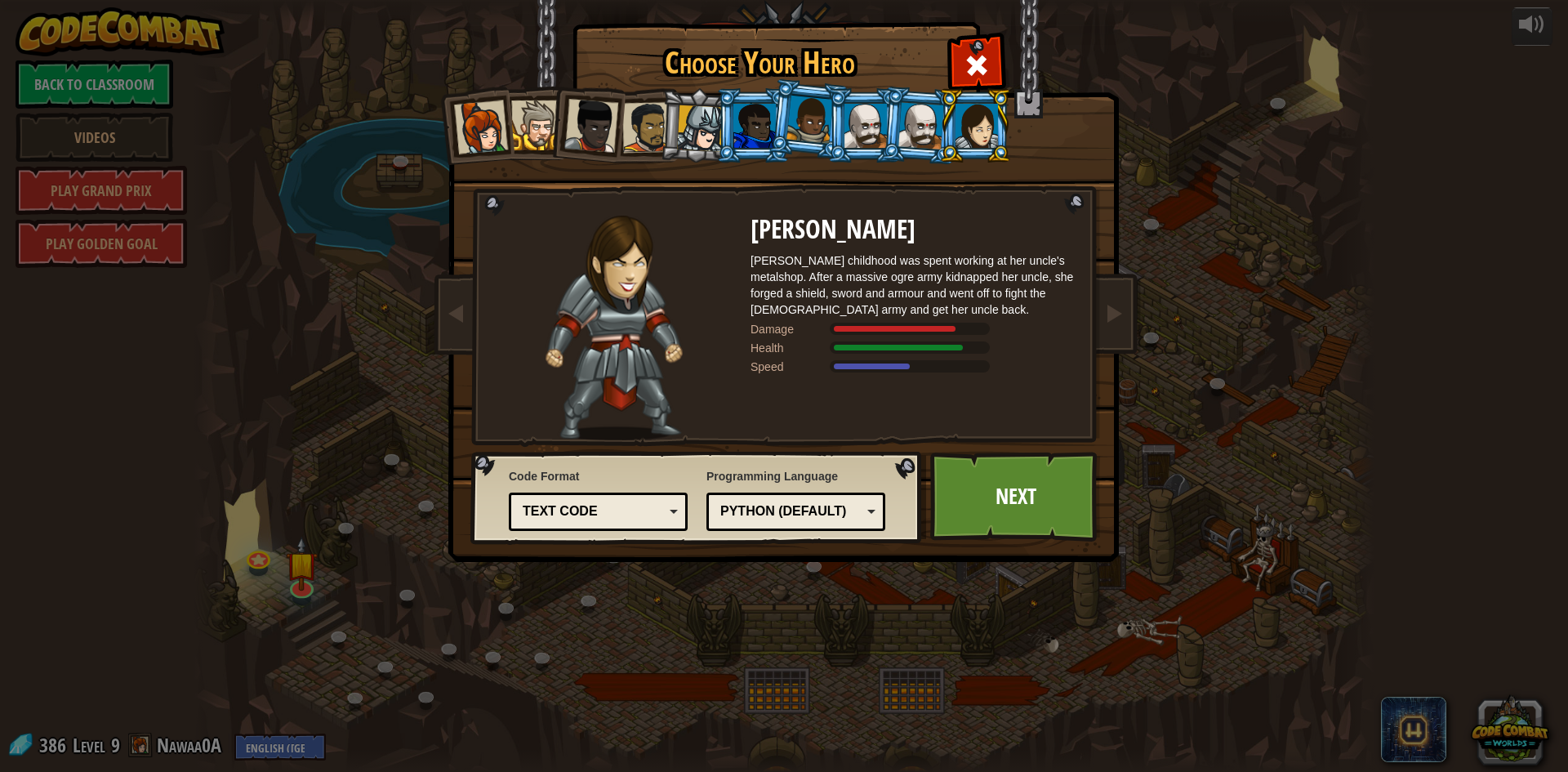
click at [693, 113] on div at bounding box center [700, 128] width 47 height 47
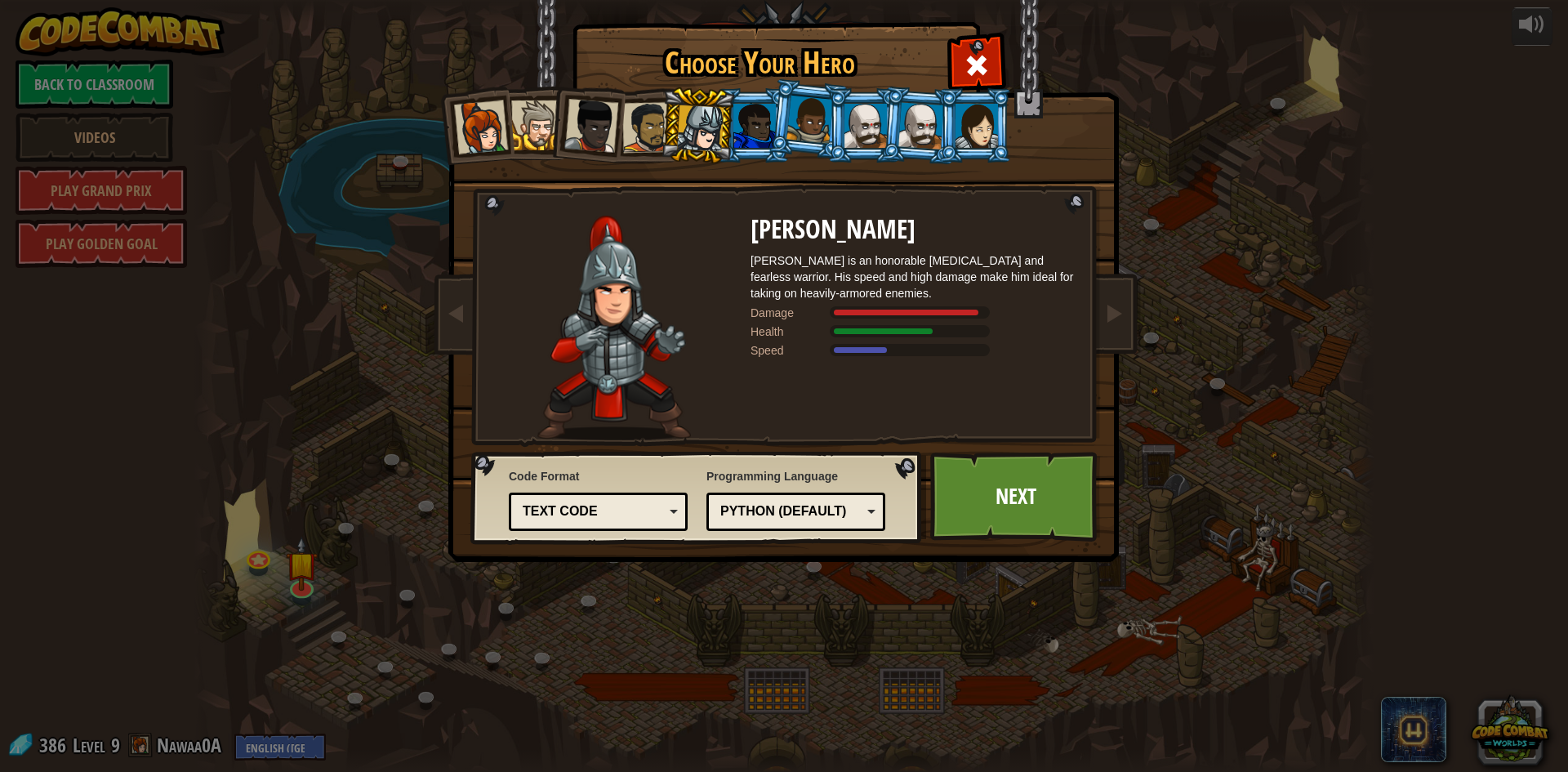
click at [813, 136] on div at bounding box center [809, 119] width 47 height 48
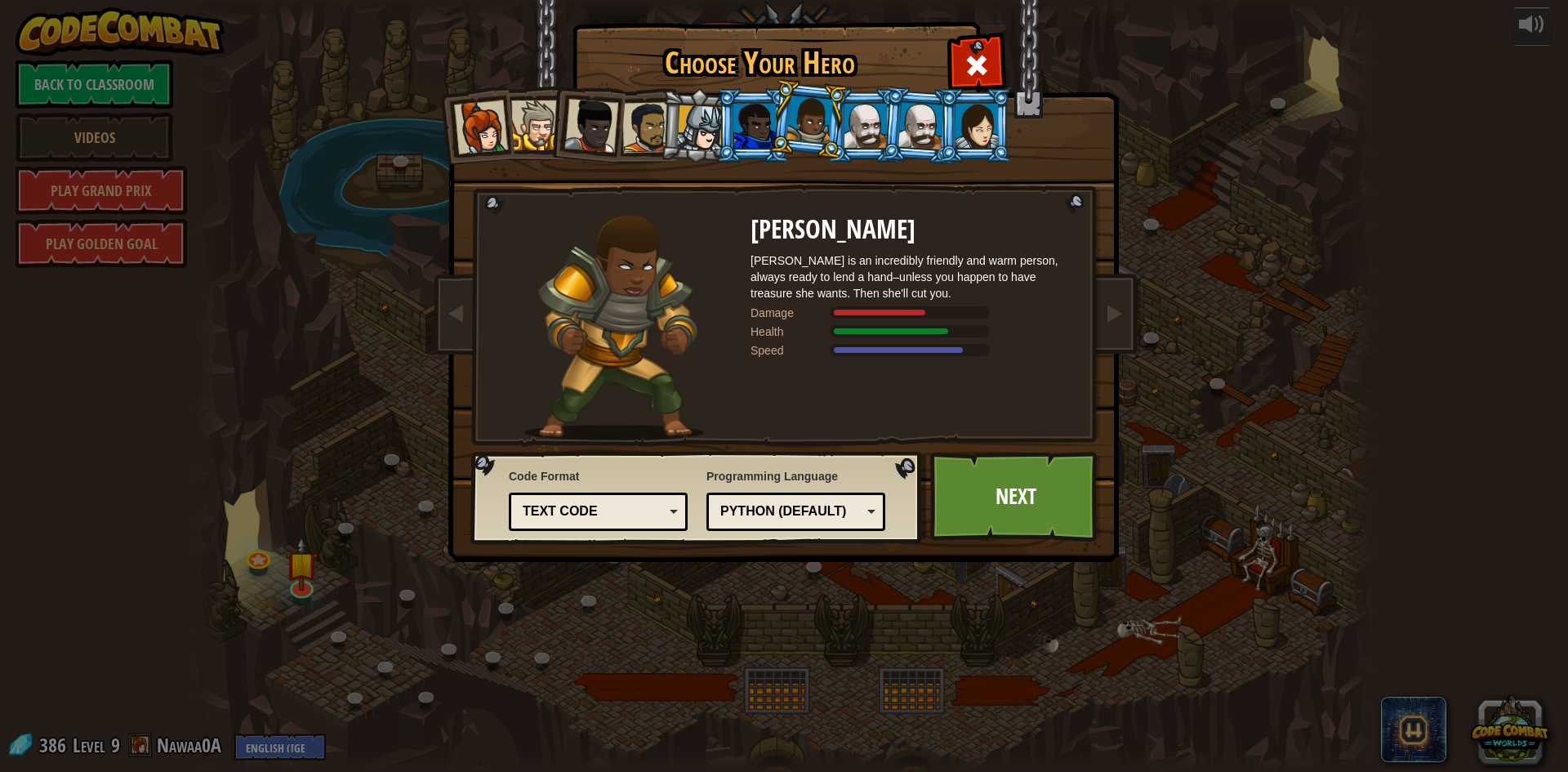
click at [856, 123] on div at bounding box center [866, 126] width 42 height 44
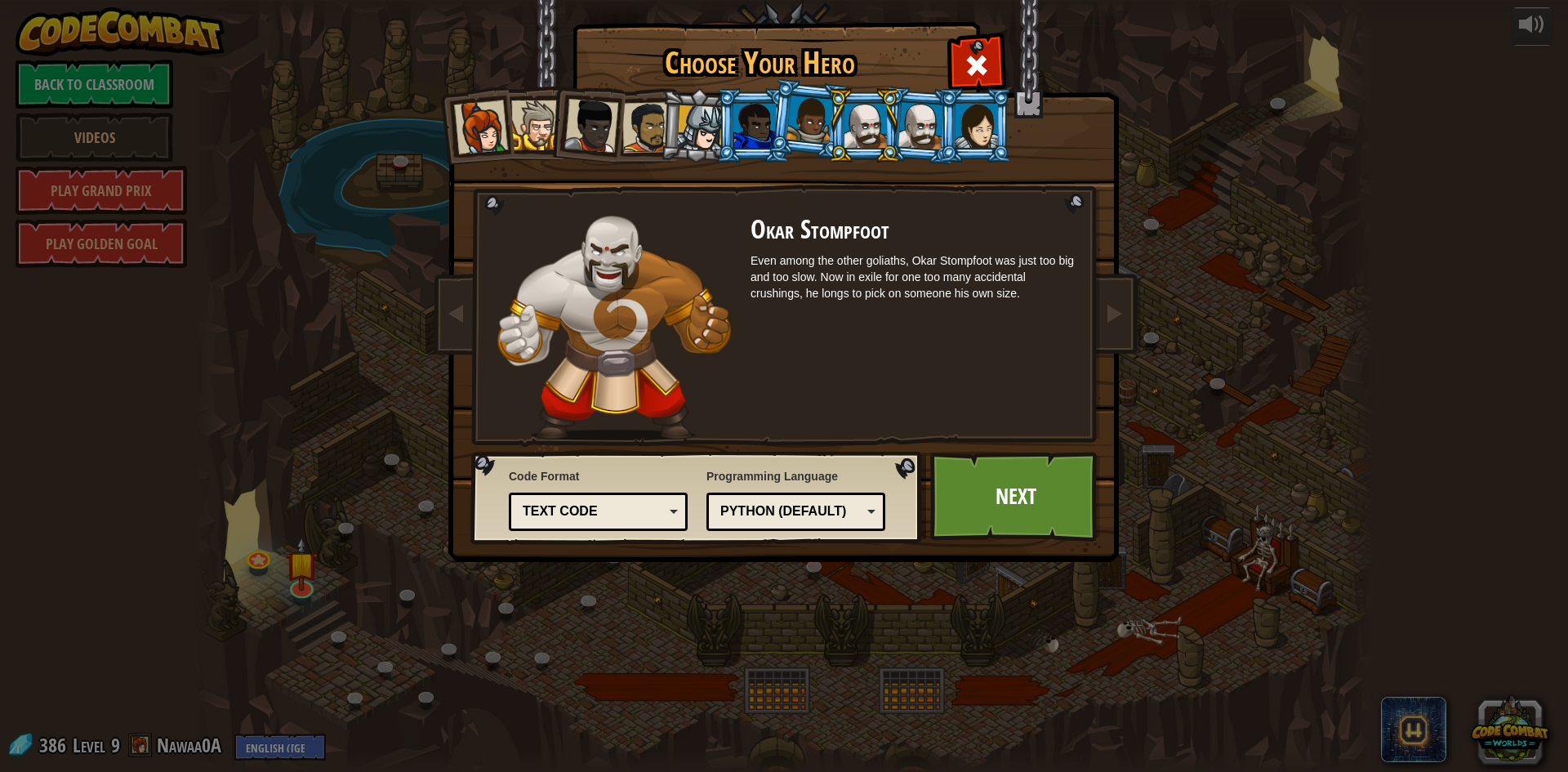
click at [921, 118] on div at bounding box center [921, 125] width 46 height 47
click at [618, 132] on li at bounding box center [586, 123] width 80 height 80
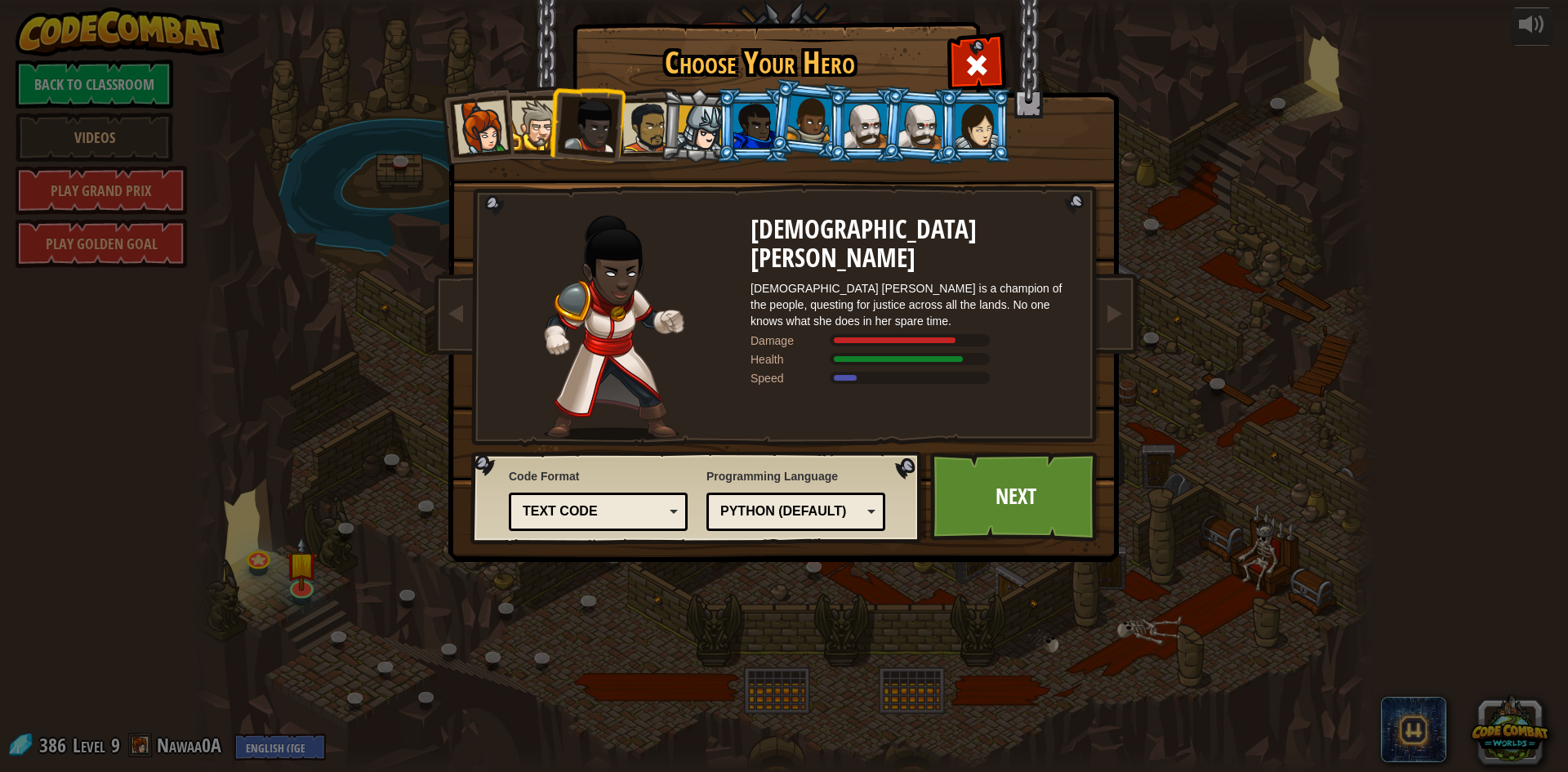
click at [541, 148] on div at bounding box center [536, 125] width 50 height 50
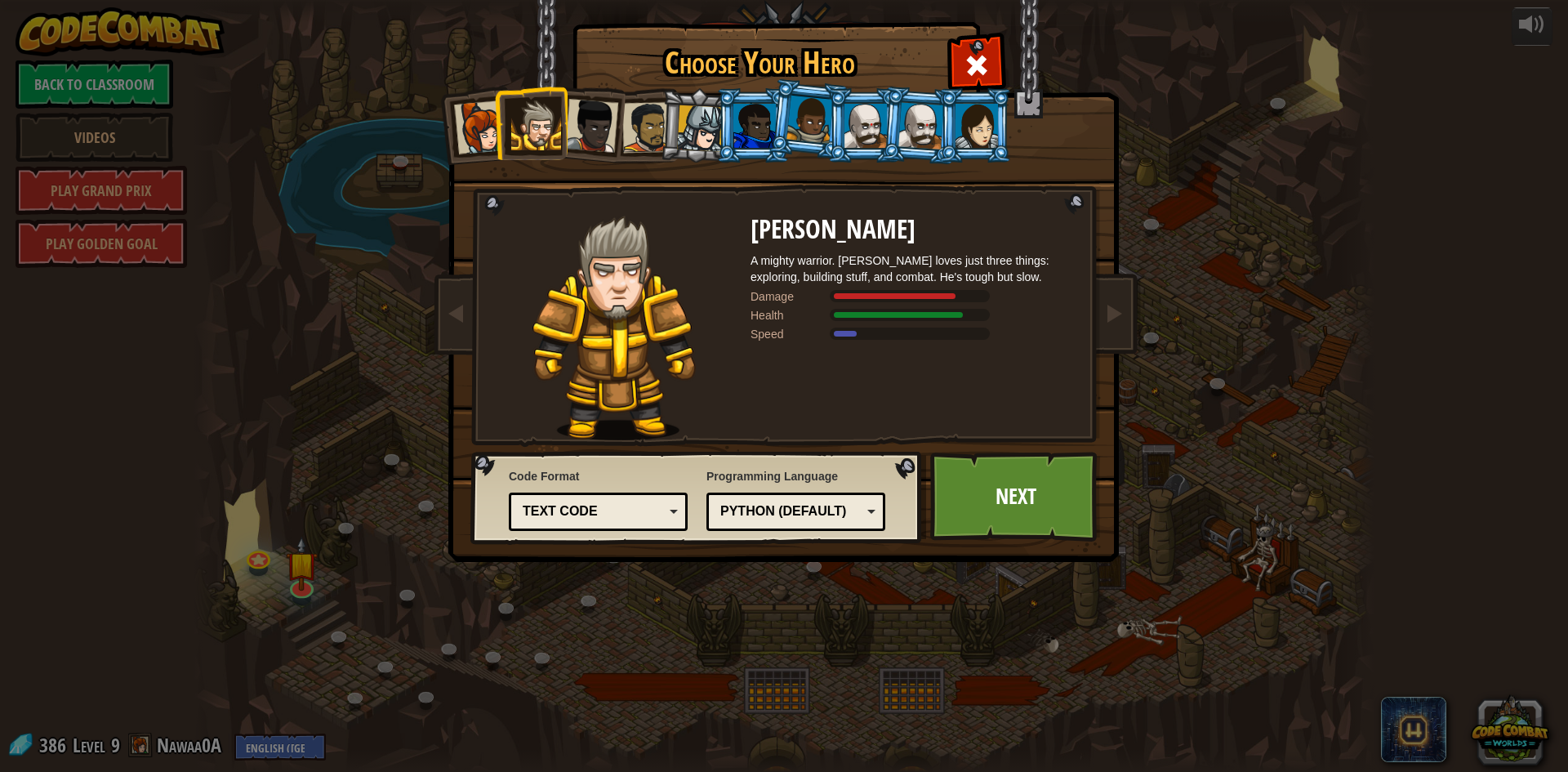
click at [958, 119] on div at bounding box center [977, 126] width 42 height 44
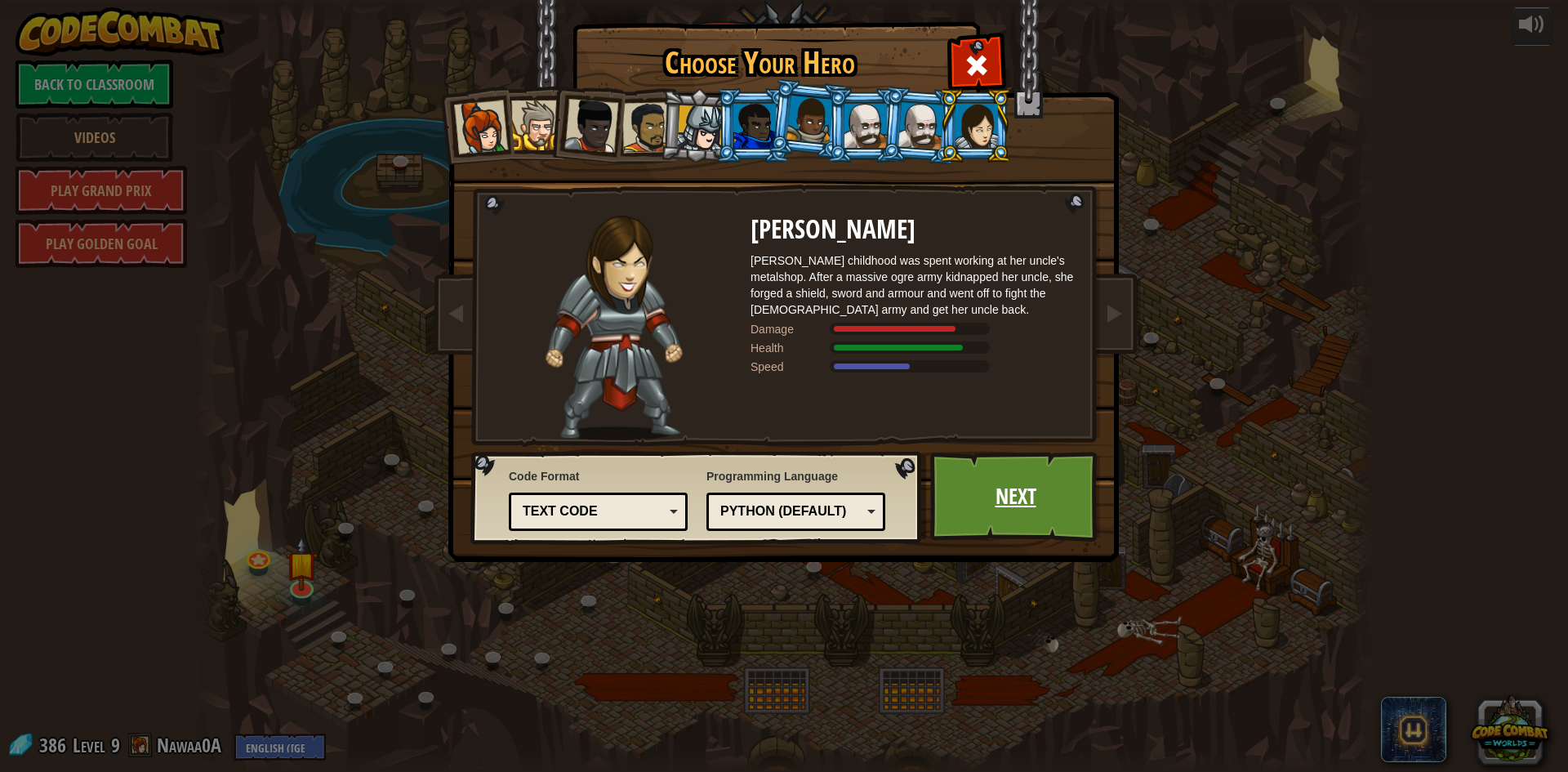
click at [987, 506] on link "Next" at bounding box center [1015, 497] width 171 height 90
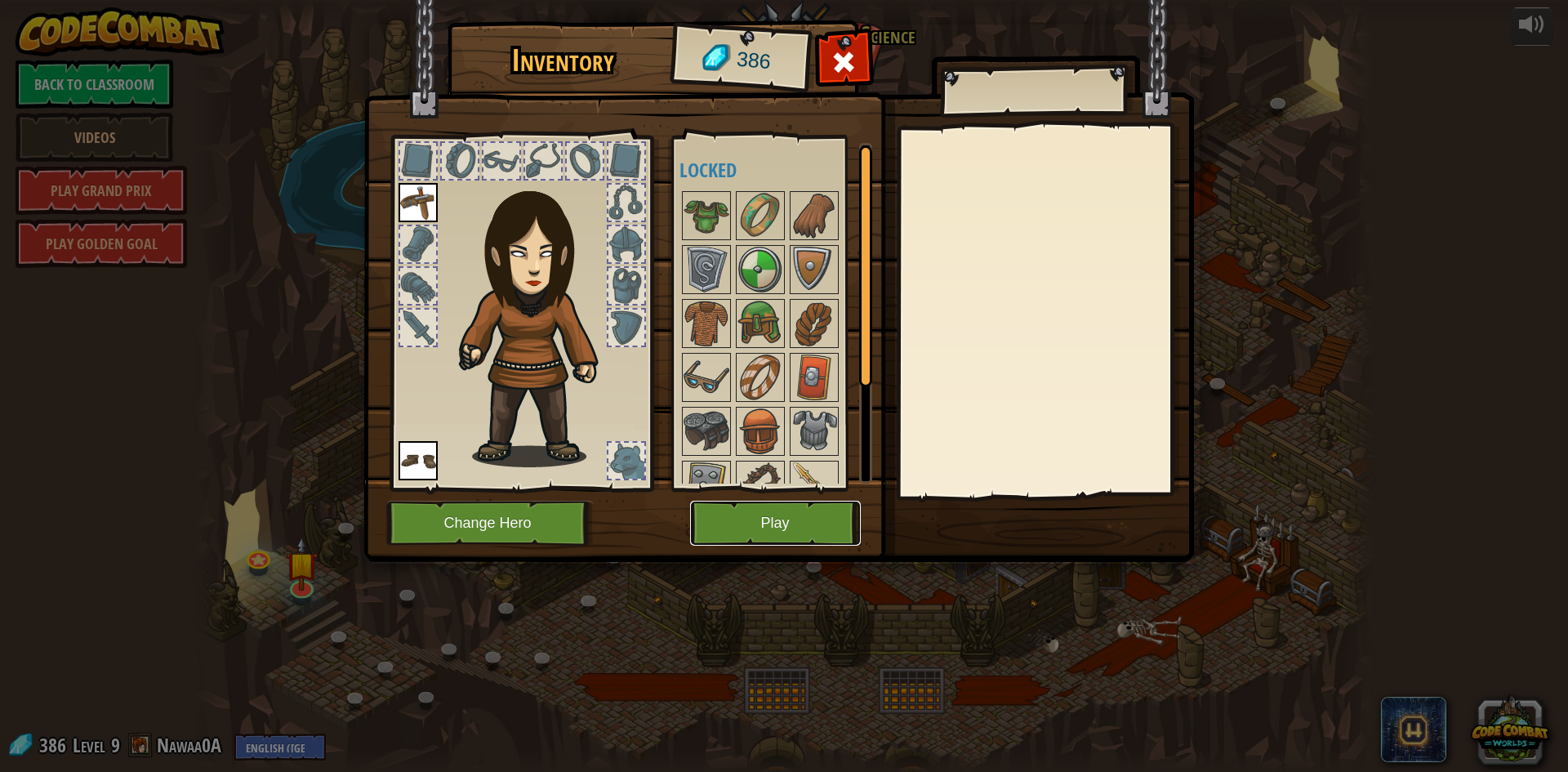
click at [819, 522] on button "Play" at bounding box center [775, 523] width 171 height 45
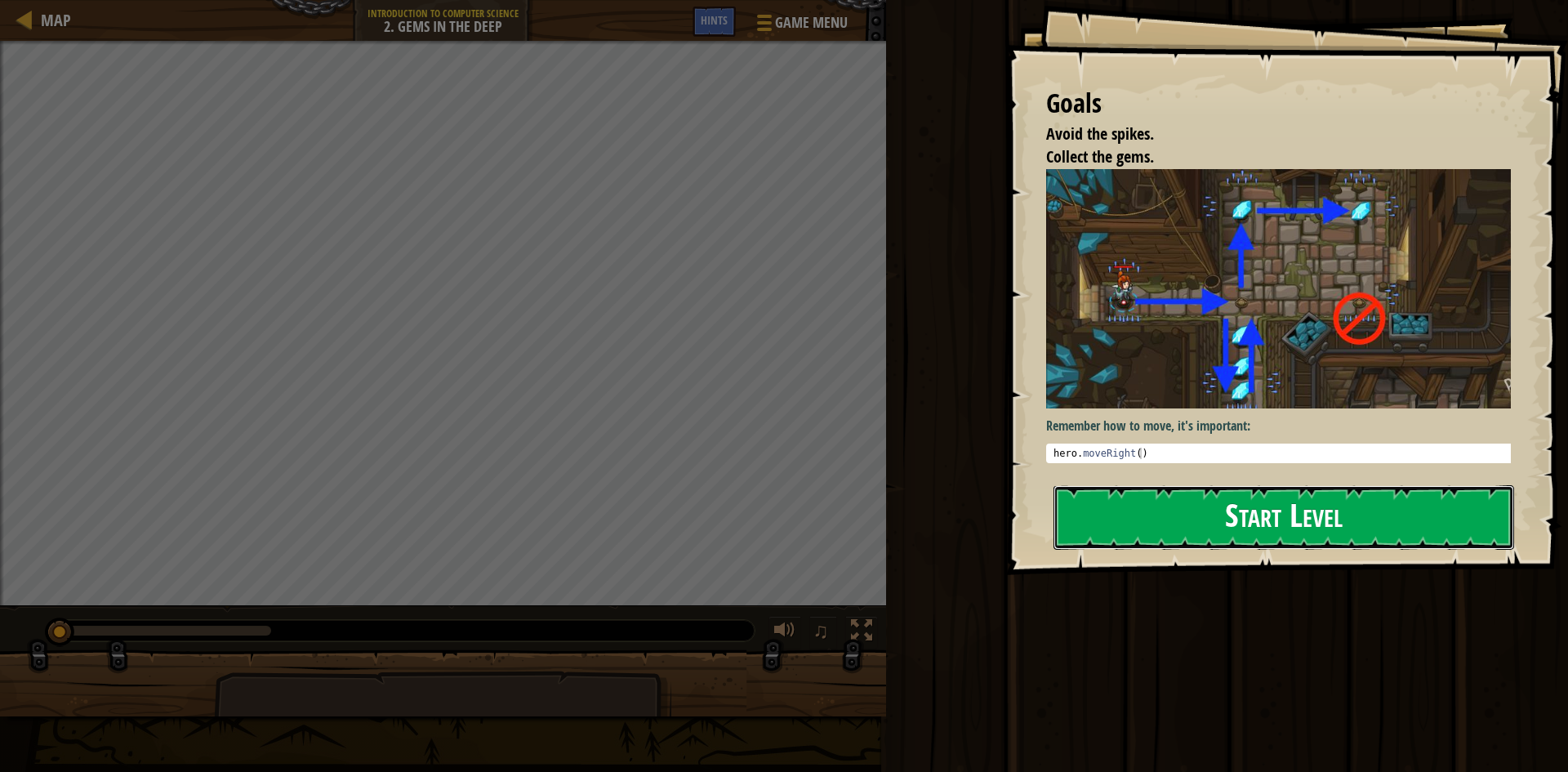
click at [1307, 524] on button "Start Level" at bounding box center [1284, 517] width 461 height 65
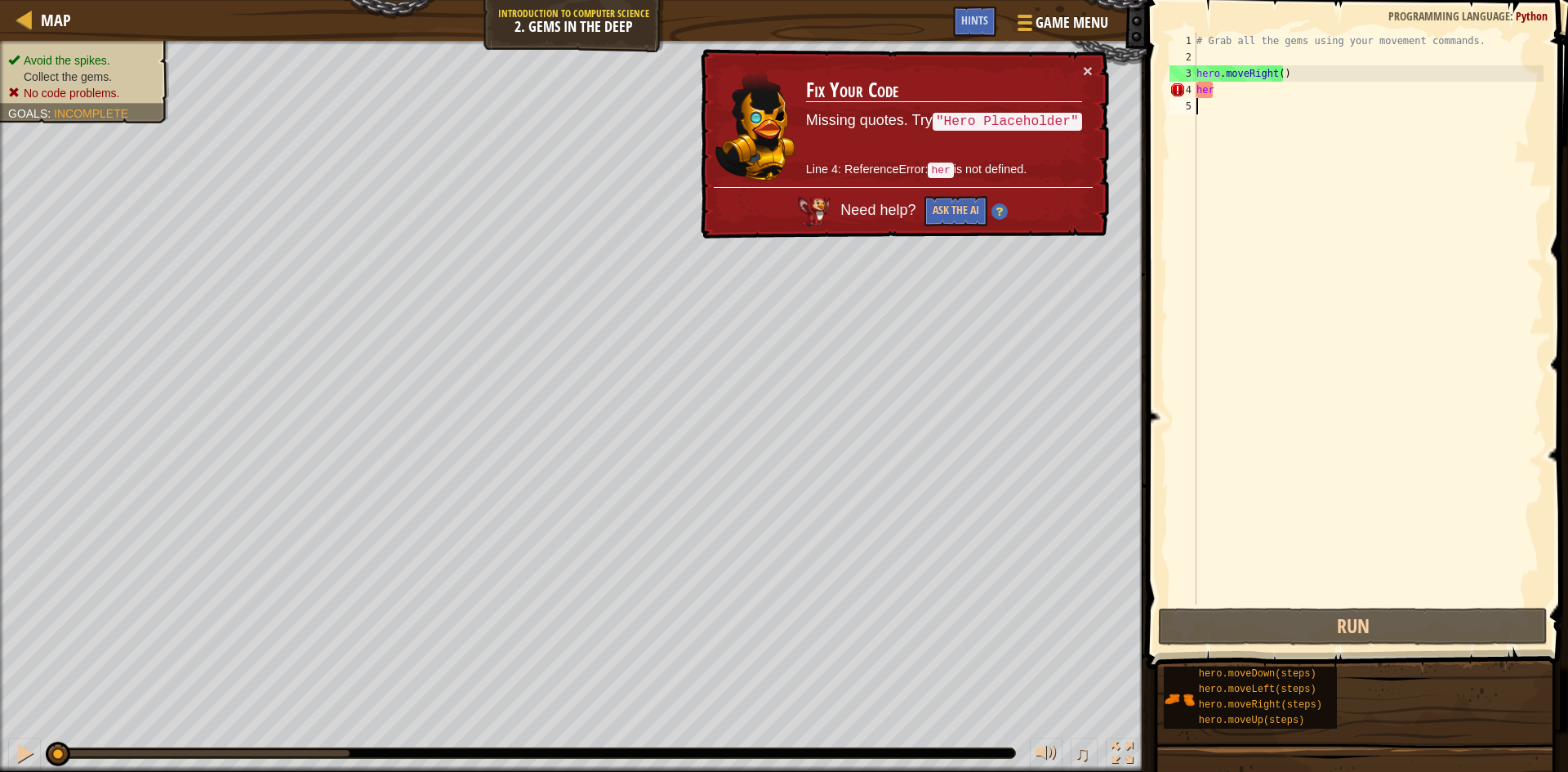
click at [1224, 83] on div "# Grab all the gems using your movement commands. hero . moveRight ( ) her" at bounding box center [1368, 335] width 350 height 605
type textarea "hero"
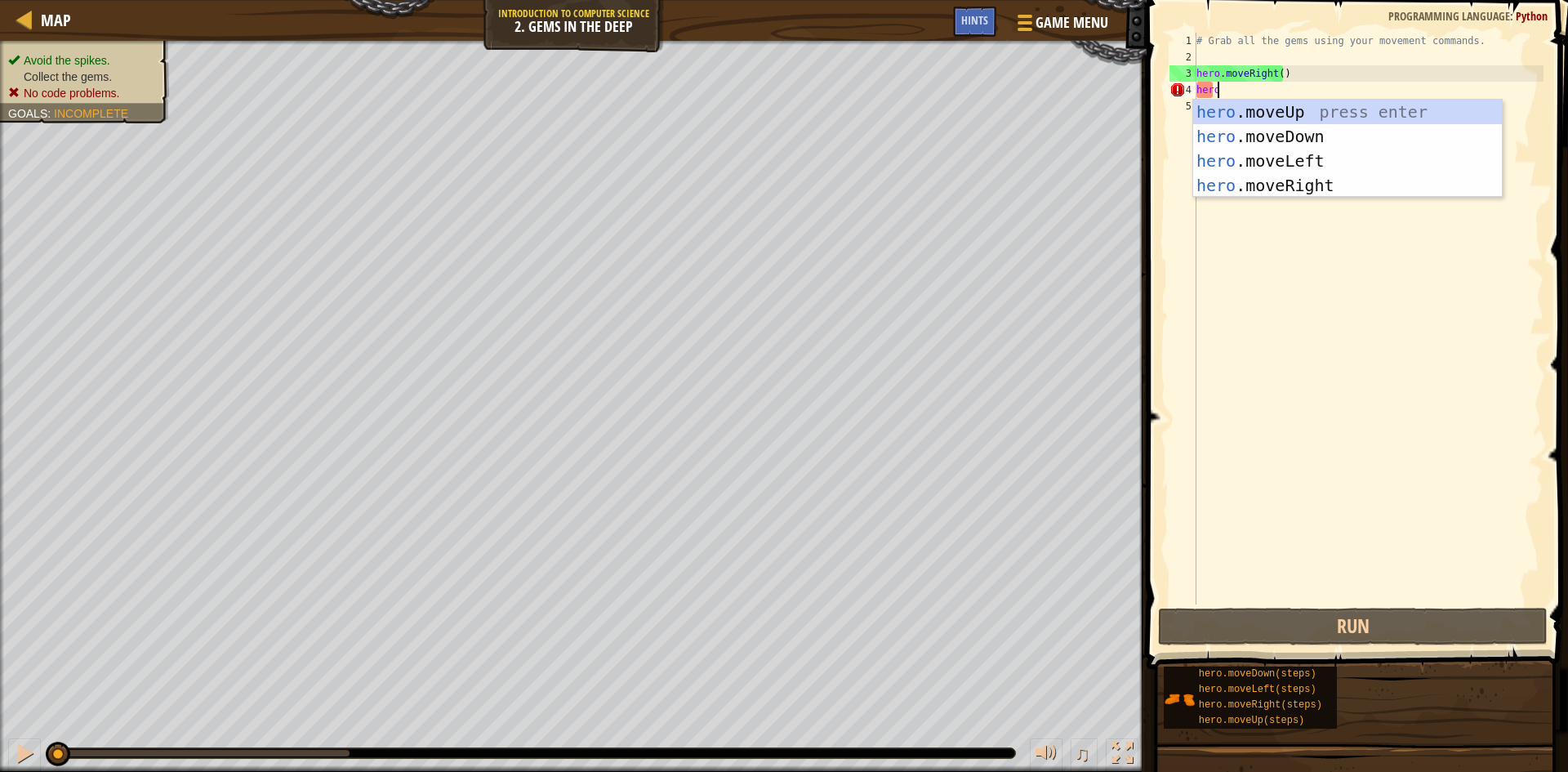
scroll to position [7, 1]
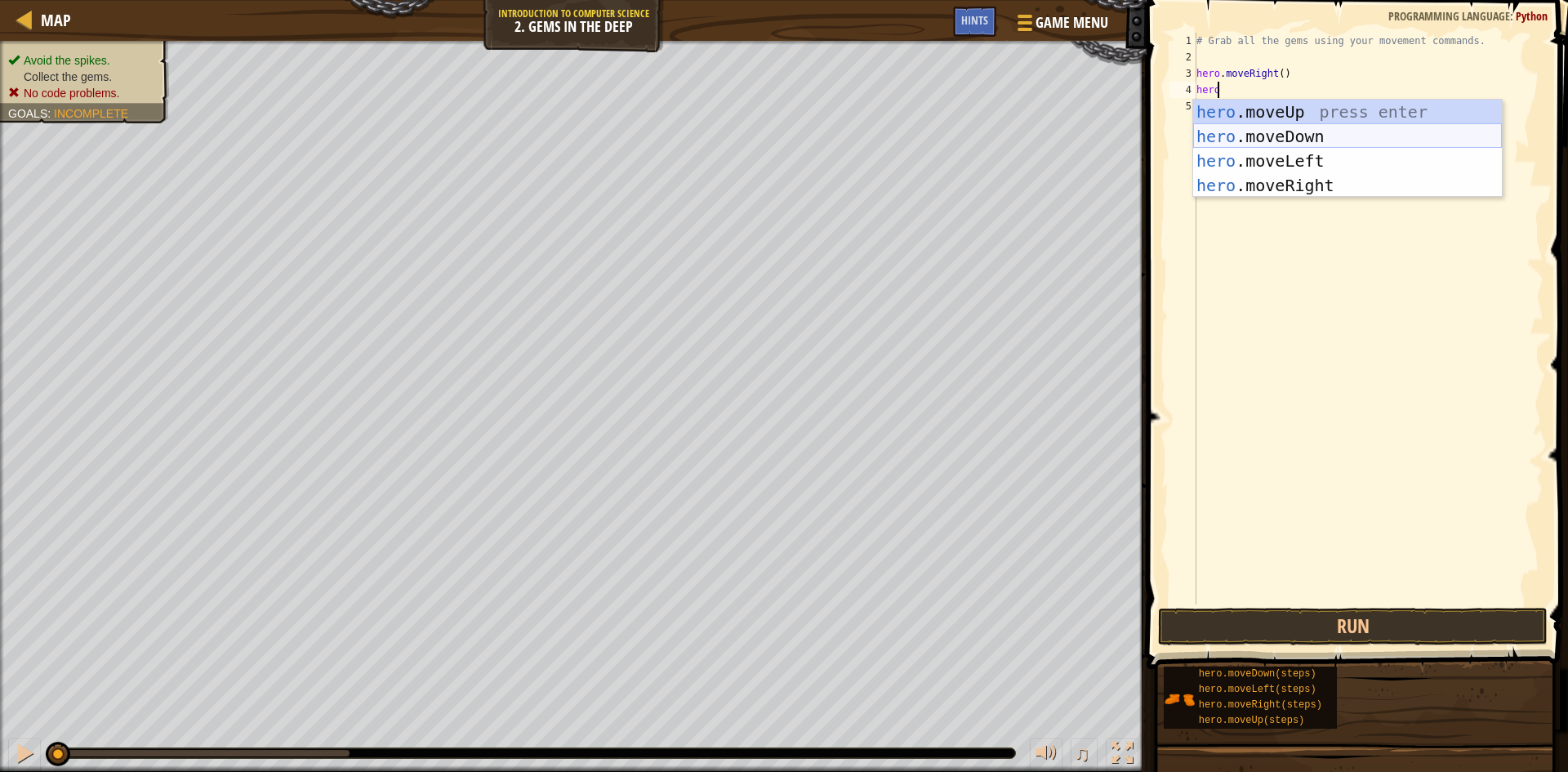
click at [1292, 137] on div "hero .moveUp press enter hero .moveDown press enter hero .moveLeft press enter …" at bounding box center [1348, 173] width 309 height 147
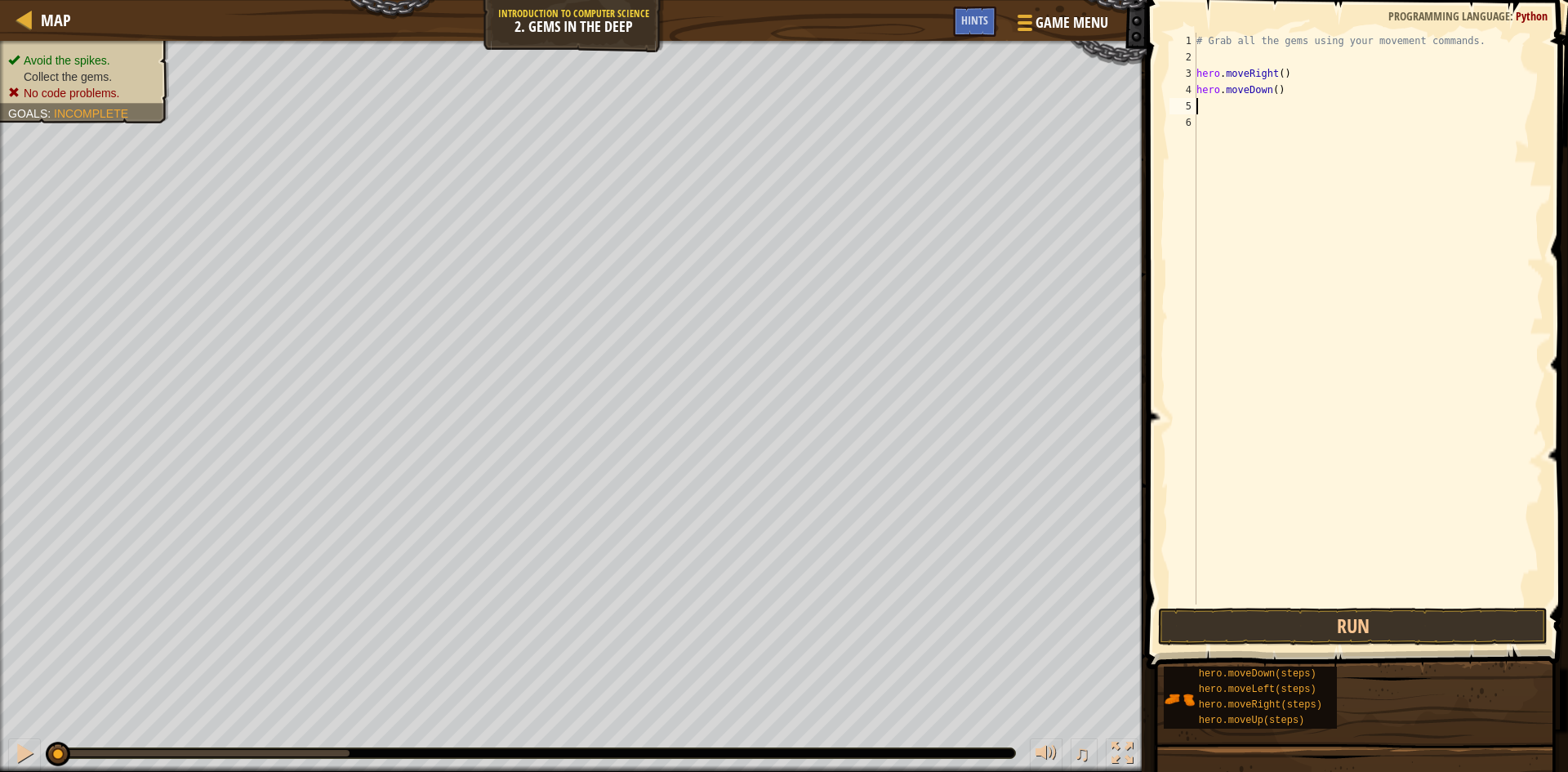
scroll to position [7, 0]
click at [1254, 618] on button "Run" at bounding box center [1352, 627] width 390 height 38
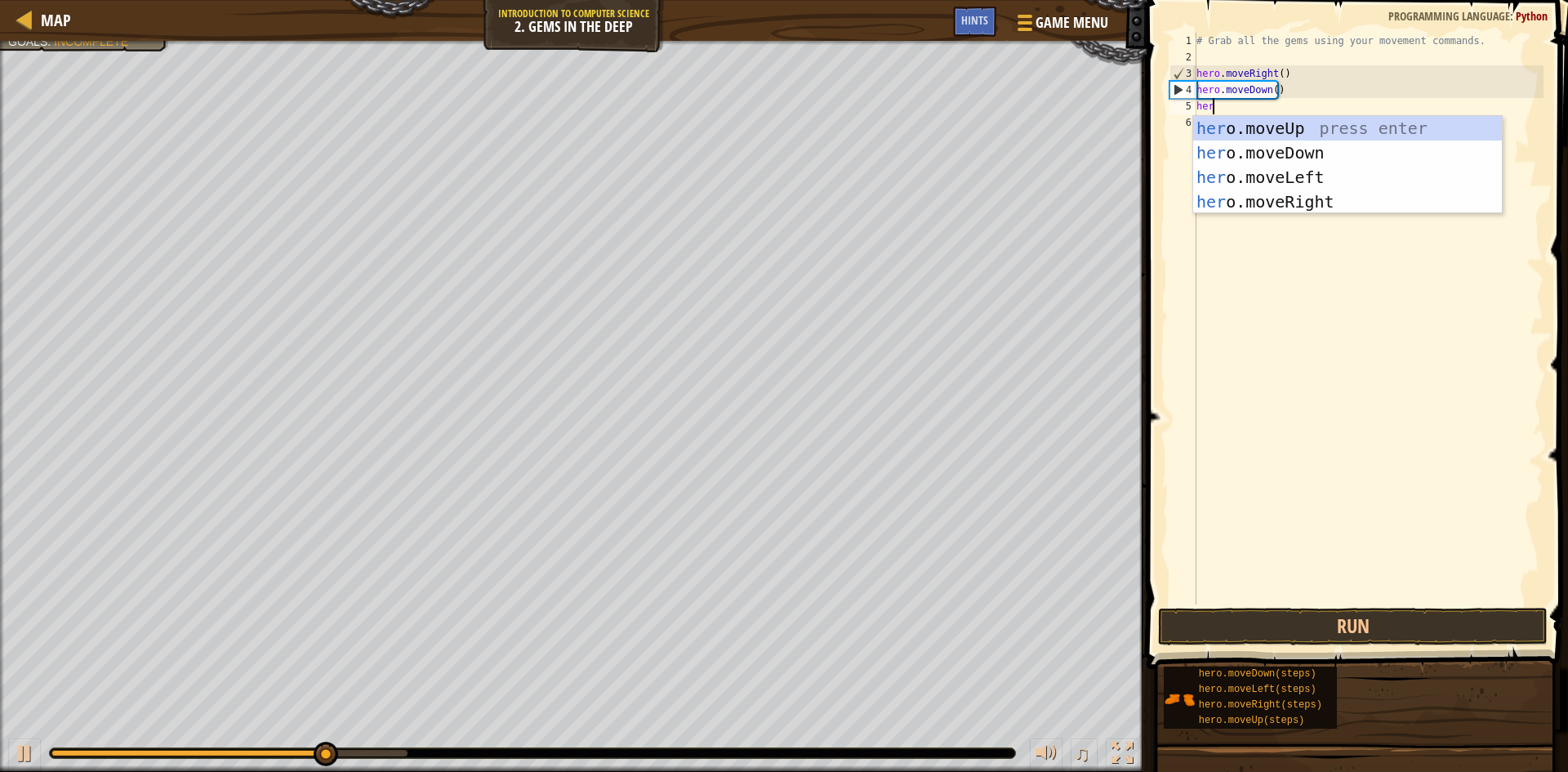
scroll to position [7, 1]
type textarea "hero"
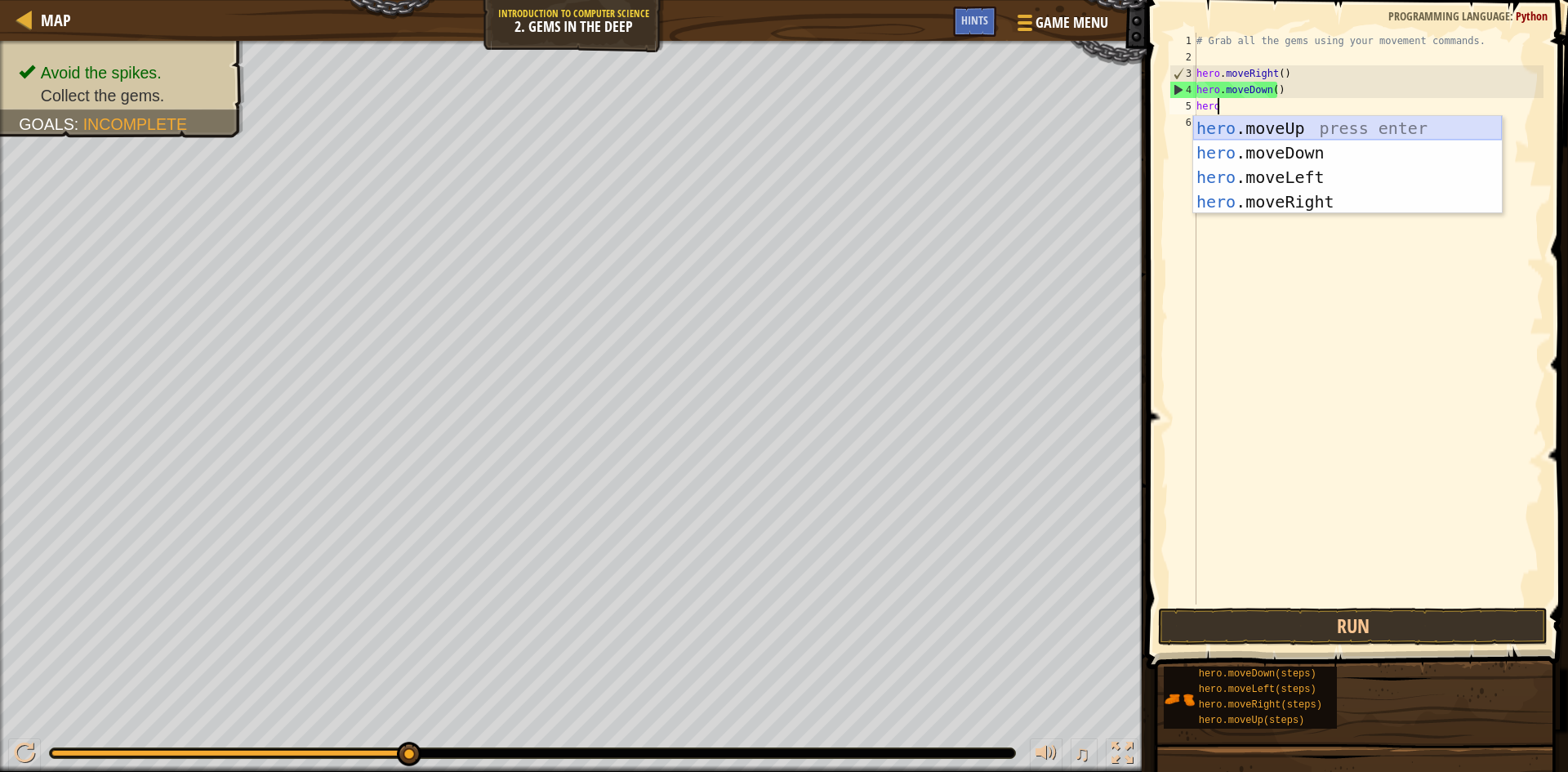
click at [1298, 132] on div "hero .moveUp press enter hero .moveDown press enter hero .moveLeft press enter …" at bounding box center [1348, 190] width 309 height 147
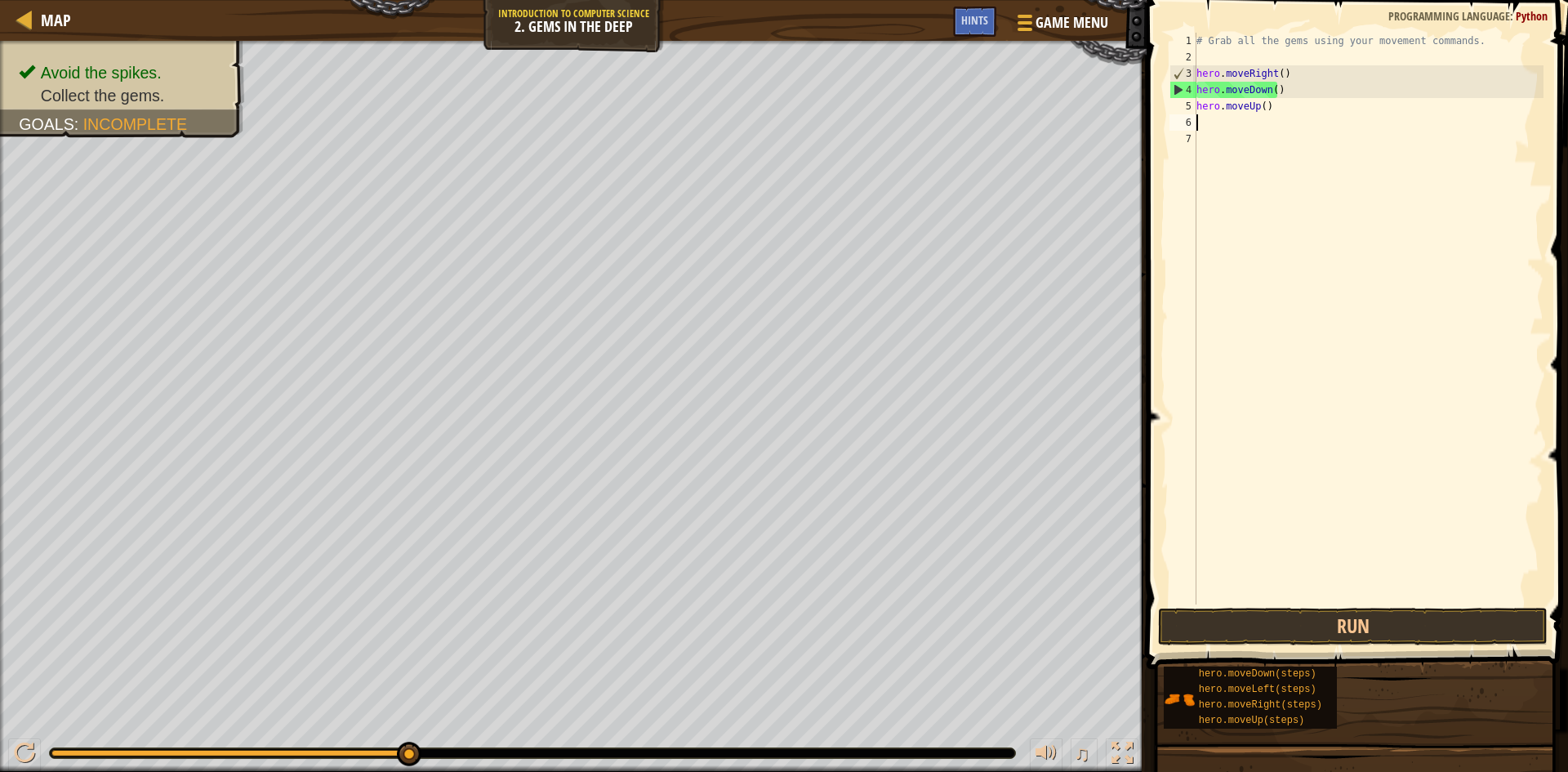
scroll to position [7, 0]
click at [32, 747] on div at bounding box center [24, 753] width 21 height 21
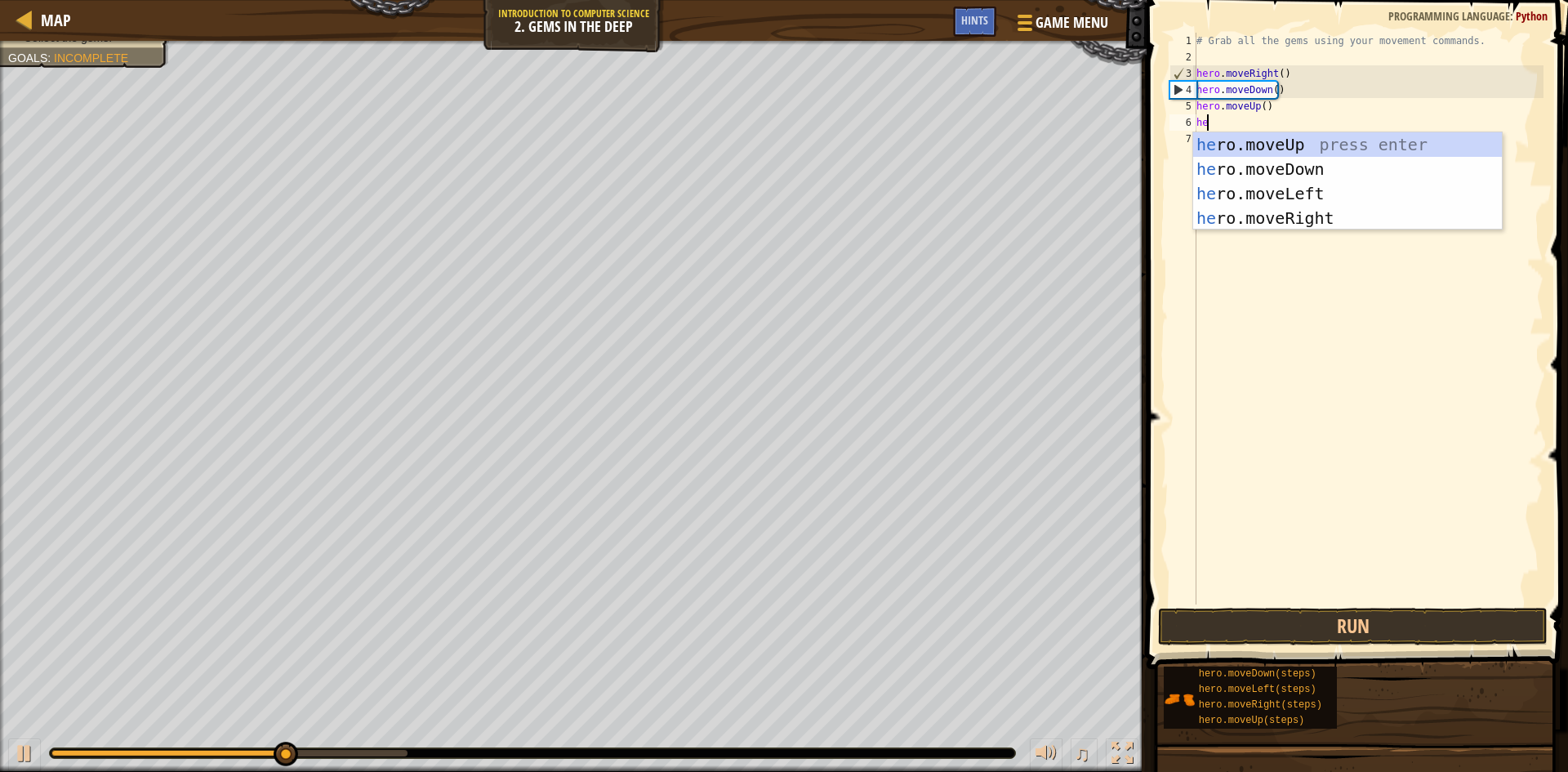
scroll to position [7, 1]
type textarea "hero"
click at [1296, 148] on div "hero .moveUp press enter hero .moveDown press enter hero .moveLeft press enter …" at bounding box center [1348, 206] width 309 height 147
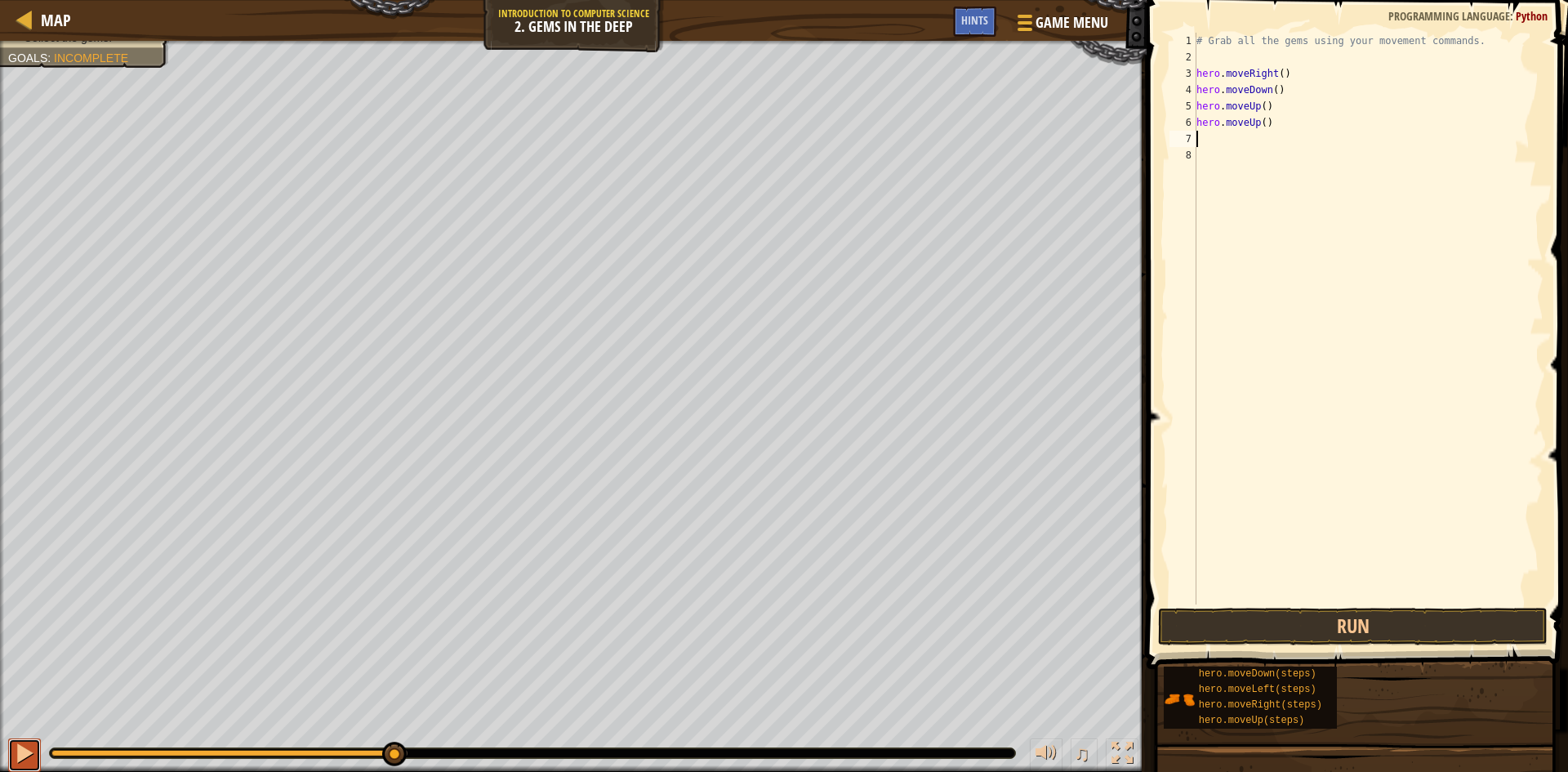
click at [17, 749] on div at bounding box center [24, 753] width 21 height 21
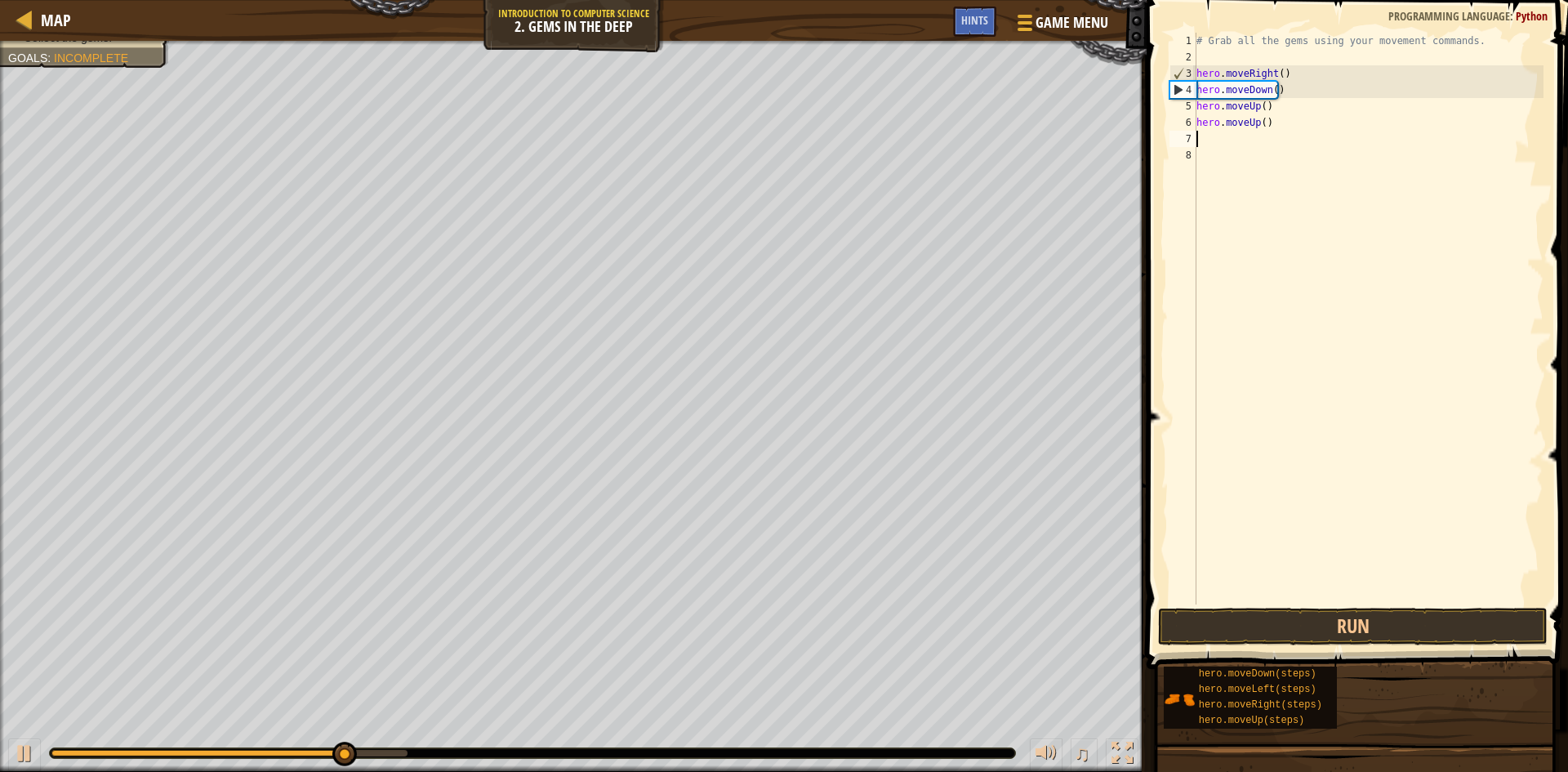
click at [1275, 131] on div "# Grab all the gems using your movement commands. hero . moveRight ( ) hero . m…" at bounding box center [1368, 335] width 350 height 605
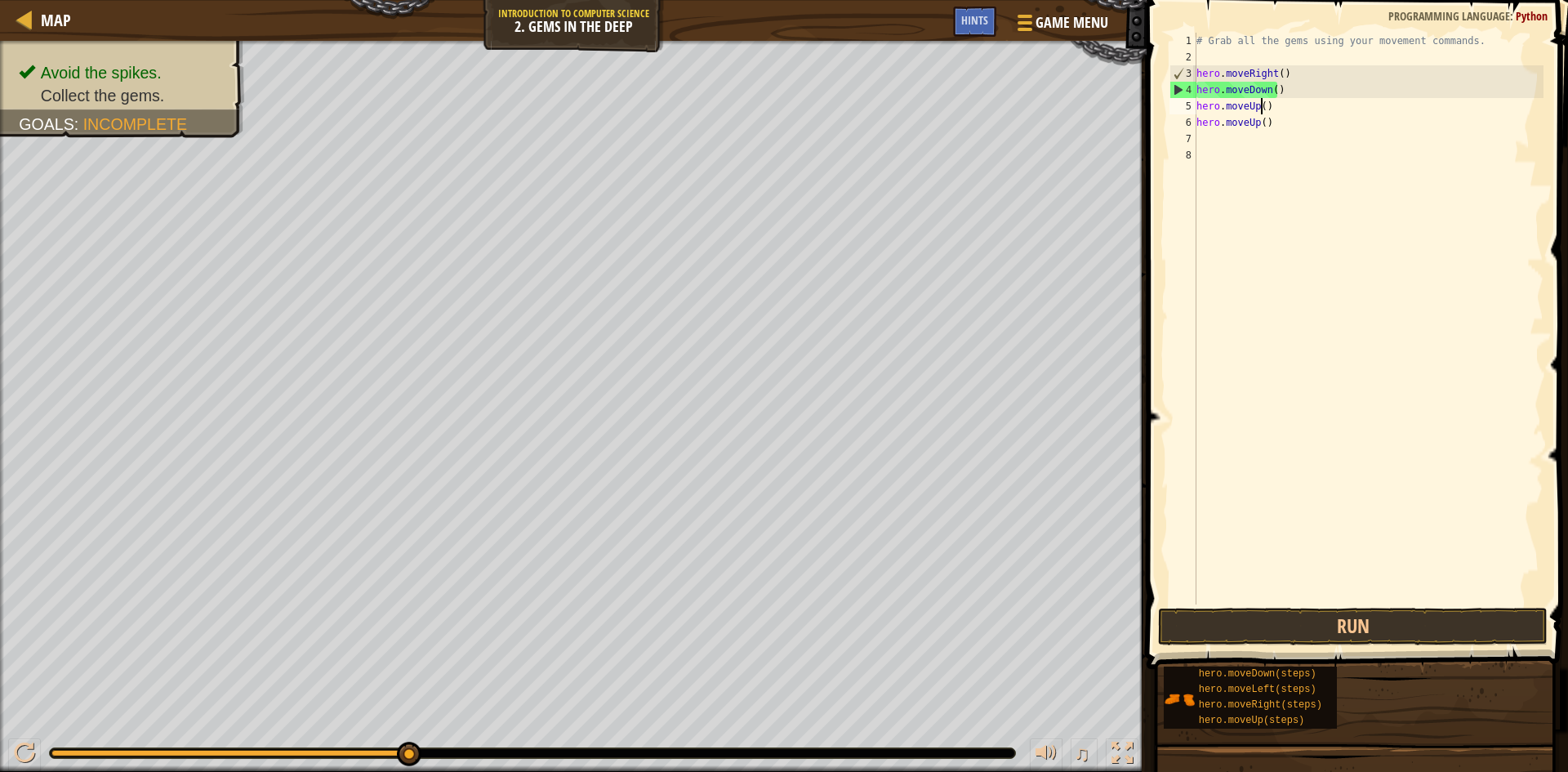
click at [1262, 109] on div "# Grab all the gems using your movement commands. hero . moveRight ( ) hero . m…" at bounding box center [1368, 335] width 350 height 605
click at [1270, 103] on div "# Grab all the gems using your movement commands. hero . moveRight ( ) hero . m…" at bounding box center [1368, 335] width 350 height 605
type textarea "h"
click at [1282, 126] on div "# Grab all the gems using your movement commands. hero . moveRight ( ) hero . m…" at bounding box center [1368, 335] width 350 height 605
type textarea "h"
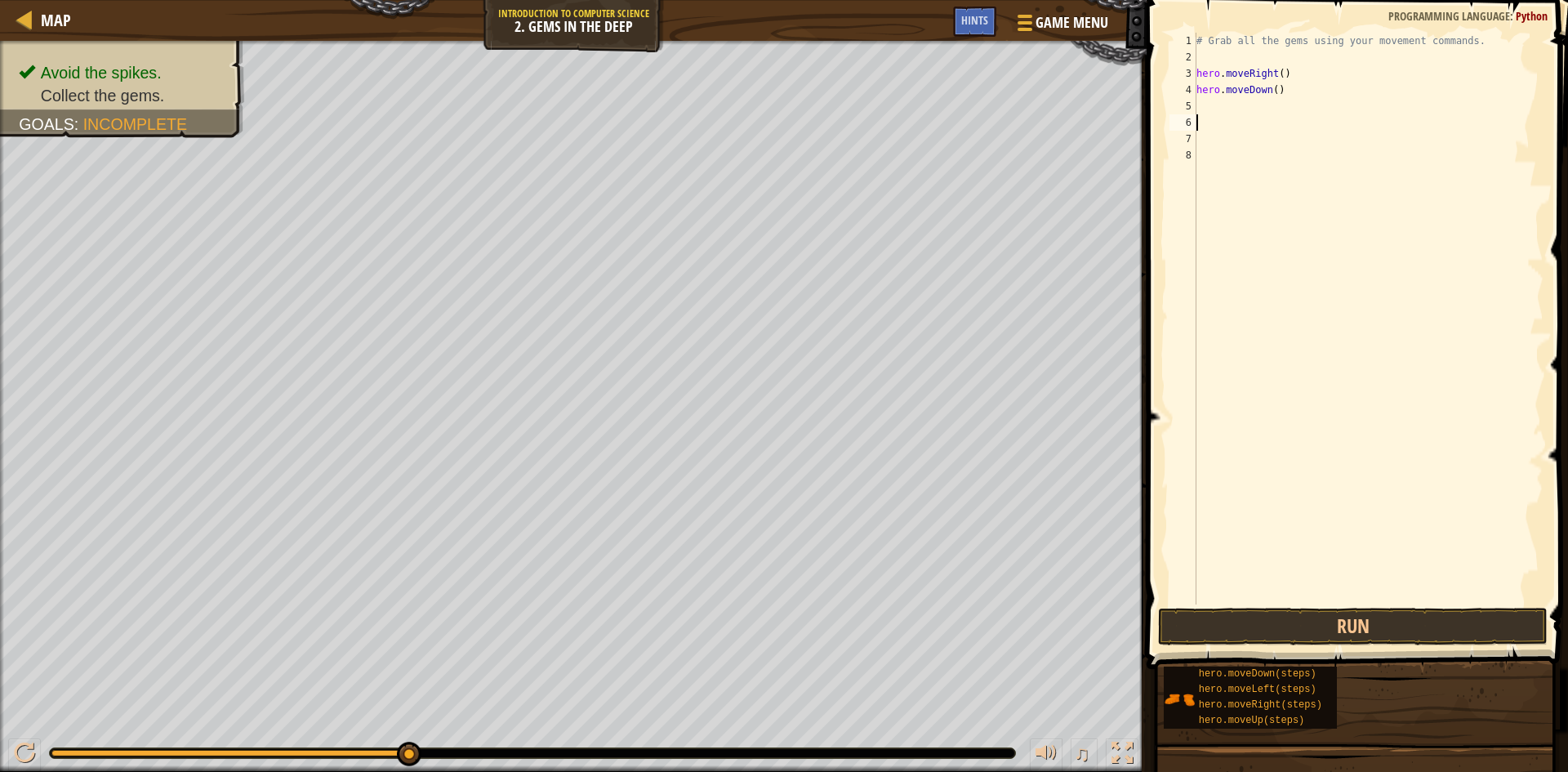
click at [1210, 99] on div "# Grab all the gems using your movement commands. hero . moveRight ( ) hero . m…" at bounding box center [1368, 335] width 350 height 605
click at [1286, 94] on div "# Grab all the gems using your movement commands. hero . moveRight ( ) hero . m…" at bounding box center [1368, 335] width 350 height 605
type textarea "hero.moveup"
click at [1263, 116] on div "hero.moveUp press enter" at bounding box center [1348, 136] width 309 height 74
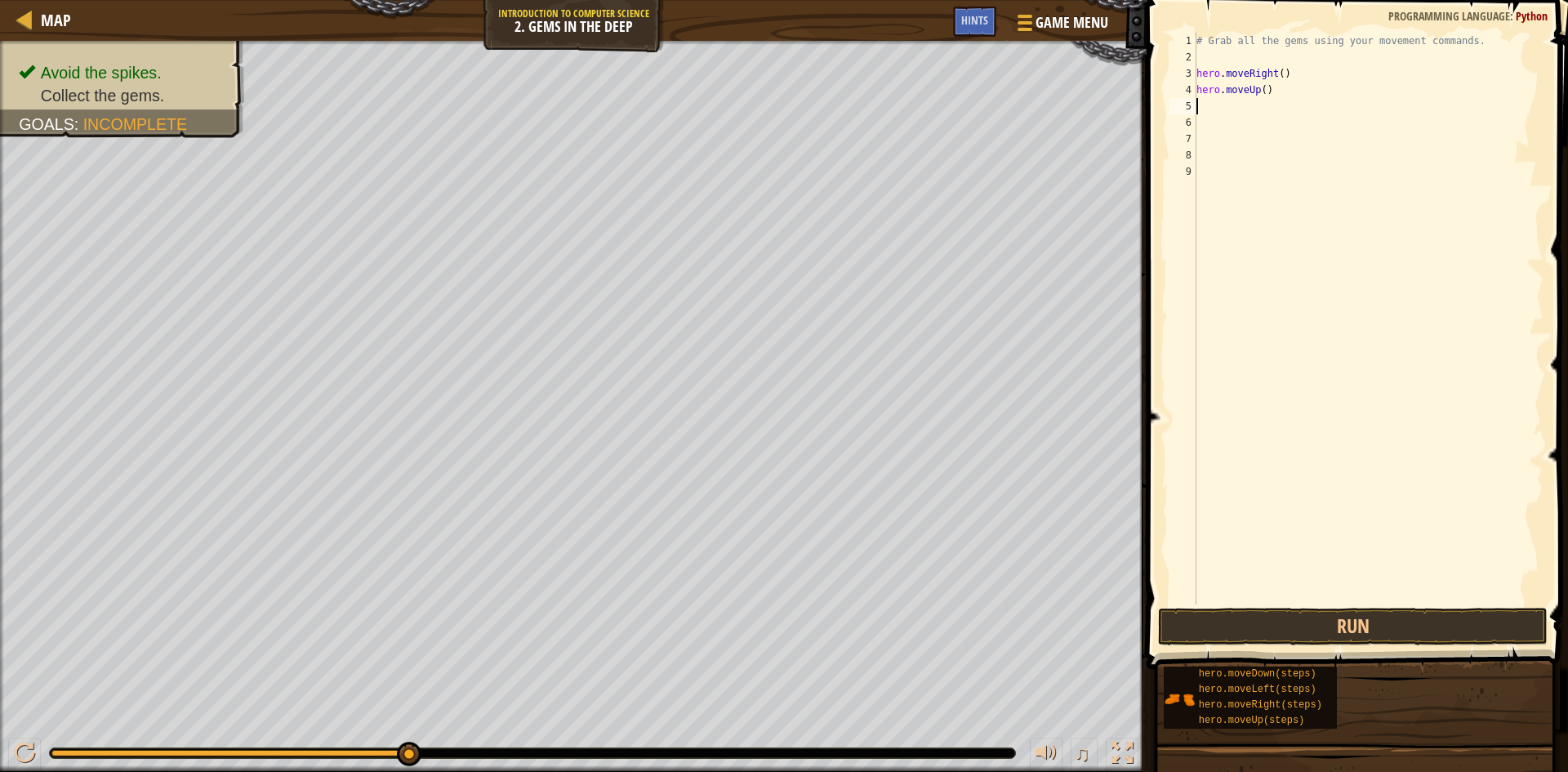
scroll to position [7, 0]
type textarea "m"
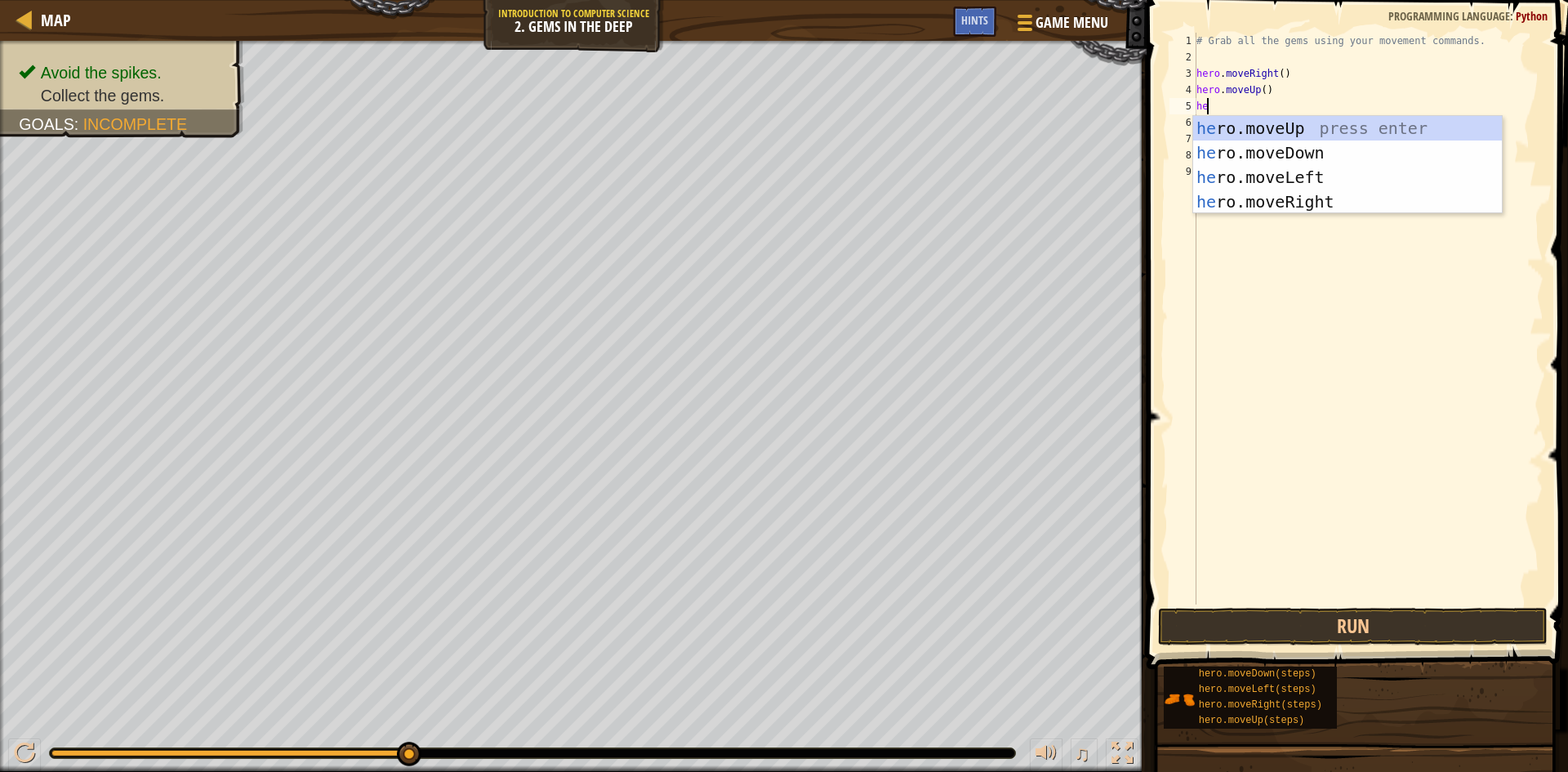
scroll to position [7, 1]
type textarea "hero"
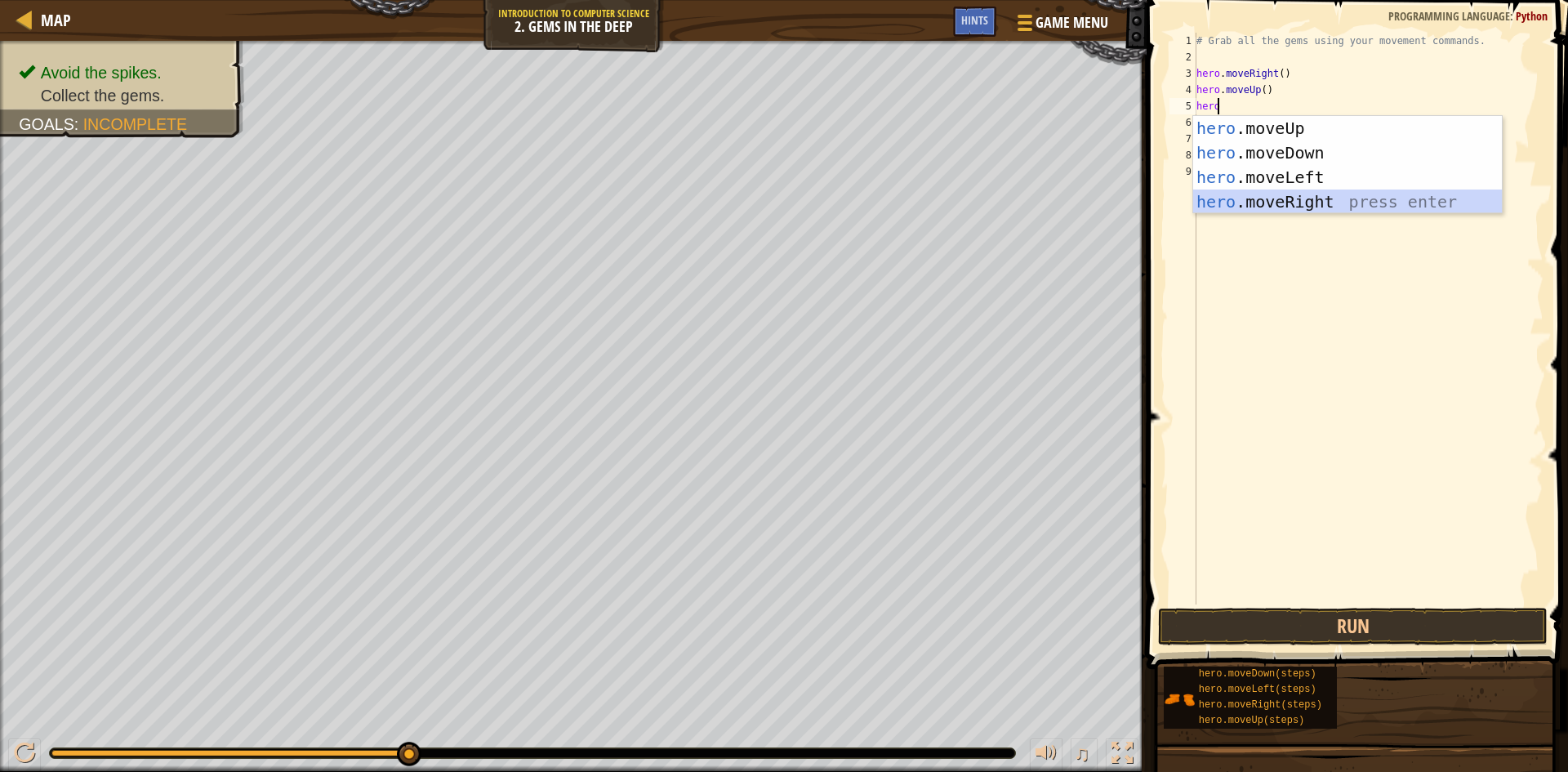
click at [1304, 208] on div "hero .moveUp press enter hero .moveDown press enter hero .moveLeft press enter …" at bounding box center [1348, 190] width 309 height 147
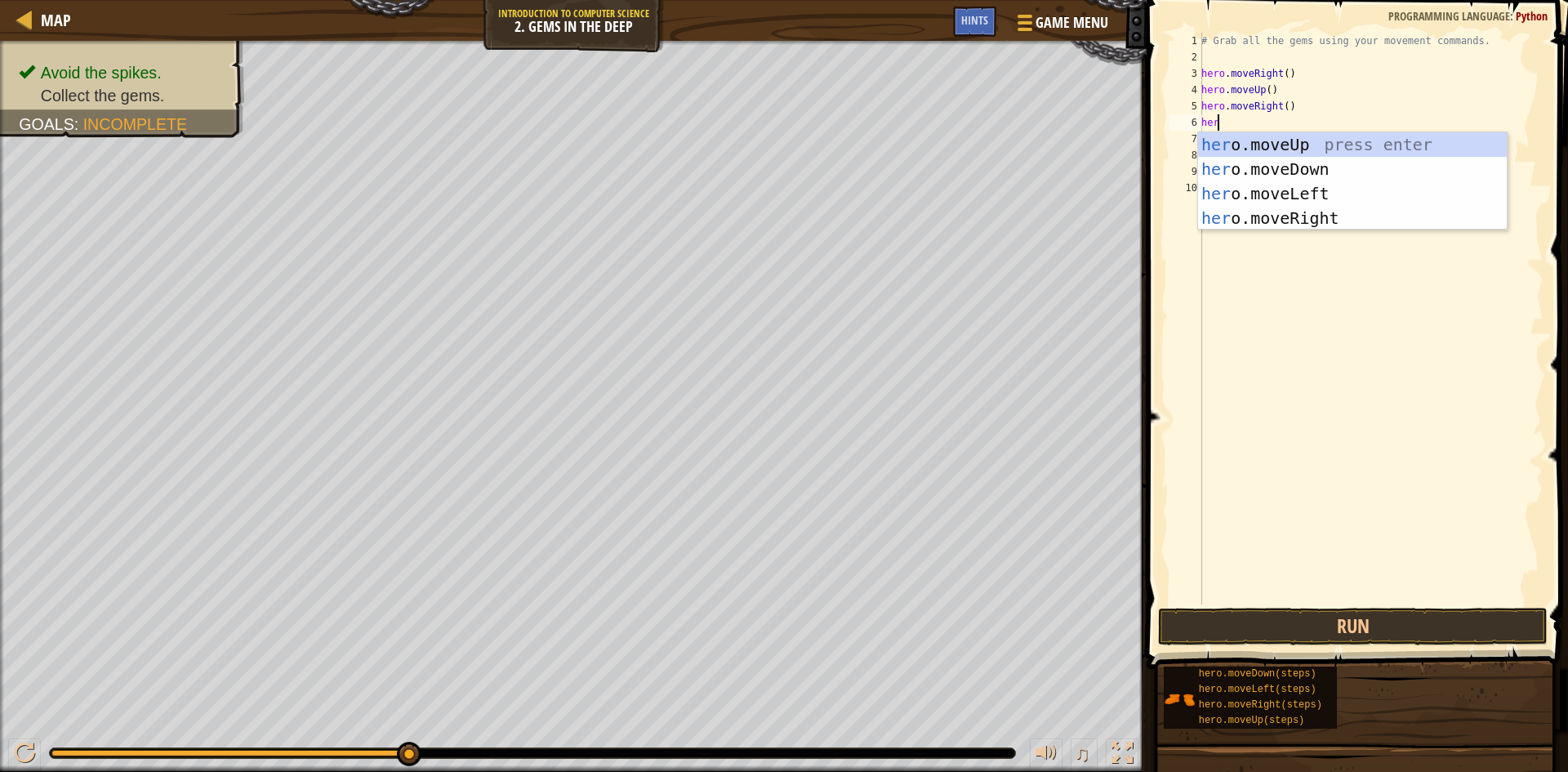
type textarea "hero"
click at [1316, 167] on div "hero .moveUp press enter hero .moveDown press enter hero .moveLeft press enter …" at bounding box center [1352, 206] width 309 height 147
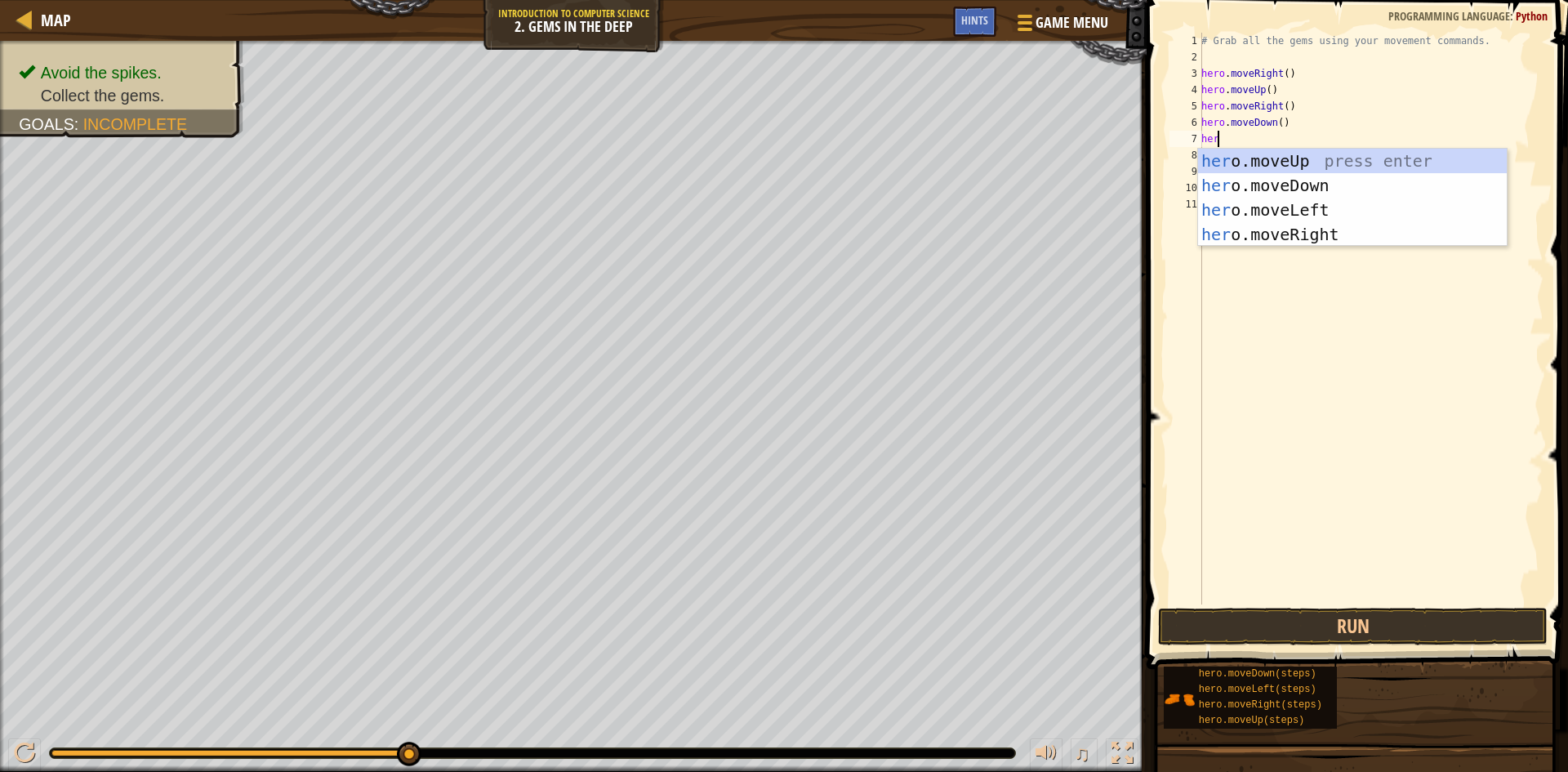
type textarea "hero"
click at [1286, 208] on div "hero .moveUp press enter hero .moveDown press enter hero .moveLeft press enter …" at bounding box center [1352, 222] width 309 height 147
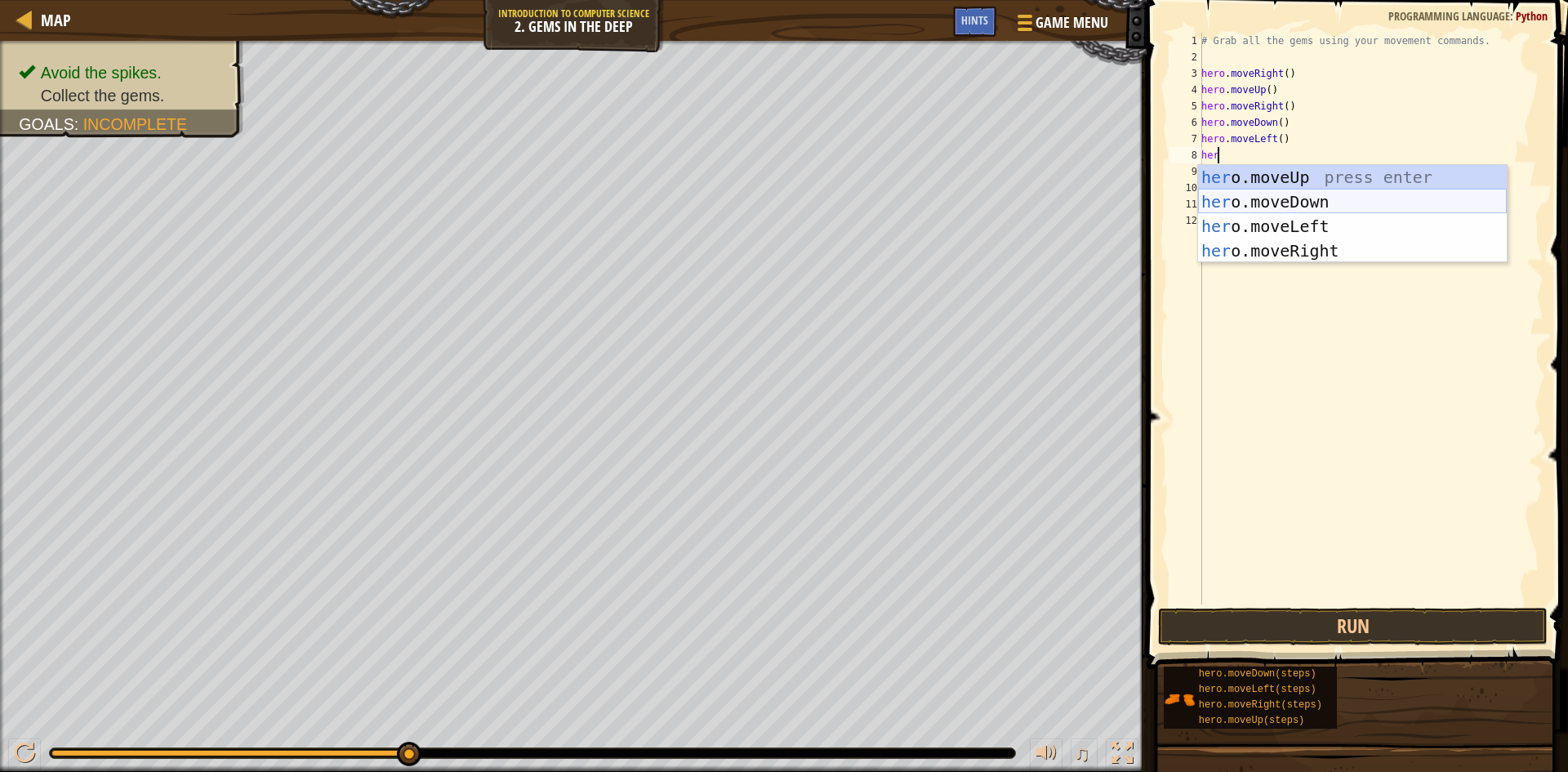
type textarea "hero"
click at [1320, 208] on div "hero .moveUp press enter hero .moveDown press enter hero .moveLeft press enter …" at bounding box center [1352, 239] width 309 height 147
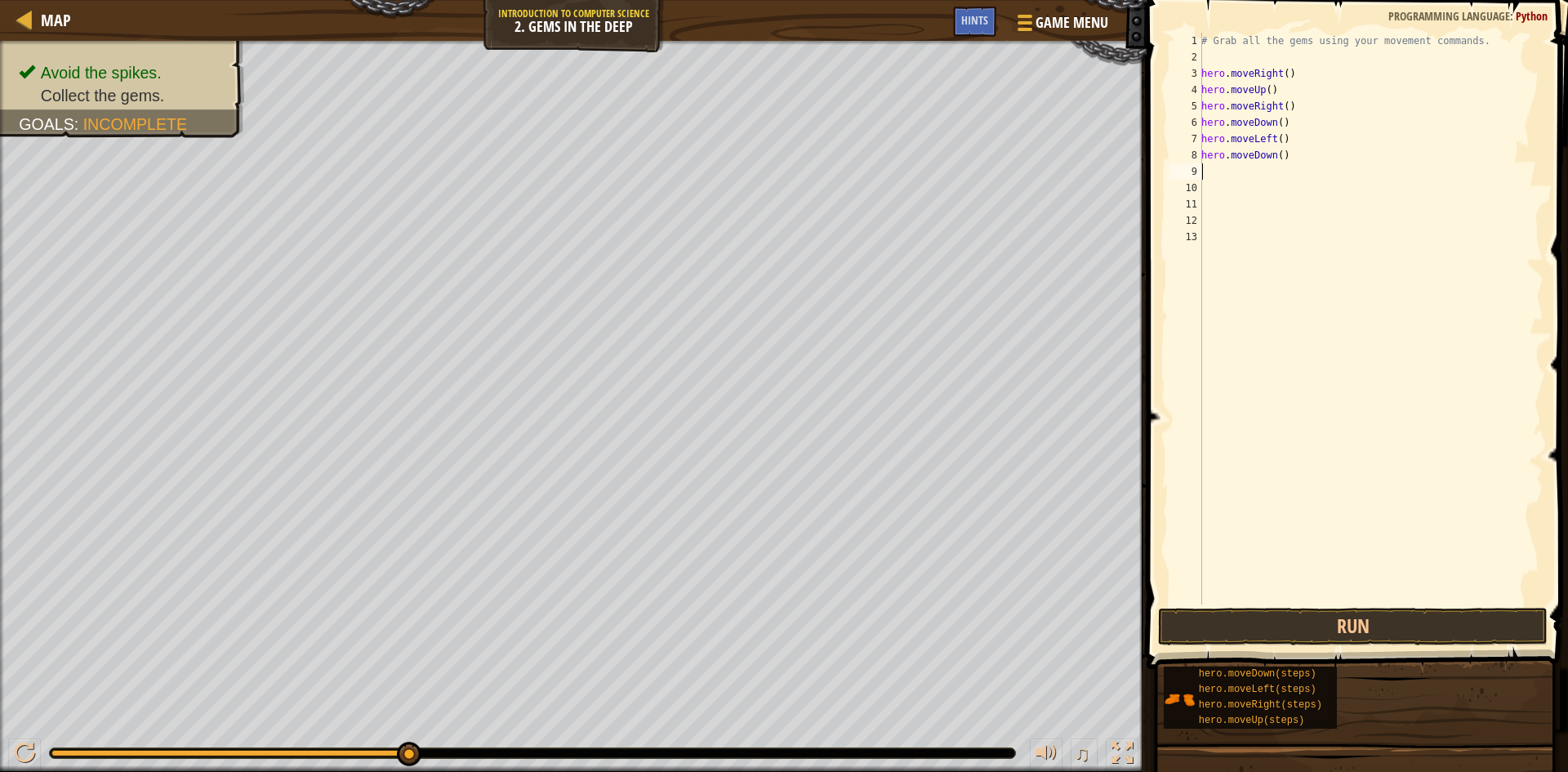
scroll to position [7, 0]
click at [1278, 636] on button "Run" at bounding box center [1352, 627] width 390 height 38
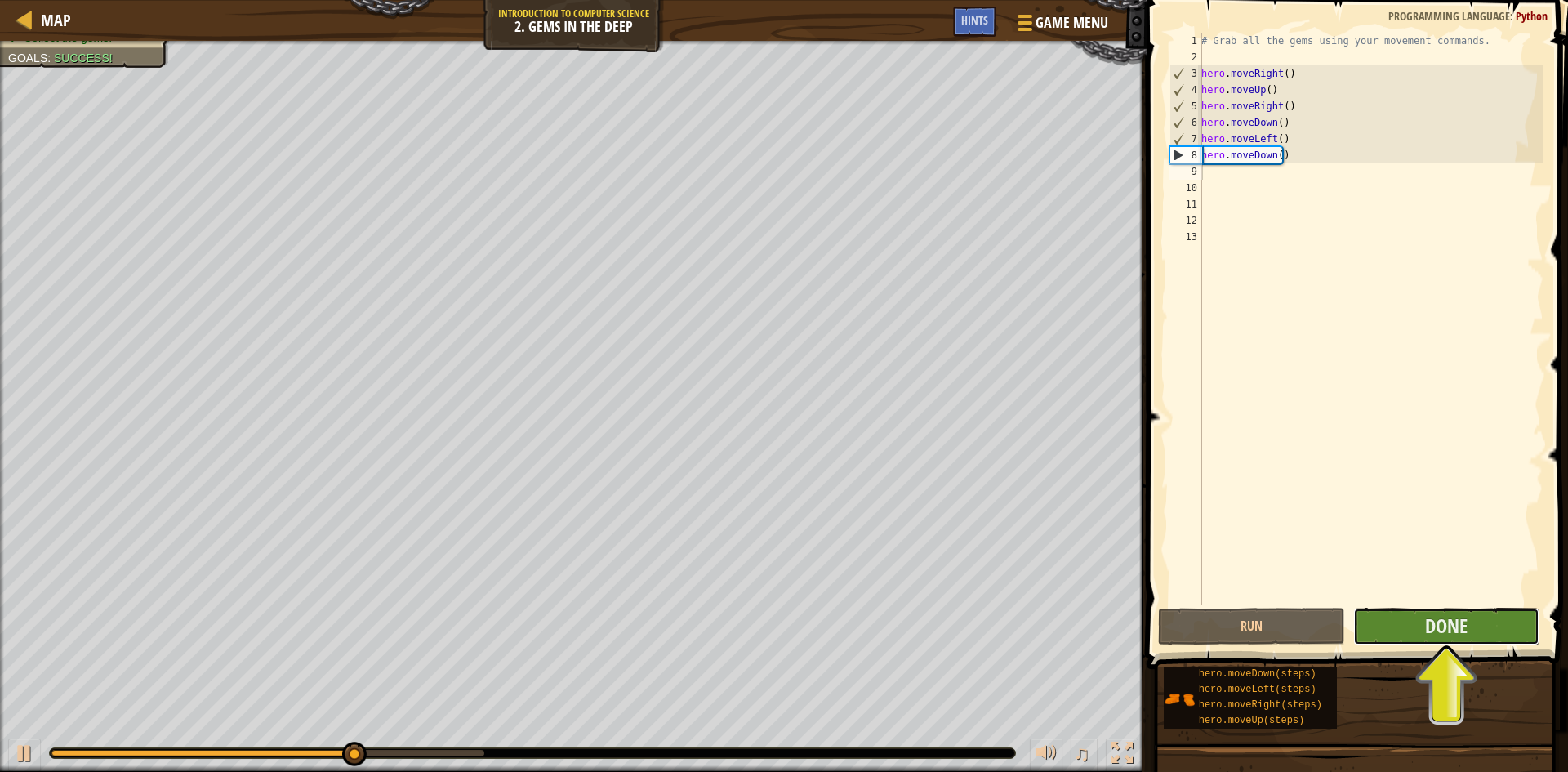
click at [1420, 612] on button "Done" at bounding box center [1446, 627] width 187 height 38
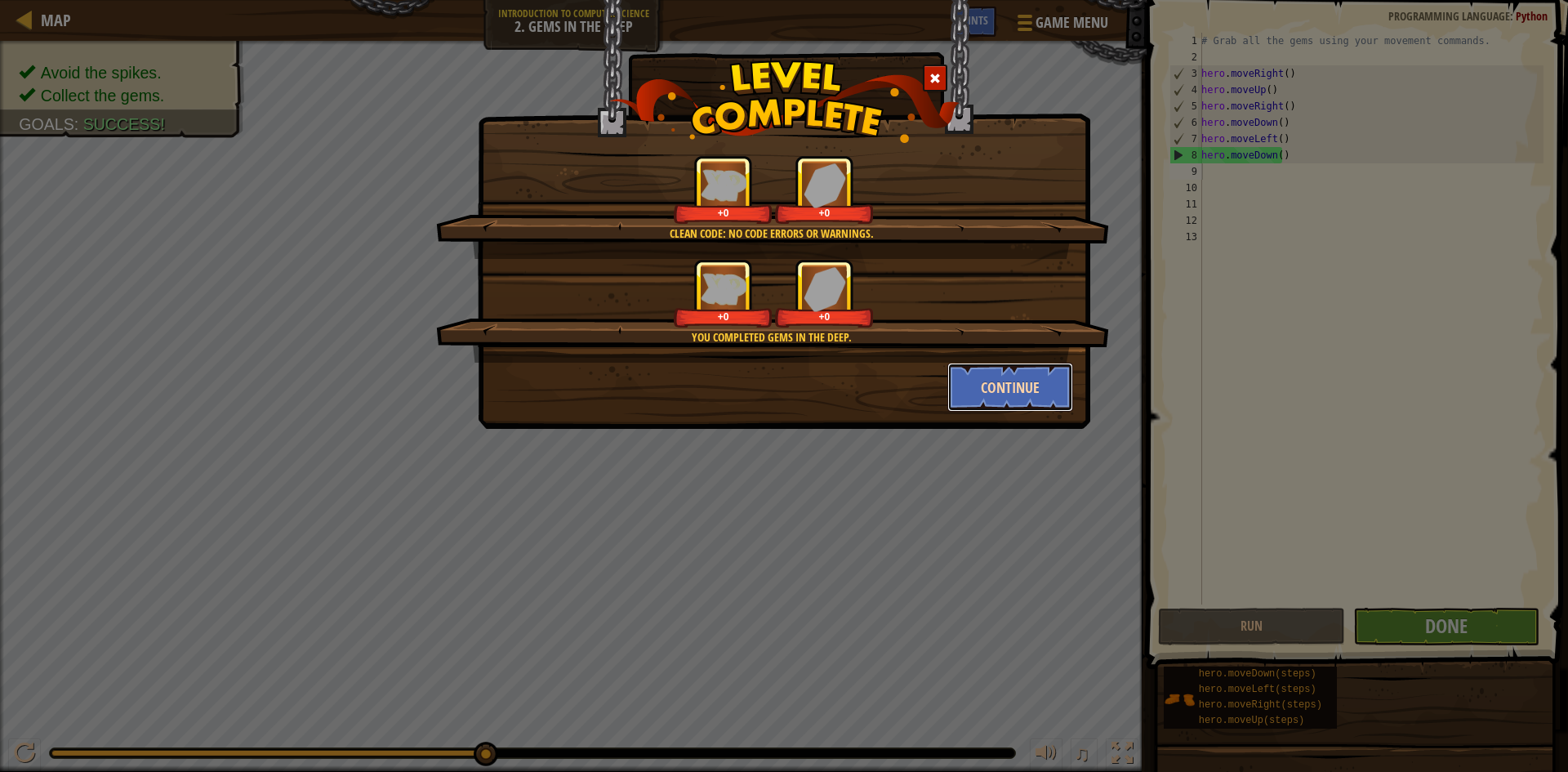
click at [1018, 397] on button "Continue" at bounding box center [1010, 387] width 127 height 49
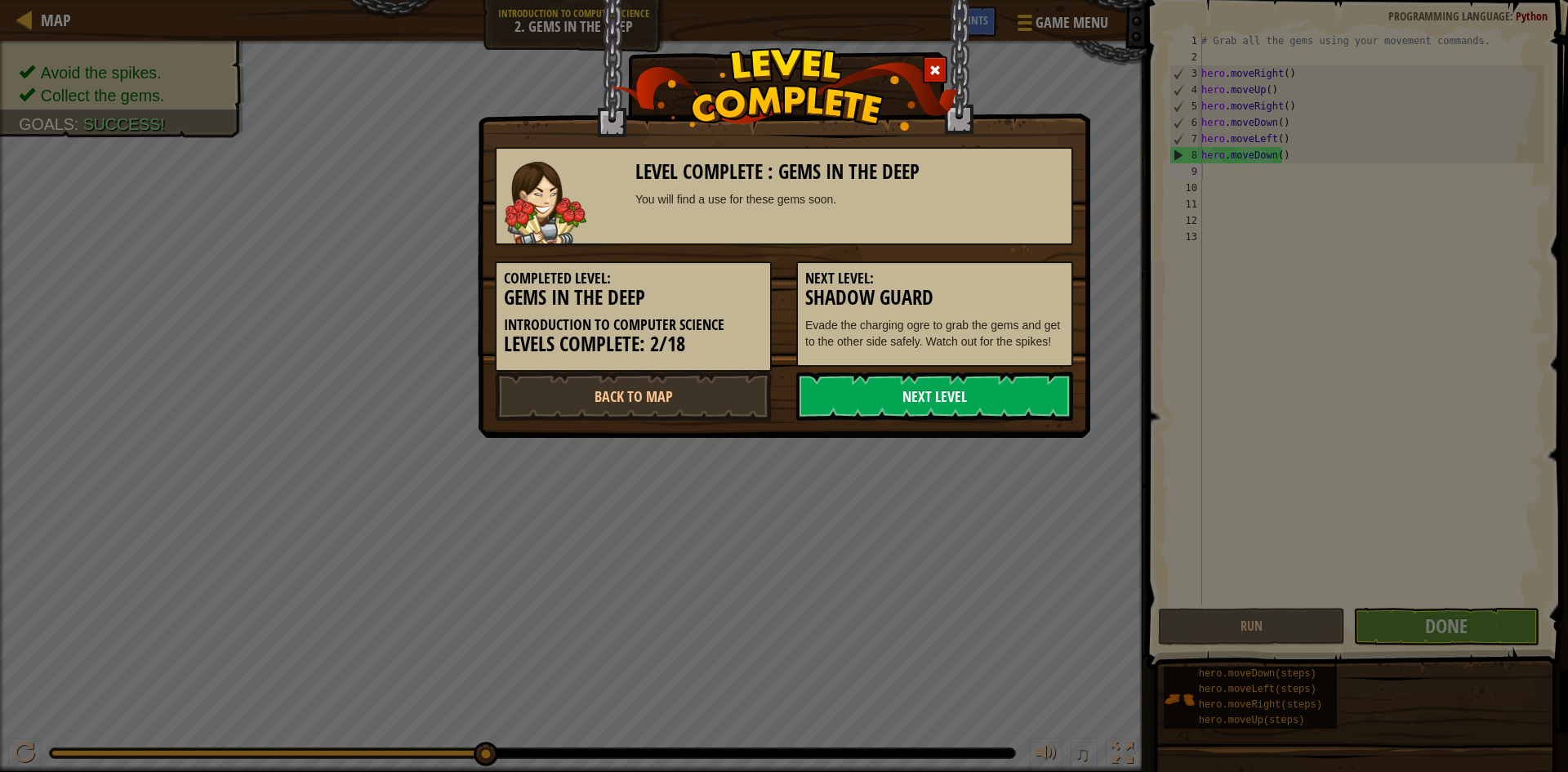
click at [1006, 408] on link "Next Level" at bounding box center [934, 396] width 277 height 49
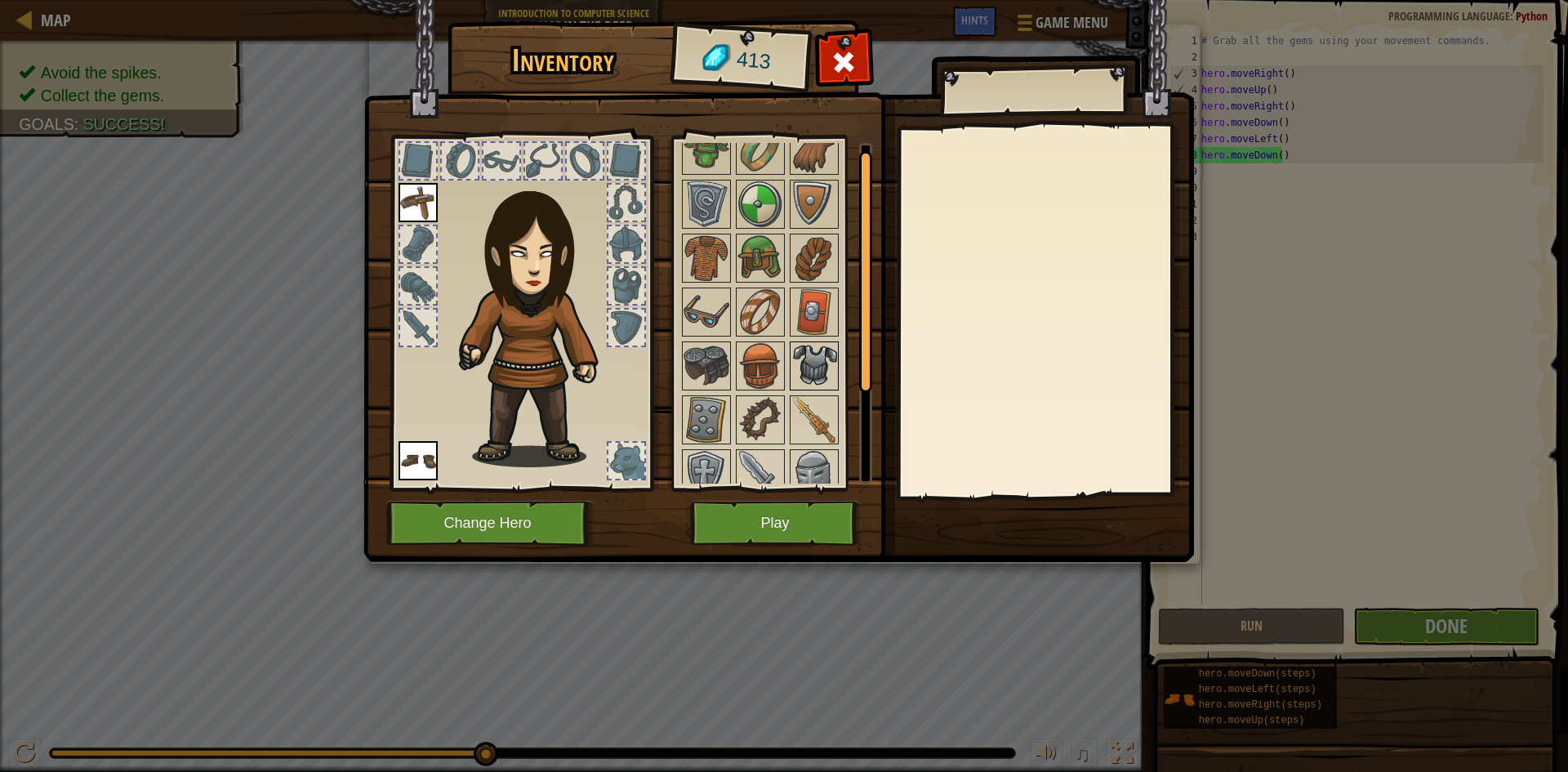
scroll to position [0, 0]
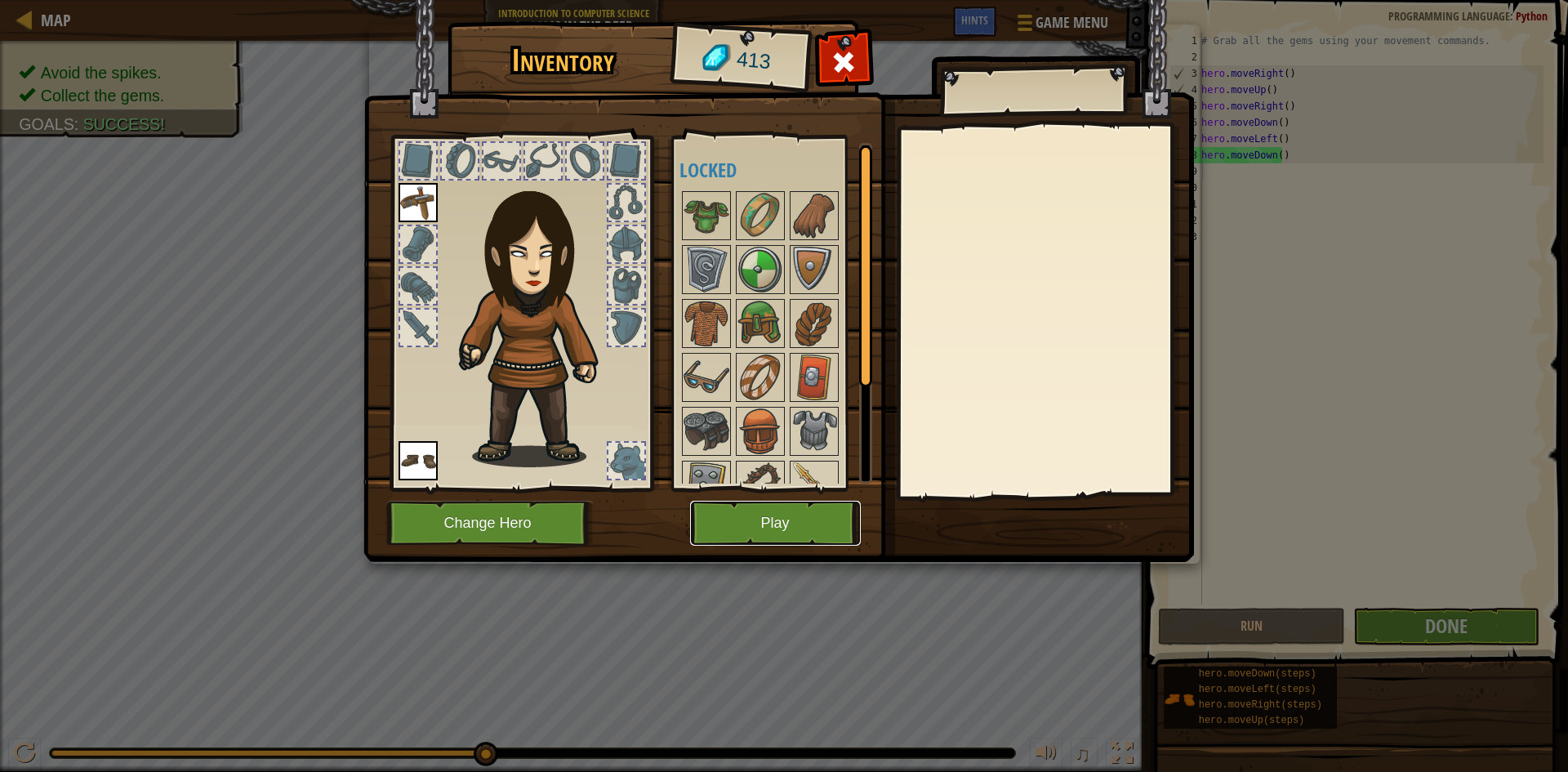
click at [786, 533] on button "Play" at bounding box center [775, 523] width 171 height 45
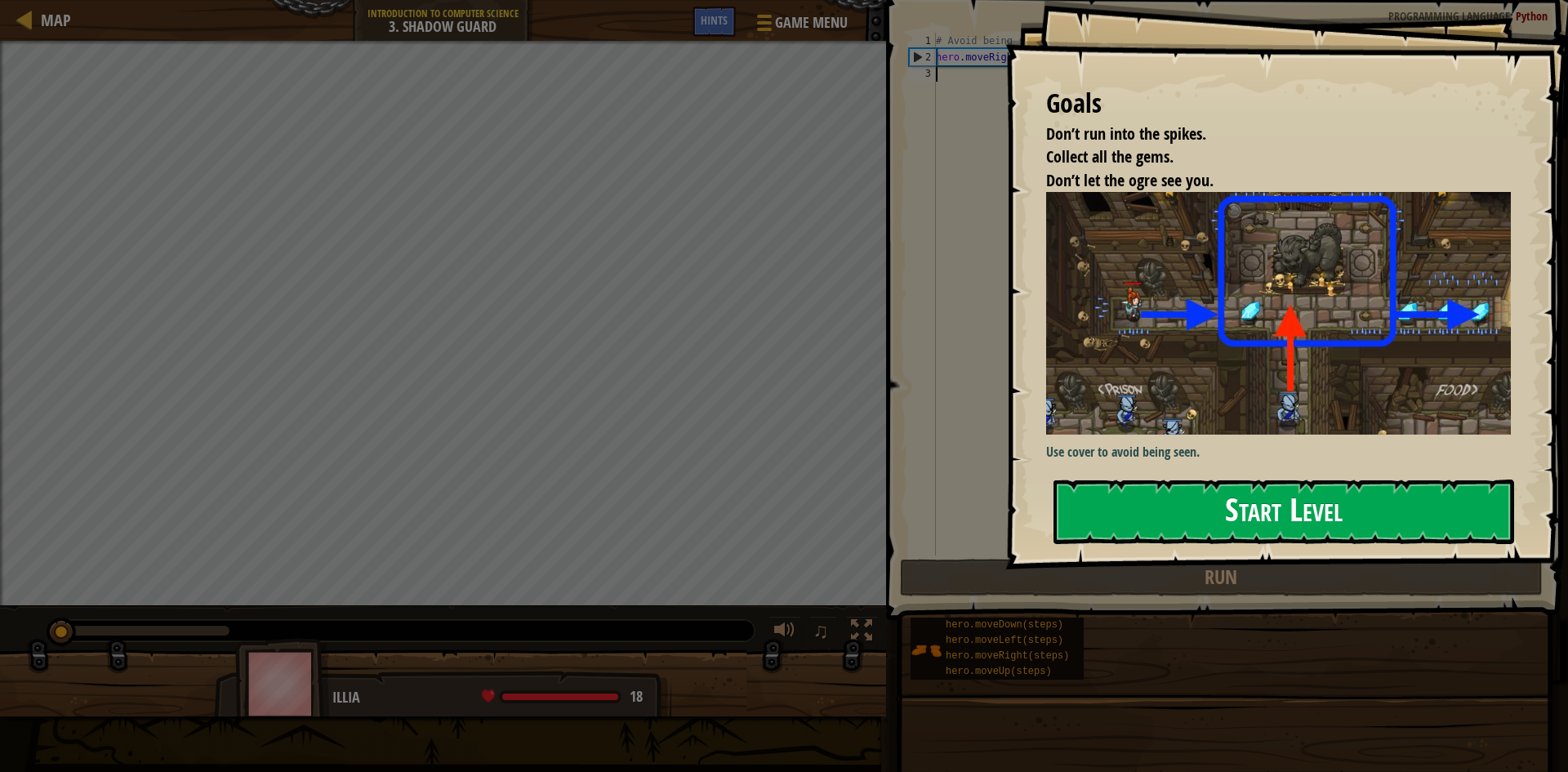
click at [1251, 506] on button "Start Level" at bounding box center [1284, 511] width 461 height 65
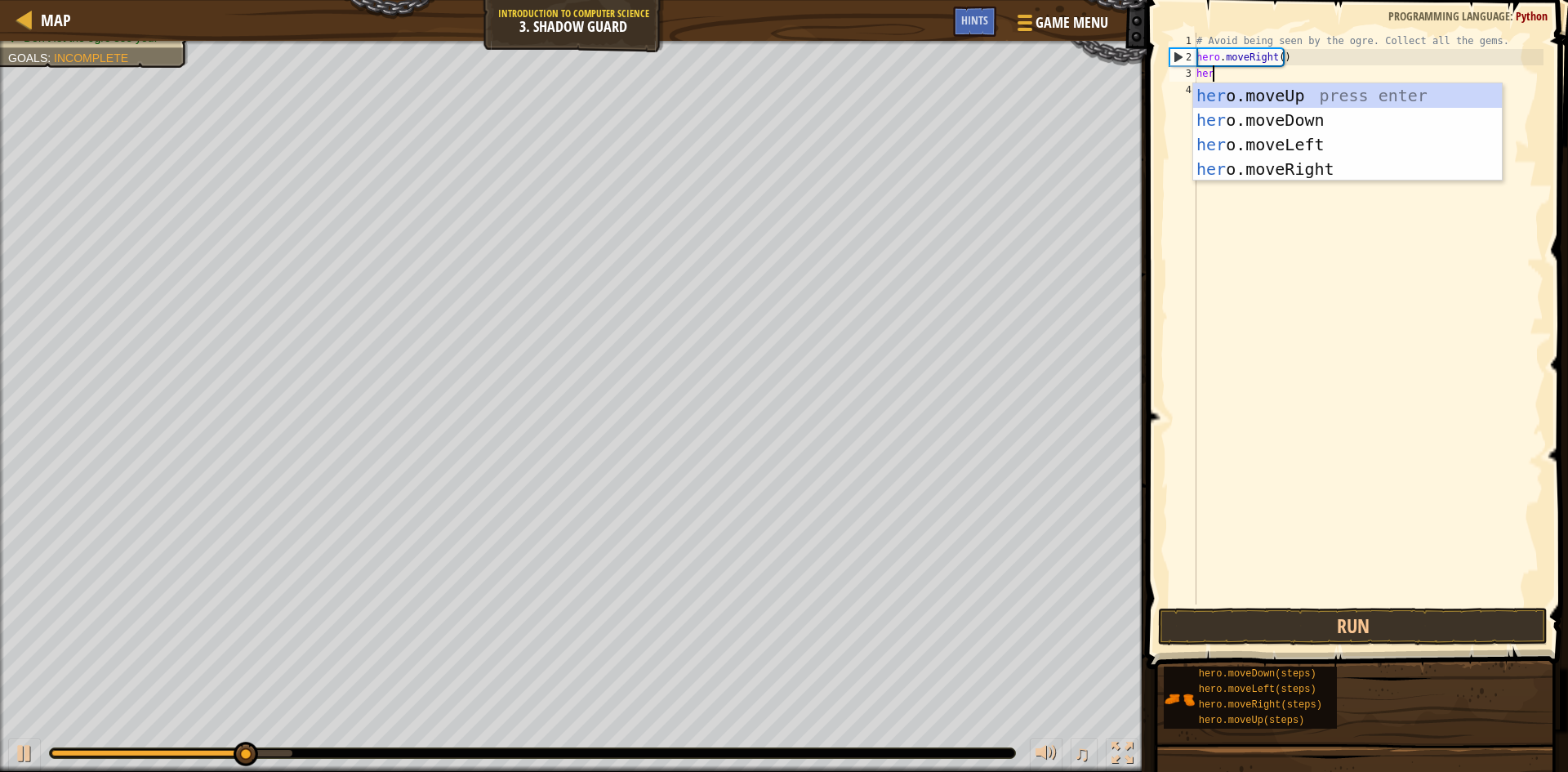
scroll to position [7, 1]
type textarea "hero"
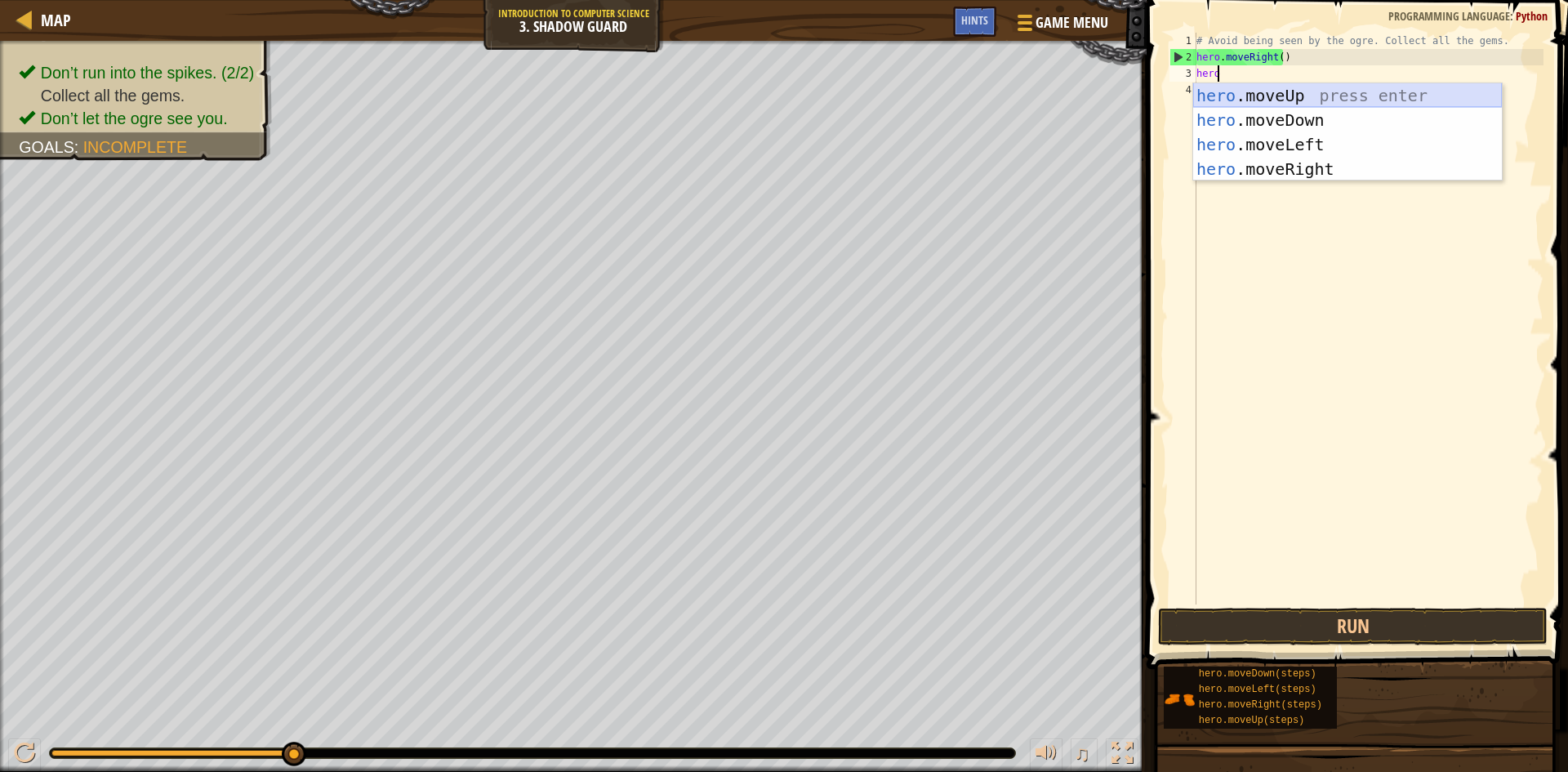
click at [1303, 99] on div "hero .moveUp press enter hero .moveDown press enter hero .moveLeft press enter …" at bounding box center [1348, 157] width 309 height 147
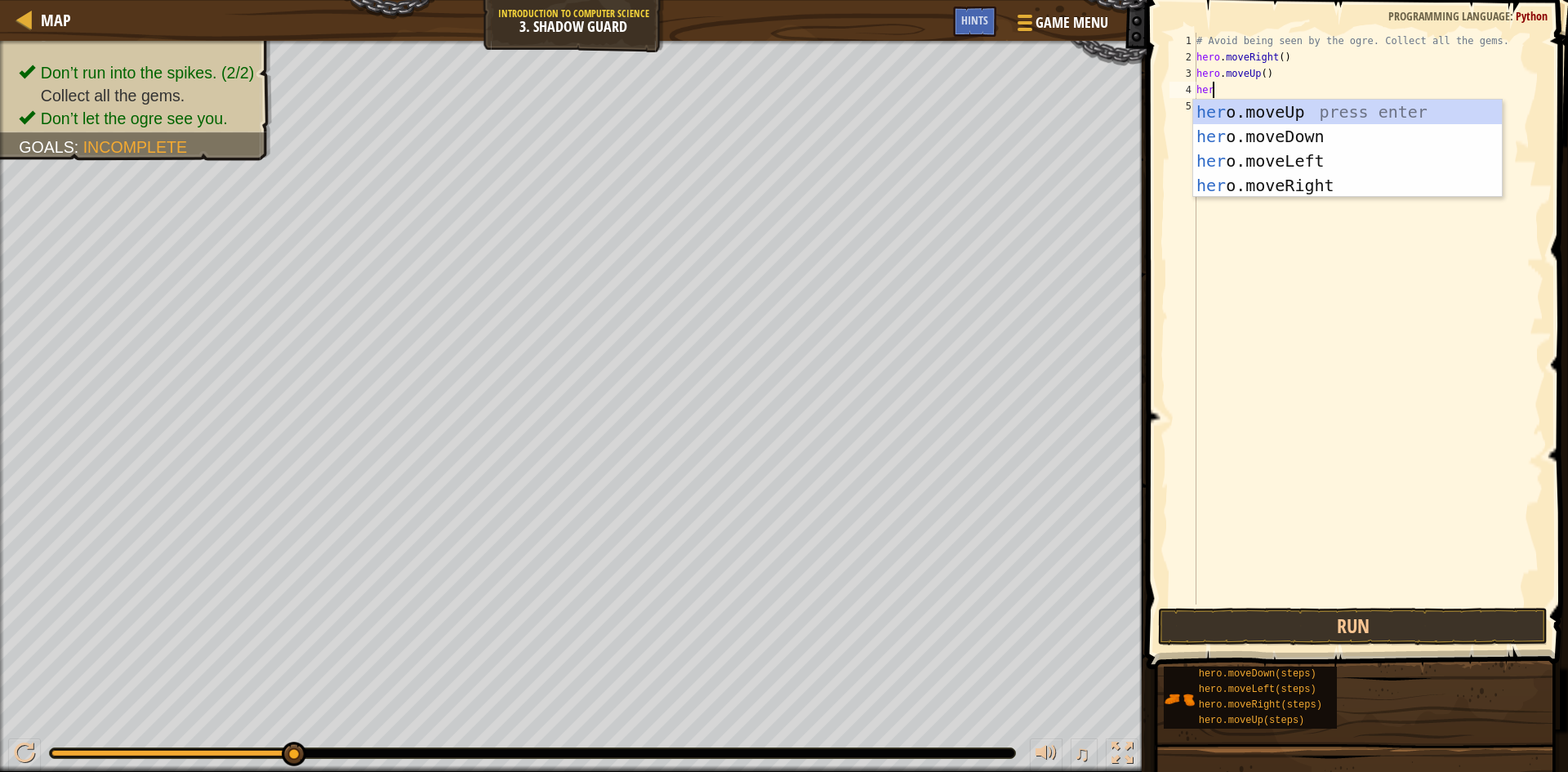
type textarea "hero"
click at [1303, 180] on div "hero .moveUp press enter hero .moveDown press enter hero .moveLeft press enter …" at bounding box center [1348, 173] width 309 height 147
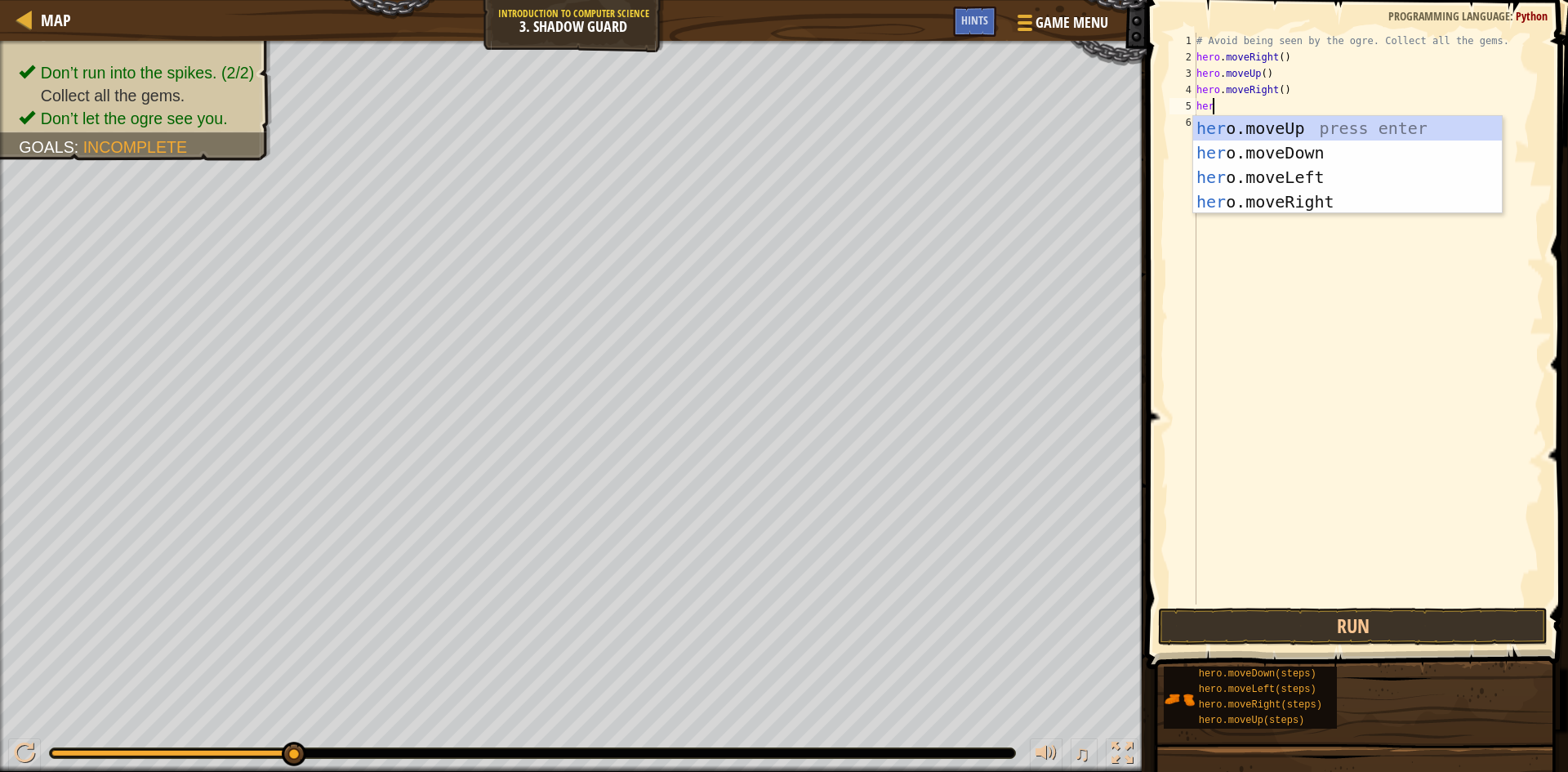
type textarea "hero"
click at [1316, 147] on div "hero .moveUp press enter hero .moveDown press enter hero .moveLeft press enter …" at bounding box center [1348, 190] width 309 height 147
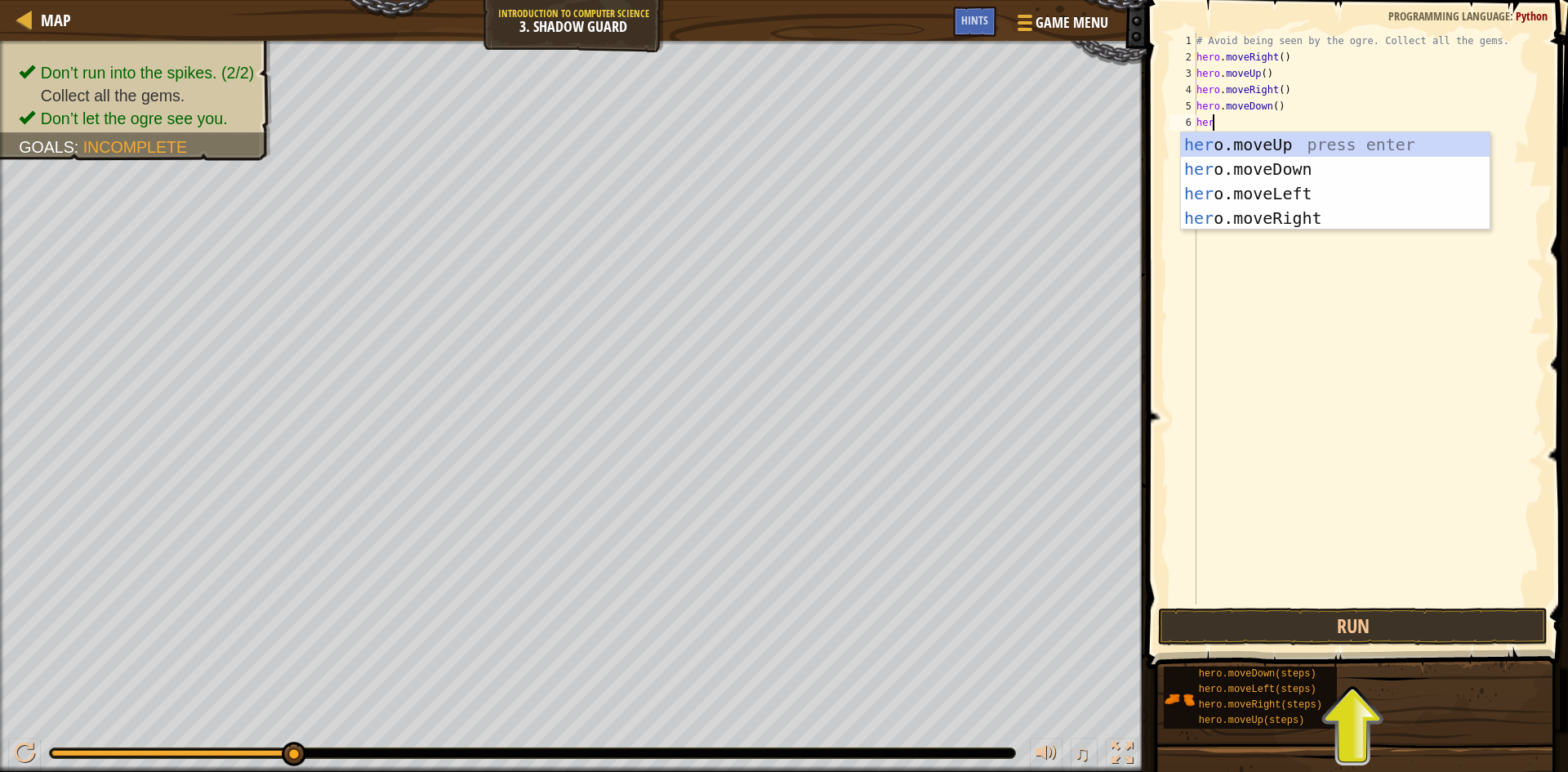
type textarea "hero"
click at [1348, 211] on div "hero .moveUp press enter hero .moveDown press enter hero .moveLeft press enter …" at bounding box center [1348, 206] width 309 height 147
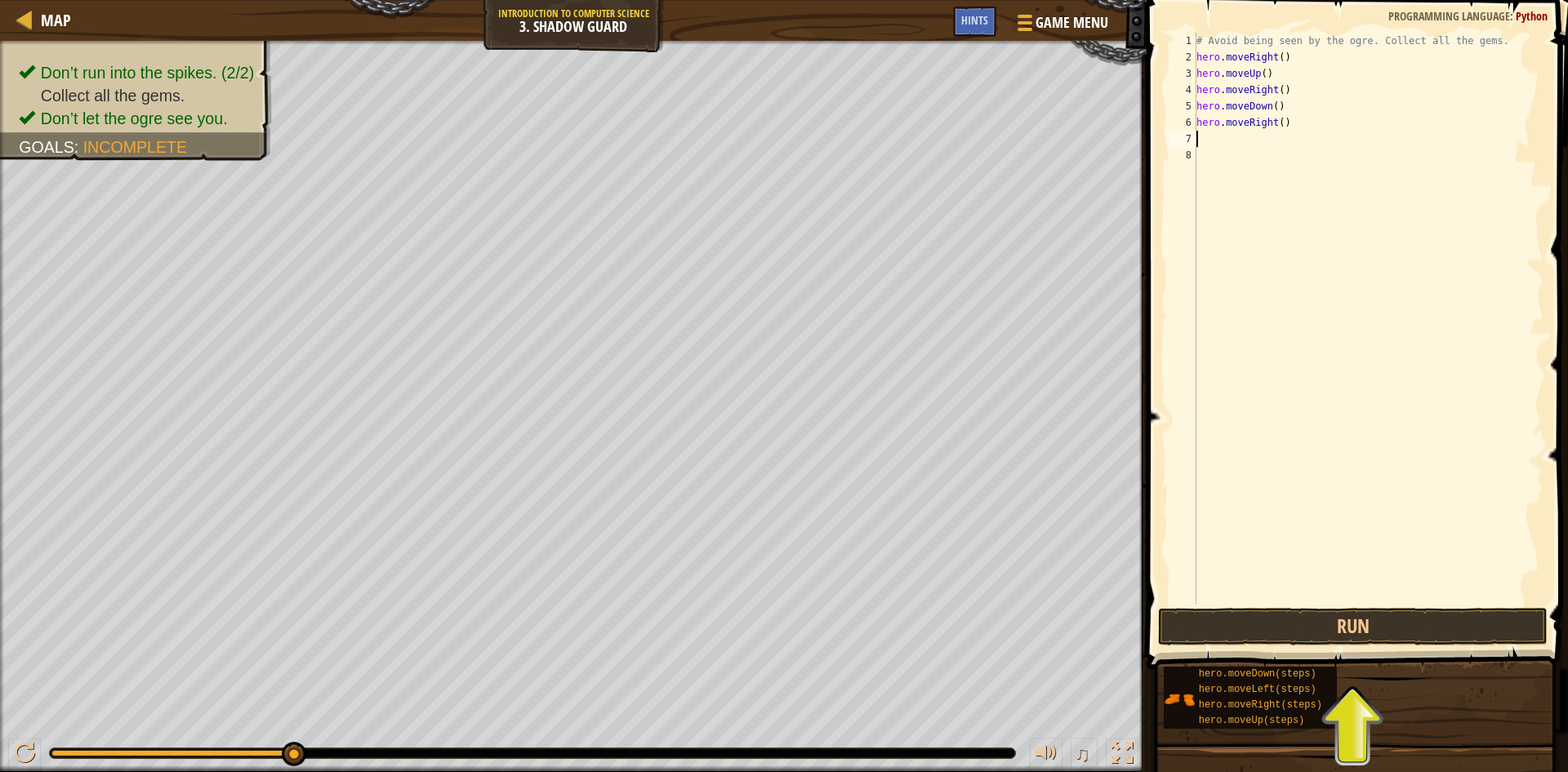
scroll to position [7, 0]
click at [1406, 625] on button "Run" at bounding box center [1352, 627] width 390 height 38
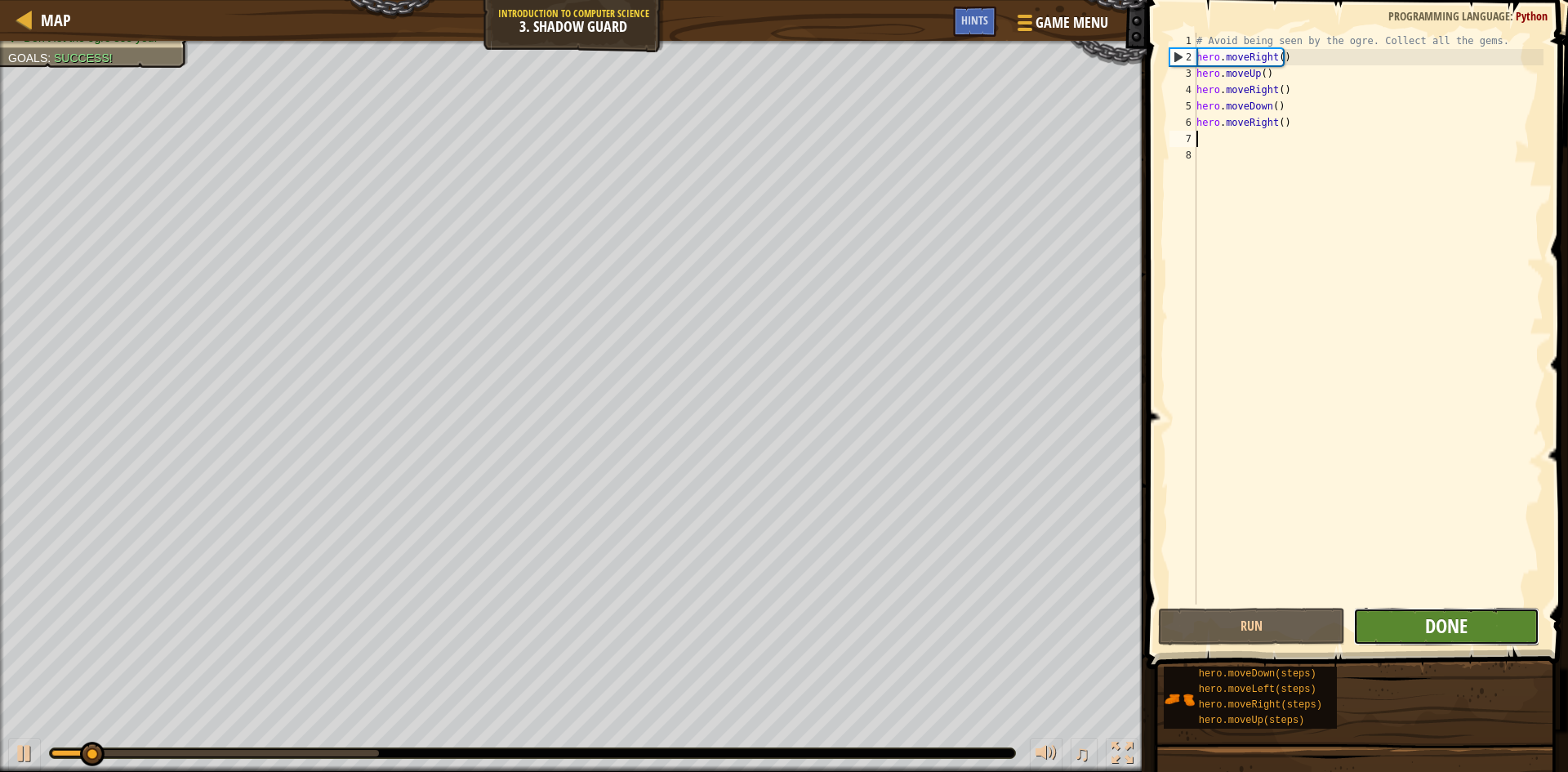
click at [1428, 615] on span "Done" at bounding box center [1446, 626] width 42 height 26
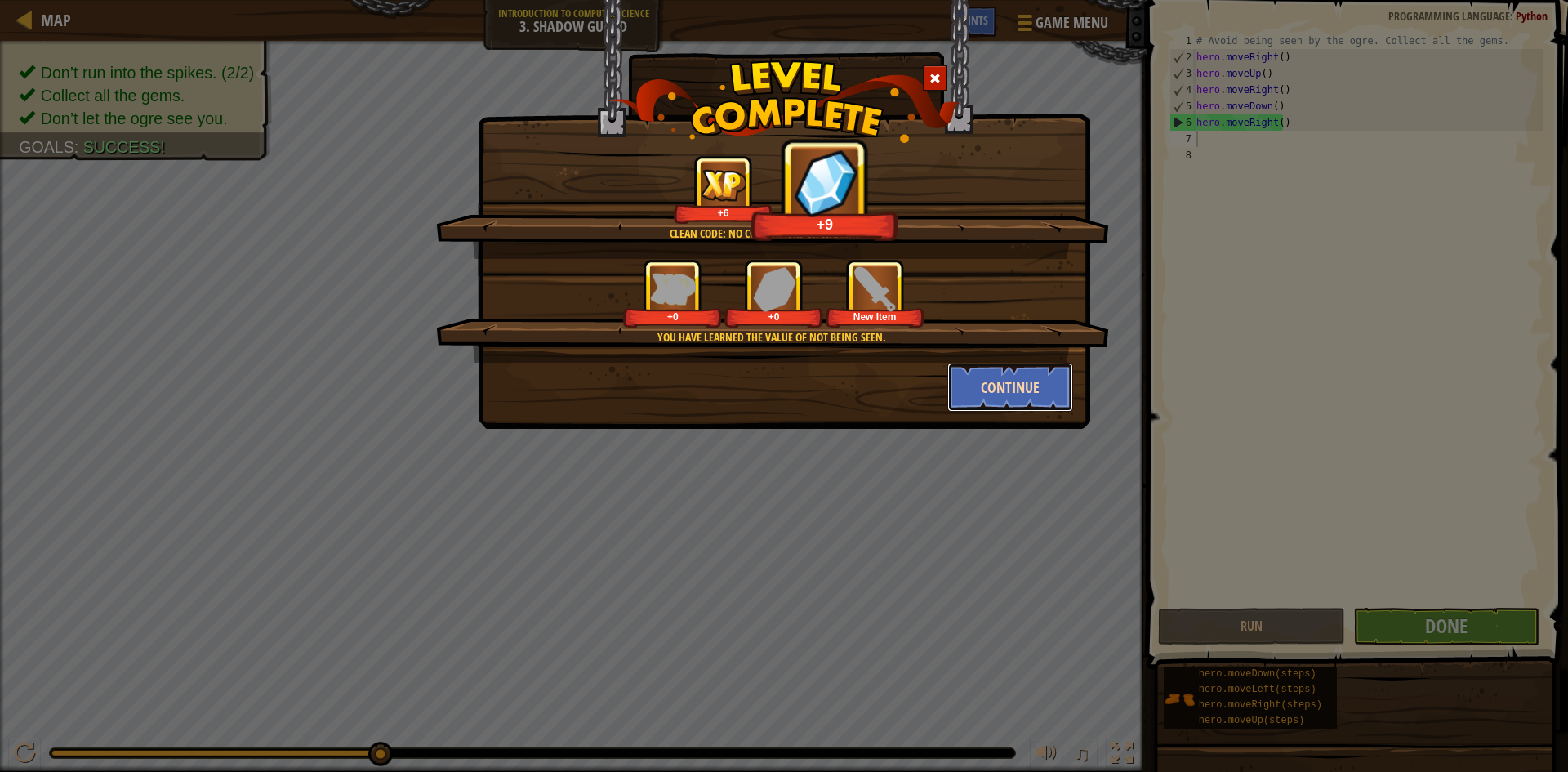
click at [1022, 394] on button "Continue" at bounding box center [1010, 387] width 127 height 49
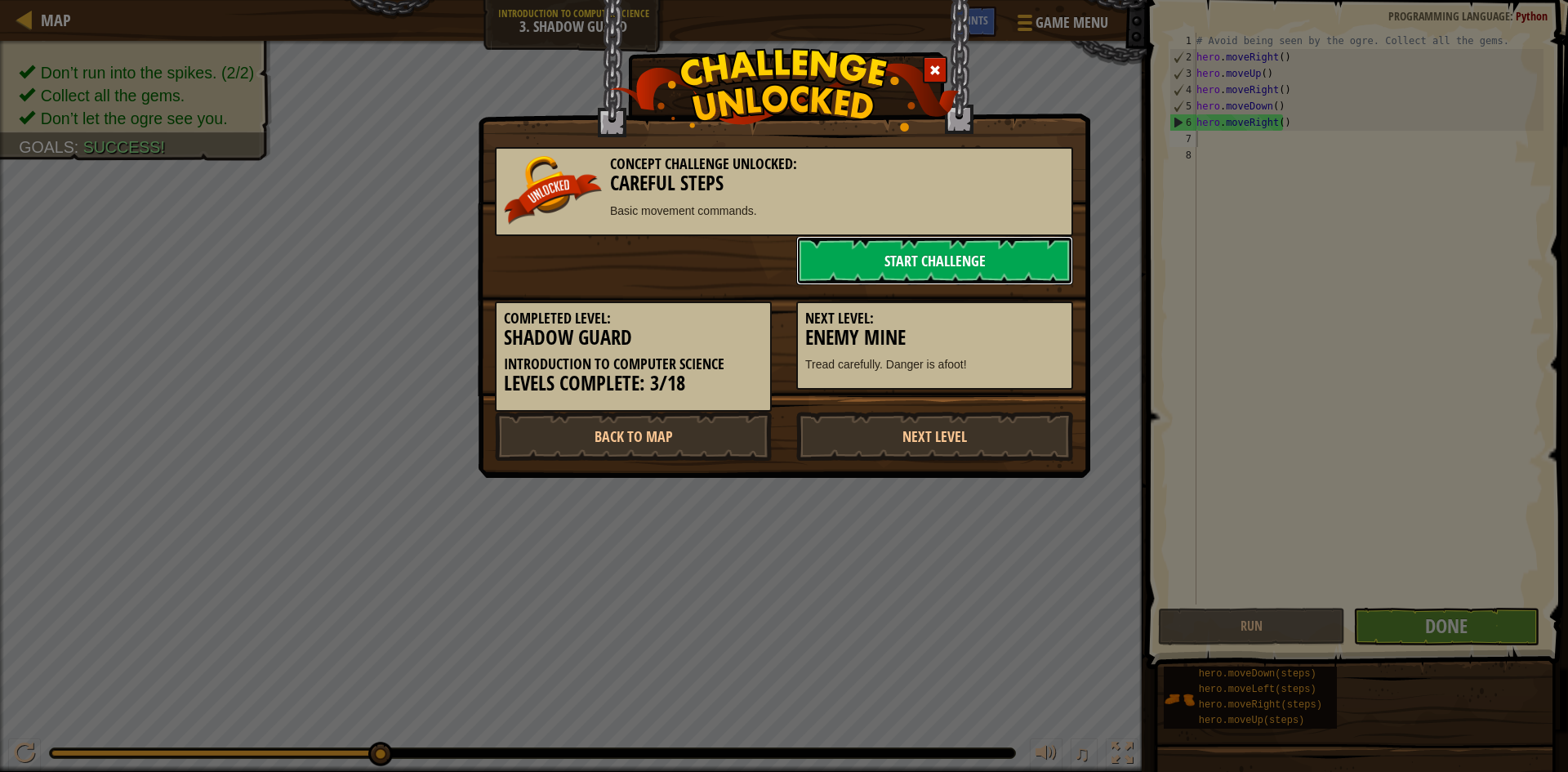
click at [995, 276] on link "Start Challenge" at bounding box center [934, 261] width 277 height 49
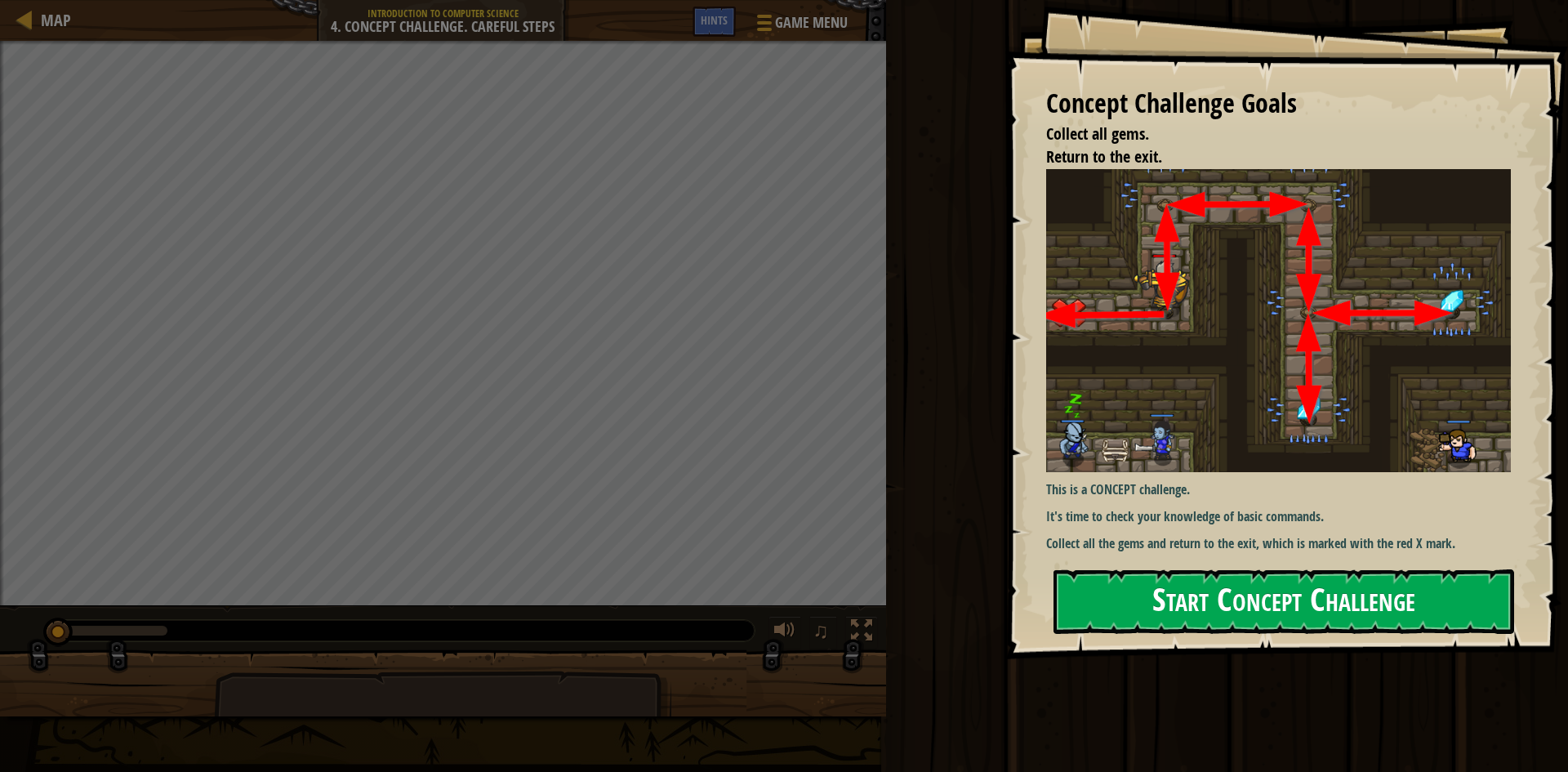
click at [1316, 602] on button "Start Concept Challenge" at bounding box center [1284, 601] width 461 height 65
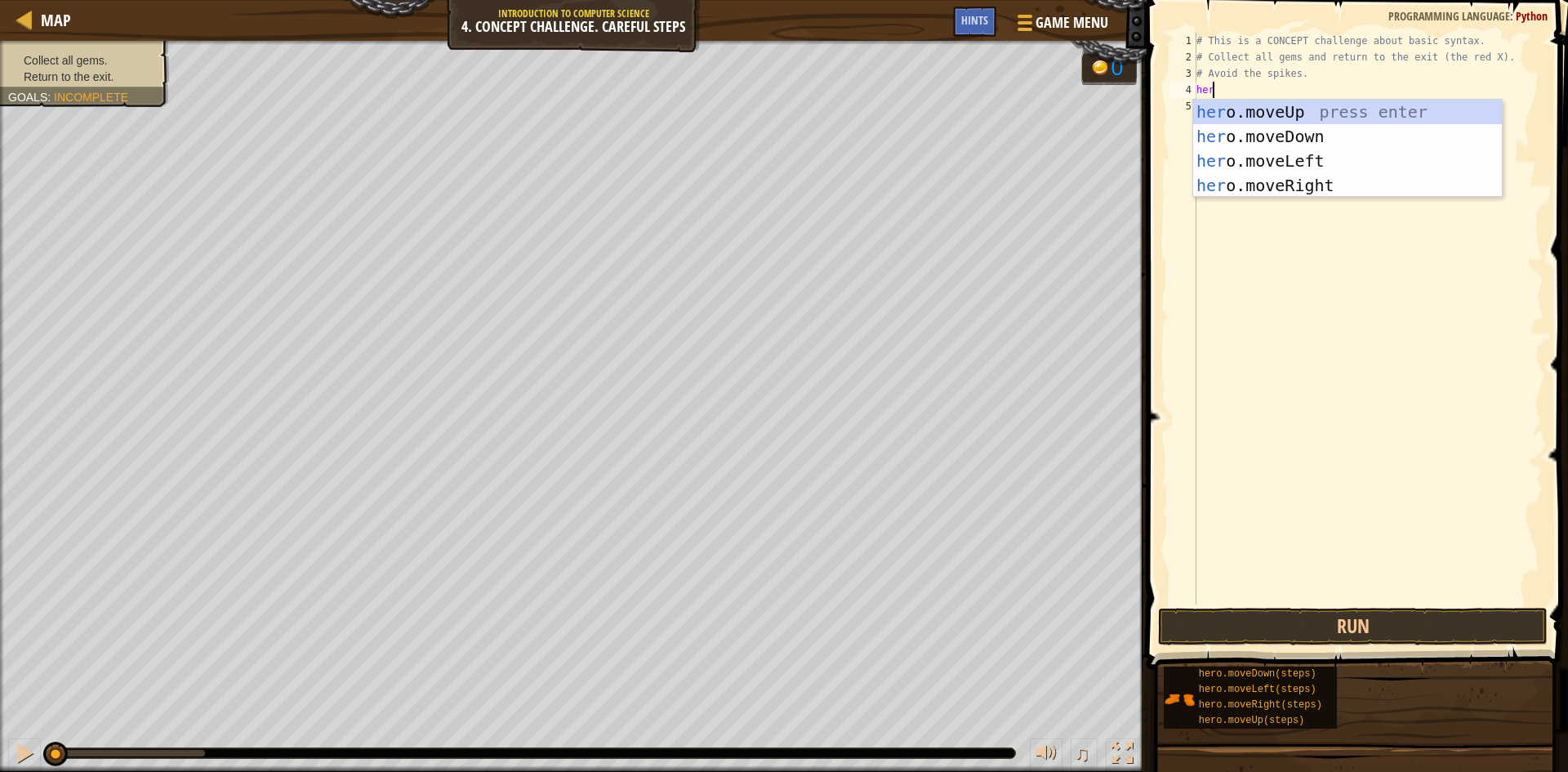
scroll to position [7, 1]
type textarea "hero"
click at [1258, 112] on div "hero .moveUp press enter hero .moveDown press enter hero .moveLeft press enter …" at bounding box center [1348, 173] width 309 height 147
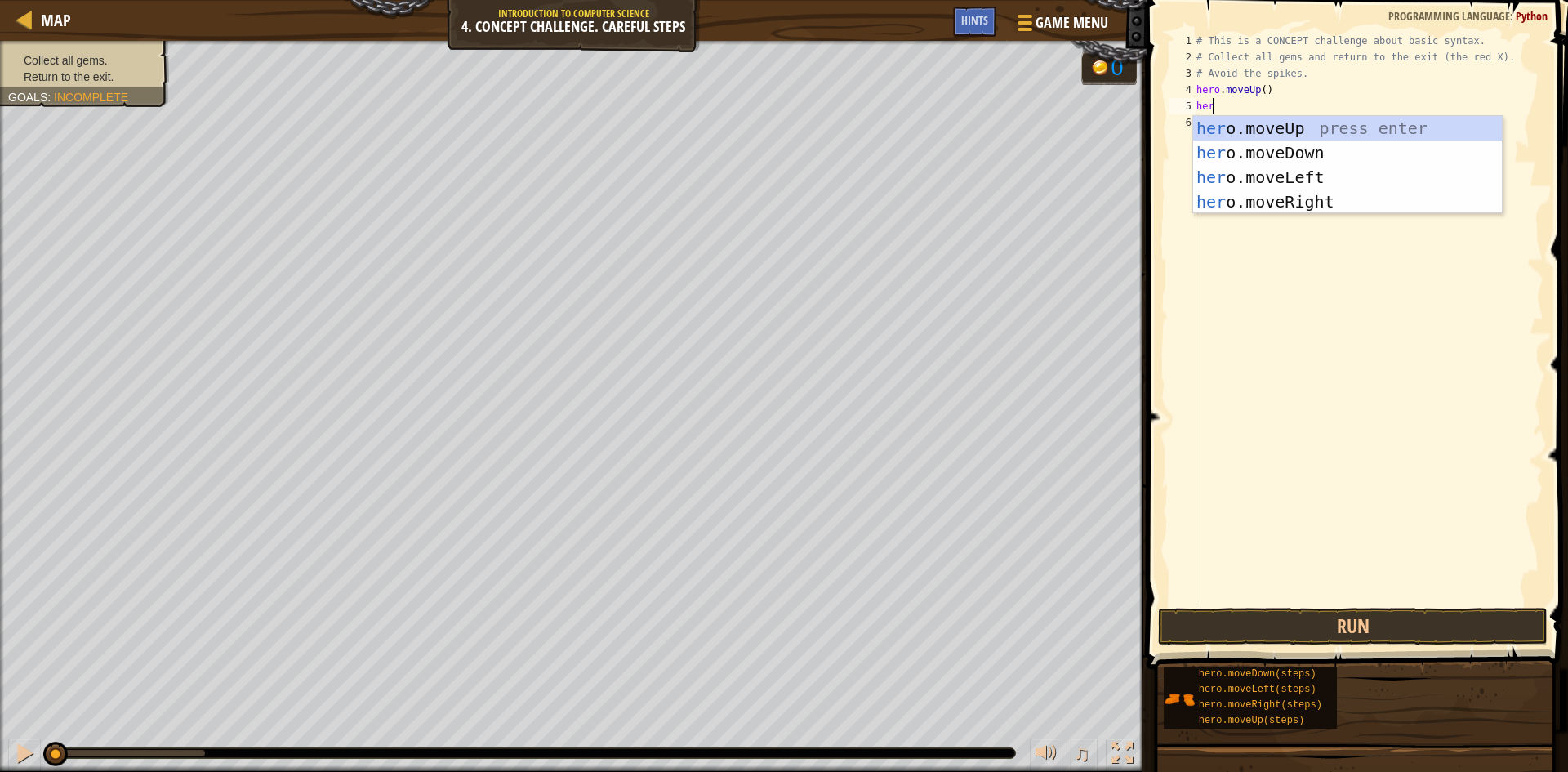
type textarea "hero"
click at [1309, 216] on div "# This is a CONCEPT challenge about basic syntax. # Collect all gems and return…" at bounding box center [1368, 335] width 350 height 605
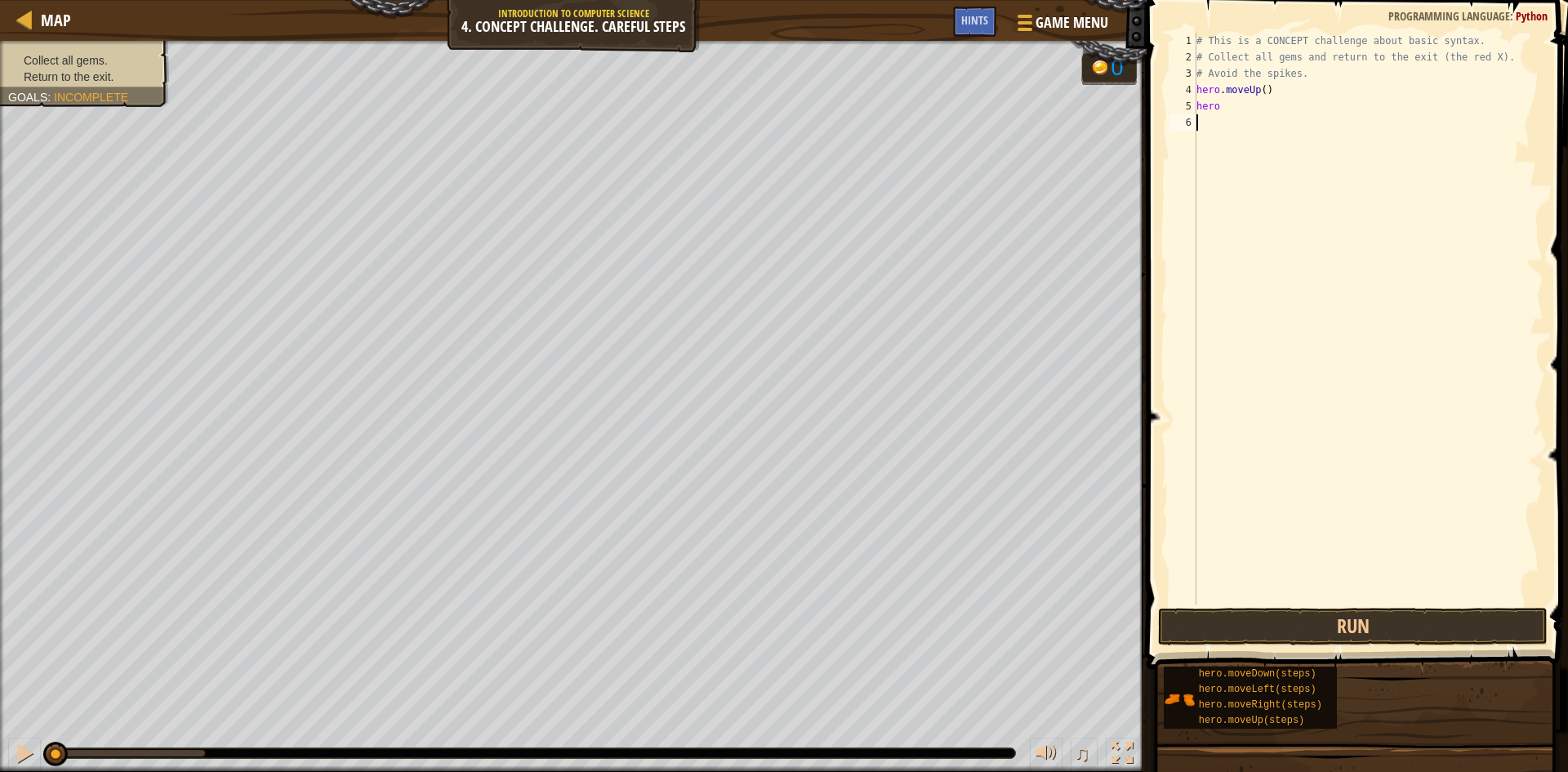
scroll to position [7, 0]
click at [1256, 112] on div "# This is a CONCEPT challenge about basic syntax. # Collect all gems and return…" at bounding box center [1368, 335] width 350 height 605
type textarea "herom"
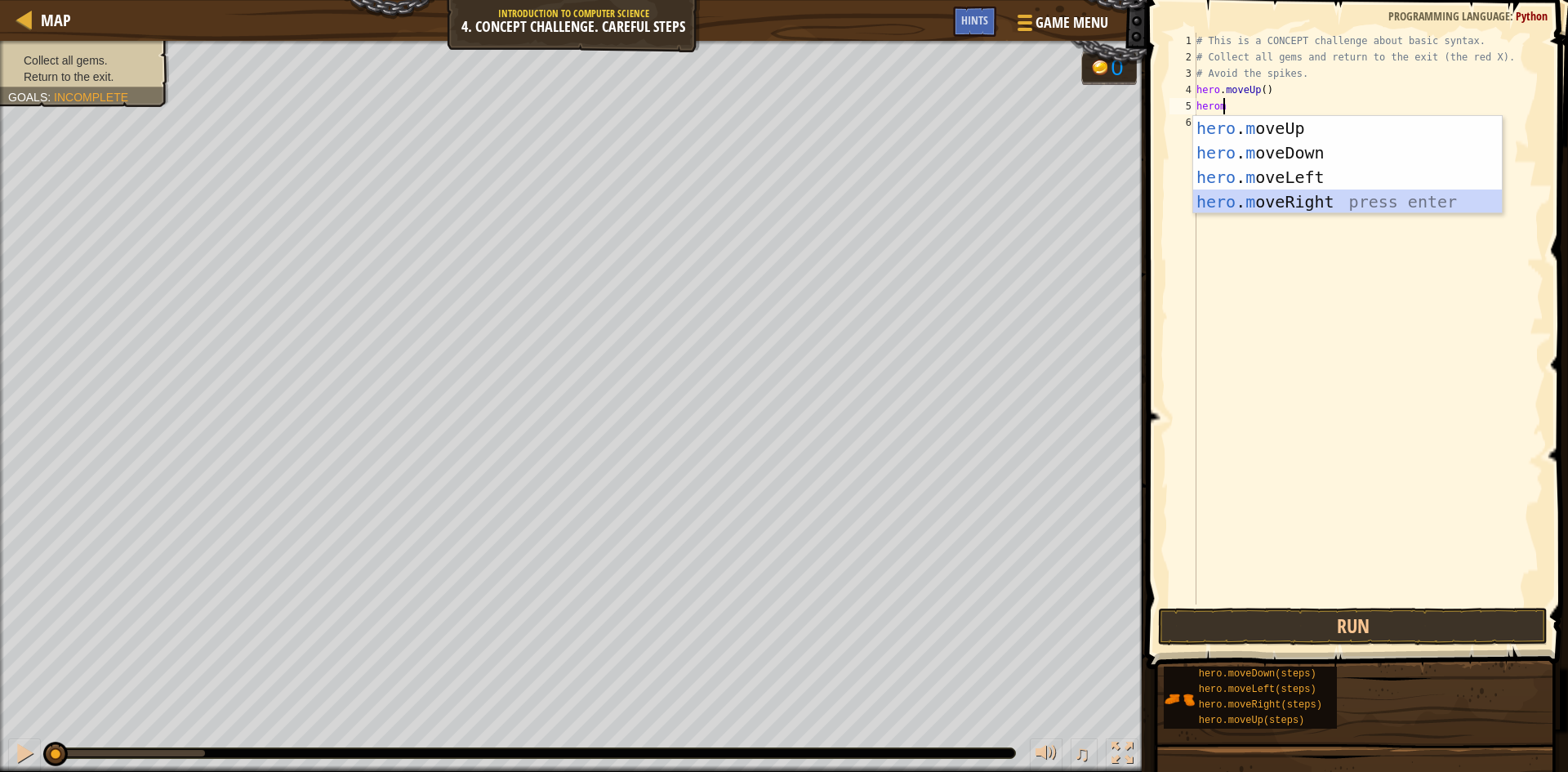
click at [1290, 193] on div "hero . m oveUp press enter hero . m oveDown press enter hero . m oveLeft press …" at bounding box center [1348, 190] width 309 height 147
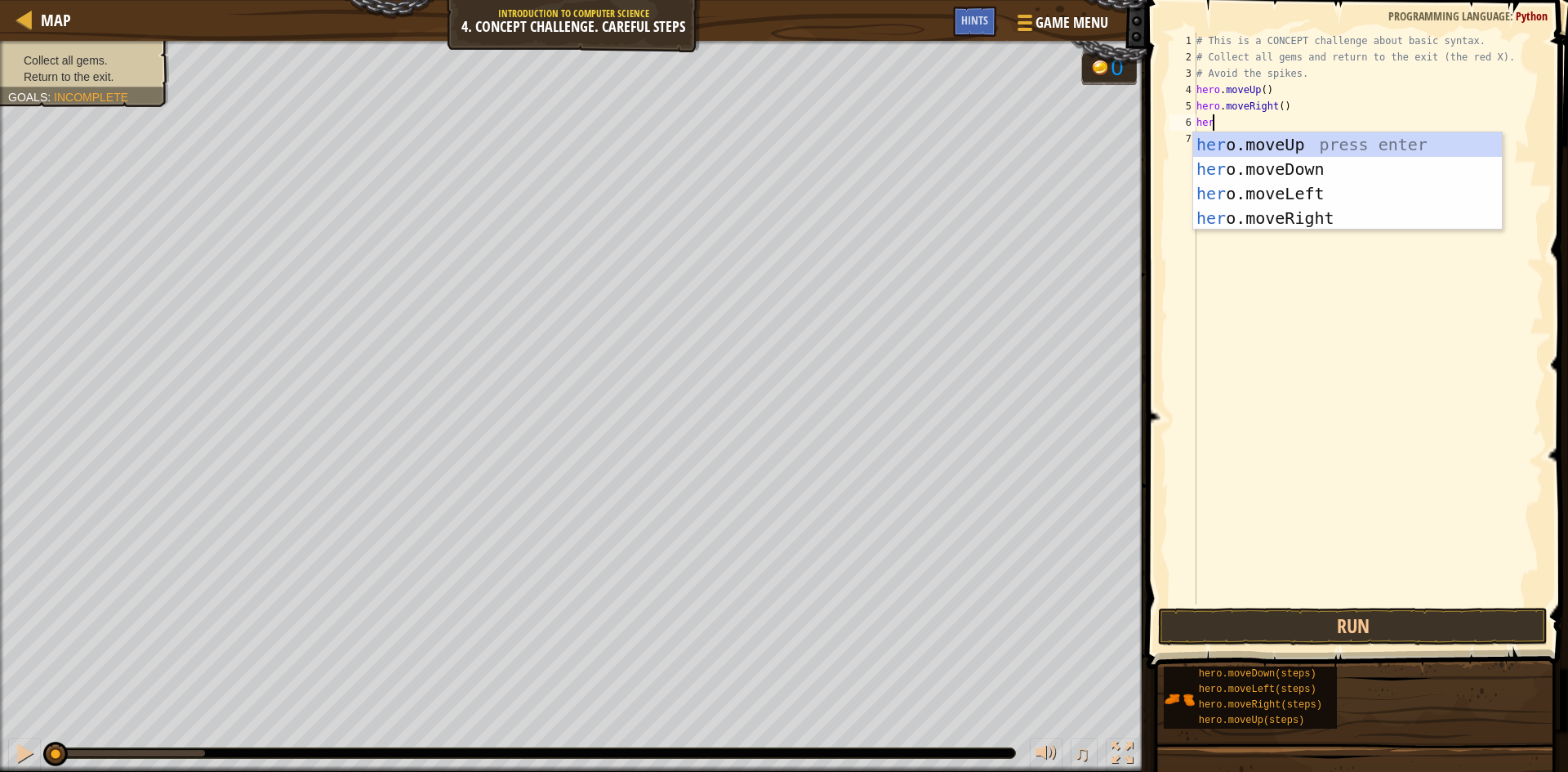
scroll to position [7, 1]
type textarea "hero"
click at [1309, 170] on div "hero .moveUp press enter hero .moveDown press enter hero .moveLeft press enter …" at bounding box center [1348, 206] width 309 height 147
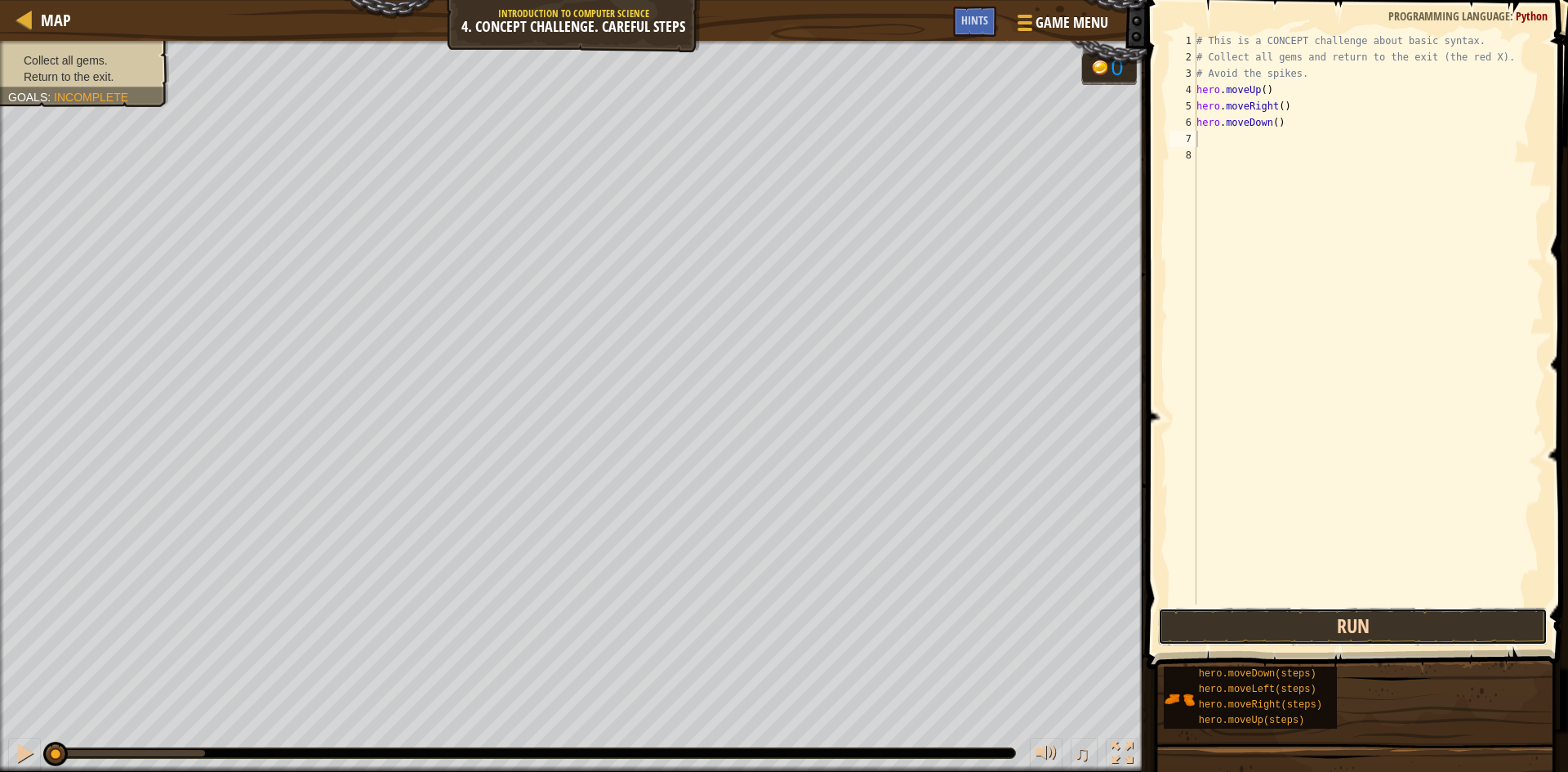
click at [1377, 609] on button "Run" at bounding box center [1352, 627] width 390 height 38
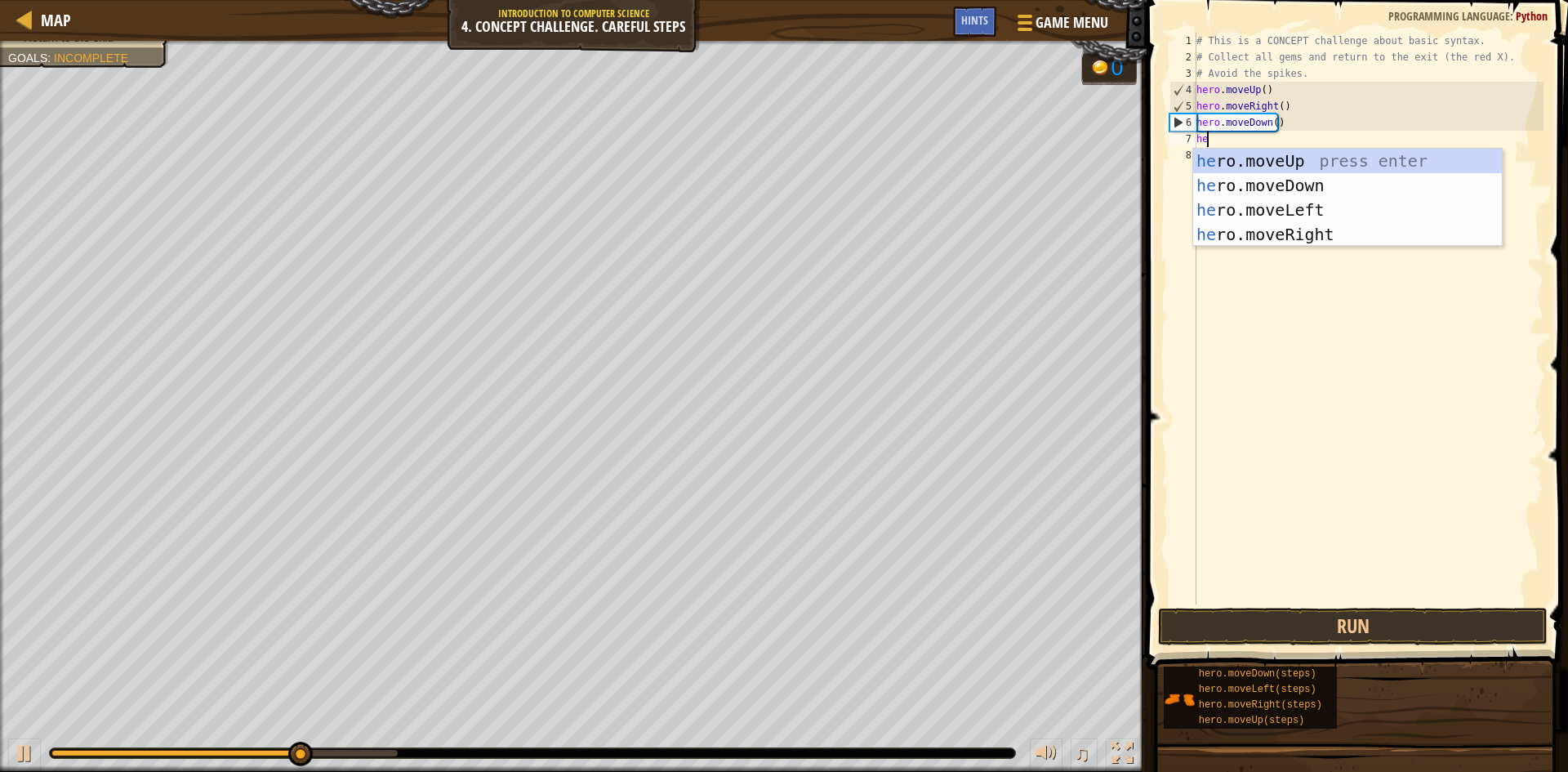
scroll to position [7, 1]
type textarea "hero"
click at [1302, 239] on div "hero .moveUp press enter hero .moveDown press enter hero .moveLeft press enter …" at bounding box center [1348, 222] width 309 height 147
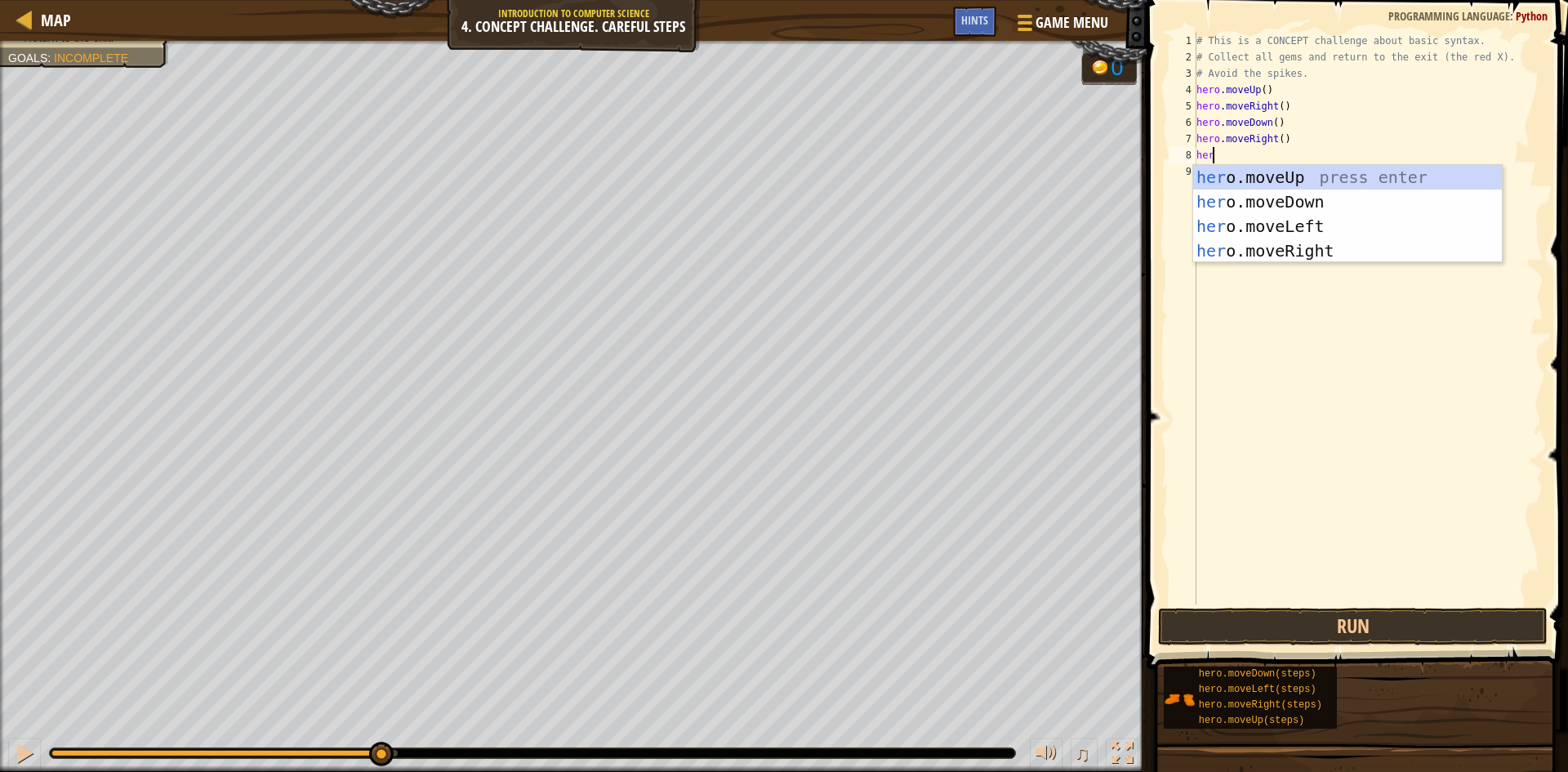
type textarea "hero"
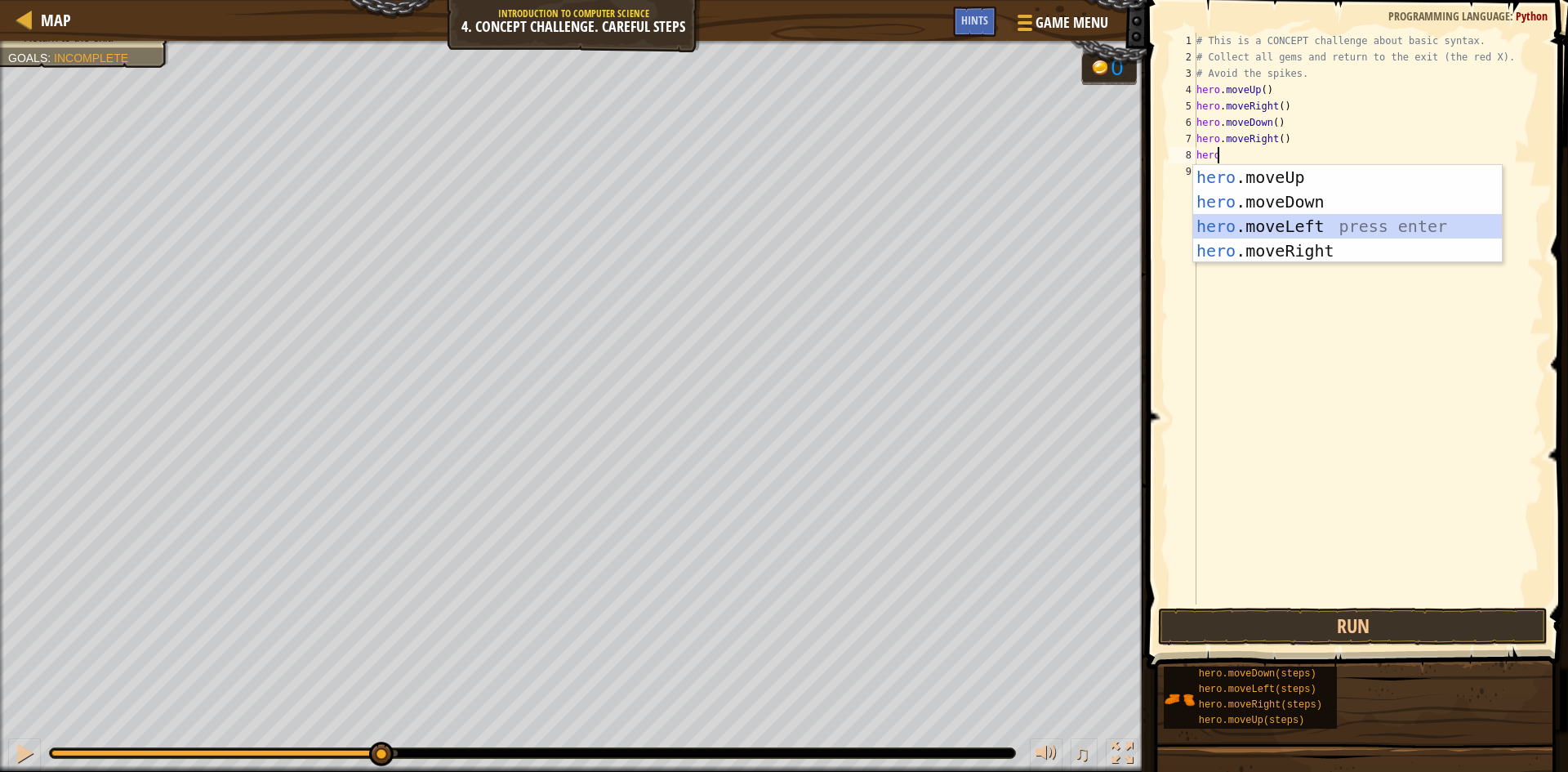
click at [1303, 214] on div "hero .moveUp press enter hero .moveDown press enter hero .moveLeft press enter …" at bounding box center [1348, 239] width 309 height 147
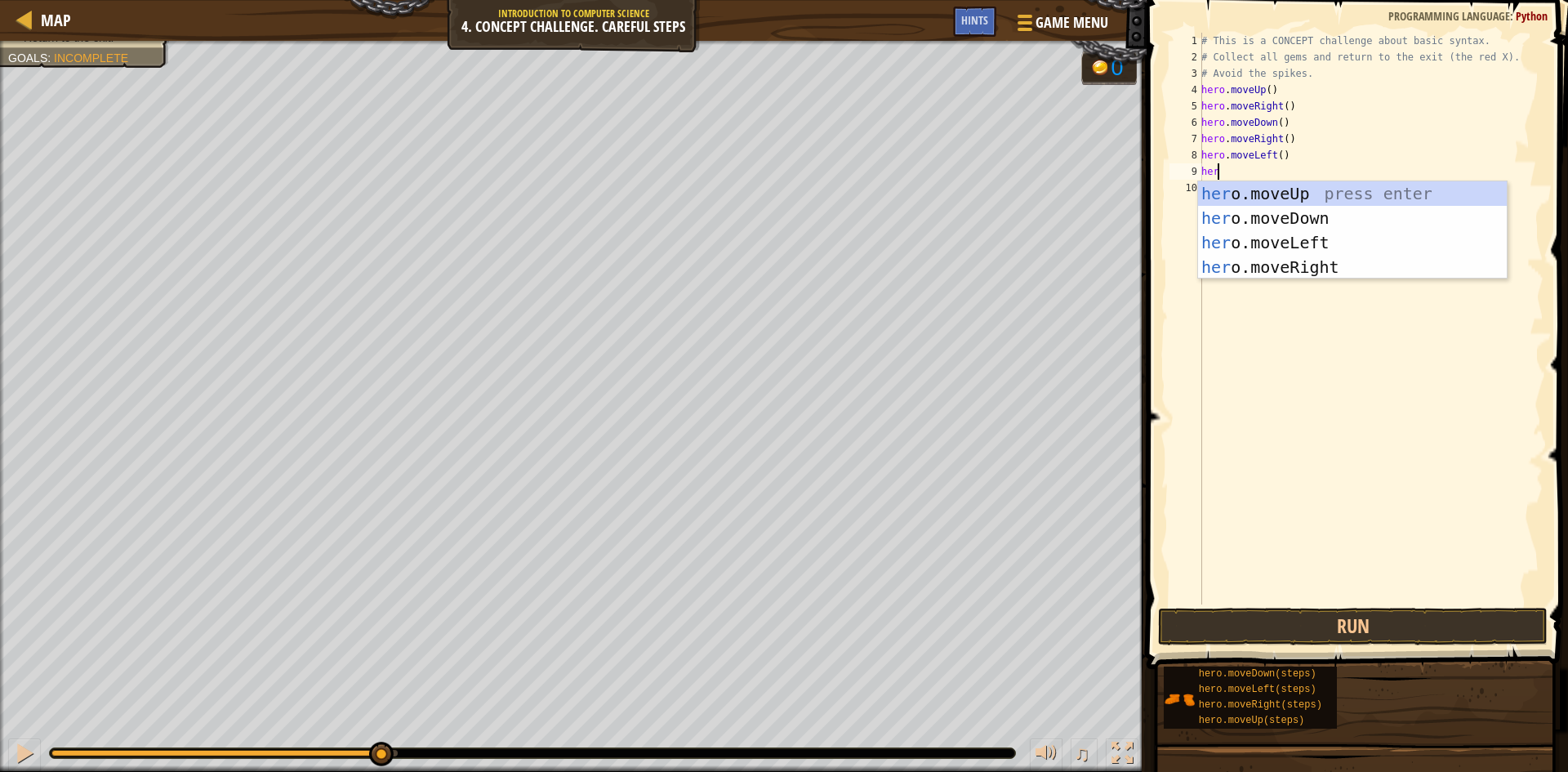
type textarea "hero"
click at [1318, 221] on div "hero .moveUp press enter hero .moveDown press enter hero .moveLeft press enter …" at bounding box center [1352, 255] width 309 height 147
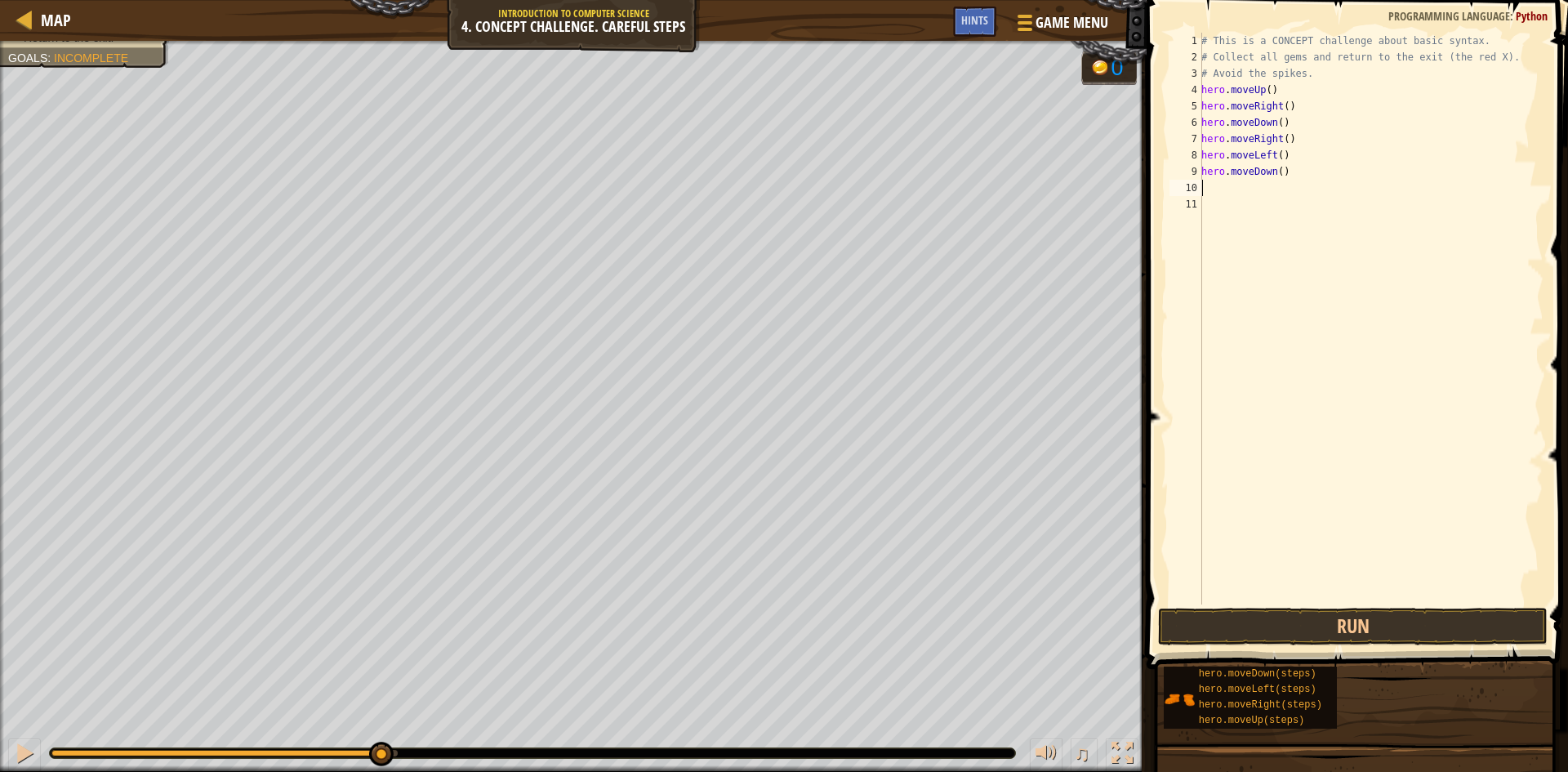
scroll to position [7, 0]
click at [1316, 633] on button "Run" at bounding box center [1352, 627] width 390 height 38
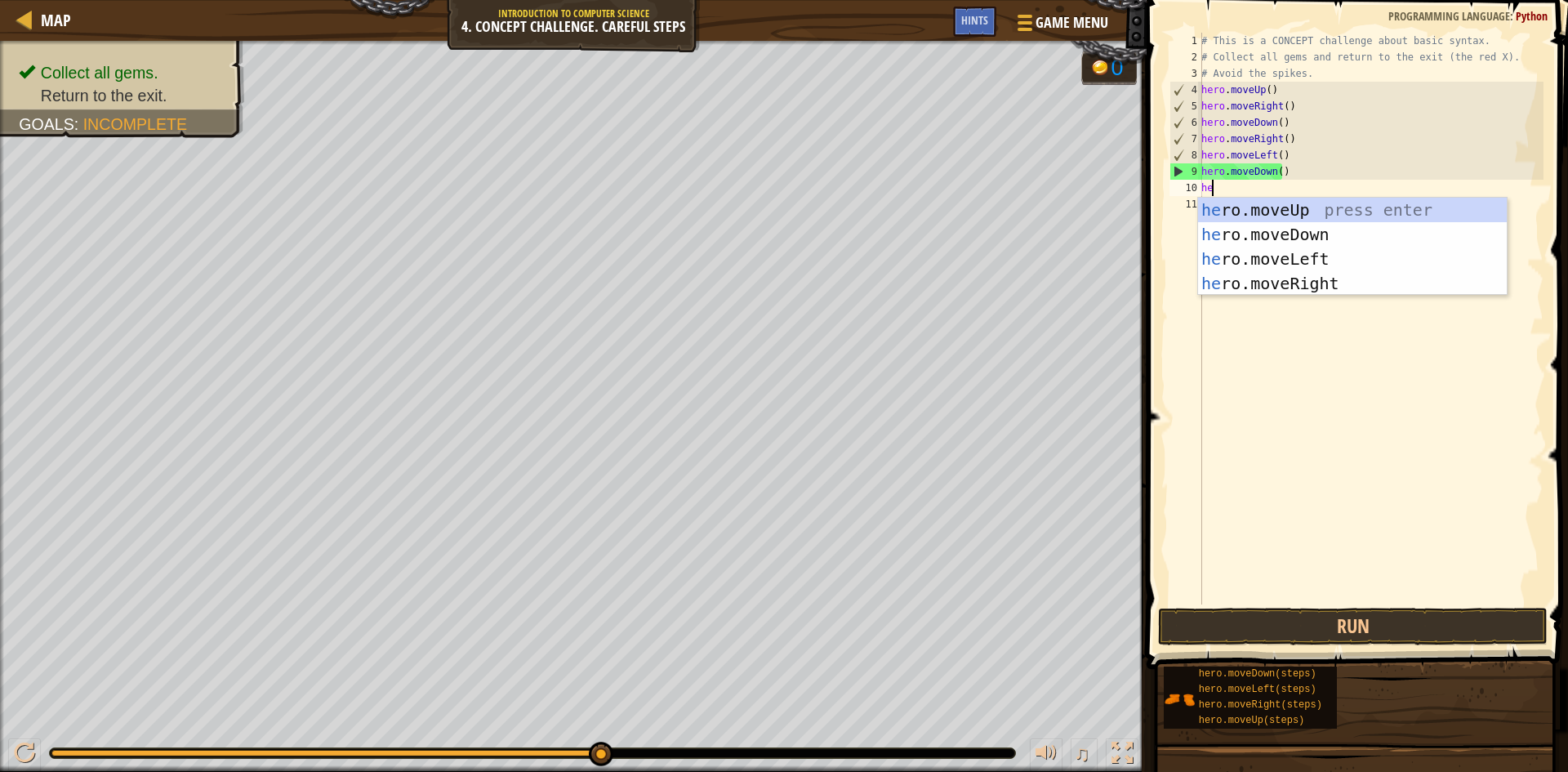
scroll to position [7, 1]
type textarea "hero"
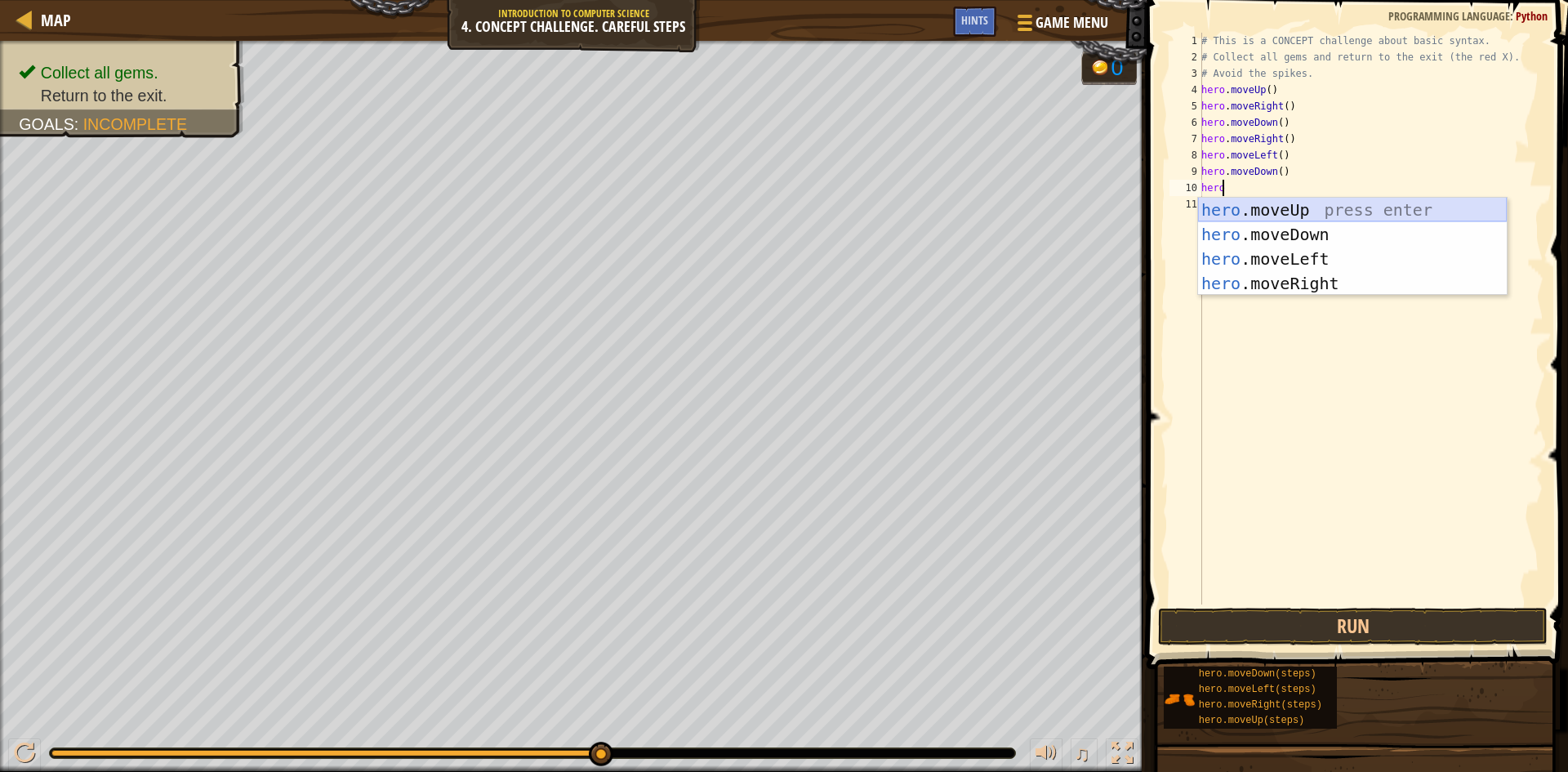
click at [1292, 210] on div "hero .moveUp press enter hero .moveDown press enter hero .moveLeft press enter …" at bounding box center [1352, 271] width 309 height 147
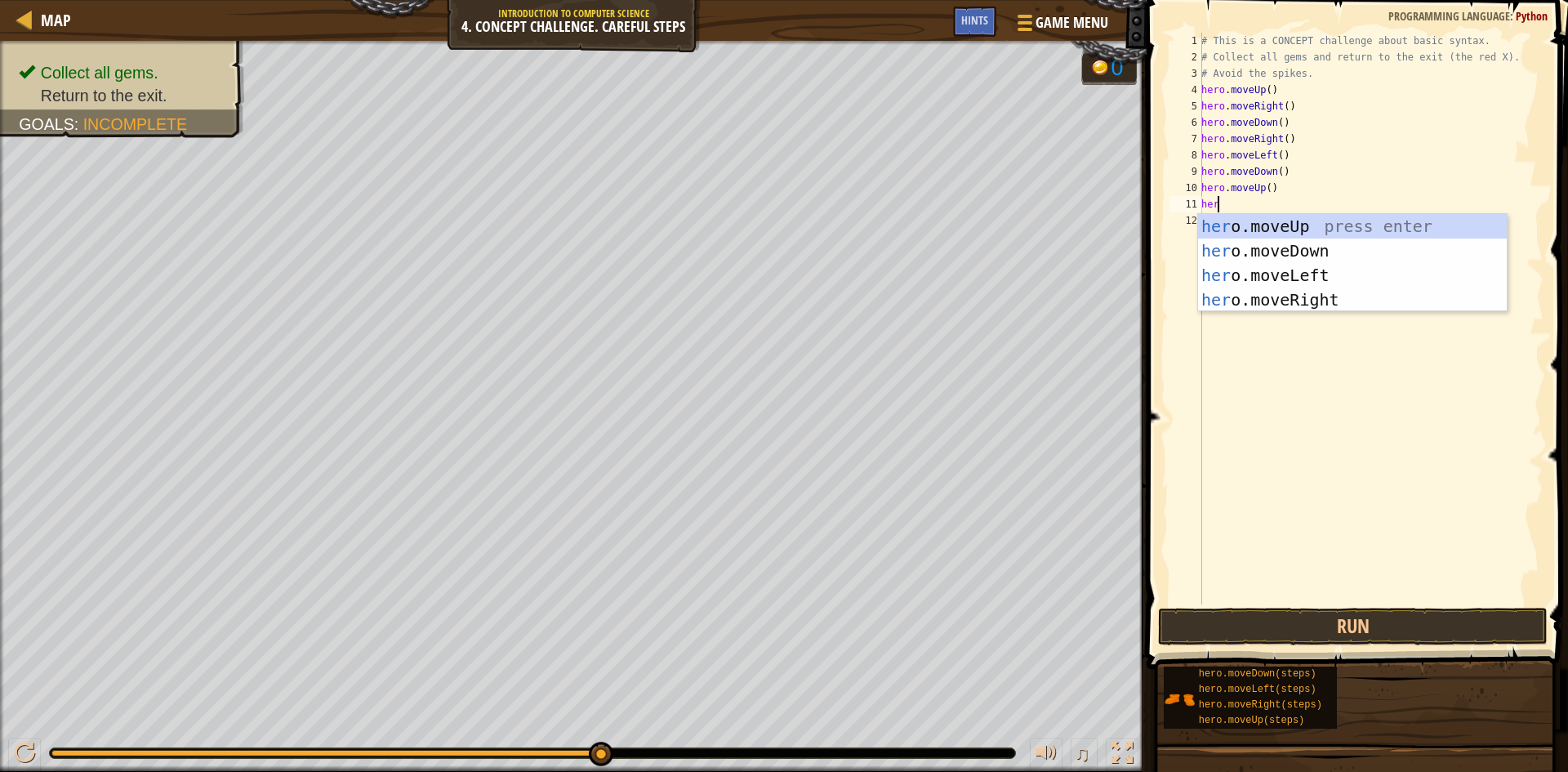
type textarea "hero"
click at [1283, 225] on div "hero .moveUp press enter hero .moveDown press enter hero .moveLeft press enter …" at bounding box center [1352, 288] width 309 height 147
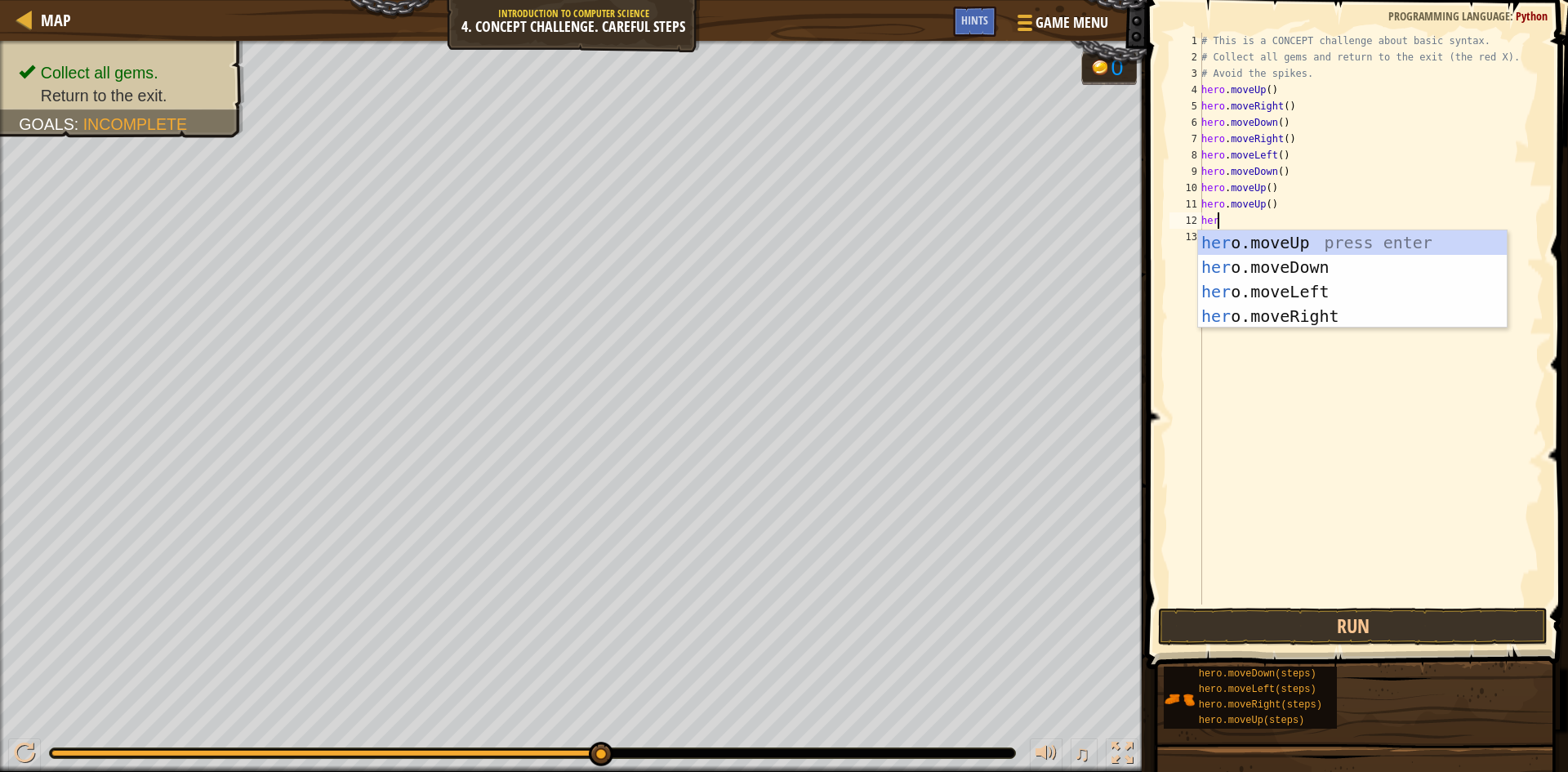
type textarea "hero"
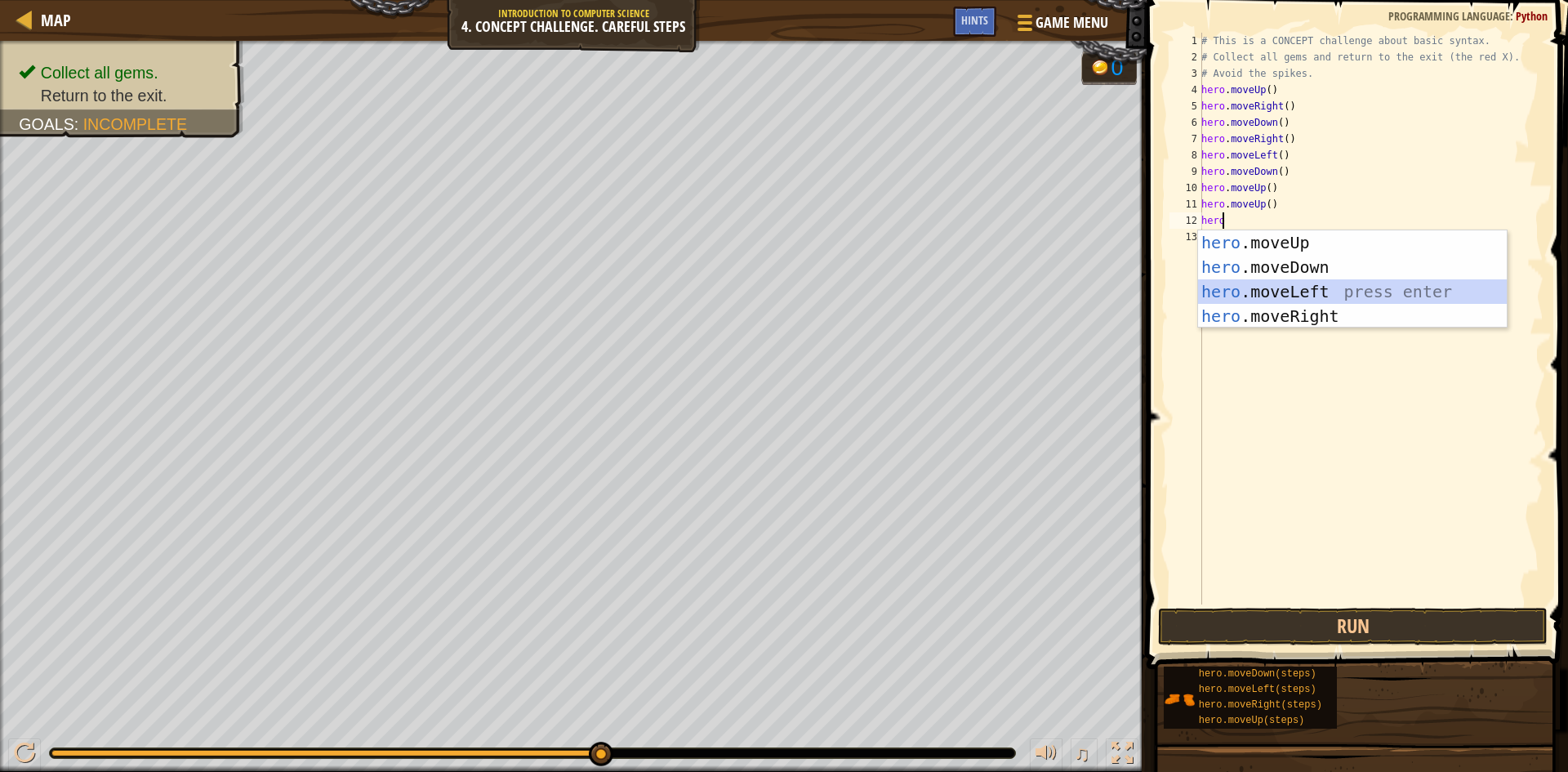
click at [1282, 292] on div "hero .moveUp press enter hero .moveDown press enter hero .moveLeft press enter …" at bounding box center [1352, 304] width 309 height 147
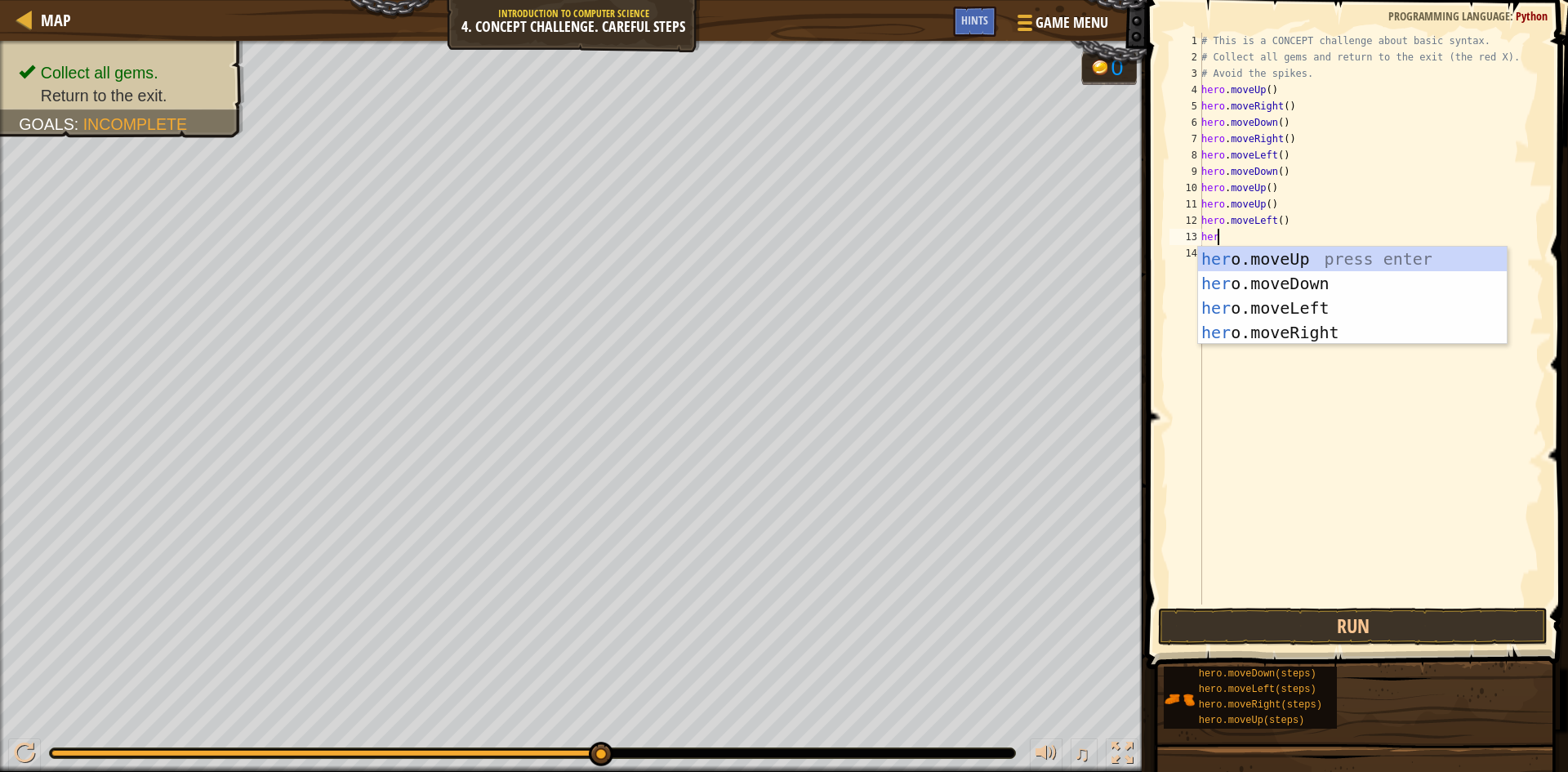
type textarea "hero"
click at [1285, 289] on div "hero .moveUp press enter hero .moveDown press enter hero .moveLeft press enter …" at bounding box center [1352, 320] width 309 height 147
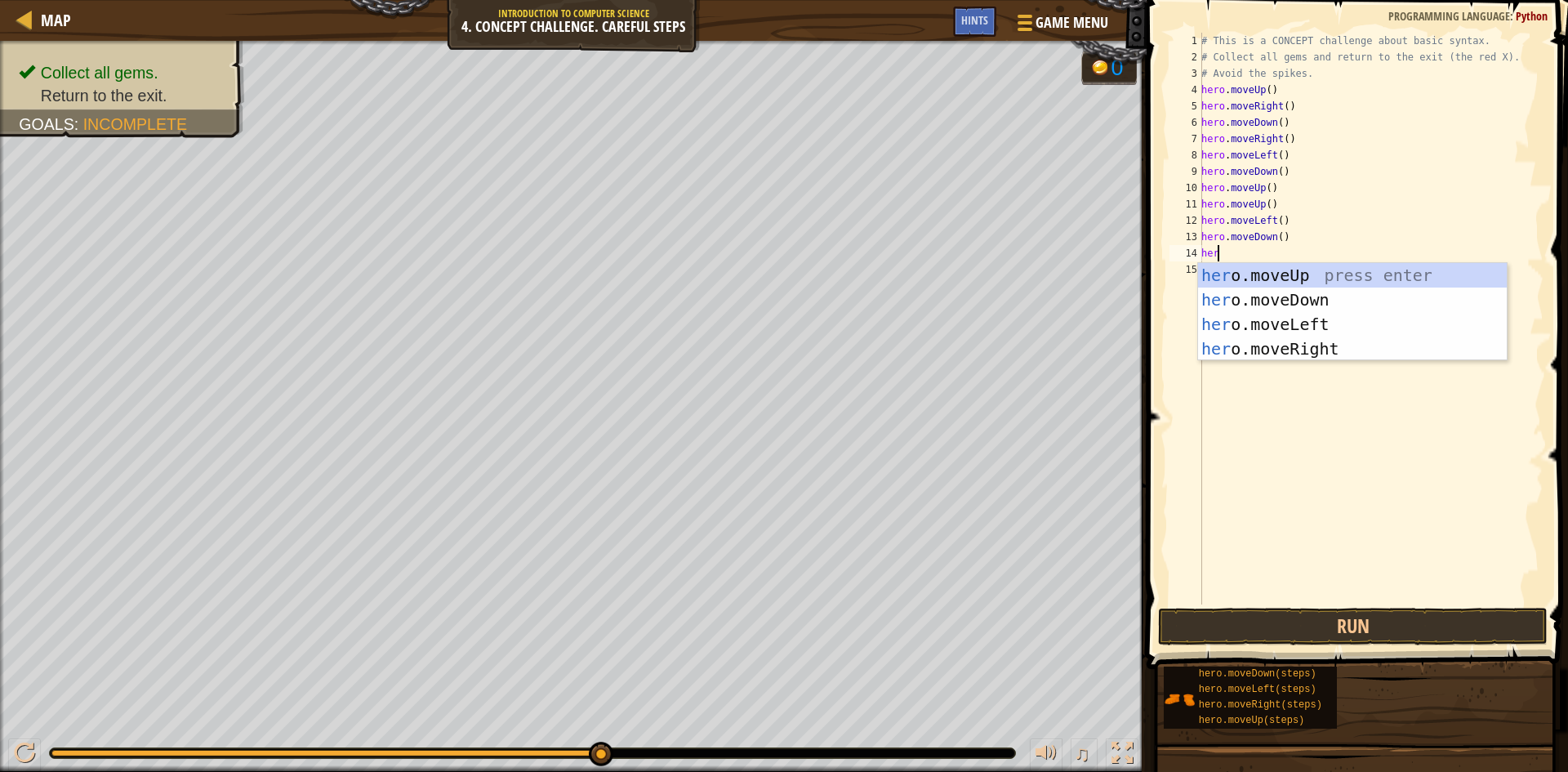
type textarea "hero"
click at [1284, 325] on div "hero .moveUp press enter hero .moveDown press enter hero .moveLeft press enter …" at bounding box center [1352, 337] width 309 height 147
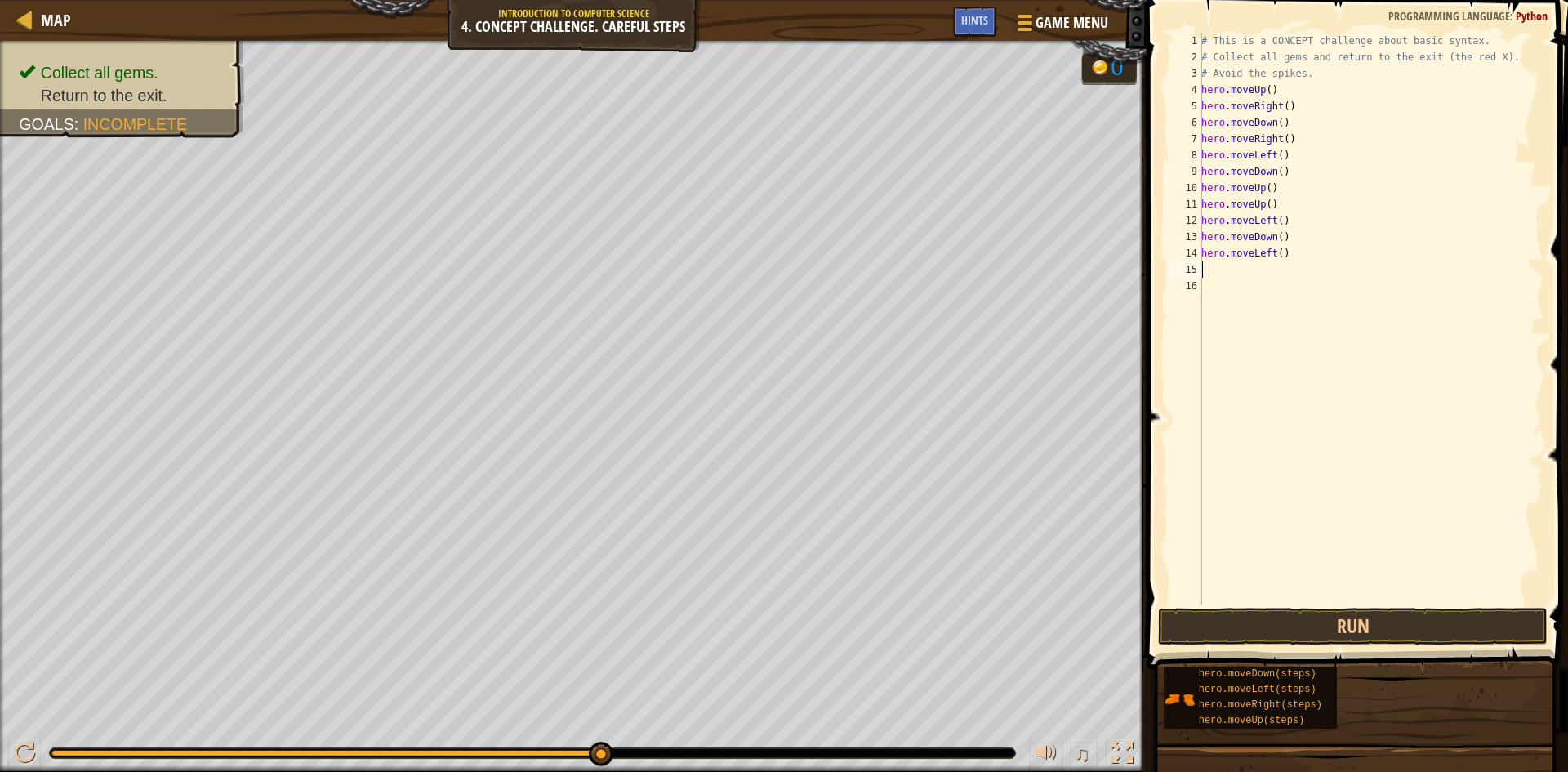
scroll to position [7, 0]
click at [1358, 623] on button "Run" at bounding box center [1352, 627] width 390 height 38
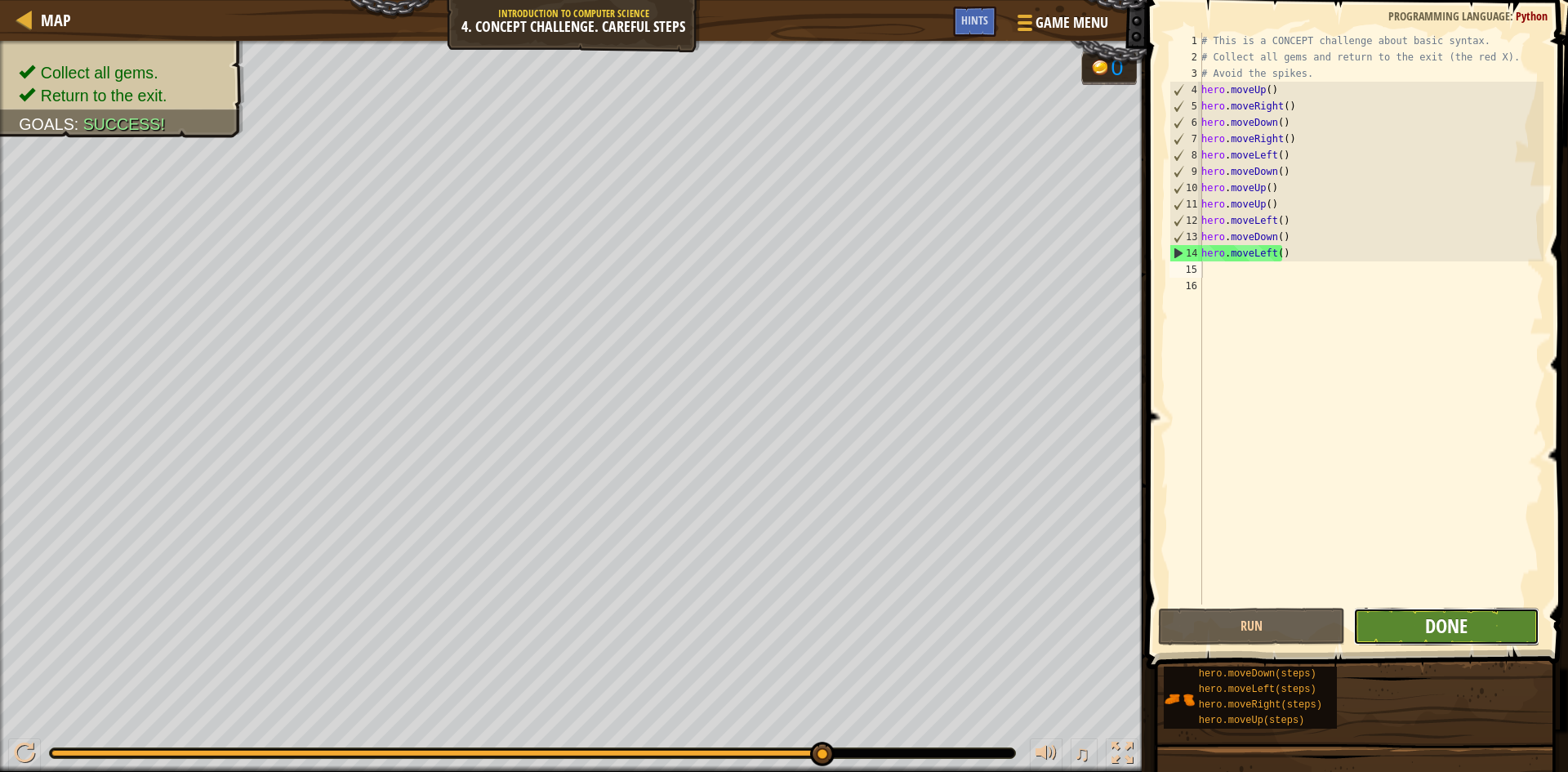
click at [1444, 631] on span "Done" at bounding box center [1446, 626] width 42 height 26
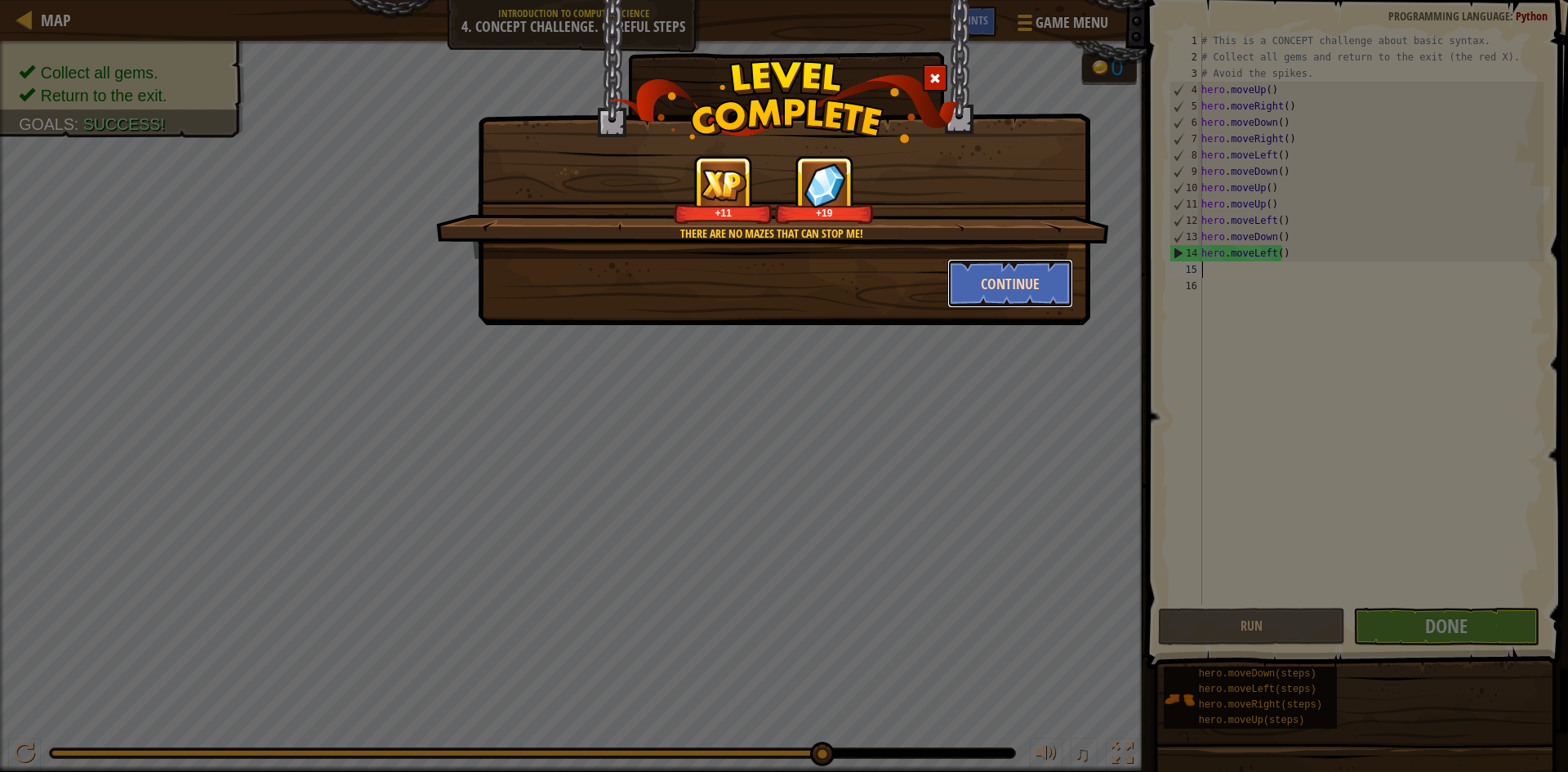
click at [1014, 278] on button "Continue" at bounding box center [1010, 283] width 127 height 49
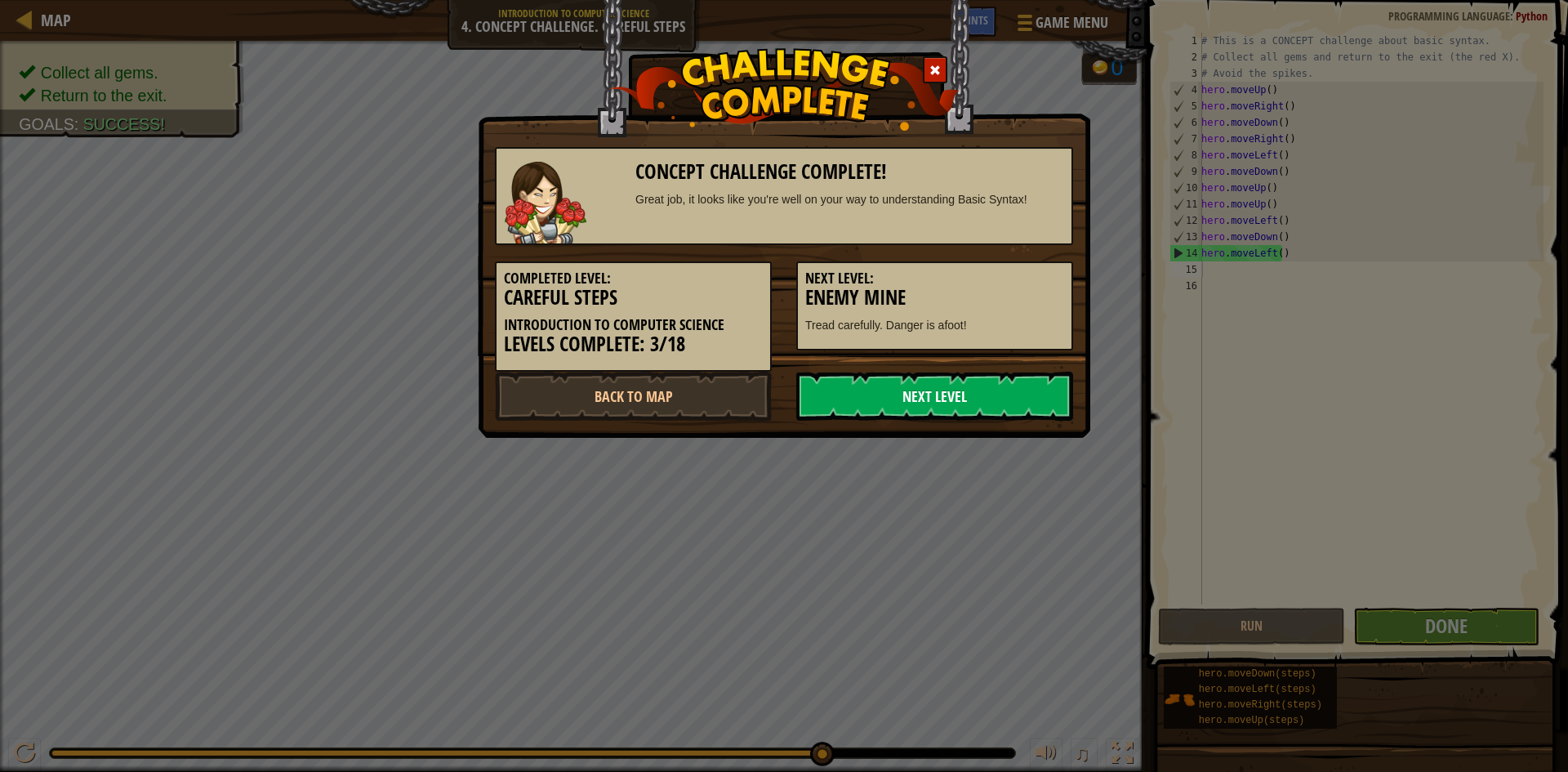
click at [915, 410] on link "Next Level" at bounding box center [934, 396] width 277 height 49
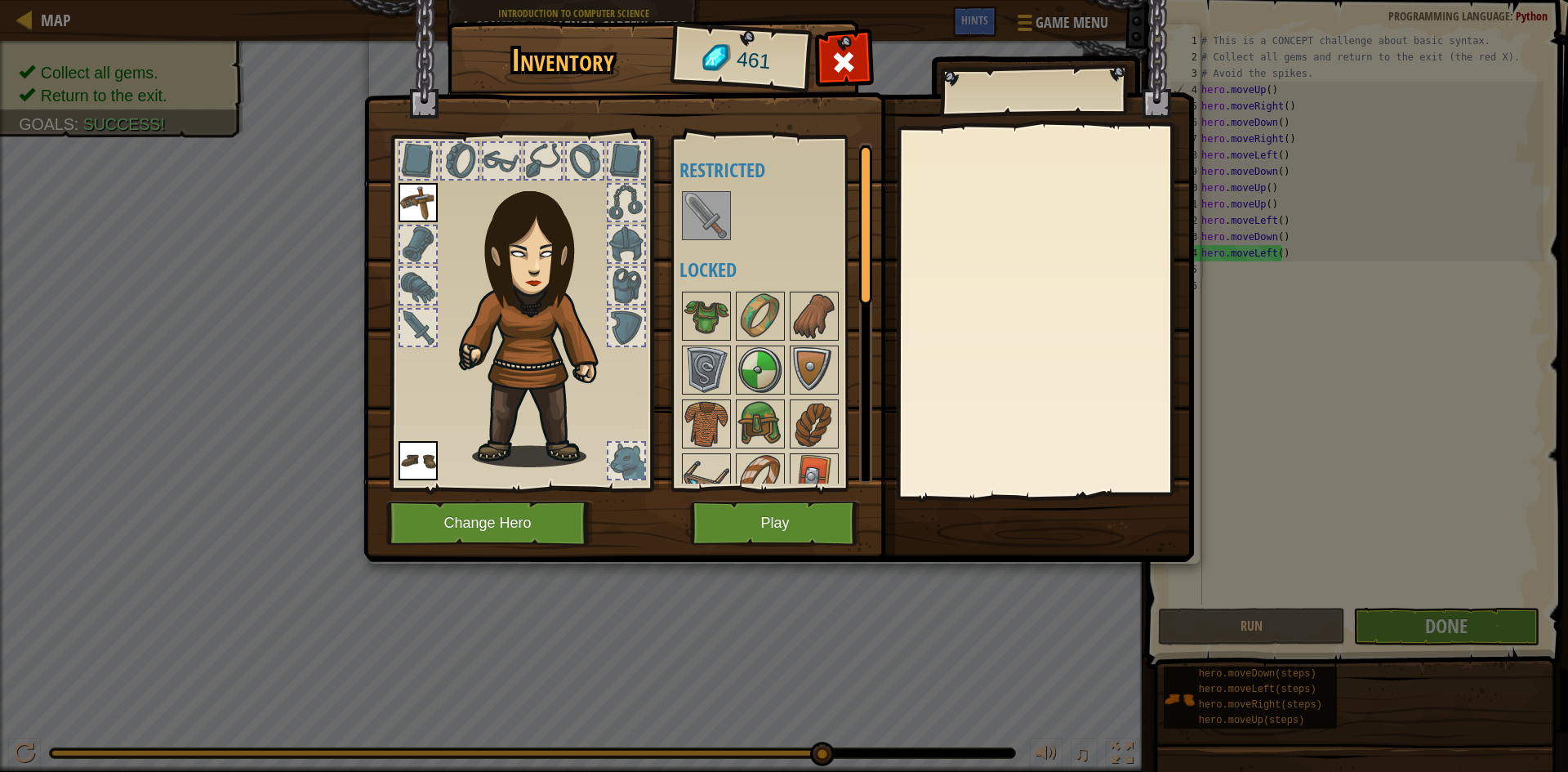
click at [705, 198] on img at bounding box center [706, 216] width 46 height 46
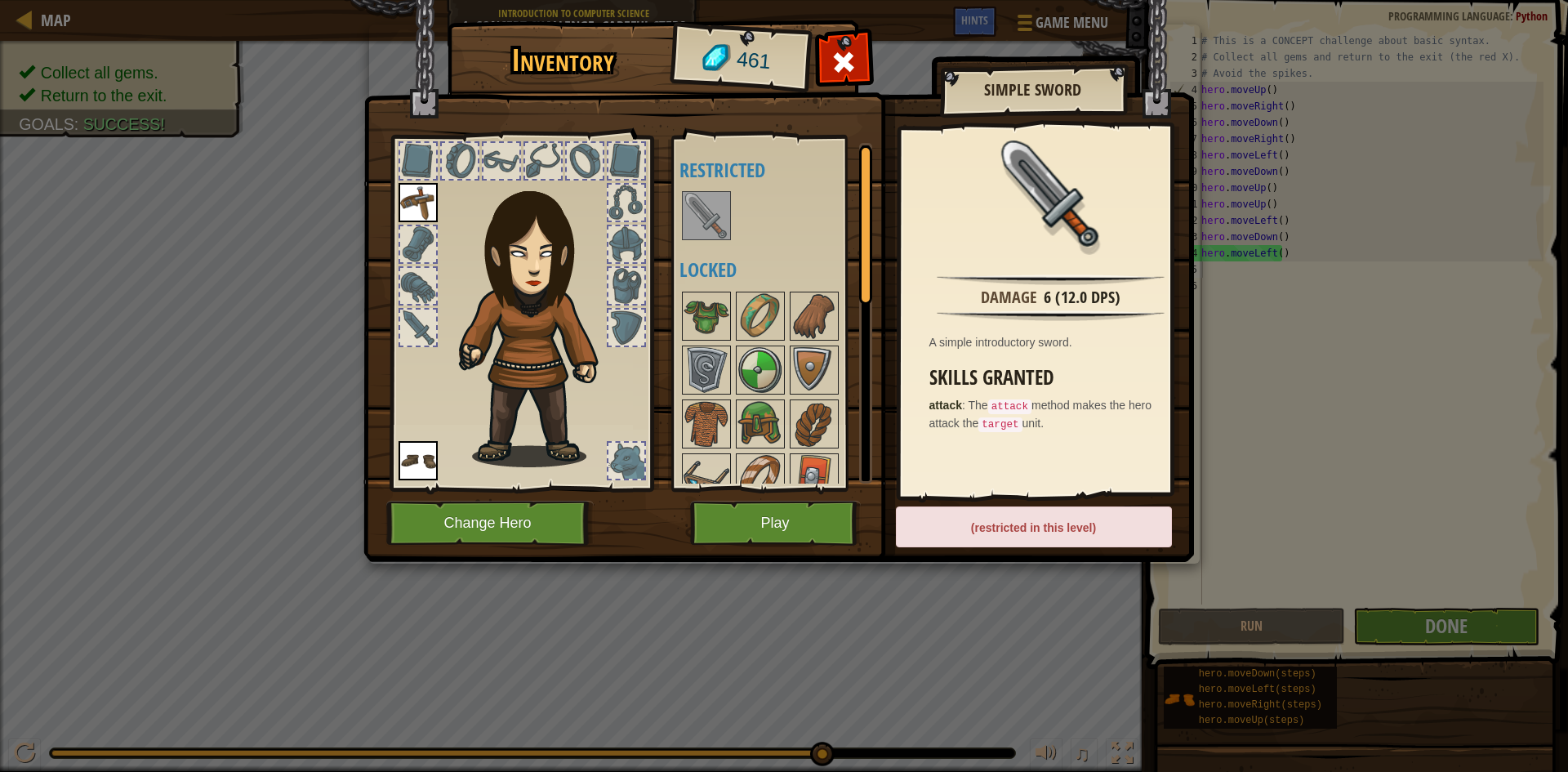
click at [1086, 529] on div "(restricted in this level)" at bounding box center [1034, 527] width 276 height 41
click at [740, 510] on button "Play" at bounding box center [775, 523] width 171 height 45
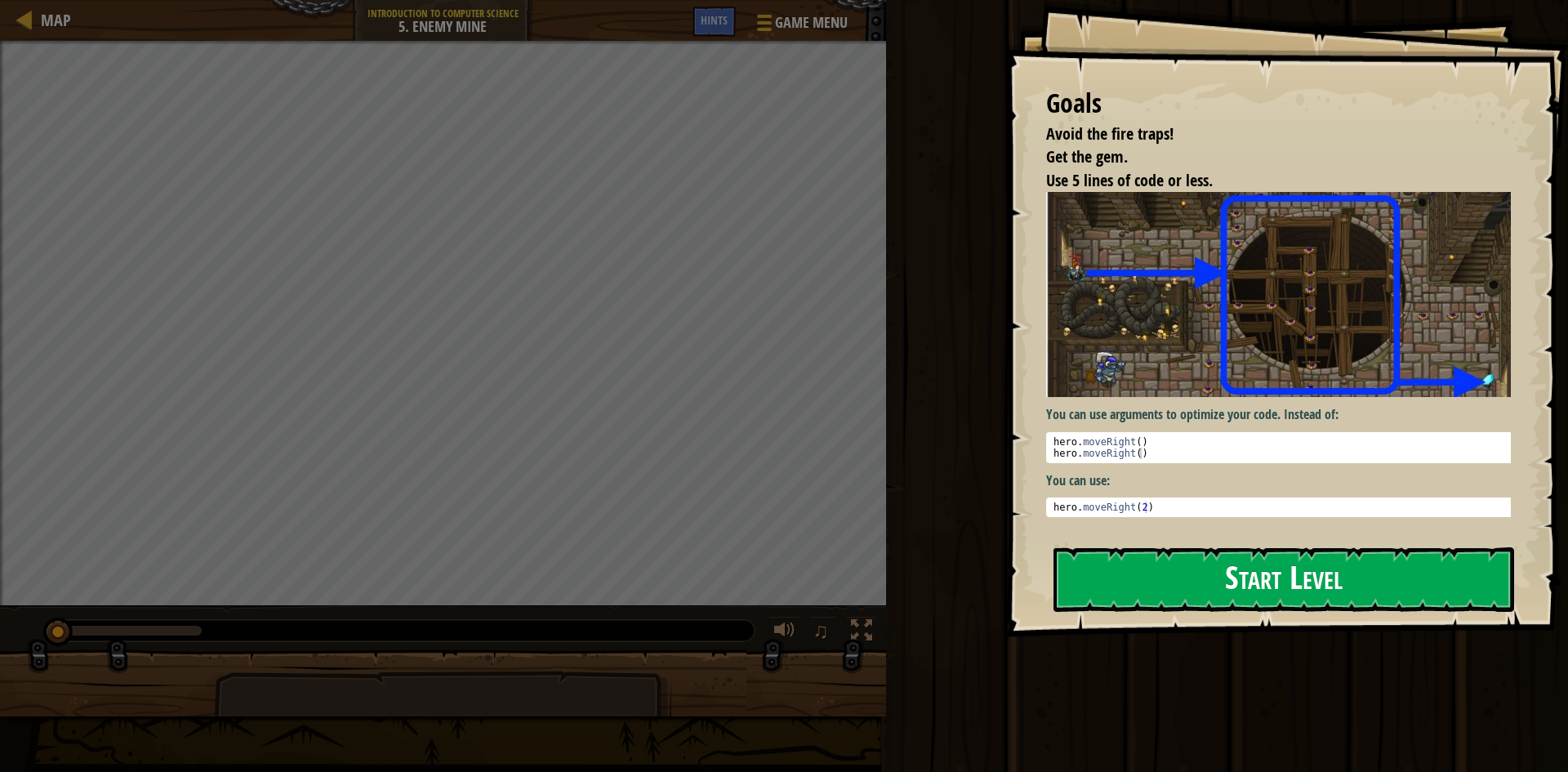
click at [1233, 587] on button "Start Level" at bounding box center [1284, 579] width 461 height 65
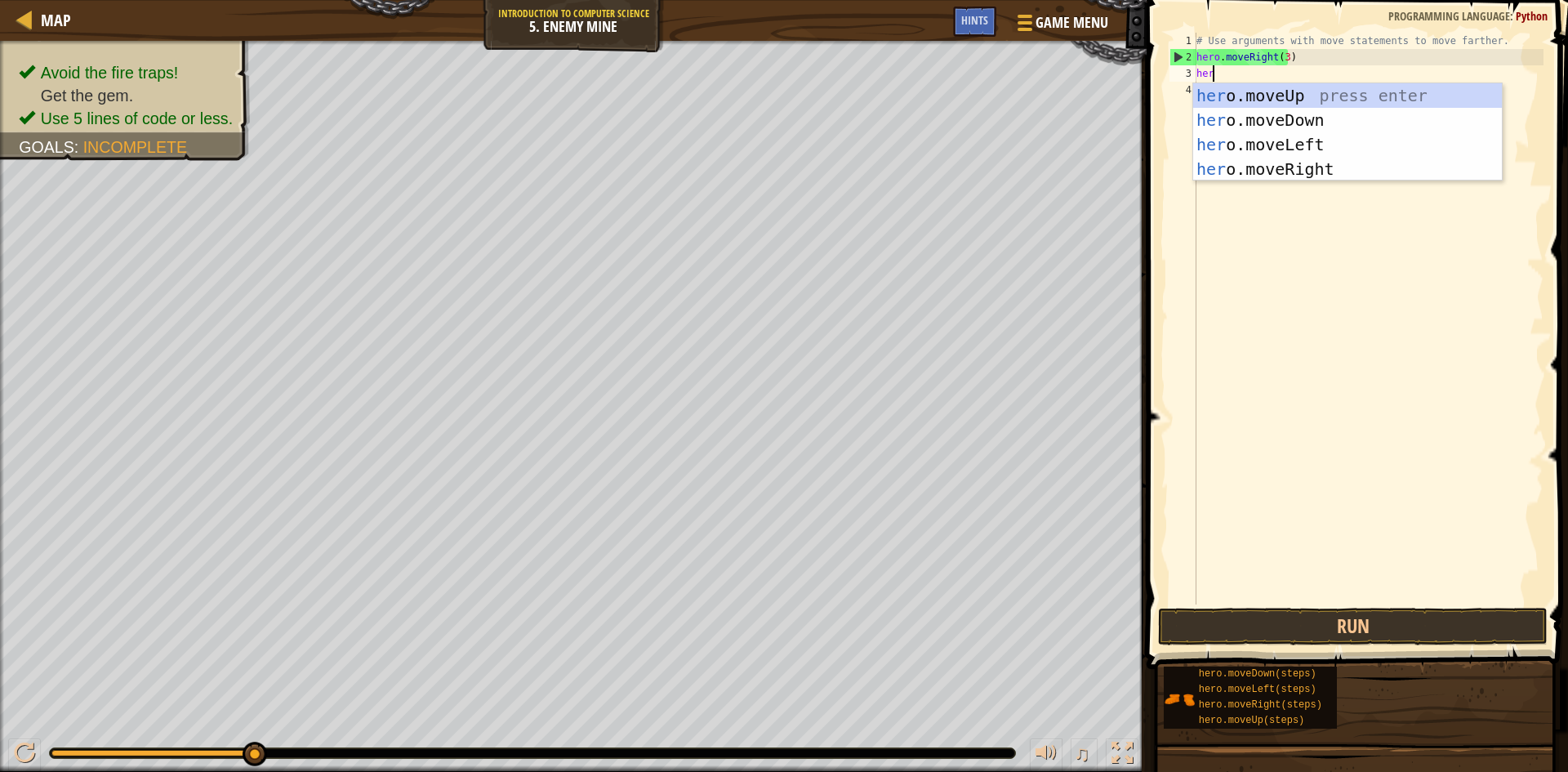
scroll to position [7, 1]
type textarea "hero"
click at [1289, 172] on div "hero .moveUp press enter hero .moveDown press enter hero .moveLeft press enter …" at bounding box center [1348, 157] width 309 height 147
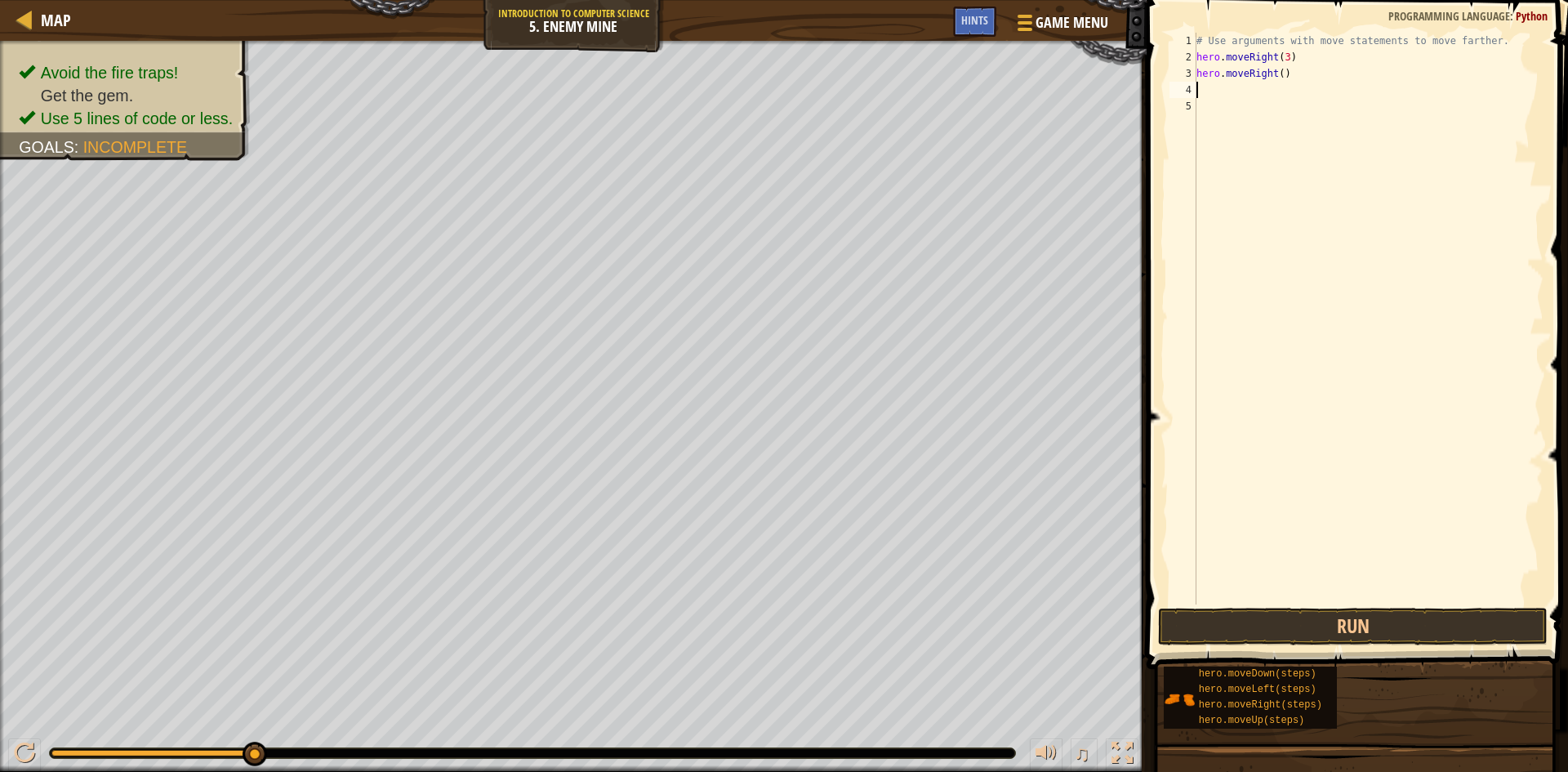
scroll to position [7, 0]
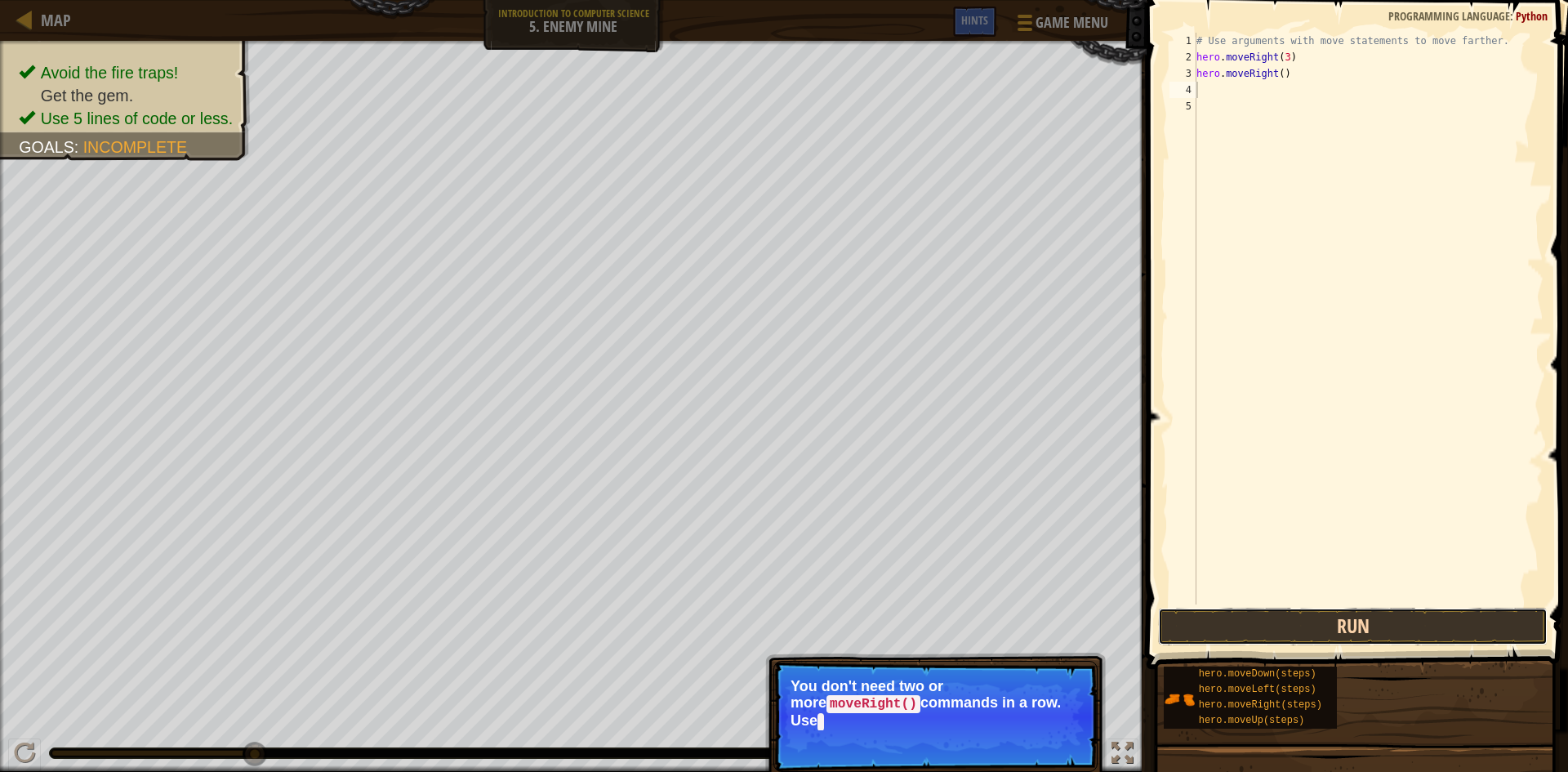
click at [1287, 626] on button "Run" at bounding box center [1352, 627] width 390 height 38
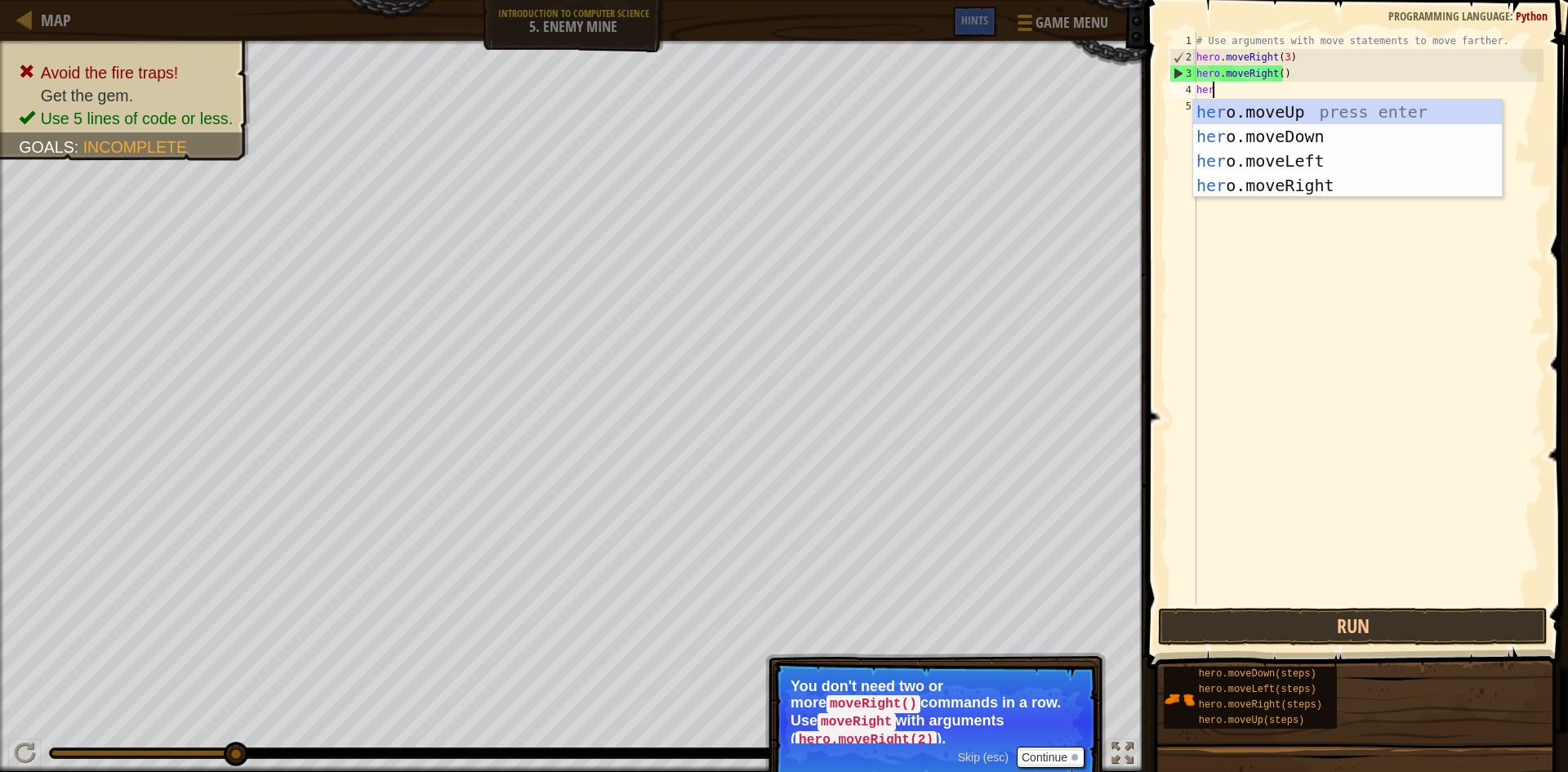
scroll to position [7, 1]
type textarea "hero"
click at [1277, 185] on div "hero .moveUp press enter hero .moveDown press enter hero .moveLeft press enter …" at bounding box center [1348, 173] width 309 height 147
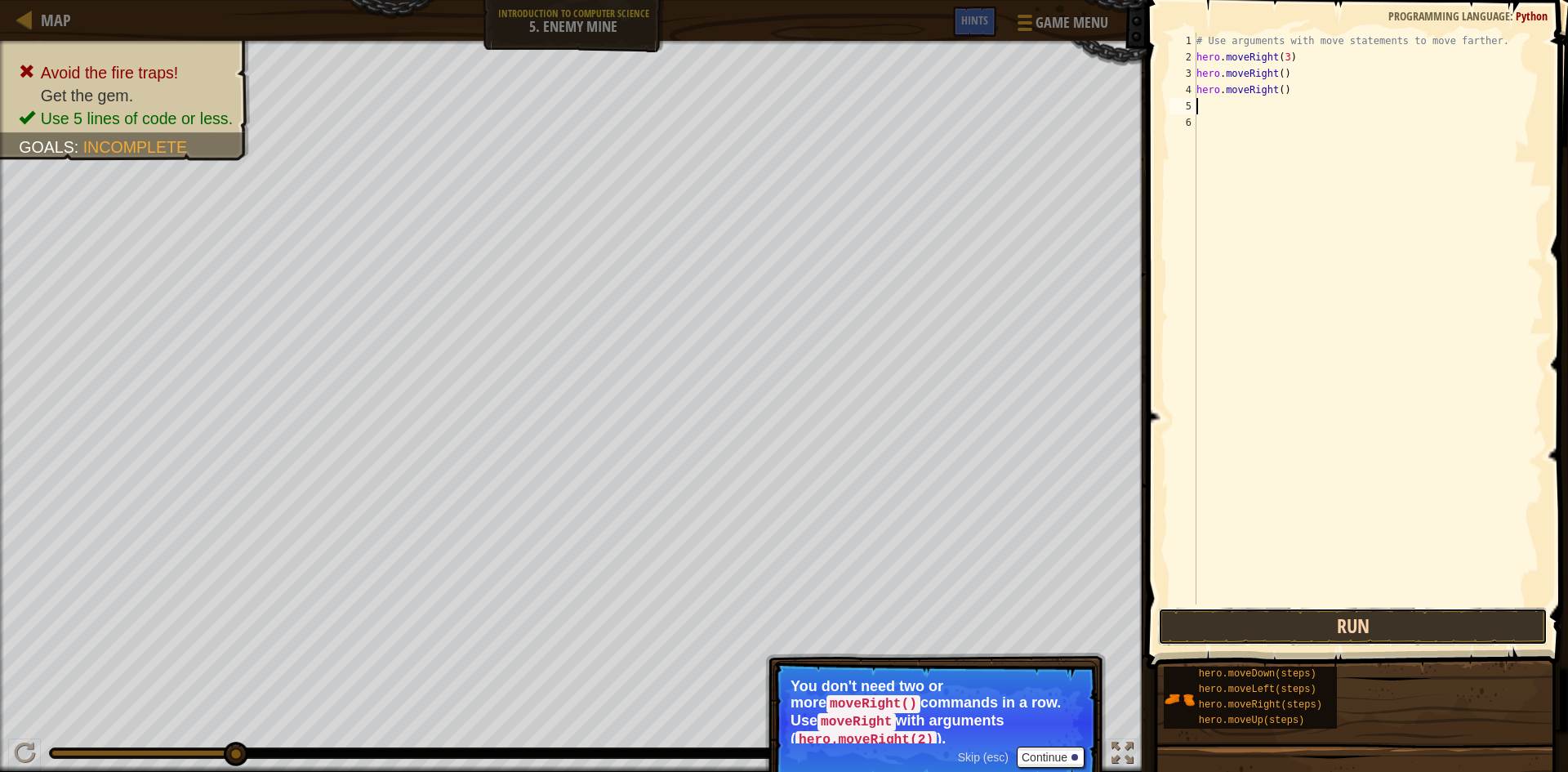
click at [1306, 630] on button "Run" at bounding box center [1352, 627] width 390 height 38
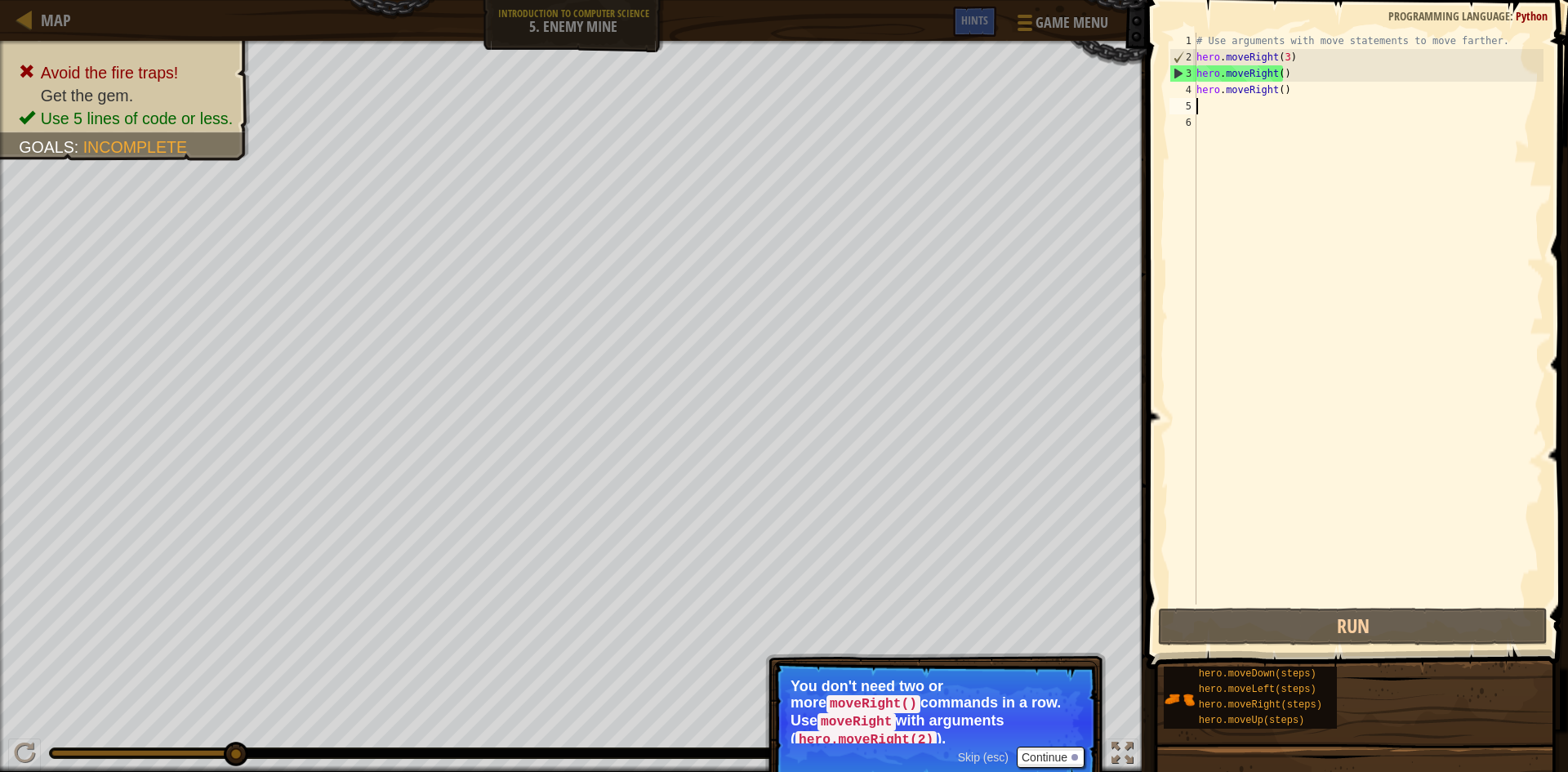
click at [1303, 82] on div "# Use arguments with move statements to move farther. hero . moveRight ( 3 ) he…" at bounding box center [1368, 335] width 350 height 605
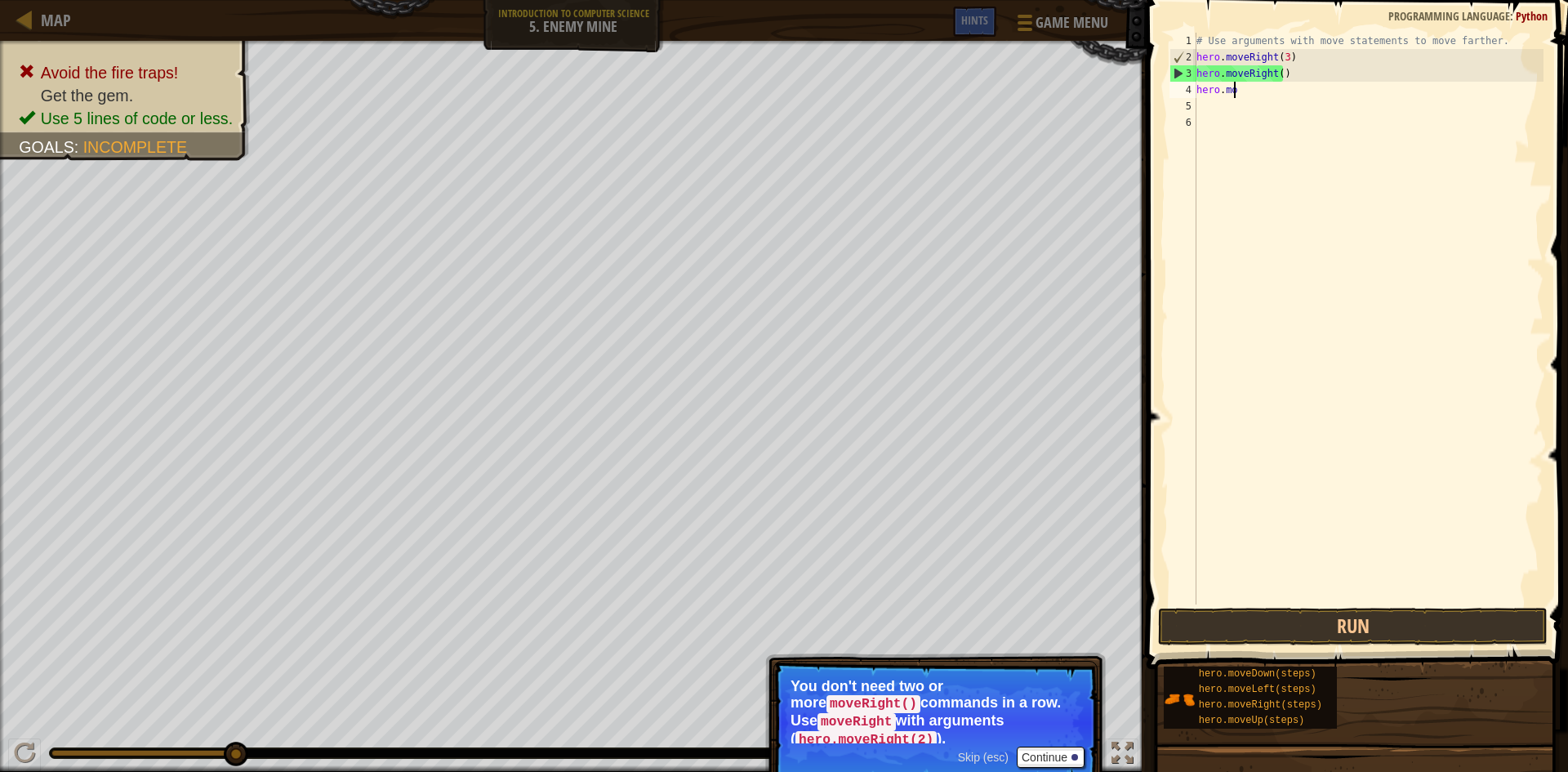
type textarea "h"
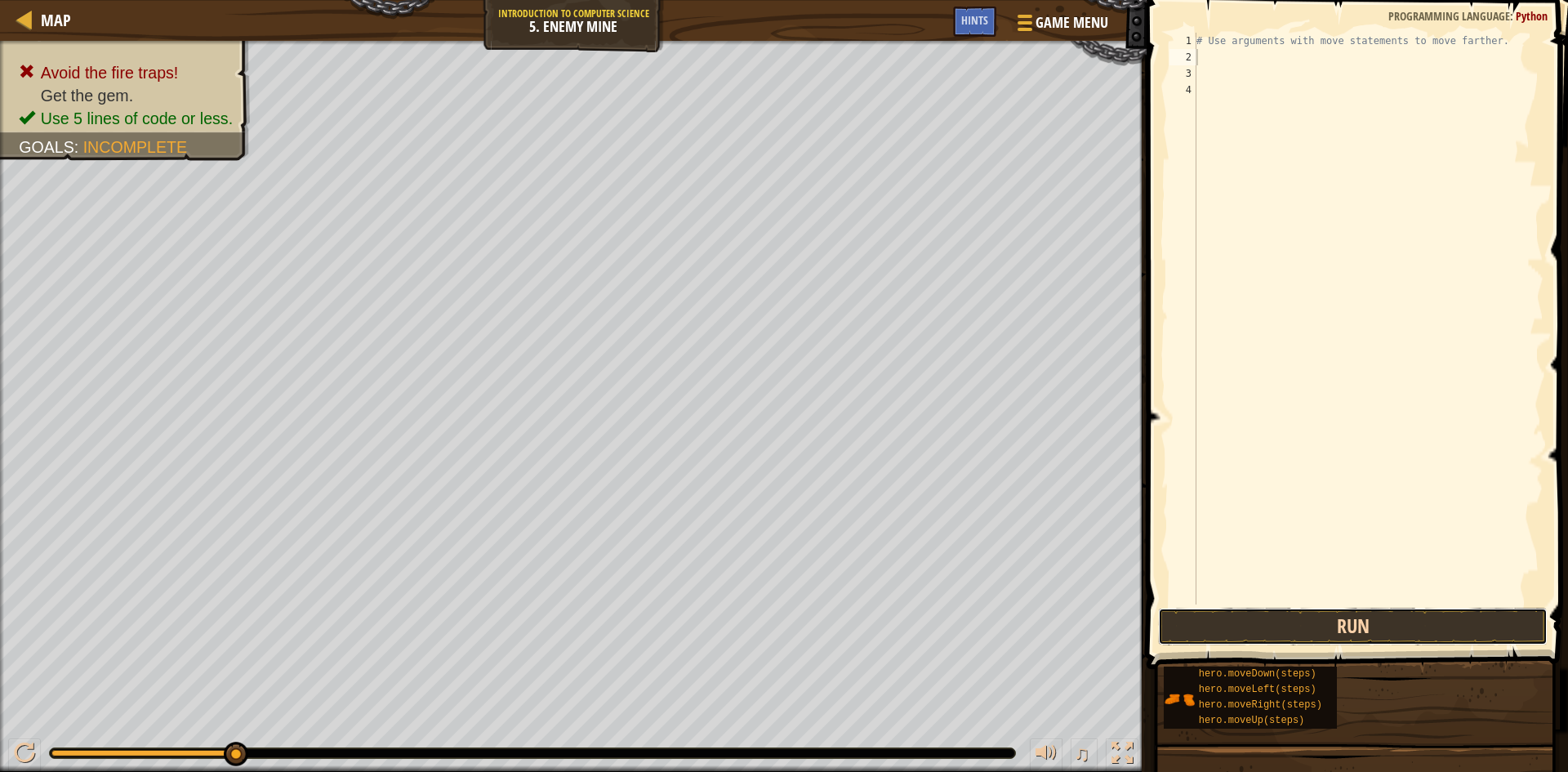
click at [1278, 633] on button "Run" at bounding box center [1352, 627] width 390 height 38
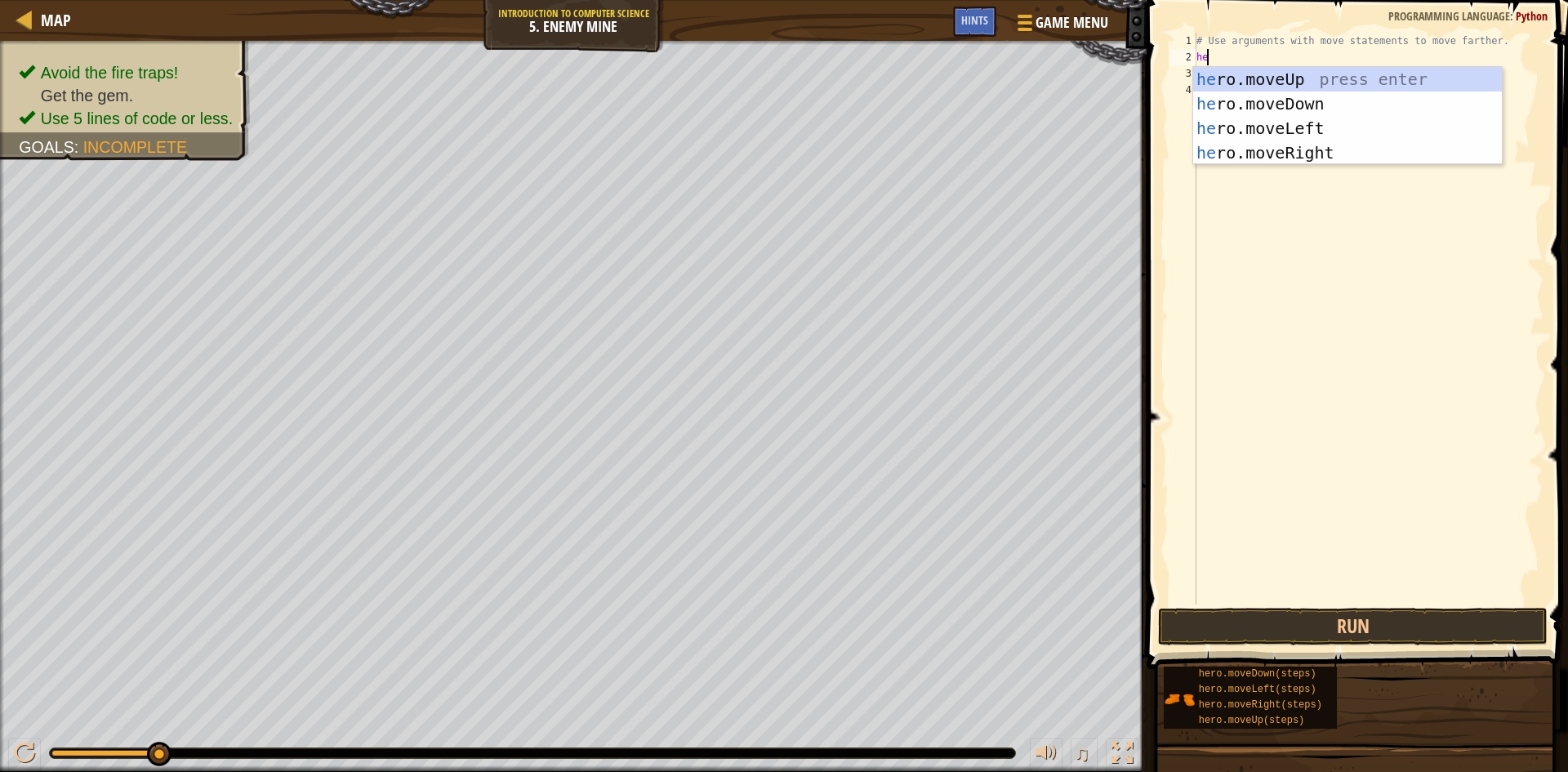
scroll to position [7, 1]
type textarea "hero"
click at [1292, 147] on div "hero .moveUp press enter hero .moveDown press enter hero .moveLeft press enter …" at bounding box center [1348, 141] width 309 height 147
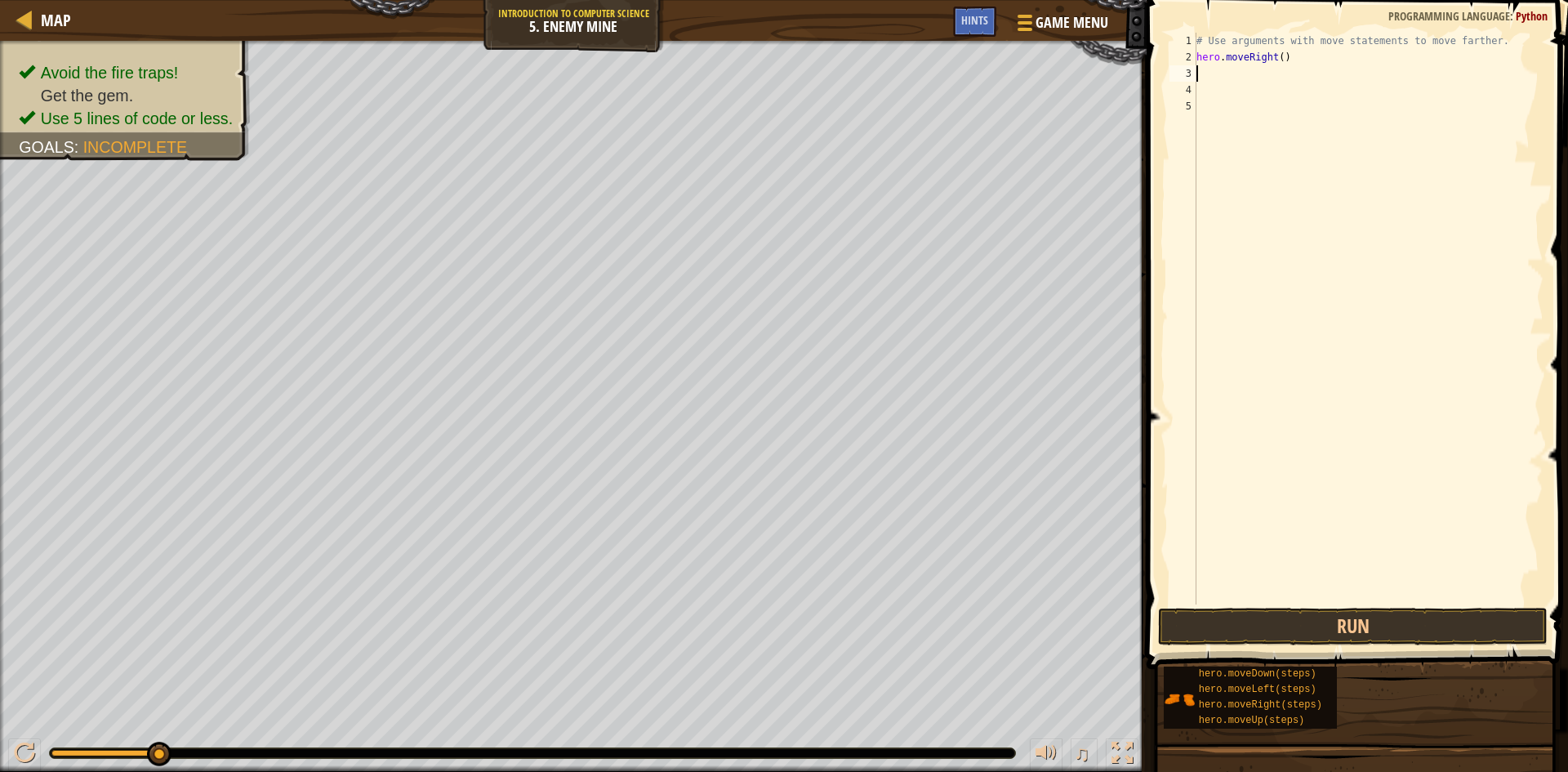
scroll to position [7, 0]
click at [1274, 56] on div "# Use arguments with move statements to move farther. hero . moveRight ( )" at bounding box center [1368, 335] width 350 height 605
click at [1274, 57] on div "# Use arguments with move statements to move farther. hero . moveRight ( )" at bounding box center [1368, 335] width 350 height 605
click at [1278, 57] on div "# Use arguments with move statements to move farther. hero . moveRight ( )" at bounding box center [1368, 335] width 350 height 605
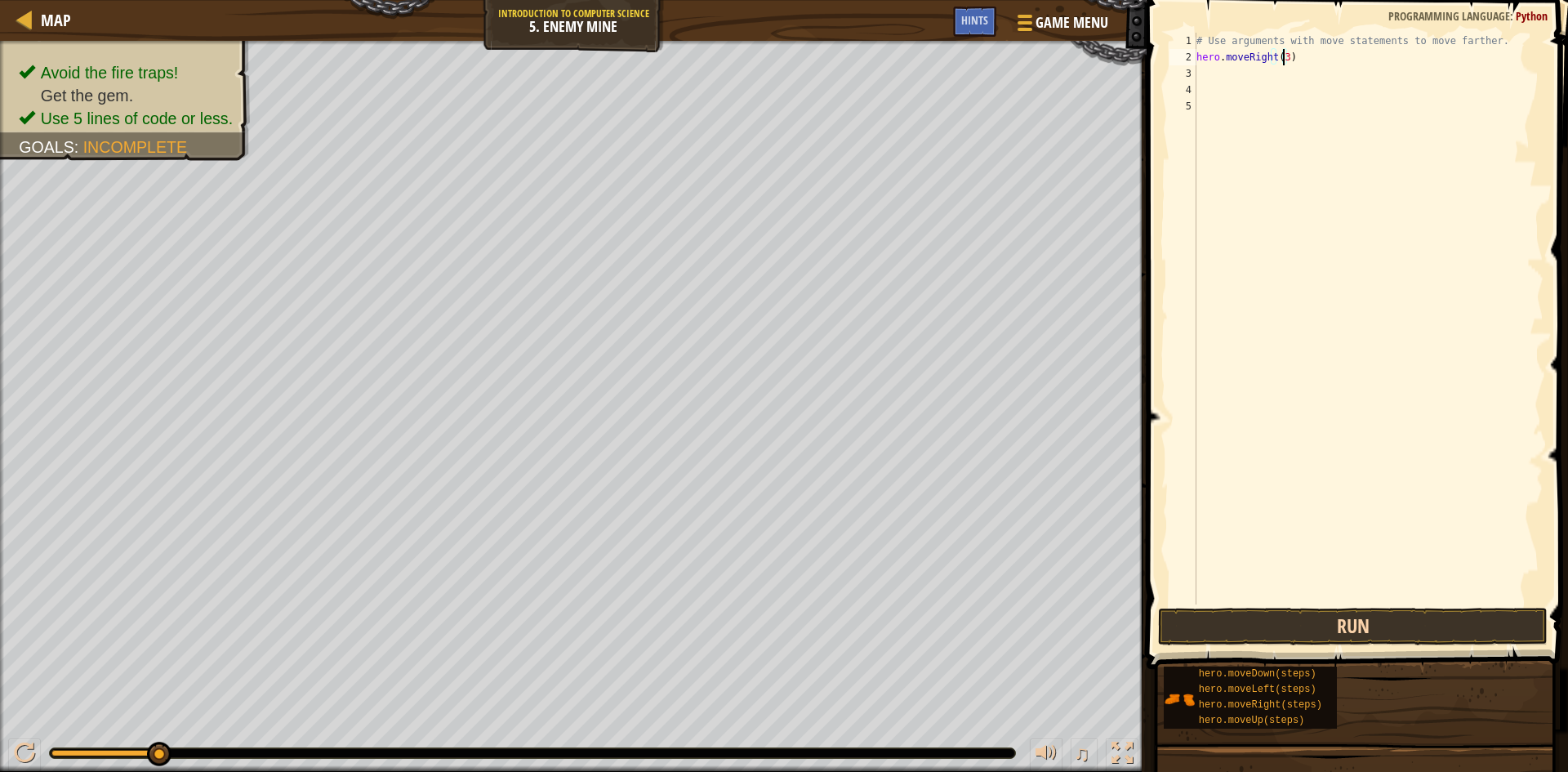
type textarea "hero.moveRight(3)"
click at [1287, 631] on button "Run" at bounding box center [1352, 627] width 390 height 38
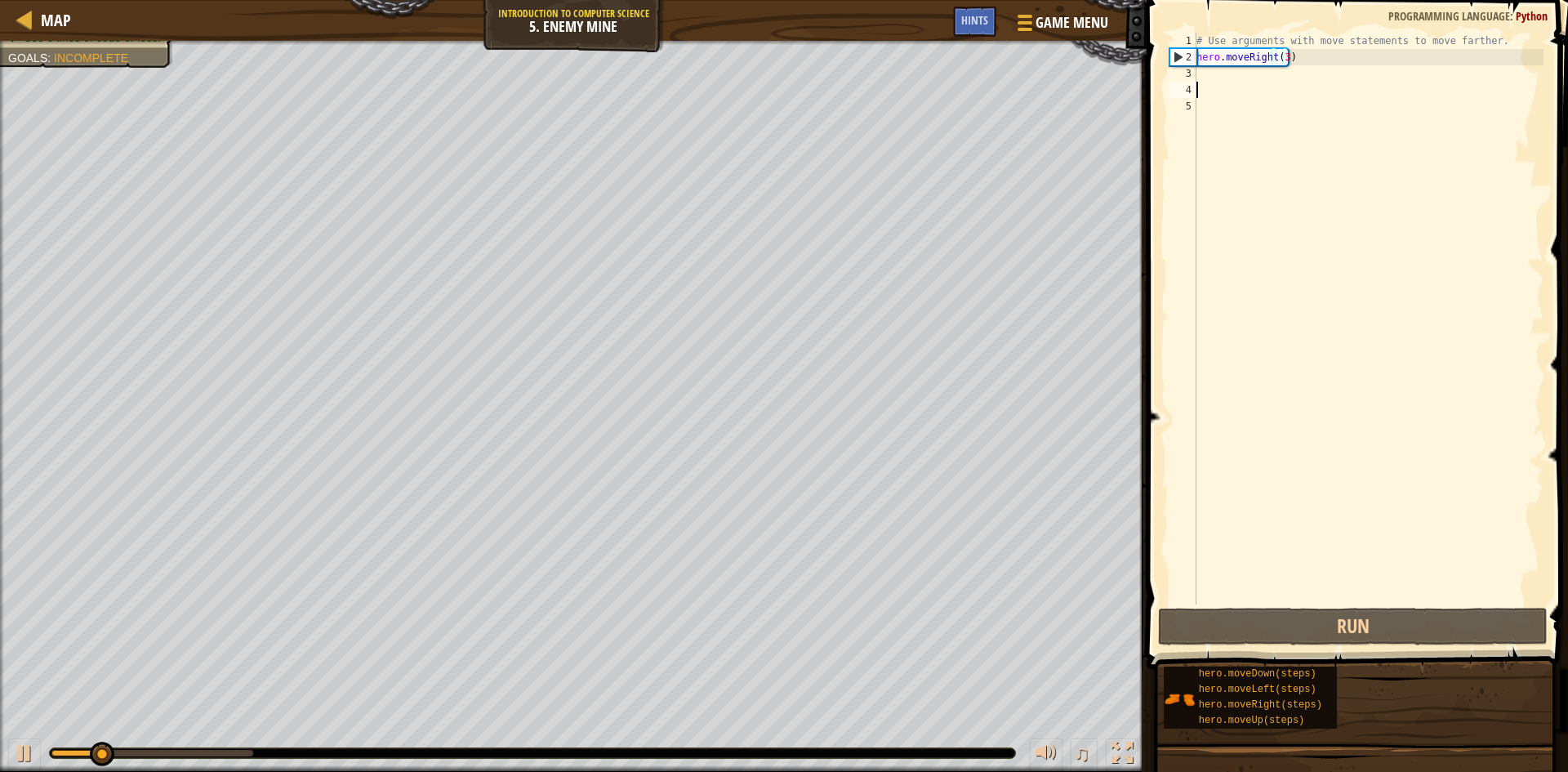
click at [1202, 85] on div "# Use arguments with move statements to move farther. hero . moveRight ( 3 )" at bounding box center [1368, 335] width 350 height 605
click at [1208, 74] on div "# Use arguments with move statements to move farther. hero . moveRight ( 3 )" at bounding box center [1368, 335] width 350 height 605
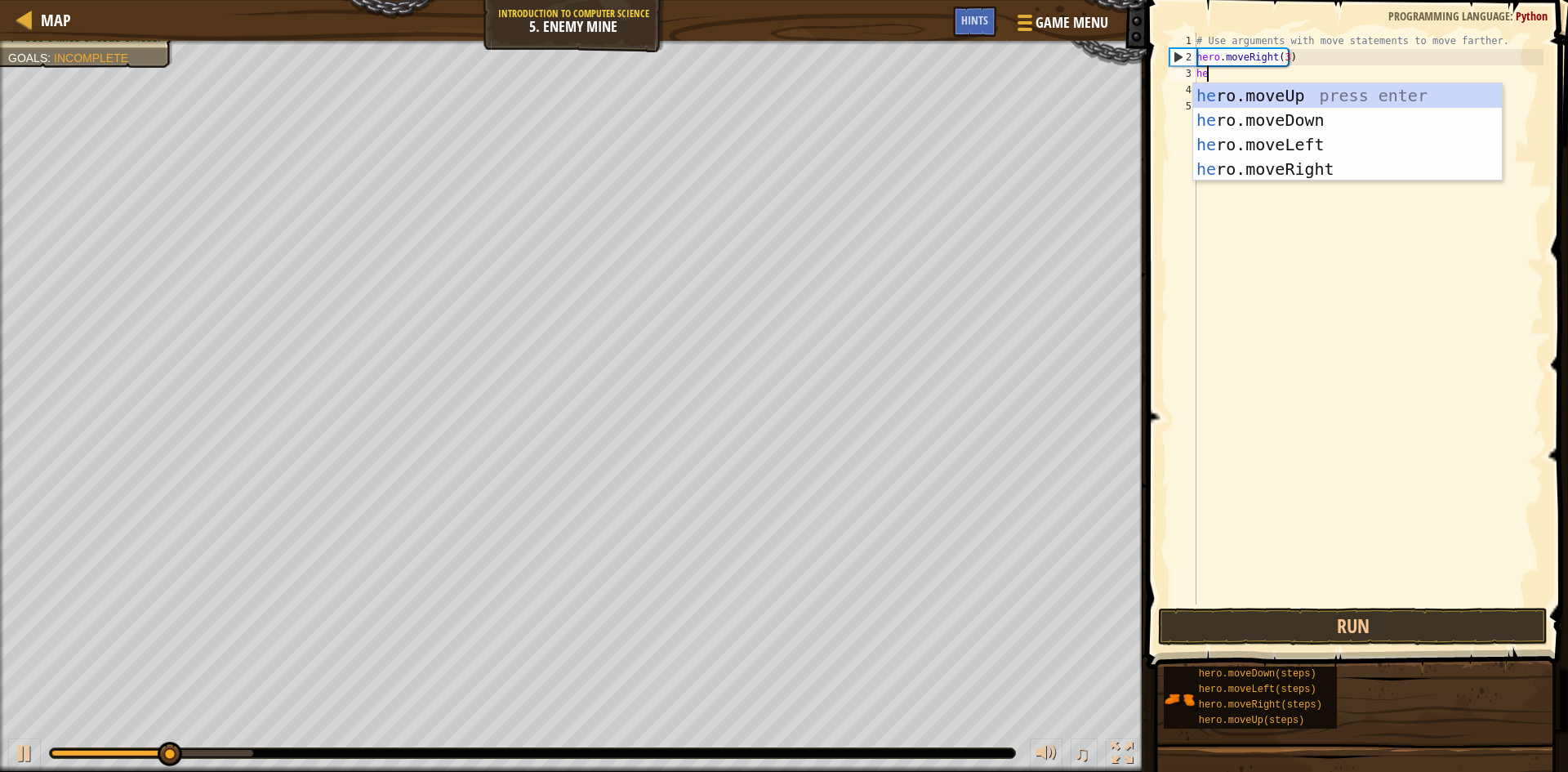
scroll to position [7, 1]
type textarea "hero"
click at [1273, 95] on div "hero .moveUp press enter hero .moveDown press enter hero .moveLeft press enter …" at bounding box center [1348, 157] width 309 height 147
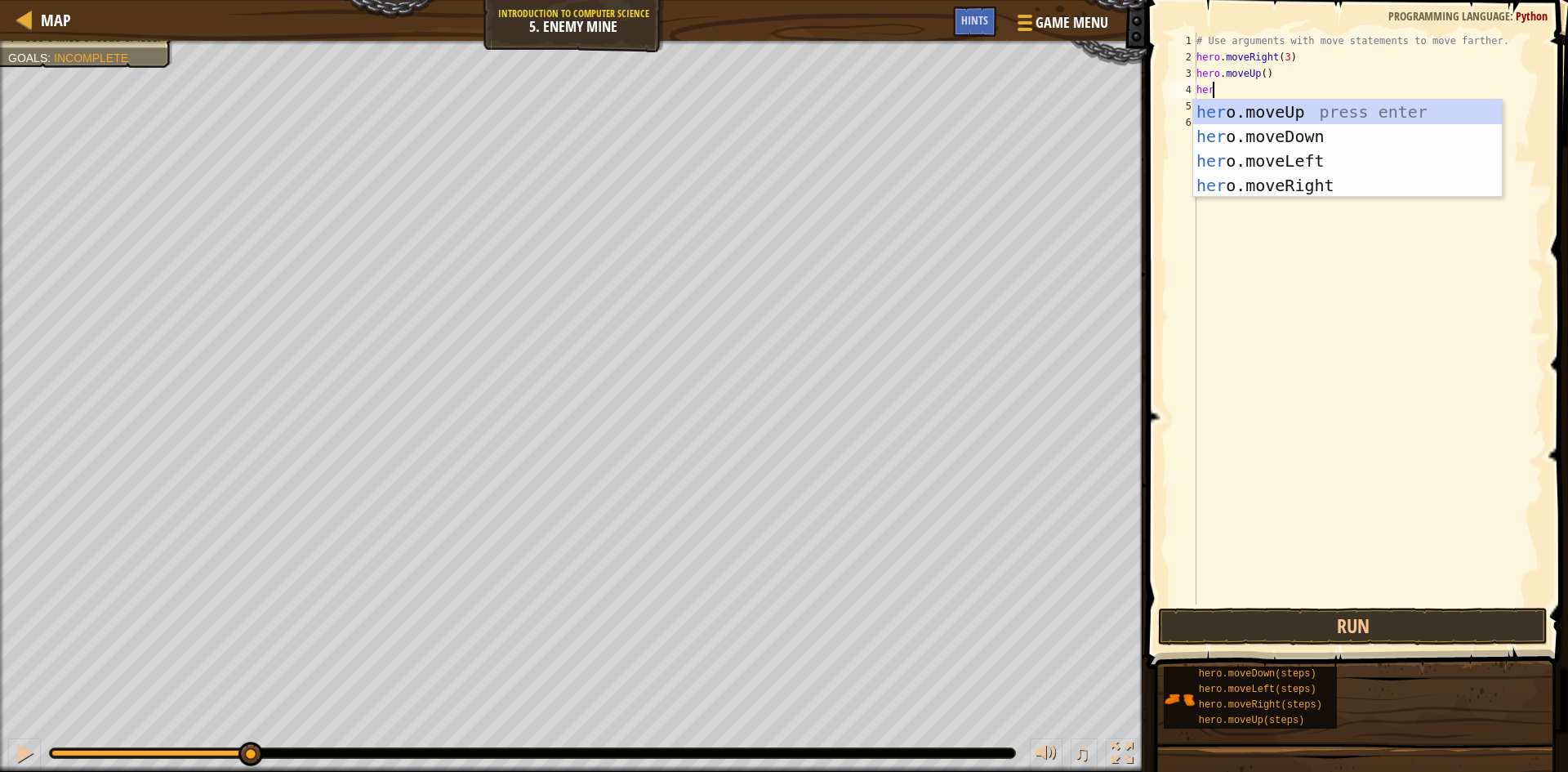
type textarea "hero"
click at [1322, 185] on div "hero .moveUp press enter hero .moveDown press enter hero .moveLeft press enter …" at bounding box center [1348, 173] width 309 height 147
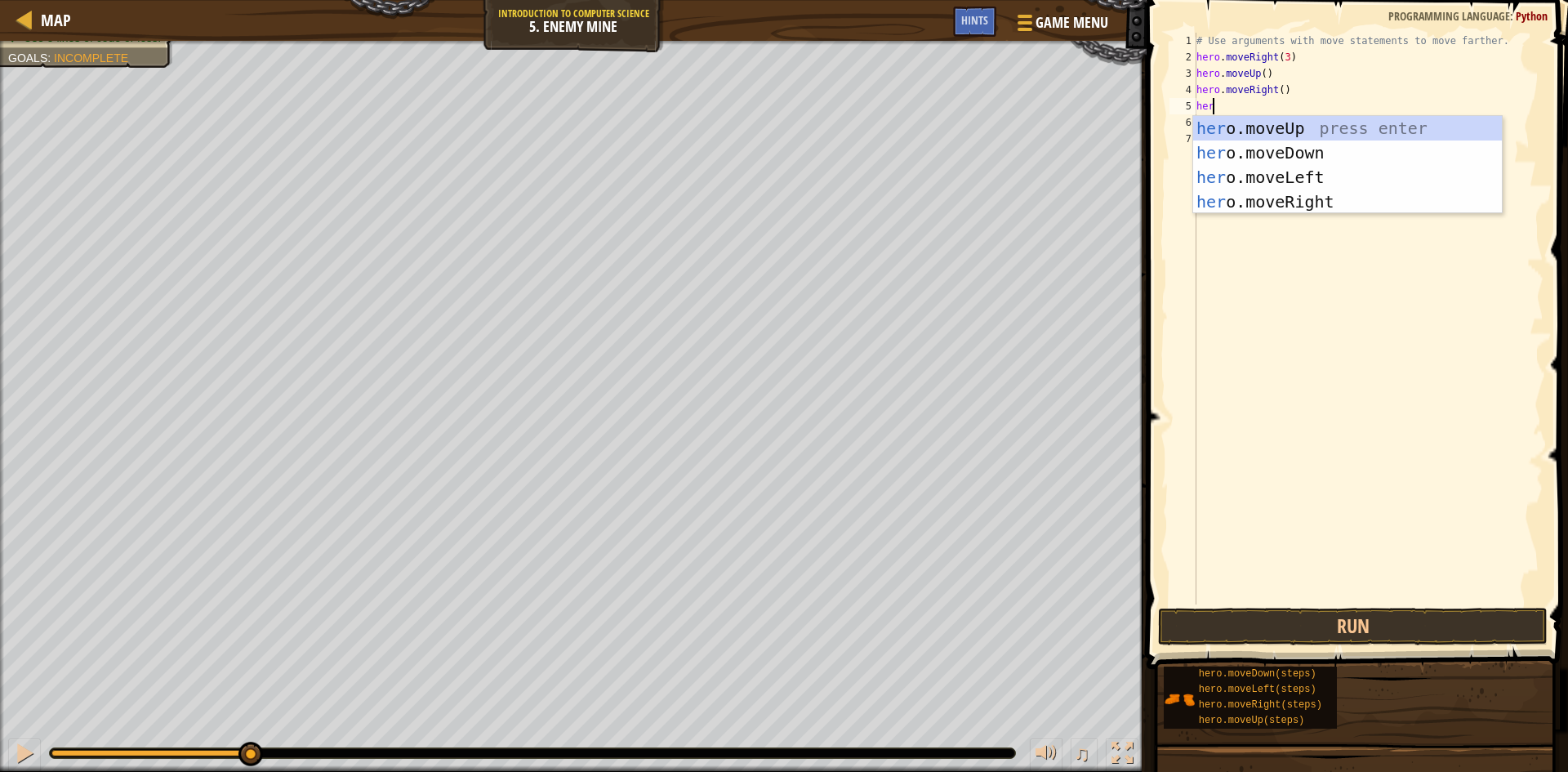
type textarea "hero"
click at [1273, 163] on div "hero .moveUp press enter hero .moveDown press enter hero .moveLeft press enter …" at bounding box center [1348, 190] width 309 height 147
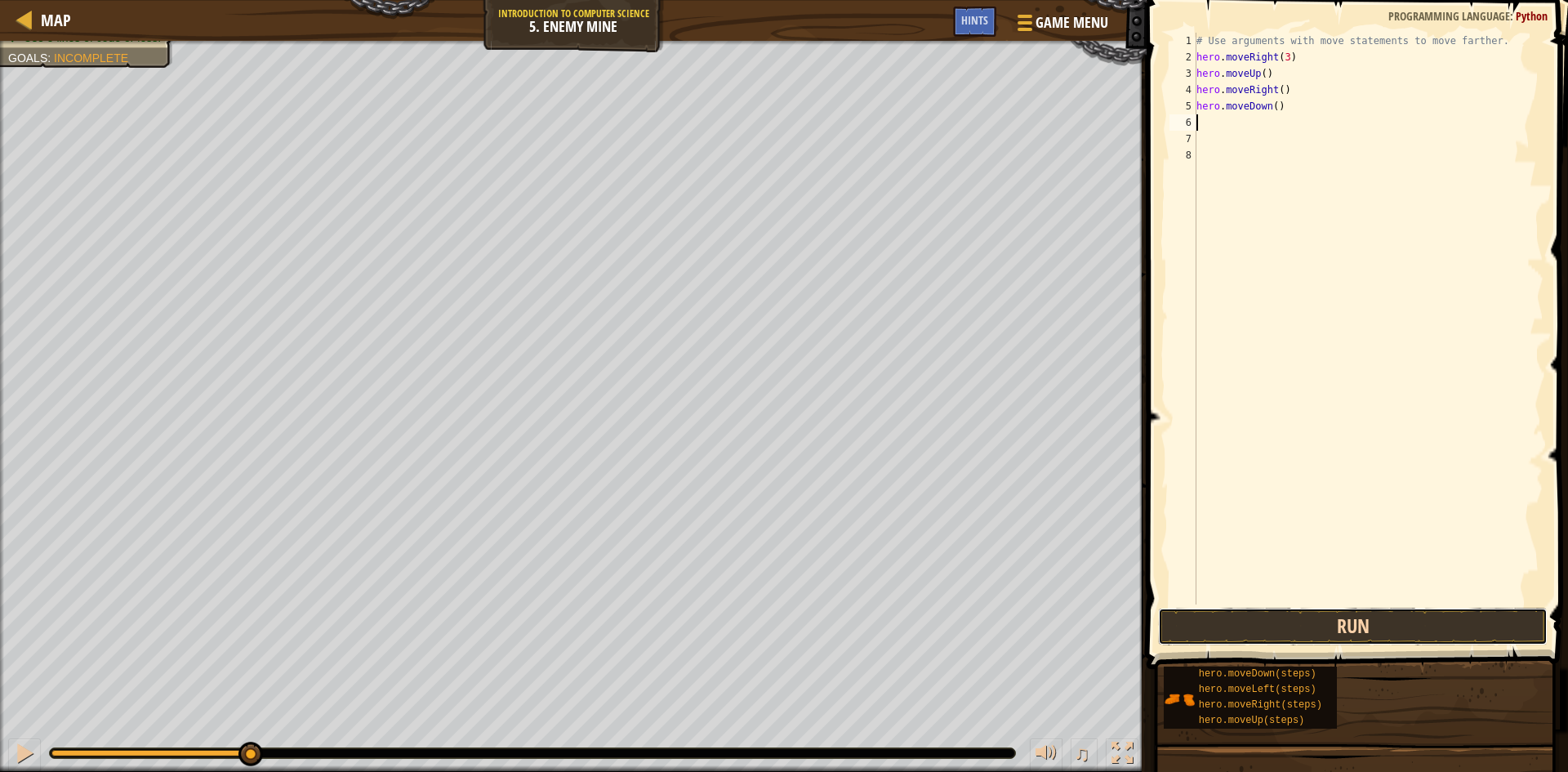
click at [1321, 627] on button "Run" at bounding box center [1352, 627] width 390 height 38
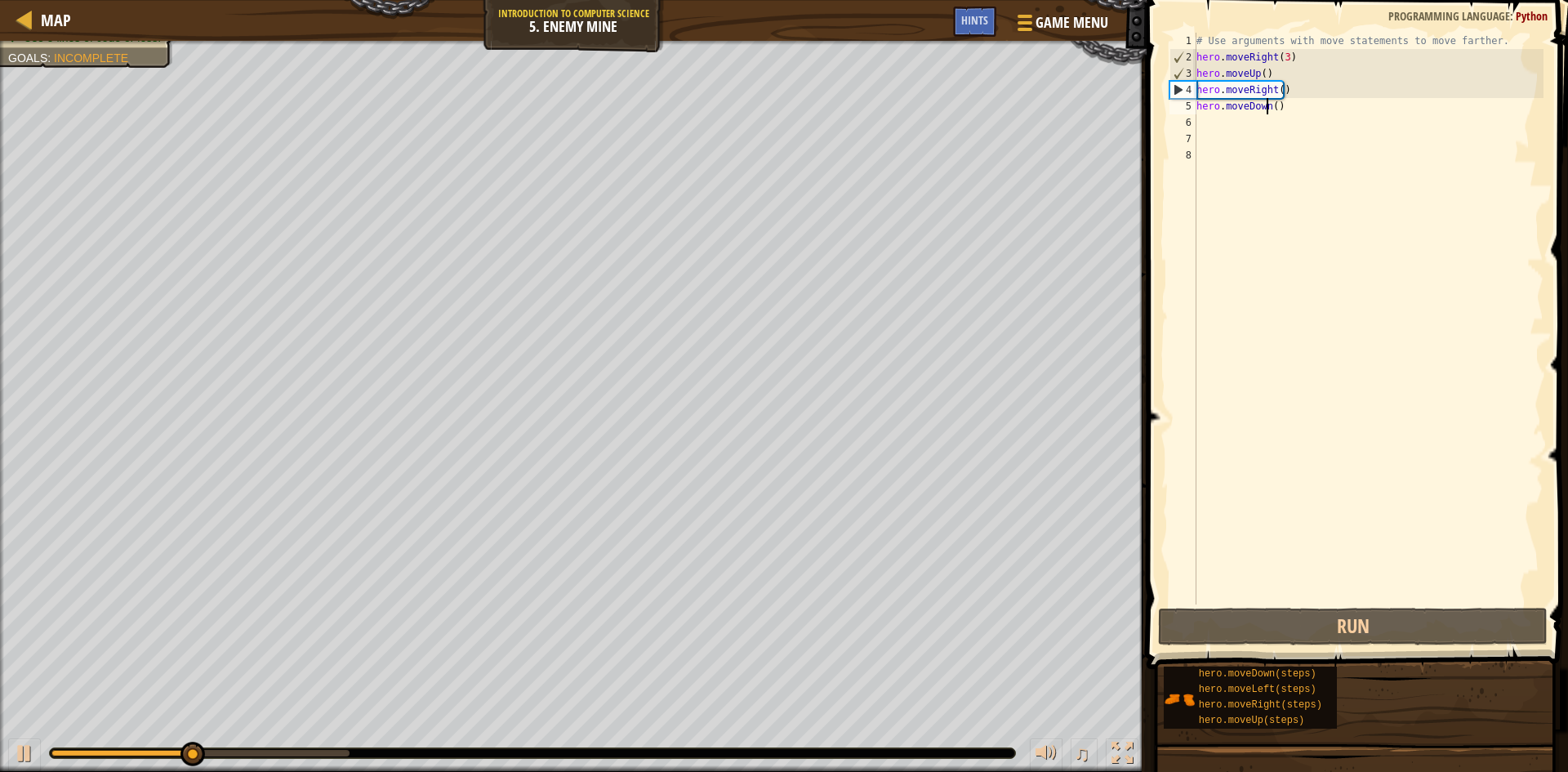
click at [1269, 104] on div "# Use arguments with move statements to move farther. hero . moveRight ( 3 ) he…" at bounding box center [1368, 335] width 350 height 605
click at [1272, 107] on div "# Use arguments with move statements to move farther. hero . moveRight ( 3 ) he…" at bounding box center [1368, 335] width 350 height 605
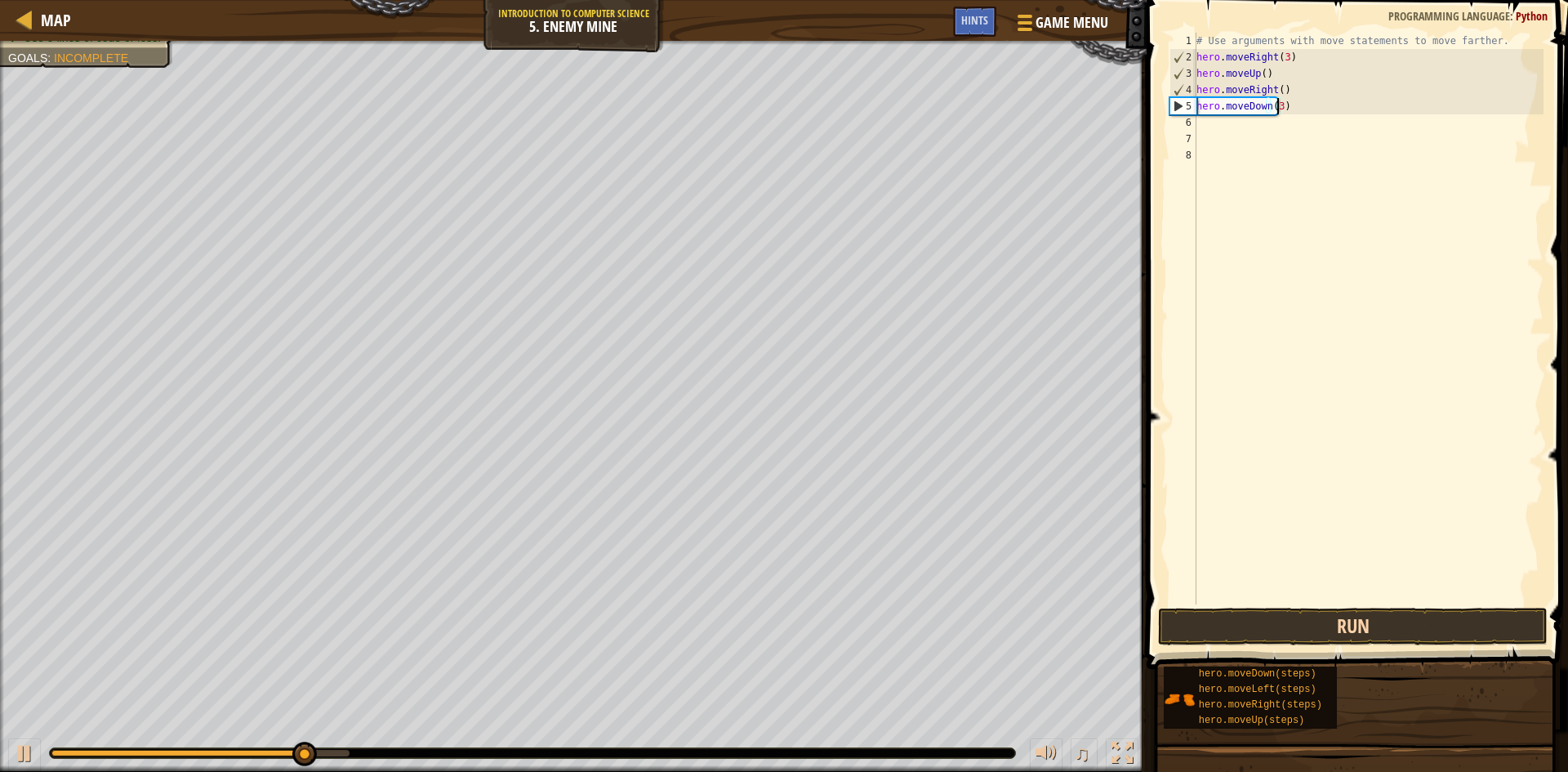
type textarea "hero.moveDown(3)"
click at [1302, 639] on button "Run" at bounding box center [1352, 627] width 390 height 38
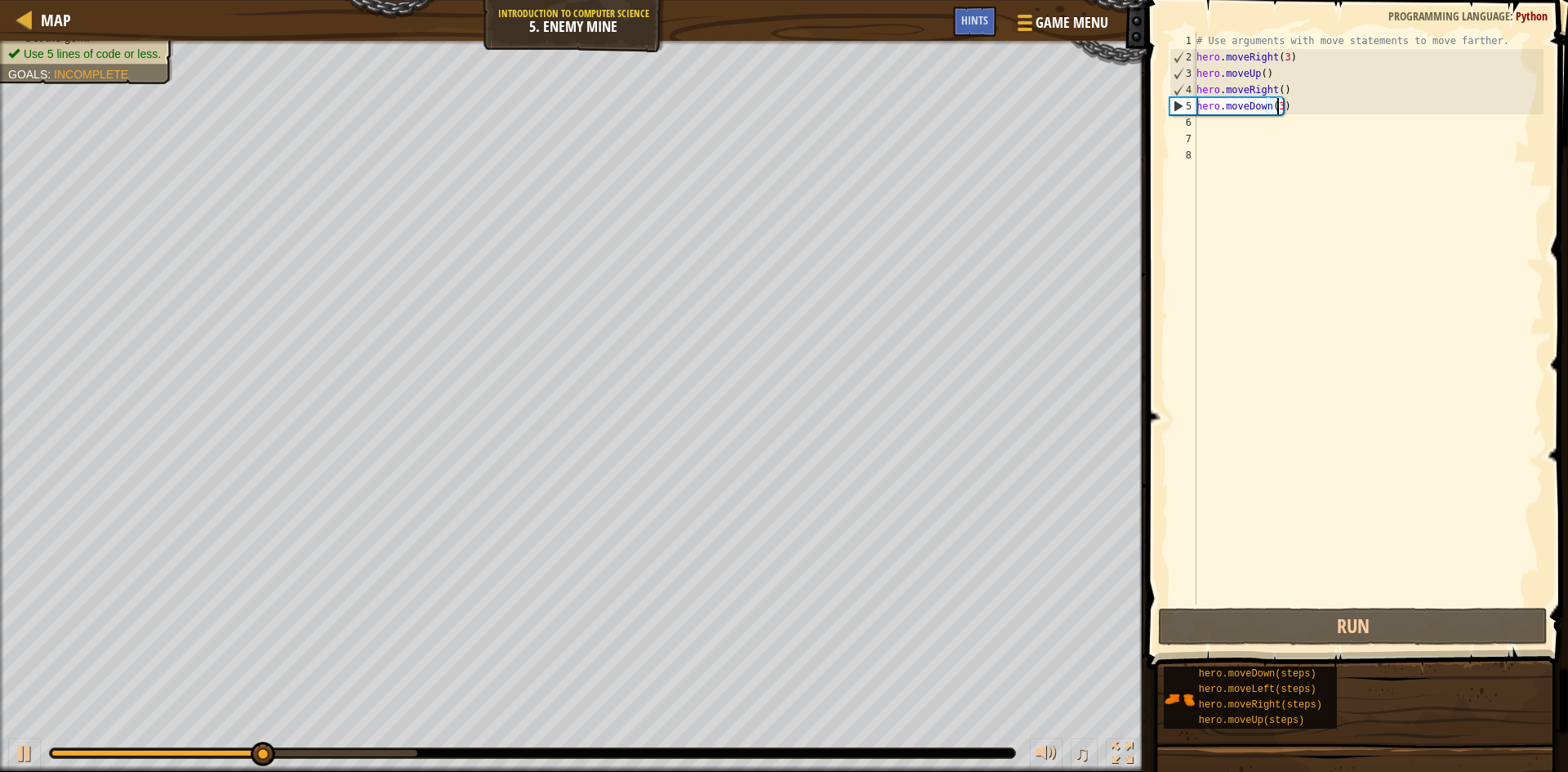
click at [1240, 127] on div "# Use arguments with move statements to move farther. hero . moveRight ( 3 ) he…" at bounding box center [1368, 335] width 350 height 605
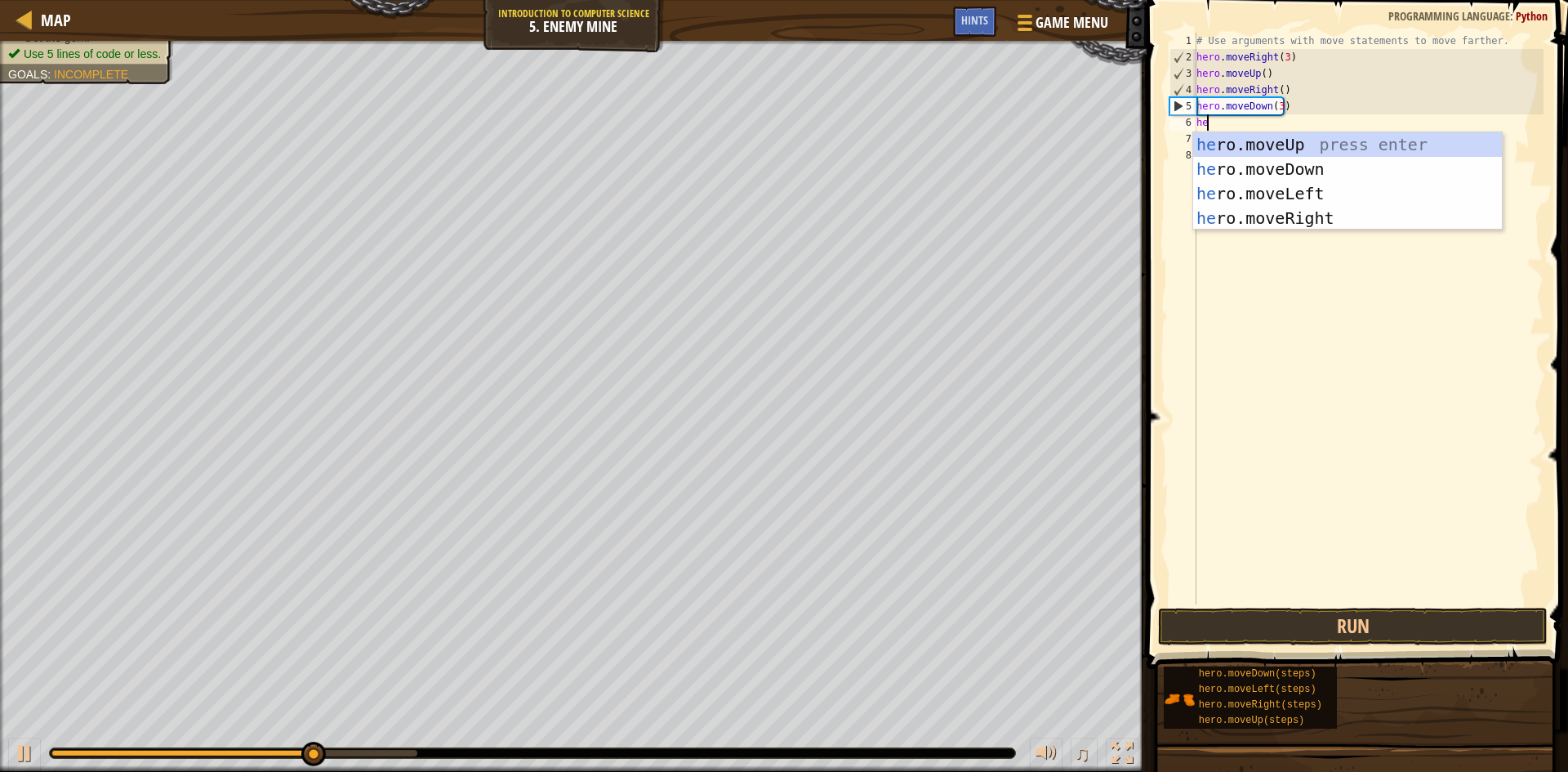
scroll to position [7, 1]
type textarea "hero"
click at [1309, 212] on div "hero .moveUp press enter hero .moveDown press enter hero .moveLeft press enter …" at bounding box center [1348, 206] width 309 height 147
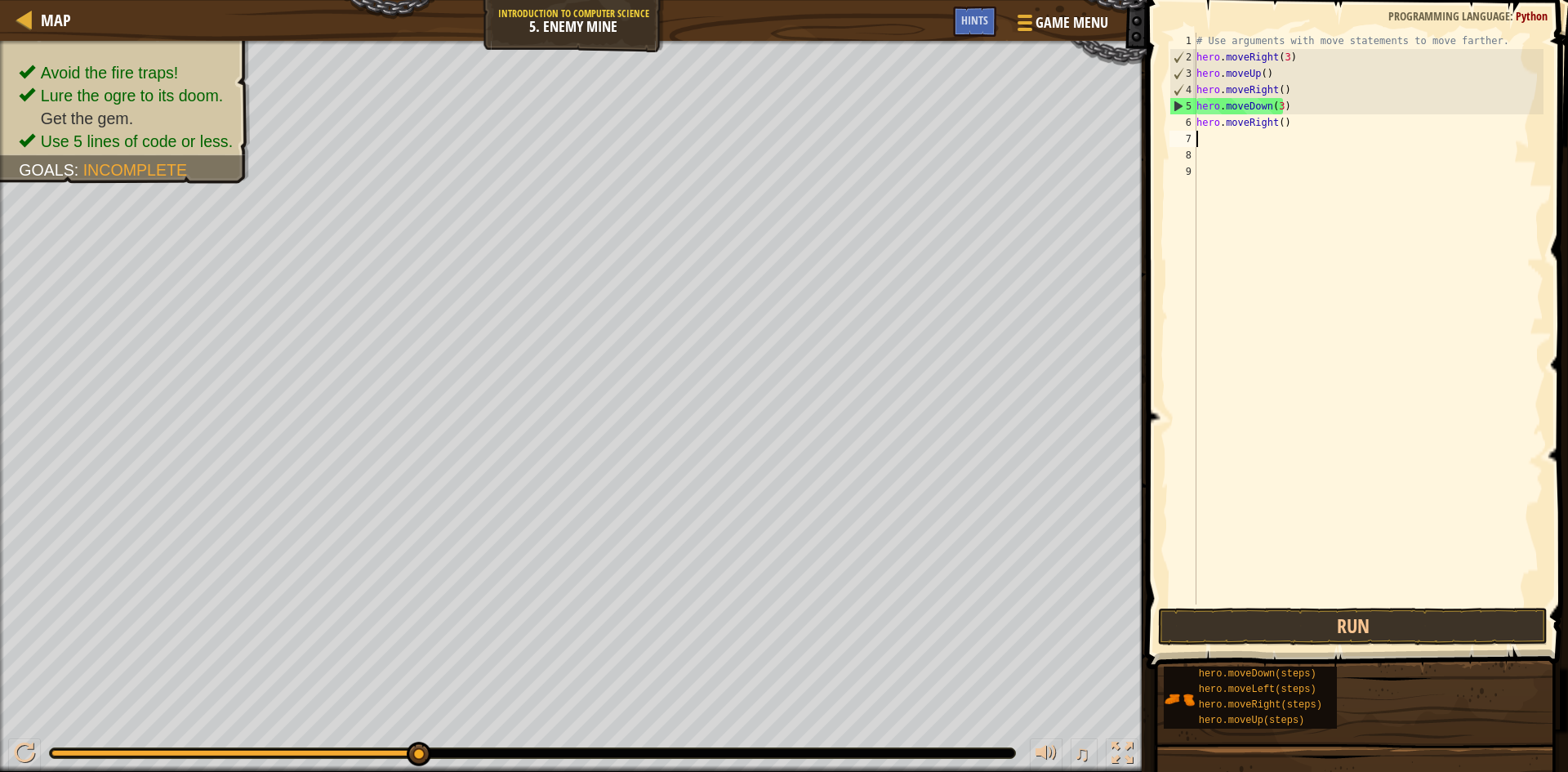
scroll to position [7, 0]
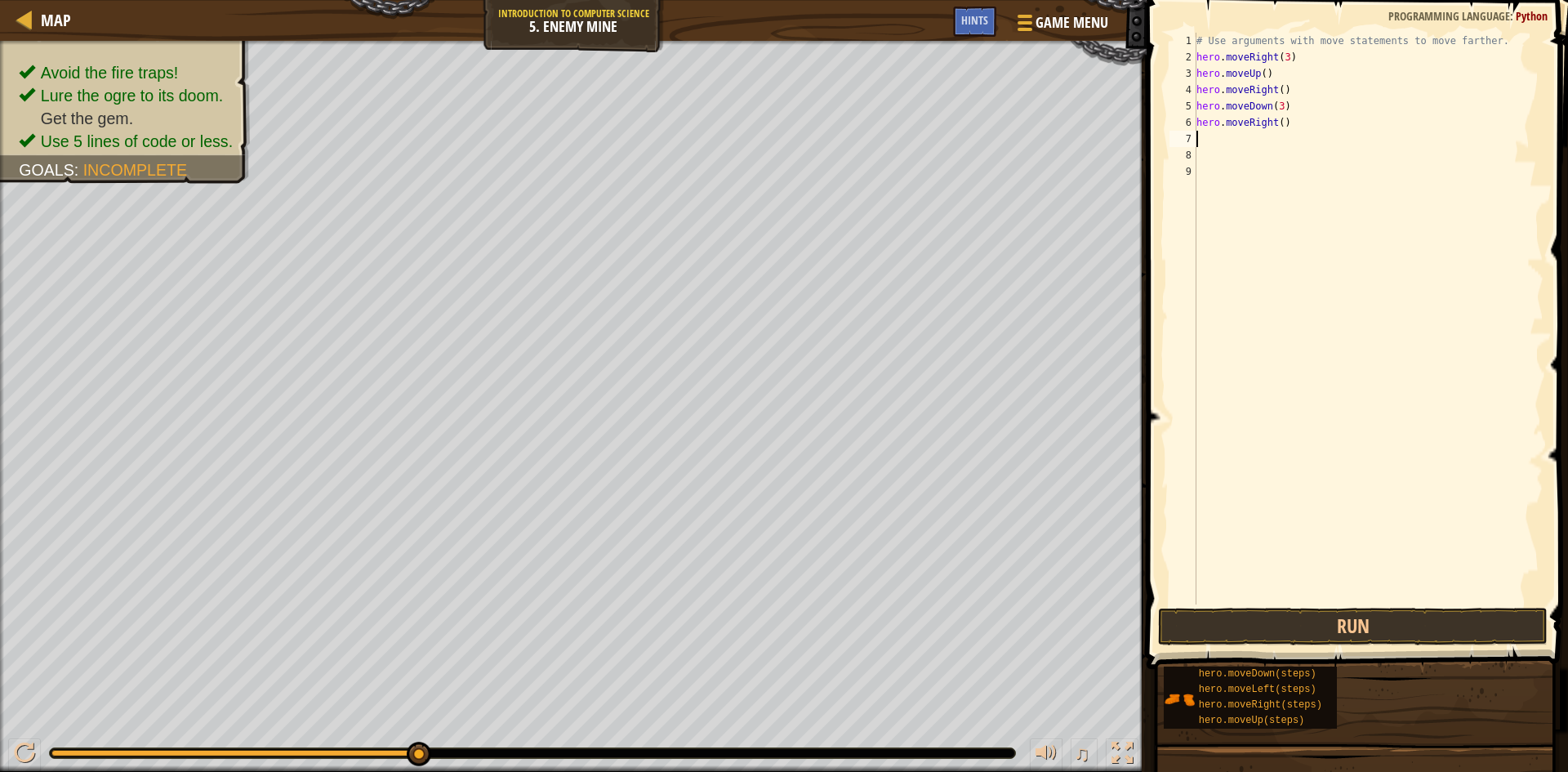
click at [1277, 123] on div "# Use arguments with move statements to move farther. hero . moveRight ( 3 ) he…" at bounding box center [1368, 335] width 350 height 605
type textarea "hero.moveRight(3)"
click at [1327, 624] on button "Run" at bounding box center [1352, 627] width 390 height 38
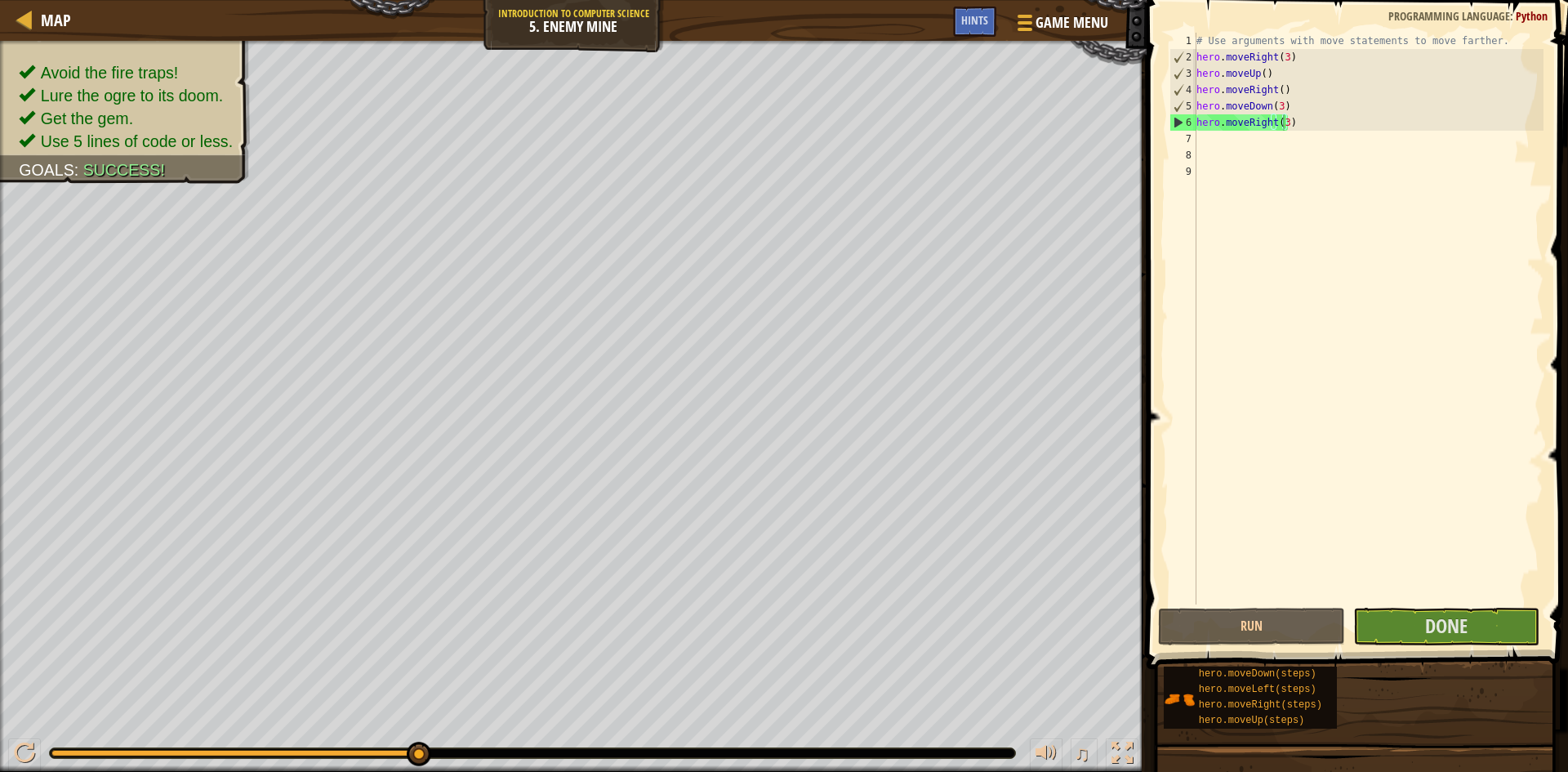
click at [1465, 605] on span at bounding box center [1359, 311] width 434 height 717
click at [1464, 612] on button "Done" at bounding box center [1446, 627] width 187 height 38
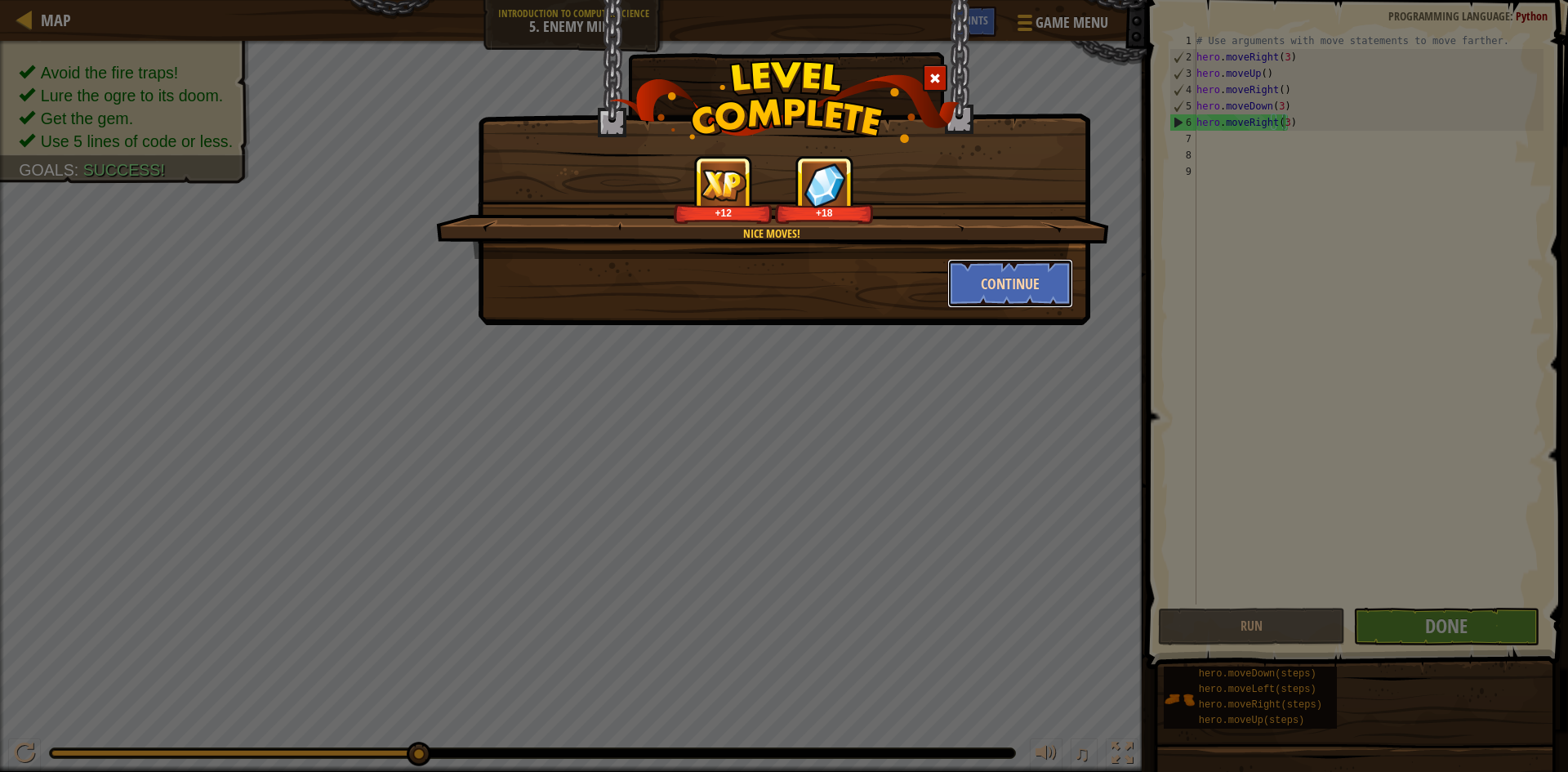
click at [1042, 279] on button "Continue" at bounding box center [1010, 283] width 127 height 49
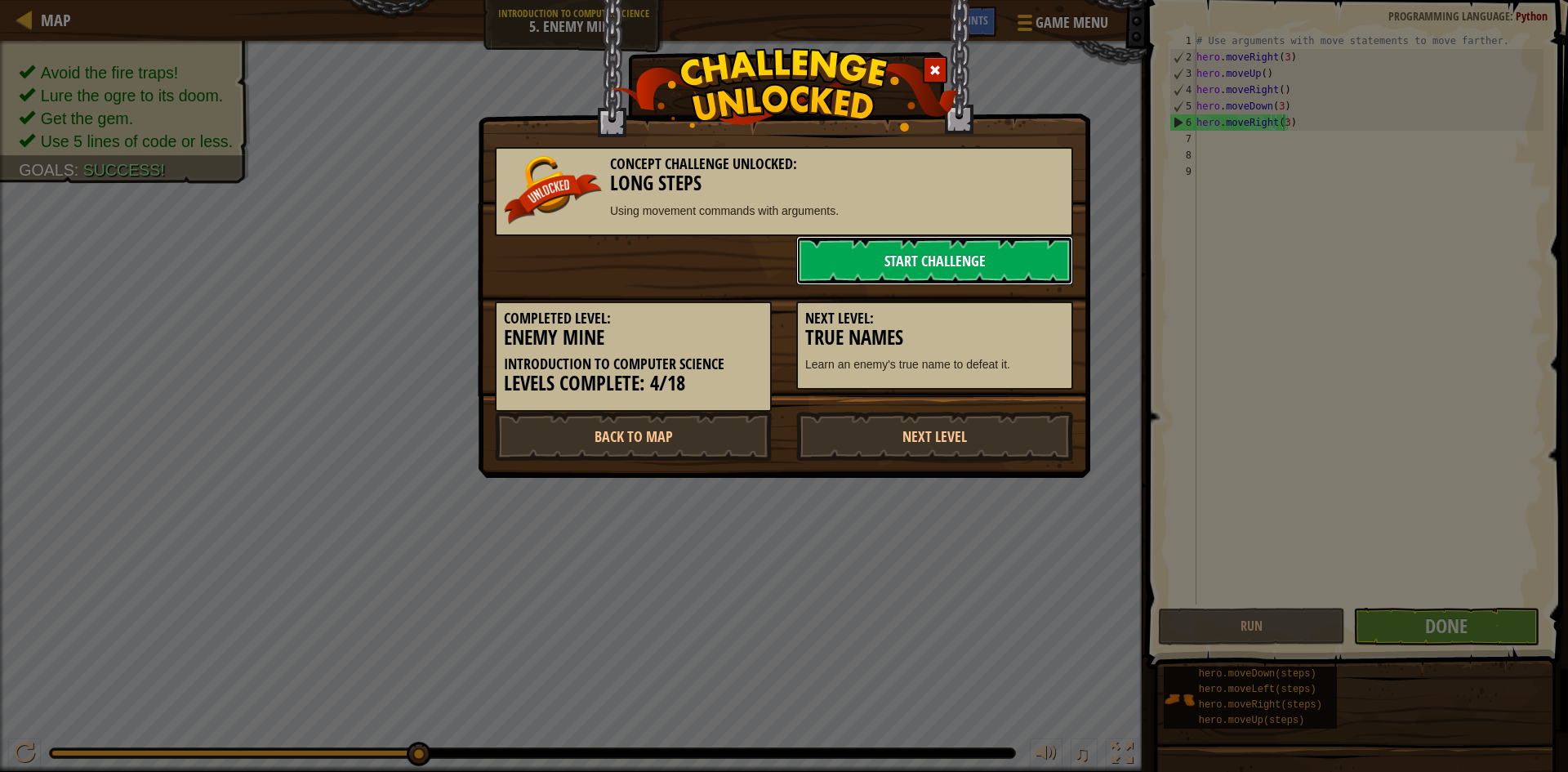
click at [944, 262] on link "Start Challenge" at bounding box center [934, 261] width 277 height 49
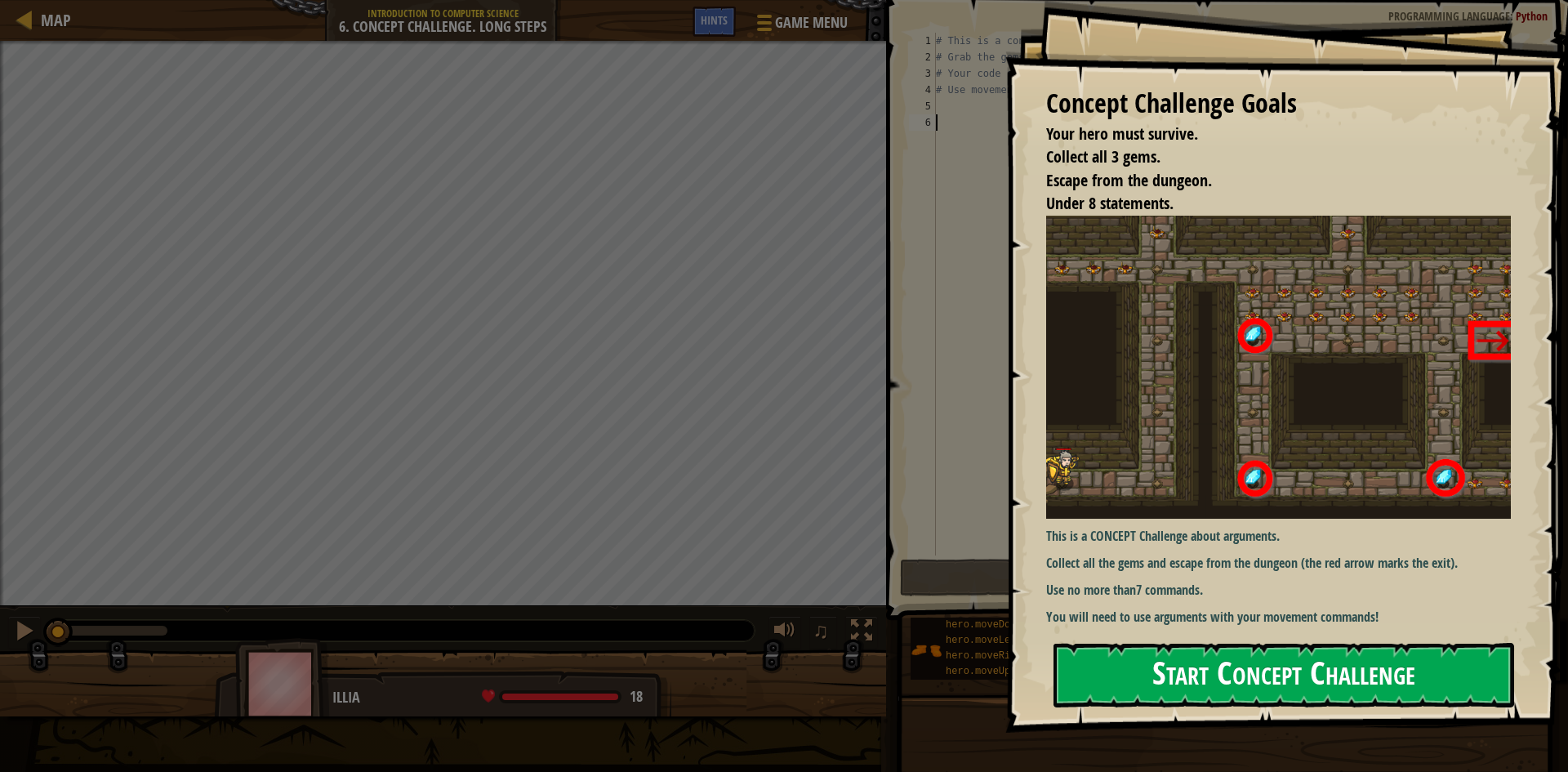
click at [1430, 683] on button "Start Concept Challenge" at bounding box center [1284, 675] width 461 height 65
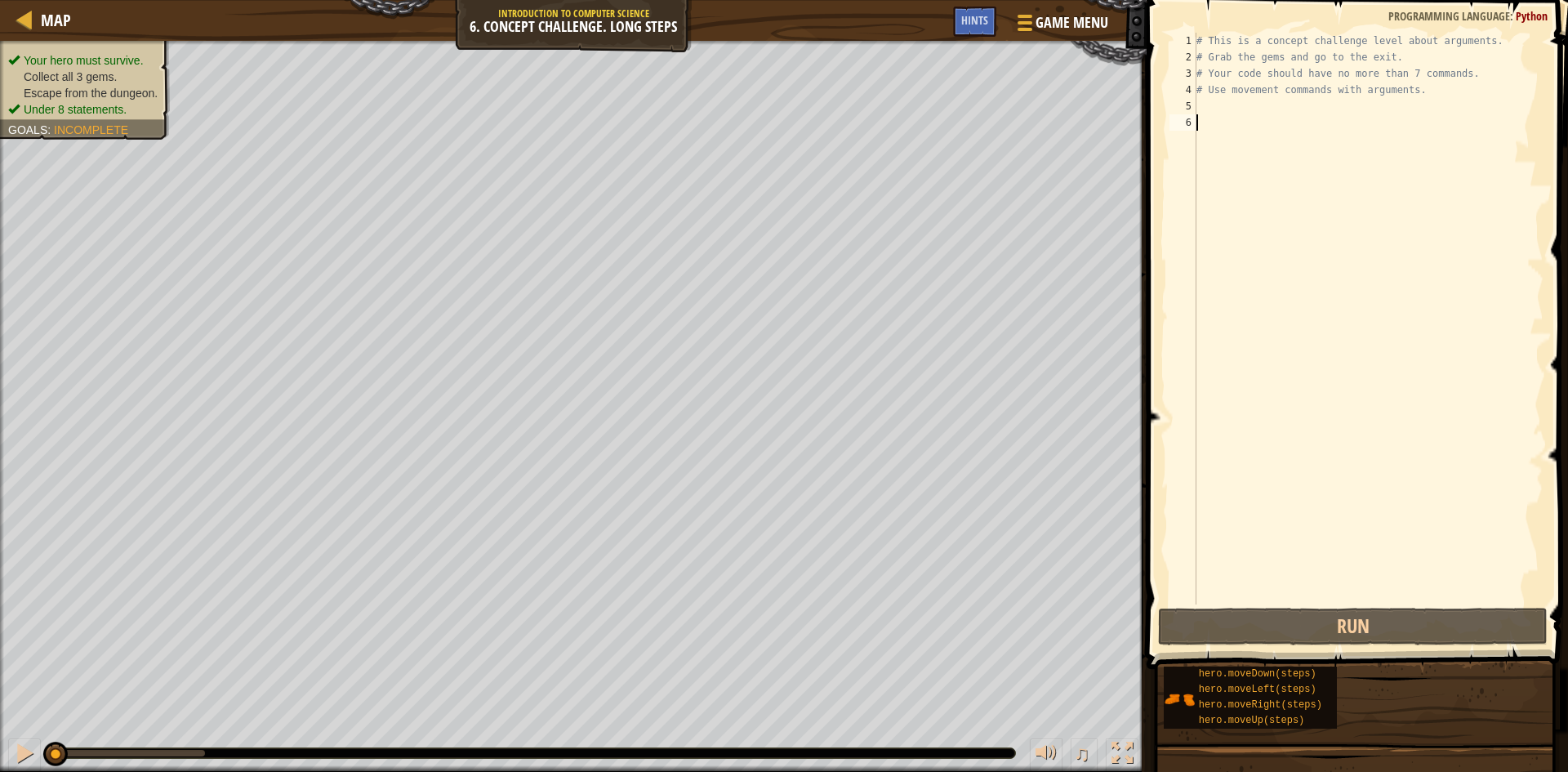
type textarea "h"
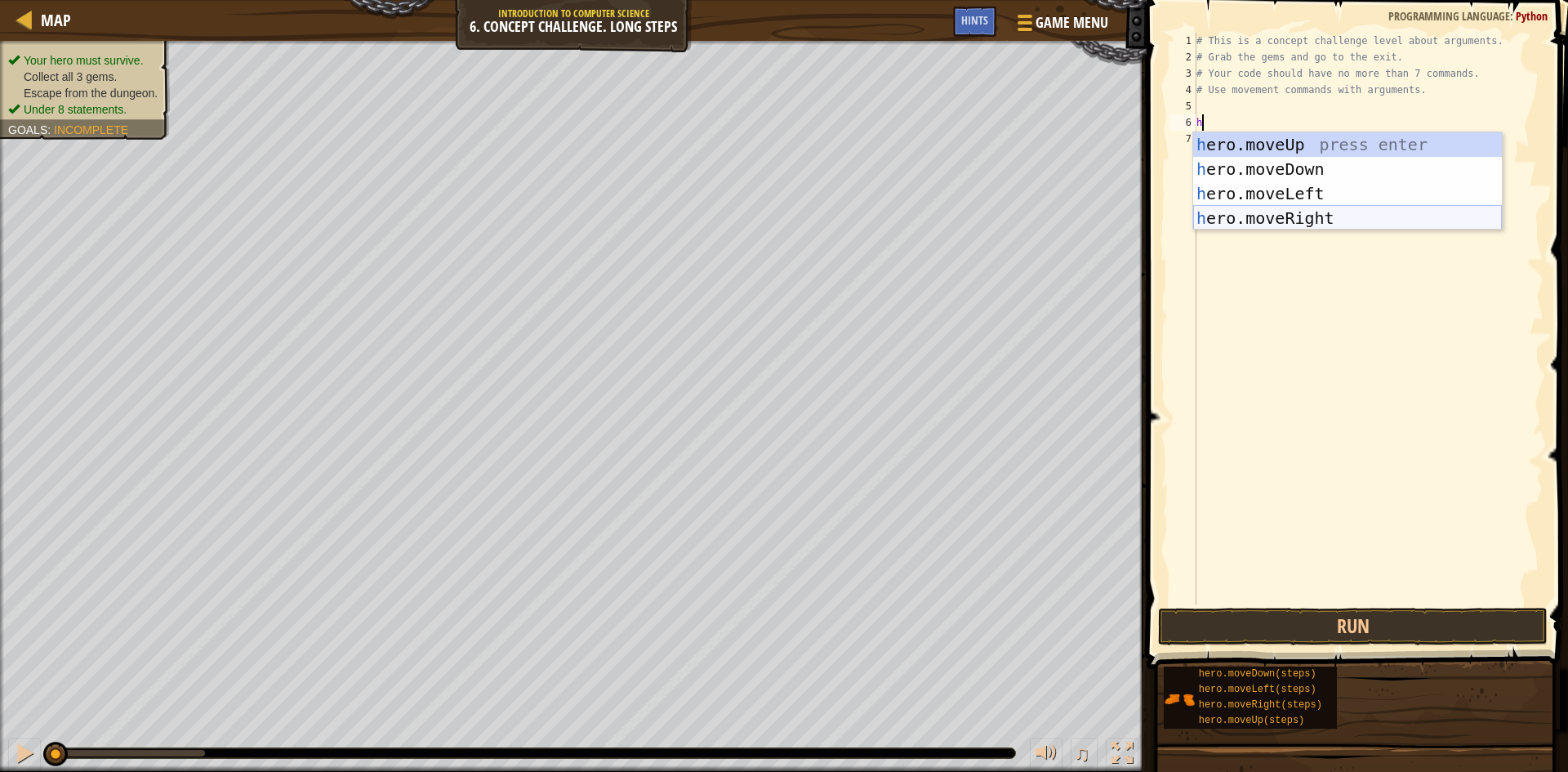
click at [1296, 216] on div "h ero.moveUp press enter h ero.moveDown press enter h ero.moveLeft press enter …" at bounding box center [1348, 206] width 309 height 147
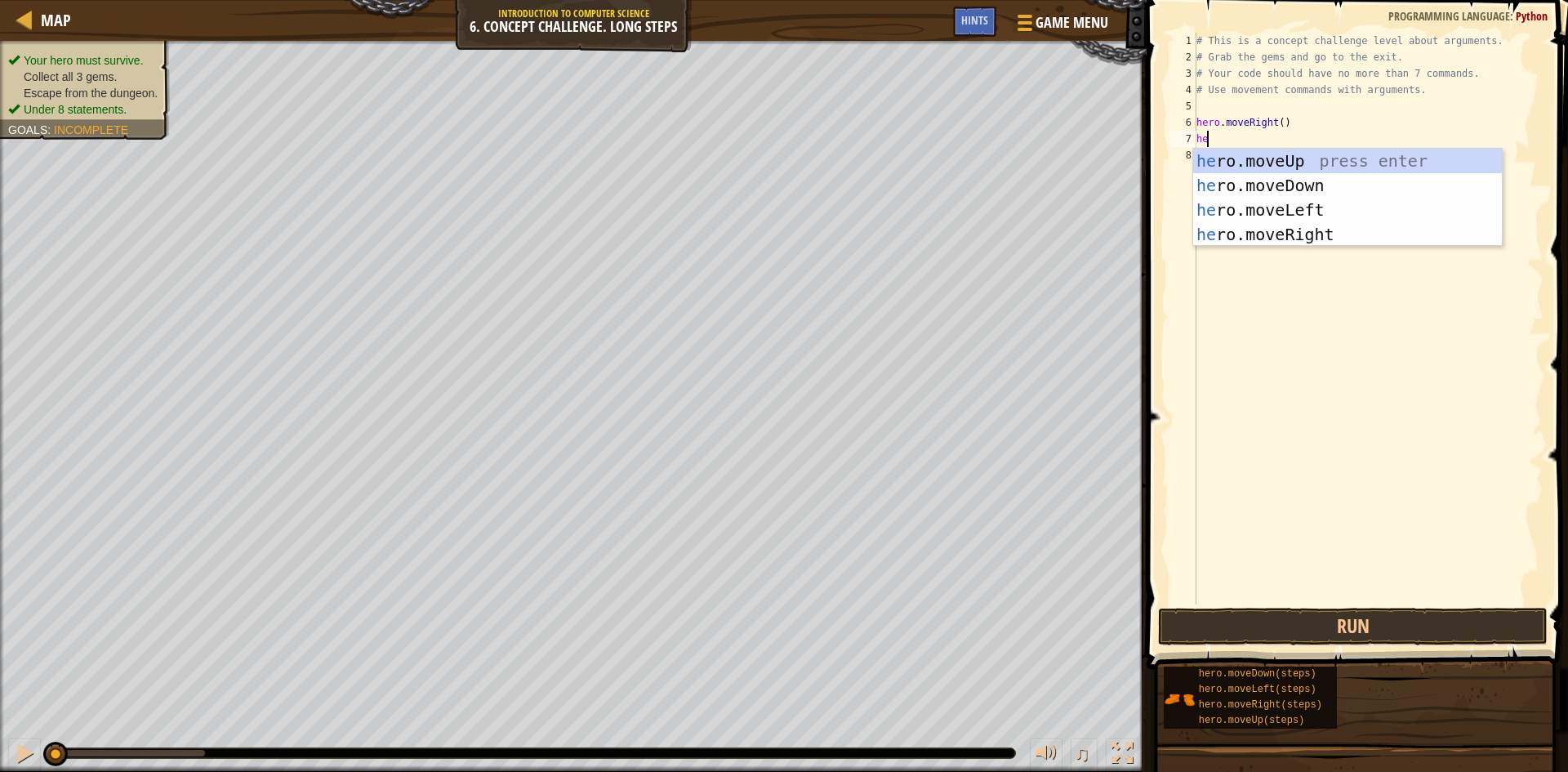
scroll to position [7, 1]
type textarea "hero"
click at [1303, 163] on div "hero .moveUp press enter hero .moveDown press enter hero .moveLeft press enter …" at bounding box center [1348, 222] width 309 height 147
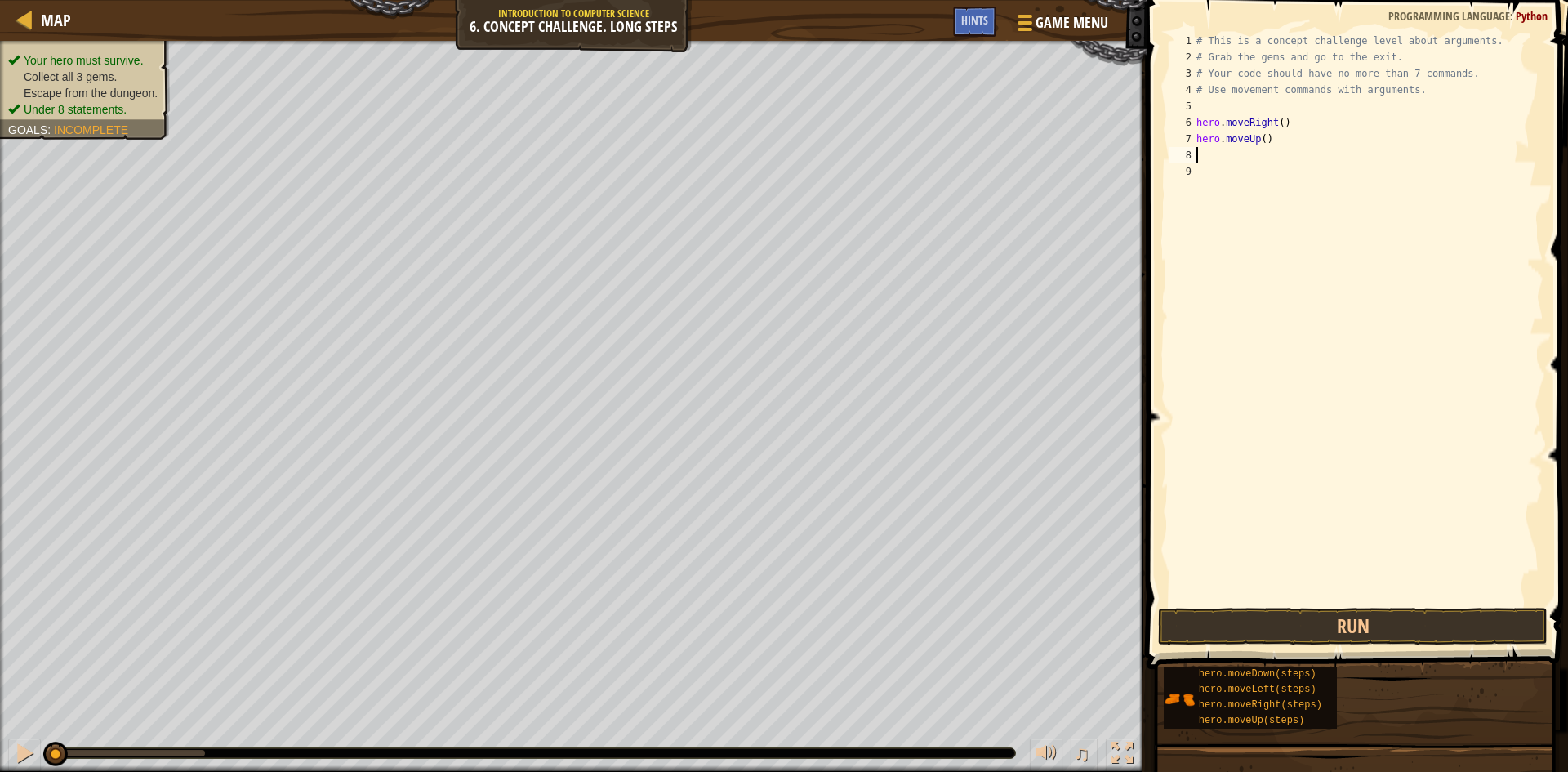
scroll to position [7, 0]
click at [1260, 141] on div "# This is a concept challenge level about arguments. # Grab the gems and go to …" at bounding box center [1368, 335] width 350 height 605
click at [1424, 626] on button "Run" at bounding box center [1352, 627] width 390 height 38
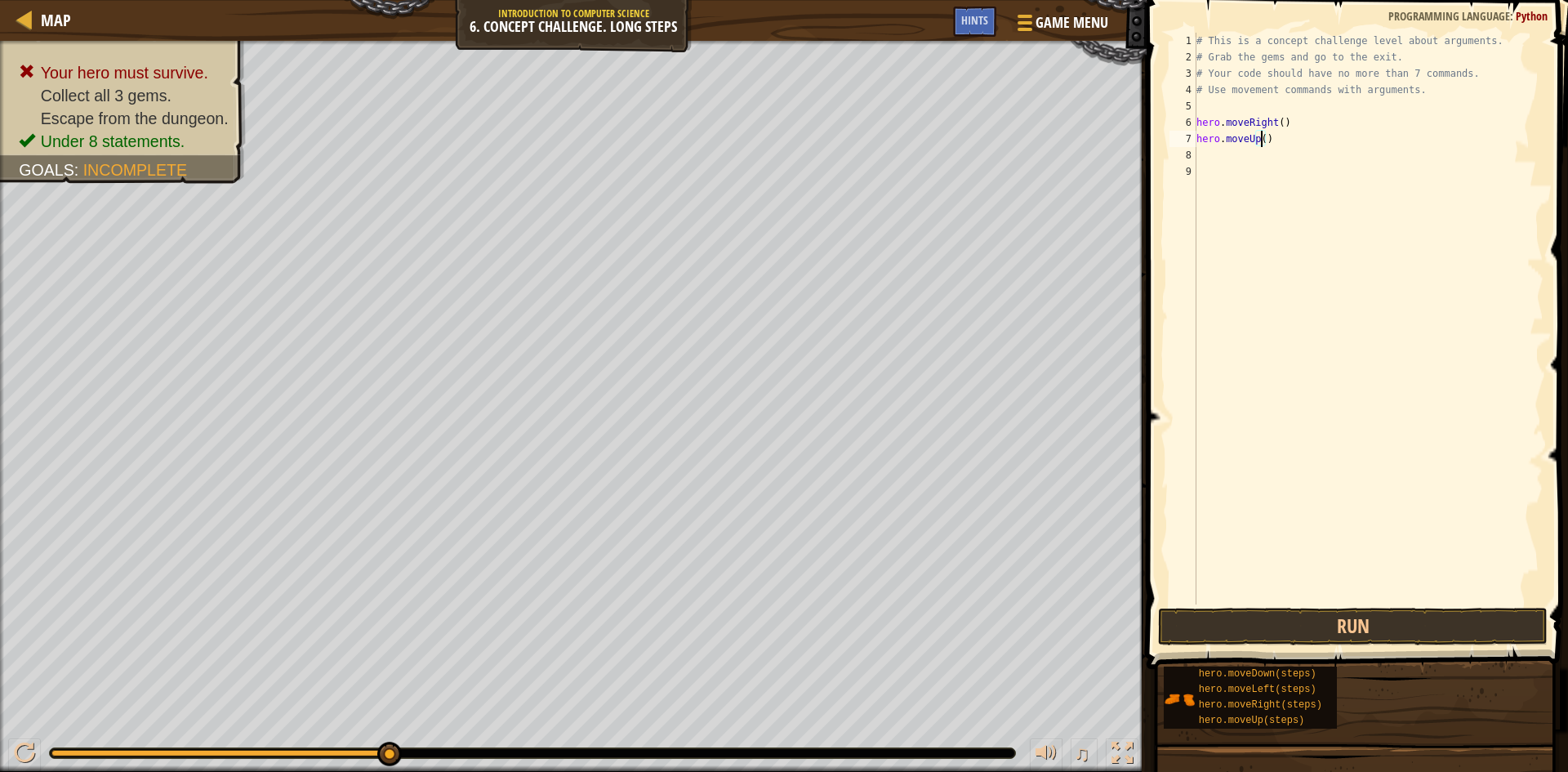
type textarea "hero.moveUp(3)"
click at [1279, 158] on div "# This is a concept challenge level about arguments. # Grab the gems and go to …" at bounding box center [1368, 335] width 350 height 605
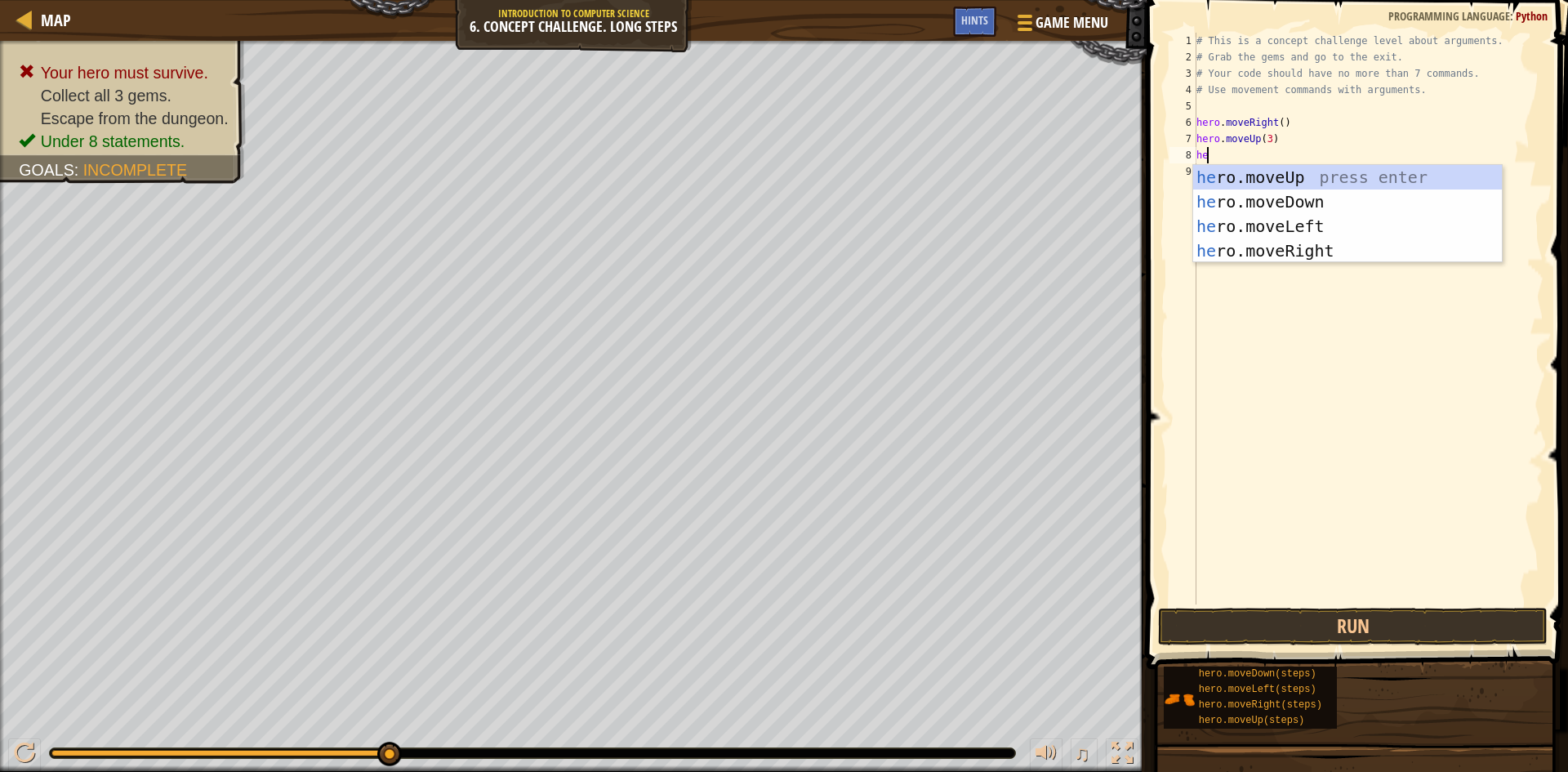
scroll to position [7, 1]
type textarea "hero"
click at [1335, 254] on div "hero .moveUp press enter hero .moveDown press enter hero .moveLeft press enter …" at bounding box center [1348, 239] width 309 height 147
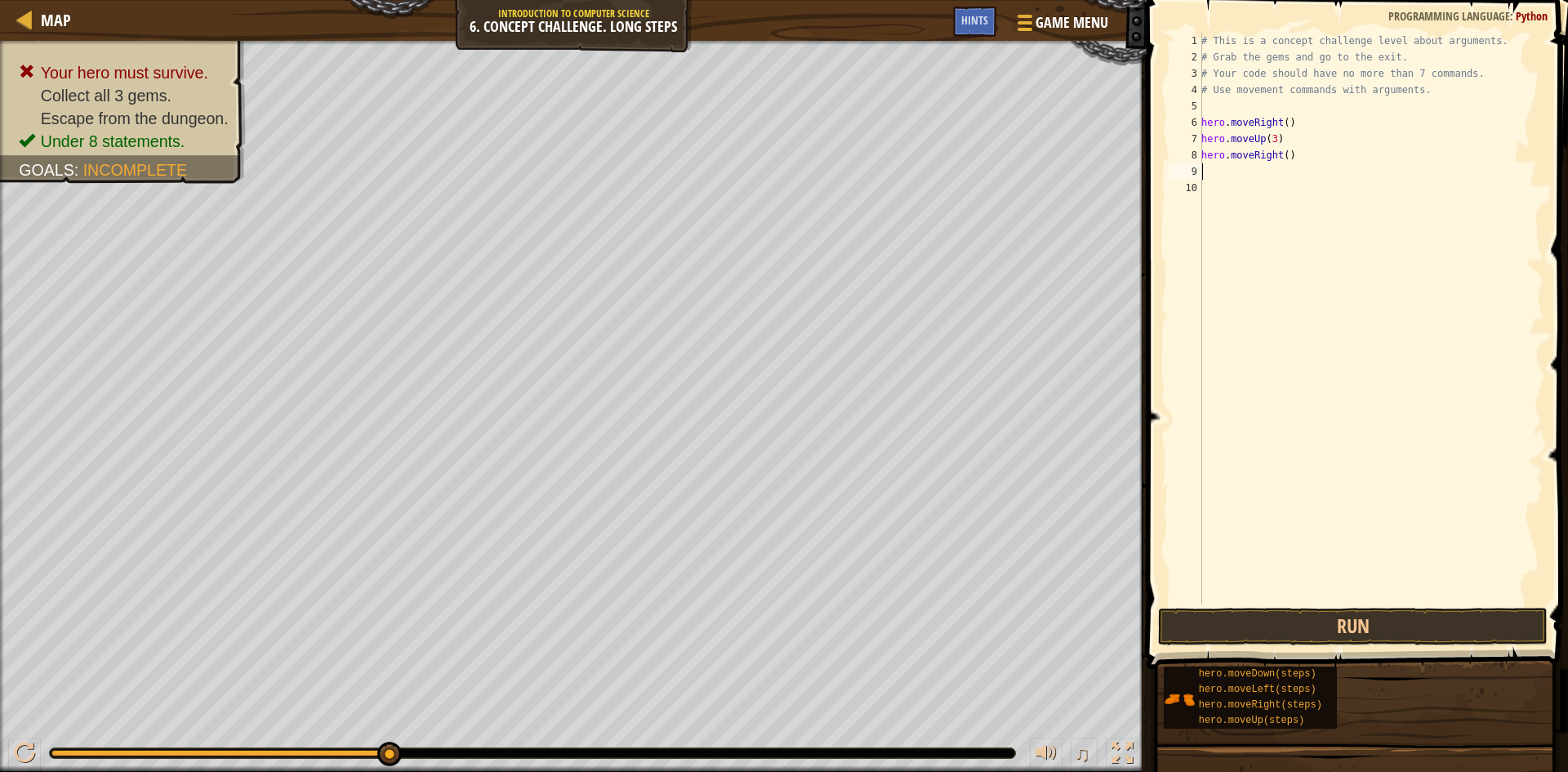
scroll to position [7, 0]
click at [1285, 155] on div "# This is a concept challenge level about arguments. # Grab the gems and go to …" at bounding box center [1370, 335] width 345 height 605
type textarea "hero.moveRight(2)"
click at [1371, 626] on button "Run" at bounding box center [1352, 627] width 390 height 38
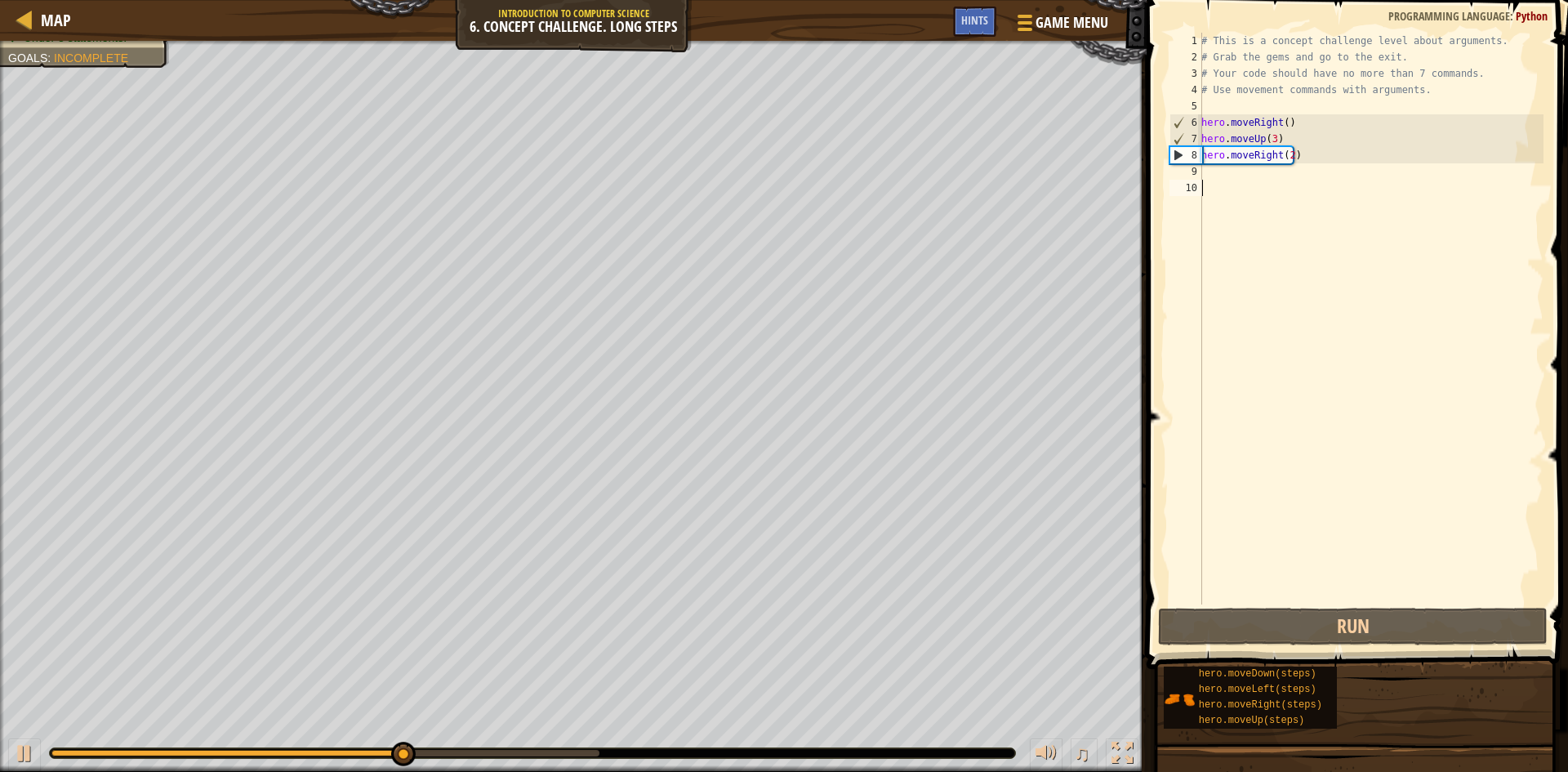
click at [1254, 184] on div "# This is a concept challenge level about arguments. # Grab the gems and go to …" at bounding box center [1370, 335] width 345 height 605
click at [1232, 167] on div "# This is a concept challenge level about arguments. # Grab the gems and go to …" at bounding box center [1370, 335] width 345 height 605
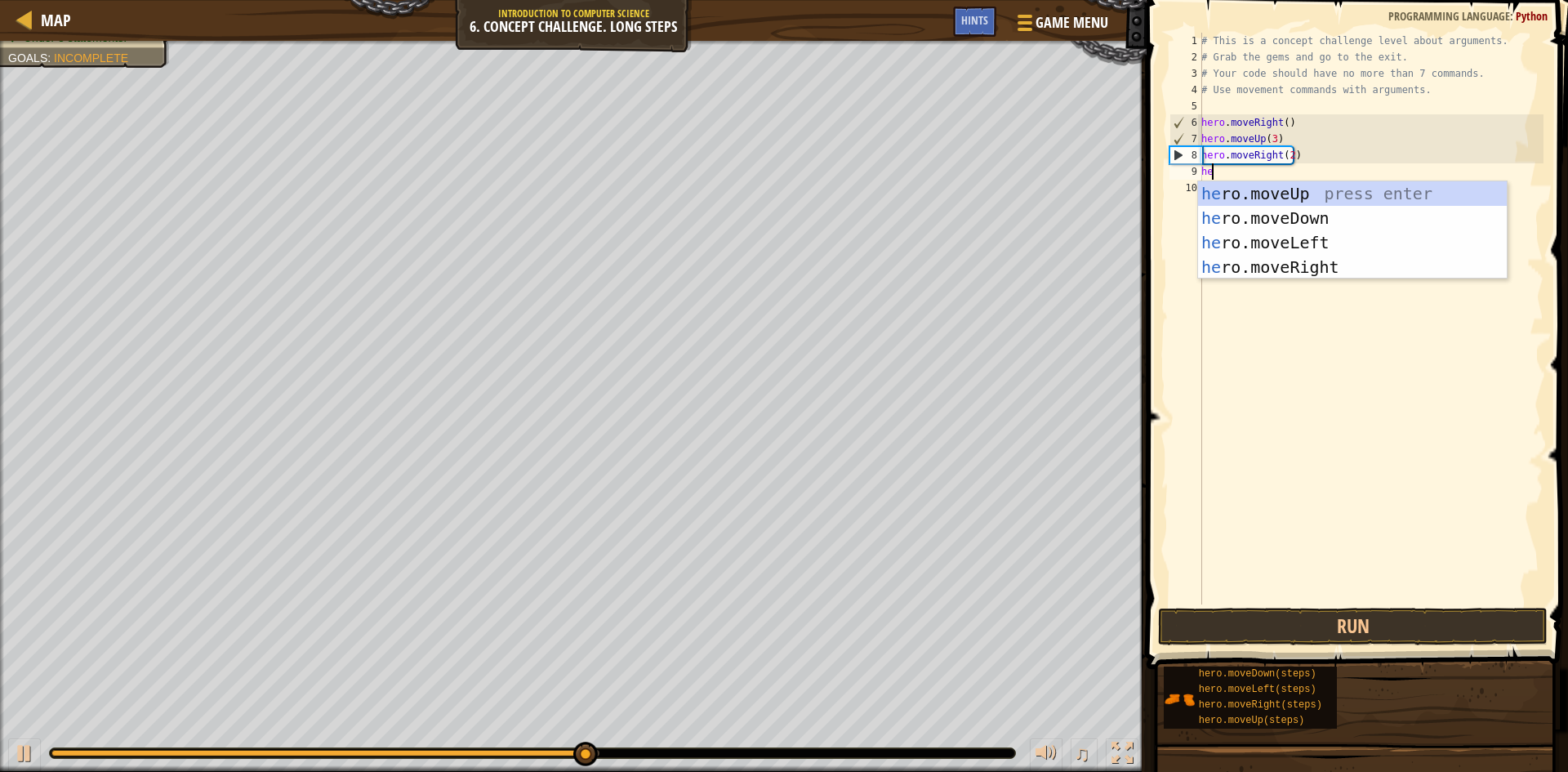
scroll to position [7, 1]
type textarea "hero"
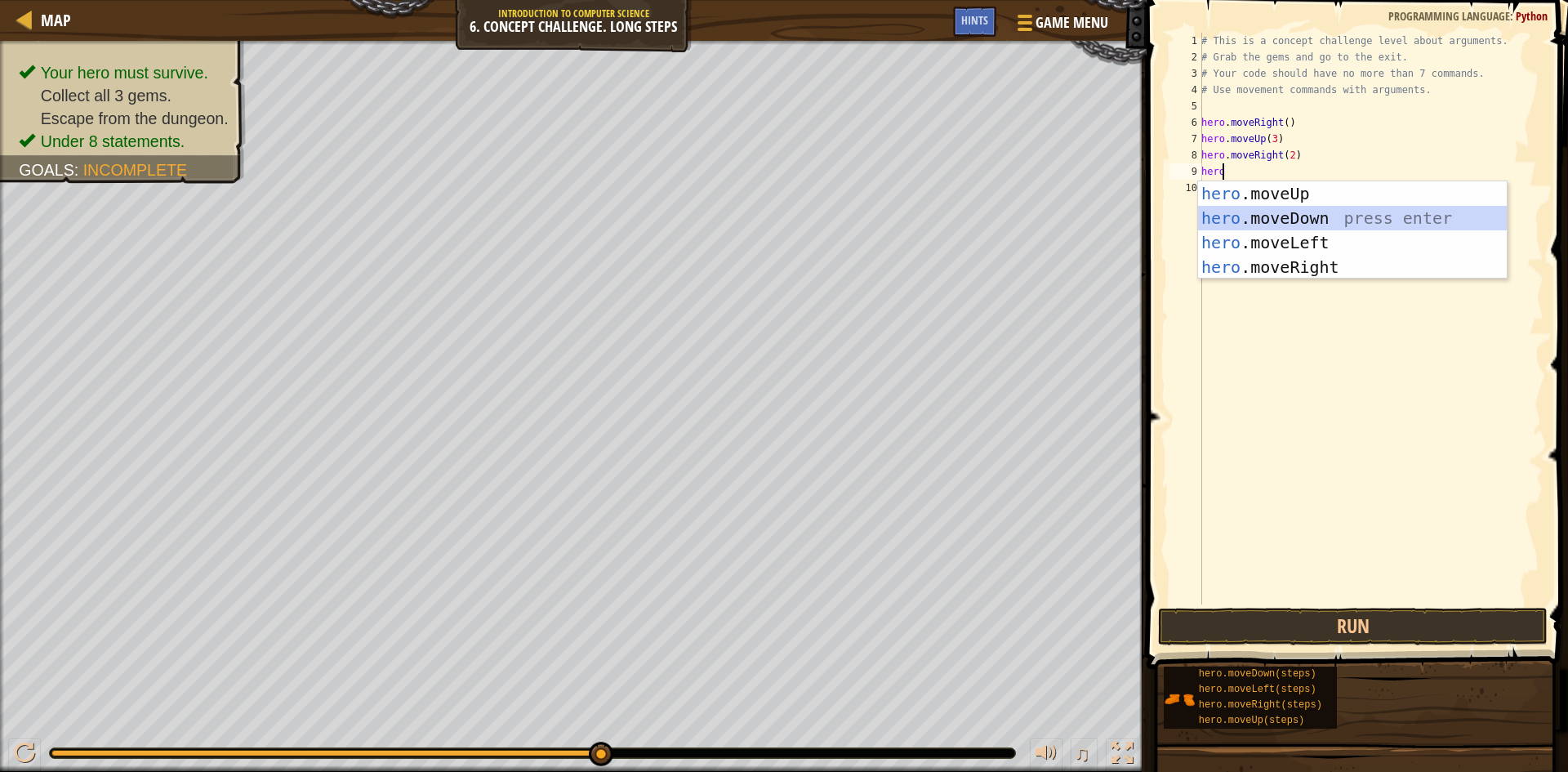
click at [1260, 222] on div "hero .moveUp press enter hero .moveDown press enter hero .moveLeft press enter …" at bounding box center [1352, 255] width 309 height 147
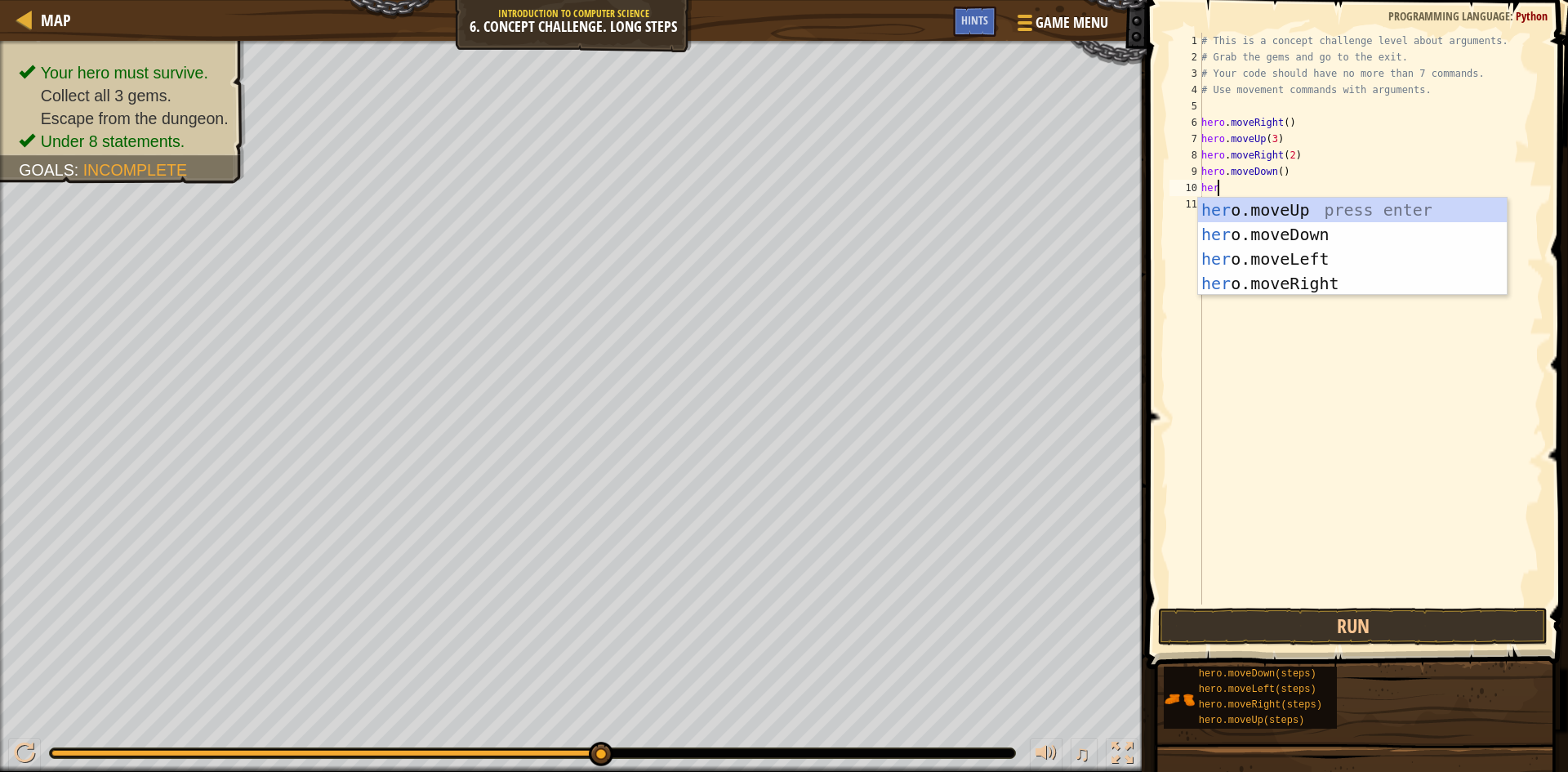
type textarea "hero"
click at [1301, 260] on div "hero .moveUp press enter hero .moveDown press enter hero .moveLeft press enter …" at bounding box center [1352, 271] width 309 height 147
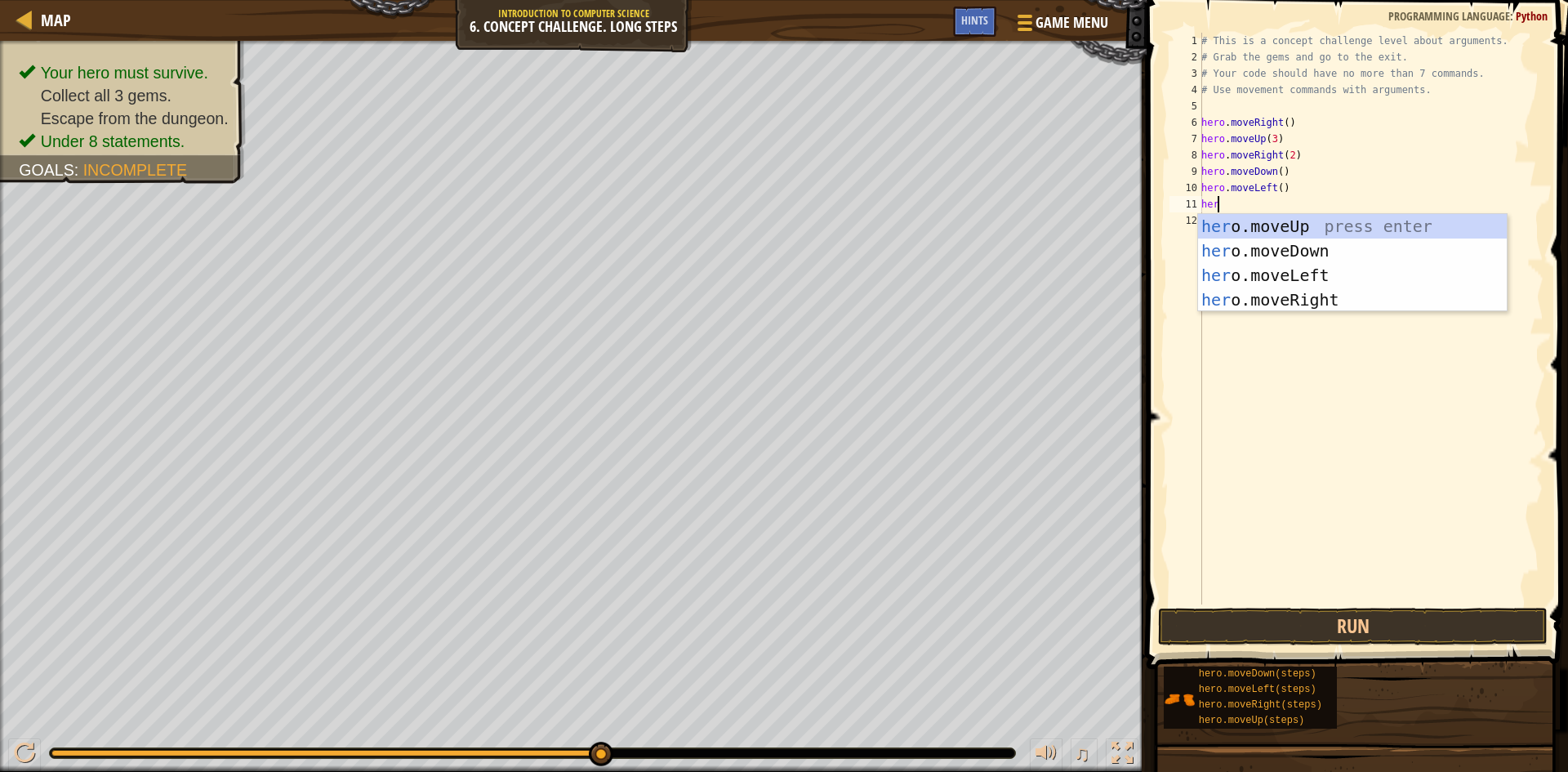
type textarea "hero"
click at [1303, 249] on div "hero .moveUp press enter hero .moveDown press enter hero .moveLeft press enter …" at bounding box center [1352, 288] width 309 height 147
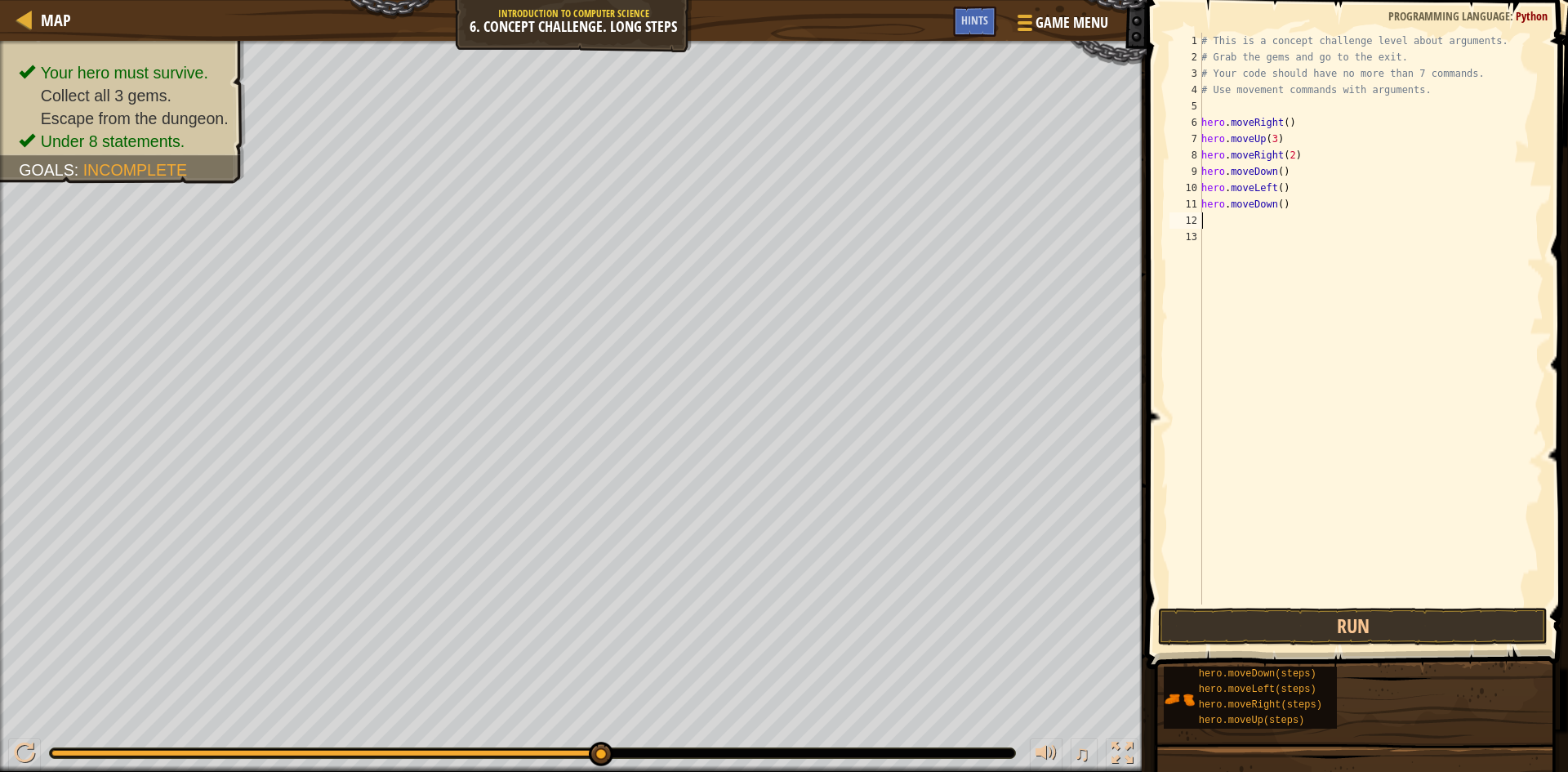
scroll to position [7, 0]
click at [1275, 207] on div "# This is a concept challenge level about arguments. # Grab the gems and go to …" at bounding box center [1370, 335] width 345 height 605
type textarea "hero.moveDown(3)"
click at [1430, 625] on button "Run" at bounding box center [1352, 627] width 390 height 38
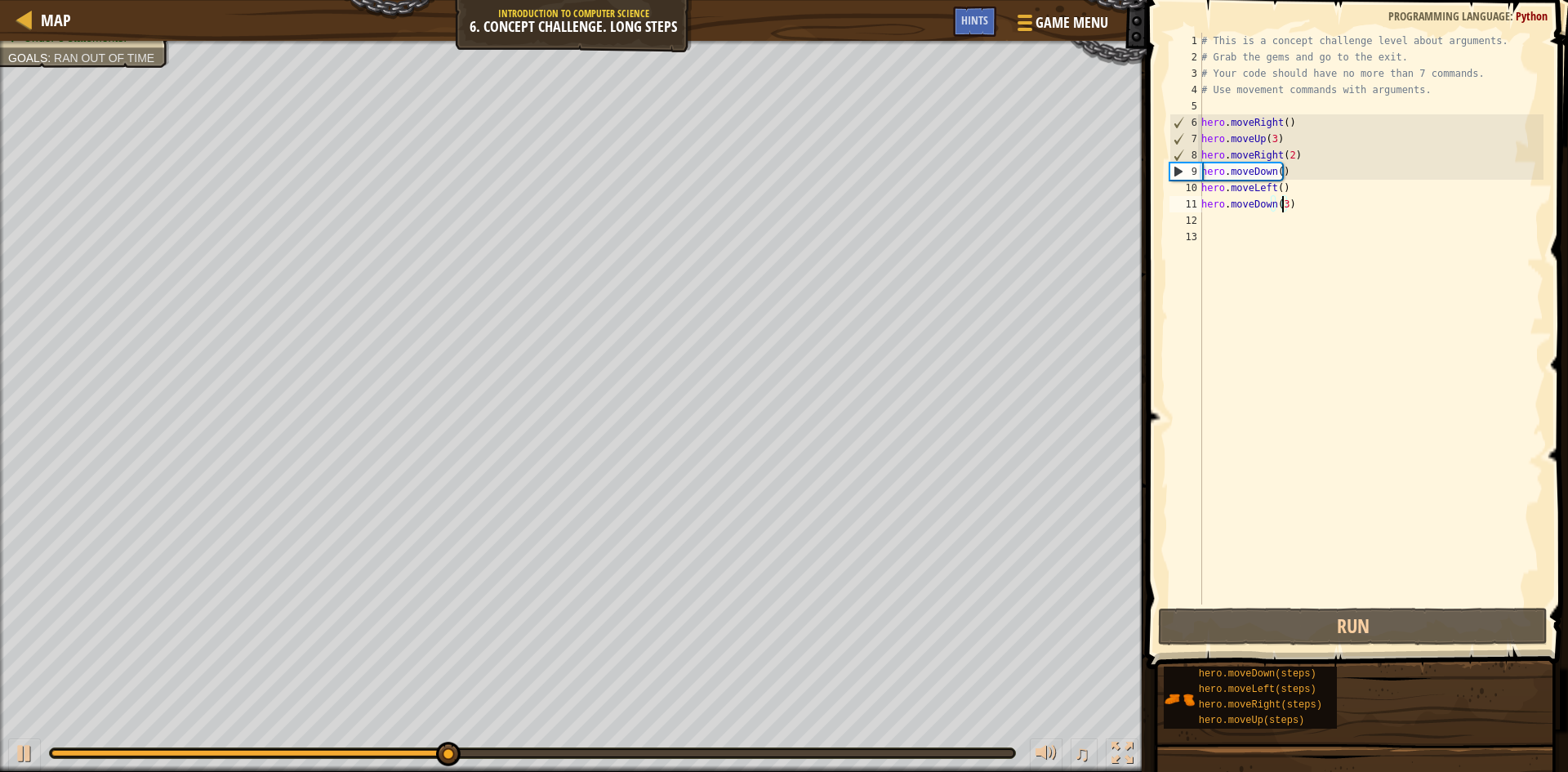
click at [1232, 227] on div "# This is a concept challenge level about arguments. # Grab the gems and go to …" at bounding box center [1370, 335] width 345 height 605
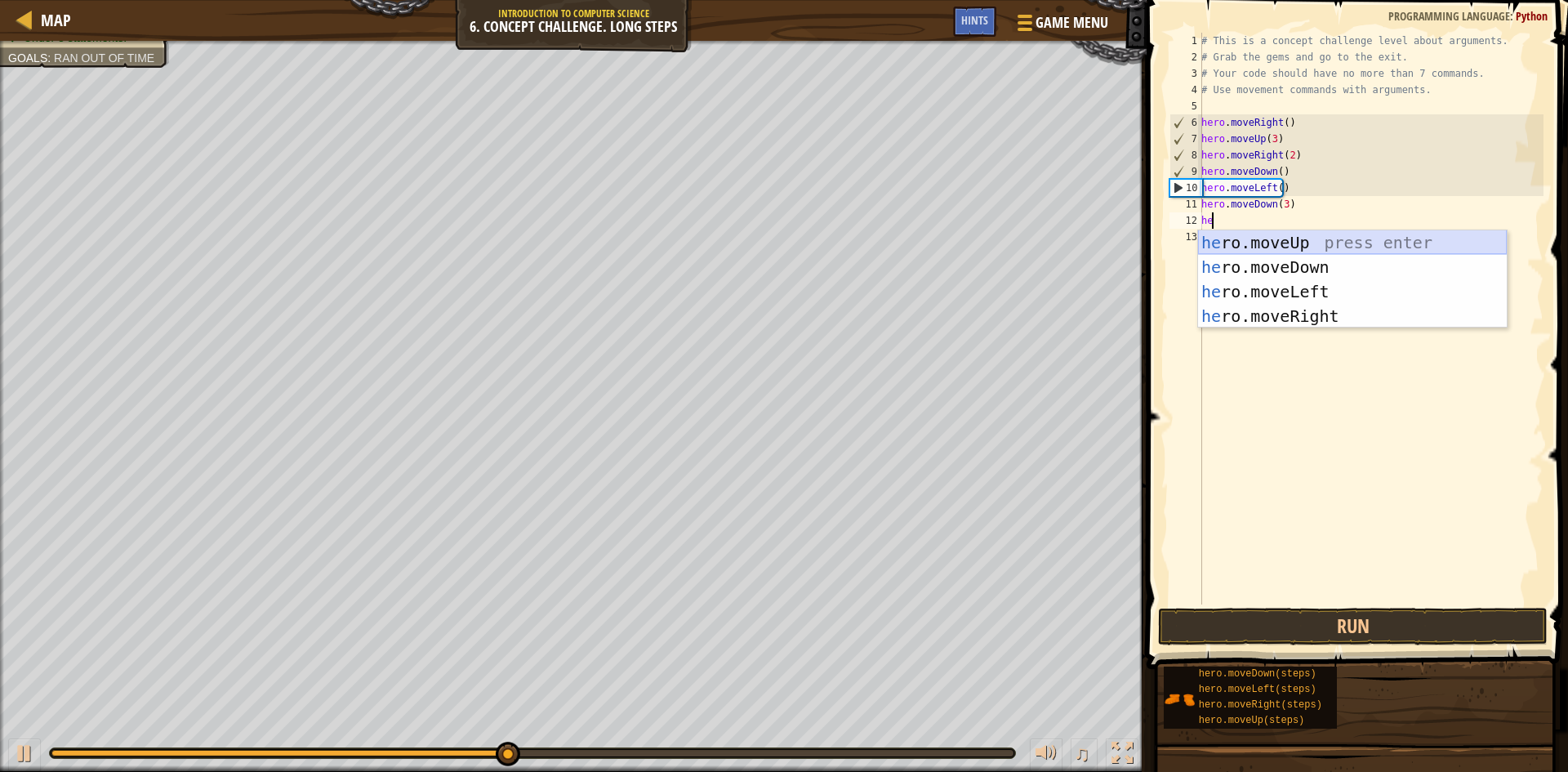
scroll to position [7, 1]
type textarea "hero"
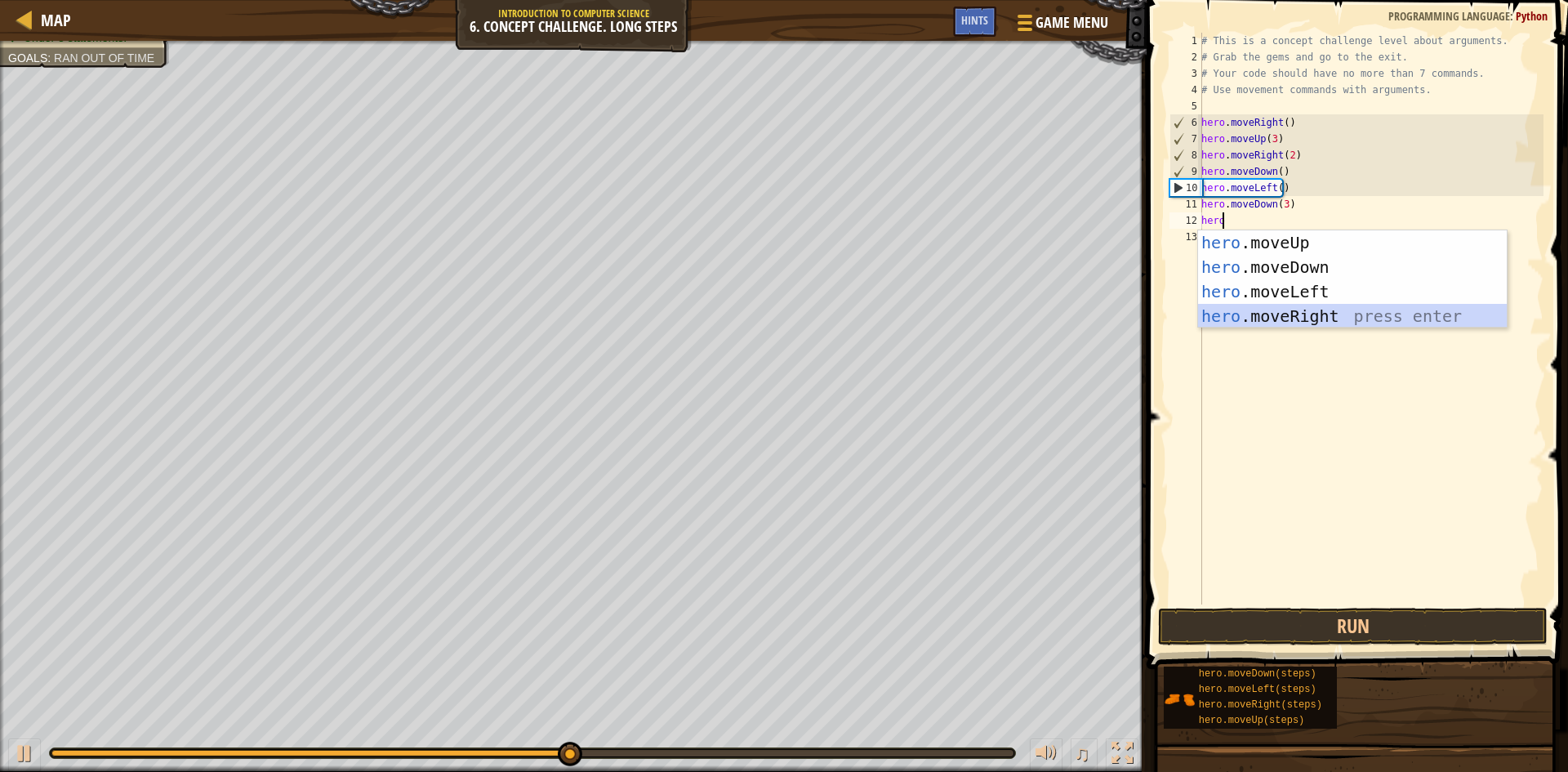
click at [1291, 310] on div "hero .moveUp press enter hero .moveDown press enter hero .moveLeft press enter …" at bounding box center [1352, 304] width 309 height 147
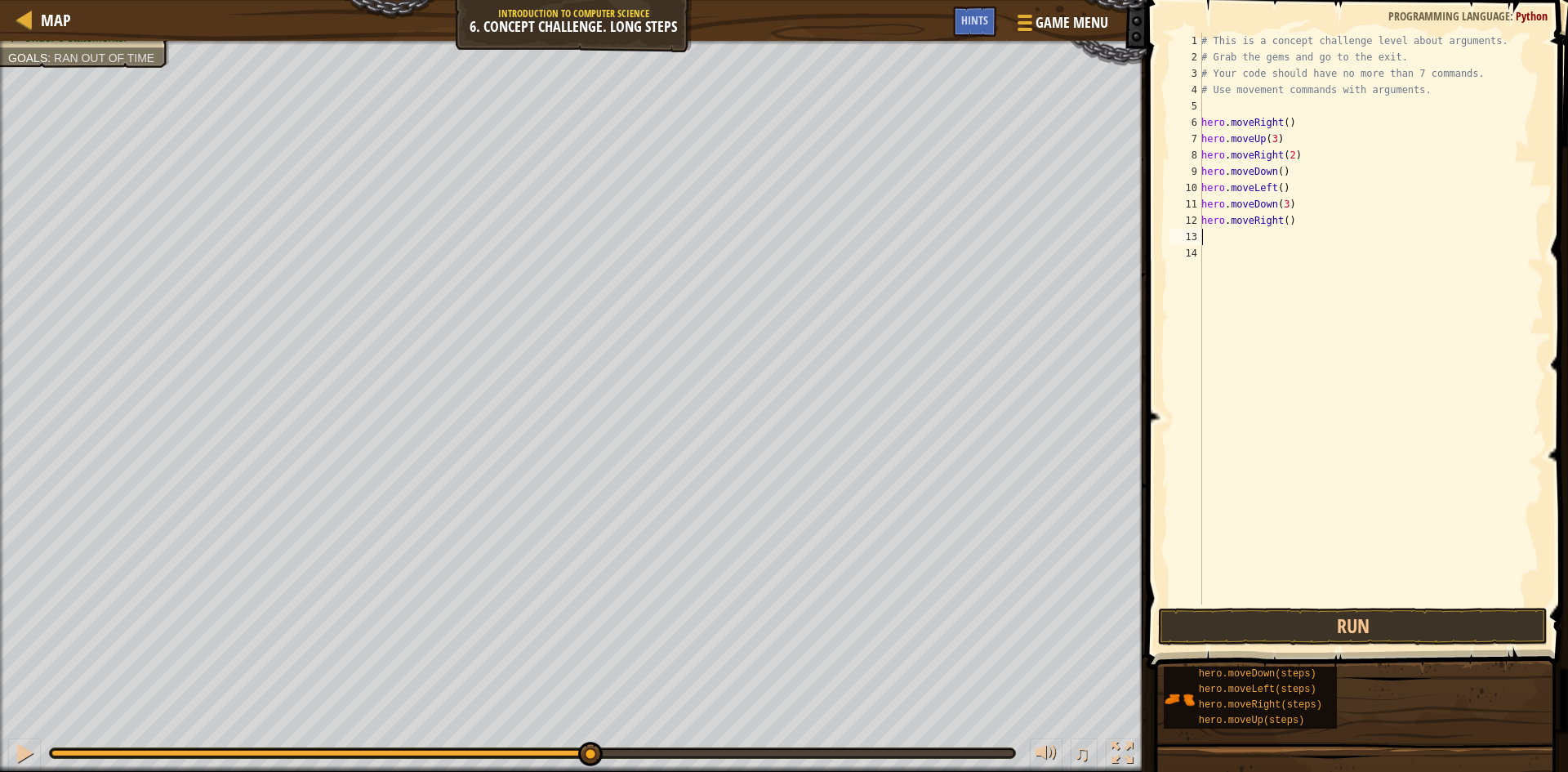
click at [1282, 223] on div "# This is a concept challenge level about arguments. # Grab the gems and go to …" at bounding box center [1370, 335] width 345 height 605
type textarea "hero.moveRight(2)"
click at [1229, 249] on div "# This is a concept challenge level about arguments. # Grab the gems and go to …" at bounding box center [1370, 335] width 345 height 605
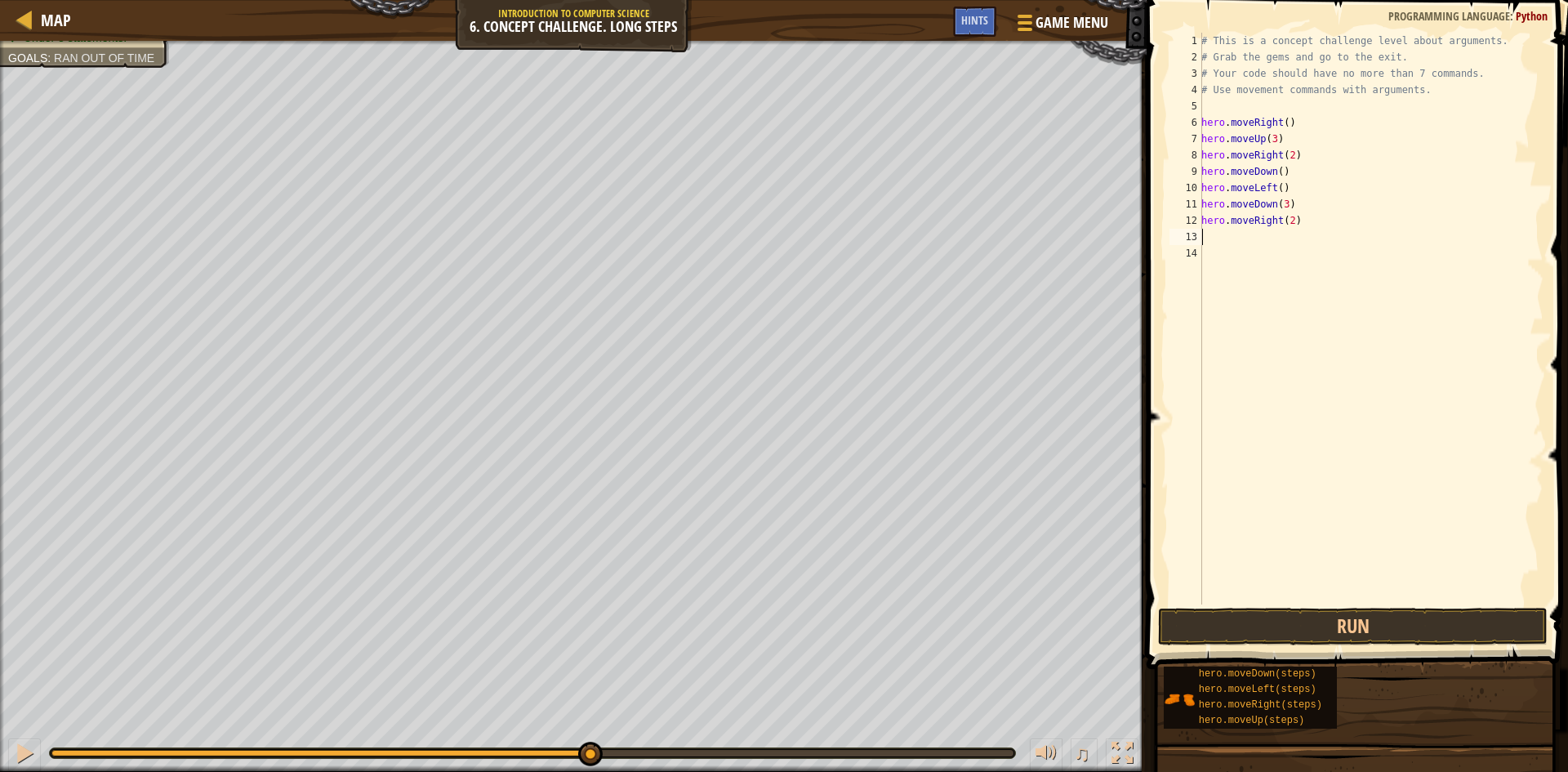
click at [1224, 230] on div "# This is a concept challenge level about arguments. # Grab the gems and go to …" at bounding box center [1370, 335] width 345 height 605
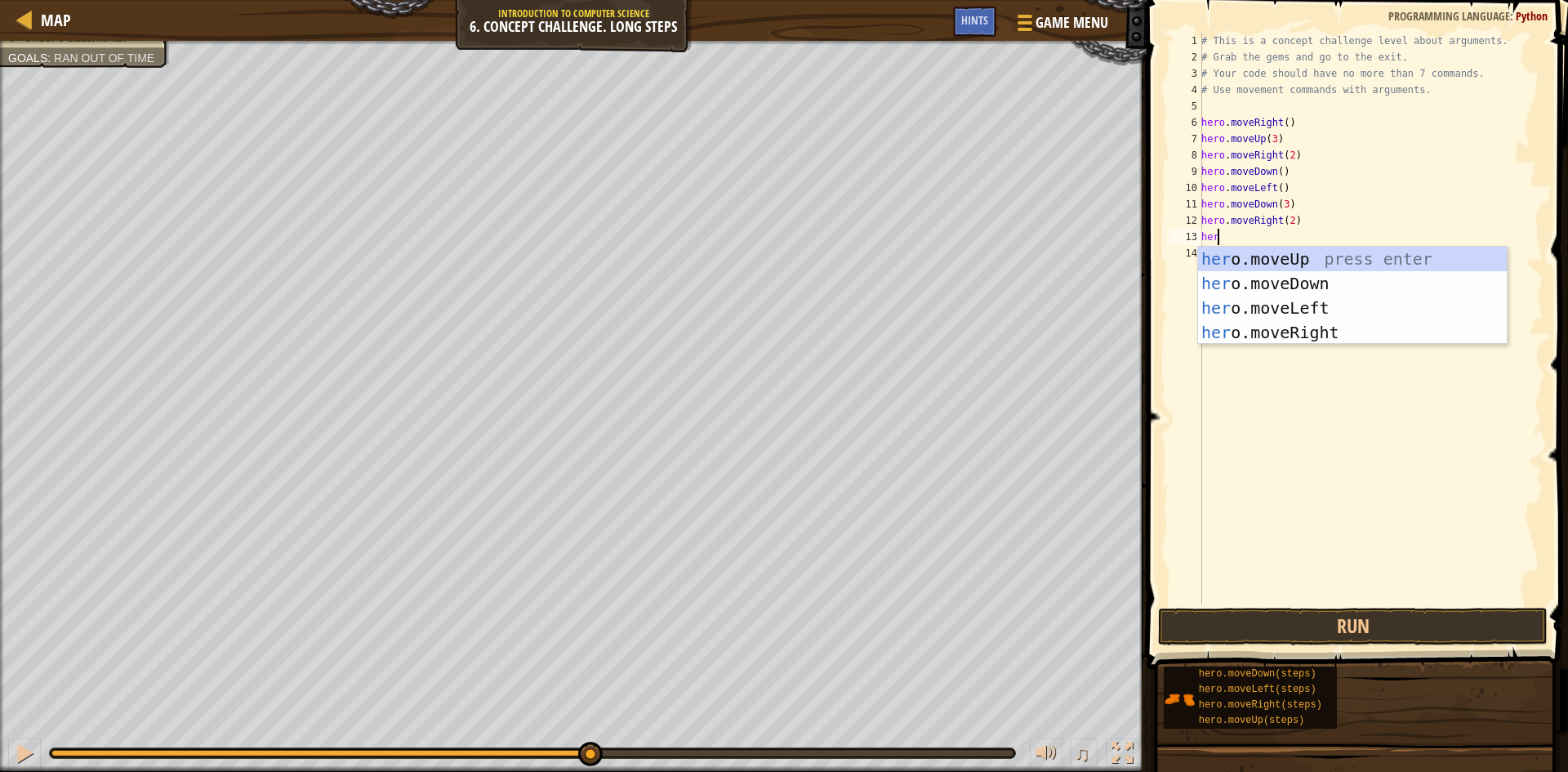
scroll to position [7, 1]
type textarea "hero"
click at [1343, 258] on div "hero .moveUp press enter hero .moveDown press enter hero .moveLeft press enter …" at bounding box center [1352, 320] width 309 height 147
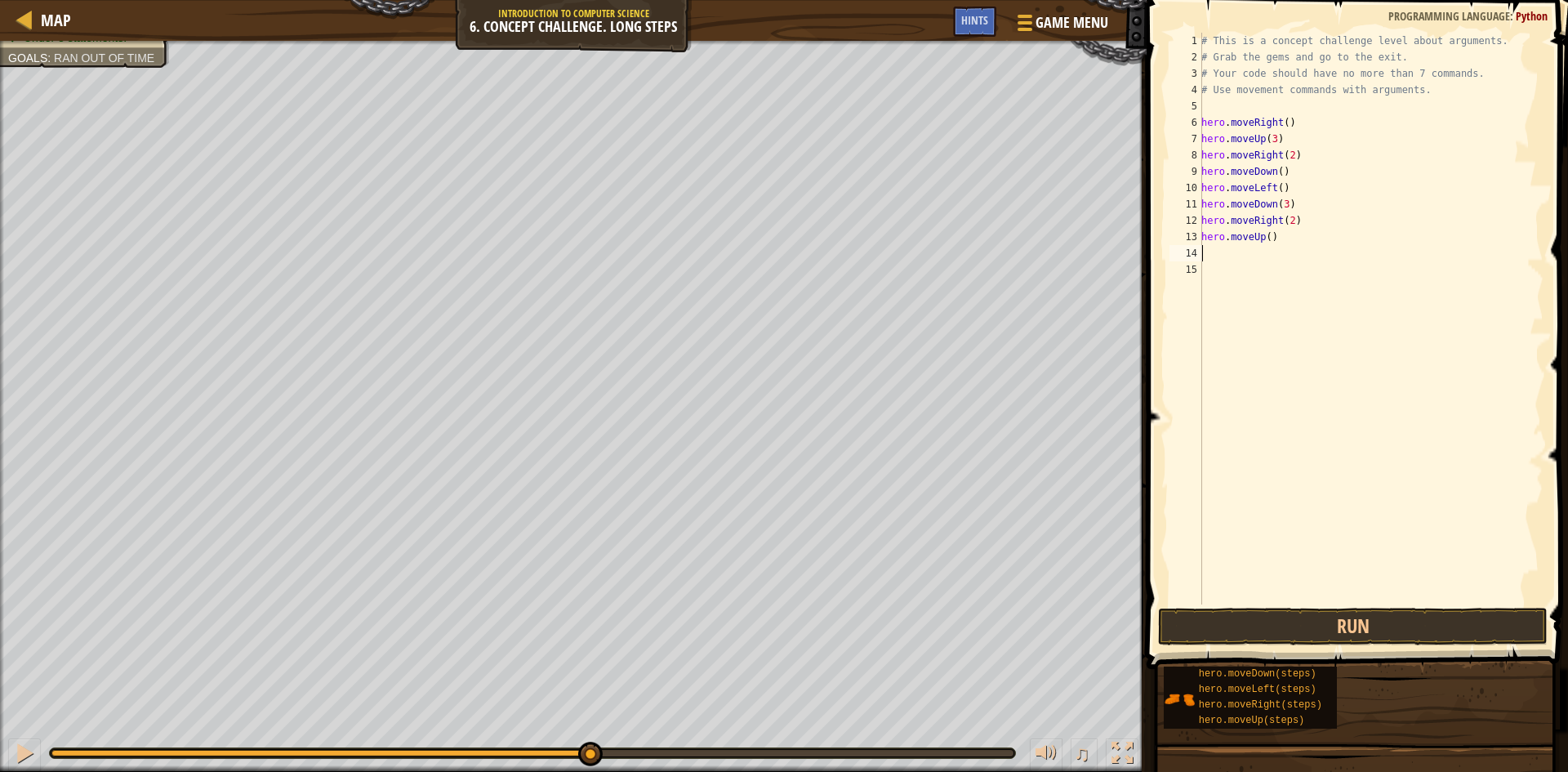
scroll to position [7, 0]
click at [1263, 239] on div "# This is a concept challenge level about arguments. # Grab the gems and go to …" at bounding box center [1370, 335] width 345 height 605
click at [1267, 239] on div "# This is a concept challenge level about arguments. # Grab the gems and go to …" at bounding box center [1370, 335] width 345 height 605
type textarea "hero.moveUp(2)"
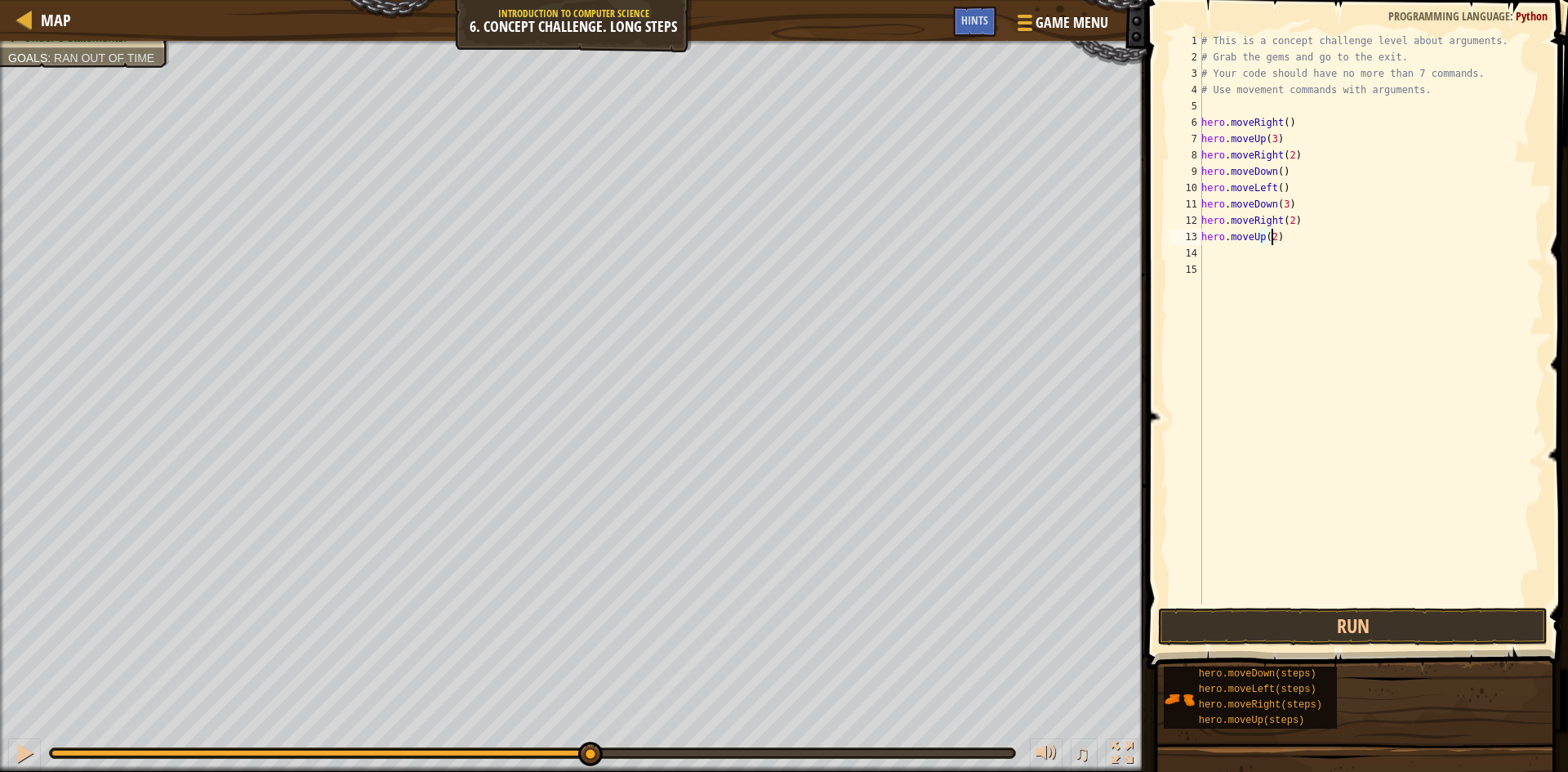
click at [1219, 246] on div "# This is a concept challenge level about arguments. # Grab the gems and go to …" at bounding box center [1370, 335] width 345 height 605
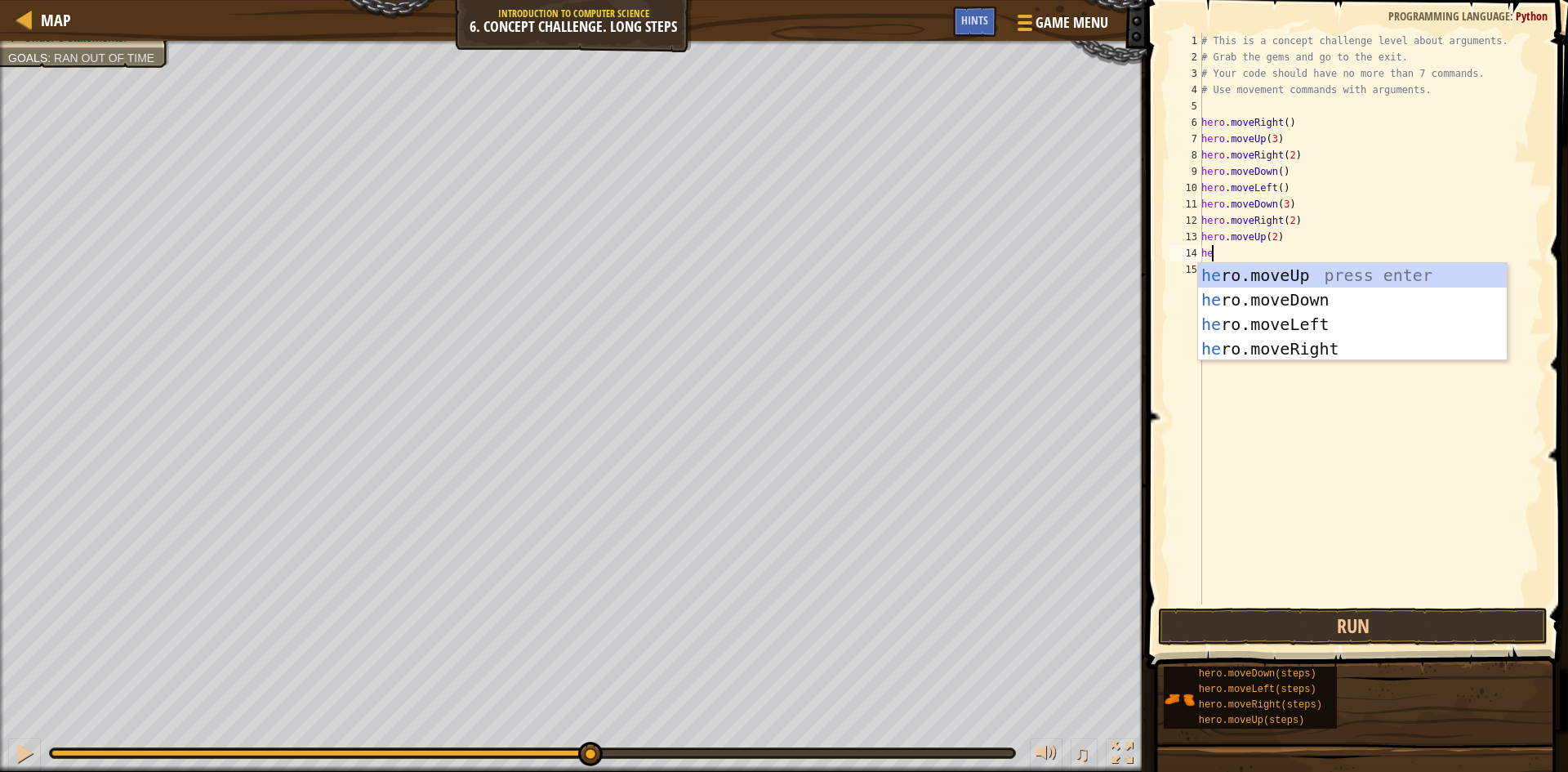
scroll to position [7, 1]
type textarea "hero"
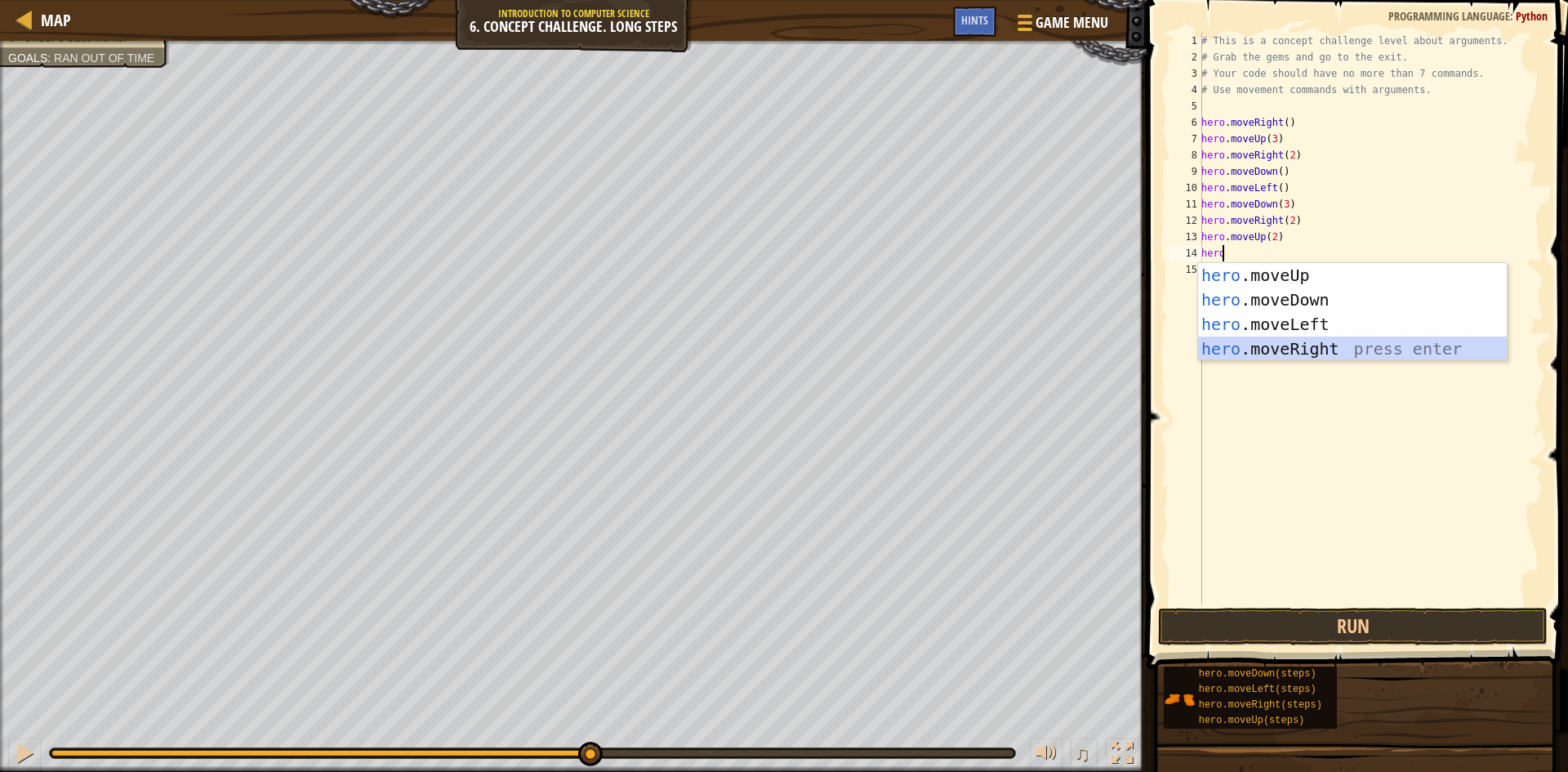
click at [1372, 344] on div "hero .moveUp press enter hero .moveDown press enter hero .moveLeft press enter …" at bounding box center [1352, 337] width 309 height 147
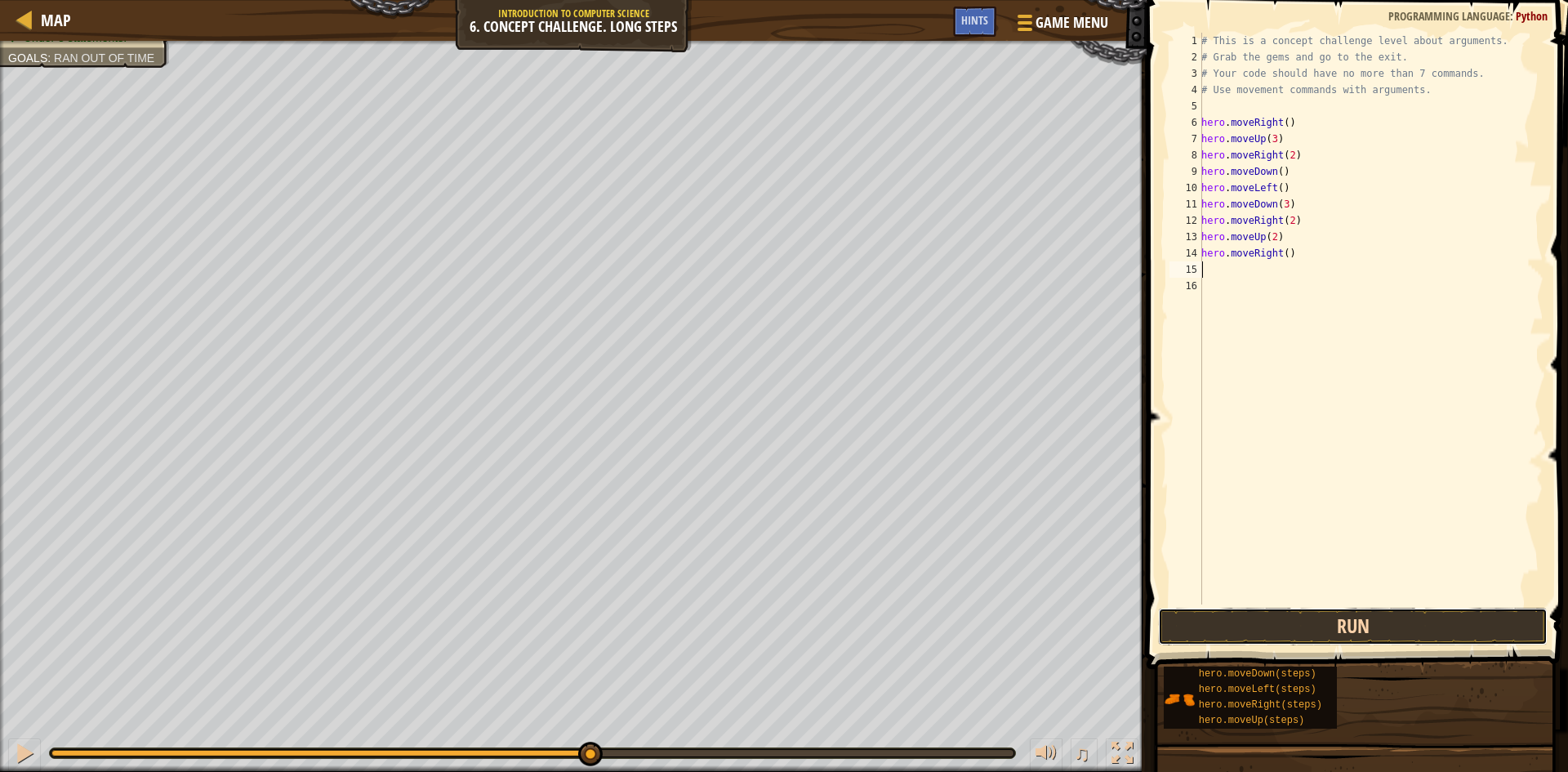
click at [1373, 625] on button "Run" at bounding box center [1352, 627] width 390 height 38
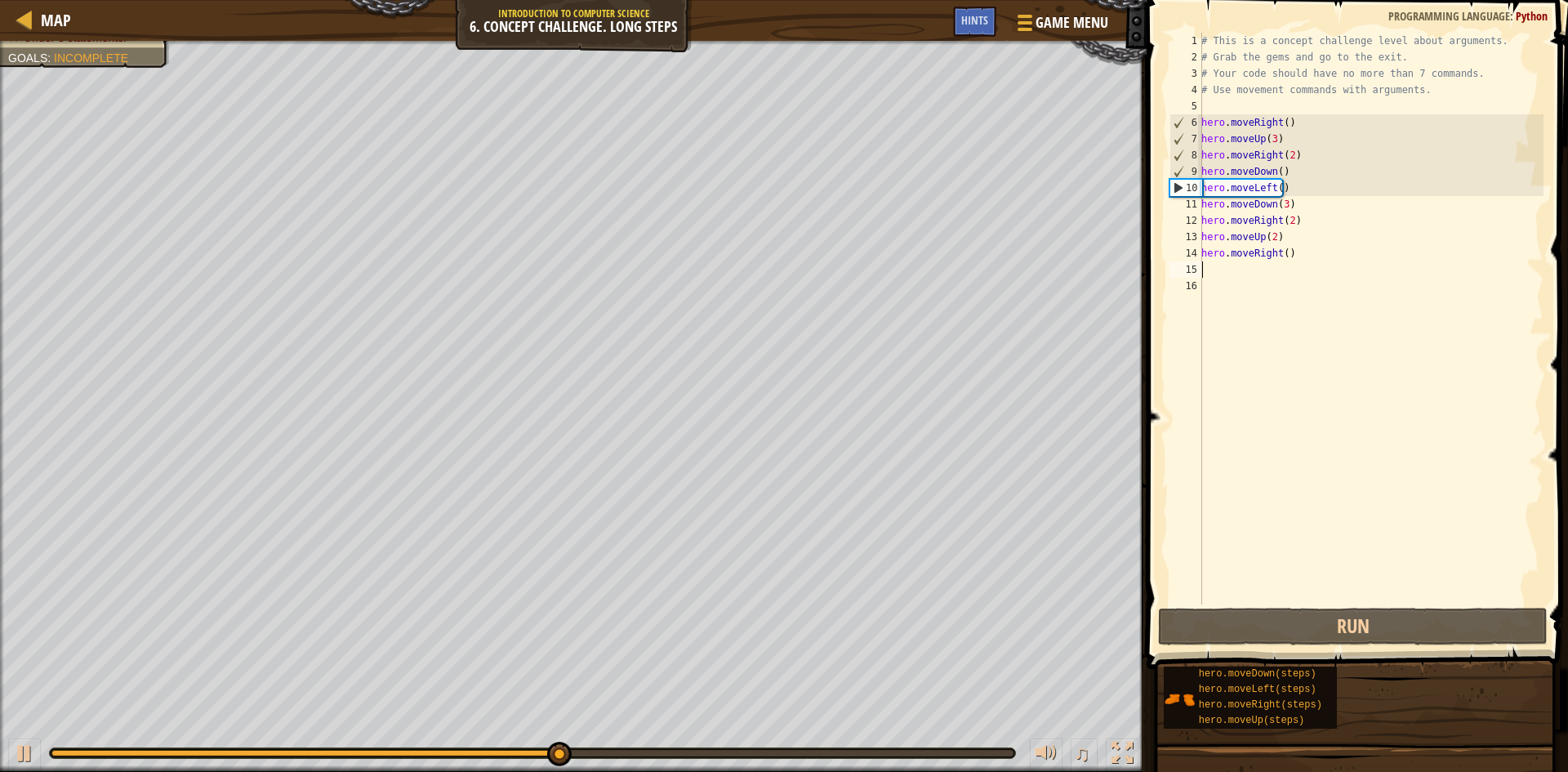
scroll to position [7, 0]
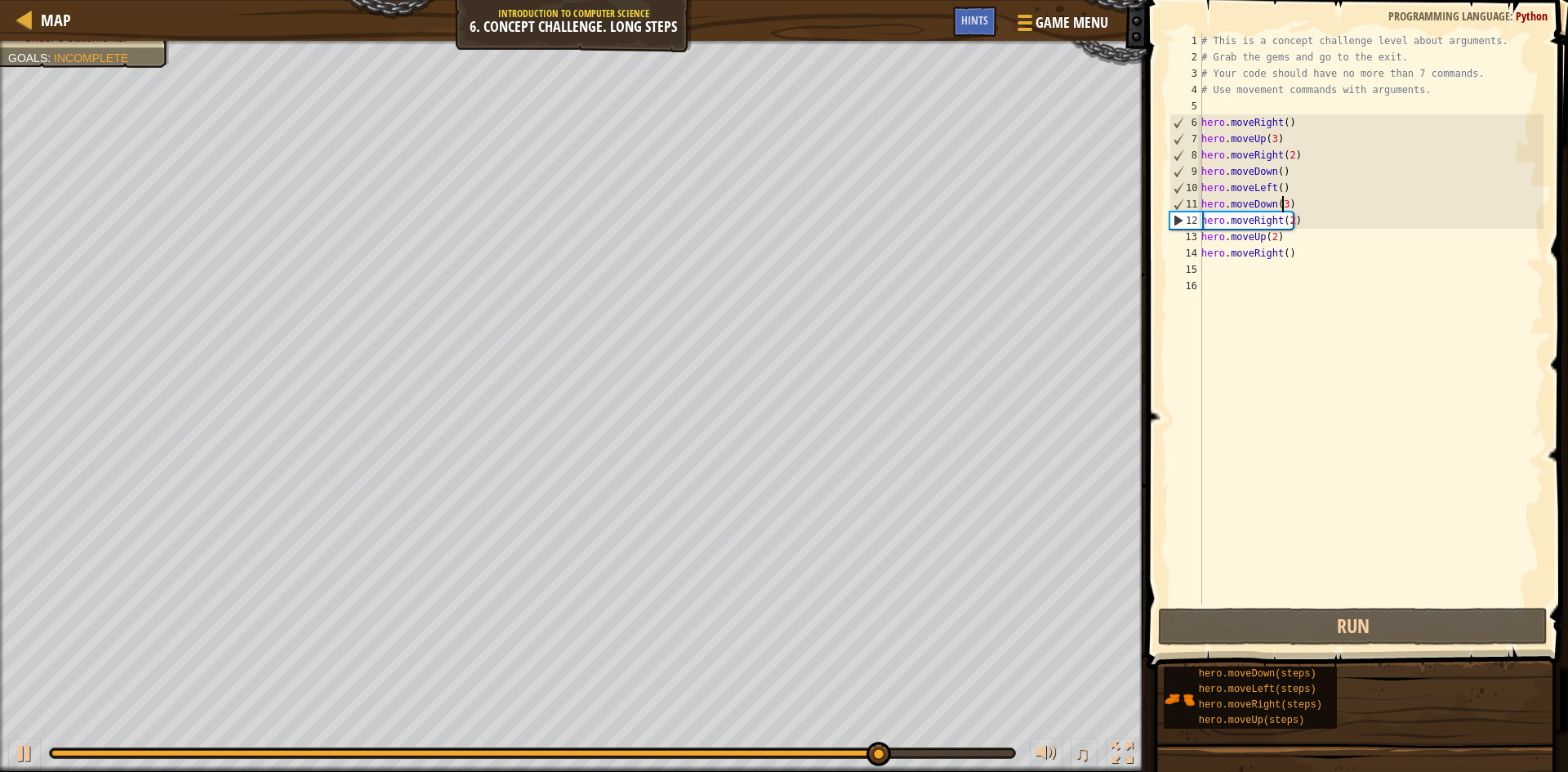
click at [1281, 203] on div "# This is a concept challenge level about arguments. # Grab the gems and go to …" at bounding box center [1370, 335] width 345 height 605
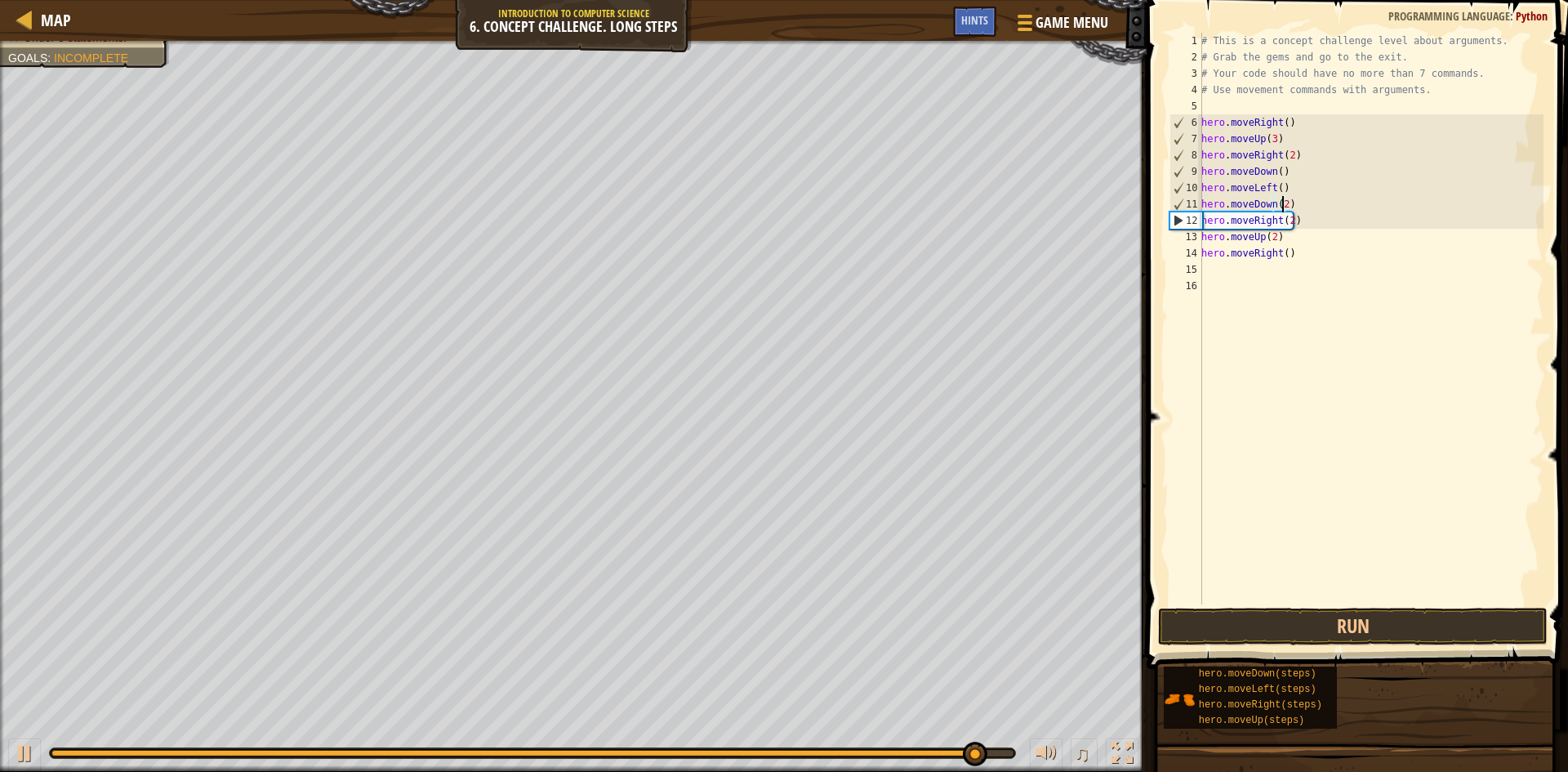
scroll to position [7, 7]
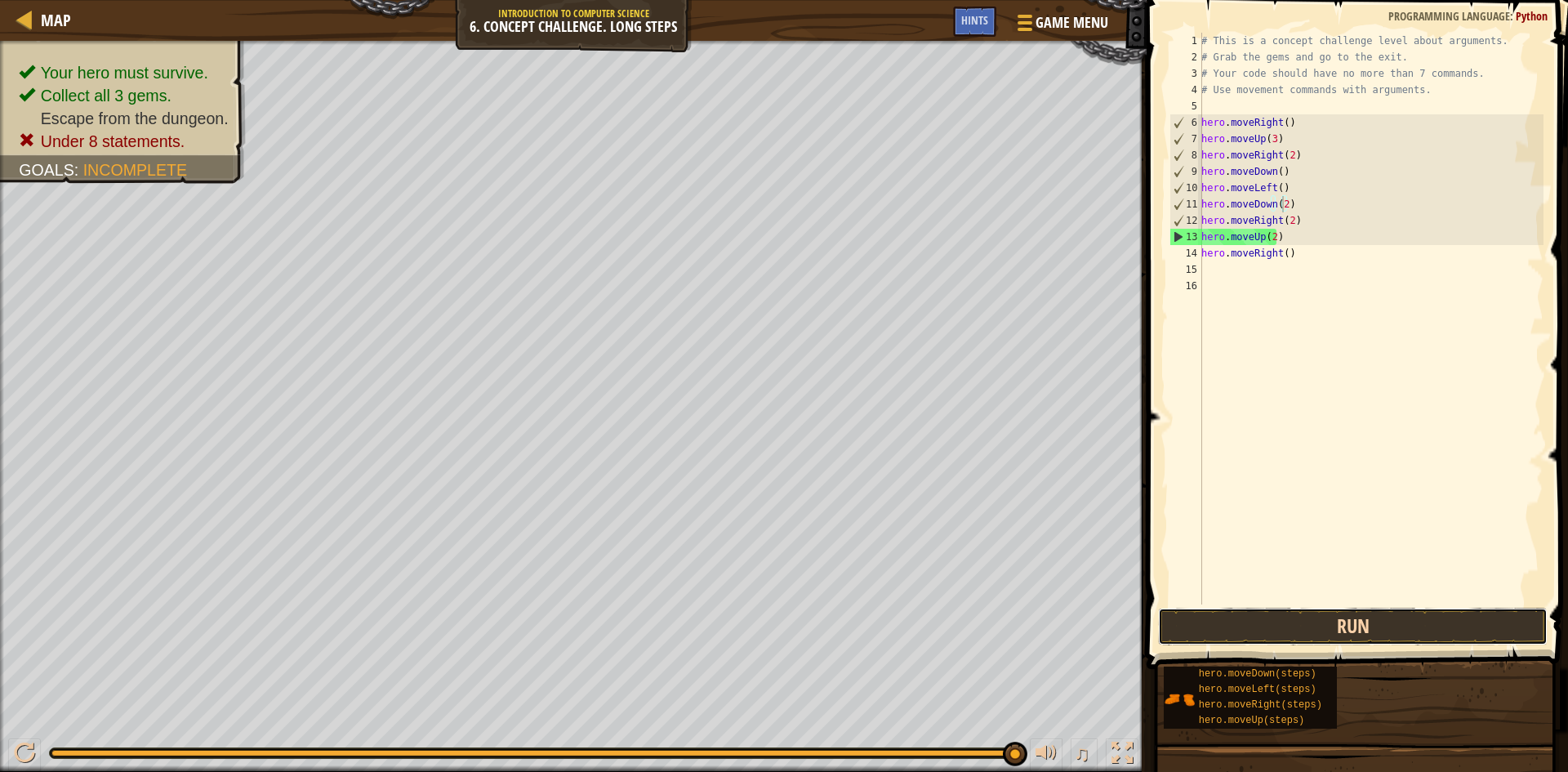
click at [1314, 625] on button "Run" at bounding box center [1352, 627] width 390 height 38
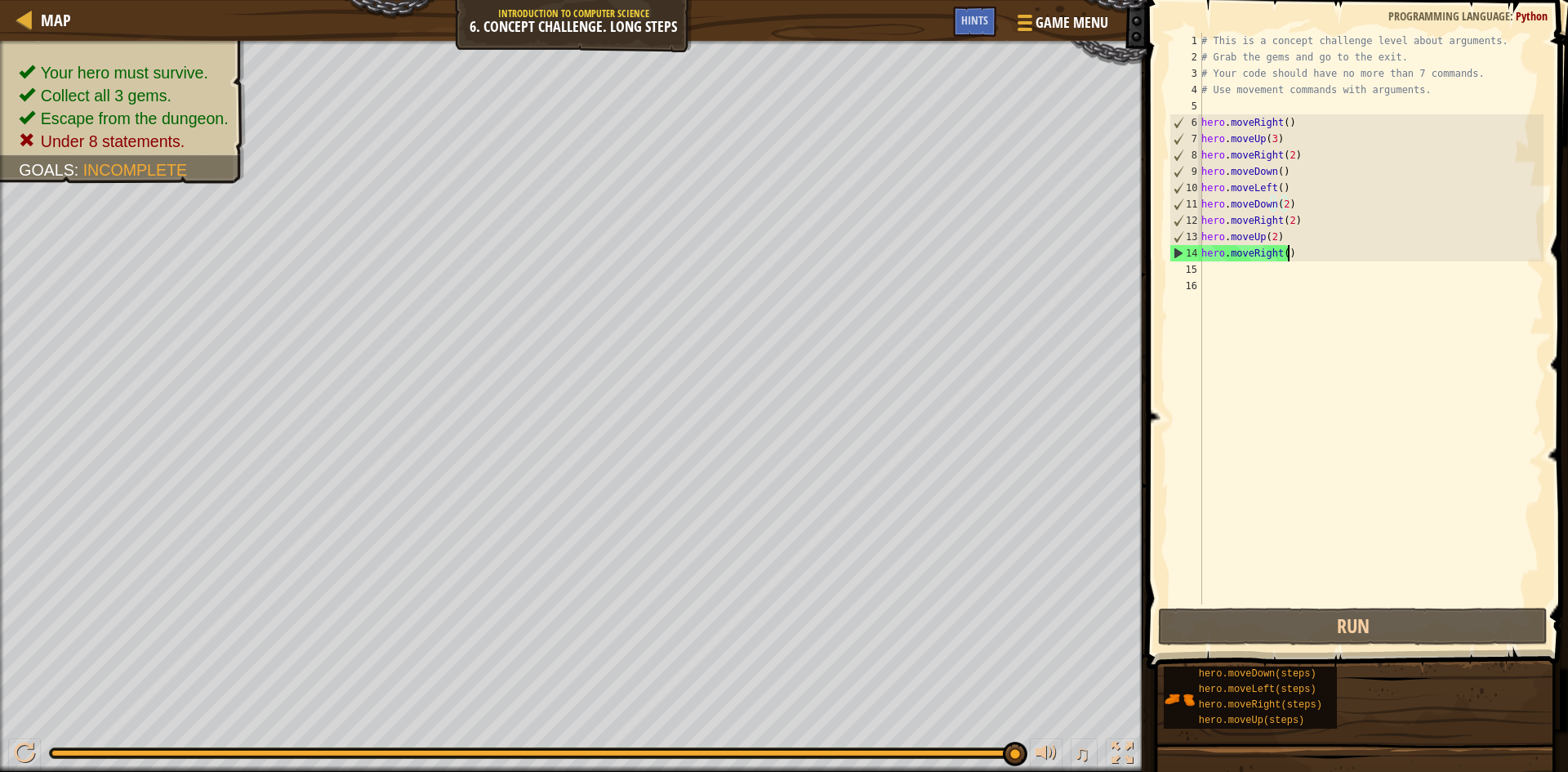
click at [1306, 257] on div "# This is a concept challenge level about arguments. # Grab the gems and go to …" at bounding box center [1370, 335] width 345 height 605
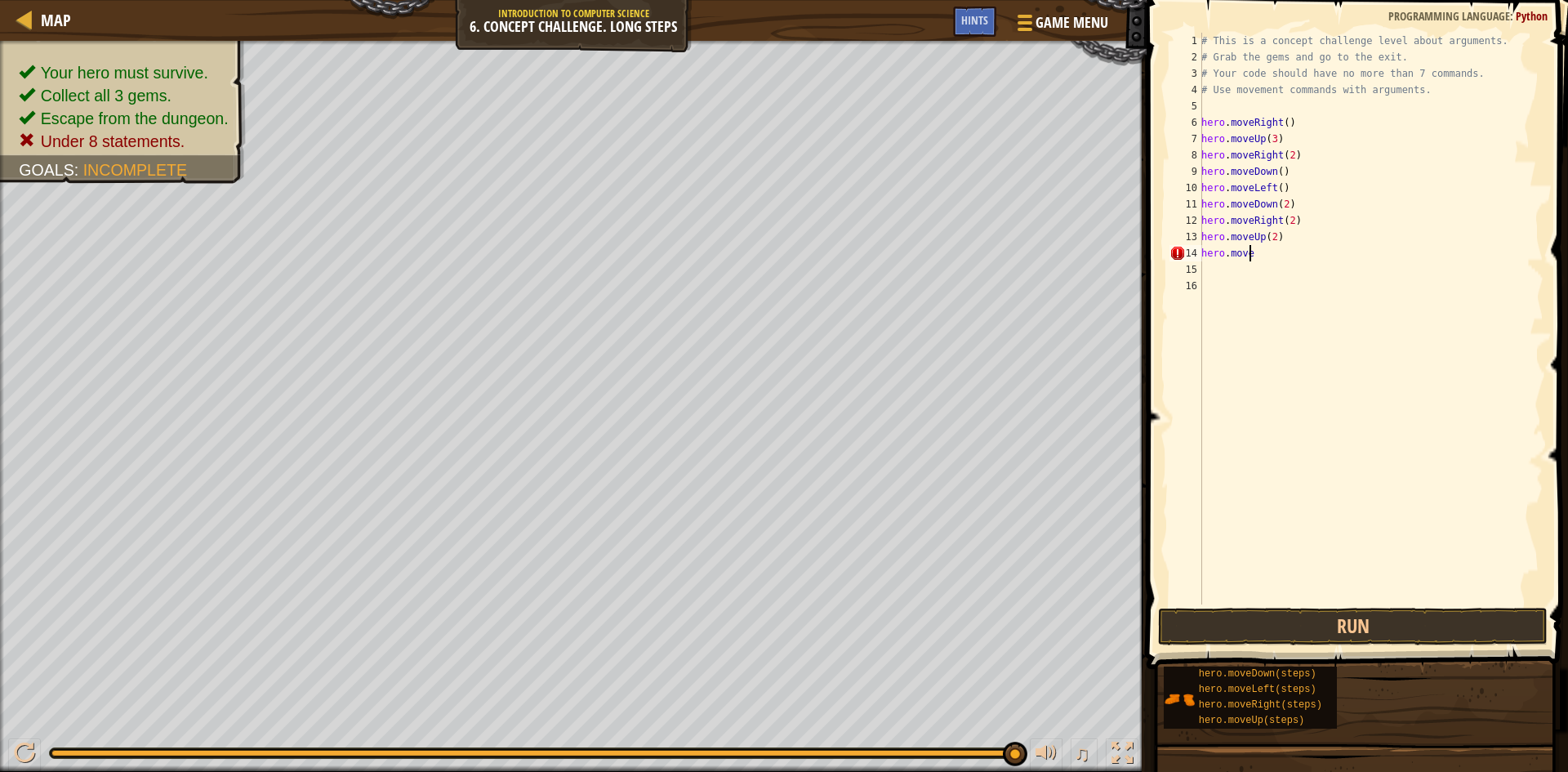
scroll to position [7, 2]
type textarea "h"
click at [1274, 234] on div "# This is a concept challenge level about arguments. # Grab the gems and go to …" at bounding box center [1370, 335] width 345 height 605
type textarea "hero.moveUp()"
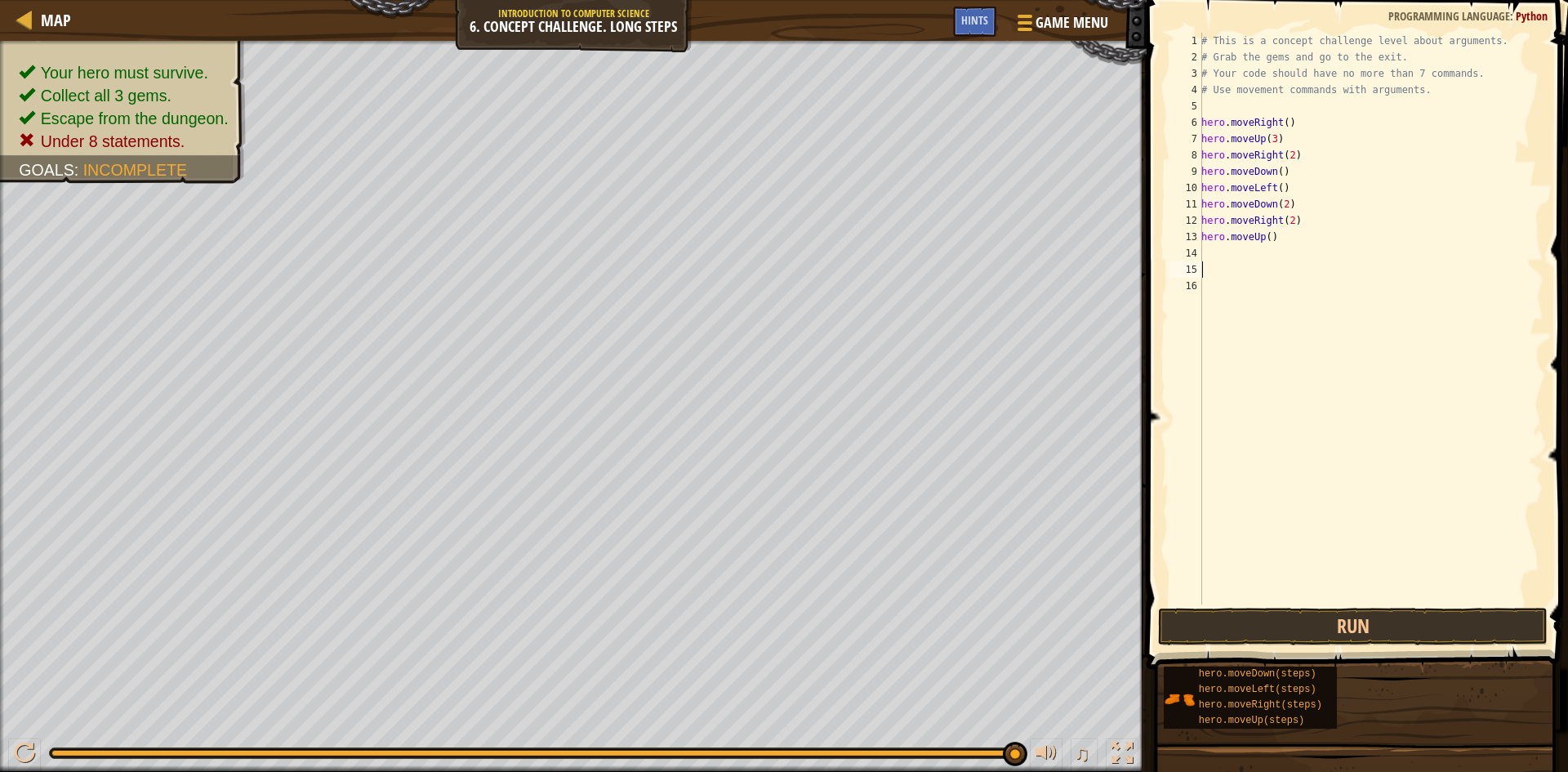
click at [1251, 263] on div "# This is a concept challenge level about arguments. # Grab the gems and go to …" at bounding box center [1370, 335] width 345 height 605
click at [1238, 242] on div "# This is a concept challenge level about arguments. # Grab the gems and go to …" at bounding box center [1370, 335] width 345 height 605
type textarea "hero.moveUp()"
click at [1239, 250] on div "# This is a concept challenge level about arguments. # Grab the gems and go to …" at bounding box center [1370, 335] width 345 height 605
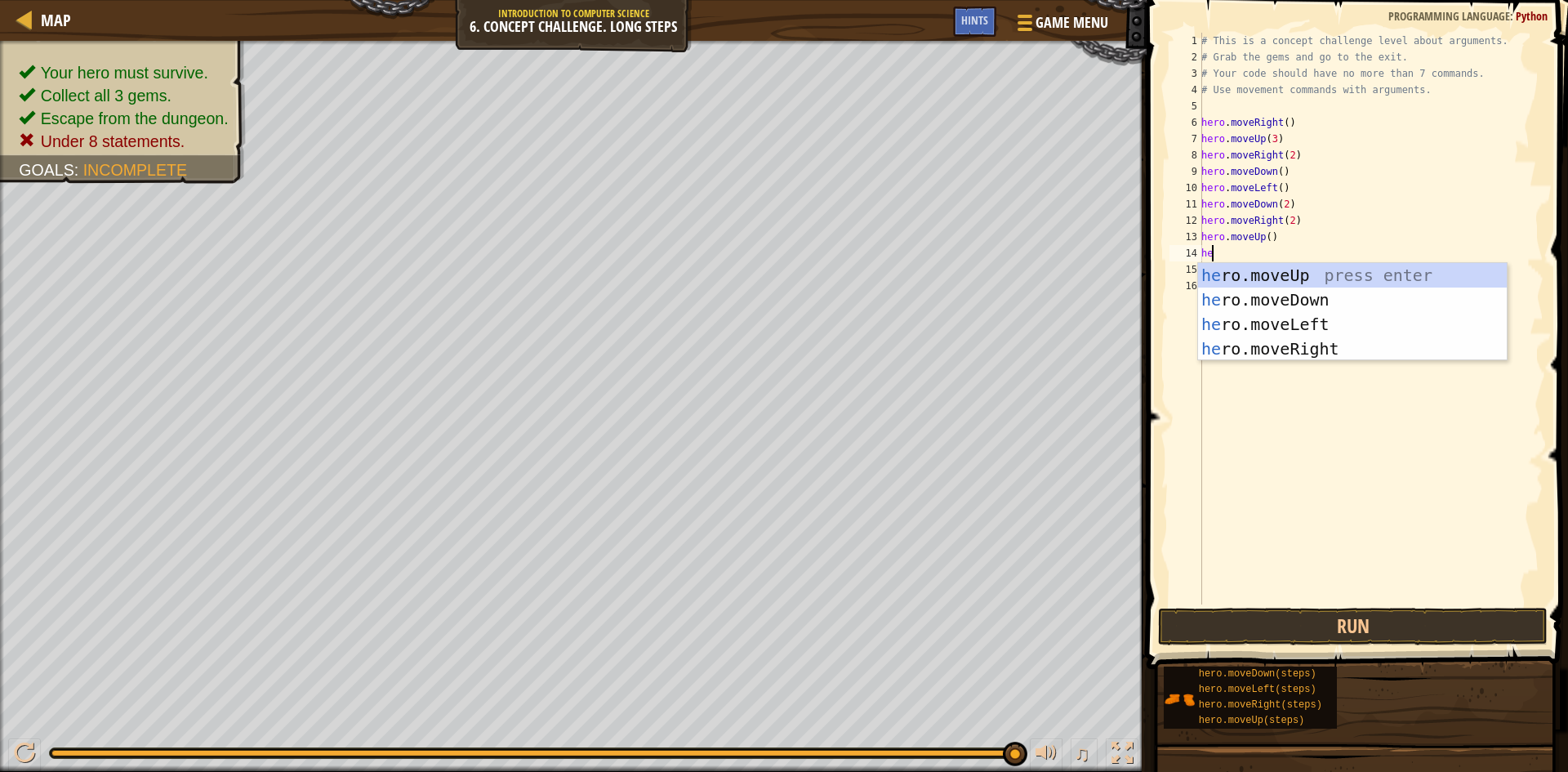
scroll to position [7, 1]
type textarea "hero"
click at [1305, 269] on div "hero .moveUp press enter hero .moveDown press enter hero .moveLeft press enter …" at bounding box center [1352, 337] width 309 height 147
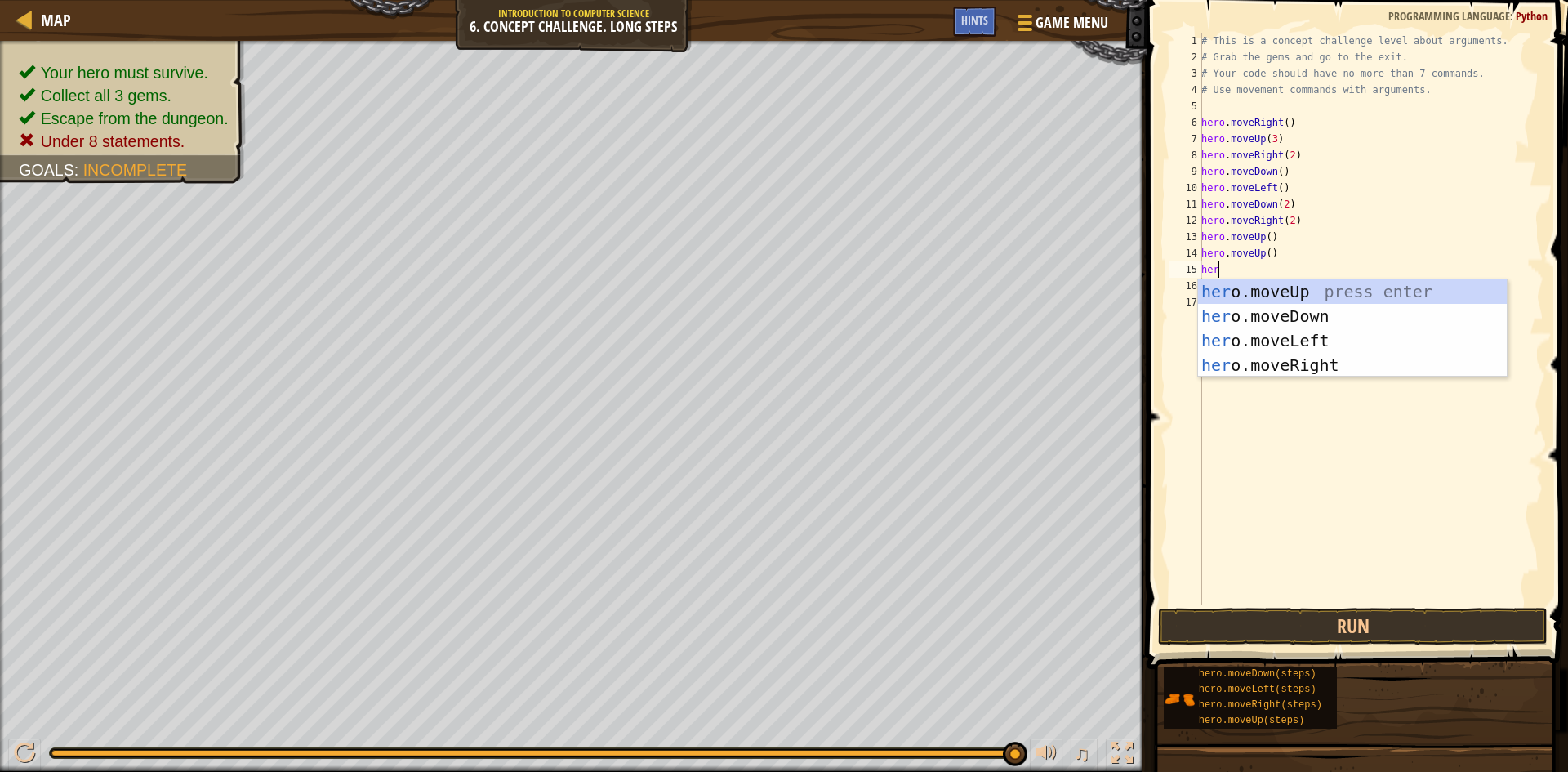
type textarea "hero"
click at [1316, 364] on div "hero .moveUp press enter hero .moveDown press enter hero .moveLeft press enter …" at bounding box center [1352, 353] width 309 height 147
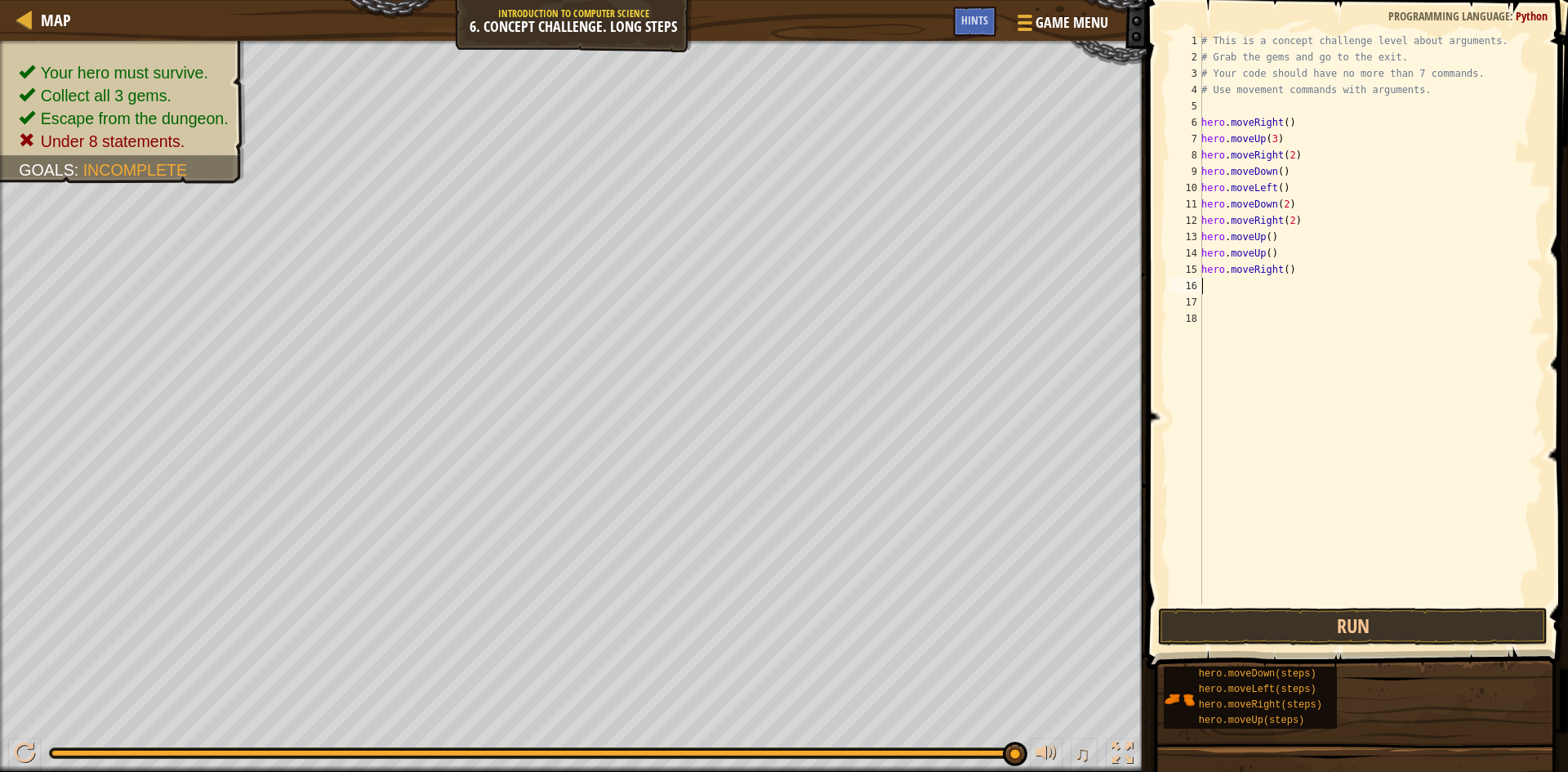
scroll to position [7, 0]
click at [1298, 621] on button "Run" at bounding box center [1352, 627] width 390 height 38
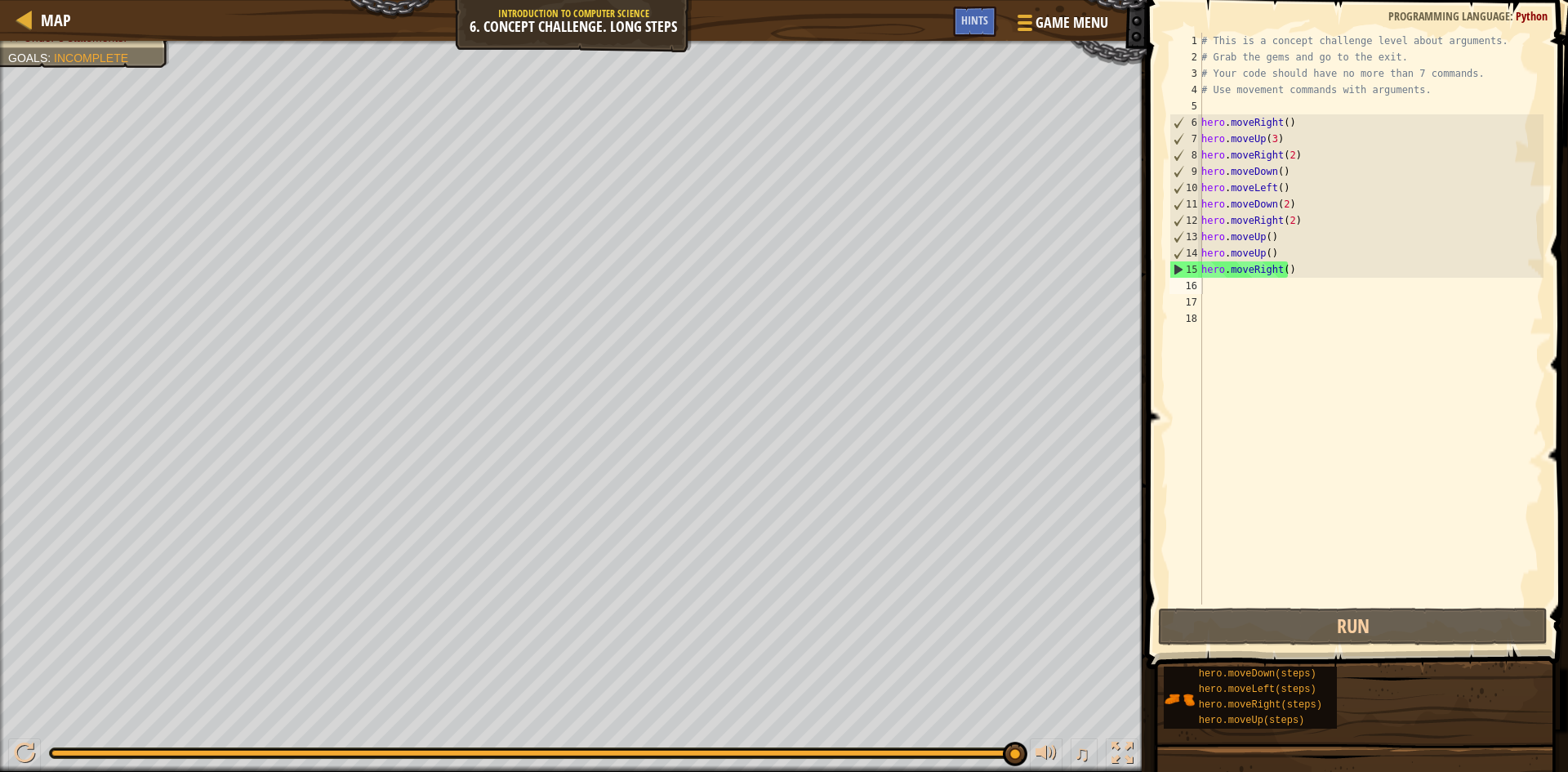
click at [587, 27] on div "Map Introduction to Computer Science 6. Concept Challenge. Long Steps Game Menu…" at bounding box center [573, 20] width 1147 height 41
click at [1319, 613] on button "Run" at bounding box center [1352, 627] width 390 height 38
click at [973, 20] on span "Hints" at bounding box center [974, 20] width 27 height 16
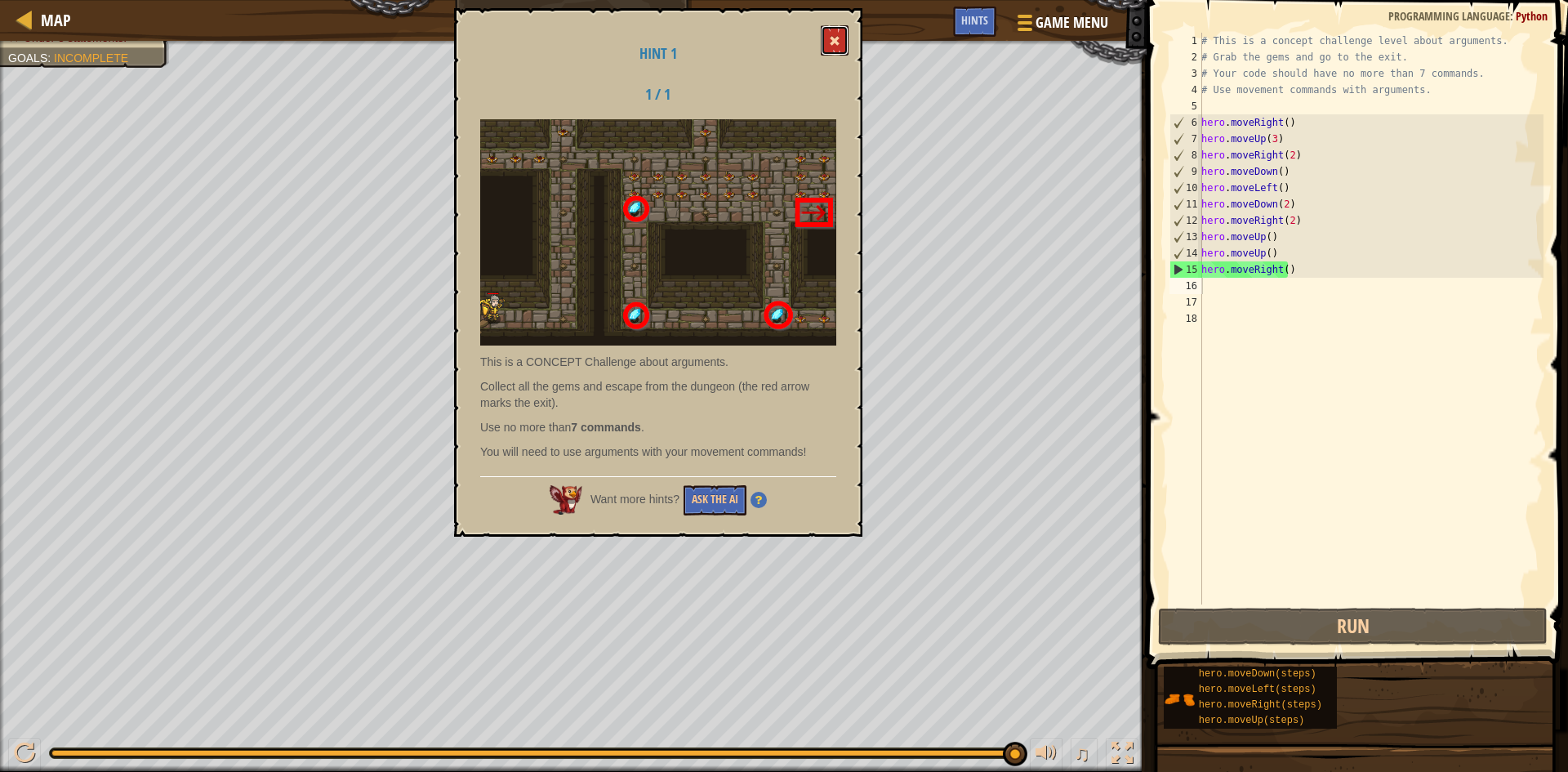
click at [839, 33] on button at bounding box center [835, 40] width 28 height 30
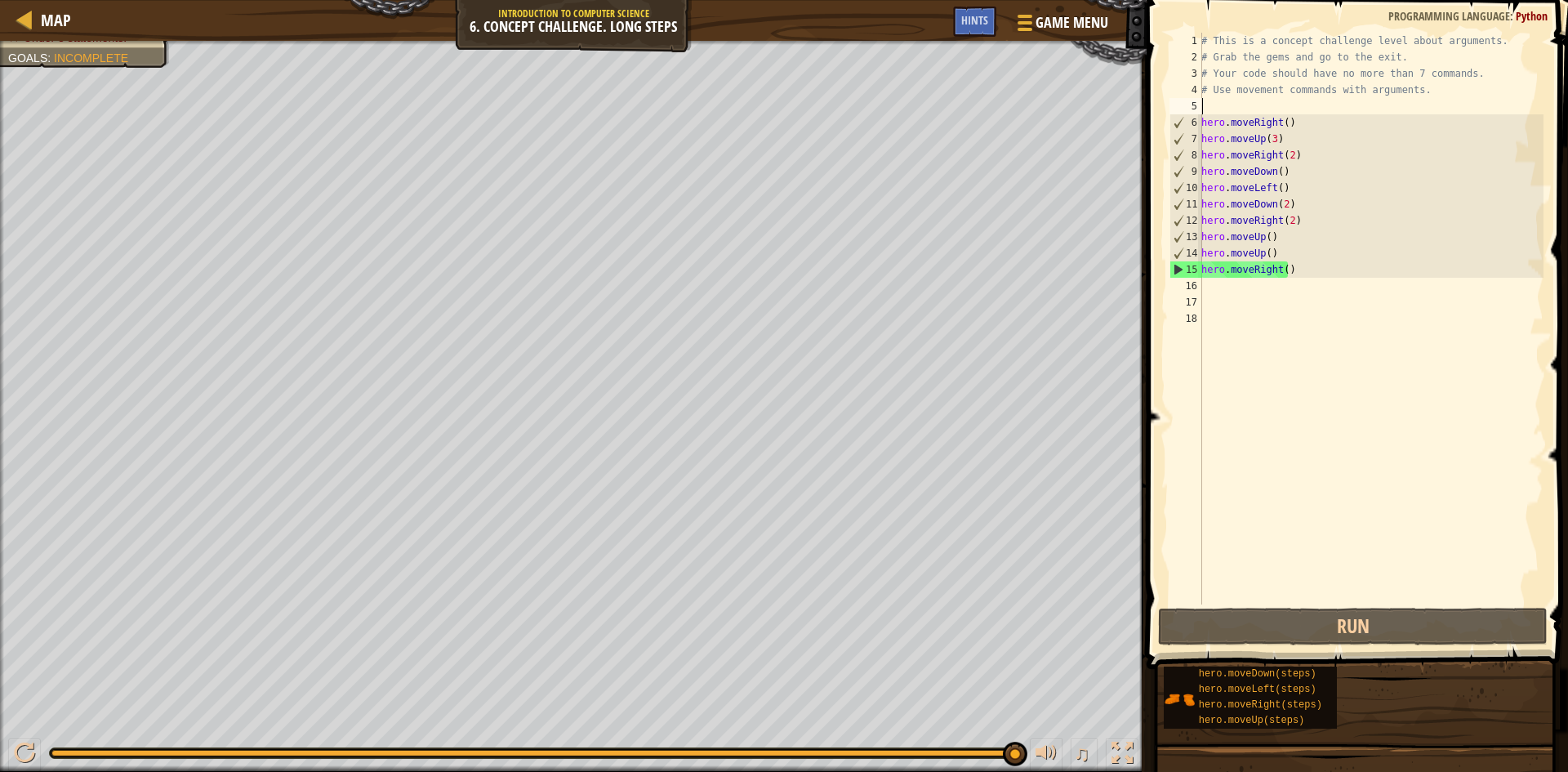
click at [1234, 100] on div "# This is a concept challenge level about arguments. # Grab the gems and go to …" at bounding box center [1370, 335] width 345 height 605
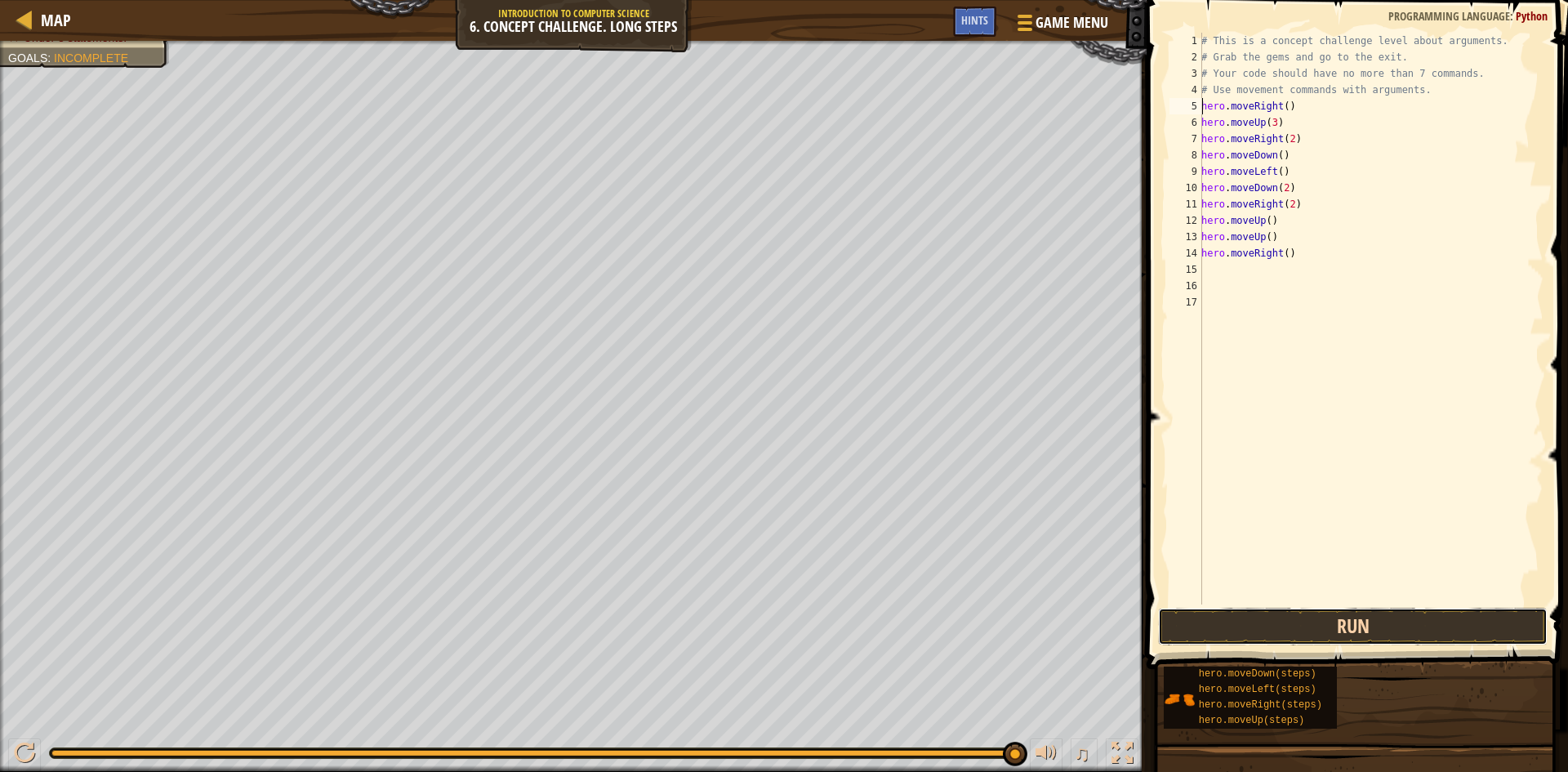
click at [1313, 618] on button "Run" at bounding box center [1352, 627] width 390 height 38
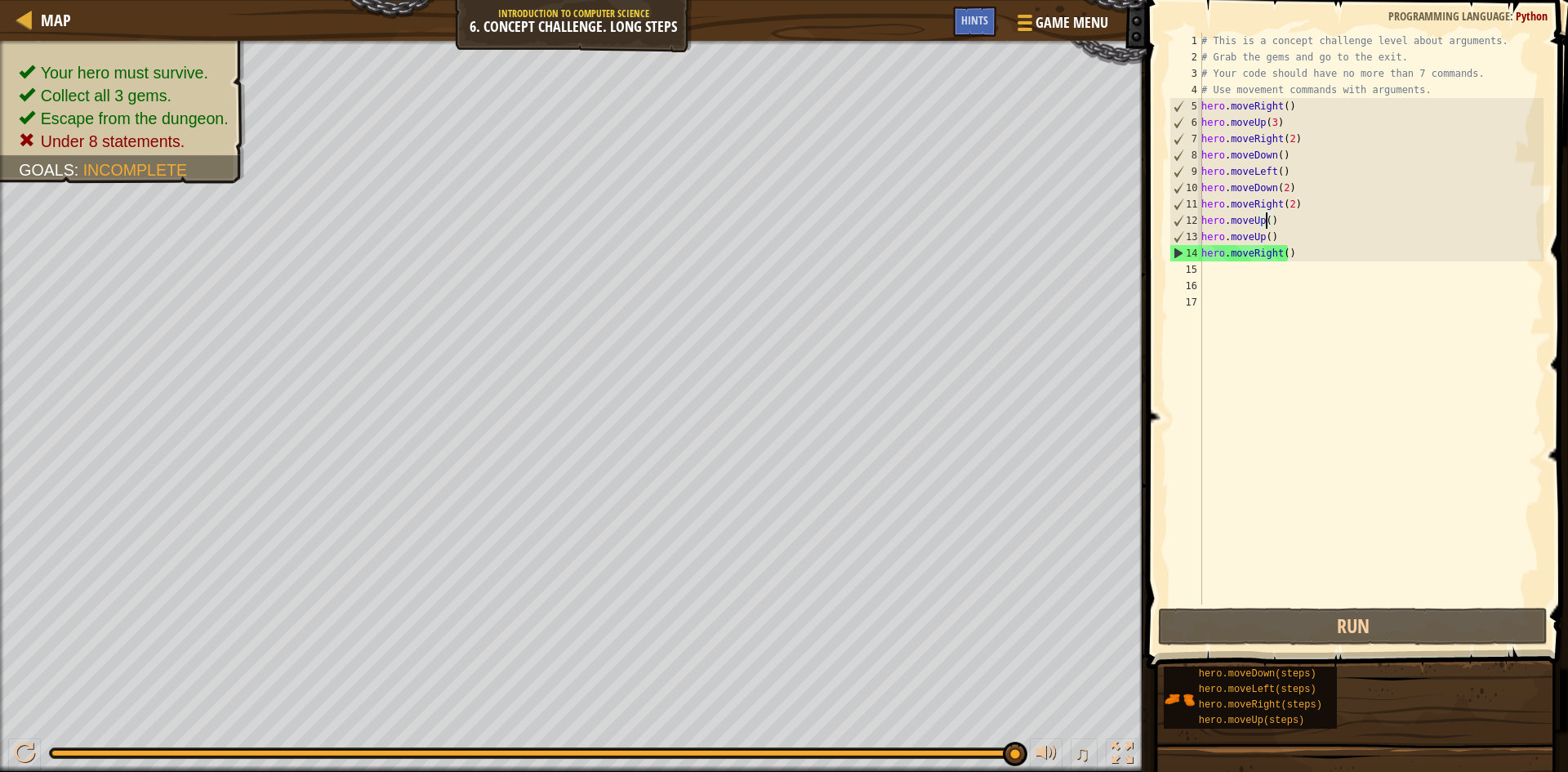
click at [1264, 225] on div "# This is a concept challenge level about arguments. # Grab the gems and go to …" at bounding box center [1370, 335] width 345 height 605
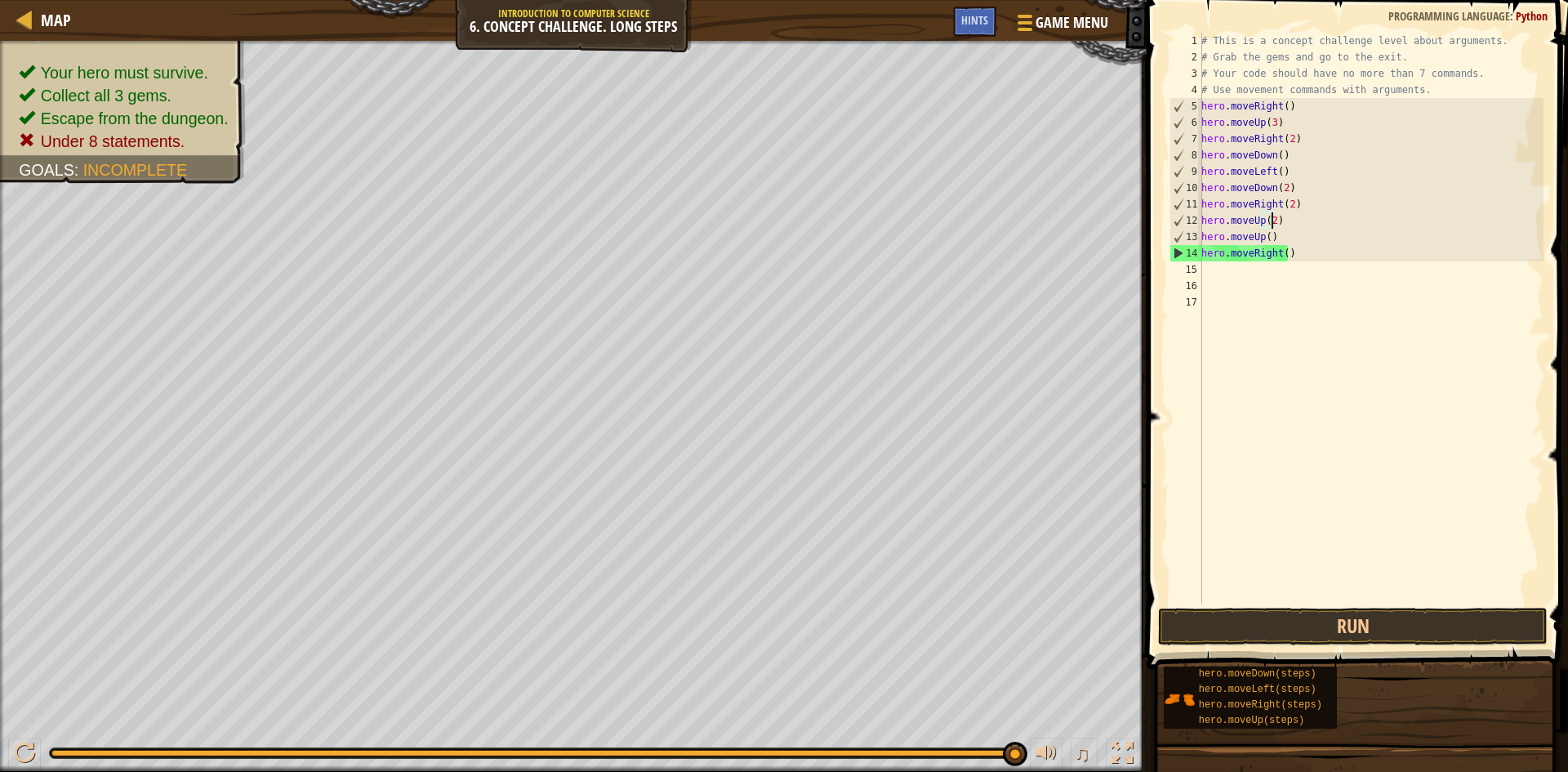
scroll to position [7, 6]
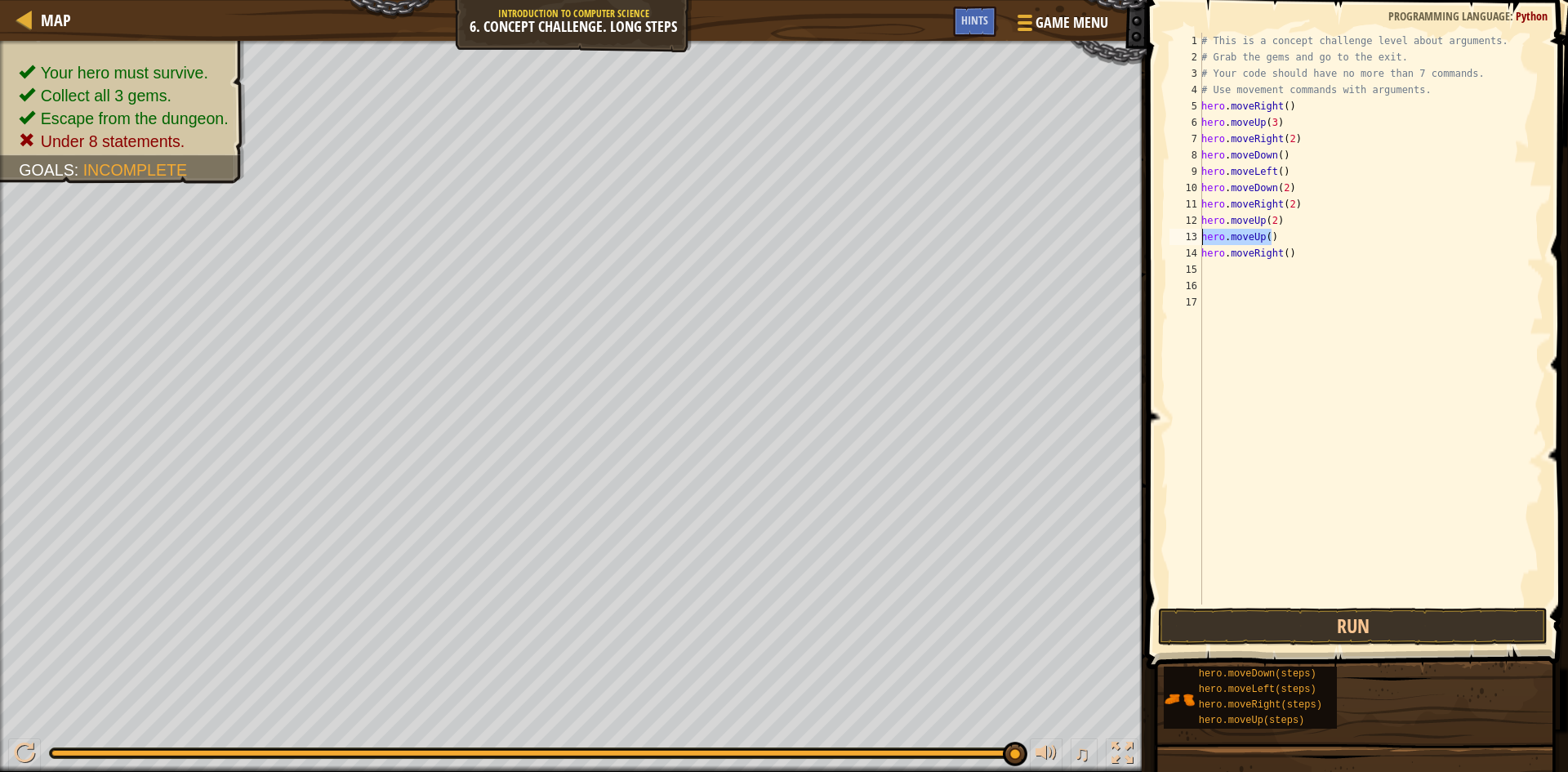
drag, startPoint x: 1281, startPoint y: 234, endPoint x: 1199, endPoint y: 231, distance: 82.1
click at [1199, 231] on div "hero.moveUp(2) 1 2 3 4 5 6 7 8 9 10 11 12 13 14 15 16 17 # This is a concept ch…" at bounding box center [1355, 319] width 377 height 572
type textarea "hero.moveUp()"
type textarea "hero.moveRight()"
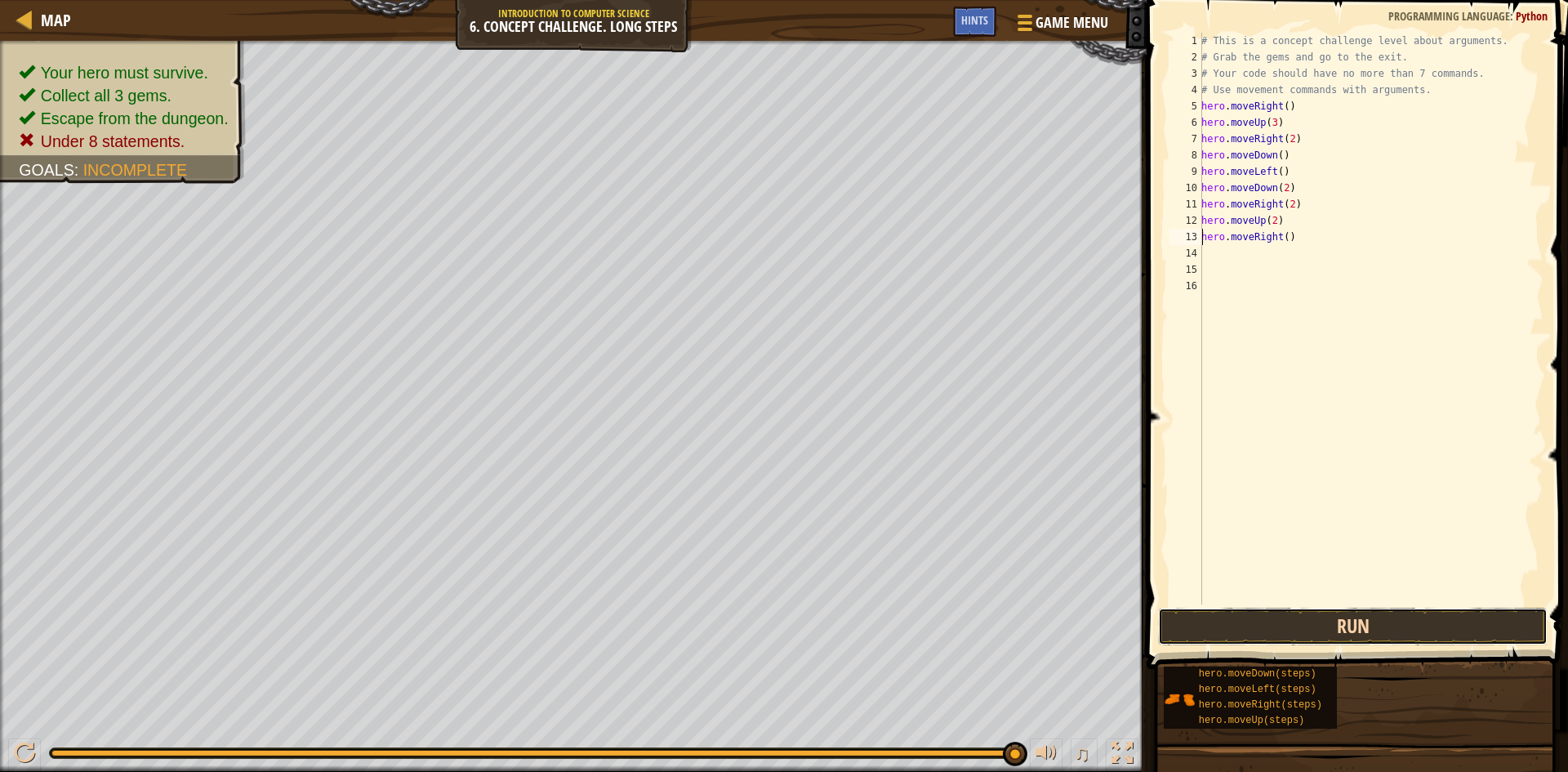
click at [1233, 613] on button "Run" at bounding box center [1352, 627] width 390 height 38
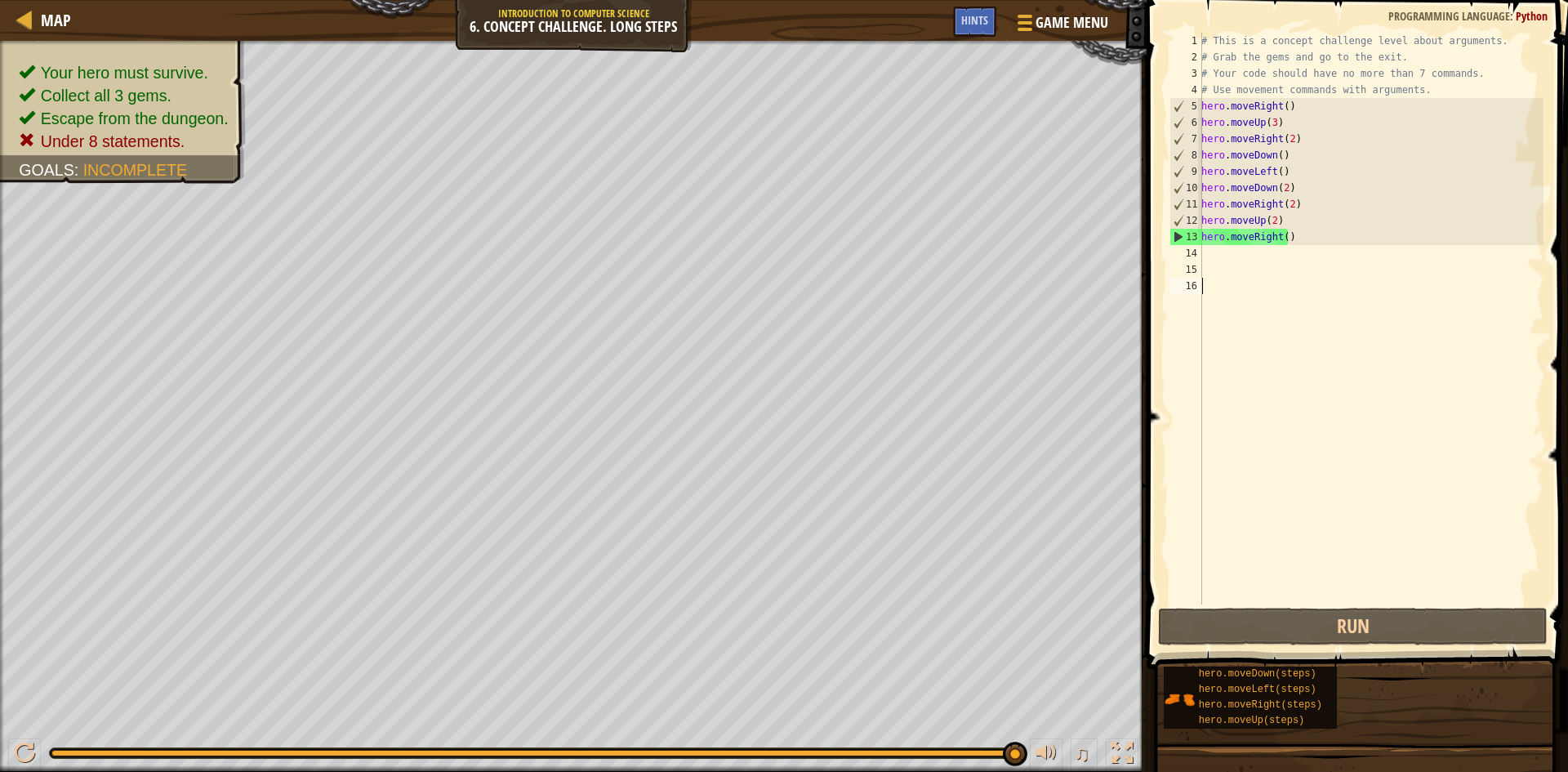
click at [1254, 377] on div "# This is a concept challenge level about arguments. # Grab the gems and go to …" at bounding box center [1370, 335] width 345 height 605
click at [1360, 626] on button "Run" at bounding box center [1352, 627] width 390 height 38
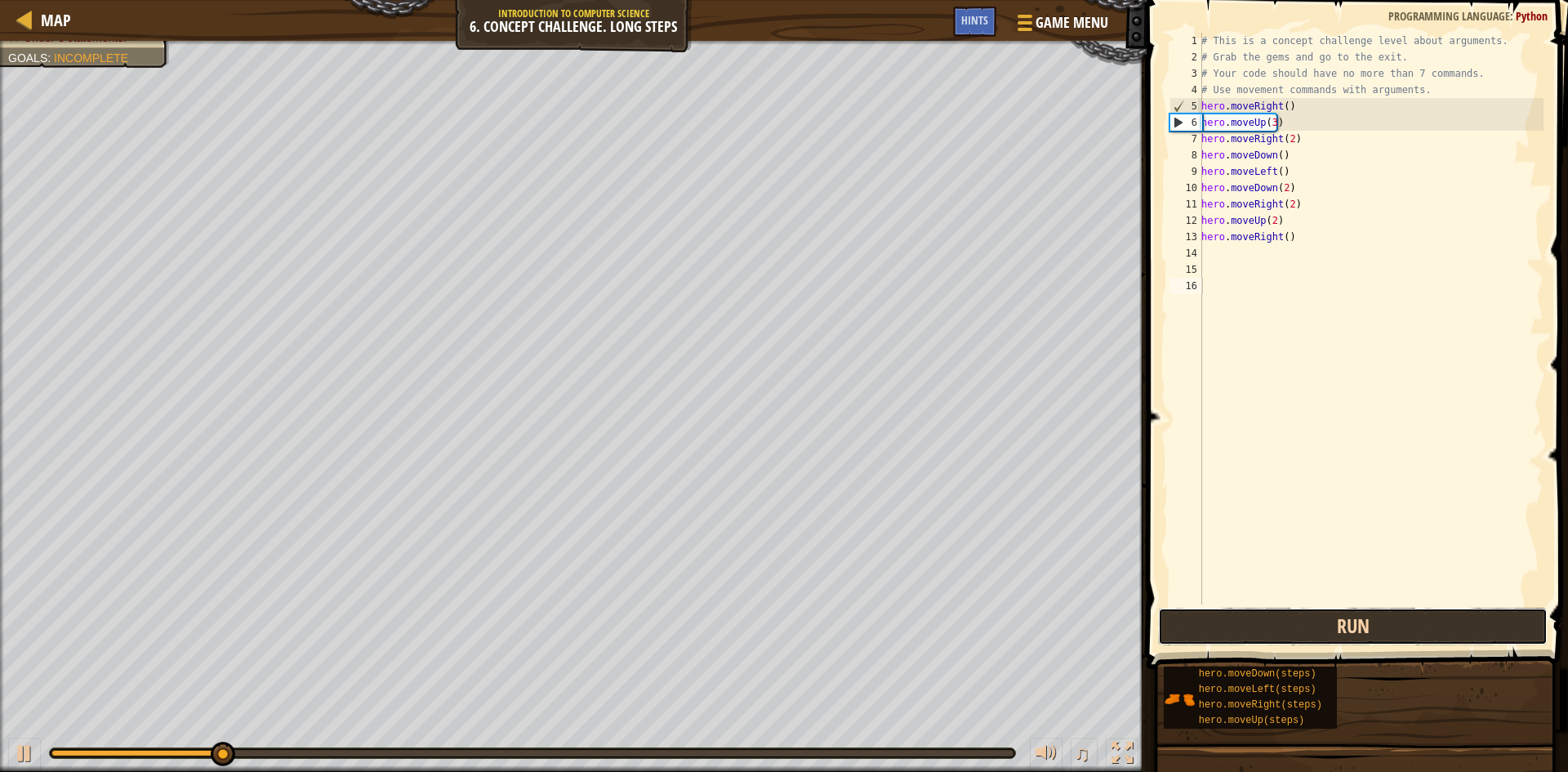
click at [1360, 626] on button "Run" at bounding box center [1352, 627] width 390 height 38
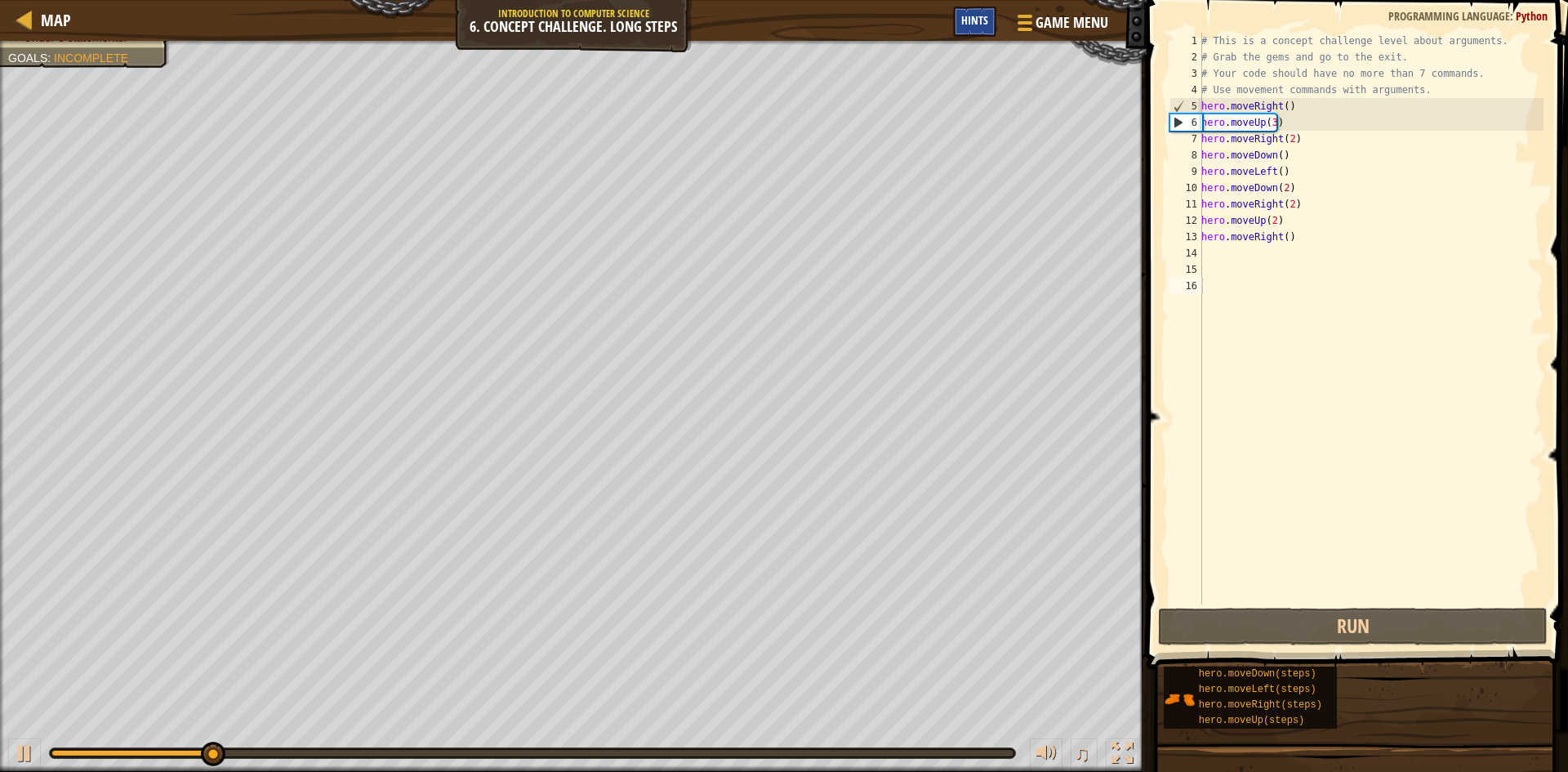
click at [973, 16] on span "Hints" at bounding box center [974, 20] width 27 height 16
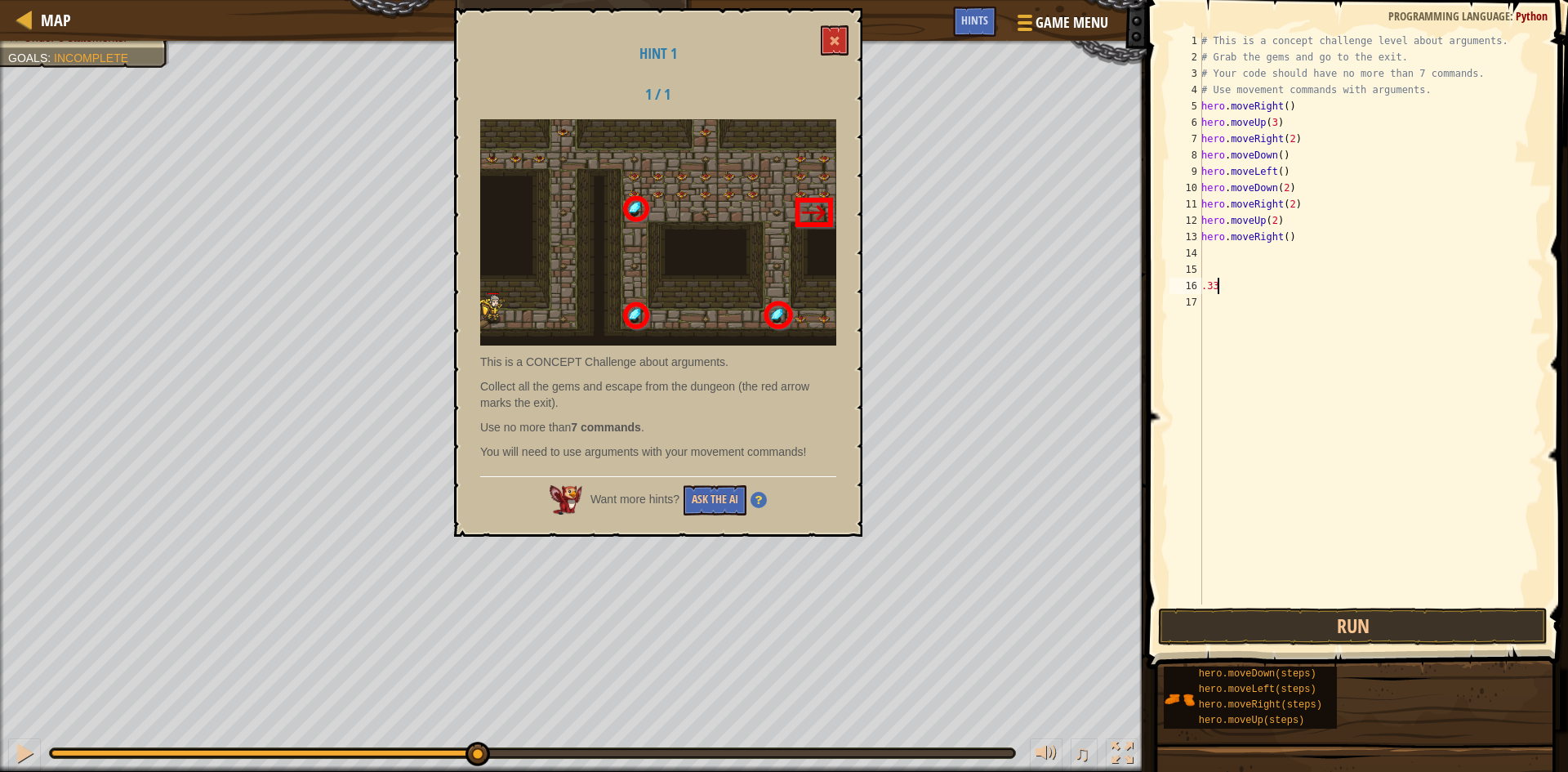
scroll to position [7, 2]
click at [837, 41] on span at bounding box center [835, 41] width 11 height 11
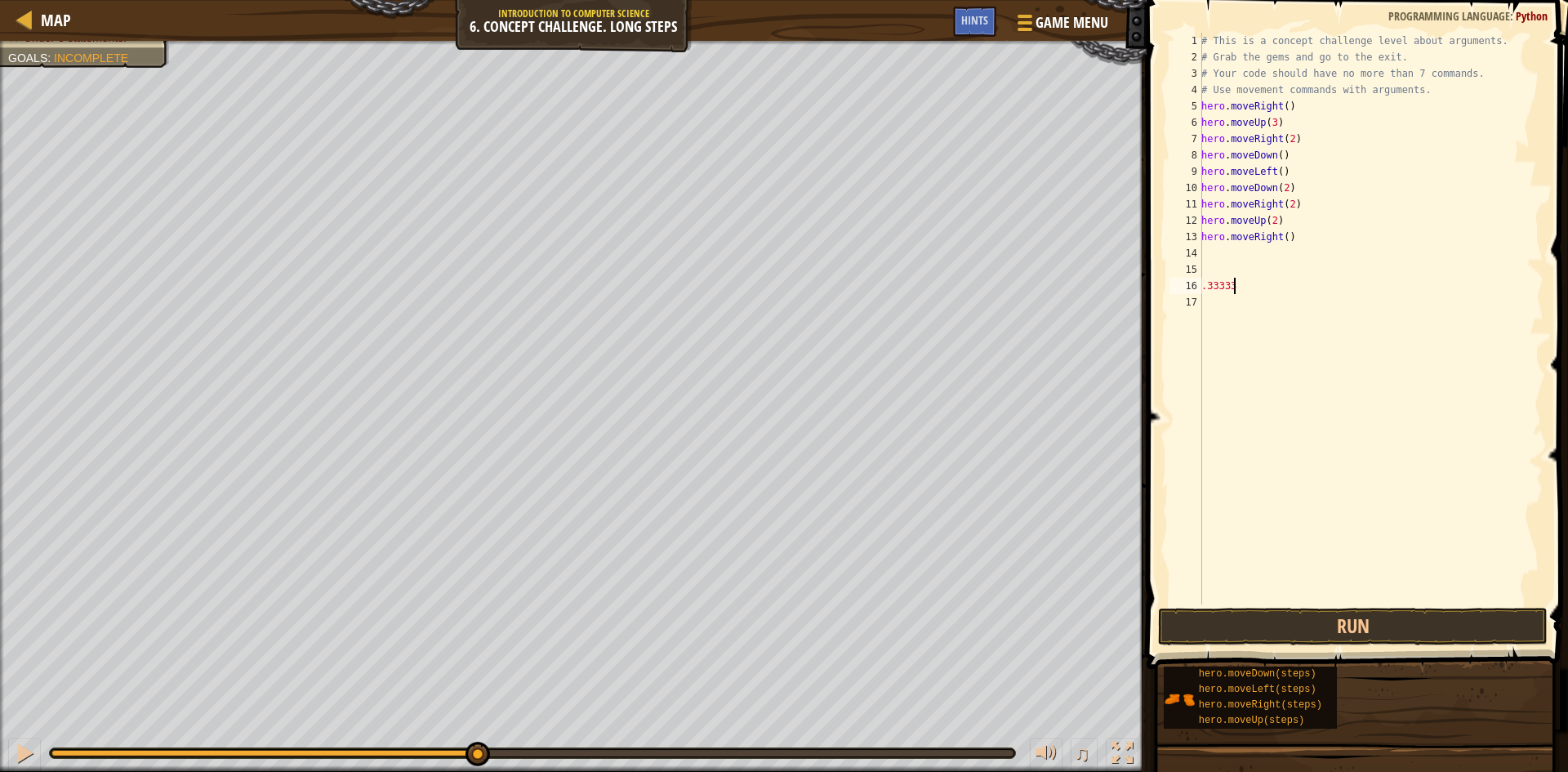
click at [1256, 288] on div "# This is a concept challenge level about arguments. # Grab the gems and go to …" at bounding box center [1370, 335] width 345 height 605
type textarea "."
click at [1303, 230] on div "# This is a concept challenge level about arguments. # Grab the gems and go to …" at bounding box center [1370, 335] width 345 height 605
type textarea "h"
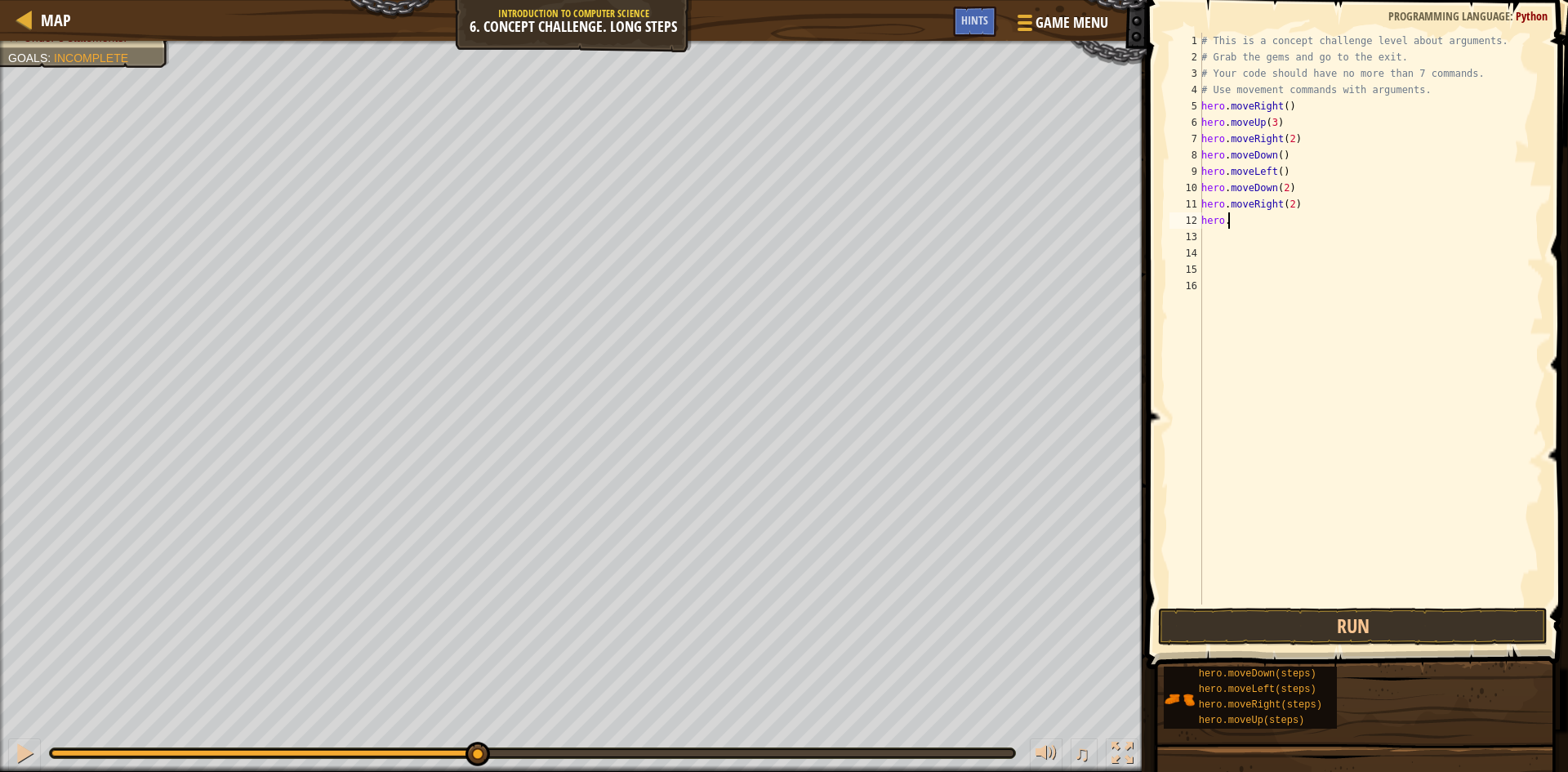
type textarea "h"
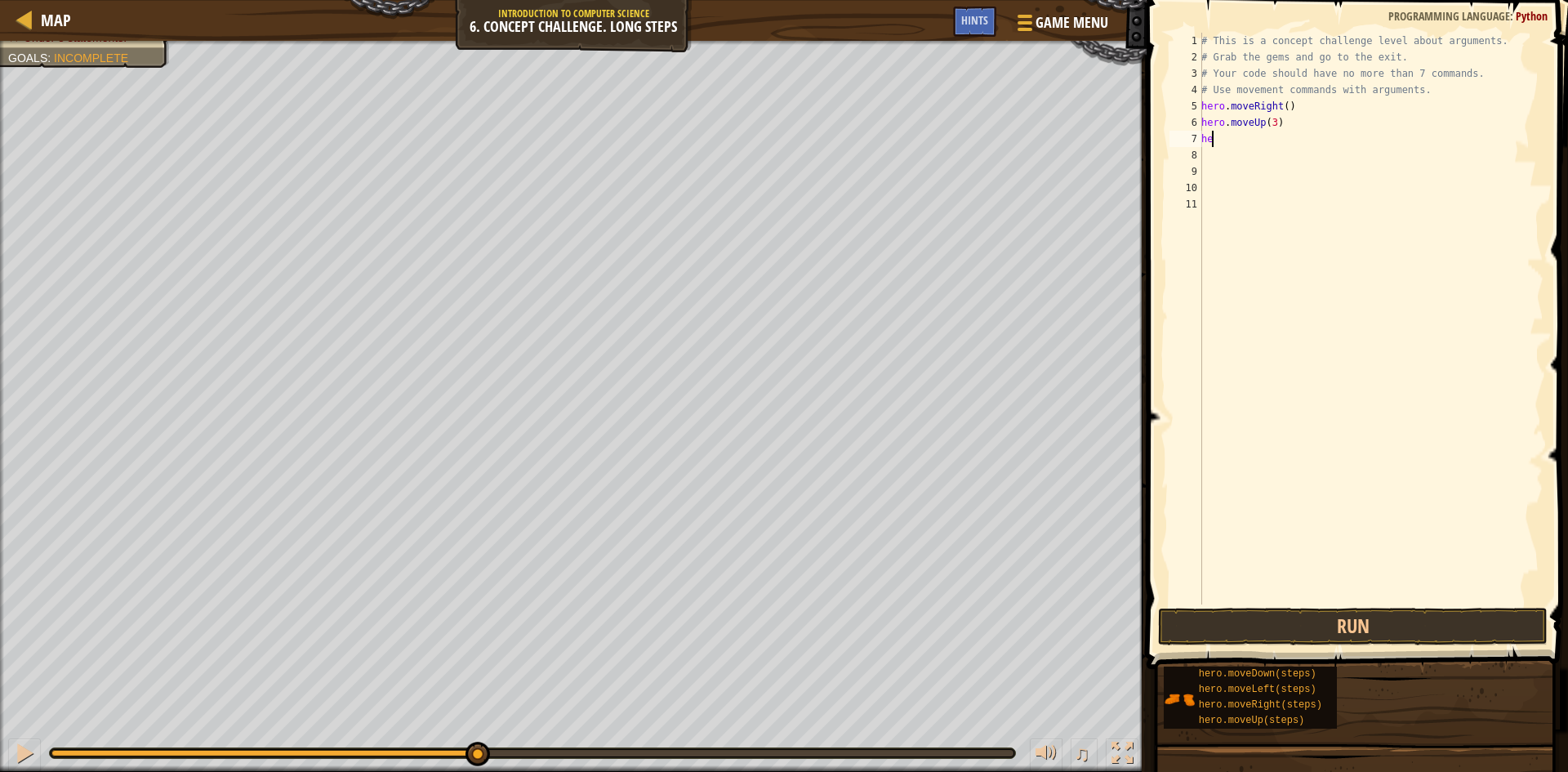
type textarea "h"
type textarea "#"
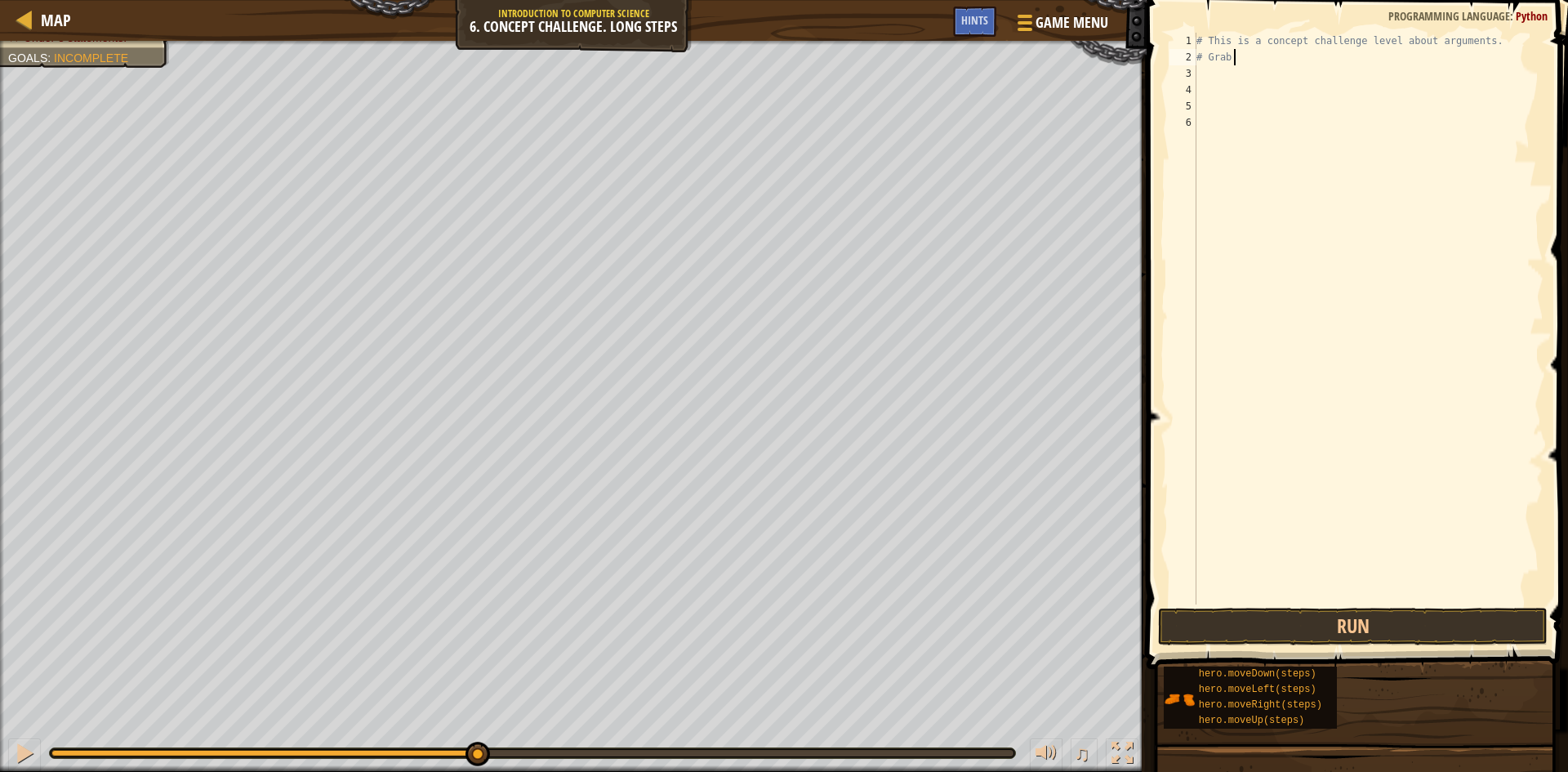
type textarea "#"
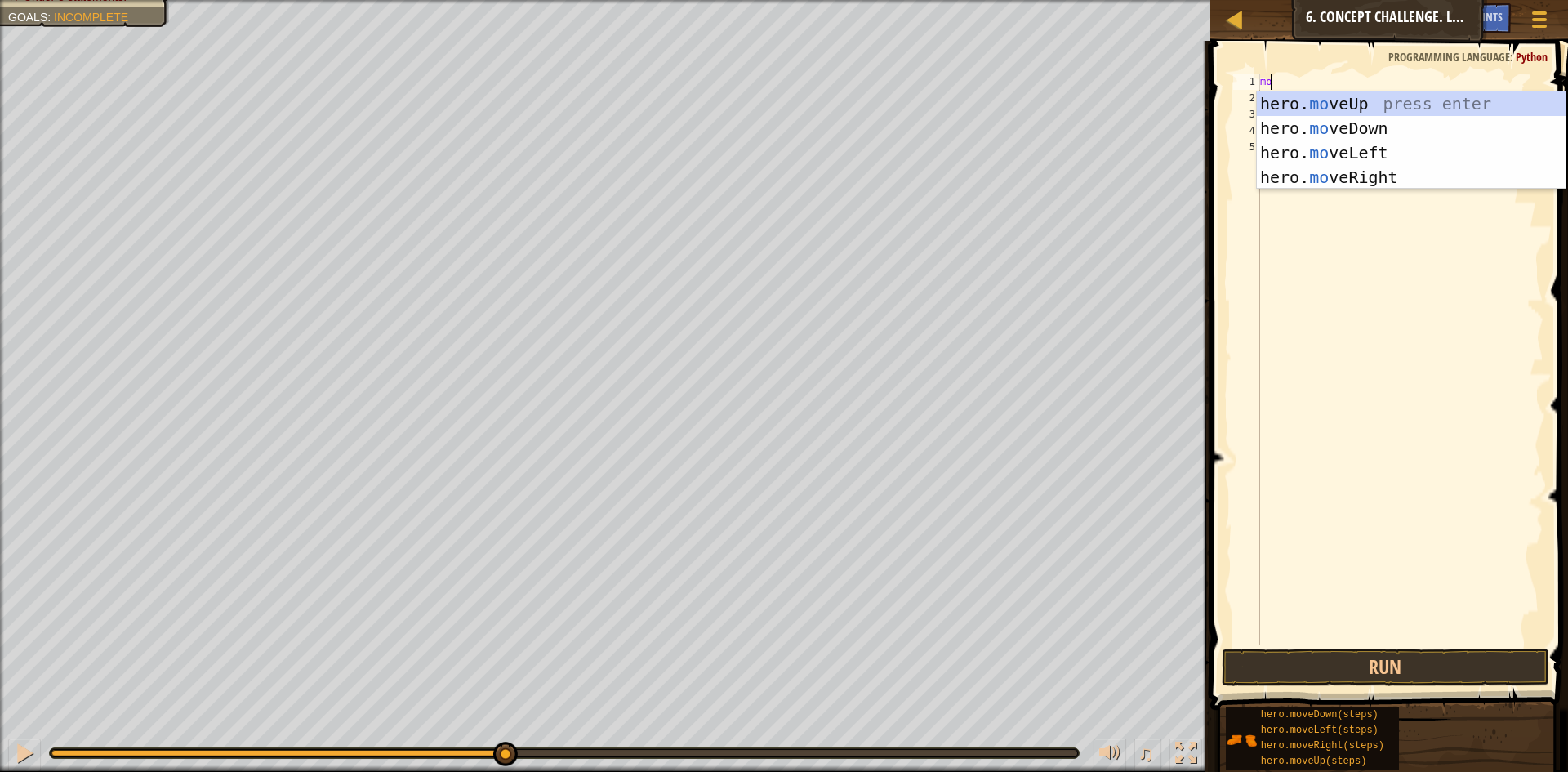
scroll to position [7, 1]
type textarea "move"
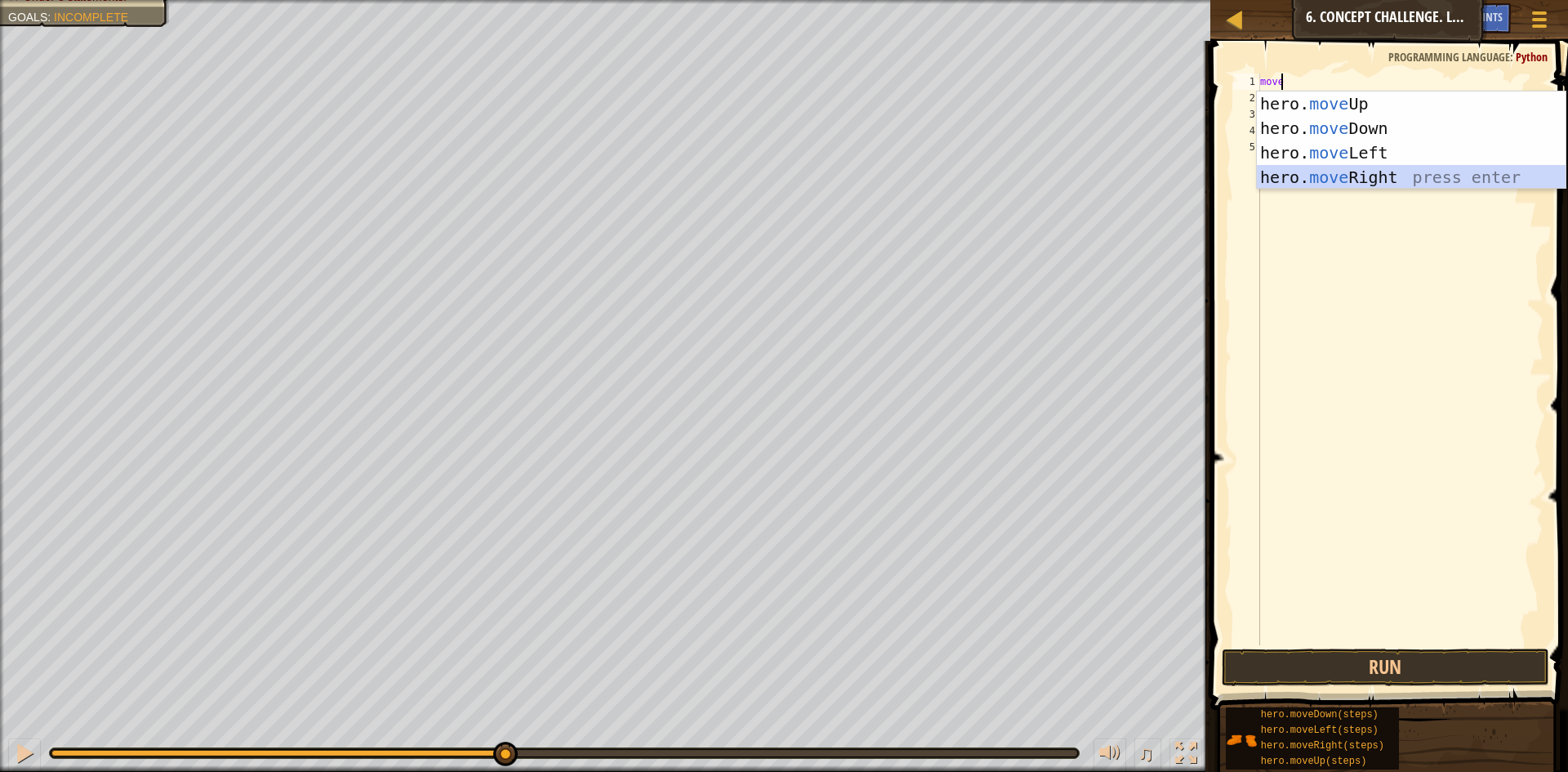
click at [1388, 172] on div "hero. move Up press enter hero. move Down press enter hero. move Left press ent…" at bounding box center [1411, 165] width 309 height 147
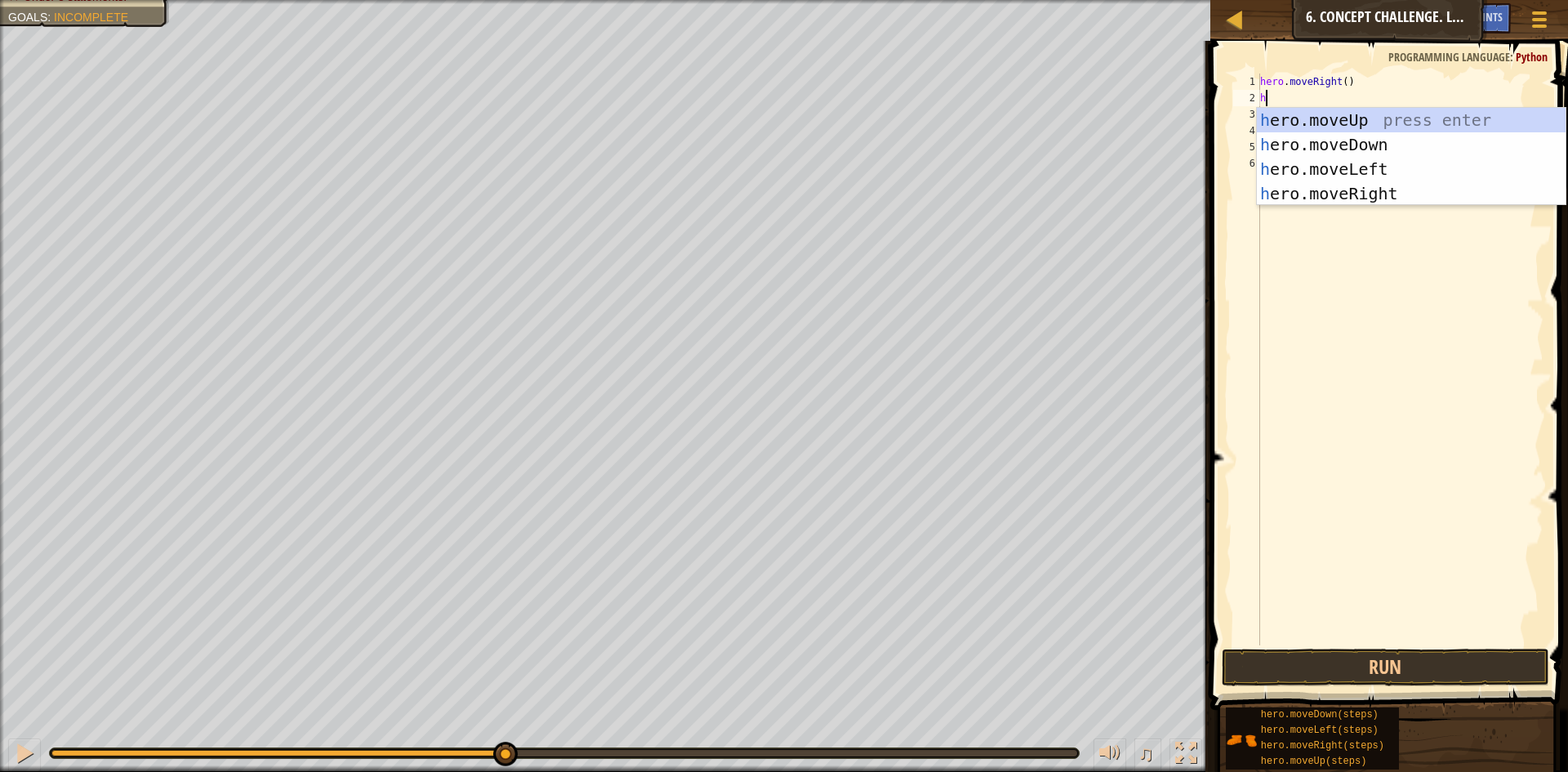
type textarea "he"
click at [1395, 114] on div "he ro.moveUp press enter he ro.moveDown press enter he ro.moveLeft press enter …" at bounding box center [1411, 181] width 309 height 147
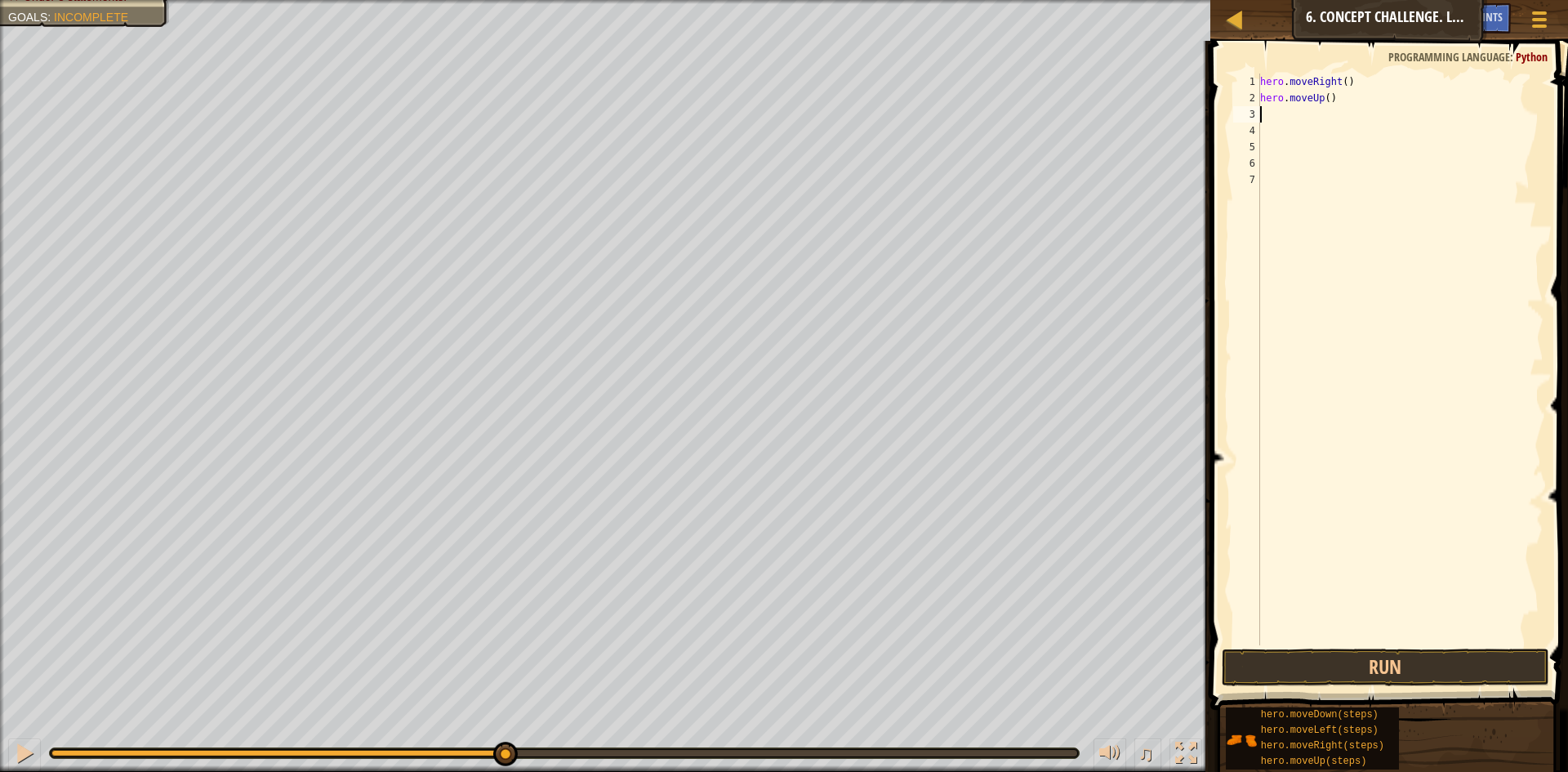
click at [1325, 100] on div "hero . moveRight ( ) hero . moveUp ( )" at bounding box center [1400, 376] width 287 height 605
type textarea "hero.moveUp(3)"
click at [1272, 114] on div "hero . moveRight ( ) hero . moveUp ( 3 )" at bounding box center [1400, 376] width 287 height 605
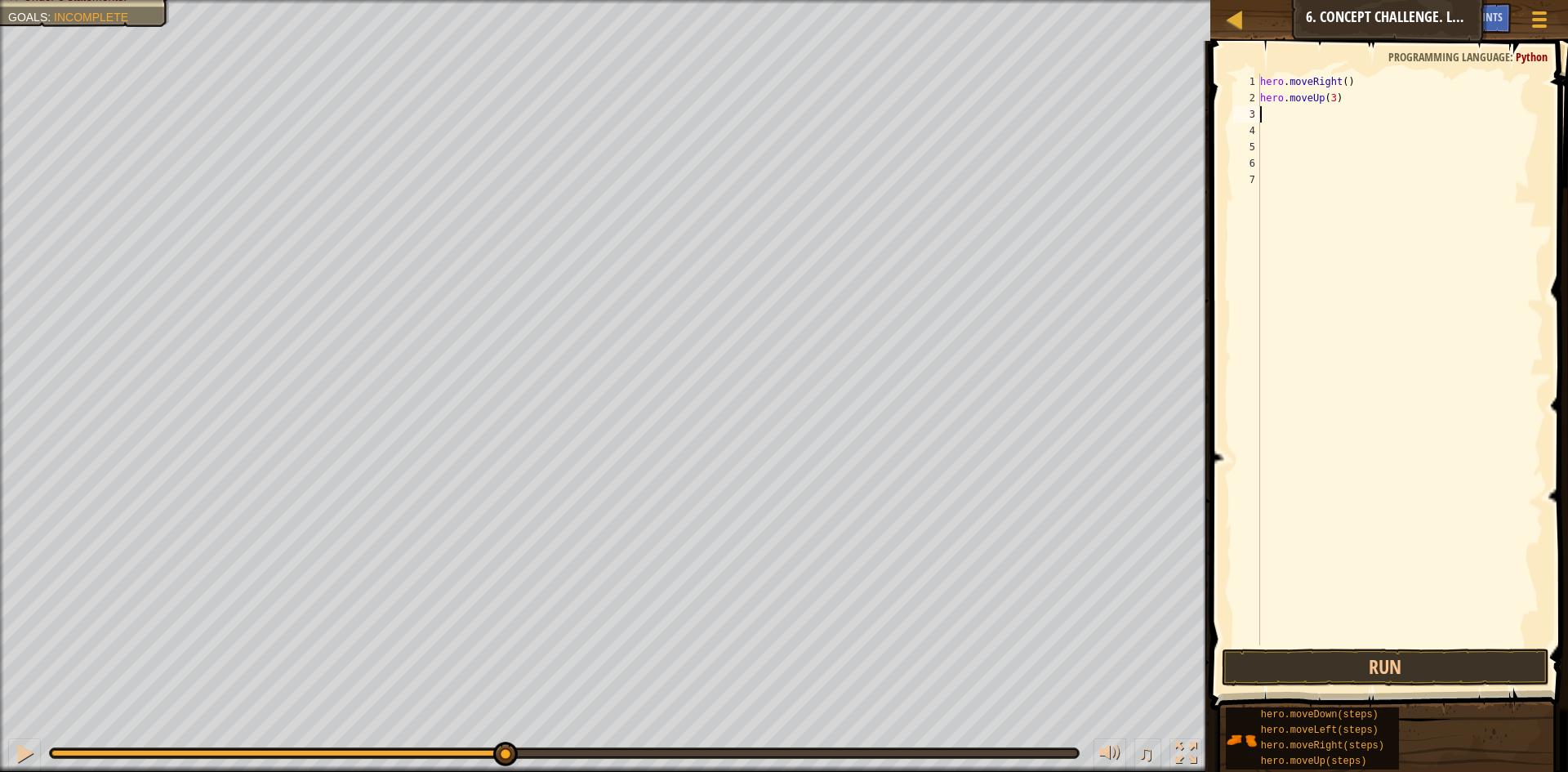
type textarea "m"
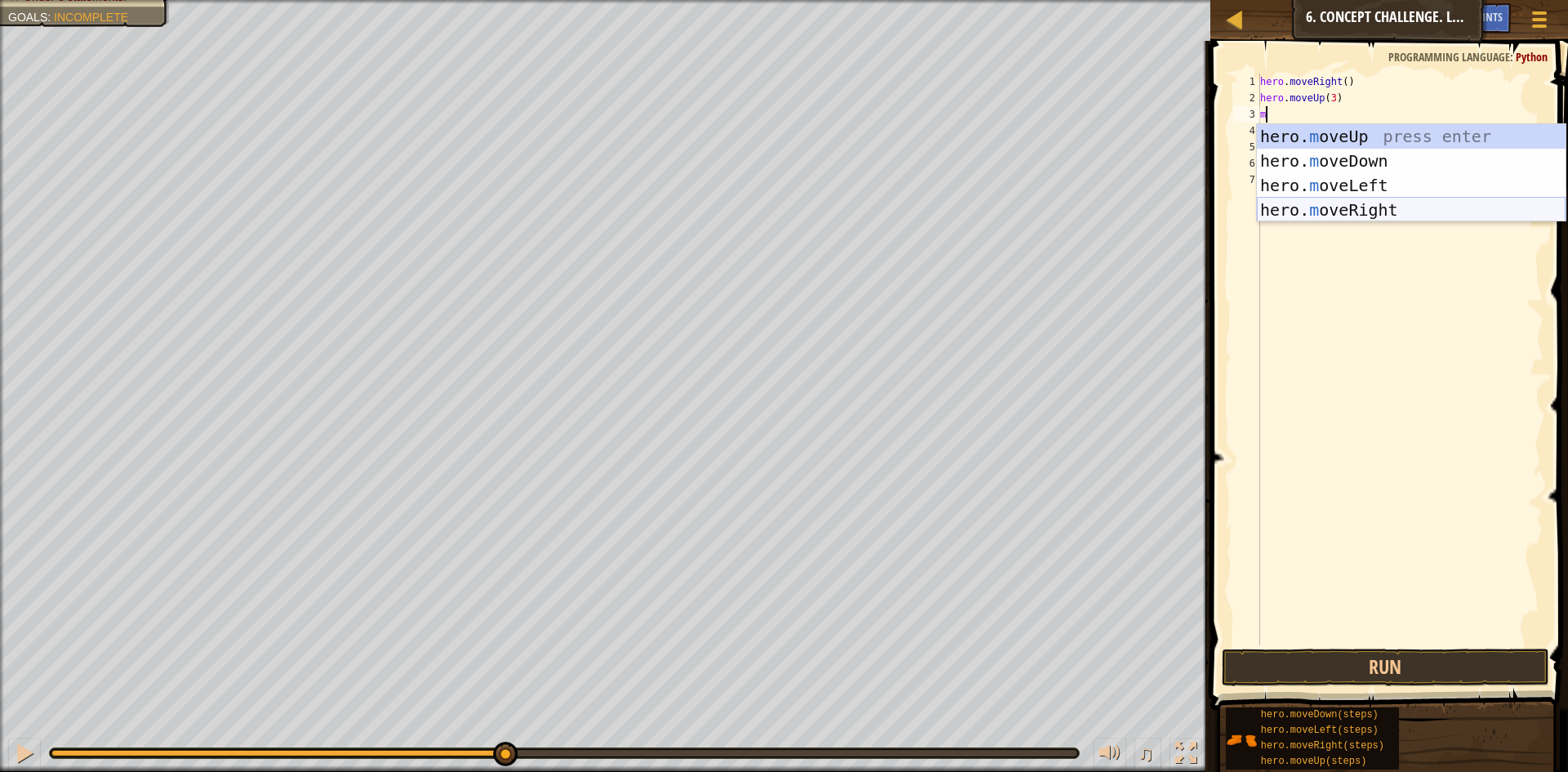
click at [1424, 207] on div "hero. m oveUp press enter hero. m oveDown press enter hero. m oveLeft press ent…" at bounding box center [1411, 198] width 309 height 147
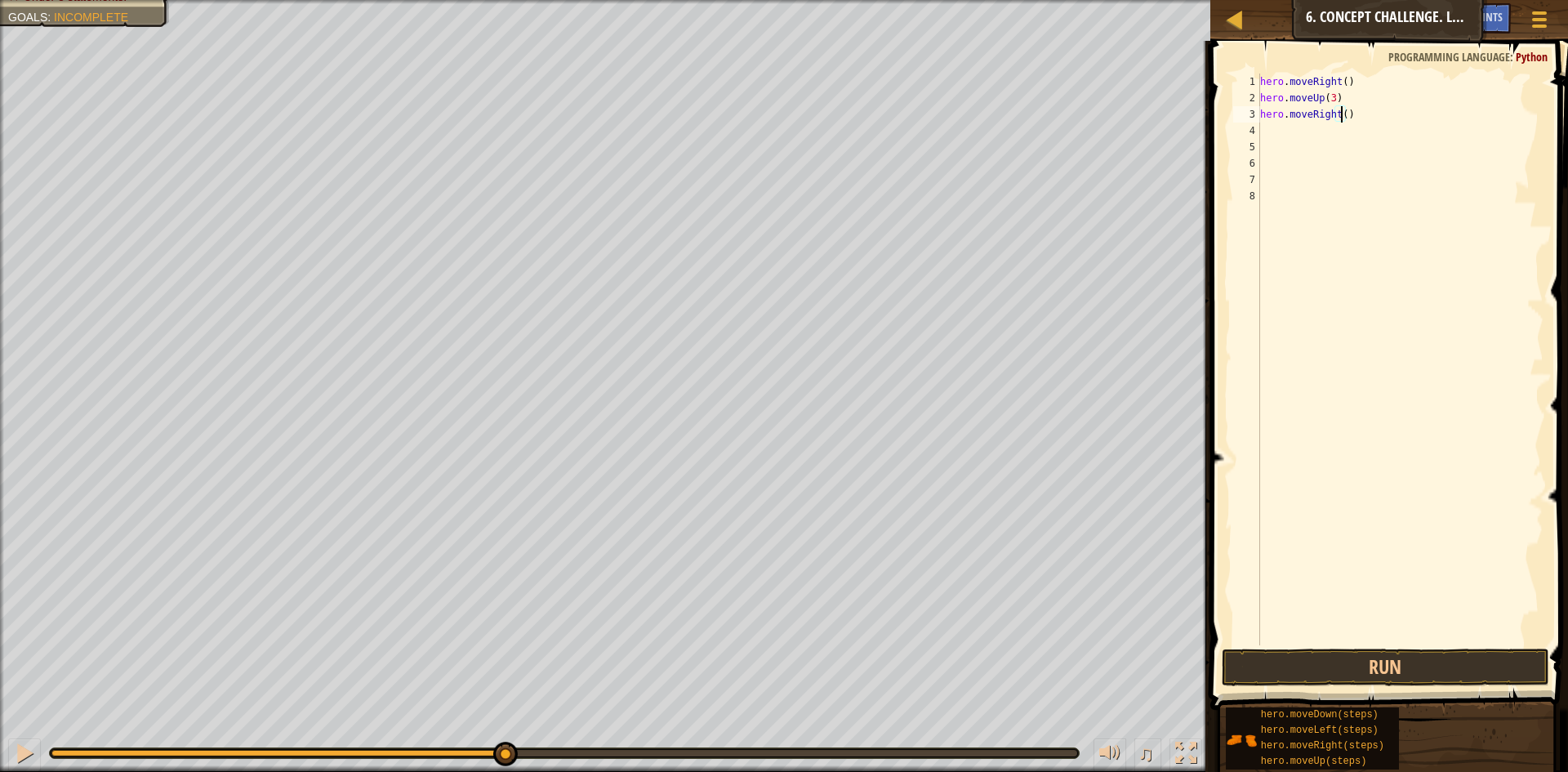
click at [1343, 116] on div "hero . moveRight ( ) hero . moveUp ( 3 ) hero . moveRight ( )" at bounding box center [1400, 376] width 287 height 605
type textarea "hero.moveRight(2)"
click at [1236, 659] on button "Run" at bounding box center [1385, 667] width 327 height 38
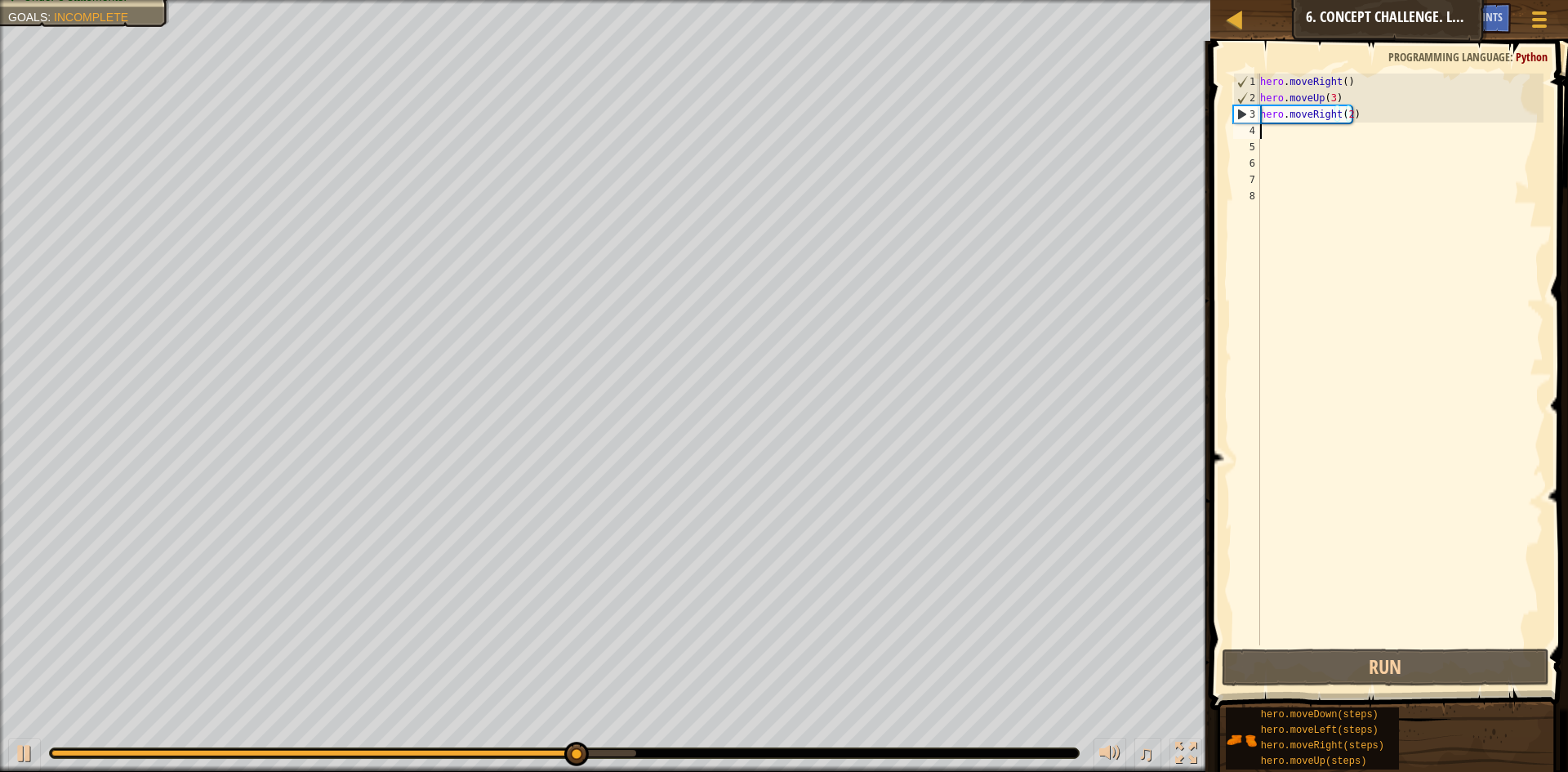
click at [1270, 138] on div "hero . moveRight ( ) hero . moveUp ( 3 ) hero . moveRight ( 2 )" at bounding box center [1400, 376] width 287 height 605
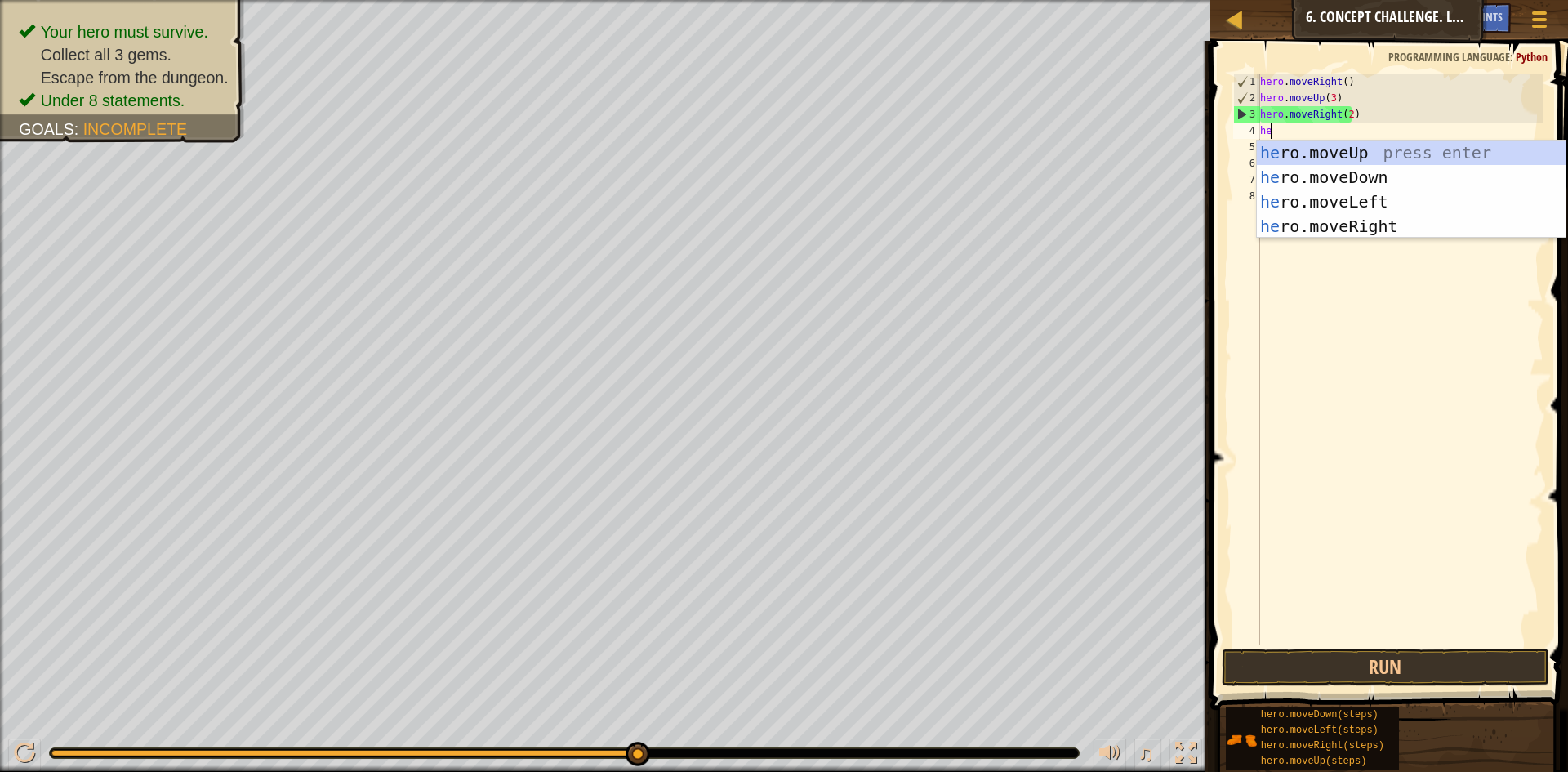
scroll to position [7, 1]
type textarea "hero"
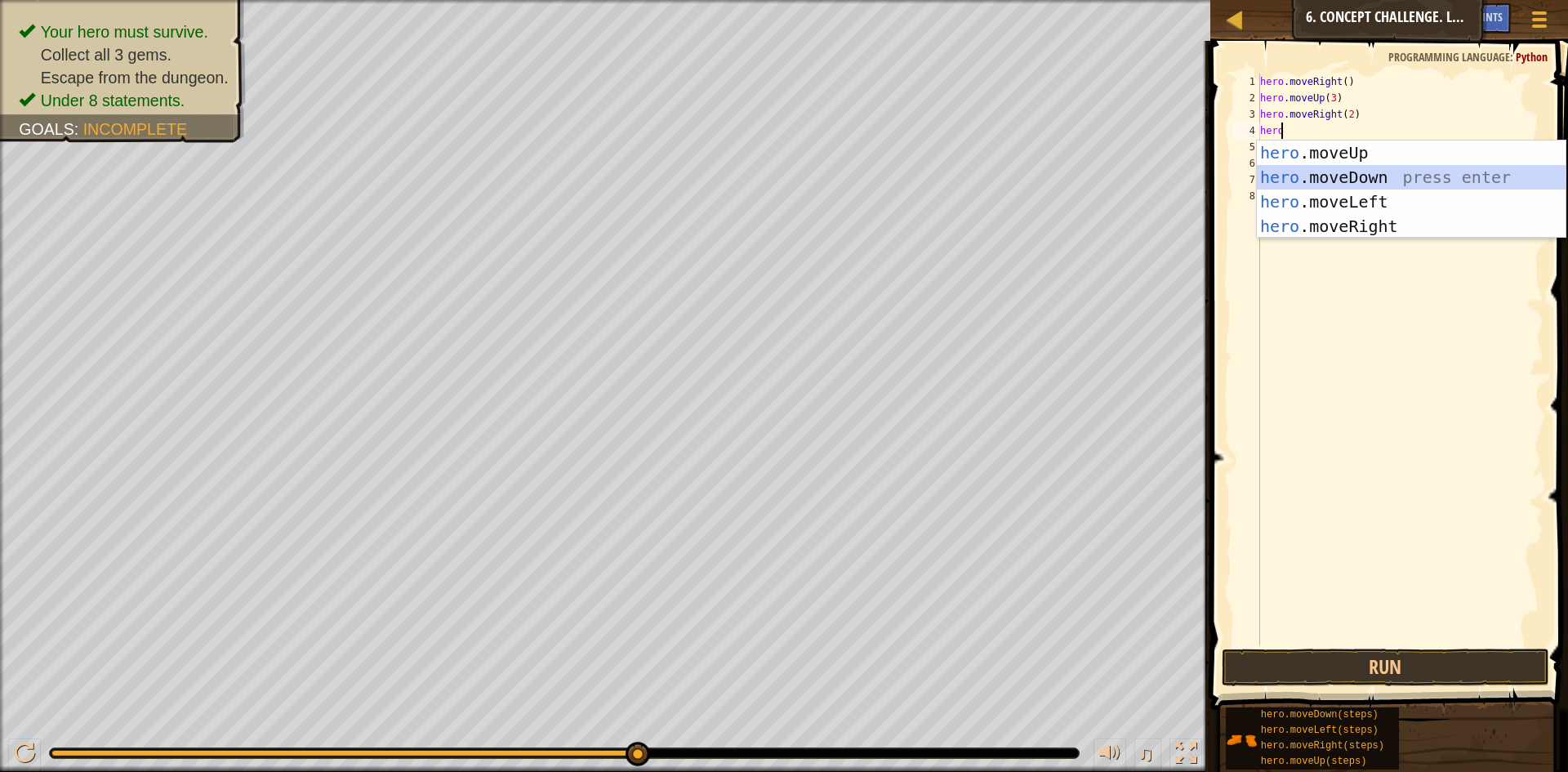
click at [1315, 180] on div "hero .moveUp press enter hero .moveDown press enter hero .moveLeft press enter …" at bounding box center [1411, 214] width 309 height 147
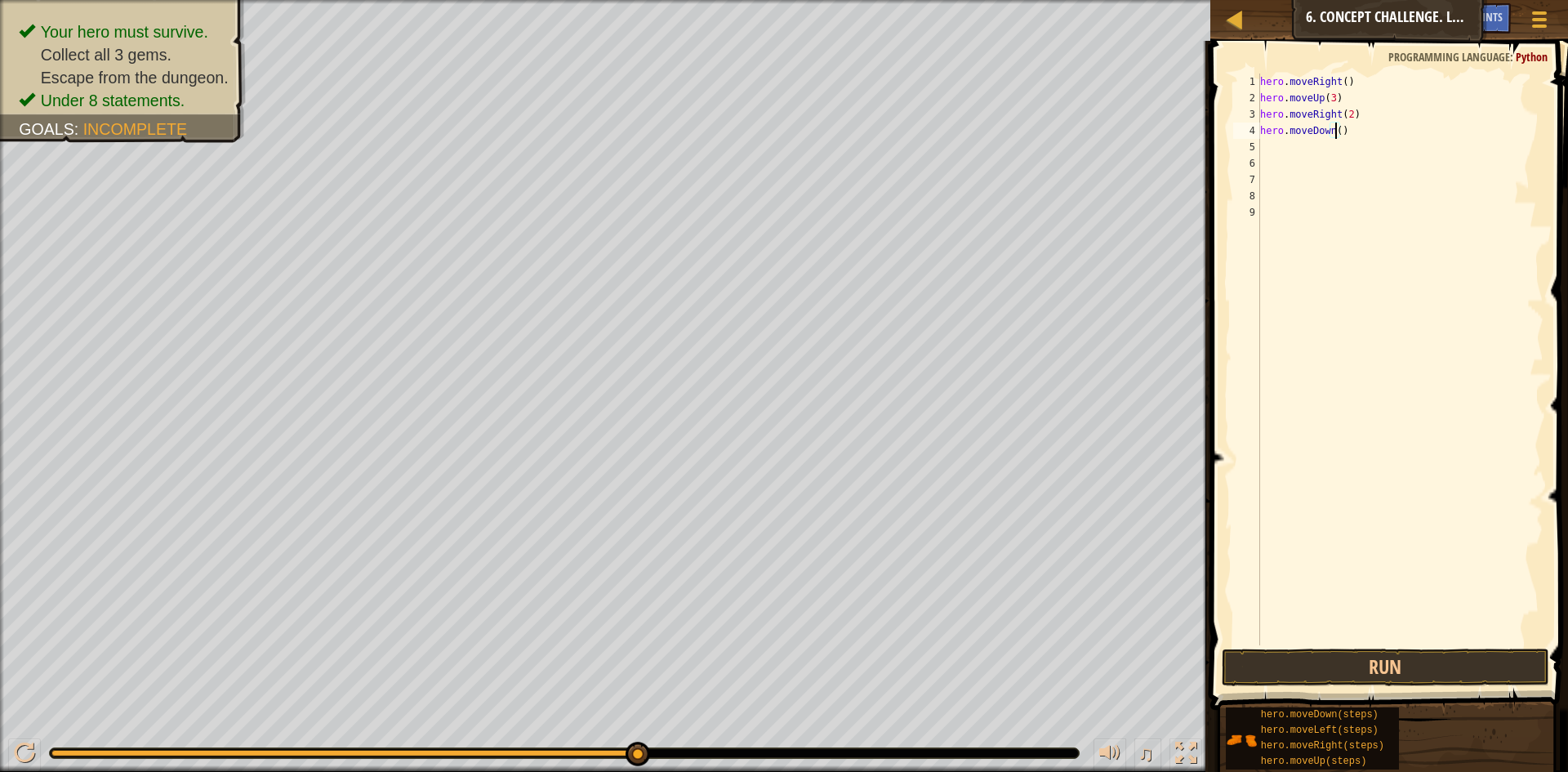
click at [1336, 132] on div "hero . moveRight ( ) hero . moveUp ( 3 ) hero . moveRight ( 2 ) hero . moveDown…" at bounding box center [1400, 376] width 287 height 605
type textarea "hero.moveDown(3)"
click at [1381, 667] on button "Run" at bounding box center [1385, 667] width 327 height 38
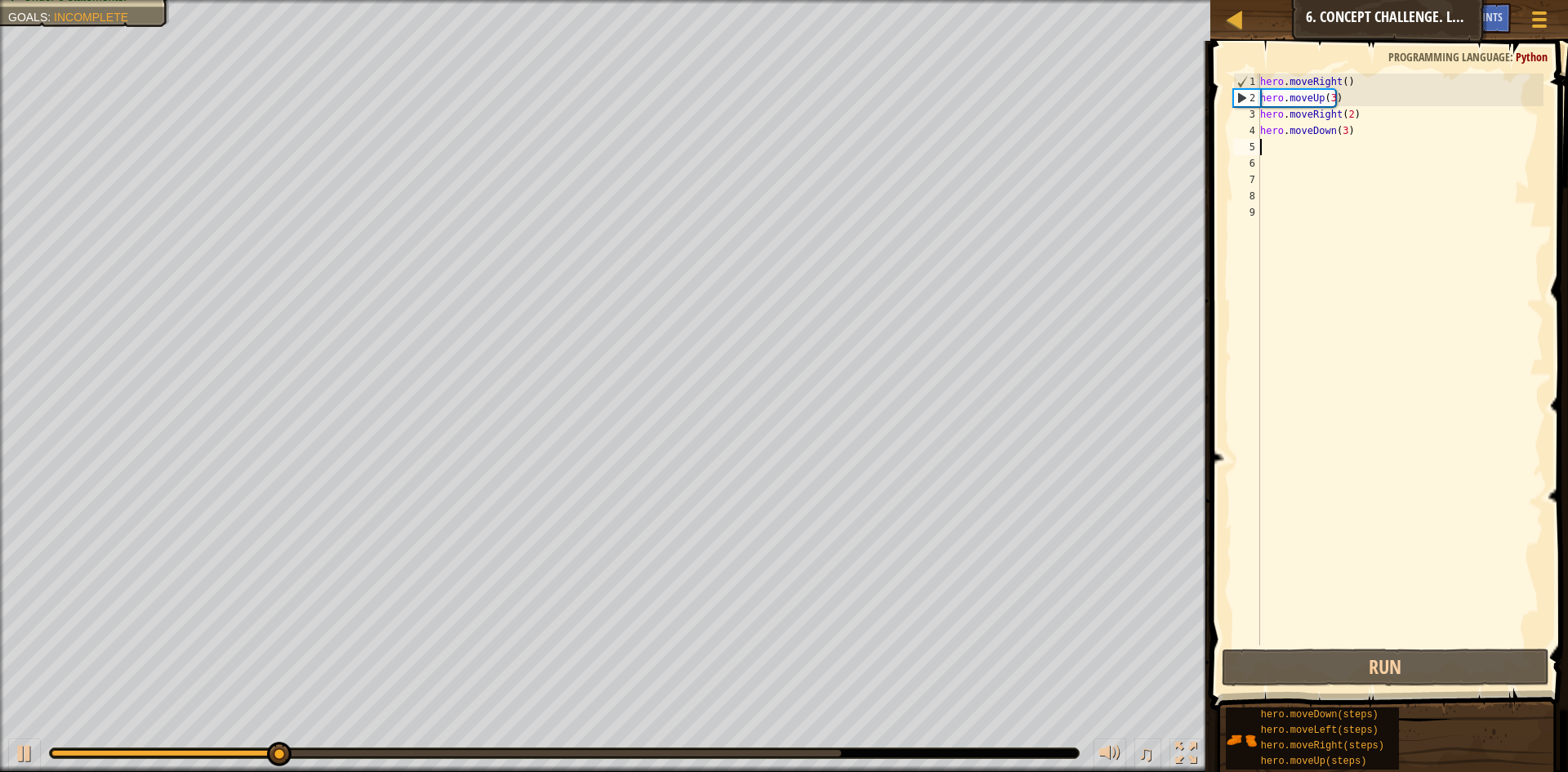
click at [1271, 142] on div "hero . moveRight ( ) hero . moveUp ( 3 ) hero . moveRight ( 2 ) hero . moveDown…" at bounding box center [1400, 376] width 287 height 605
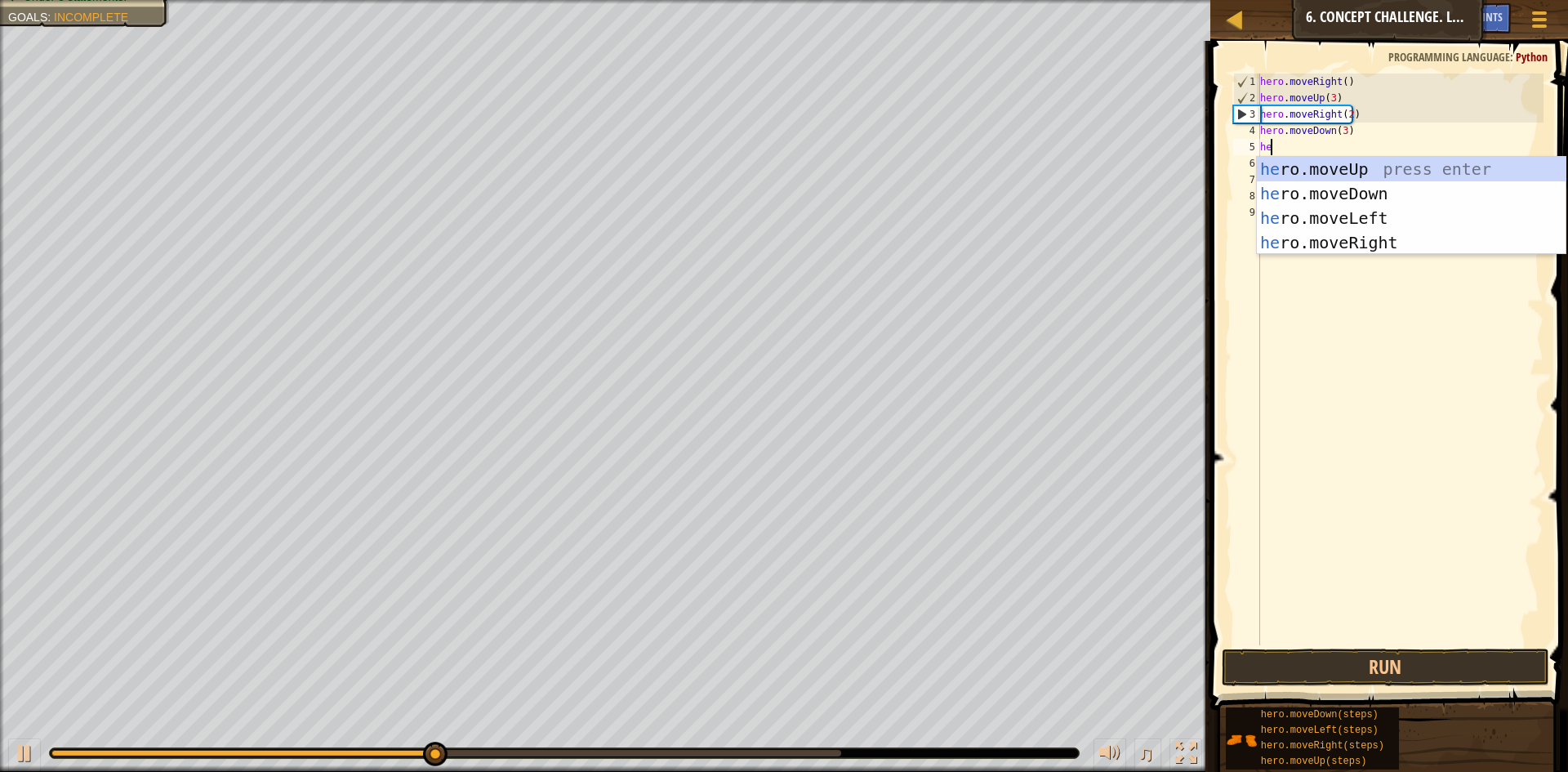
scroll to position [7, 1]
type textarea "hero"
click at [1390, 221] on div "hero .moveUp press enter hero .moveDown press enter hero .moveLeft press enter …" at bounding box center [1411, 230] width 309 height 147
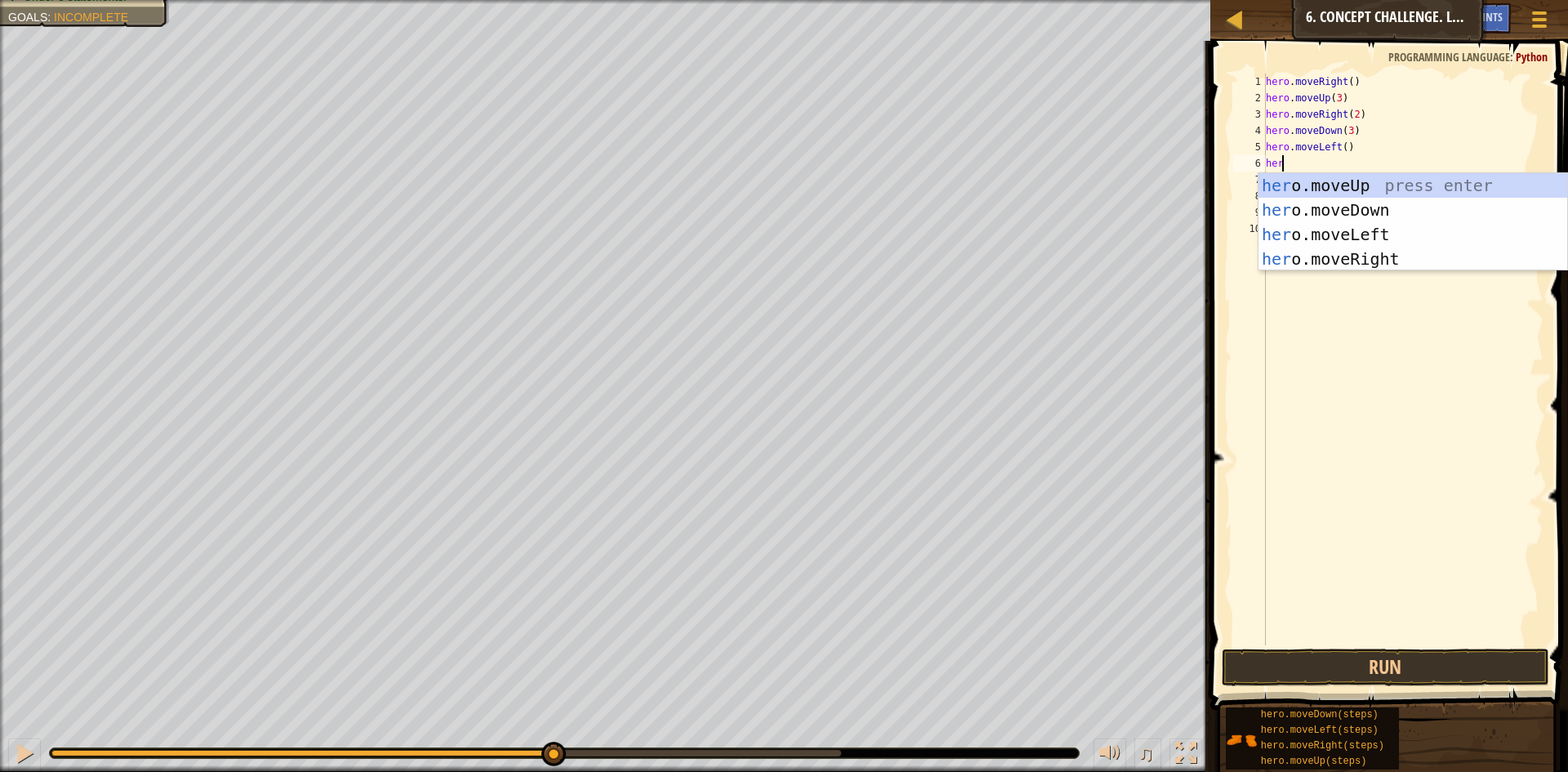
type textarea "hero"
click at [1378, 182] on div "hero .moveUp press enter hero .moveDown press enter hero .moveLeft press enter …" at bounding box center [1413, 247] width 309 height 147
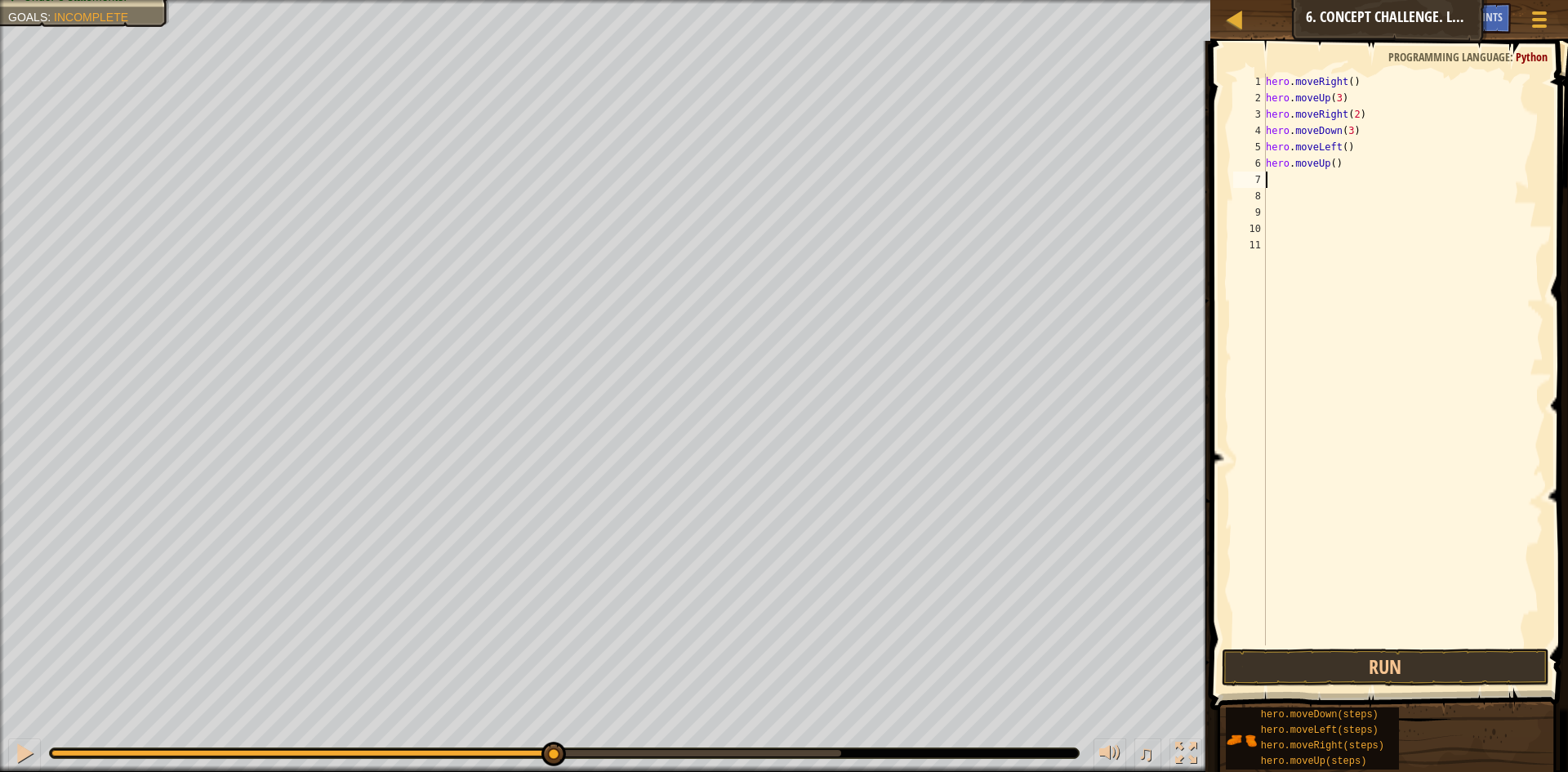
scroll to position [7, 0]
click at [1329, 166] on div "hero . moveRight ( ) hero . moveUp ( 3 ) hero . moveRight ( 2 ) hero . moveDown…" at bounding box center [1403, 376] width 282 height 605
type textarea "hero.moveUp(3)"
click at [1423, 672] on button "Run" at bounding box center [1385, 667] width 327 height 38
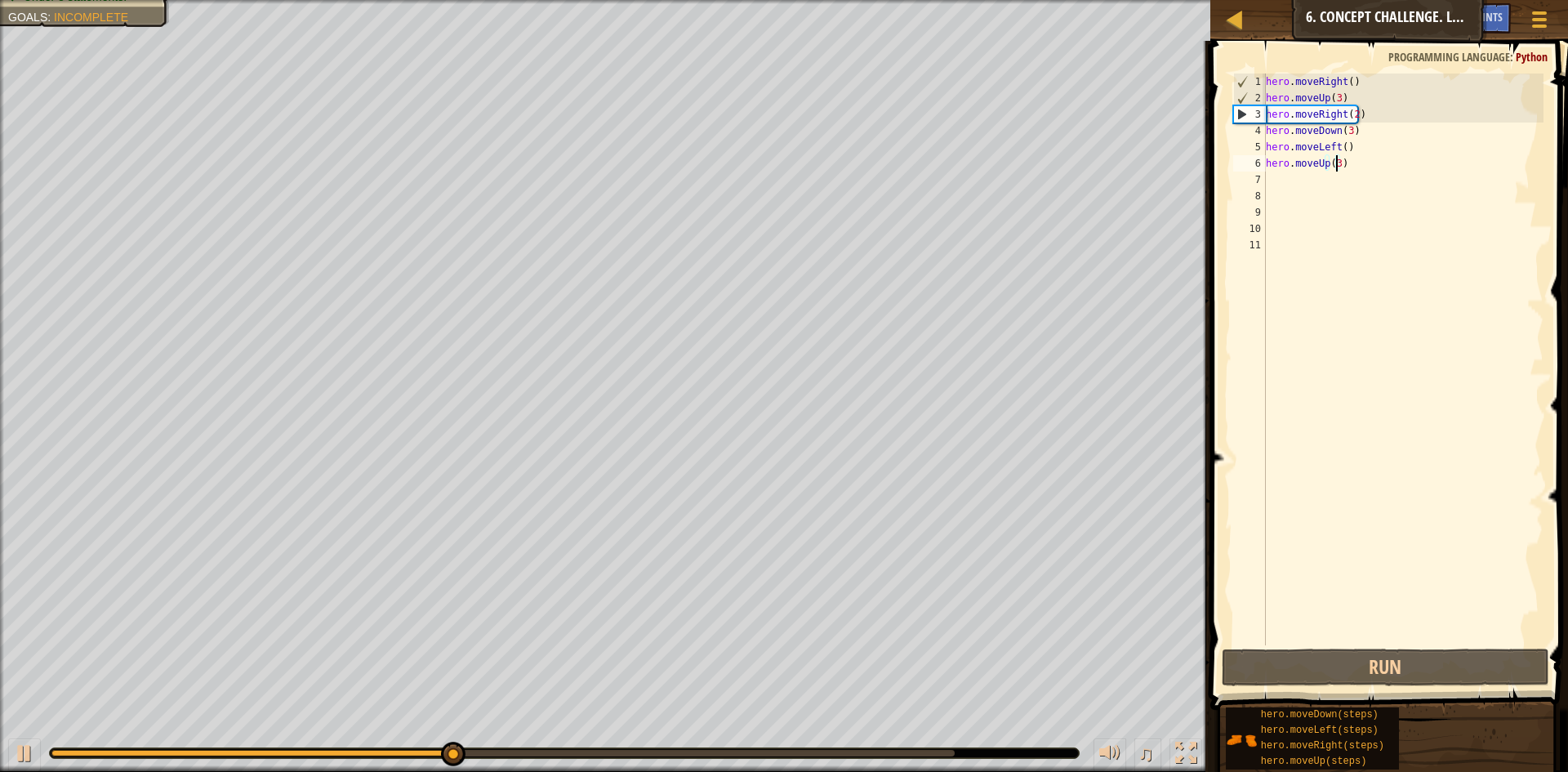
click at [1276, 175] on div "hero . moveRight ( ) hero . moveUp ( 3 ) hero . moveRight ( 2 ) hero . moveDown…" at bounding box center [1403, 376] width 282 height 605
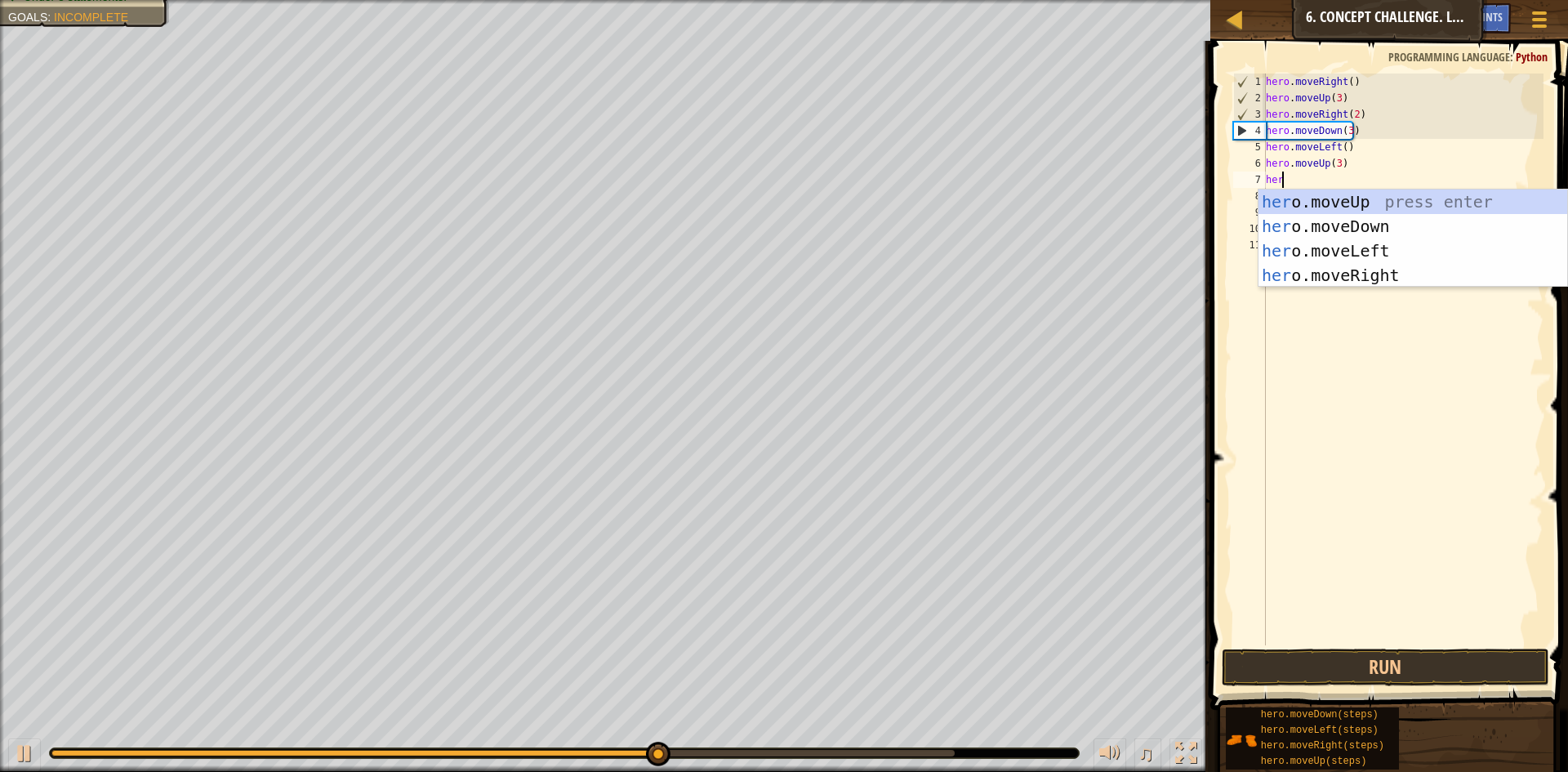
scroll to position [7, 1]
type textarea "hero"
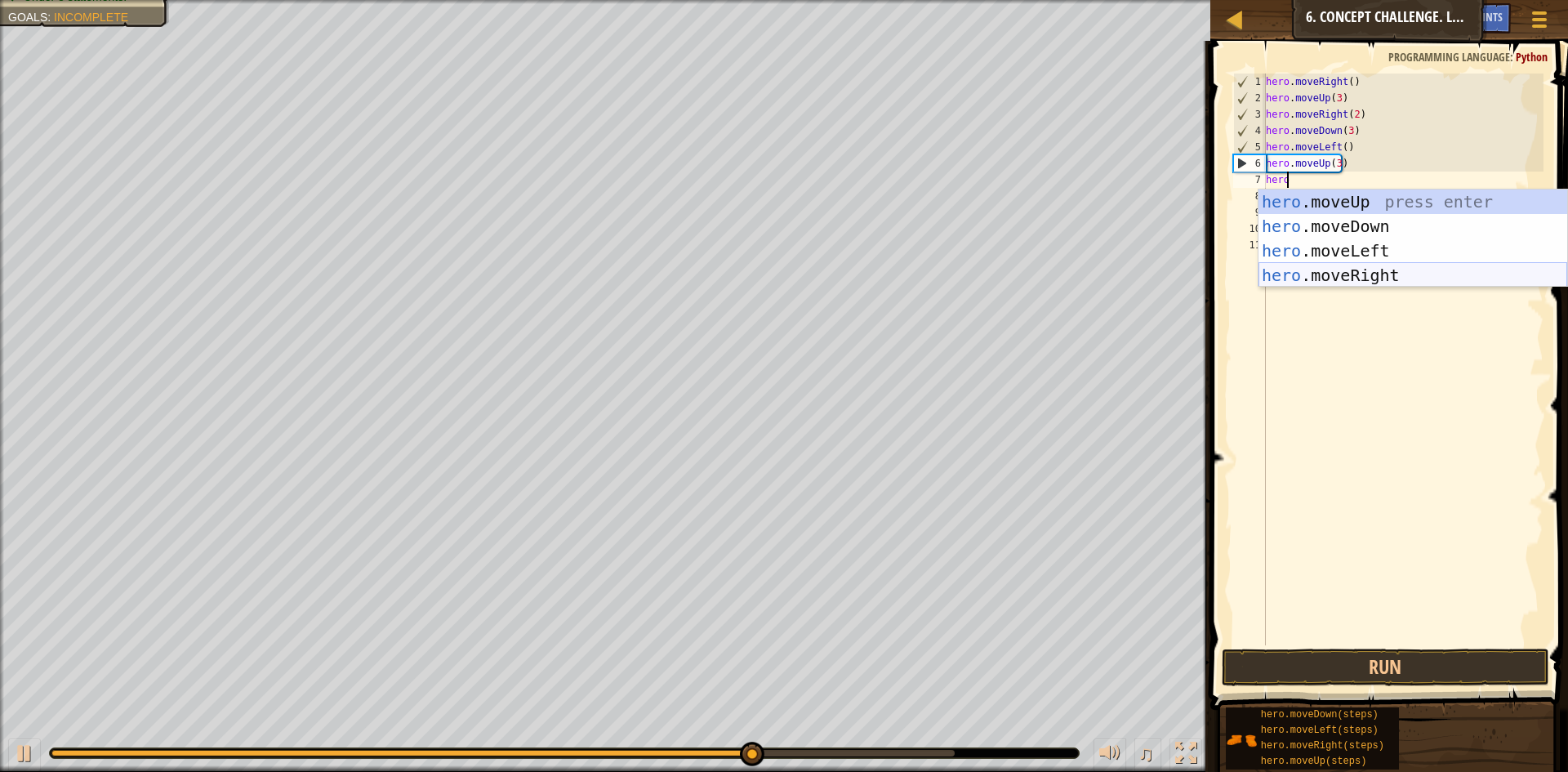
click at [1437, 283] on div "hero .moveUp press enter hero .moveDown press enter hero .moveLeft press enter …" at bounding box center [1413, 263] width 309 height 147
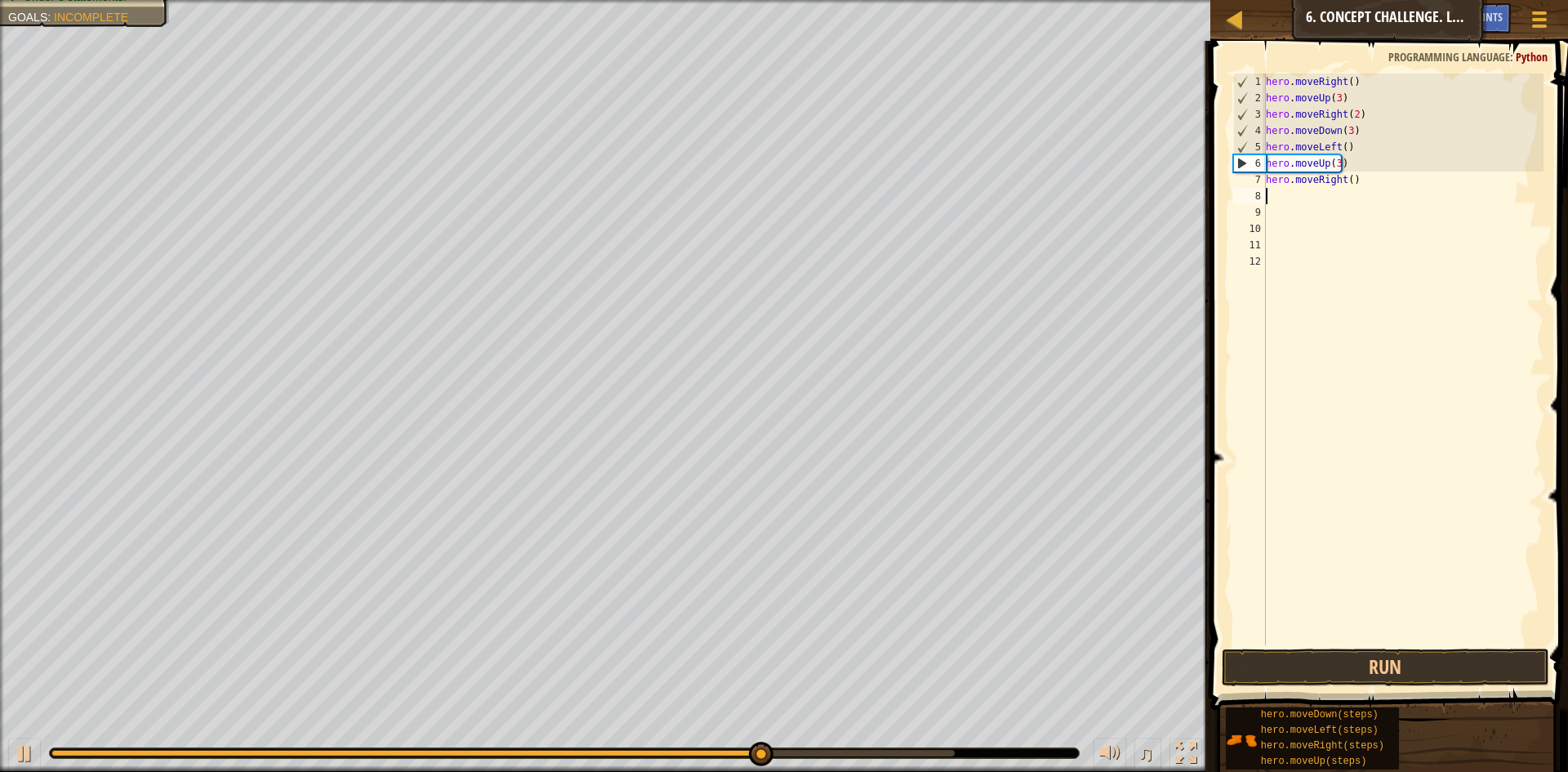
scroll to position [7, 0]
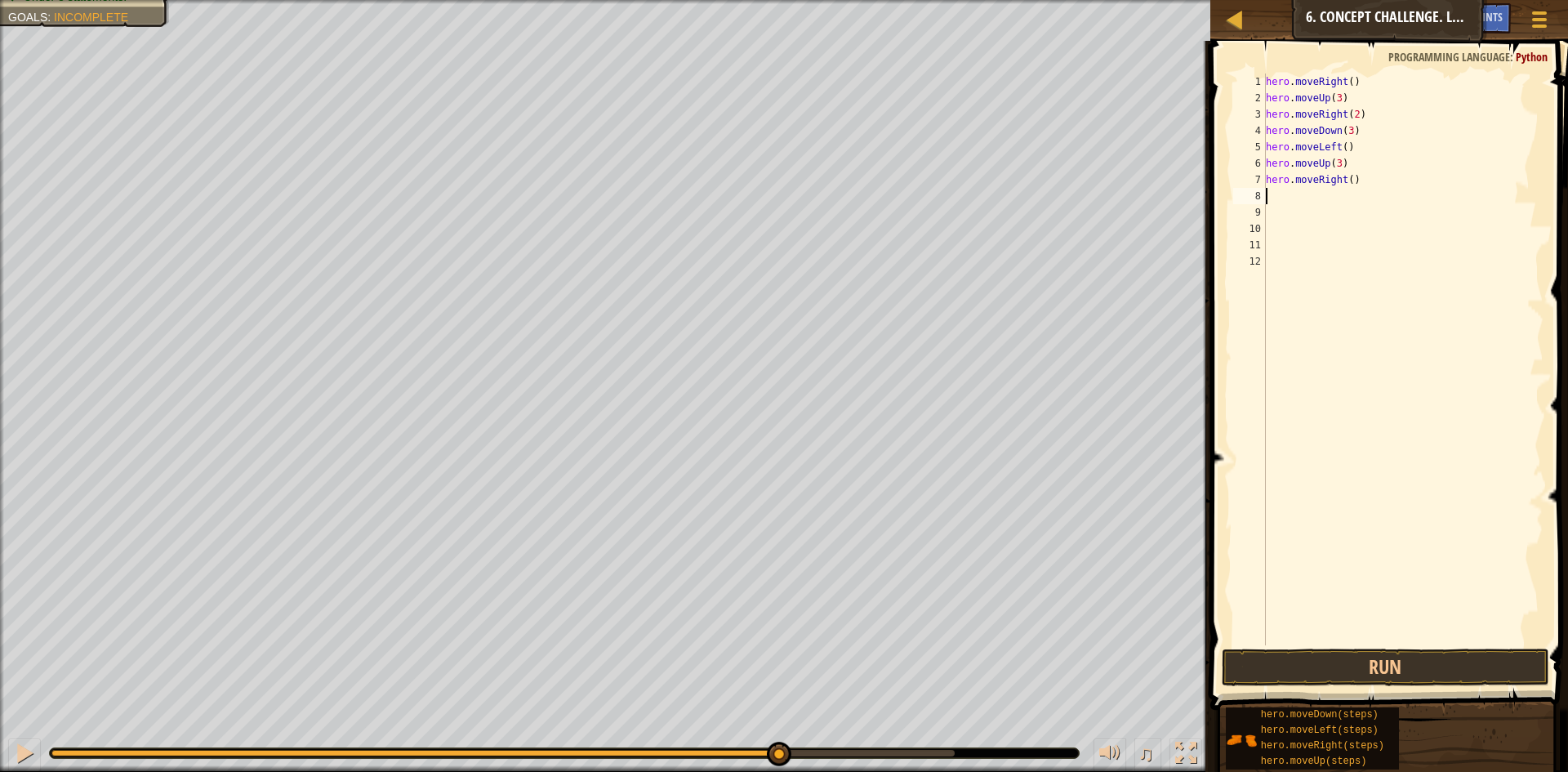
click at [1348, 176] on div "hero . moveRight ( ) hero . moveUp ( 3 ) hero . moveRight ( 2 ) hero . moveDown…" at bounding box center [1403, 376] width 282 height 605
click at [1419, 658] on button "Run" at bounding box center [1385, 667] width 327 height 38
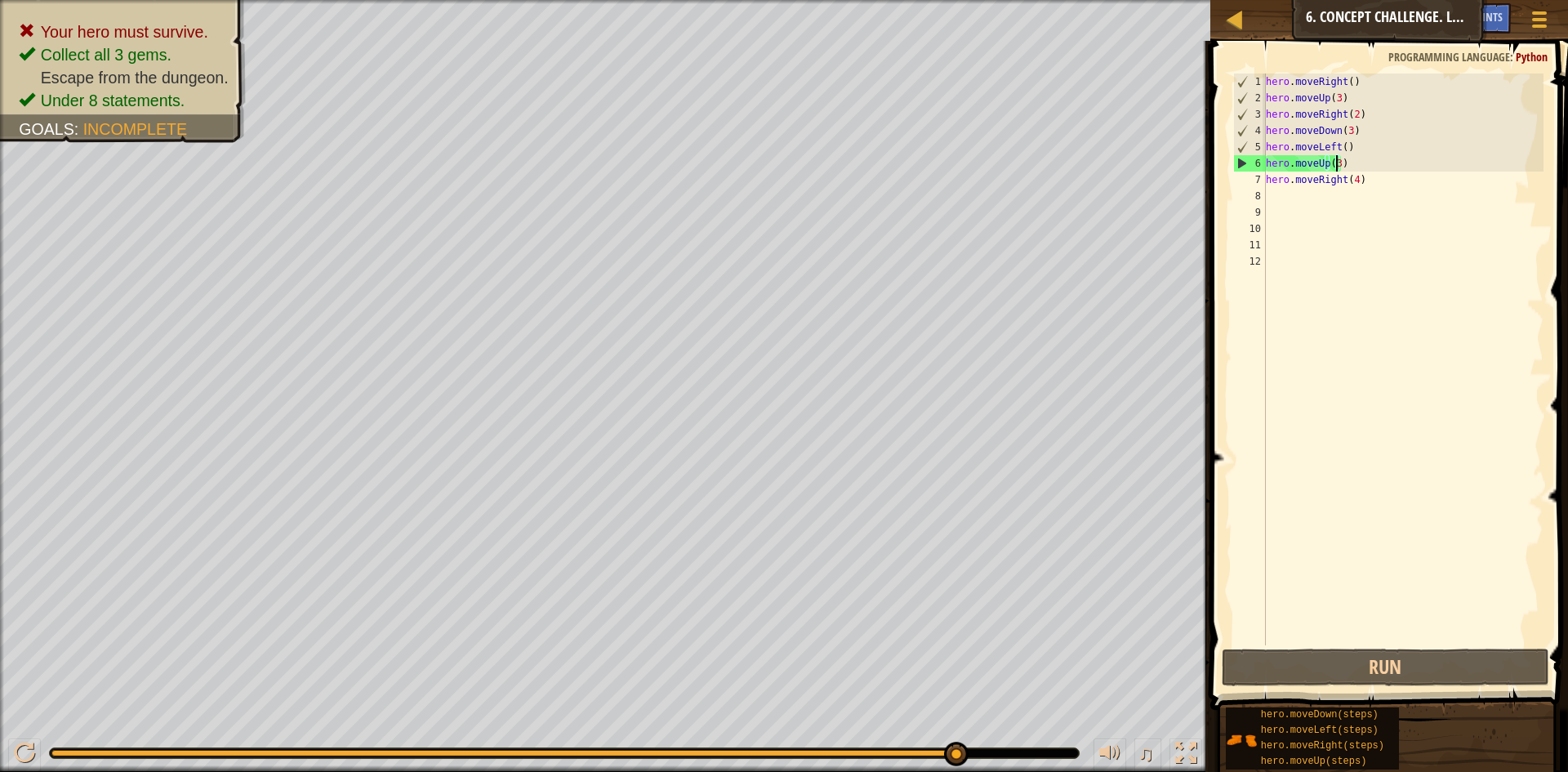
click at [1335, 163] on div "hero . moveRight ( ) hero . moveUp ( 3 ) hero . moveRight ( 2 ) hero . moveDown…" at bounding box center [1403, 376] width 282 height 605
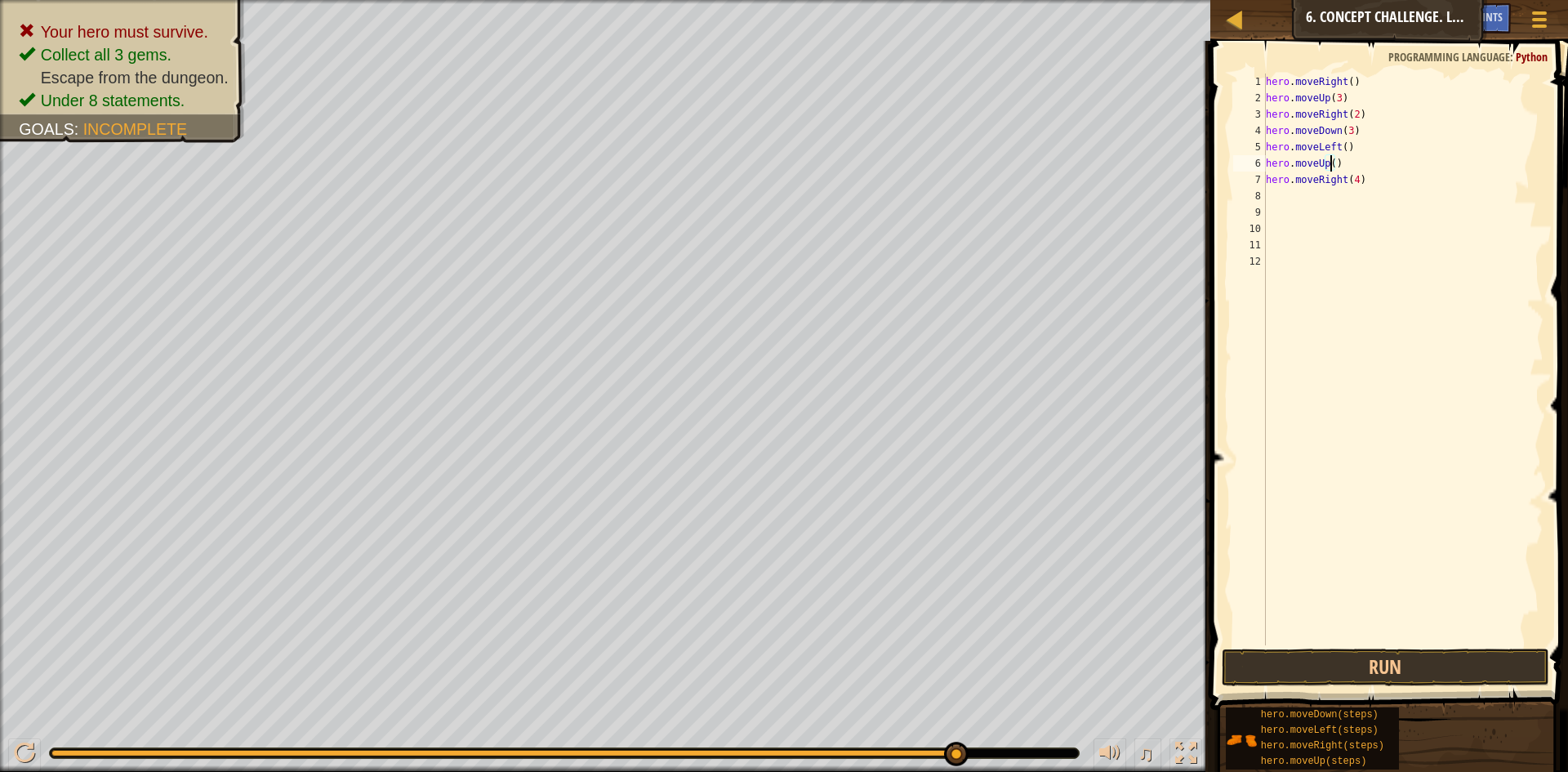
scroll to position [7, 6]
type textarea "hero.moveUp(2)"
click at [1412, 665] on button "Run" at bounding box center [1385, 667] width 327 height 38
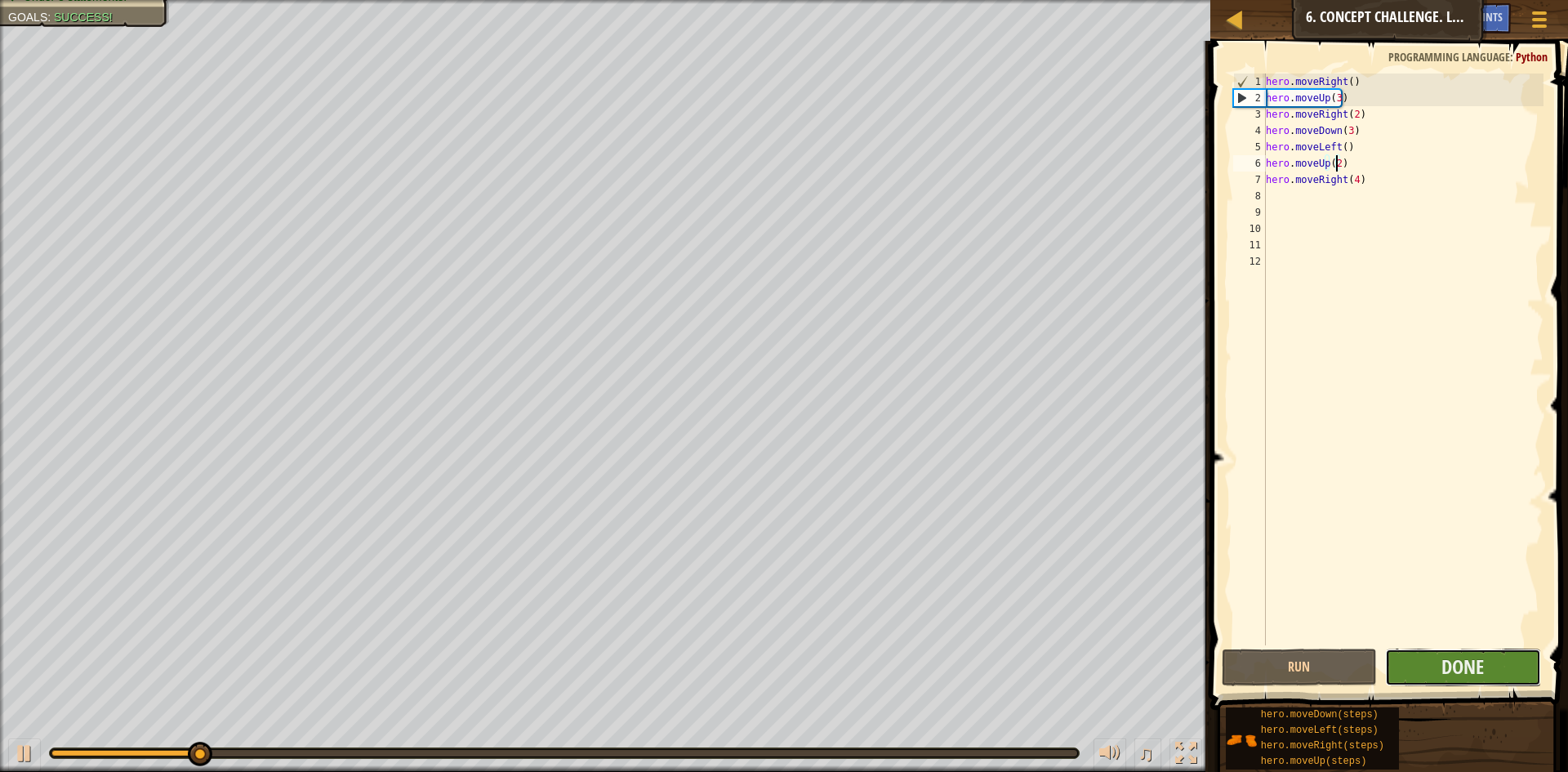
click at [1427, 668] on button "Done" at bounding box center [1463, 667] width 156 height 38
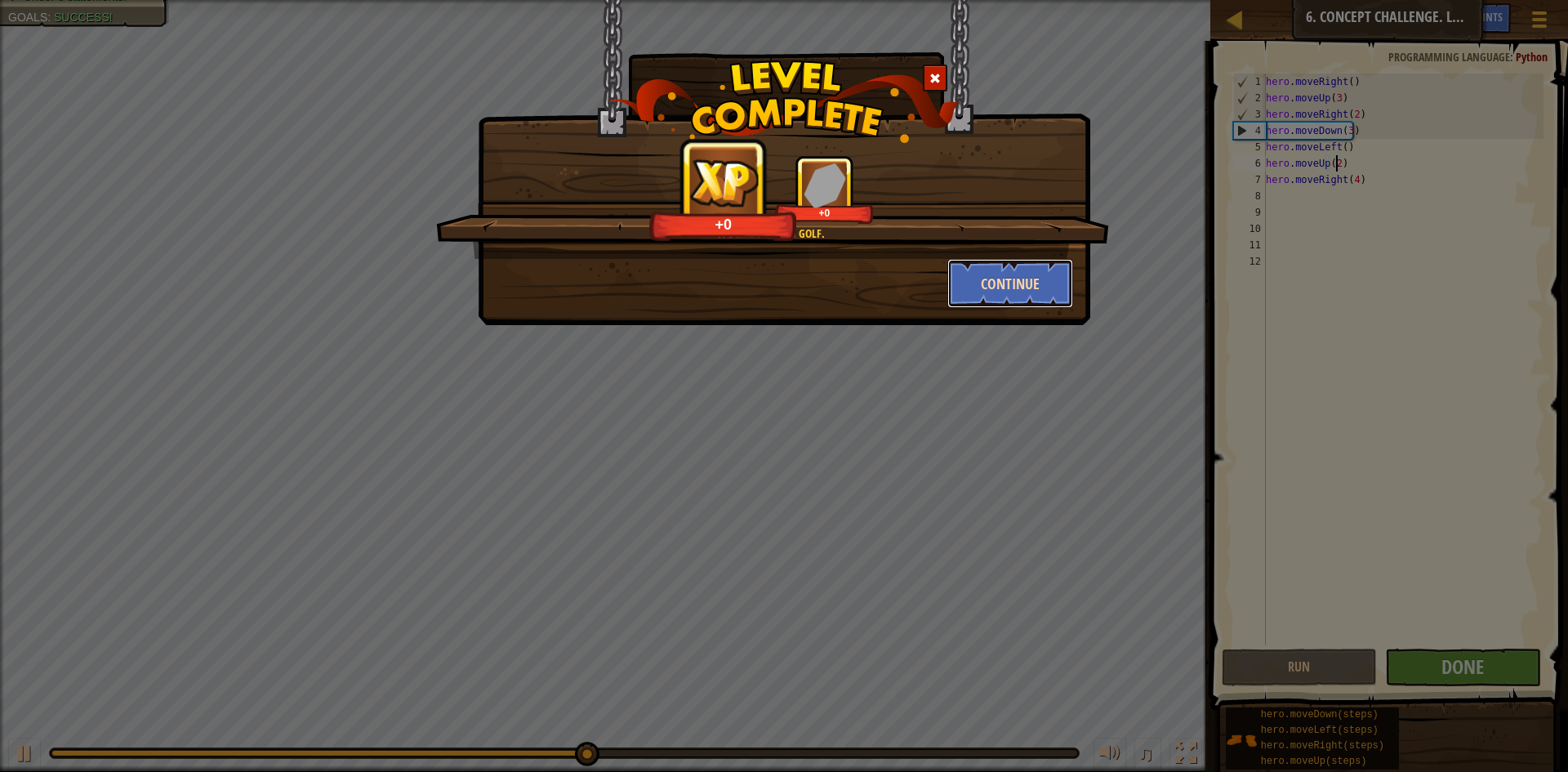
click at [976, 295] on button "Continue" at bounding box center [1010, 283] width 127 height 49
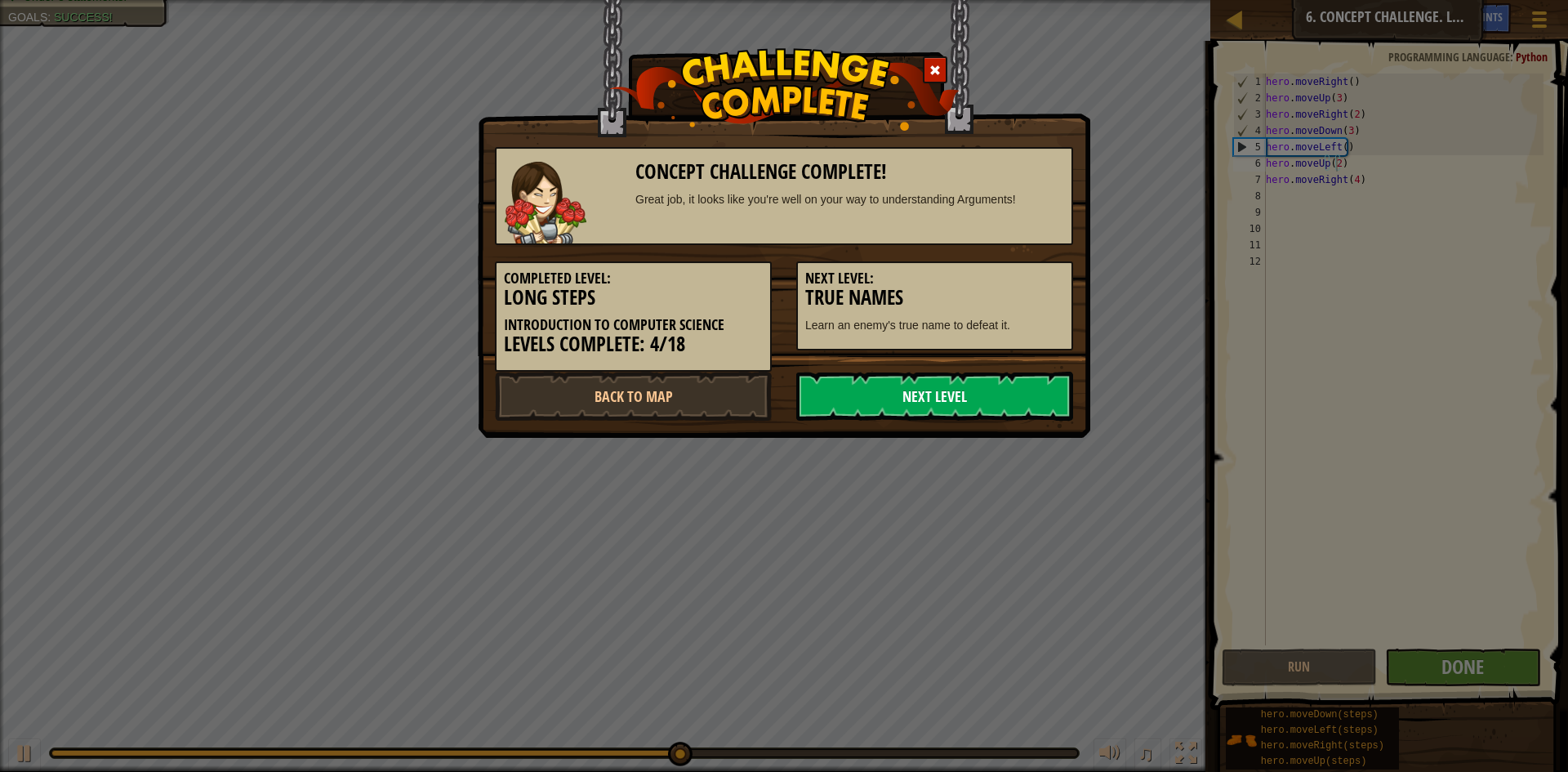
click at [1027, 392] on link "Next Level" at bounding box center [934, 396] width 277 height 49
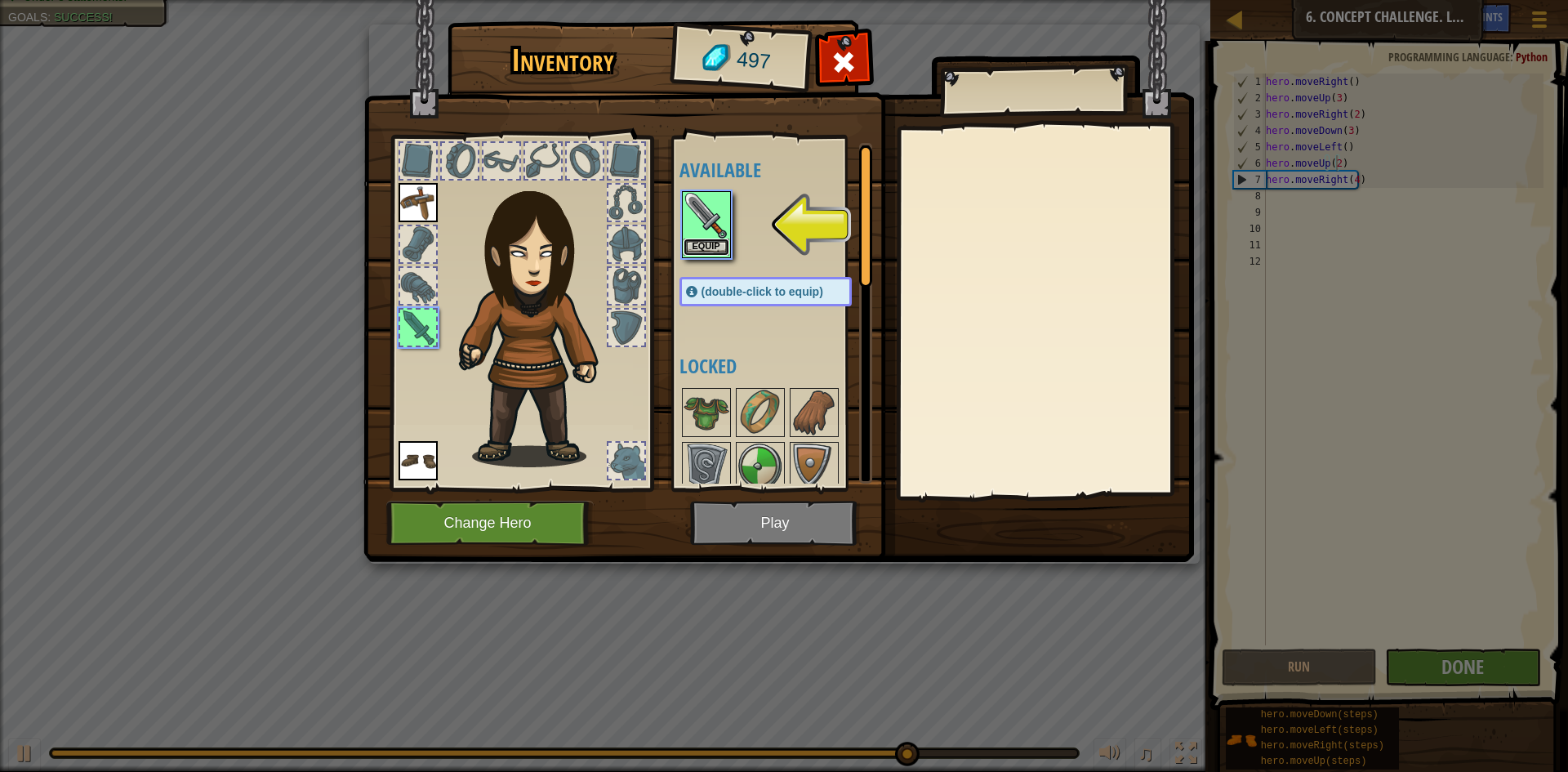
click at [710, 241] on button "Equip" at bounding box center [706, 247] width 46 height 17
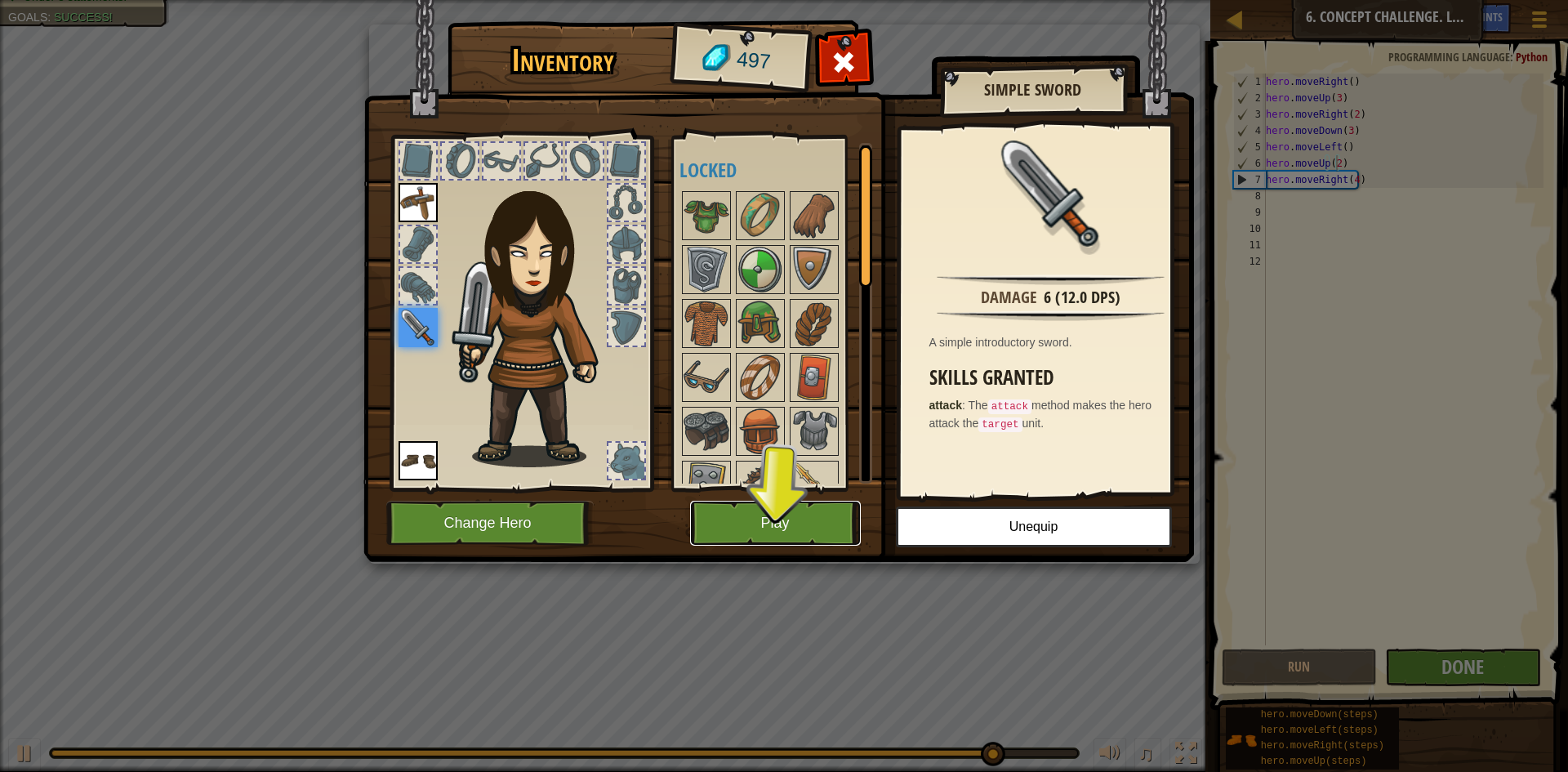
click at [819, 511] on button "Play" at bounding box center [775, 523] width 171 height 45
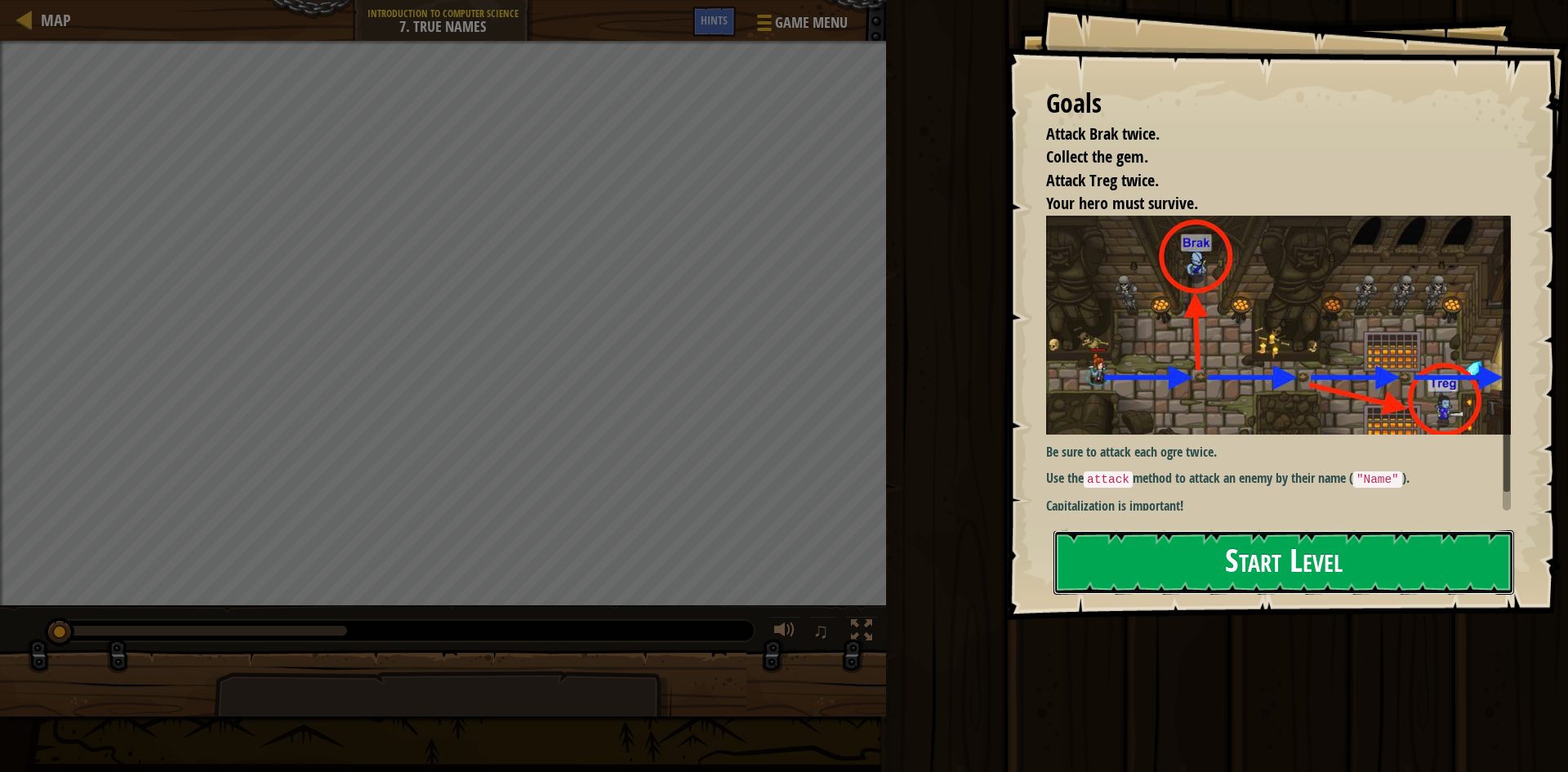
click at [1254, 570] on button "Start Level" at bounding box center [1284, 562] width 461 height 65
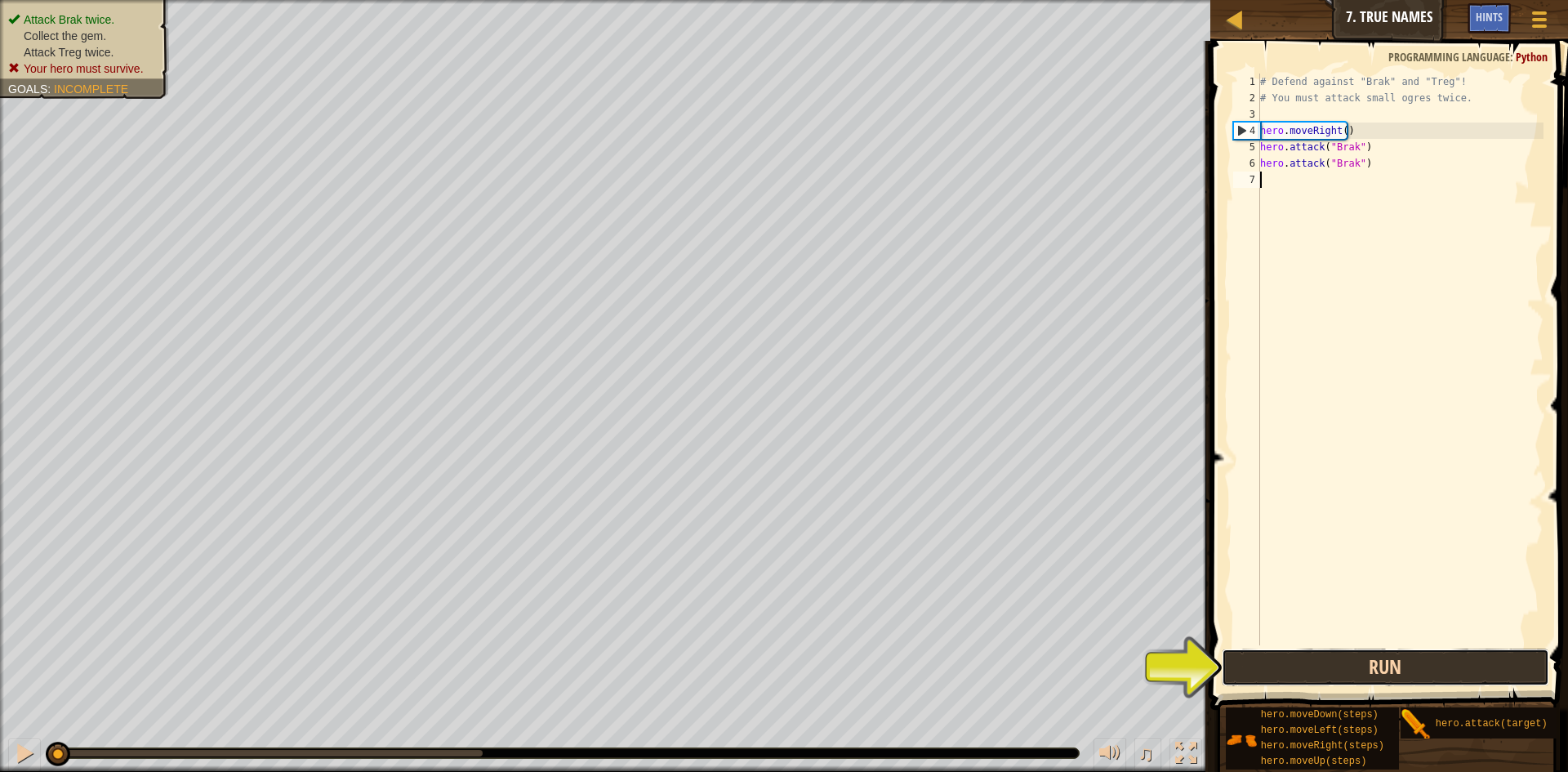
click at [1330, 661] on button "Run" at bounding box center [1385, 667] width 327 height 38
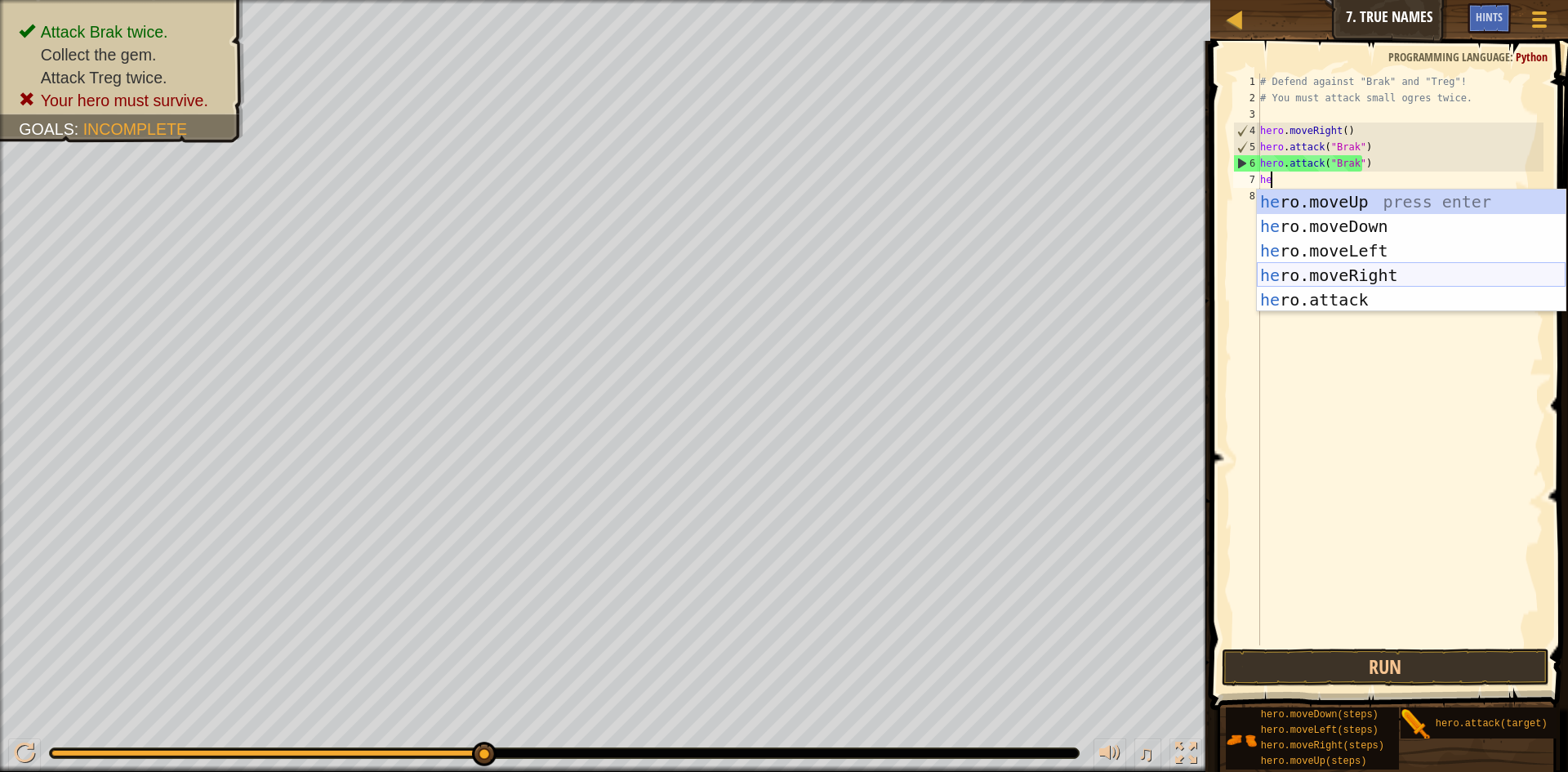
scroll to position [7, 1]
type textarea "hero"
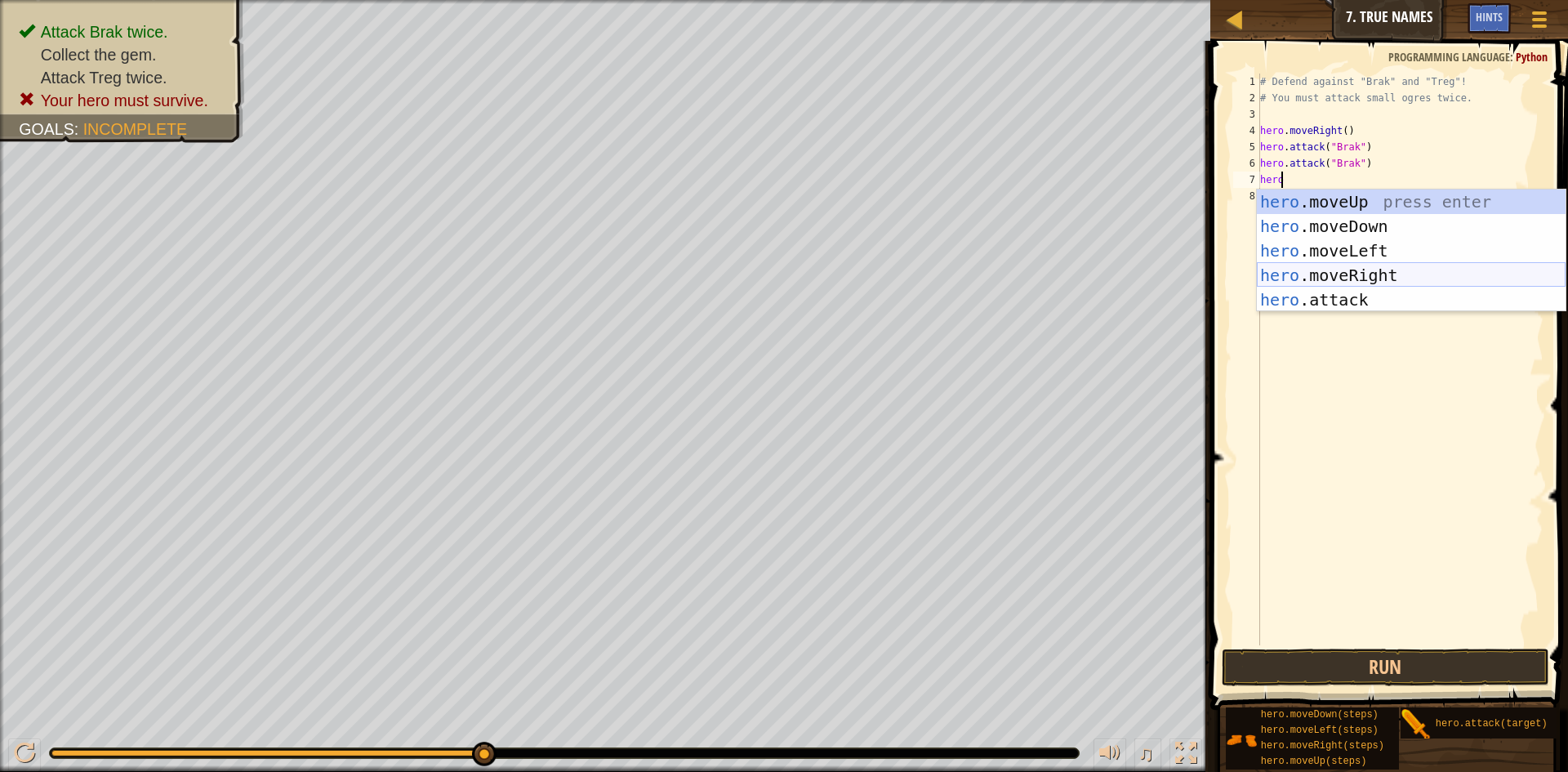
click at [1386, 277] on div "hero .moveUp press enter hero .moveDown press enter hero .moveLeft press enter …" at bounding box center [1411, 275] width 309 height 172
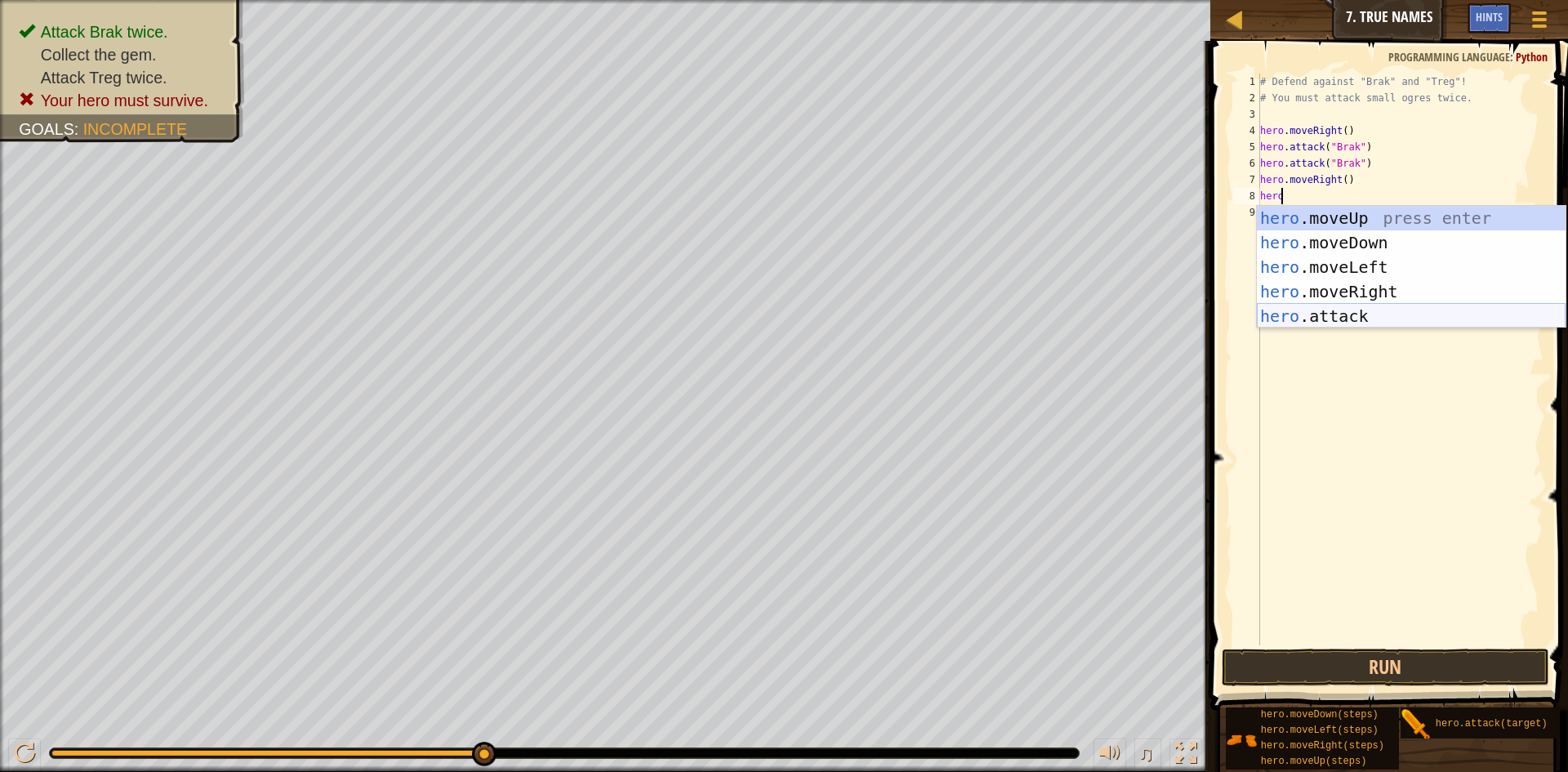
click at [1378, 315] on div "hero .moveUp press enter hero .moveDown press enter hero .moveLeft press enter …" at bounding box center [1411, 292] width 309 height 172
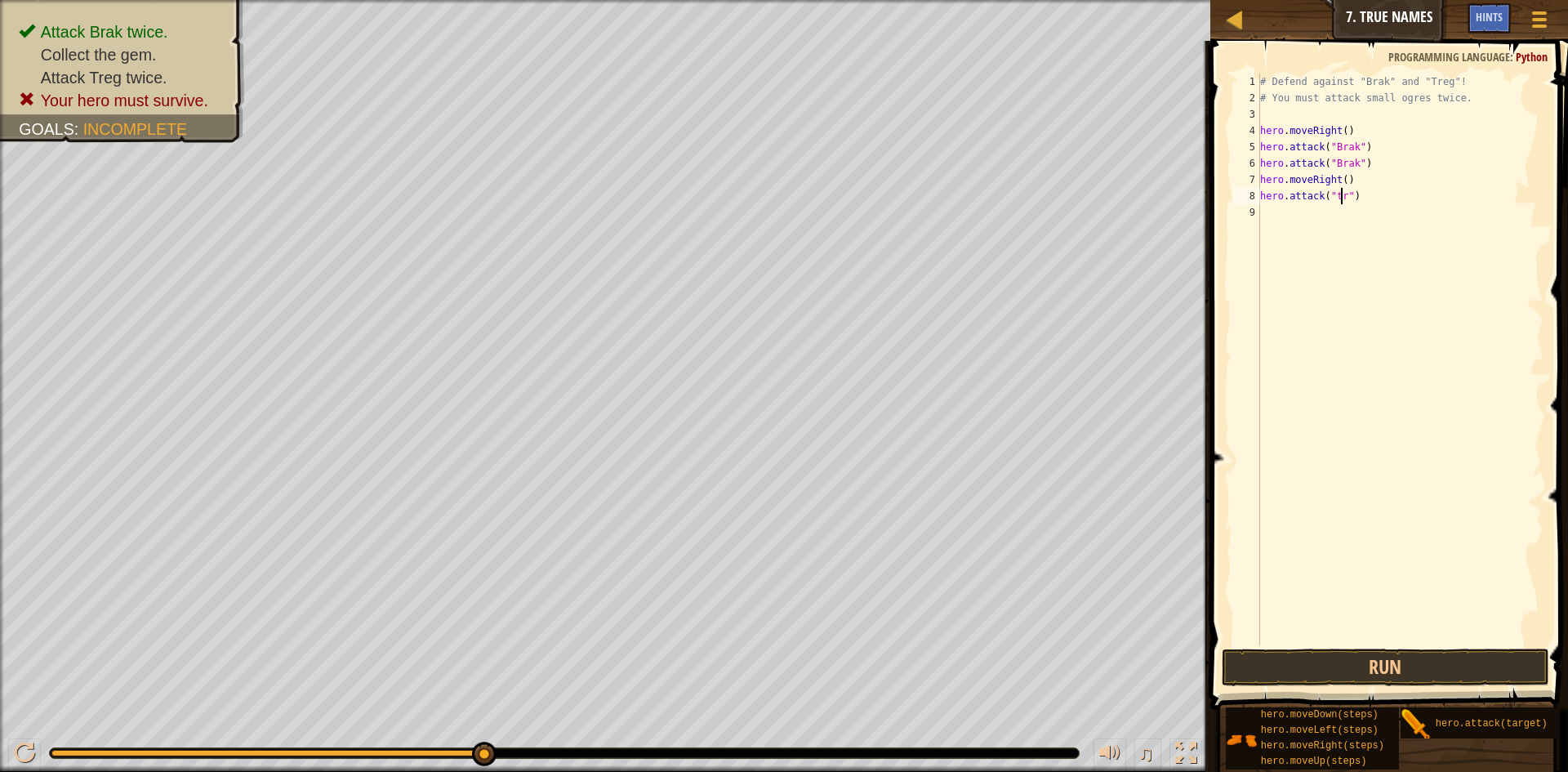
scroll to position [7, 7]
click at [1391, 677] on button "Run" at bounding box center [1385, 667] width 327 height 38
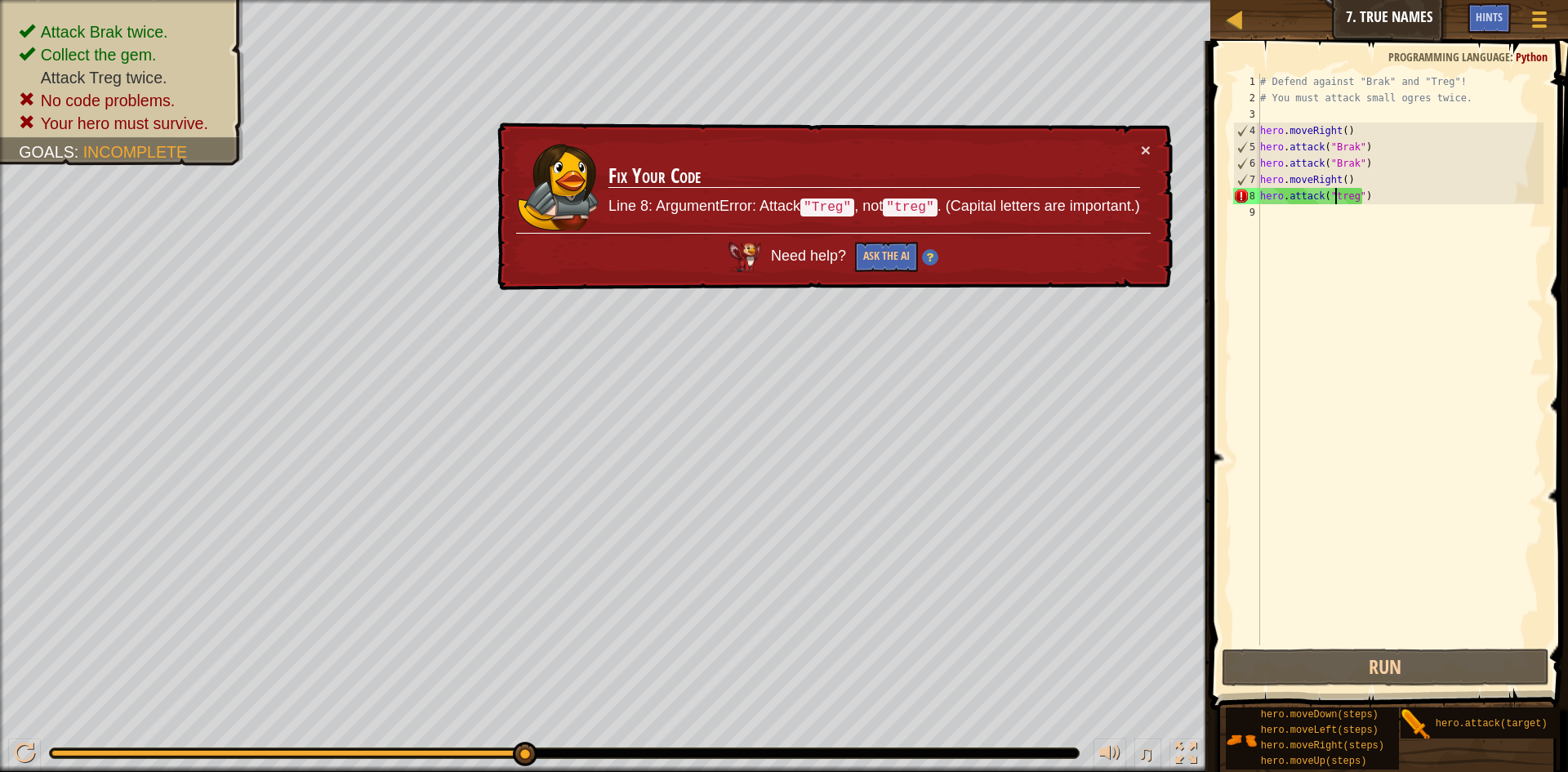
click at [1337, 197] on div "# Defend against "Brak" and "Treg"! # You must attack small ogres twice. hero .…" at bounding box center [1400, 376] width 287 height 605
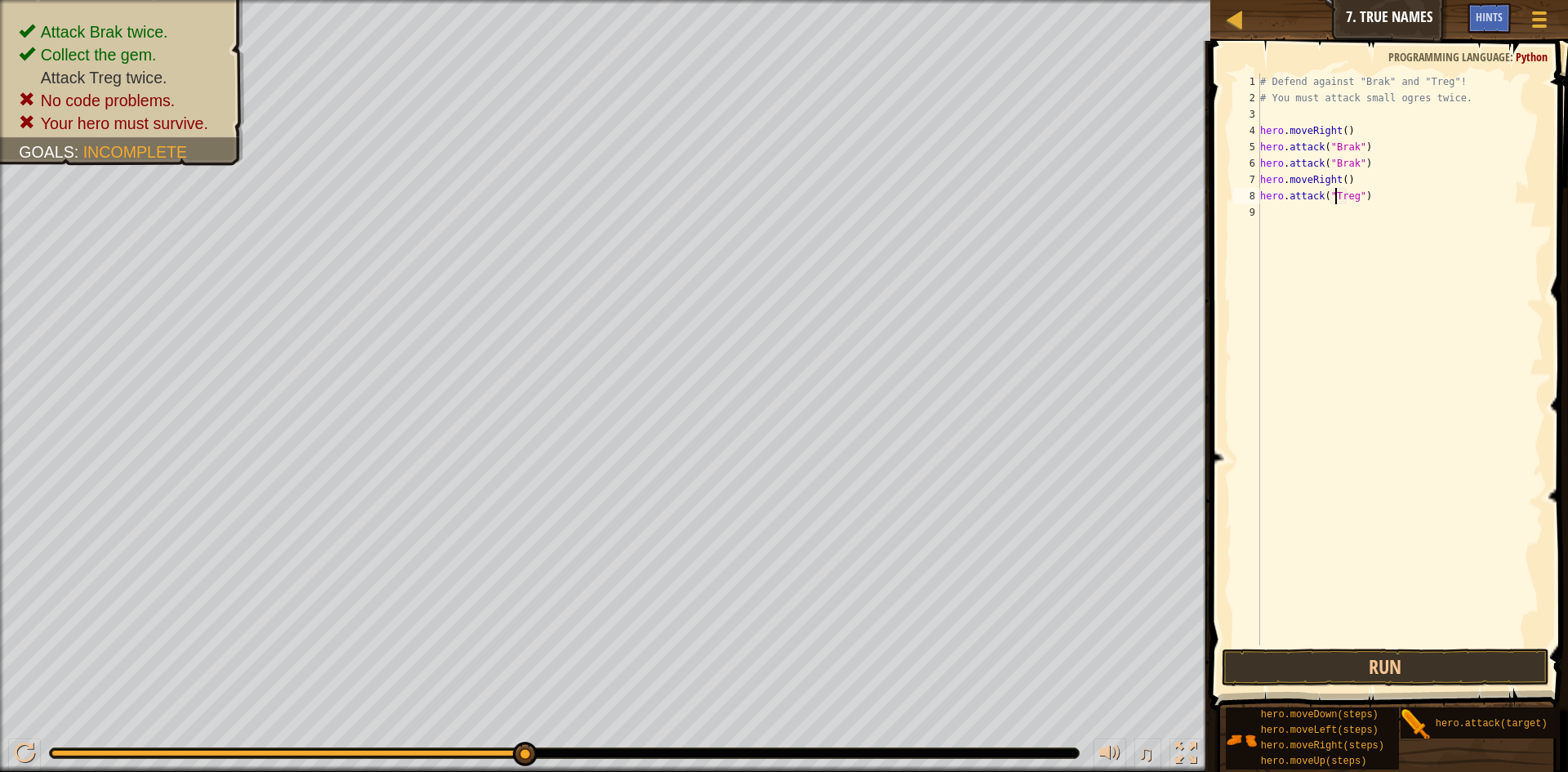
scroll to position [7, 7]
type textarea "hero.attack("Treg")"
click at [1418, 676] on button "Run" at bounding box center [1385, 667] width 327 height 38
